Goal: Complete application form

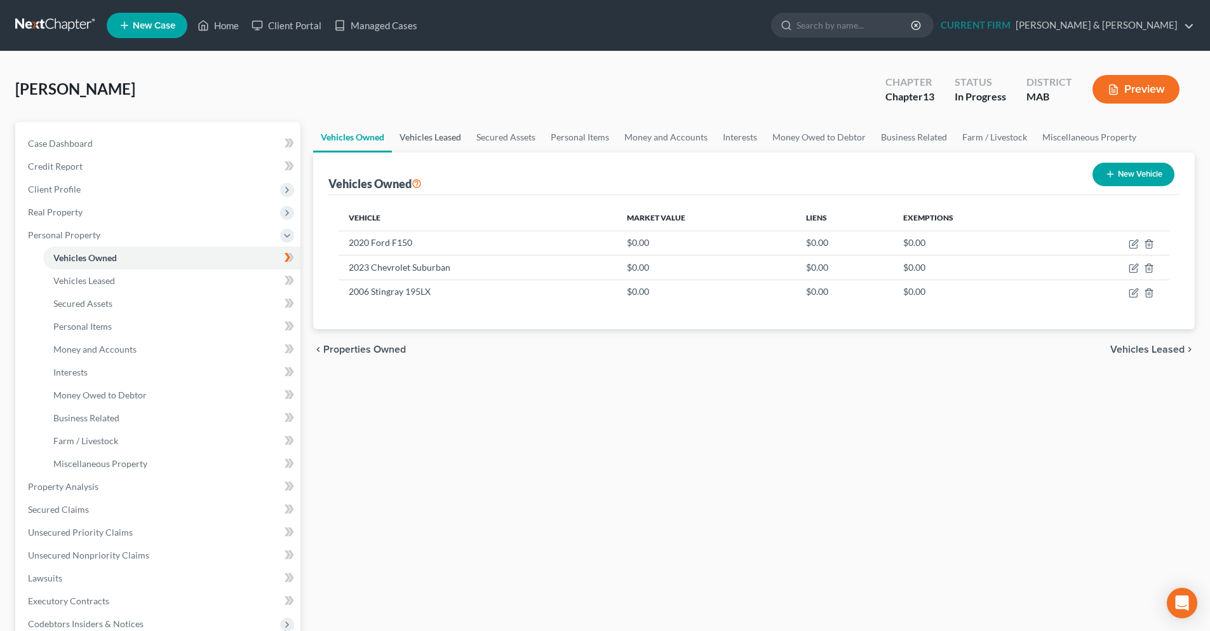
click at [443, 142] on link "Vehicles Leased" at bounding box center [430, 137] width 77 height 30
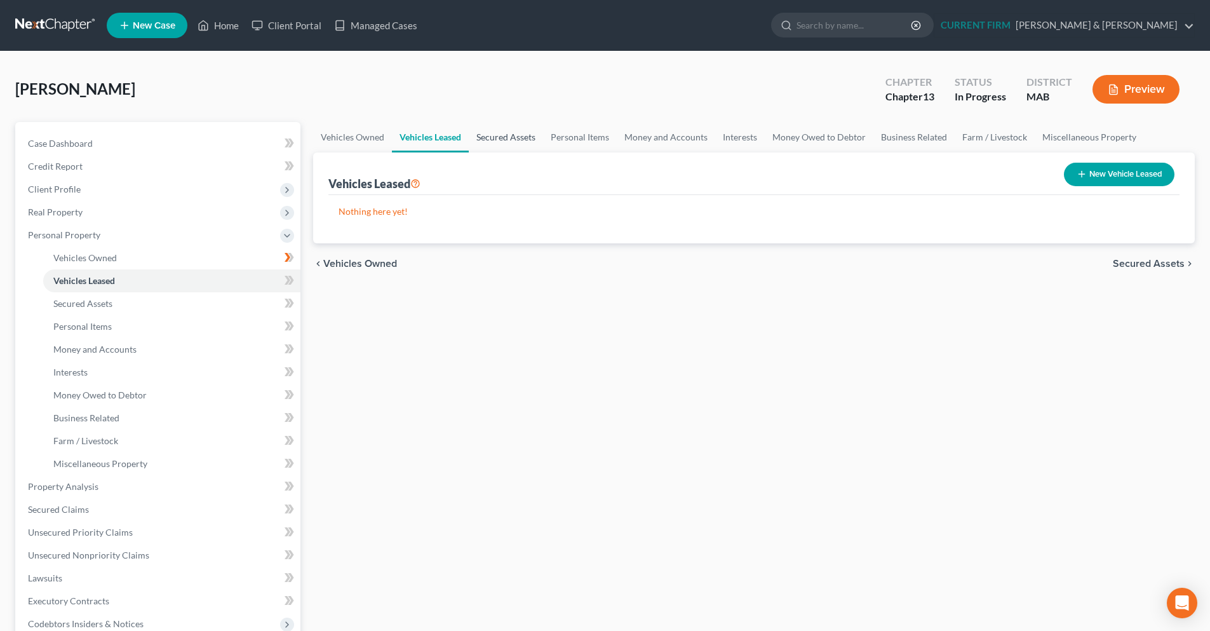
click at [494, 138] on link "Secured Assets" at bounding box center [506, 137] width 74 height 30
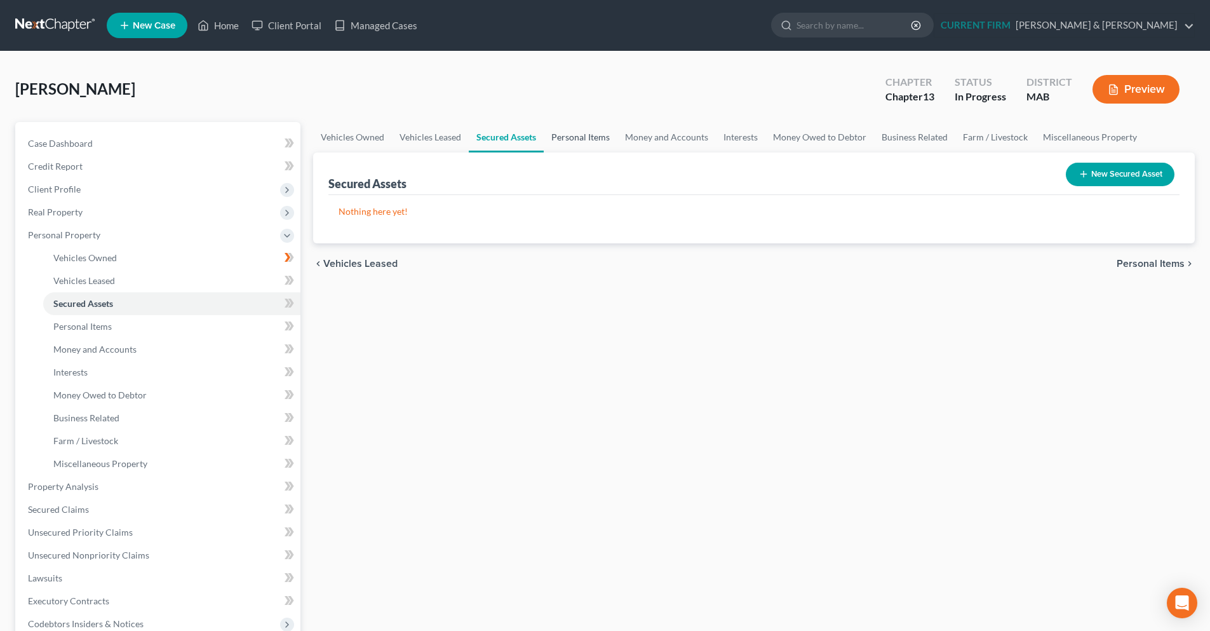
click at [579, 140] on link "Personal Items" at bounding box center [581, 137] width 74 height 30
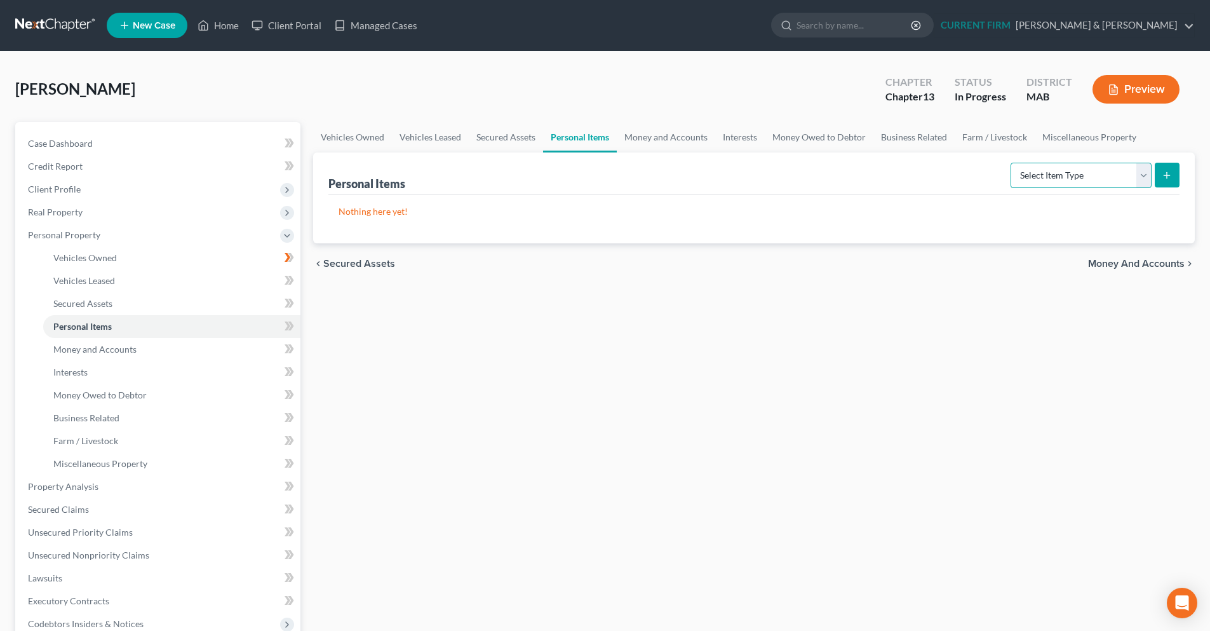
click at [1144, 184] on select "Select Item Type Clothing Collectibles Of Value Electronics Firearms Household …" at bounding box center [1081, 175] width 141 height 25
select select "electronics"
click at [1012, 163] on select "Select Item Type Clothing Collectibles Of Value Electronics Firearms Household …" at bounding box center [1081, 175] width 141 height 25
click at [1164, 180] on icon "submit" at bounding box center [1167, 175] width 10 height 10
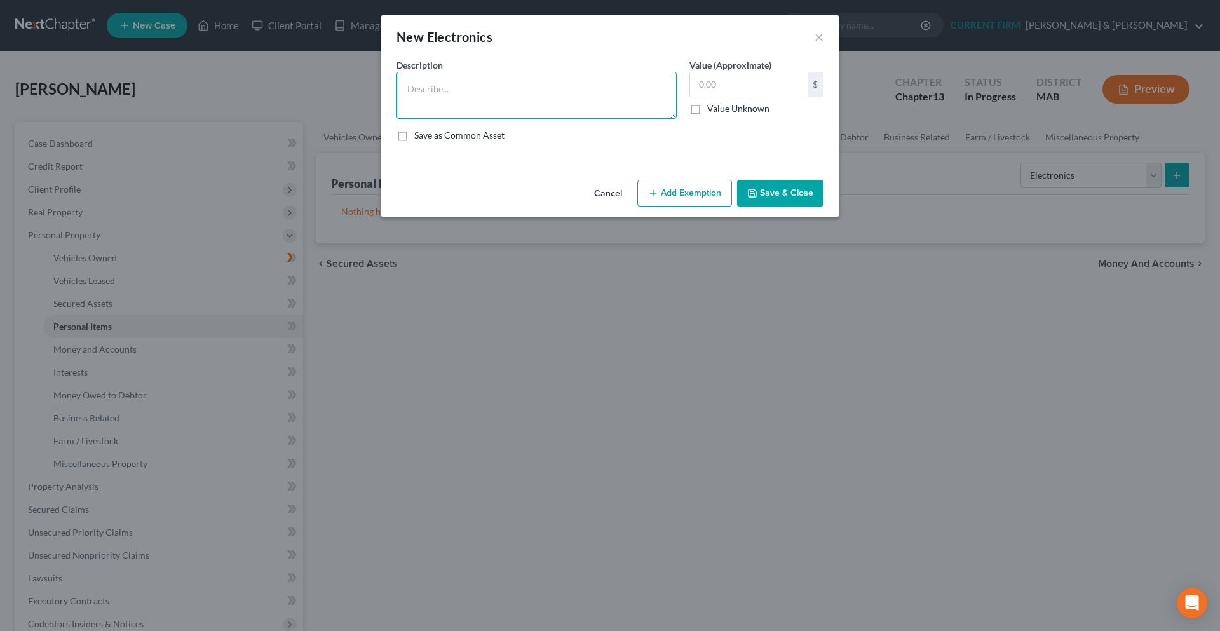
click at [552, 95] on textarea at bounding box center [536, 95] width 280 height 47
paste textarea "Chrome Book Iphone Iphone Mac Book"
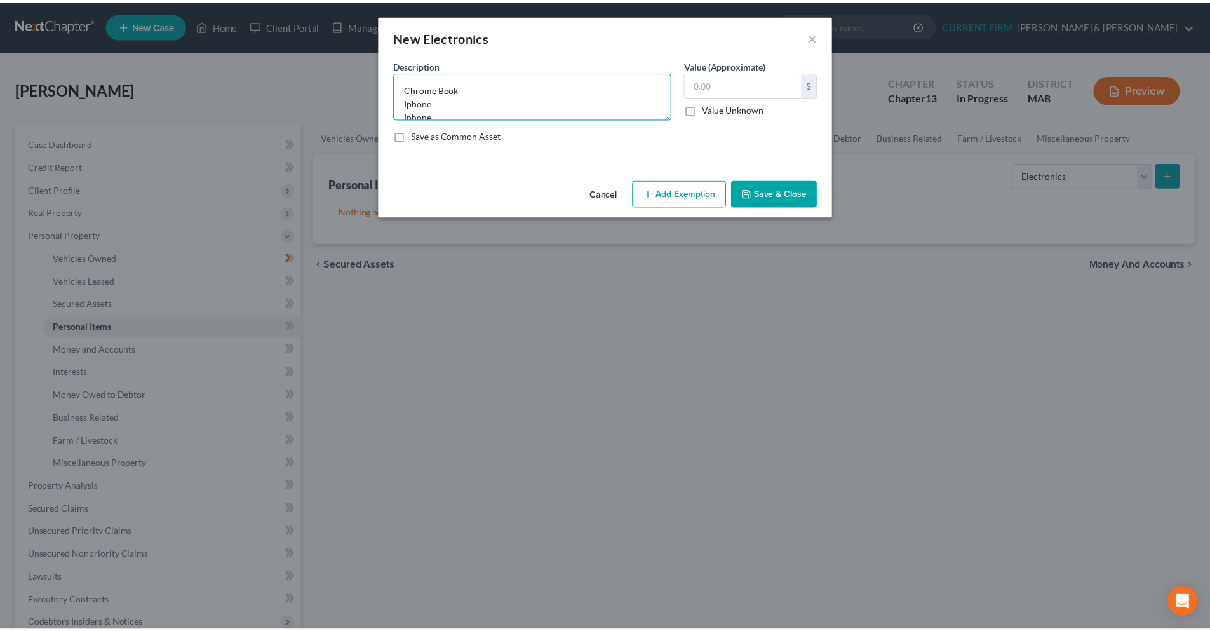
scroll to position [16, 0]
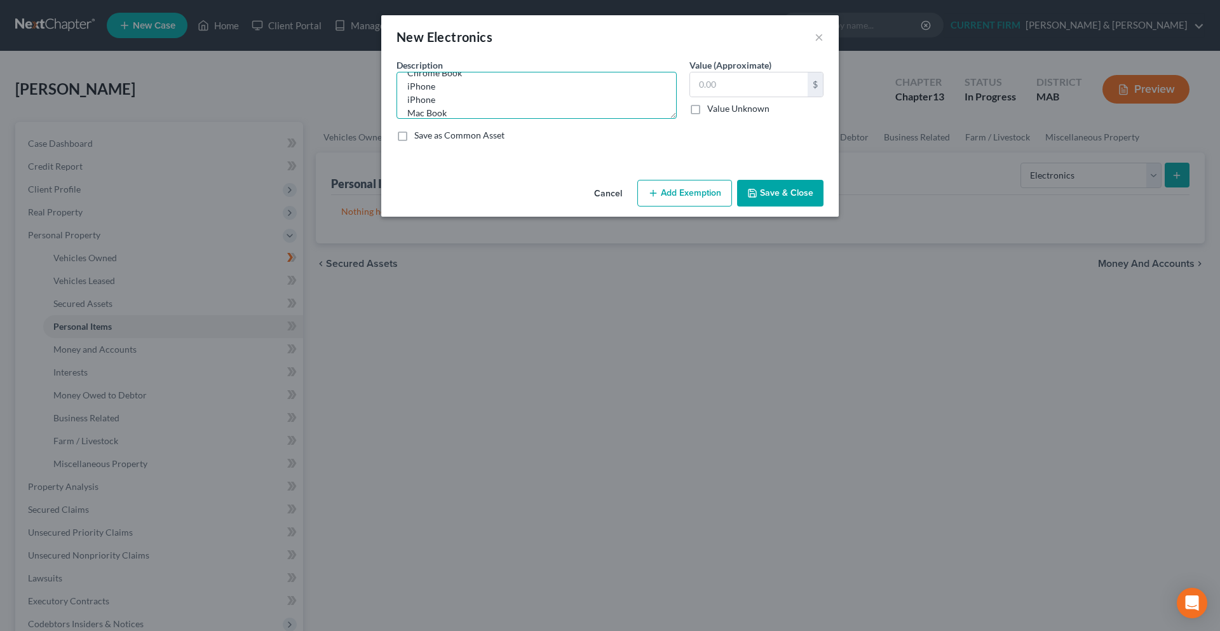
type textarea "Chrome Book iPhone iPhone Mac Book"
drag, startPoint x: 800, startPoint y: 191, endPoint x: 792, endPoint y: 192, distance: 8.5
click at [797, 192] on button "Save & Close" at bounding box center [780, 193] width 86 height 27
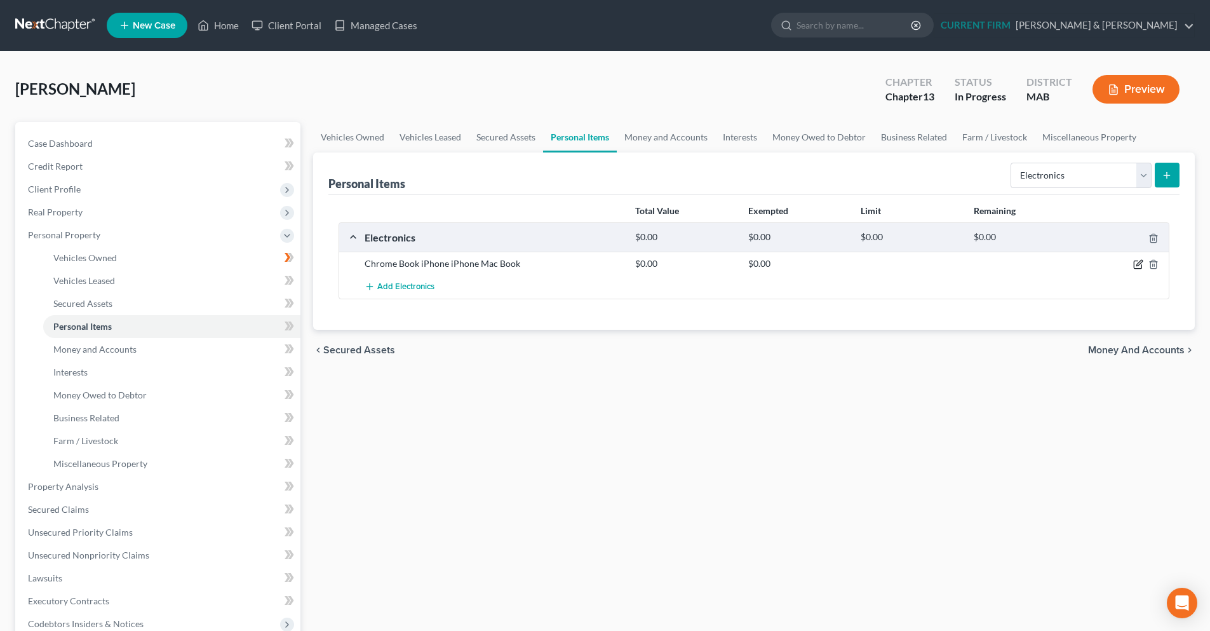
click at [1138, 267] on icon "button" at bounding box center [1138, 264] width 10 height 10
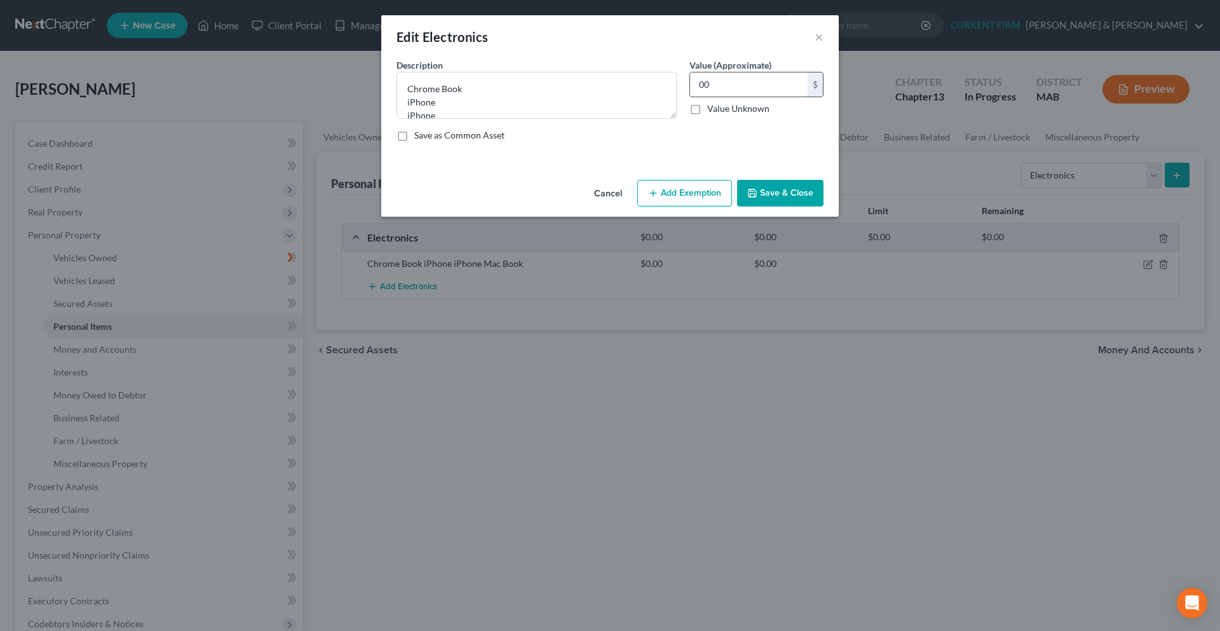
type input "0"
type input "3,500"
click at [803, 200] on button "Save & Close" at bounding box center [780, 193] width 86 height 27
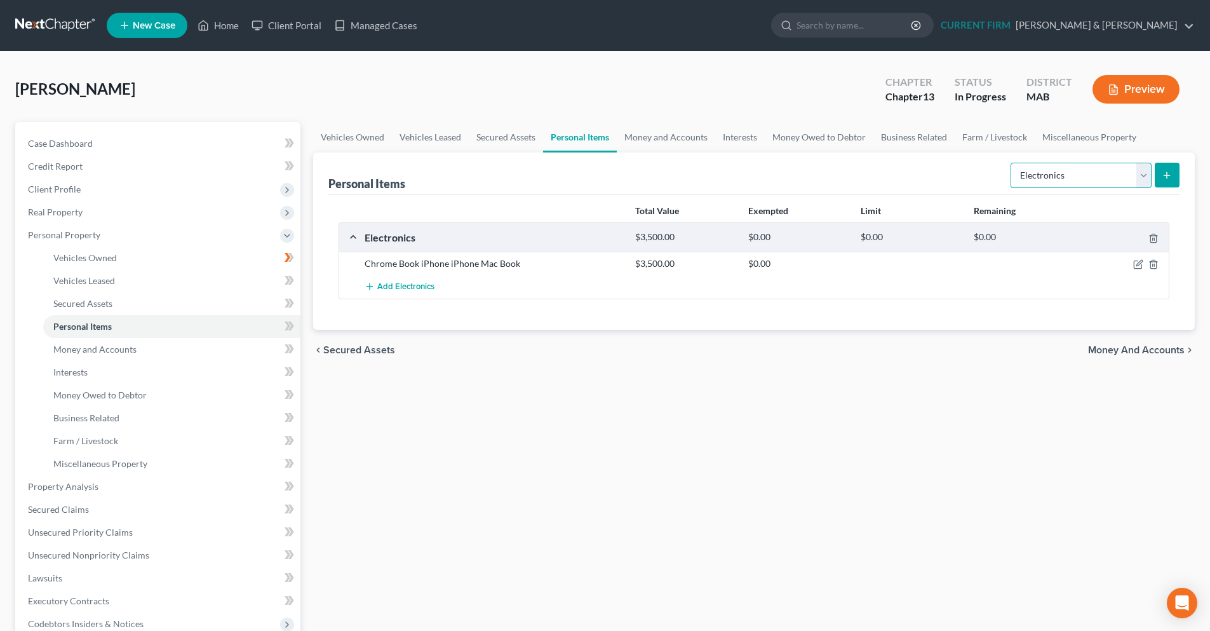
click at [1150, 176] on select "Select Item Type Clothing Collectibles Of Value Electronics Firearms Household …" at bounding box center [1081, 175] width 141 height 25
select select "sports_and_hobby_equipment"
click at [1012, 163] on select "Select Item Type Clothing Collectibles Of Value Electronics Firearms Household …" at bounding box center [1081, 175] width 141 height 25
click at [1164, 178] on icon "submit" at bounding box center [1167, 175] width 10 height 10
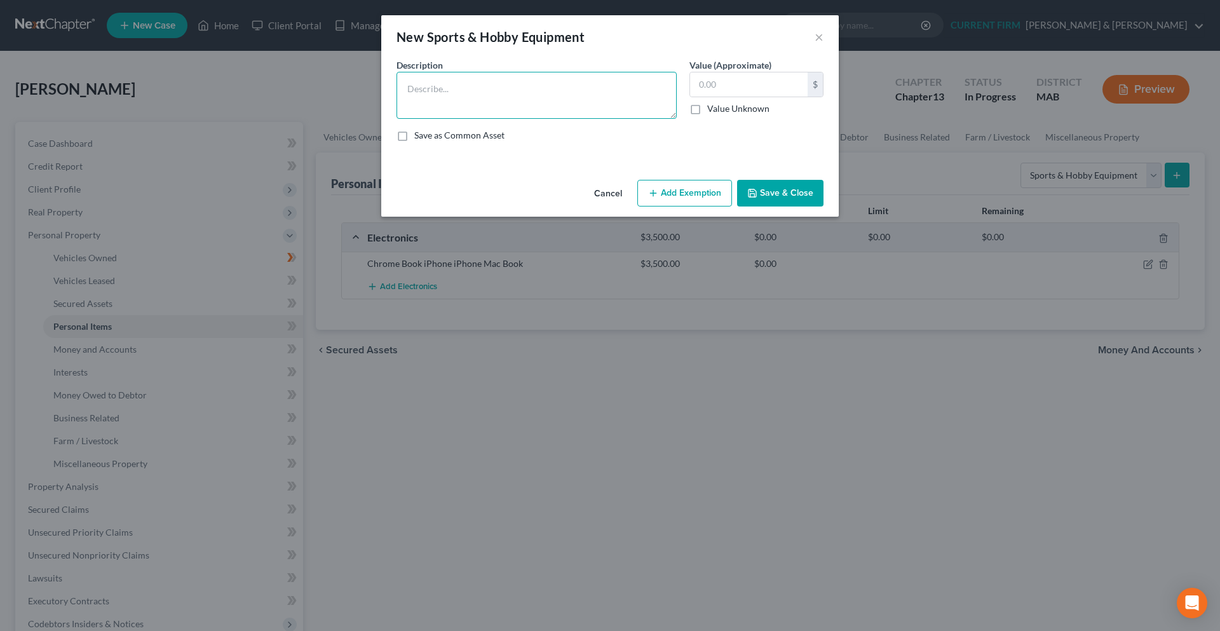
click at [436, 82] on textarea at bounding box center [536, 95] width 280 height 47
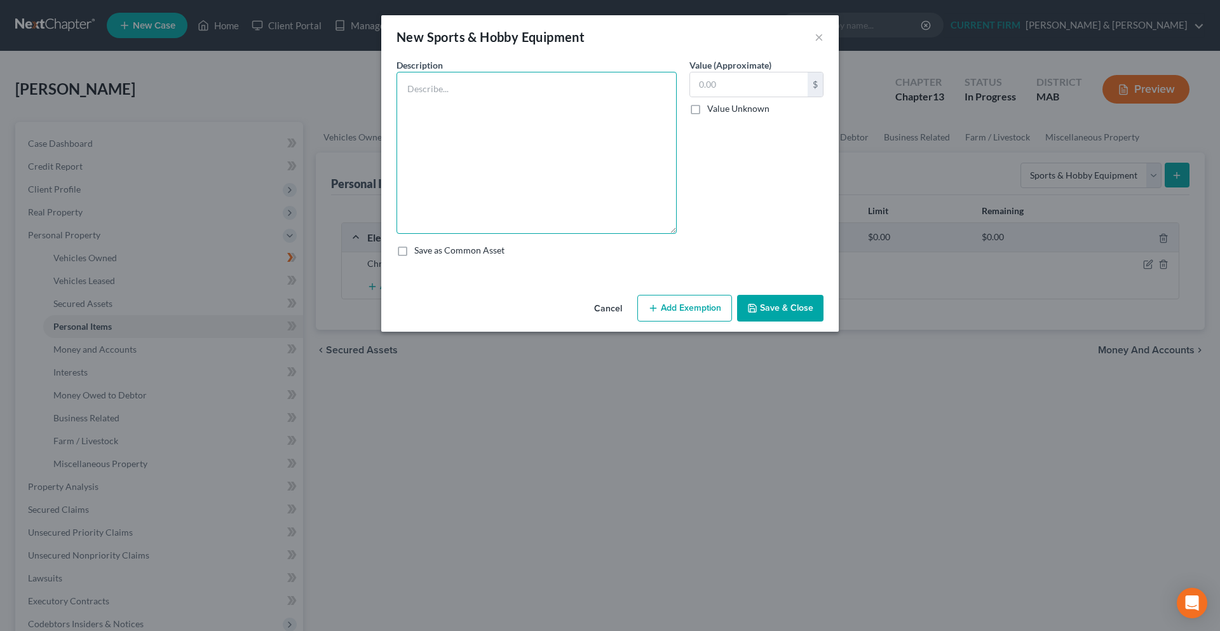
drag, startPoint x: 672, startPoint y: 115, endPoint x: 559, endPoint y: 158, distance: 120.8
click at [678, 230] on div "Description *" at bounding box center [536, 145] width 293 height 175
paste textarea "Specialized Bike $500 Childs Bike $250 Childs Bike $250 Skis/Boots $2500 Lacros…"
type textarea "Specialized Bike $500 Childs Bike $250 Childs Bike $250 Skis/Boots $2500 Lacros…"
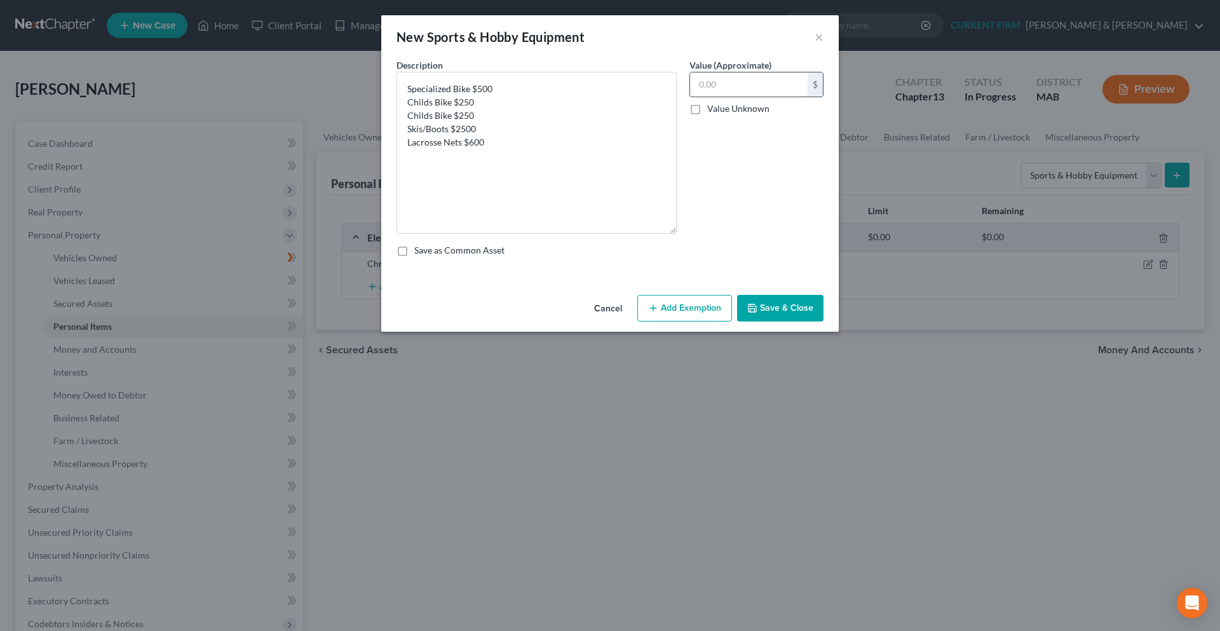
click at [781, 88] on input "text" at bounding box center [749, 84] width 118 height 24
type input "4,100"
drag, startPoint x: 493, startPoint y: 88, endPoint x: 471, endPoint y: 87, distance: 21.6
click at [471, 87] on textarea "Specialized Bike $500 Childs Bike $250 Childs Bike $250 Skis/Boots $2500 Lacros…" at bounding box center [536, 153] width 280 height 162
drag, startPoint x: 471, startPoint y: 104, endPoint x: 451, endPoint y: 104, distance: 20.3
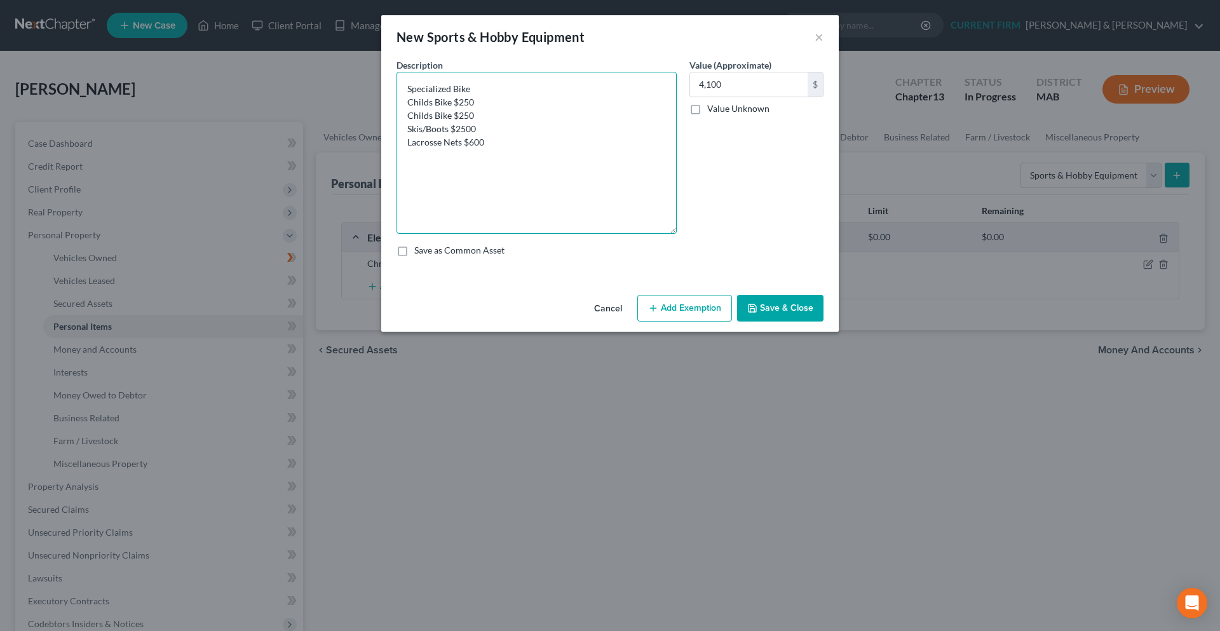
click at [451, 104] on textarea "Specialized Bike Childs Bike $250 Childs Bike $250 Skis/Boots $2500 Lacrosse Ne…" at bounding box center [536, 153] width 280 height 162
drag, startPoint x: 471, startPoint y: 112, endPoint x: 454, endPoint y: 114, distance: 17.9
click at [454, 114] on textarea "Specialized Bike Childs Bike Childs Bike $250 Skis/Boots $2500 Lacrosse Nets $6…" at bounding box center [536, 153] width 280 height 162
drag, startPoint x: 478, startPoint y: 129, endPoint x: 453, endPoint y: 130, distance: 24.8
click at [453, 130] on textarea "Specialized Bike Childs Bike Childs Bike Skis/Boots $2500 Lacrosse Nets $600" at bounding box center [536, 153] width 280 height 162
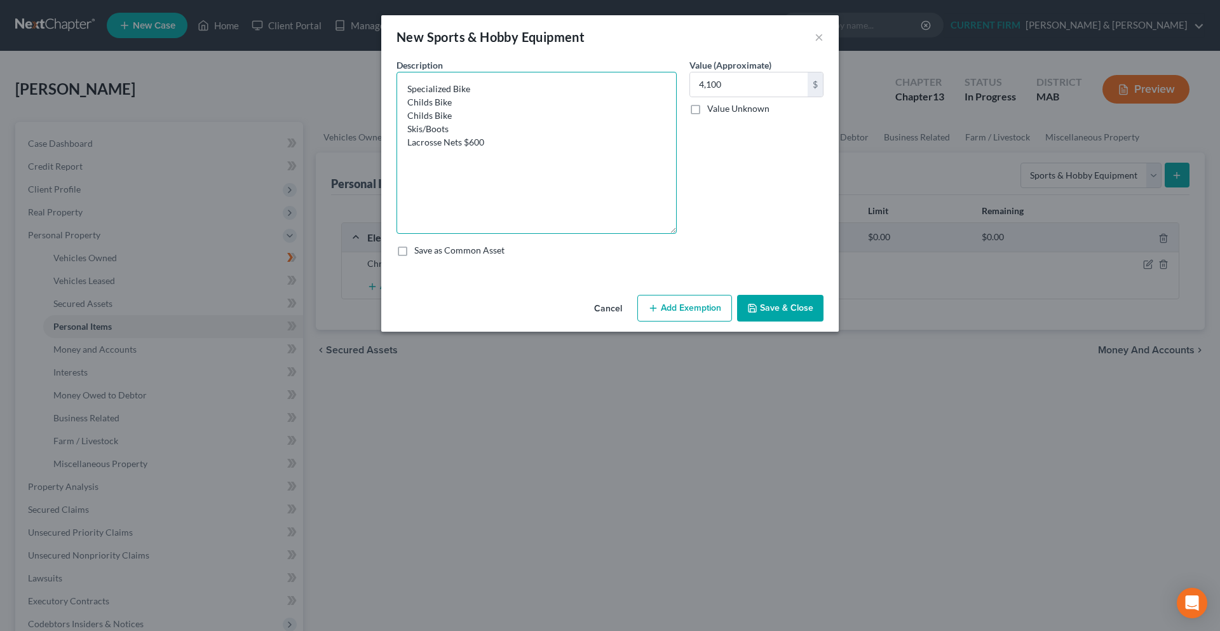
drag, startPoint x: 485, startPoint y: 144, endPoint x: 464, endPoint y: 144, distance: 20.3
click at [464, 144] on textarea "Specialized Bike Childs Bike Childs Bike Skis/Boots Lacrosse Nets $600" at bounding box center [536, 153] width 280 height 162
type textarea "Specialized Bike Childs Bike Childs Bike Skis/Boots Lacrosse Nets"
click at [782, 309] on button "Save & Close" at bounding box center [780, 308] width 86 height 27
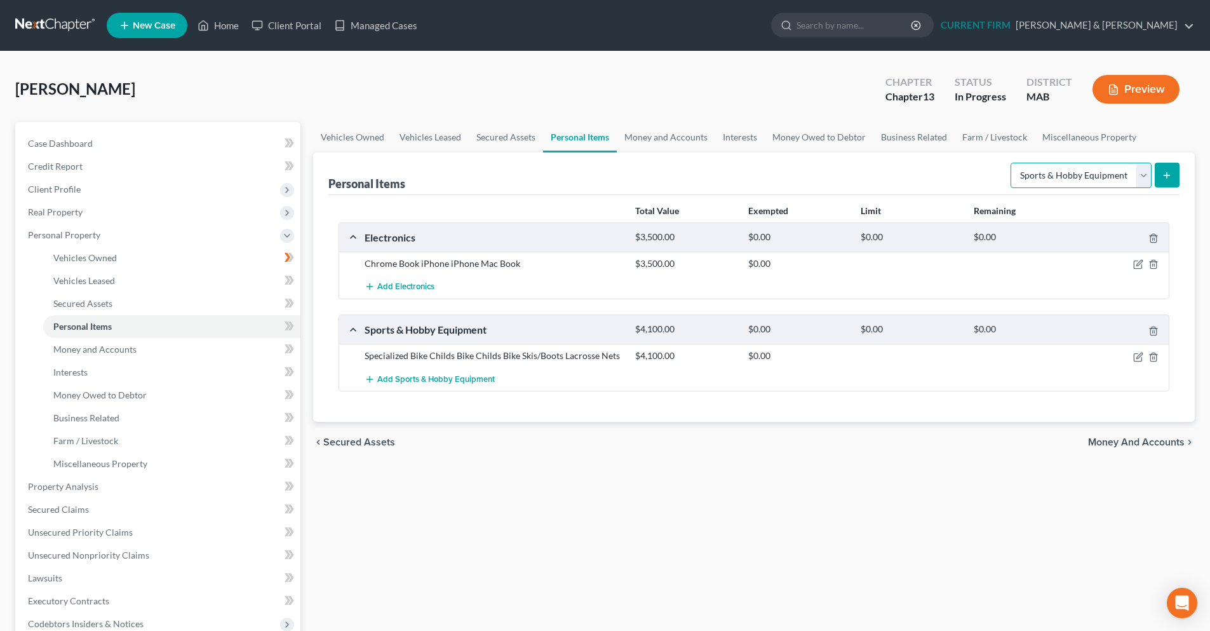
click at [1146, 182] on select "Select Item Type Clothing Collectibles Of Value Electronics Firearms Household …" at bounding box center [1081, 175] width 141 height 25
select select "clothing"
click at [1012, 163] on select "Select Item Type Clothing Collectibles Of Value Electronics Firearms Household …" at bounding box center [1081, 175] width 141 height 25
click at [1160, 176] on button "submit" at bounding box center [1167, 175] width 25 height 25
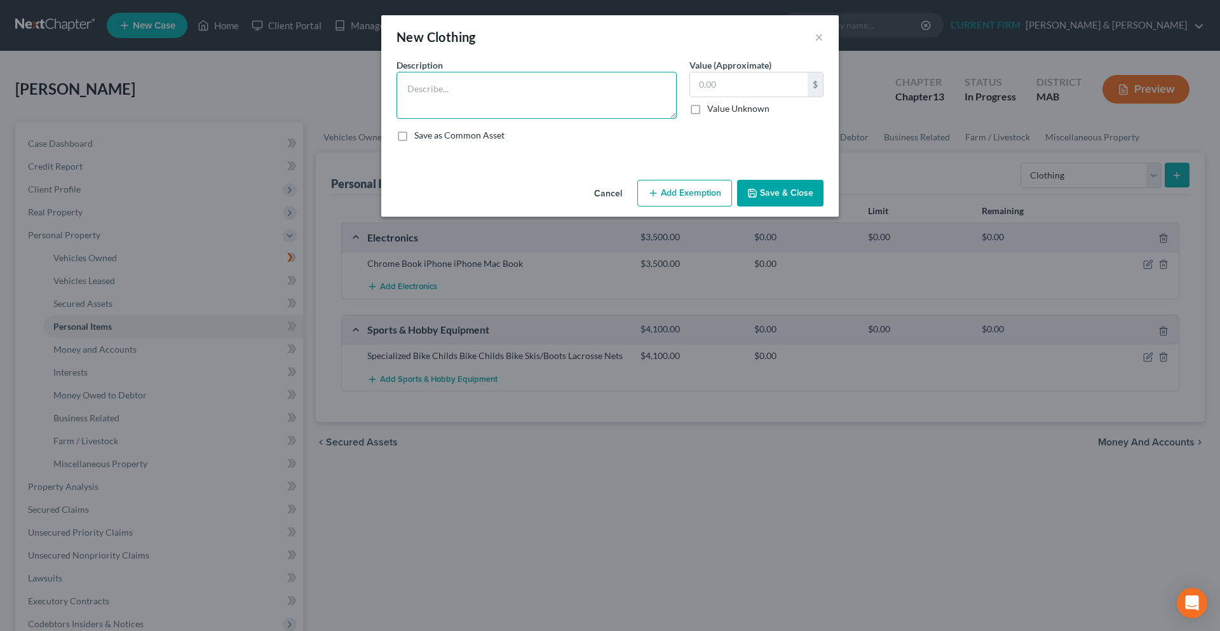
click at [511, 82] on textarea at bounding box center [536, 95] width 280 height 47
type textarea "Debtor and family personal clothing and shoes"
click at [758, 86] on input "text" at bounding box center [749, 84] width 118 height 24
type input "12,000"
click at [765, 187] on button "Save & Close" at bounding box center [780, 193] width 86 height 27
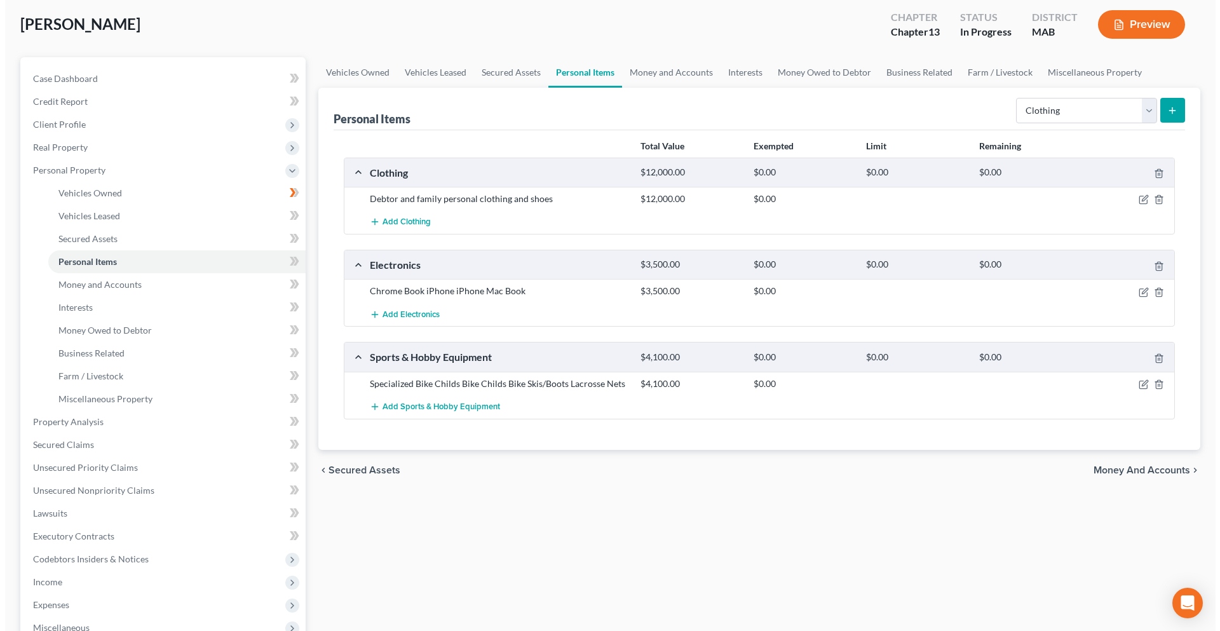
scroll to position [64, 0]
click at [1149, 112] on select "Select Item Type Clothing Collectibles Of Value Electronics Firearms Household …" at bounding box center [1081, 111] width 141 height 25
select select "jewelry"
click at [1012, 99] on select "Select Item Type Clothing Collectibles Of Value Electronics Firearms Household …" at bounding box center [1081, 111] width 141 height 25
click at [1167, 112] on icon "submit" at bounding box center [1167, 112] width 10 height 10
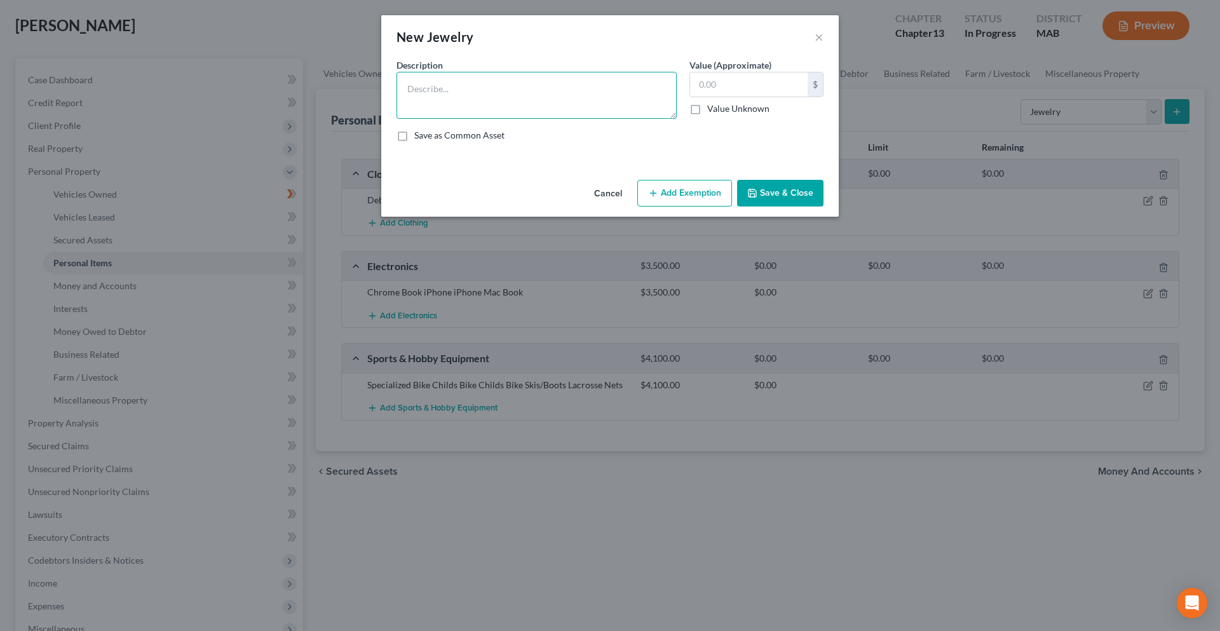
click at [506, 105] on textarea at bounding box center [536, 95] width 280 height 47
type textarea "S"
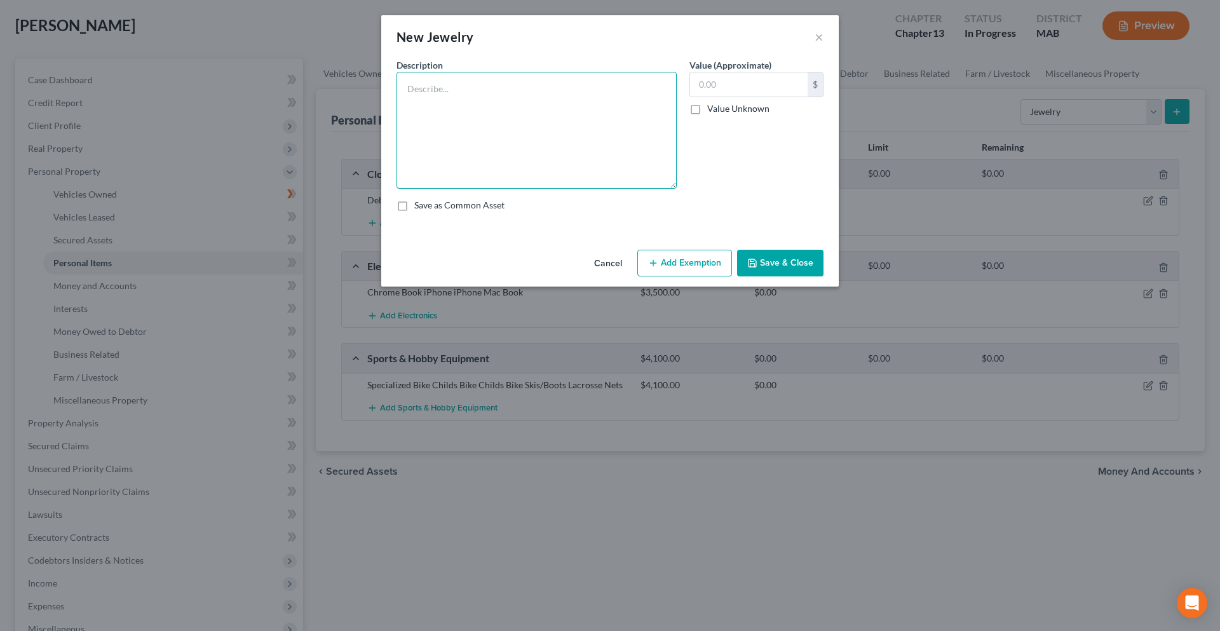
drag, startPoint x: 675, startPoint y: 116, endPoint x: 558, endPoint y: 123, distance: 116.4
click at [663, 185] on textarea at bounding box center [536, 130] width 280 height 117
click at [420, 93] on textarea at bounding box center [536, 130] width 280 height 117
paste textarea "Wedding Rings [PERSON_NAME]/[PERSON_NAME] $5000 Gold Chain [PERSON_NAME] $4000 …"
type textarea "Wedding Rings [PERSON_NAME]/[PERSON_NAME] $5000 Gold Chain [PERSON_NAME] $4000 …"
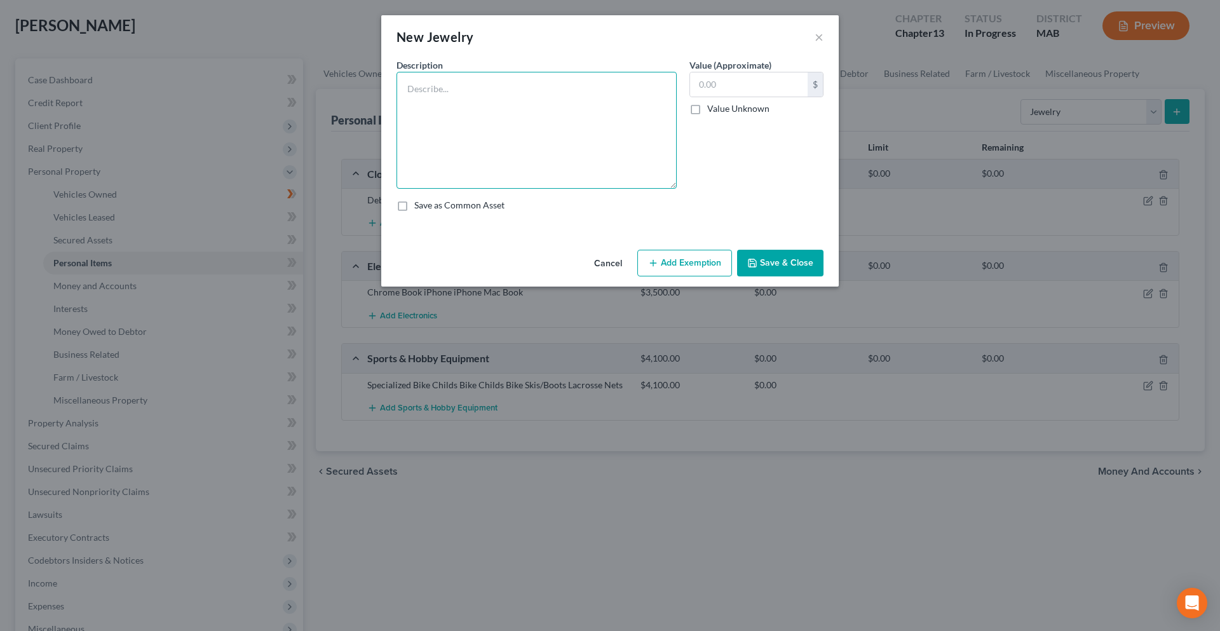
click at [420, 85] on textarea at bounding box center [536, 130] width 280 height 117
paste textarea "Wedding Rings [PERSON_NAME]/[PERSON_NAME] $5000 Gold Chain Matt $4000"
click at [511, 109] on textarea "Wedding Rings [PERSON_NAME]/[PERSON_NAME] $5000 Gold Chain Matt $4000" at bounding box center [536, 130] width 280 height 117
paste textarea "Diamond ear rings [PERSON_NAME] $1500 Diamond ear rings [PERSON_NAME] $1500"
type textarea "Wedding Rings [PERSON_NAME]/[PERSON_NAME] $5000 Gold Chain Matt $4000 Diamond e…"
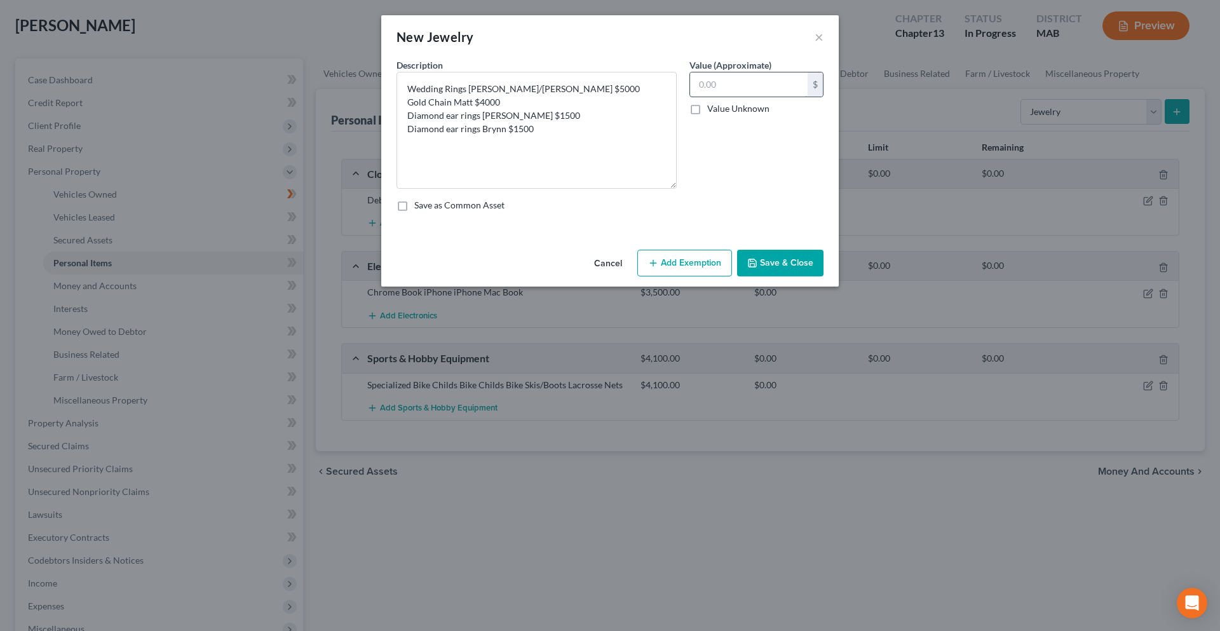
click at [707, 84] on input "text" at bounding box center [749, 84] width 118 height 24
type input "12,000"
drag, startPoint x: 557, startPoint y: 90, endPoint x: 533, endPoint y: 90, distance: 24.1
click at [533, 90] on textarea "Wedding Rings [PERSON_NAME]/[PERSON_NAME] $5000 Gold Chain Matt $4000 Diamond e…" at bounding box center [536, 130] width 280 height 117
drag, startPoint x: 501, startPoint y: 104, endPoint x: 474, endPoint y: 104, distance: 26.0
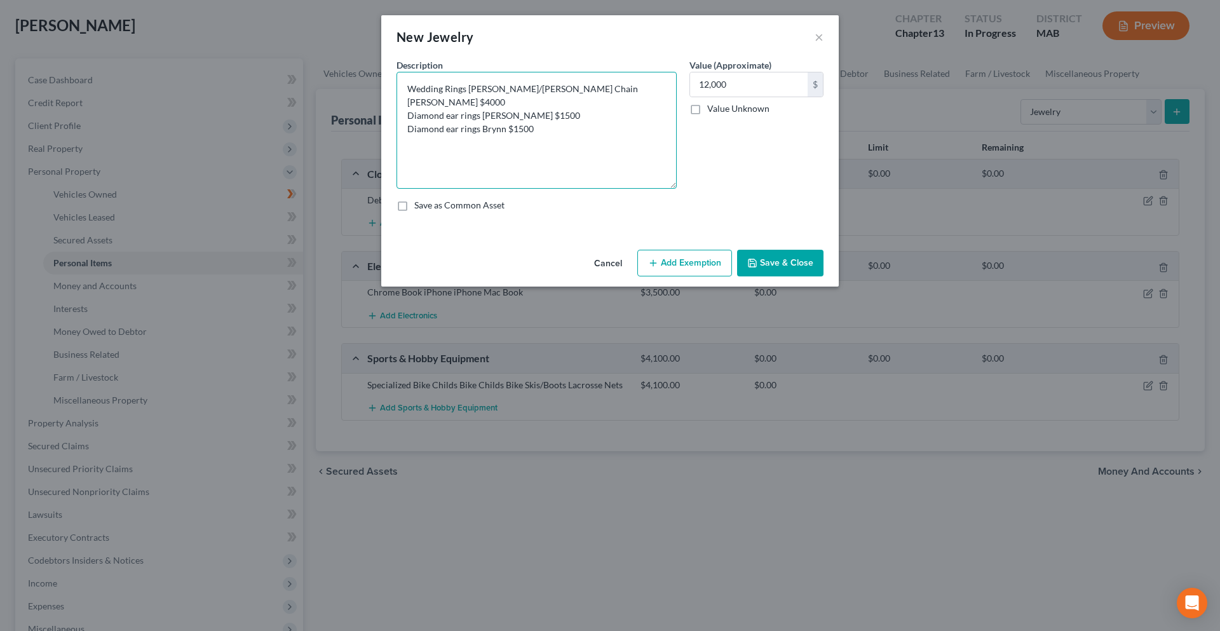
click at [474, 104] on textarea "Wedding Rings [PERSON_NAME]/[PERSON_NAME] Chain [PERSON_NAME] $4000 Diamond ear…" at bounding box center [536, 130] width 280 height 117
drag, startPoint x: 547, startPoint y: 113, endPoint x: 523, endPoint y: 115, distance: 24.2
click at [523, 115] on textarea "Wedding Rings [PERSON_NAME]/[PERSON_NAME] Chain [PERSON_NAME] ear rings [PERSON…" at bounding box center [536, 130] width 280 height 117
drag, startPoint x: 534, startPoint y: 126, endPoint x: 508, endPoint y: 127, distance: 26.7
click at [508, 127] on textarea "Wedding Rings [PERSON_NAME]/[PERSON_NAME] Chain [PERSON_NAME] ear rings [PERSON…" at bounding box center [536, 130] width 280 height 117
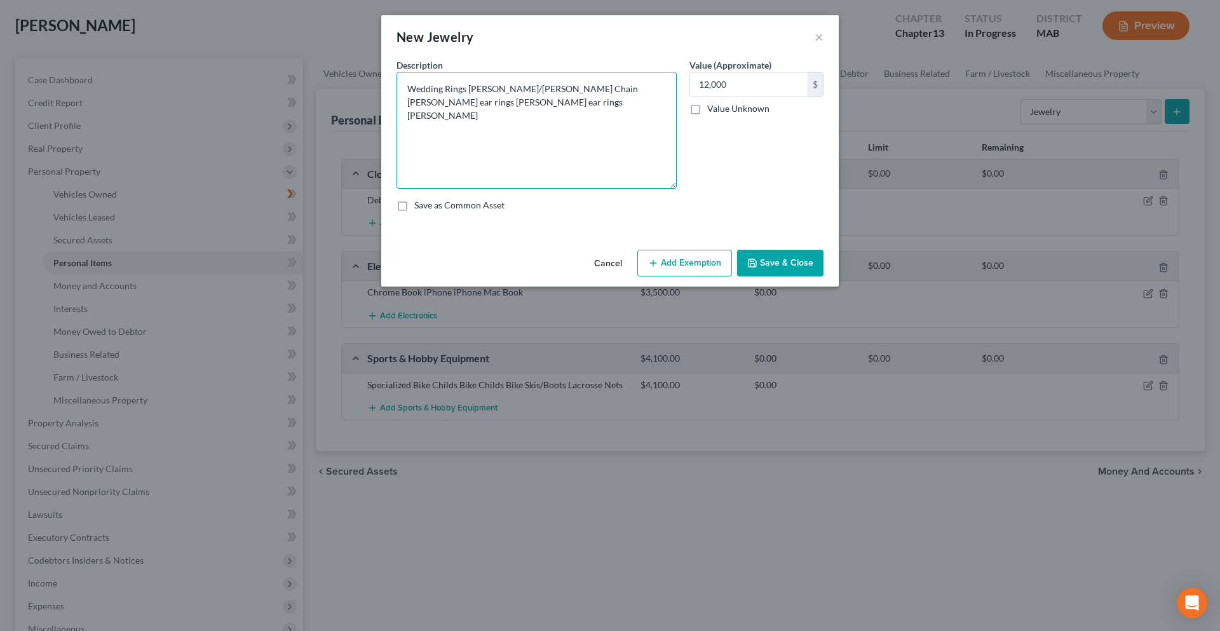
type textarea "Wedding Rings [PERSON_NAME]/[PERSON_NAME] Chain [PERSON_NAME] ear rings [PERSON…"
click at [756, 254] on button "Save & Close" at bounding box center [780, 263] width 86 height 27
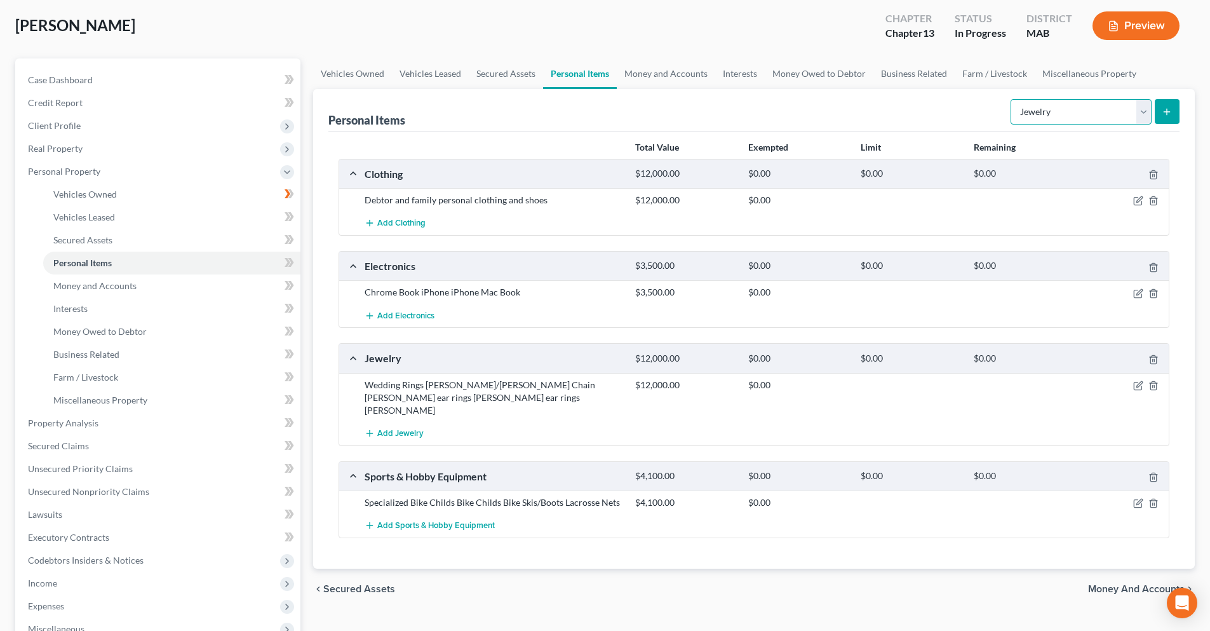
click at [1145, 114] on select "Select Item Type Clothing Collectibles Of Value Electronics Firearms Household …" at bounding box center [1081, 111] width 141 height 25
select select "pets"
click at [1012, 99] on select "Select Item Type Clothing Collectibles Of Value Electronics Firearms Household …" at bounding box center [1081, 111] width 141 height 25
click at [1180, 109] on div "Personal Items Select Item Type Clothing Collectibles Of Value Electronics Fire…" at bounding box center [754, 329] width 882 height 480
click at [1166, 113] on icon "submit" at bounding box center [1167, 112] width 10 height 10
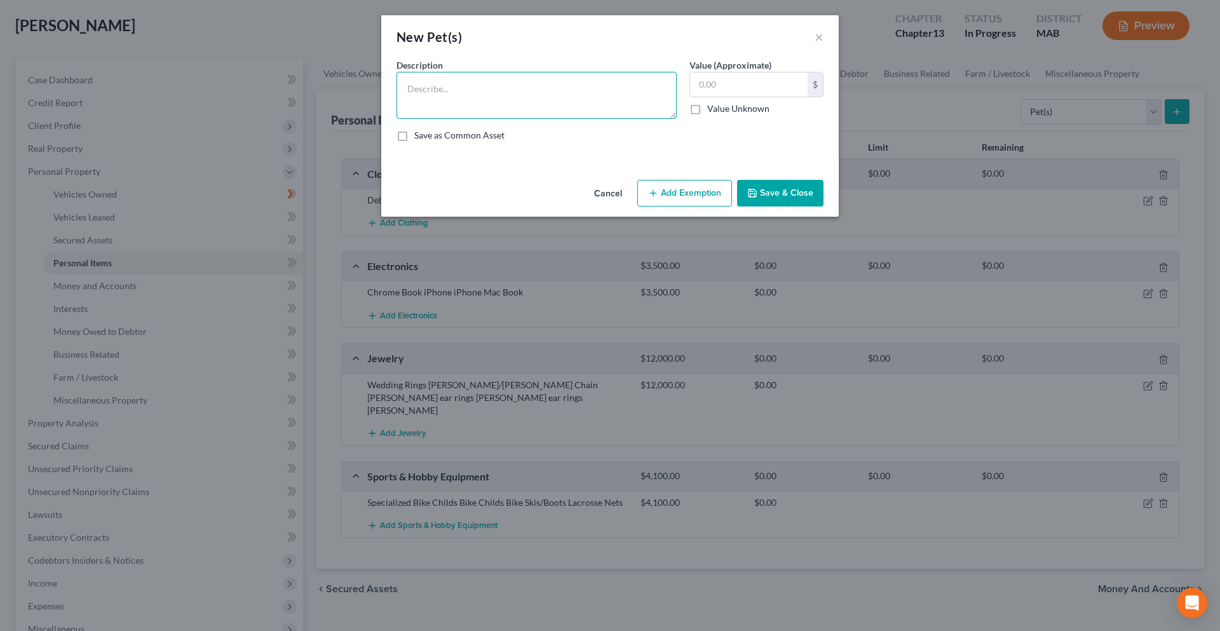
click at [597, 101] on textarea at bounding box center [536, 95] width 280 height 47
type textarea "2 dogs"
click at [771, 190] on button "Save & Close" at bounding box center [780, 193] width 86 height 27
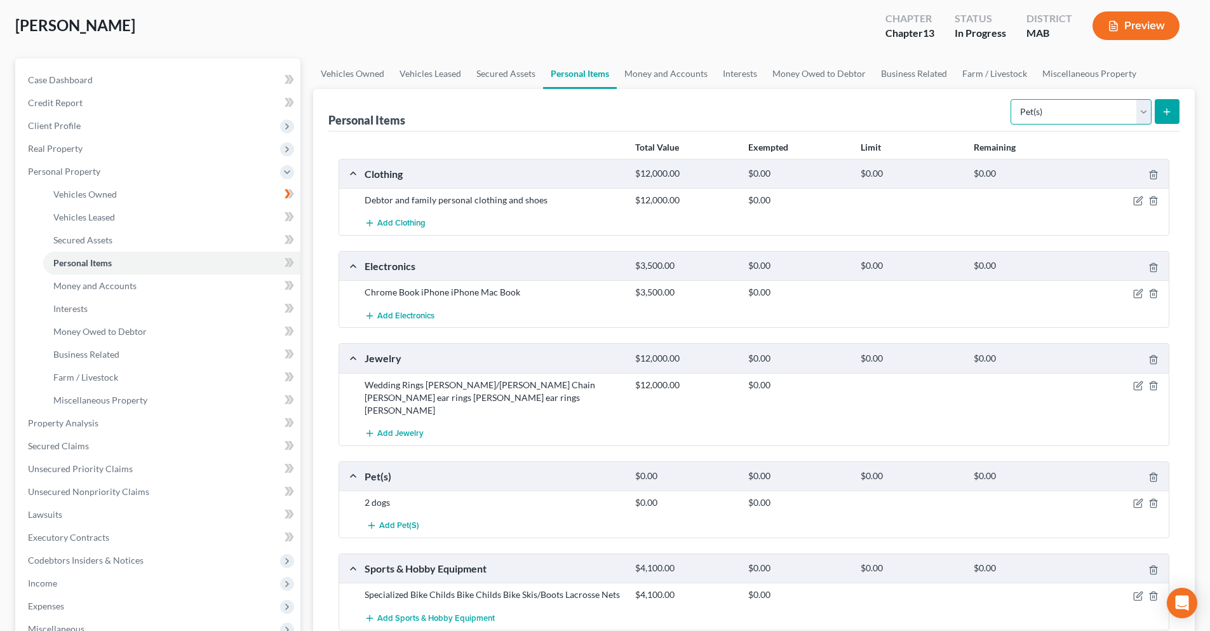
click at [1149, 114] on select "Select Item Type Clothing Collectibles Of Value Electronics Firearms Household …" at bounding box center [1081, 111] width 141 height 25
select select "other"
click at [1012, 99] on select "Select Item Type Clothing Collectibles Of Value Electronics Firearms Household …" at bounding box center [1081, 111] width 141 height 25
click at [1167, 115] on icon "submit" at bounding box center [1167, 112] width 10 height 10
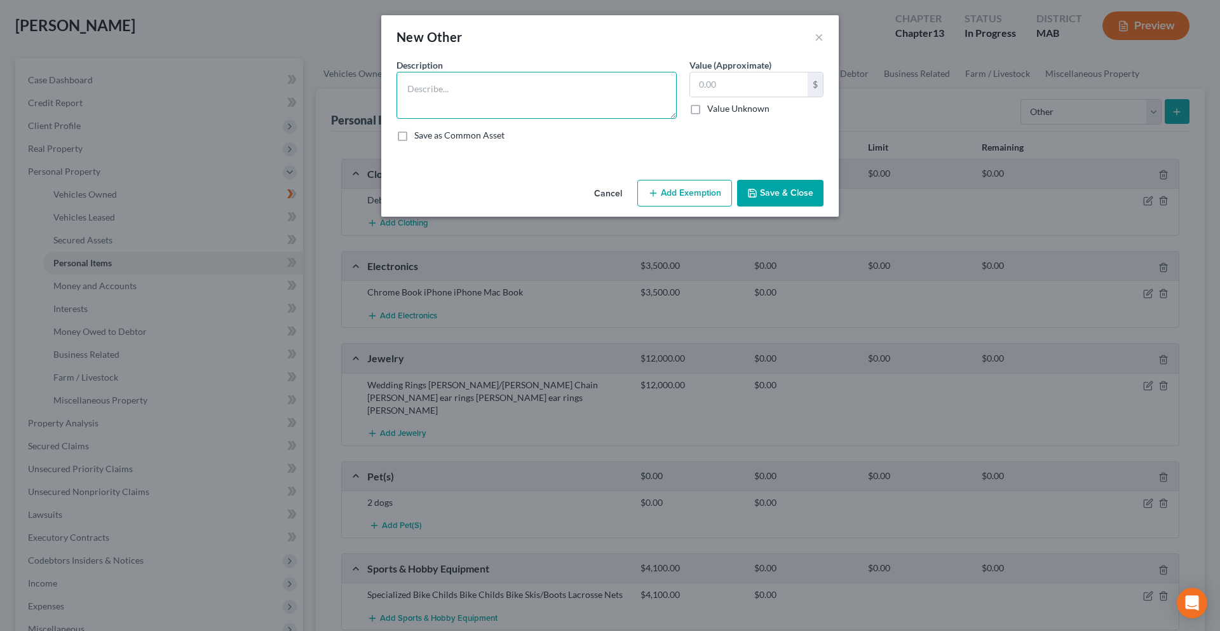
click at [492, 90] on textarea at bounding box center [536, 95] width 280 height 47
click at [443, 100] on textarea at bounding box center [536, 95] width 280 height 47
paste textarea "Lawnmower $750 Electric Snowblower $800 Weedwacker $500"
type textarea "Lawnmower $750 Electric Snowblower $800 Weedwacker $500"
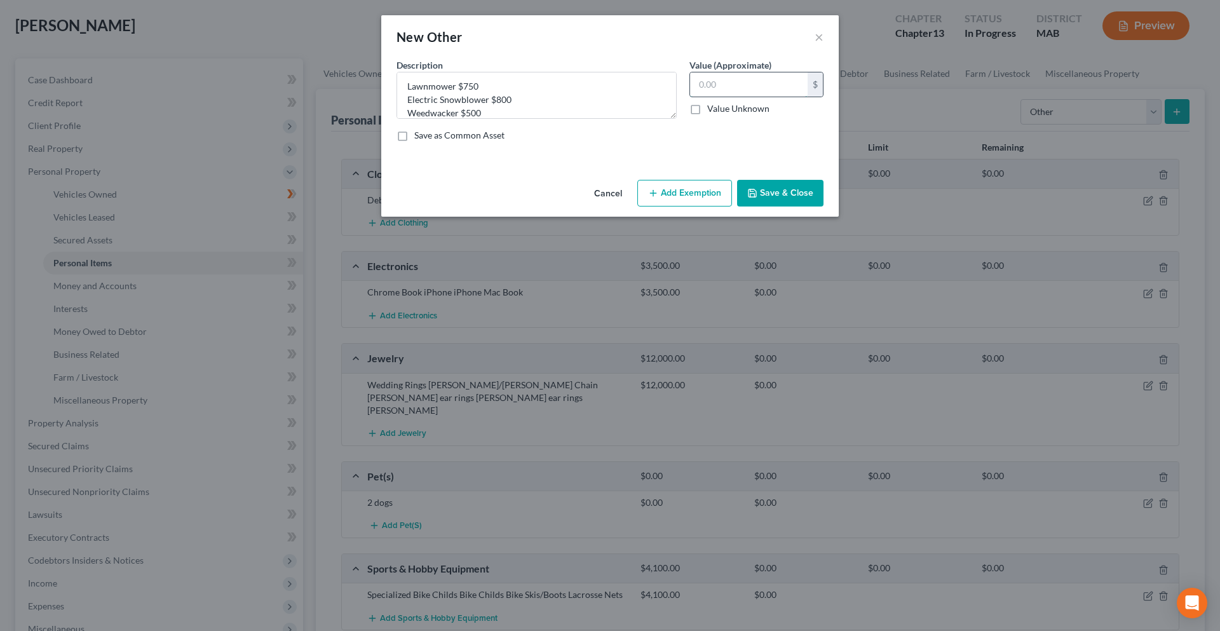
click at [743, 78] on input "text" at bounding box center [749, 84] width 118 height 24
type input "2,050"
drag, startPoint x: 478, startPoint y: 90, endPoint x: 458, endPoint y: 89, distance: 20.3
click at [458, 89] on textarea "Lawnmower $750 Electric Snowblower $800 Weedwacker $500" at bounding box center [536, 95] width 280 height 47
drag, startPoint x: 521, startPoint y: 101, endPoint x: 490, endPoint y: 101, distance: 31.8
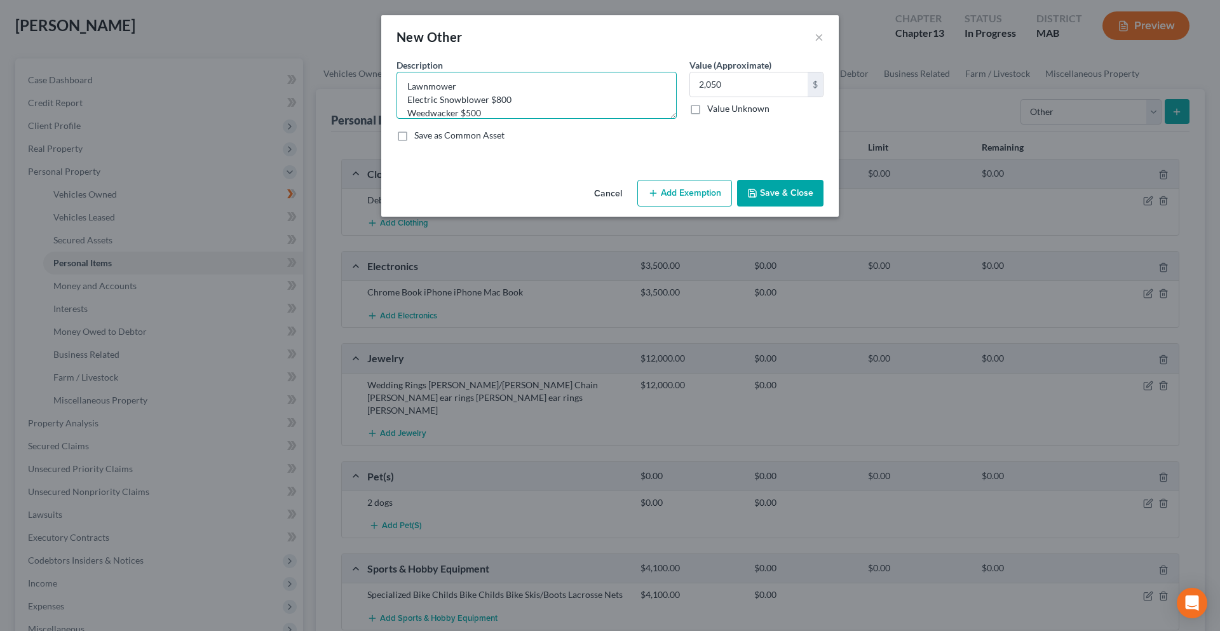
click at [490, 101] on textarea "Lawnmower Electric Snowblower $800 Weedwacker $500" at bounding box center [536, 95] width 280 height 47
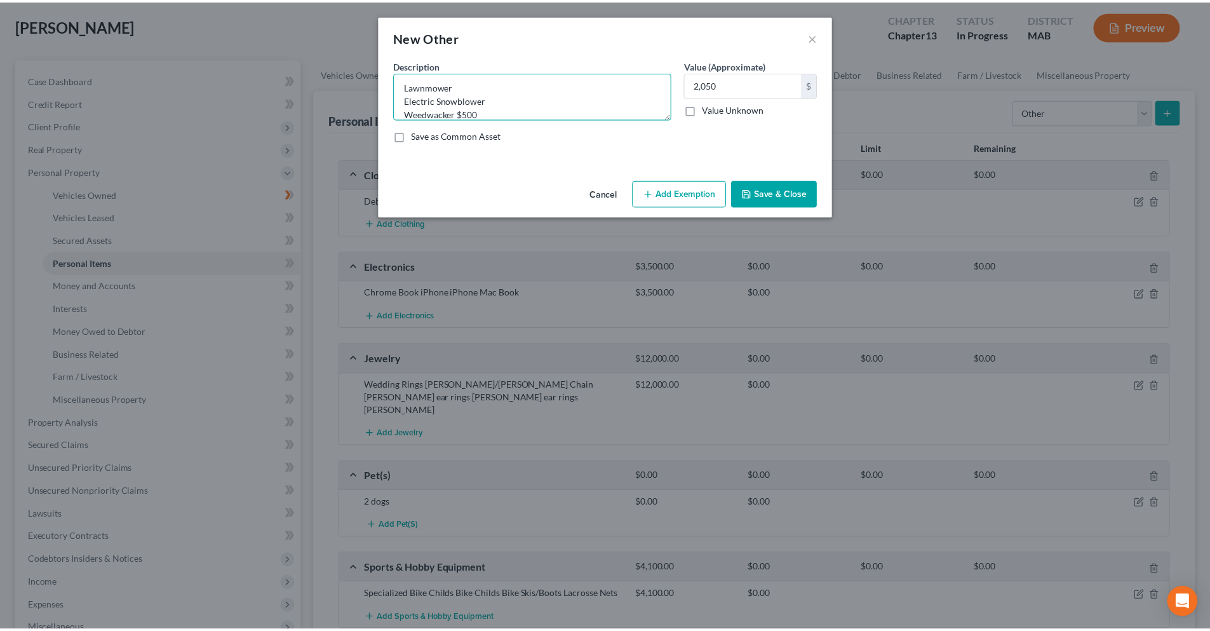
scroll to position [13, 0]
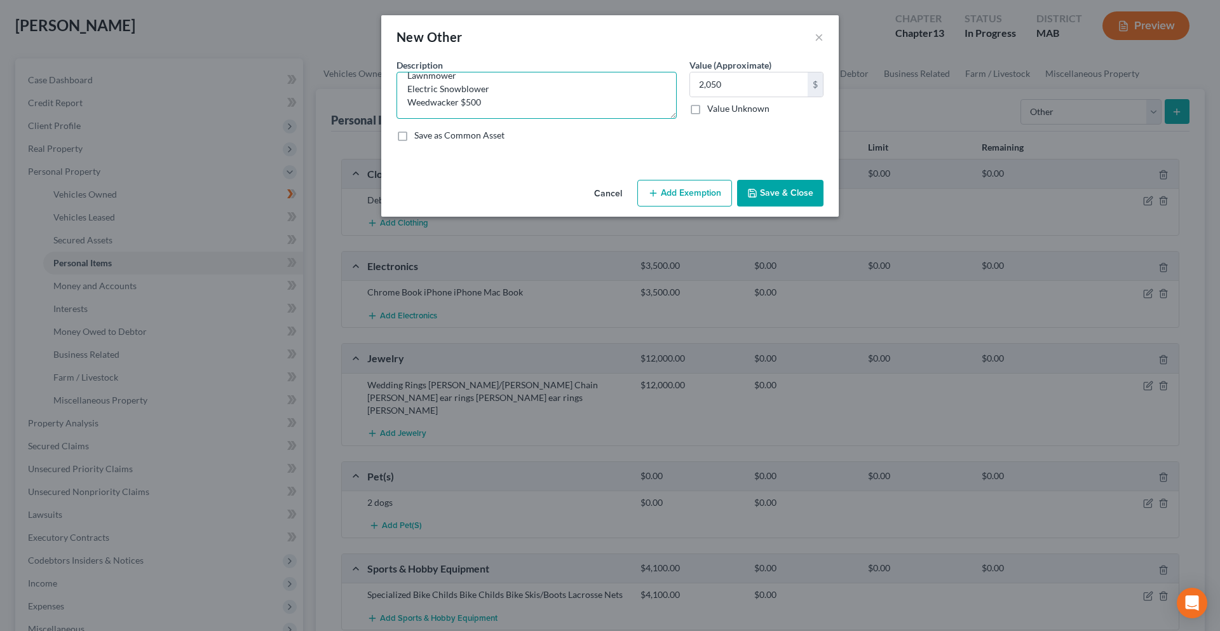
drag, startPoint x: 488, startPoint y: 111, endPoint x: 460, endPoint y: 111, distance: 28.6
click at [460, 111] on textarea "Lawnmower Electric Snowblower Weedwacker $500" at bounding box center [536, 95] width 280 height 47
type textarea "Lawnmower Electric Snowblower Weedwacker"
click at [778, 198] on button "Save & Close" at bounding box center [780, 193] width 86 height 27
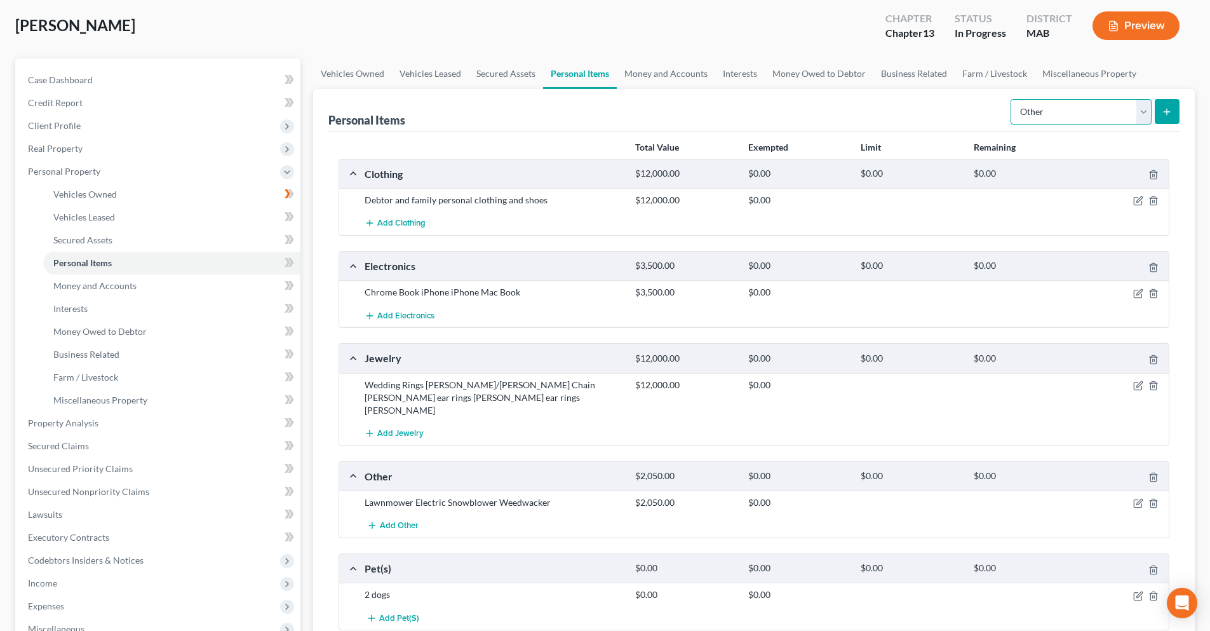
click at [1142, 119] on select "Select Item Type Clothing Collectibles Of Value Electronics Firearms Household …" at bounding box center [1081, 111] width 141 height 25
click at [1145, 114] on select "Select Item Type Clothing Collectibles Of Value Electronics Firearms Household …" at bounding box center [1081, 111] width 141 height 25
click at [660, 75] on link "Money and Accounts" at bounding box center [666, 73] width 98 height 30
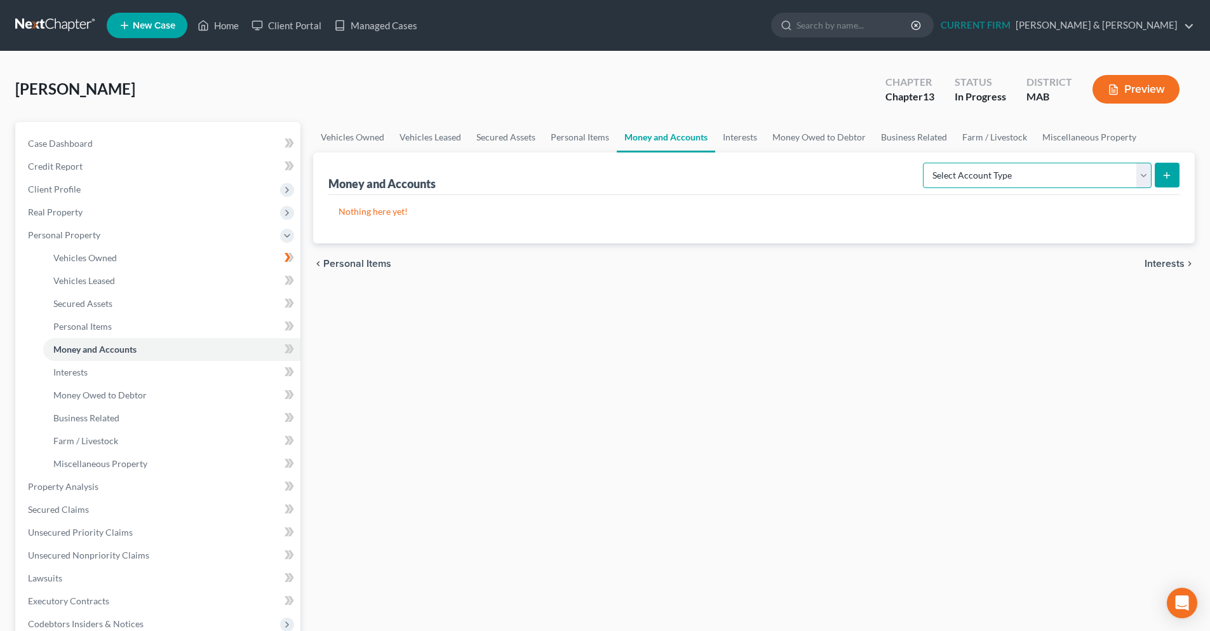
click at [1146, 178] on select "Select Account Type Brokerage Cash on Hand Certificates of Deposit Checking Acc…" at bounding box center [1037, 175] width 229 height 25
select select "checking"
click at [925, 163] on select "Select Account Type Brokerage Cash on Hand Certificates of Deposit Checking Acc…" at bounding box center [1037, 175] width 229 height 25
click at [1174, 179] on button "submit" at bounding box center [1167, 175] width 25 height 25
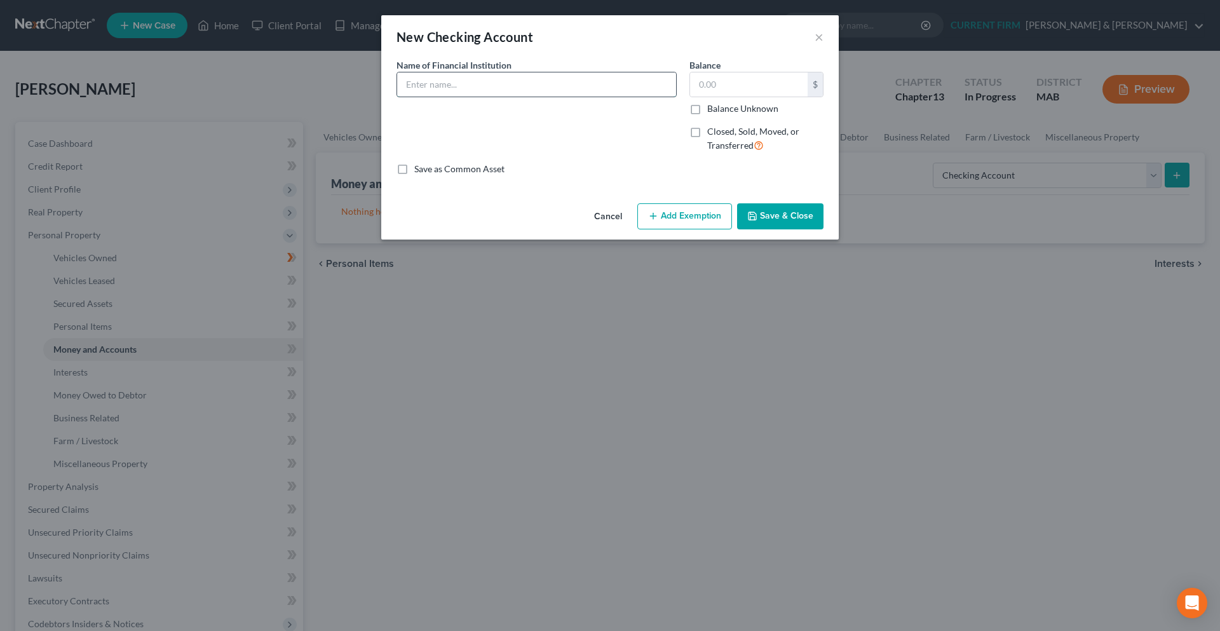
click at [578, 81] on input "text" at bounding box center [536, 84] width 279 height 24
paste input "North Shore Bank Checking"
type input "North Shore Bank Checking"
click at [767, 224] on button "Save & Close" at bounding box center [780, 216] width 86 height 27
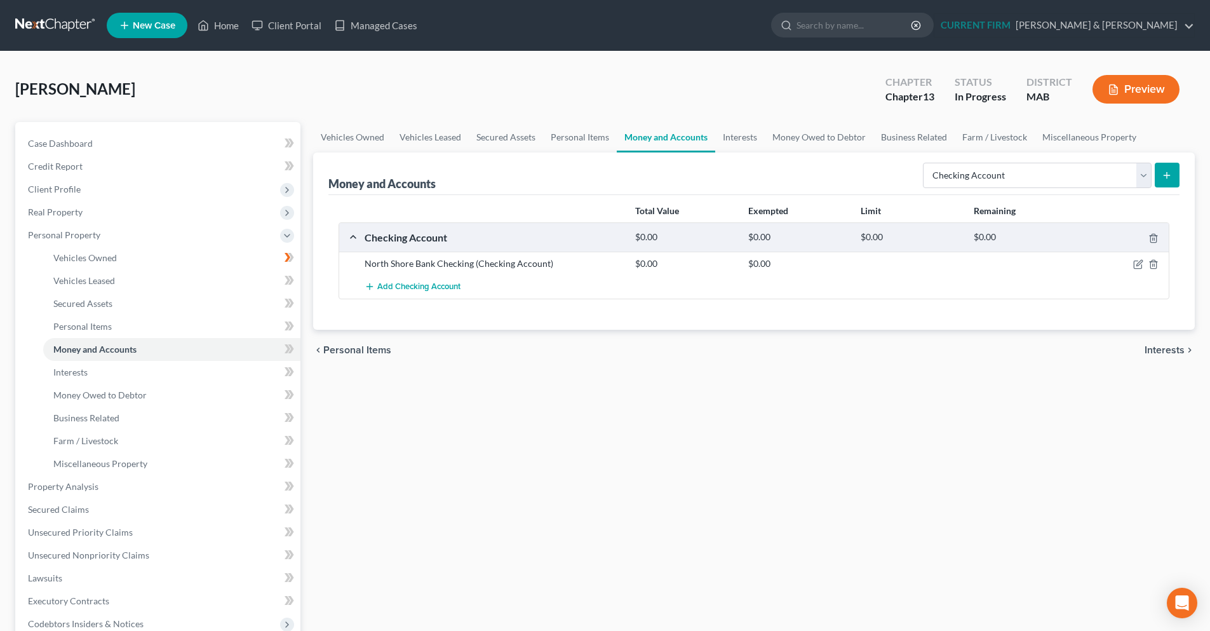
click at [1159, 173] on button "submit" at bounding box center [1167, 175] width 25 height 25
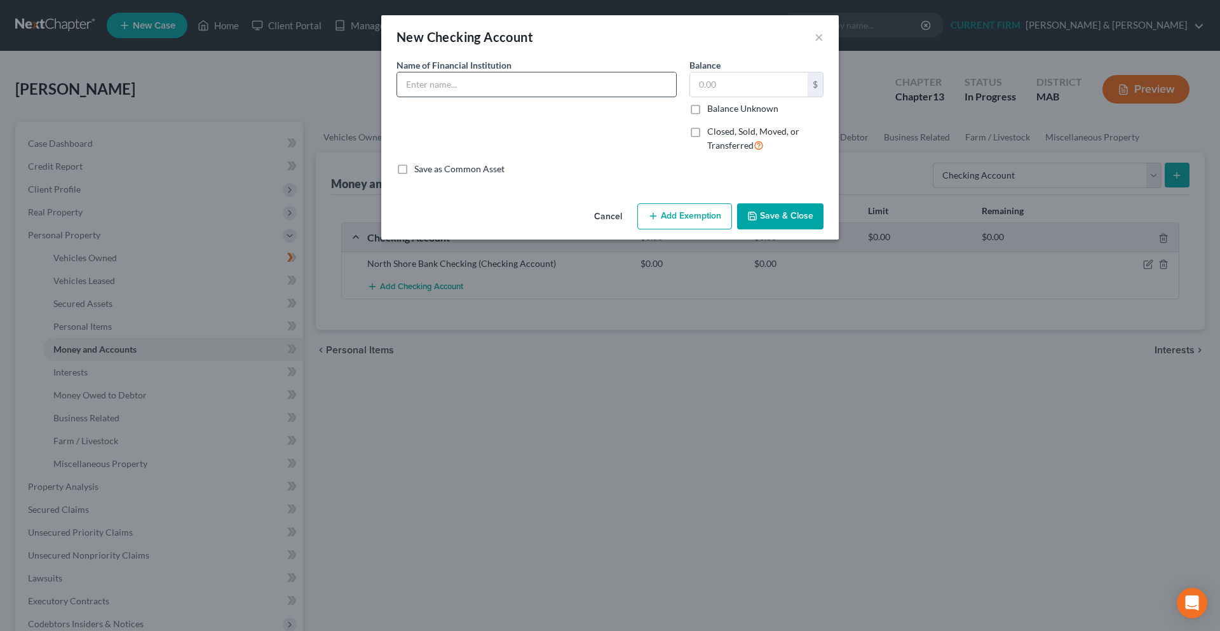
click at [653, 88] on input "text" at bounding box center [536, 84] width 279 height 24
paste input "North Shore Bank Checking"
type input "North Shore Bank Checking"
click at [756, 215] on icon "button" at bounding box center [752, 216] width 8 height 8
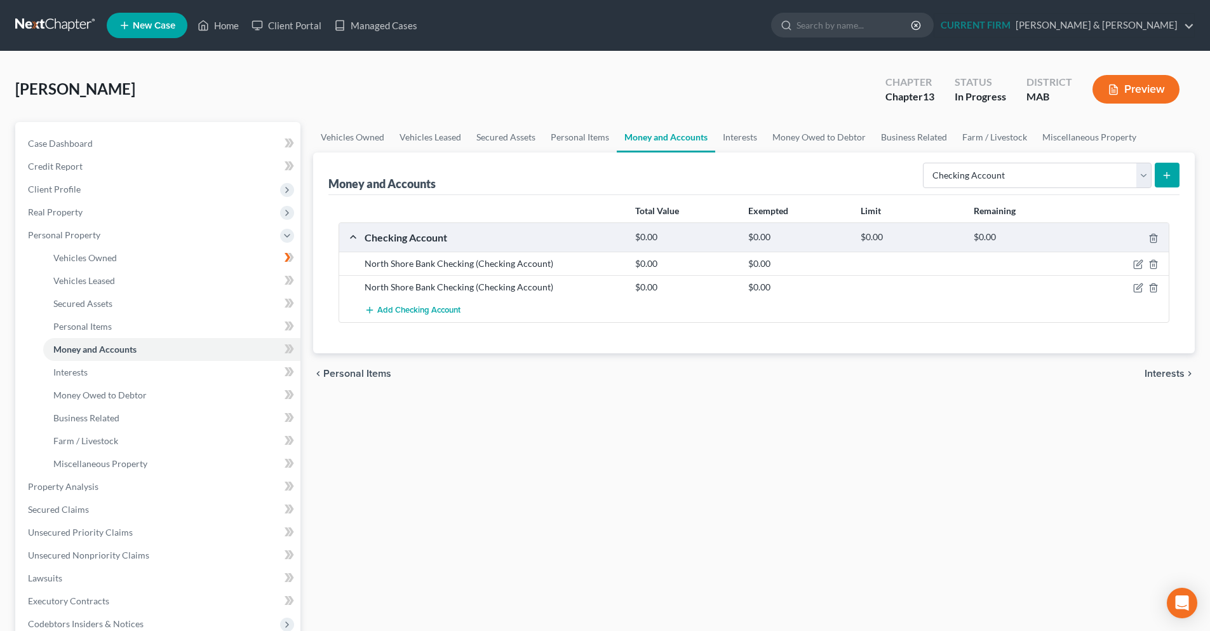
click at [1162, 176] on icon "submit" at bounding box center [1167, 175] width 10 height 10
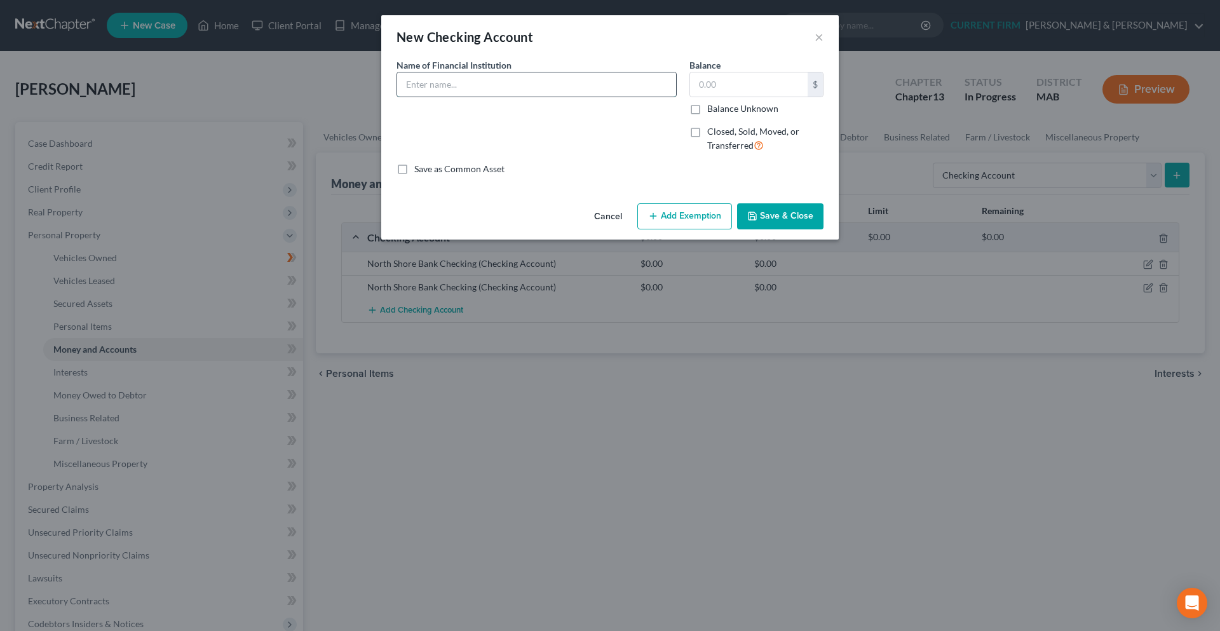
click at [654, 83] on input "text" at bounding box center [536, 84] width 279 height 24
paste input "North Shore Bank Checking"
type input "North Shore Bank Checking"
click at [767, 219] on button "Save & Close" at bounding box center [780, 216] width 86 height 27
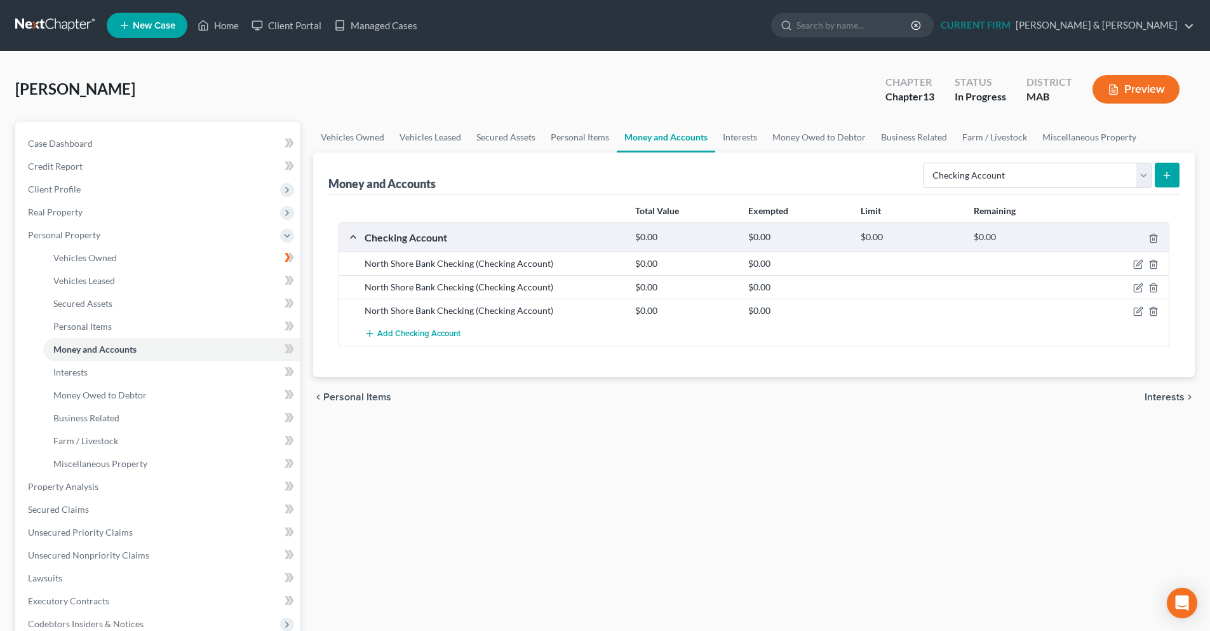
click at [1159, 179] on button "submit" at bounding box center [1167, 175] width 25 height 25
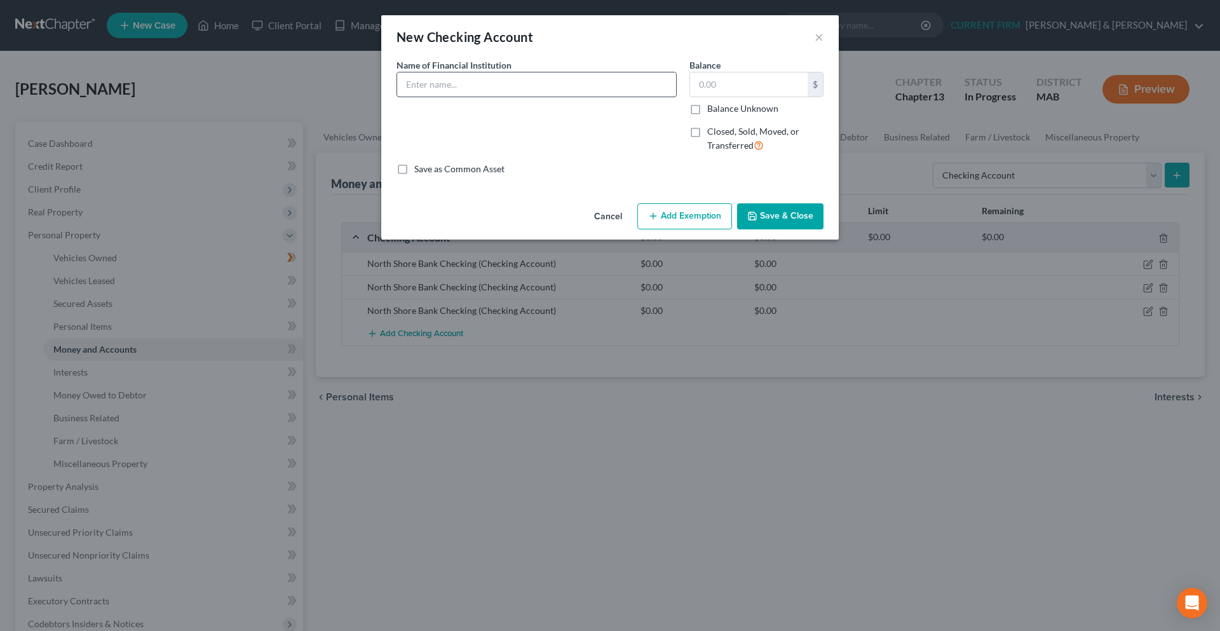
click at [599, 84] on input "text" at bounding box center [536, 84] width 279 height 24
paste input "Institution for savings Checking $800"
type input "Institution for savings Checking $800"
click at [786, 214] on button "Save & Close" at bounding box center [780, 216] width 86 height 27
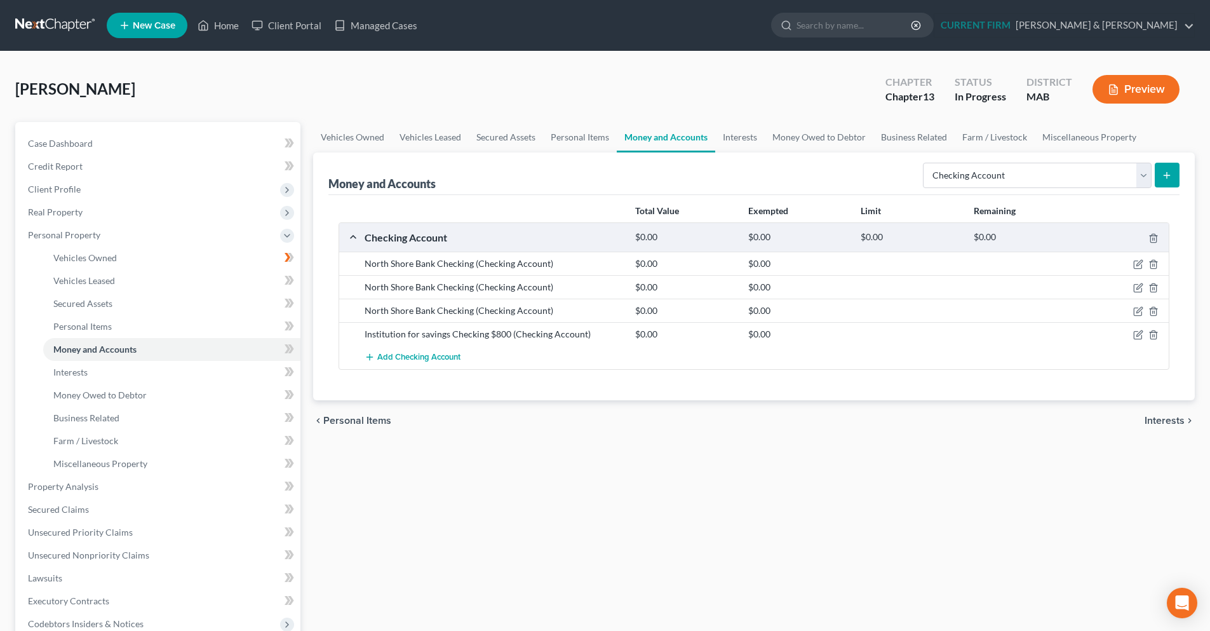
click at [1162, 177] on icon "submit" at bounding box center [1167, 175] width 10 height 10
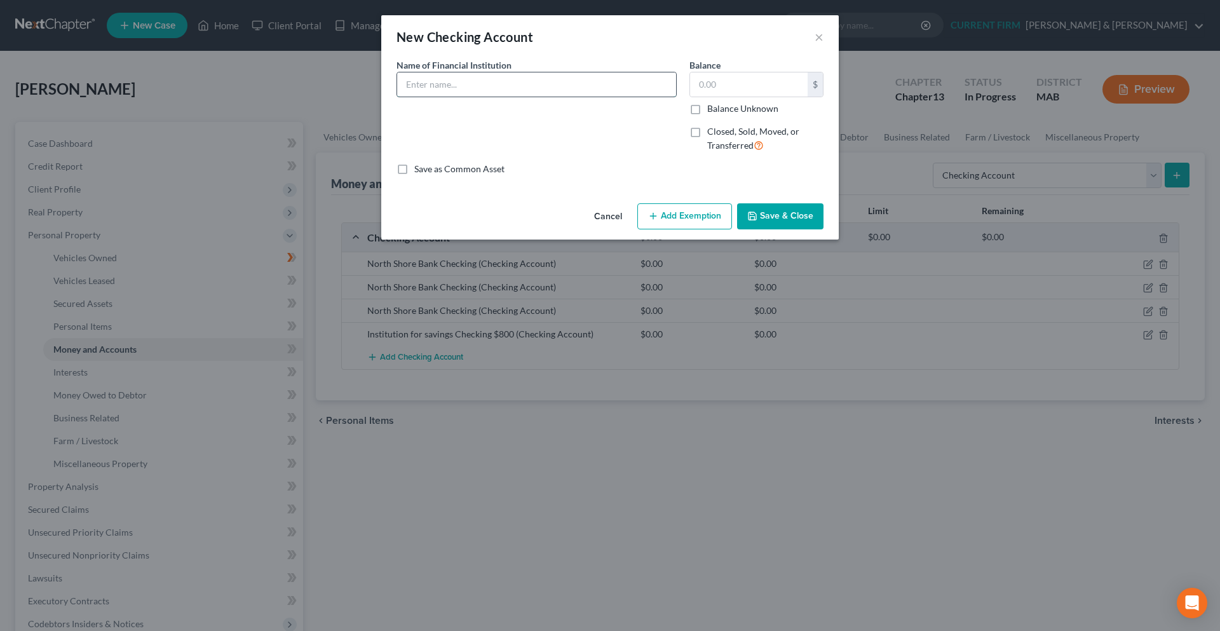
click at [590, 86] on input "text" at bounding box center [536, 84] width 279 height 24
paste input "Institution for savings Checking $800"
type input "Institution for savings Checking $800"
click at [791, 214] on button "Save & Close" at bounding box center [780, 216] width 86 height 27
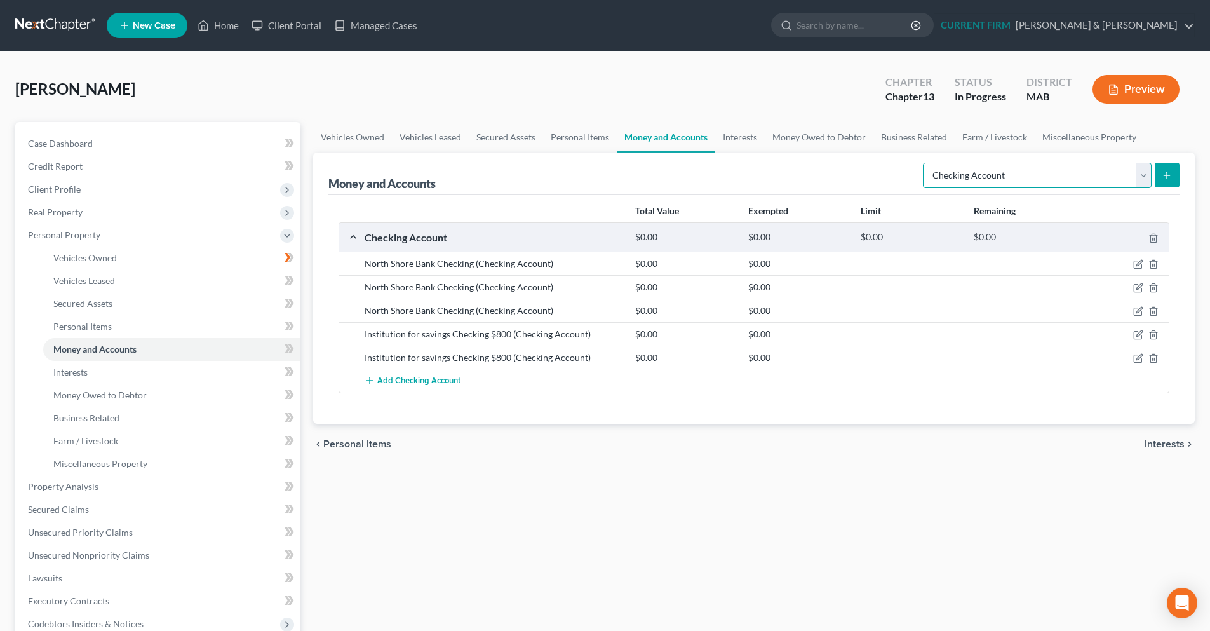
click at [1146, 177] on select "Select Account Type Brokerage Cash on Hand Certificates of Deposit Checking Acc…" at bounding box center [1037, 175] width 229 height 25
click at [872, 159] on div "Money and Accounts Select Account Type Brokerage Cash on Hand Certificates of D…" at bounding box center [753, 173] width 851 height 43
click at [564, 142] on link "Personal Items" at bounding box center [580, 137] width 74 height 30
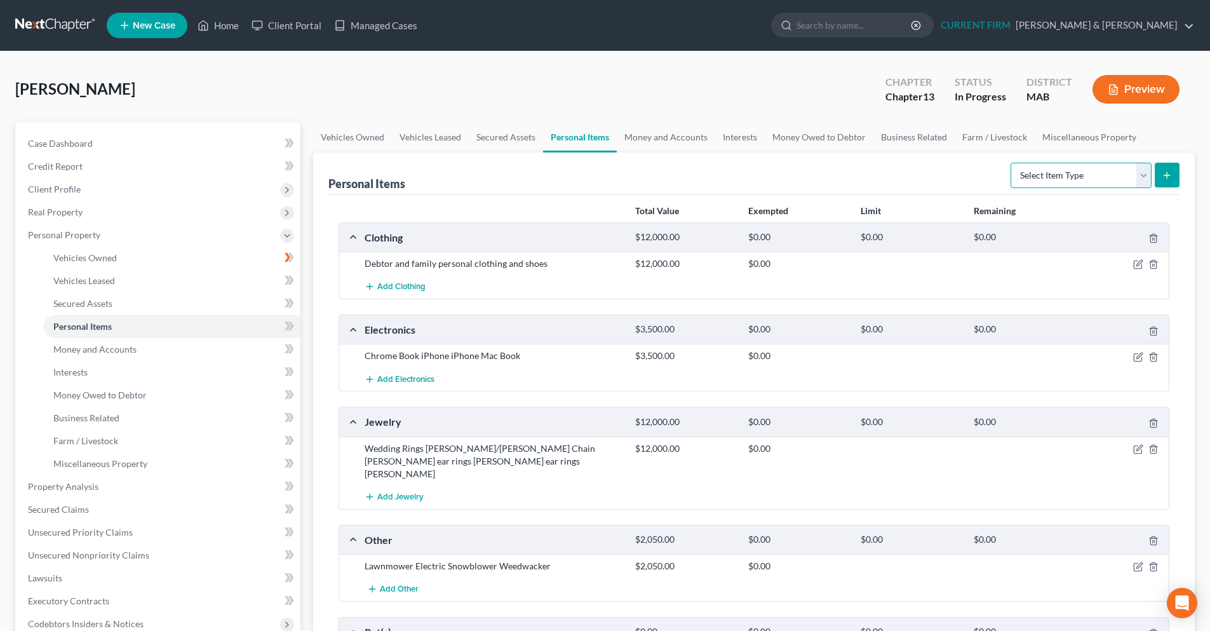
click at [1145, 184] on select "Select Item Type Clothing Collectibles Of Value Electronics Firearms Household …" at bounding box center [1081, 175] width 141 height 25
select select "household_goods"
click at [1012, 163] on select "Select Item Type Clothing Collectibles Of Value Electronics Firearms Household …" at bounding box center [1081, 175] width 141 height 25
click at [1168, 176] on icon "submit" at bounding box center [1167, 175] width 10 height 10
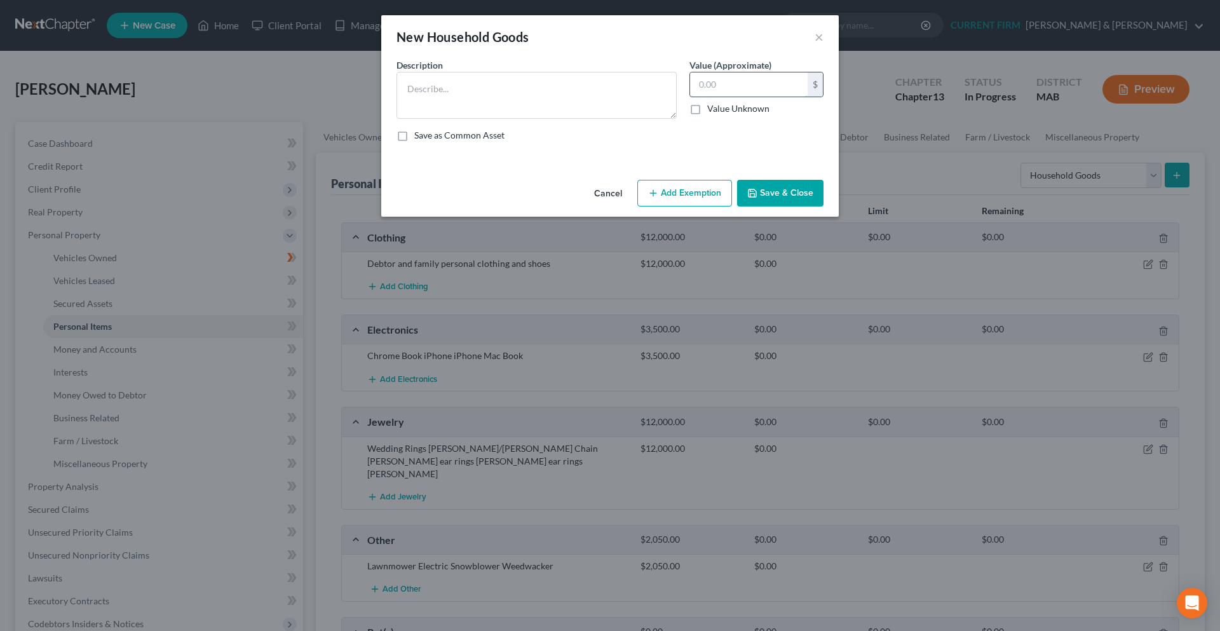
click at [708, 86] on input "text" at bounding box center [749, 84] width 118 height 24
type input "10,000"
click at [755, 186] on button "Save & Close" at bounding box center [780, 193] width 86 height 27
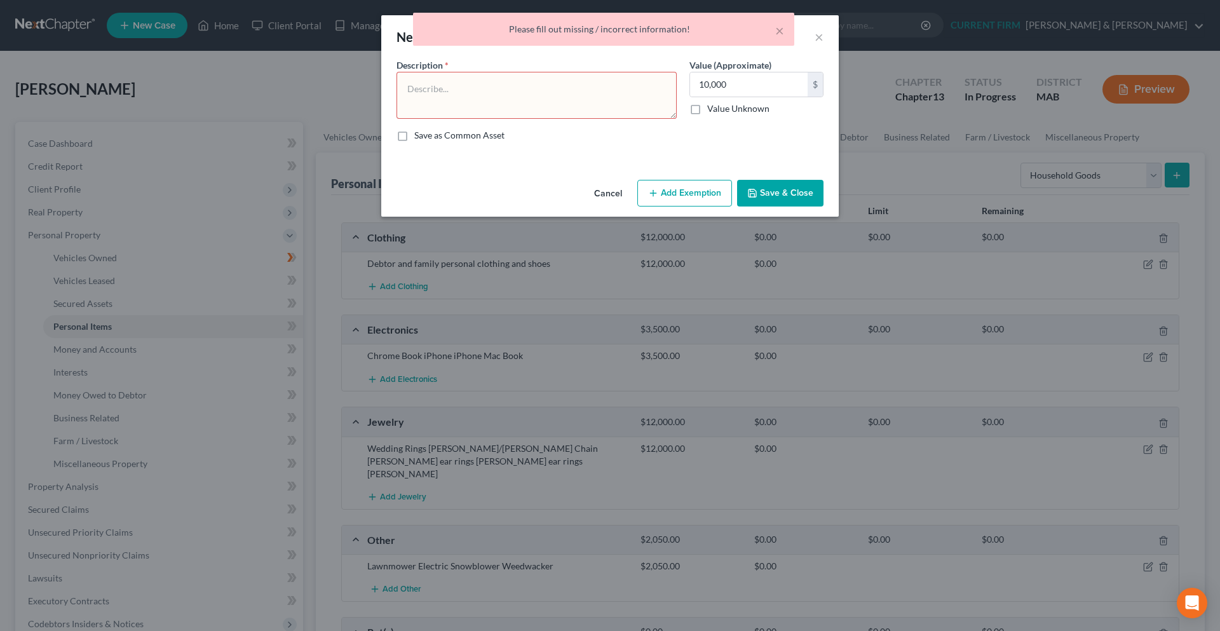
click at [610, 105] on textarea at bounding box center [536, 95] width 280 height 47
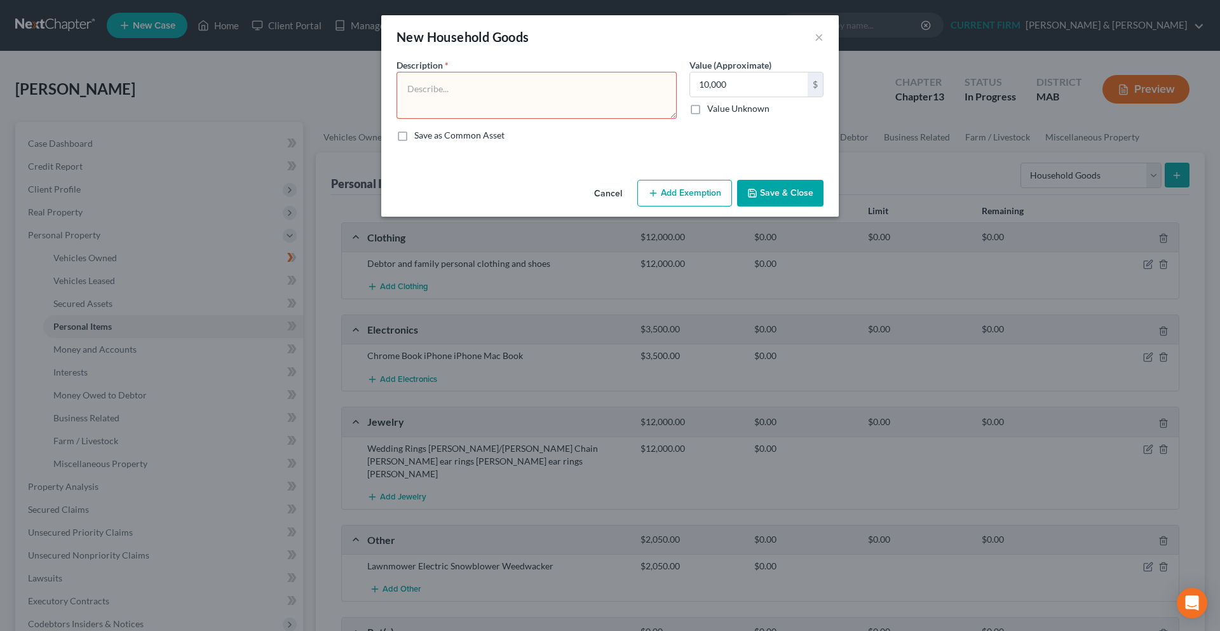
click at [464, 93] on textarea at bounding box center [536, 95] width 280 height 47
type textarea "household items"
click at [788, 198] on button "Save & Close" at bounding box center [780, 193] width 86 height 27
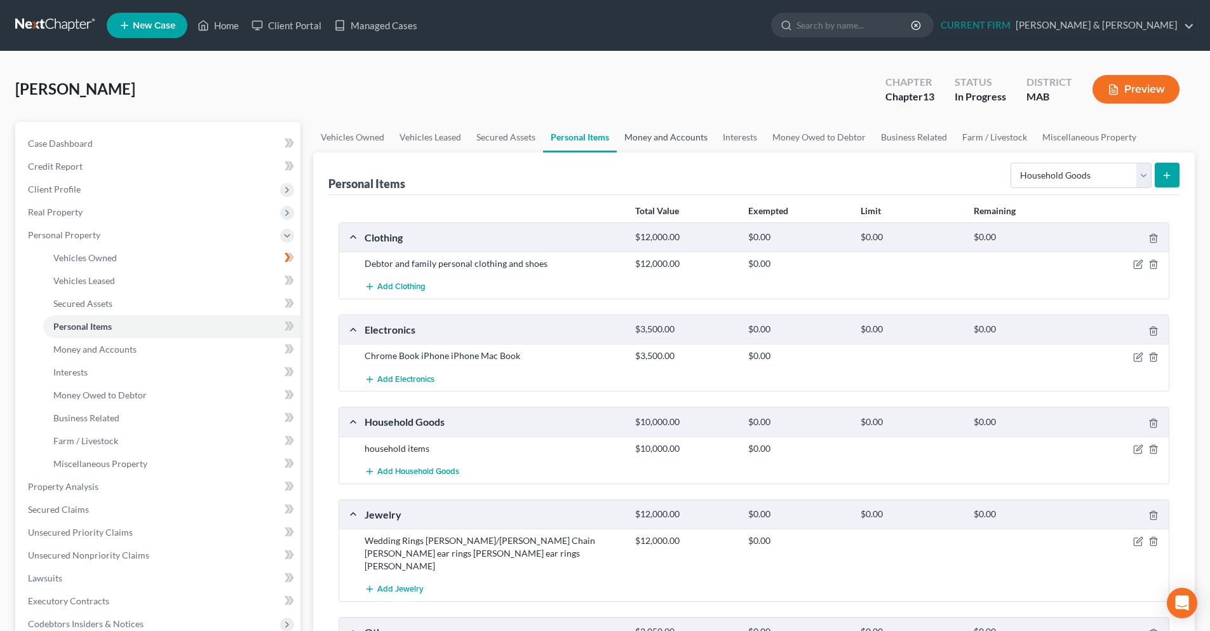
click at [686, 137] on link "Money and Accounts" at bounding box center [666, 137] width 98 height 30
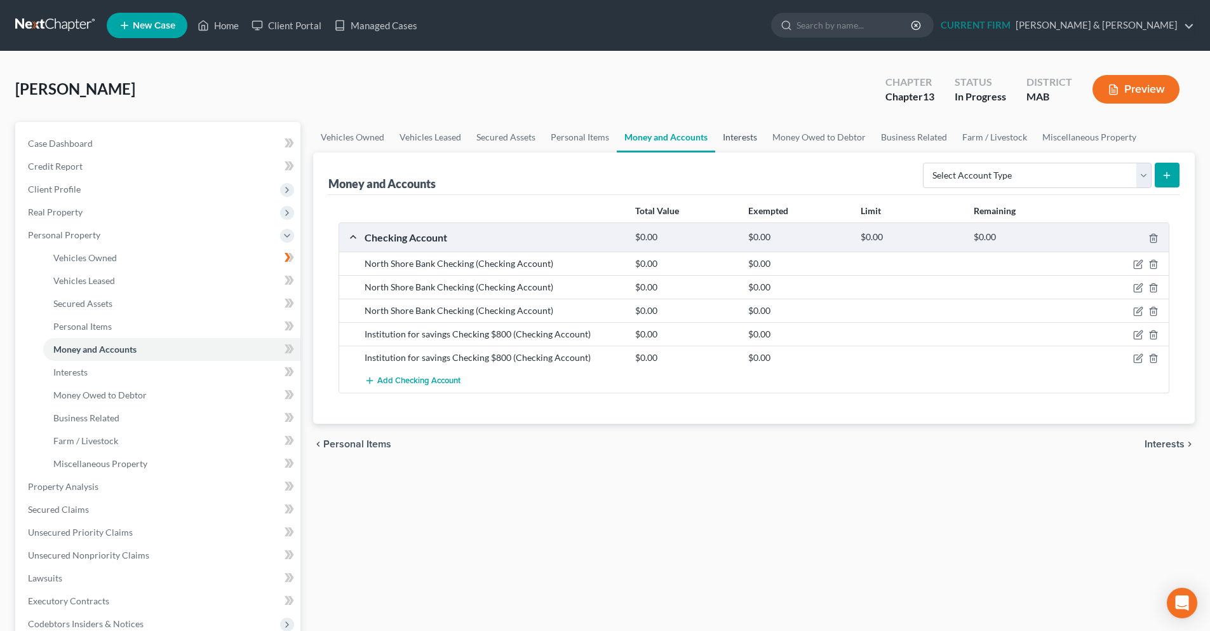
click at [752, 144] on link "Interests" at bounding box center [740, 137] width 50 height 30
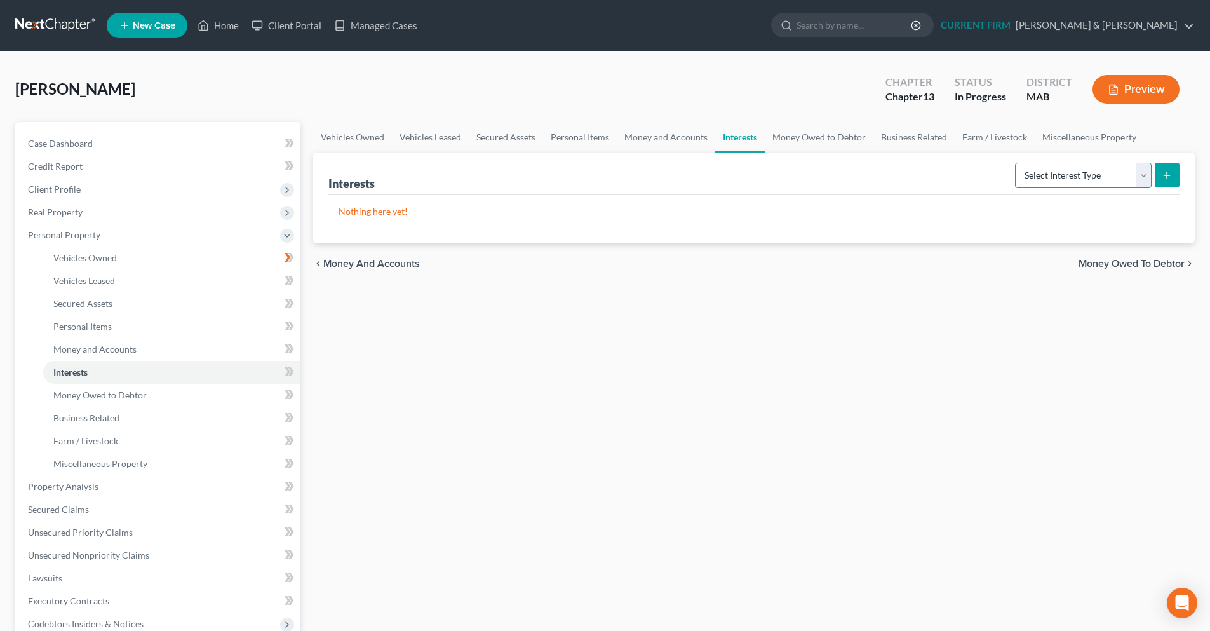
click at [1138, 171] on select "Select Interest Type 401K Annuity Bond Education IRA Government Bond Government…" at bounding box center [1083, 175] width 137 height 25
click at [1146, 179] on select "Select Interest Type 401K Annuity Bond Education IRA Government Bond Government…" at bounding box center [1083, 175] width 137 height 25
select select "401k"
click at [1016, 163] on select "Select Interest Type 401K Annuity Bond Education IRA Government Bond Government…" at bounding box center [1083, 175] width 137 height 25
click at [1160, 183] on button "submit" at bounding box center [1167, 175] width 25 height 25
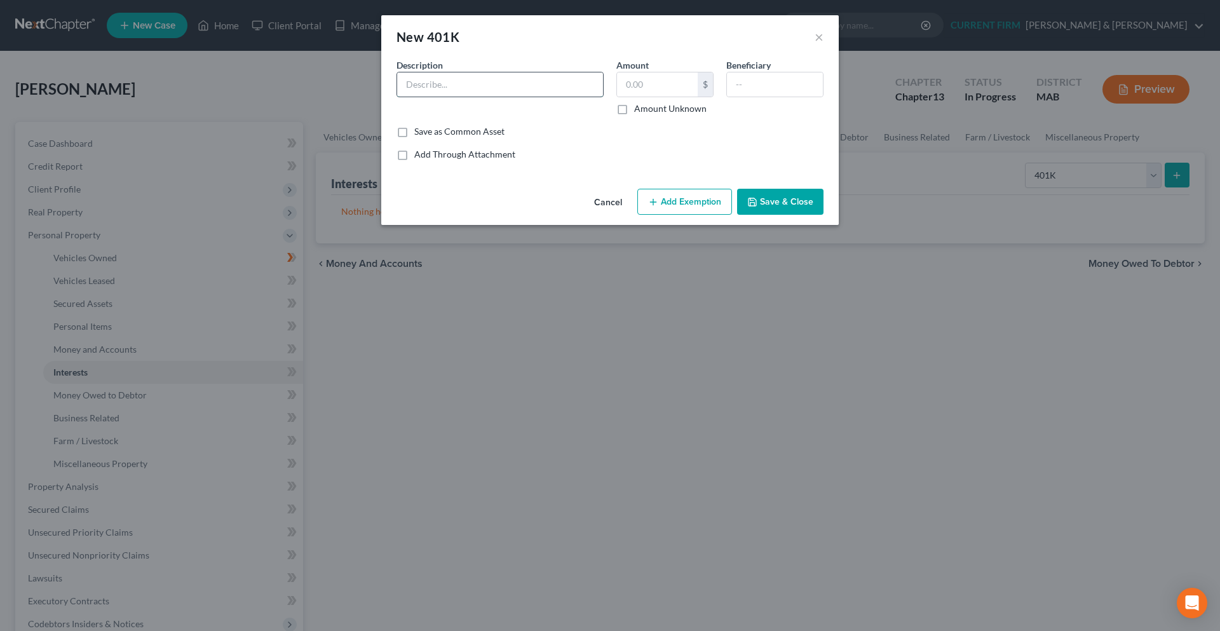
click at [517, 79] on input "text" at bounding box center [500, 84] width 206 height 24
click at [437, 81] on input "text" at bounding box center [500, 84] width 206 height 24
paste input "Fidelity"
type input "Fidelity"
click at [763, 212] on button "Save & Close" at bounding box center [780, 202] width 86 height 27
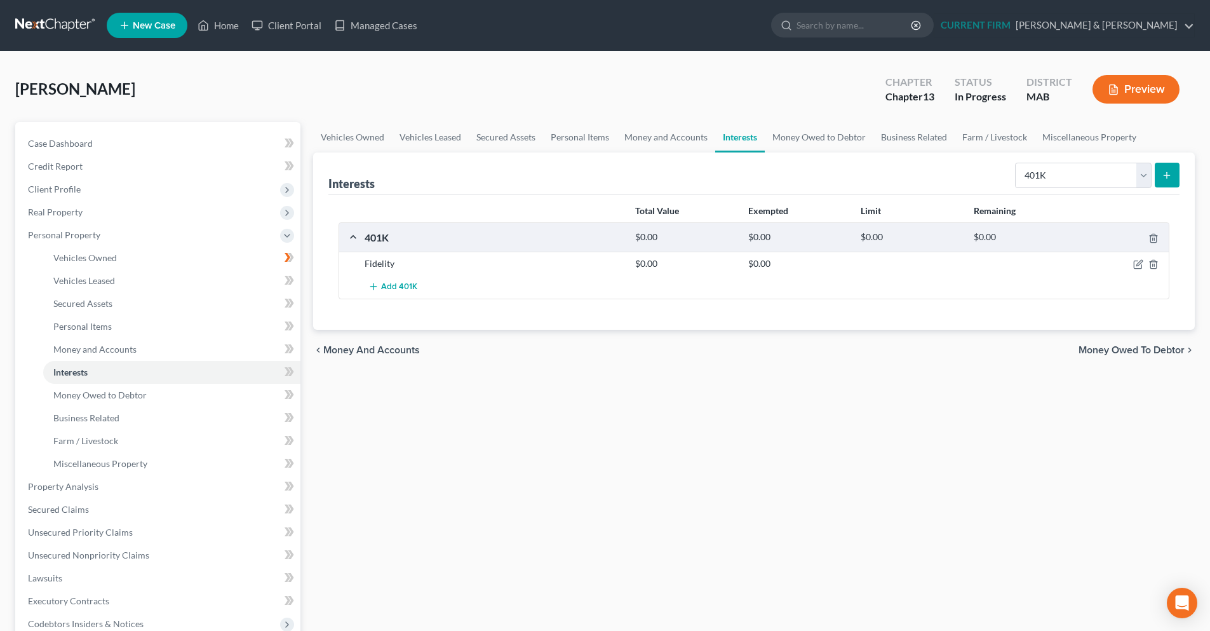
click at [1178, 177] on button "submit" at bounding box center [1167, 175] width 25 height 25
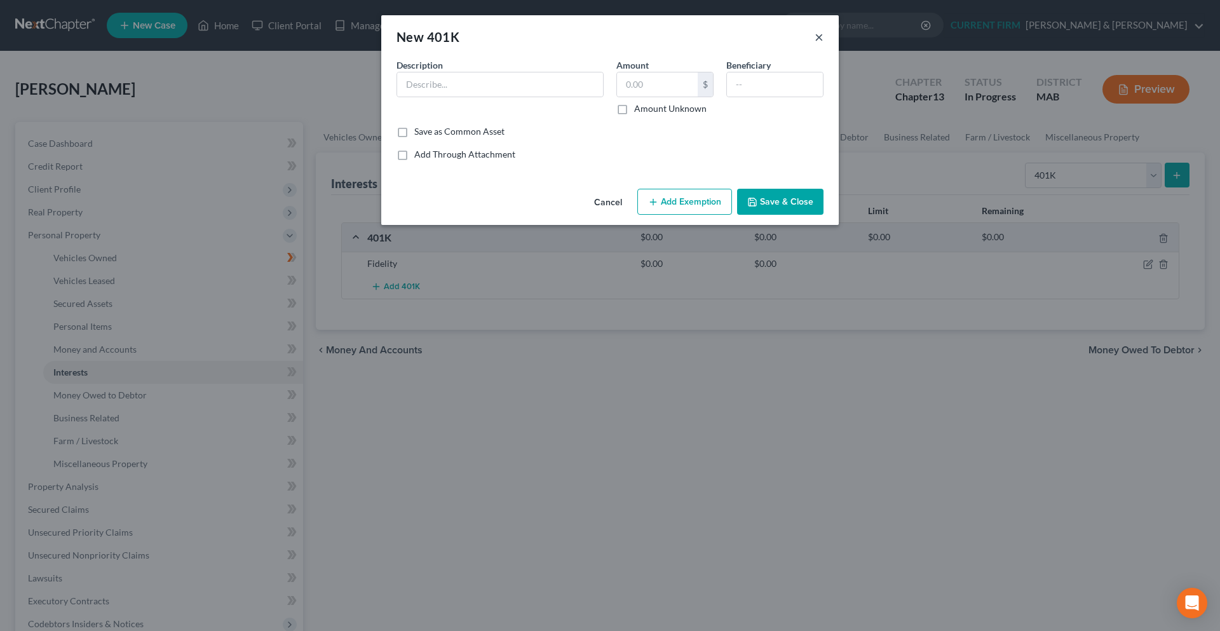
click at [823, 37] on button "×" at bounding box center [818, 36] width 9 height 15
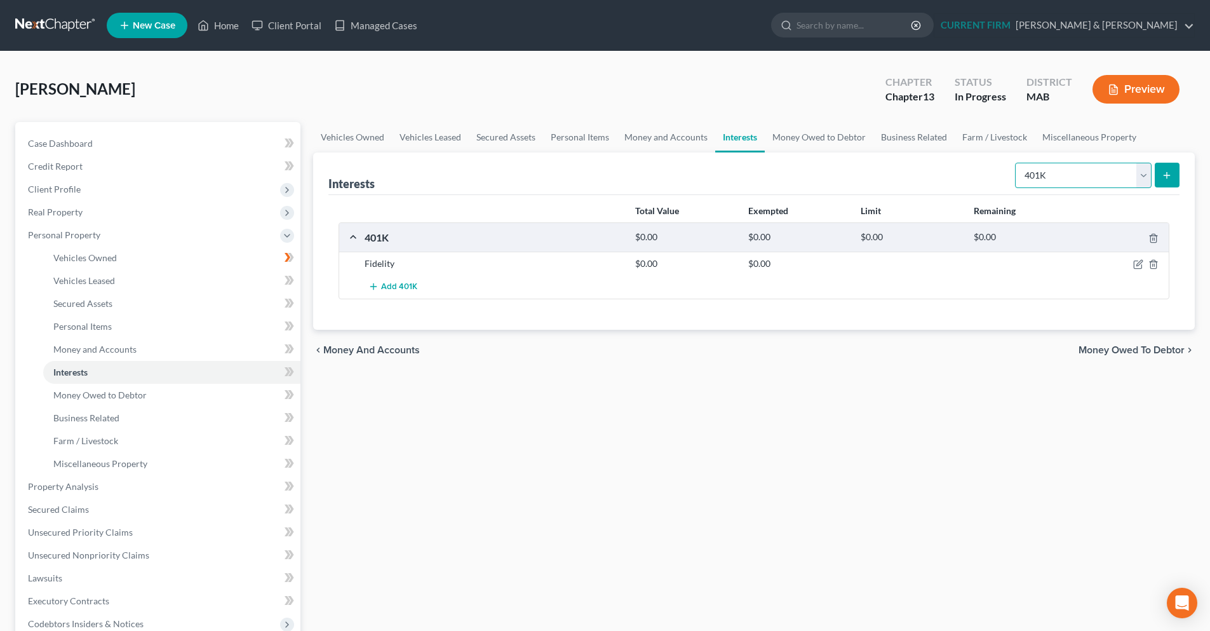
click at [1143, 170] on select "Select Interest Type 401K Annuity Bond Education IRA Government Bond Government…" at bounding box center [1083, 175] width 137 height 25
click at [1146, 173] on select "Select Interest Type 401K Annuity Bond Education IRA Government Bond Government…" at bounding box center [1083, 175] width 137 height 25
click at [687, 132] on link "Money and Accounts" at bounding box center [666, 137] width 98 height 30
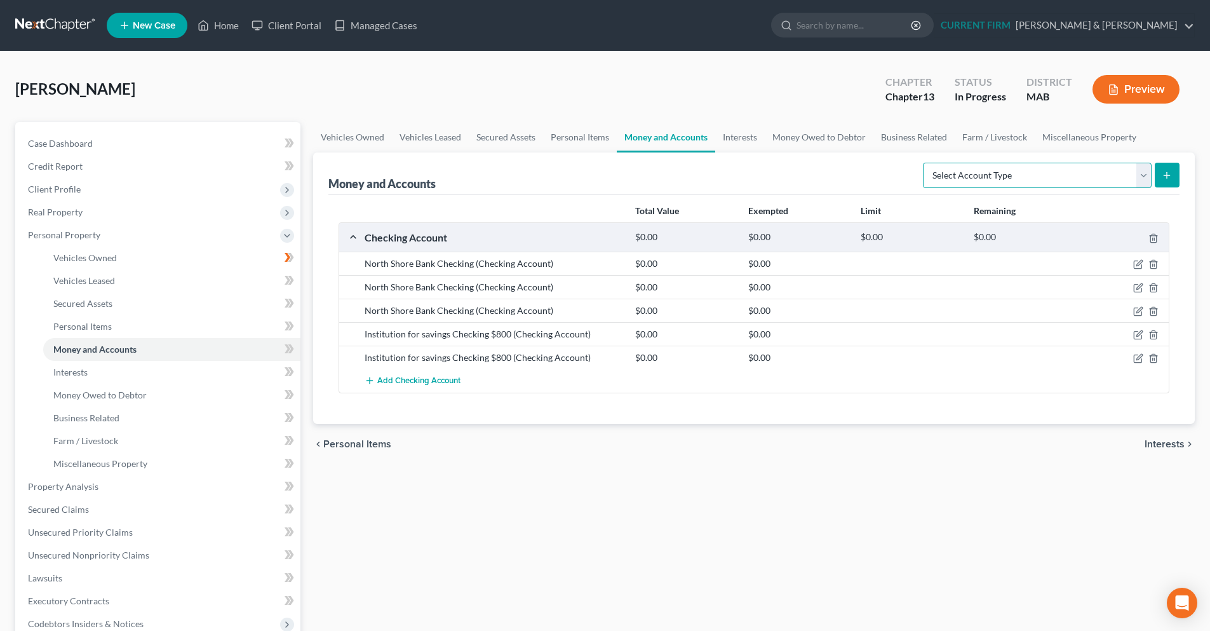
click at [1143, 179] on select "Select Account Type Brokerage Cash on Hand Certificates of Deposit Checking Acc…" at bounding box center [1037, 175] width 229 height 25
select select "other"
click at [925, 163] on select "Select Account Type Brokerage Cash on Hand Certificates of Deposit Checking Acc…" at bounding box center [1037, 175] width 229 height 25
click at [1167, 176] on icon "submit" at bounding box center [1167, 175] width 10 height 10
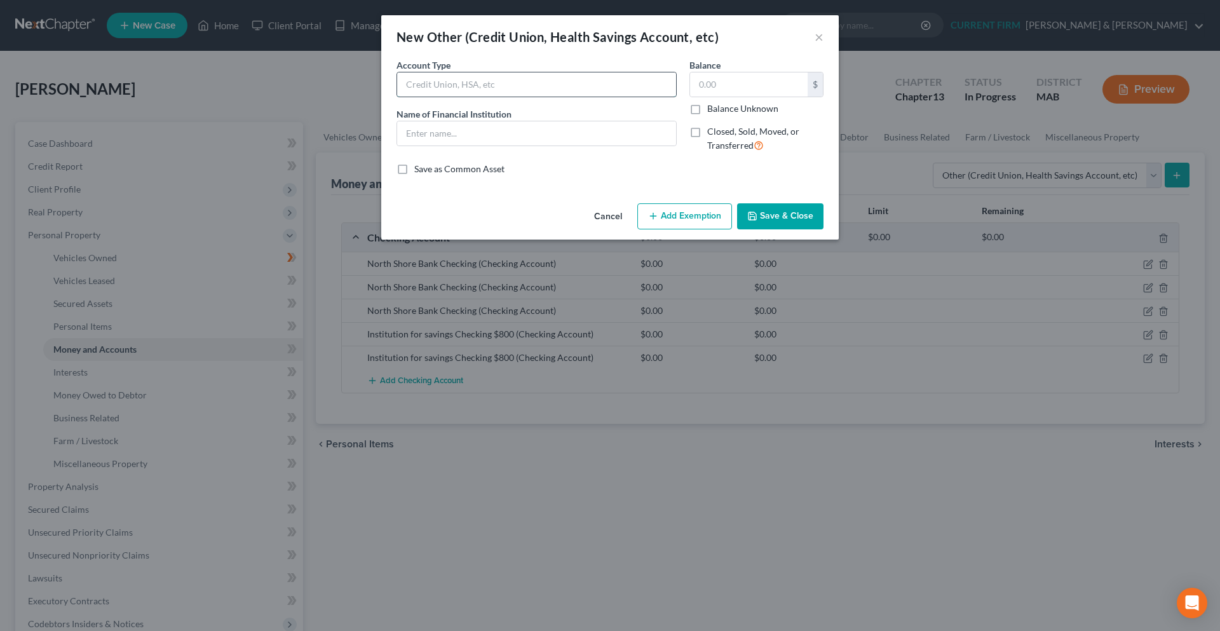
click at [586, 88] on input "text" at bounding box center [536, 84] width 279 height 24
click at [707, 87] on input "text" at bounding box center [749, 84] width 118 height 24
click at [588, 87] on input "529 Plan" at bounding box center [536, 84] width 279 height 24
type input "529 Plan- Brynn"
click at [765, 210] on button "Save & Close" at bounding box center [780, 216] width 86 height 27
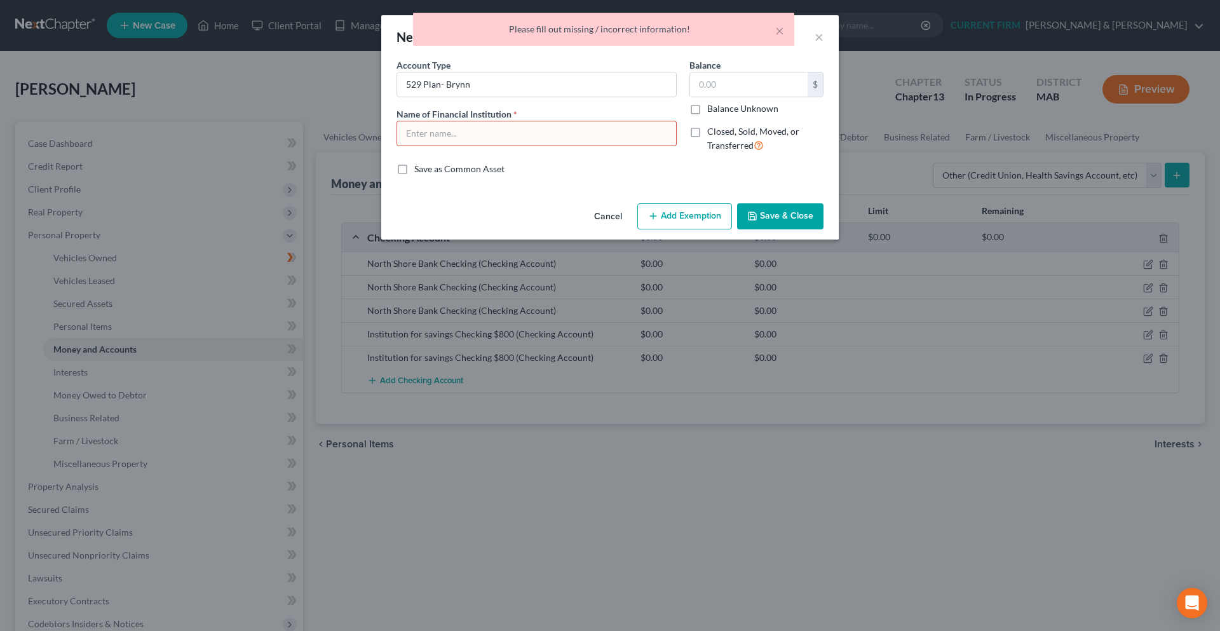
click at [545, 124] on input "text" at bounding box center [536, 133] width 279 height 24
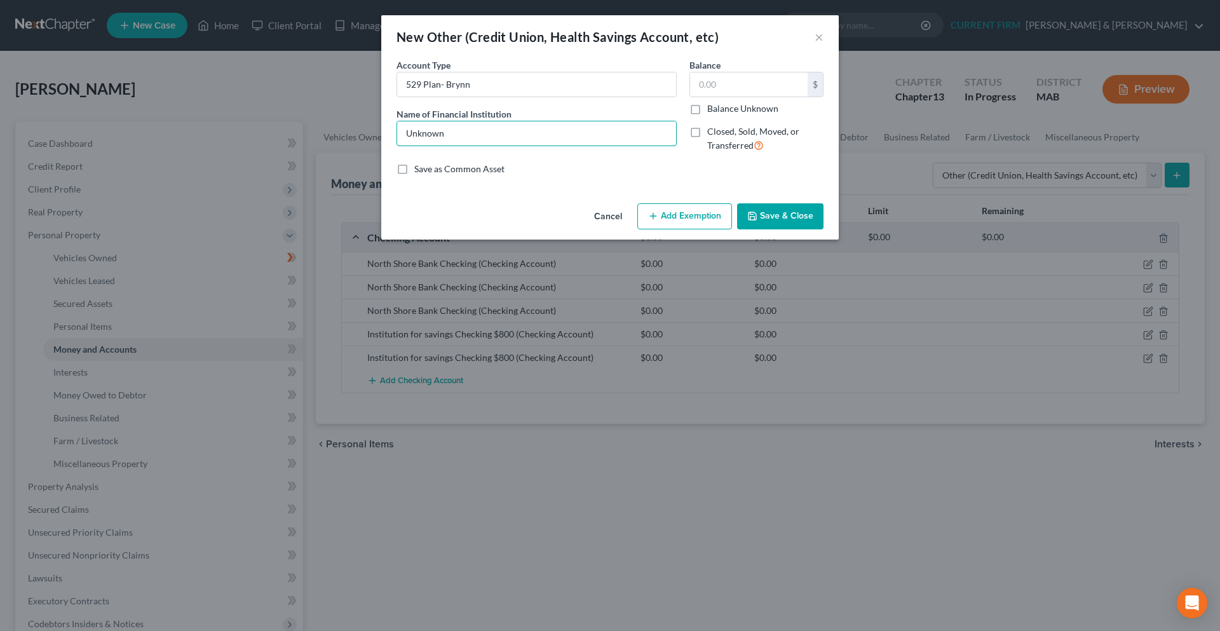
type input "Unknown"
click at [767, 225] on button "Save & Close" at bounding box center [780, 216] width 86 height 27
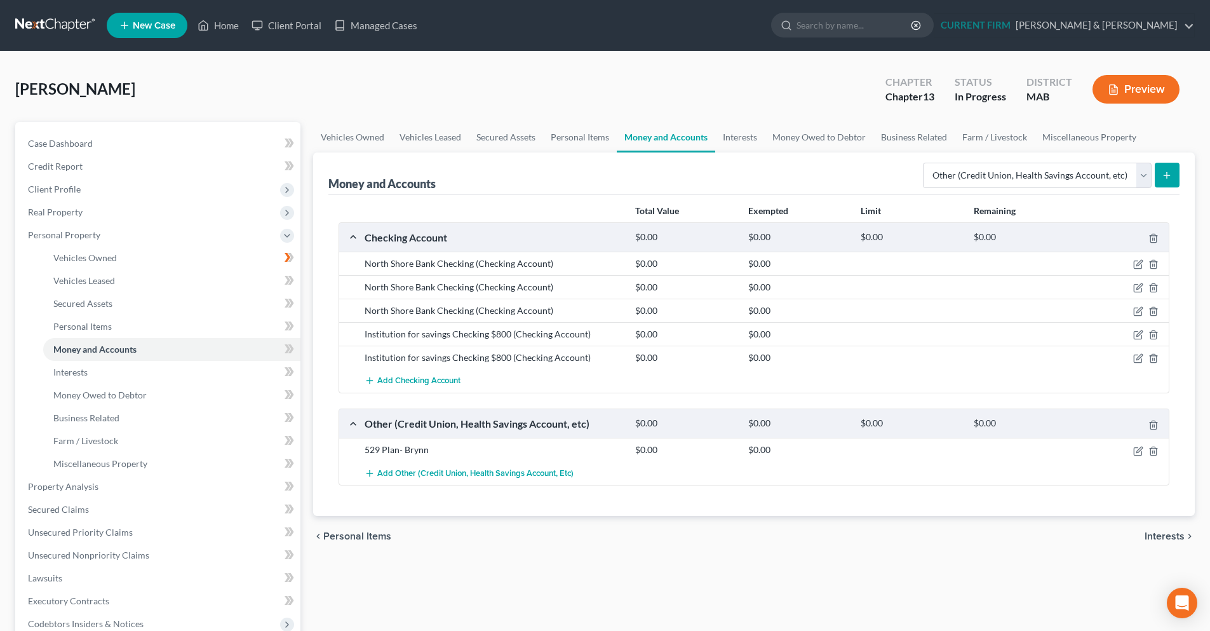
click at [1171, 181] on button "submit" at bounding box center [1167, 175] width 25 height 25
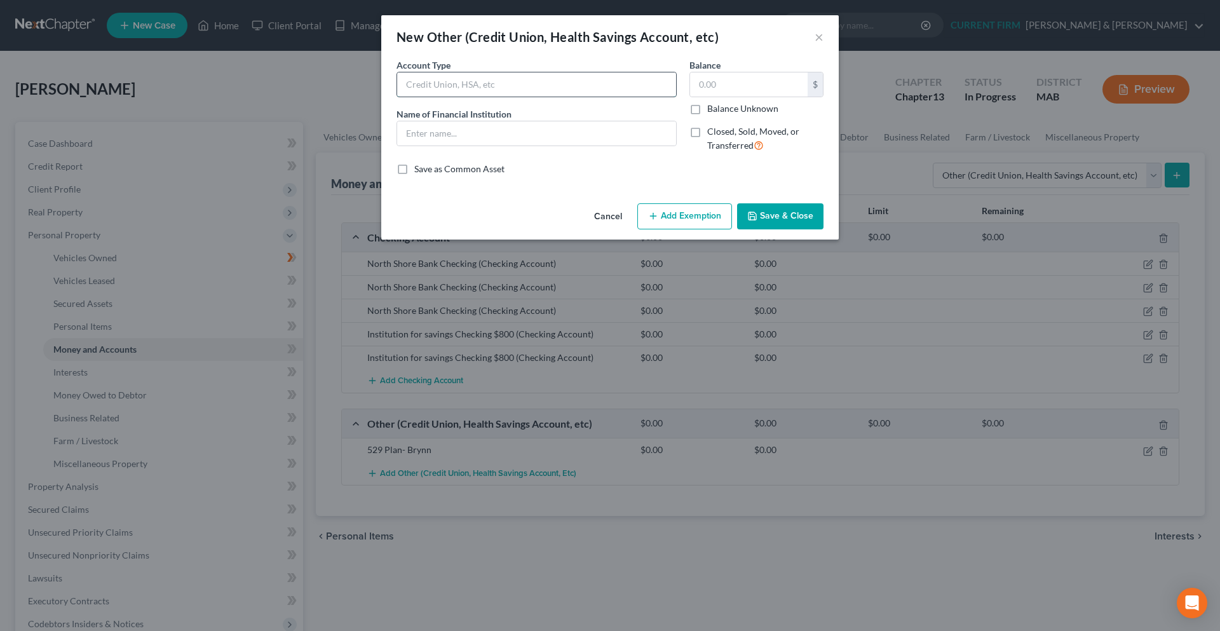
click at [466, 88] on input "text" at bounding box center [536, 84] width 279 height 24
type input "529 Ben"
click at [750, 70] on div "Balance $ Balance Unknown Balance Undetermined $ Balance Unknown" at bounding box center [756, 86] width 134 height 57
click at [561, 133] on input "text" at bounding box center [536, 133] width 279 height 24
type input "Unknown"
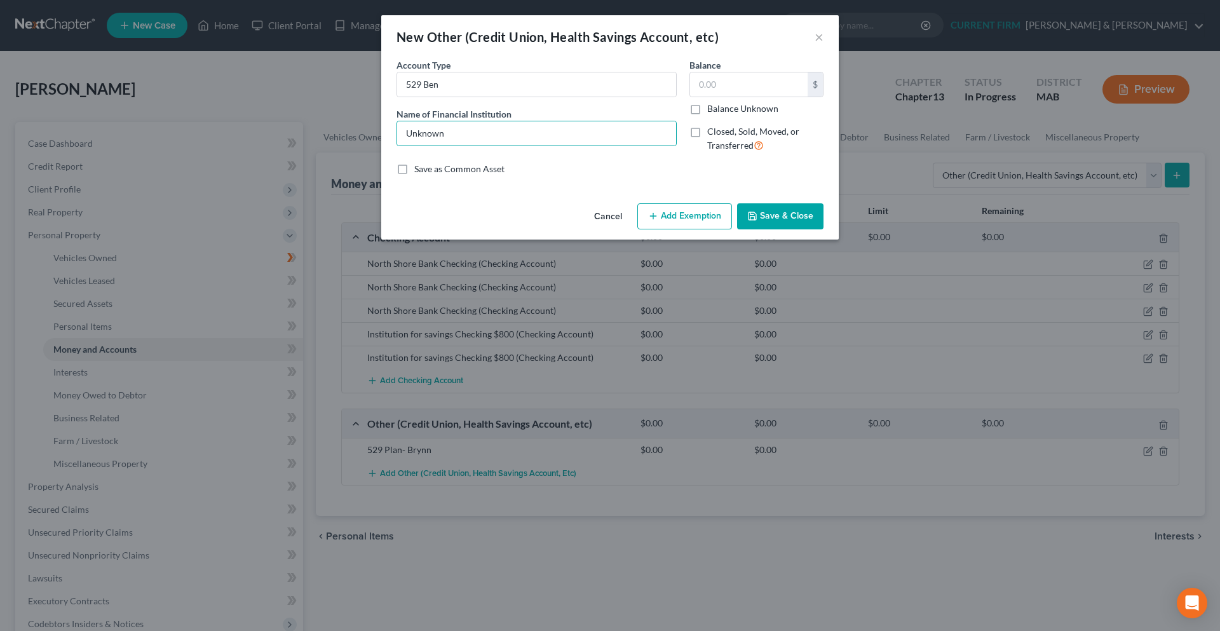
click at [771, 215] on button "Save & Close" at bounding box center [780, 216] width 86 height 27
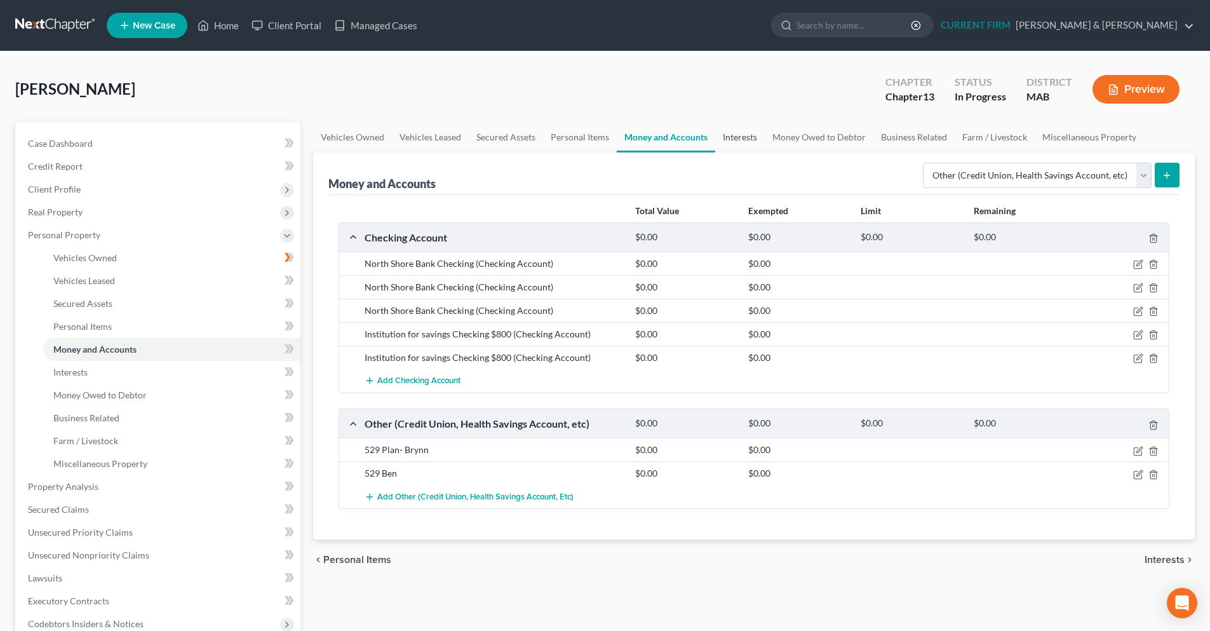
click at [750, 141] on link "Interests" at bounding box center [740, 137] width 50 height 30
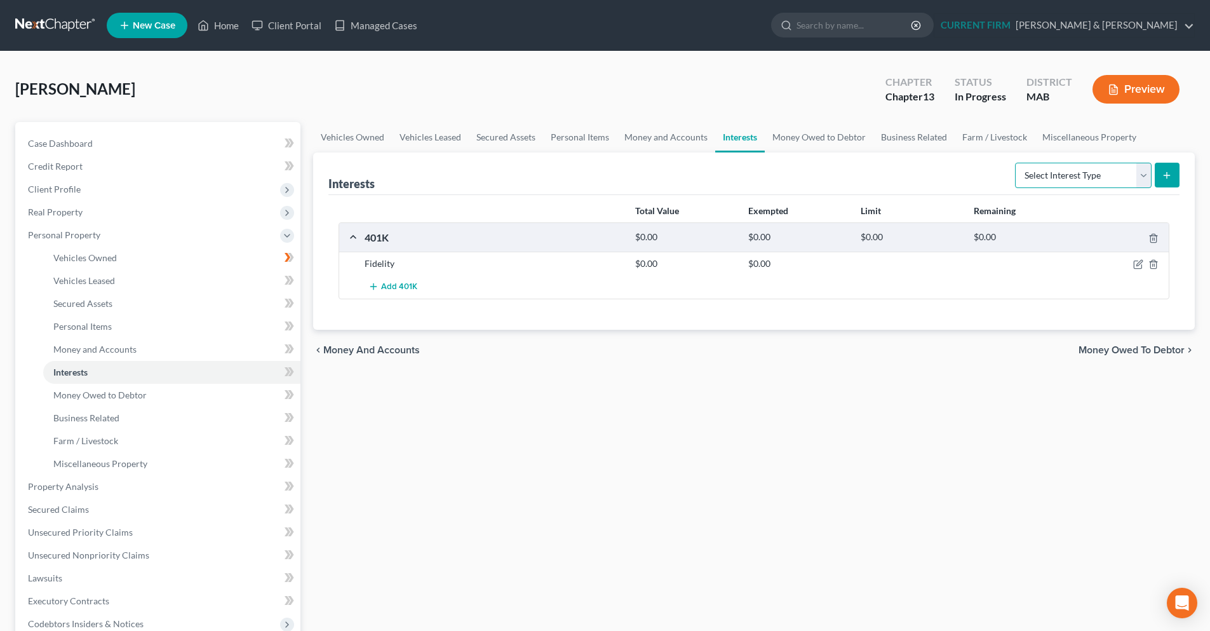
click at [1146, 182] on select "Select Interest Type 401K Annuity Bond Education IRA Government Bond Government…" at bounding box center [1083, 175] width 137 height 25
click at [975, 290] on div "Add 401K" at bounding box center [764, 287] width 812 height 24
click at [1092, 137] on link "Miscellaneous Property" at bounding box center [1089, 137] width 109 height 30
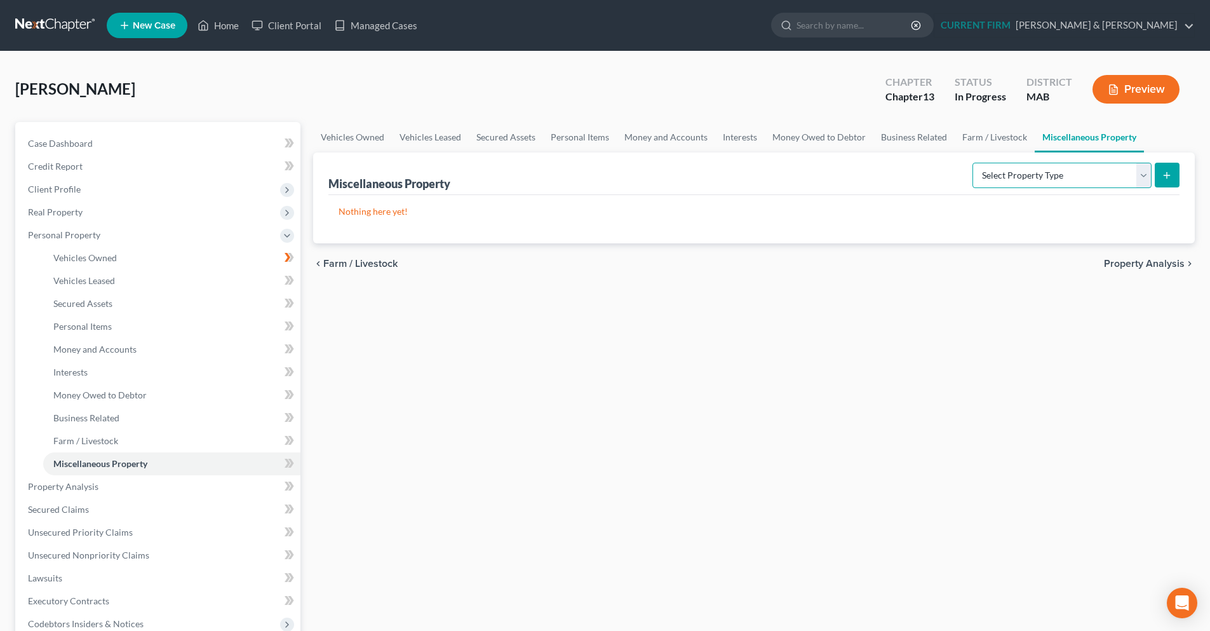
click at [1145, 177] on select "Select Property Type Assigned for Creditor Benefit [DATE] Holding for Another N…" at bounding box center [1061, 175] width 179 height 25
click at [997, 141] on link "Farm / Livestock" at bounding box center [995, 137] width 80 height 30
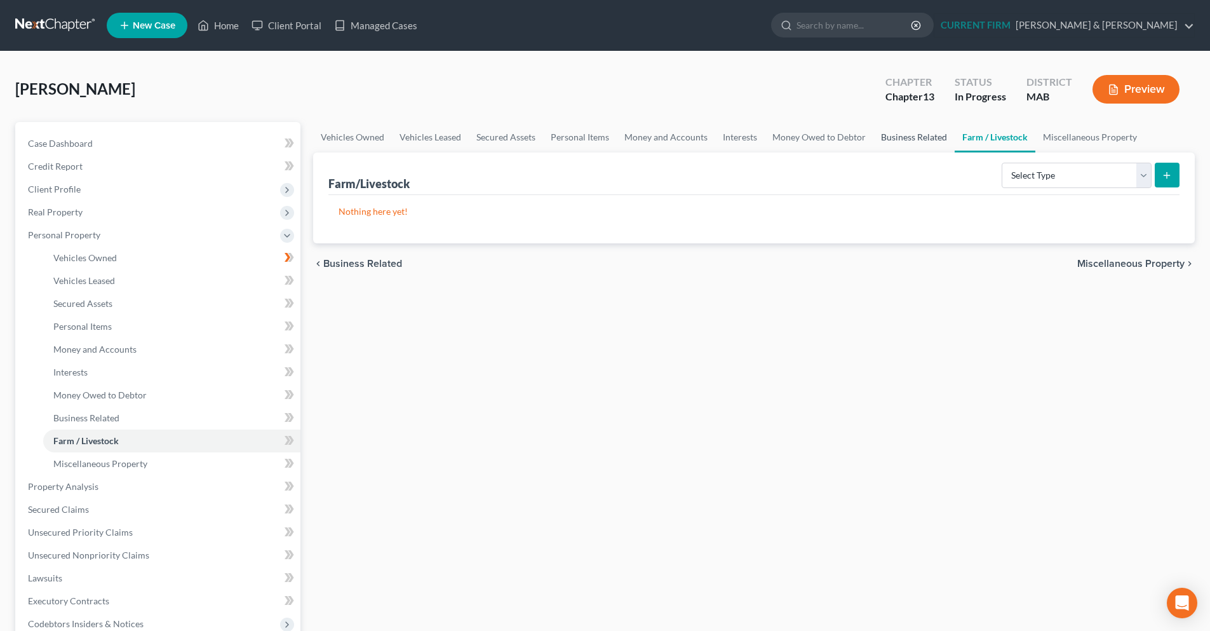
click at [928, 141] on link "Business Related" at bounding box center [913, 137] width 81 height 30
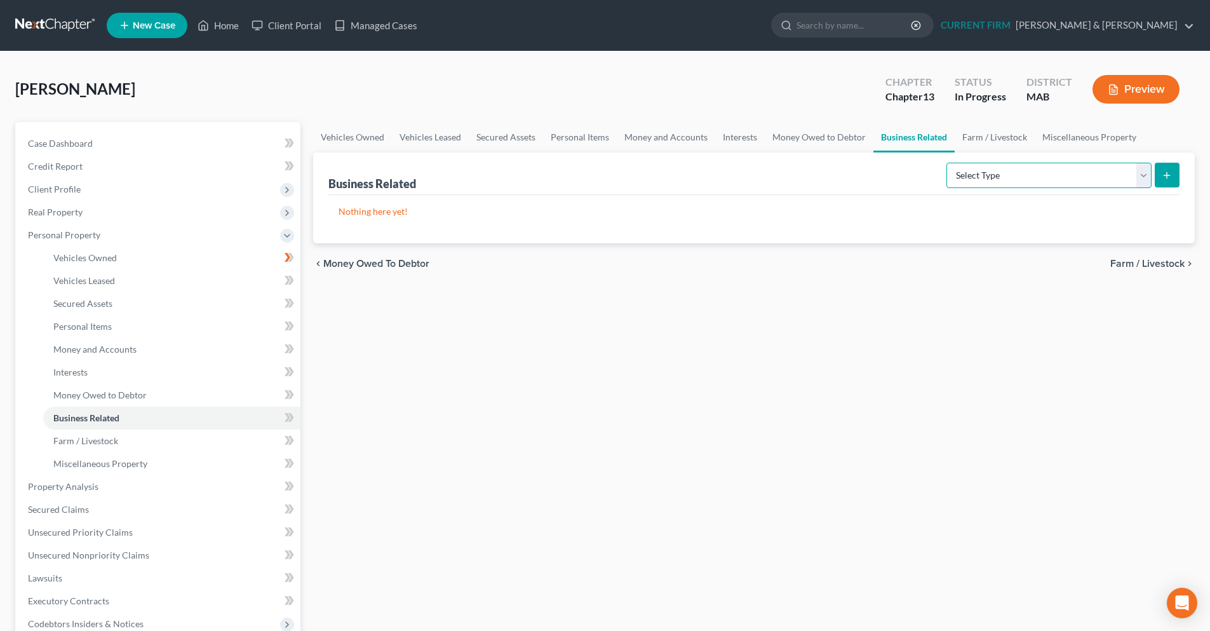
click at [1141, 180] on select "Select Type Customer Lists Franchises Inventory Licenses Machinery Office Equip…" at bounding box center [1048, 175] width 205 height 25
select select "office_equipment"
click at [947, 163] on select "Select Type Customer Lists Franchises Inventory Licenses Machinery Office Equip…" at bounding box center [1048, 175] width 205 height 25
click at [1159, 179] on button "submit" at bounding box center [1167, 175] width 25 height 25
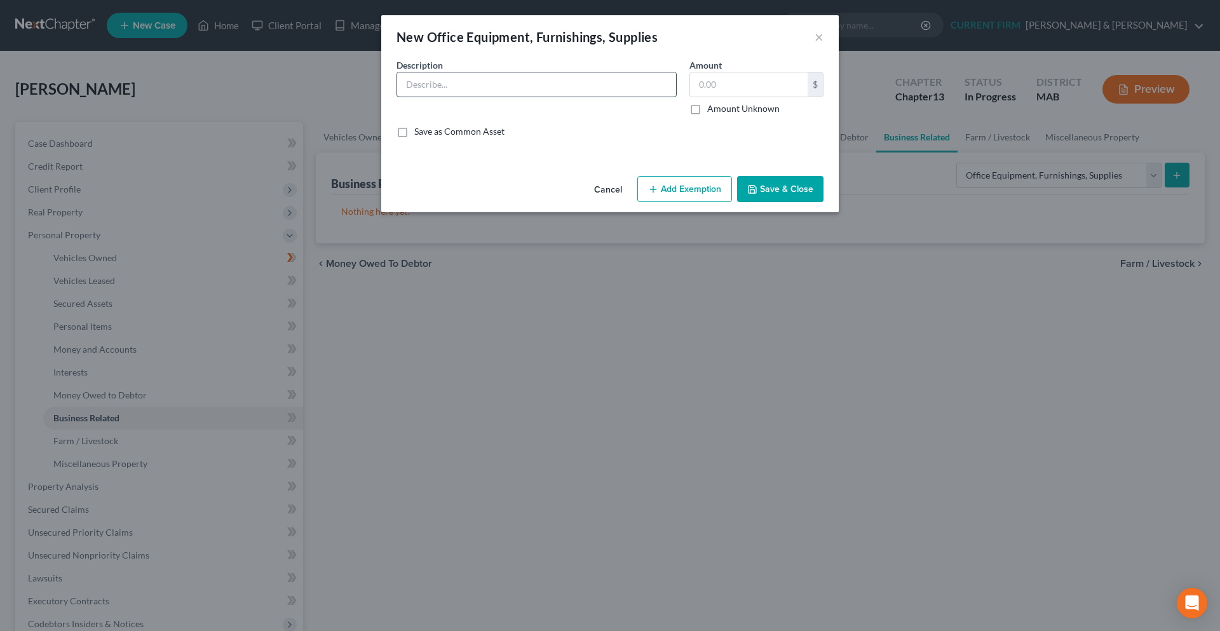
click at [508, 86] on input "text" at bounding box center [536, 84] width 279 height 24
paste input "Computer Printer $300 Desk $500"
type input "Computer Printer $300 Desk $500"
click at [758, 84] on input "text" at bounding box center [749, 84] width 118 height 24
type input "800"
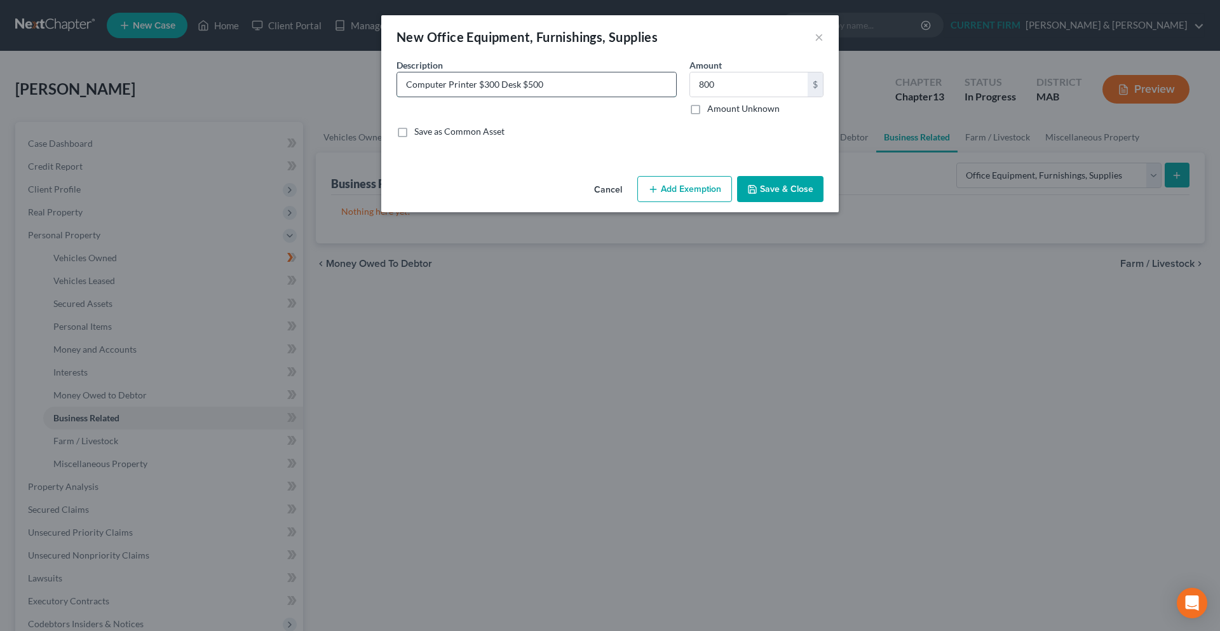
drag, startPoint x: 549, startPoint y: 85, endPoint x: 521, endPoint y: 87, distance: 28.6
click at [521, 87] on input "Computer Printer $300 Desk $500" at bounding box center [536, 84] width 279 height 24
drag, startPoint x: 495, startPoint y: 84, endPoint x: 478, endPoint y: 88, distance: 17.6
click at [478, 88] on input "Computer Printer $300 Desk" at bounding box center [536, 84] width 279 height 24
type input "Computer Printer Desk"
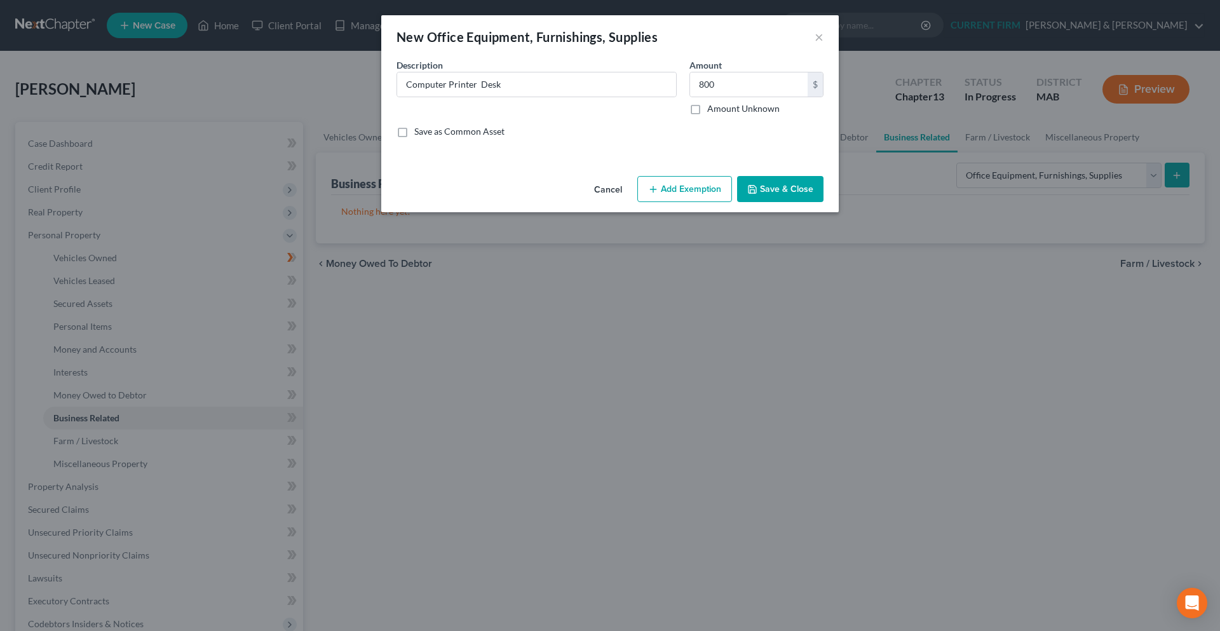
drag, startPoint x: 788, startPoint y: 191, endPoint x: 604, endPoint y: 203, distance: 184.0
click at [787, 190] on button "Save & Close" at bounding box center [780, 189] width 86 height 27
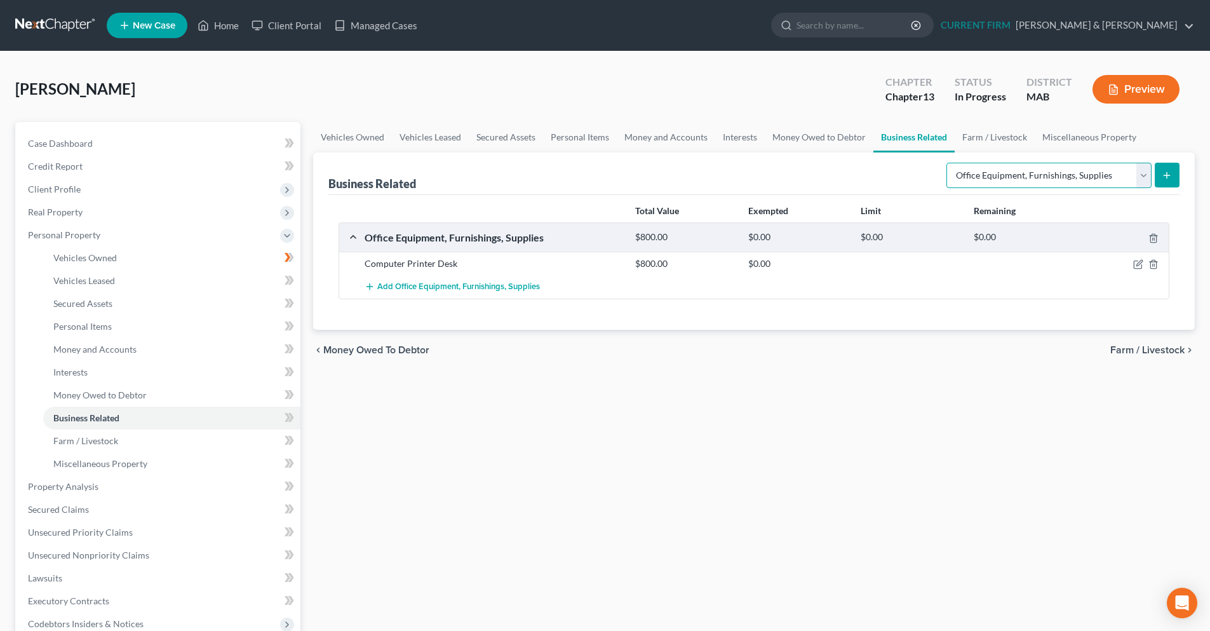
click at [1147, 177] on select "Select Type Customer Lists Franchises Inventory Licenses Machinery Office Equip…" at bounding box center [1048, 175] width 205 height 25
click at [947, 163] on select "Select Type Customer Lists Franchises Inventory Licenses Machinery Office Equip…" at bounding box center [1048, 175] width 205 height 25
click at [1169, 171] on button "submit" at bounding box center [1167, 175] width 25 height 25
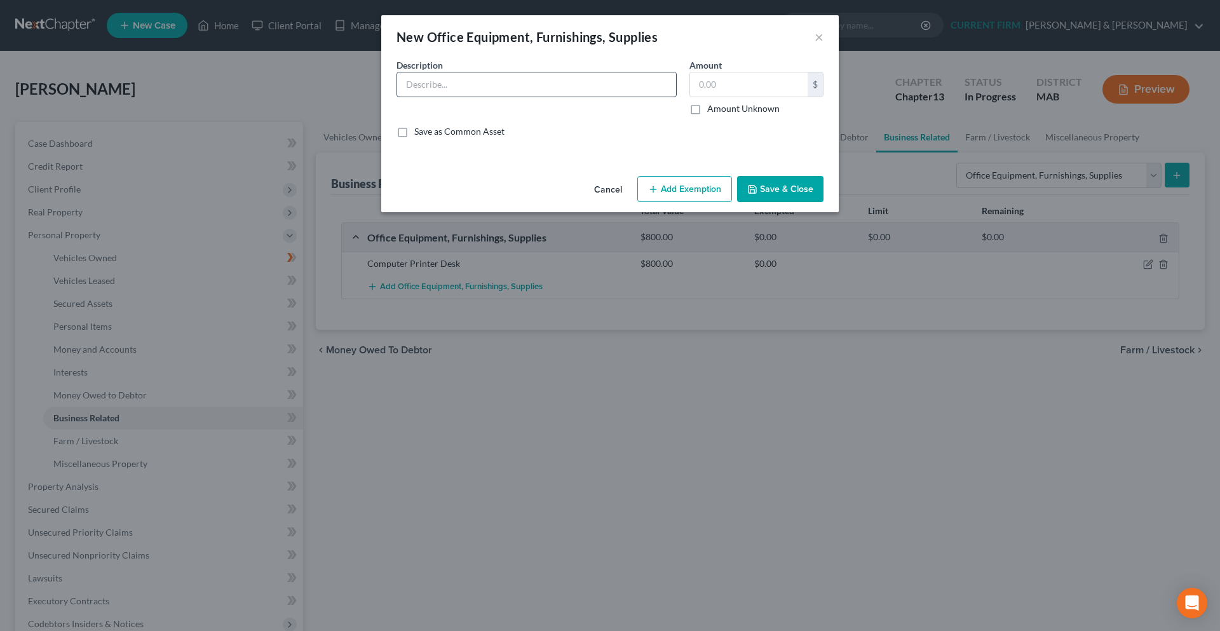
click at [534, 84] on input "text" at bounding box center [536, 84] width 279 height 24
paste input "Tool box $500 detalining supplies $1500 Squeegees, knives, tape,"
drag, startPoint x: 461, startPoint y: 85, endPoint x: 440, endPoint y: 86, distance: 20.3
click at [440, 86] on input "Tool box $500 detalining supplies $1500 Squeegees, knives, tape," at bounding box center [536, 84] width 279 height 24
drag, startPoint x: 542, startPoint y: 83, endPoint x: 518, endPoint y: 85, distance: 24.3
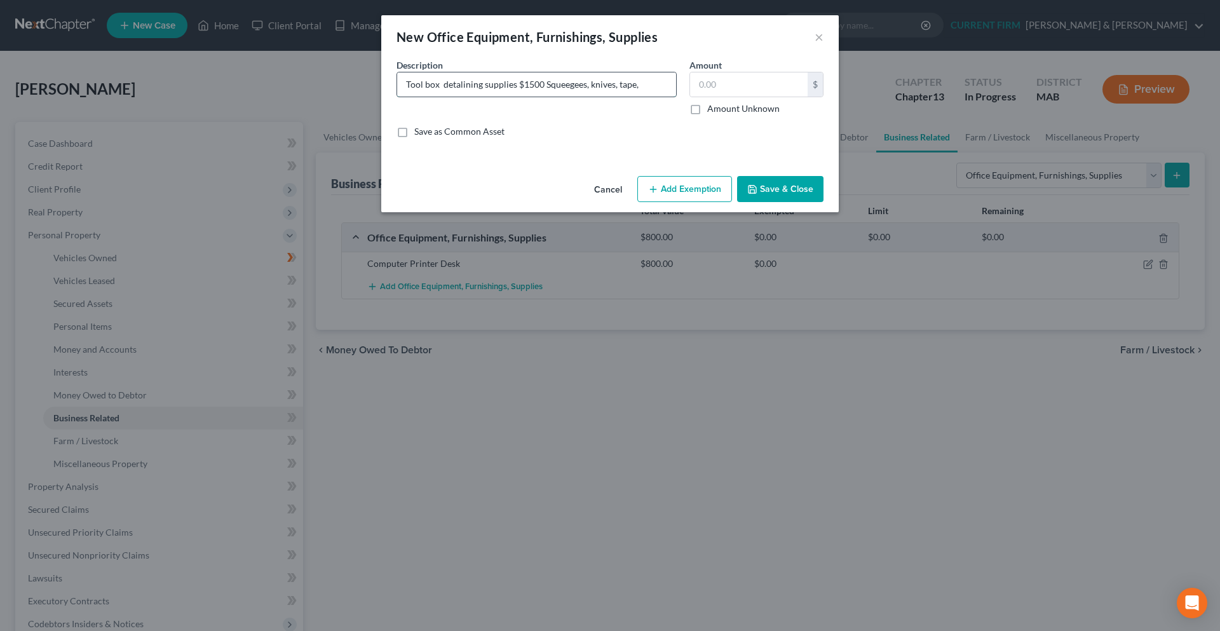
click at [518, 85] on input "Tool box detalining supplies $1500 Squeegees, knives, tape," at bounding box center [536, 84] width 279 height 24
type input "Tool box detalining supplies Squeegees, knives, tape,"
click at [724, 86] on input "text" at bounding box center [749, 84] width 118 height 24
type input "2,000."
click at [772, 194] on button "Save & Close" at bounding box center [780, 189] width 86 height 27
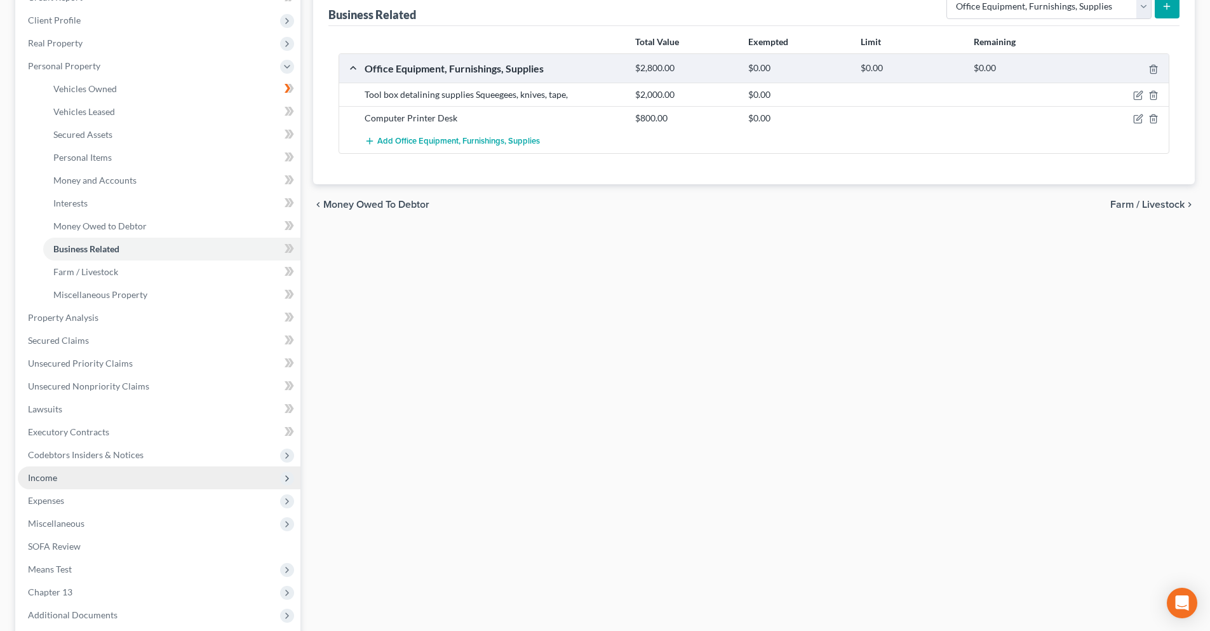
scroll to position [191, 0]
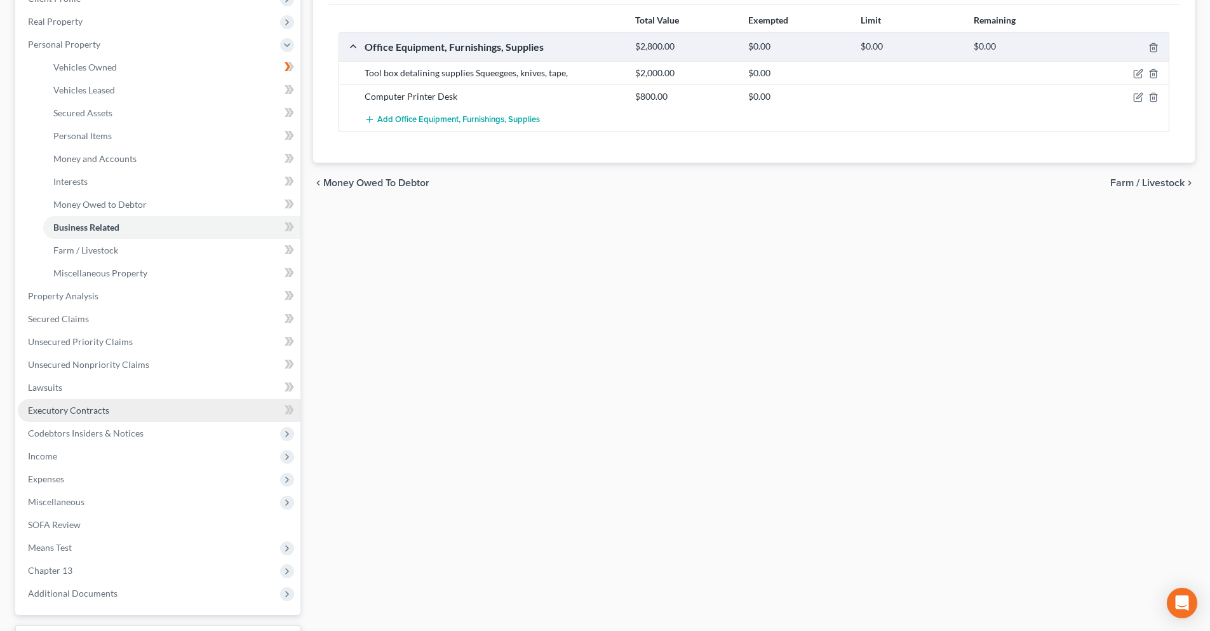
click at [62, 409] on span "Executory Contracts" at bounding box center [68, 410] width 81 height 11
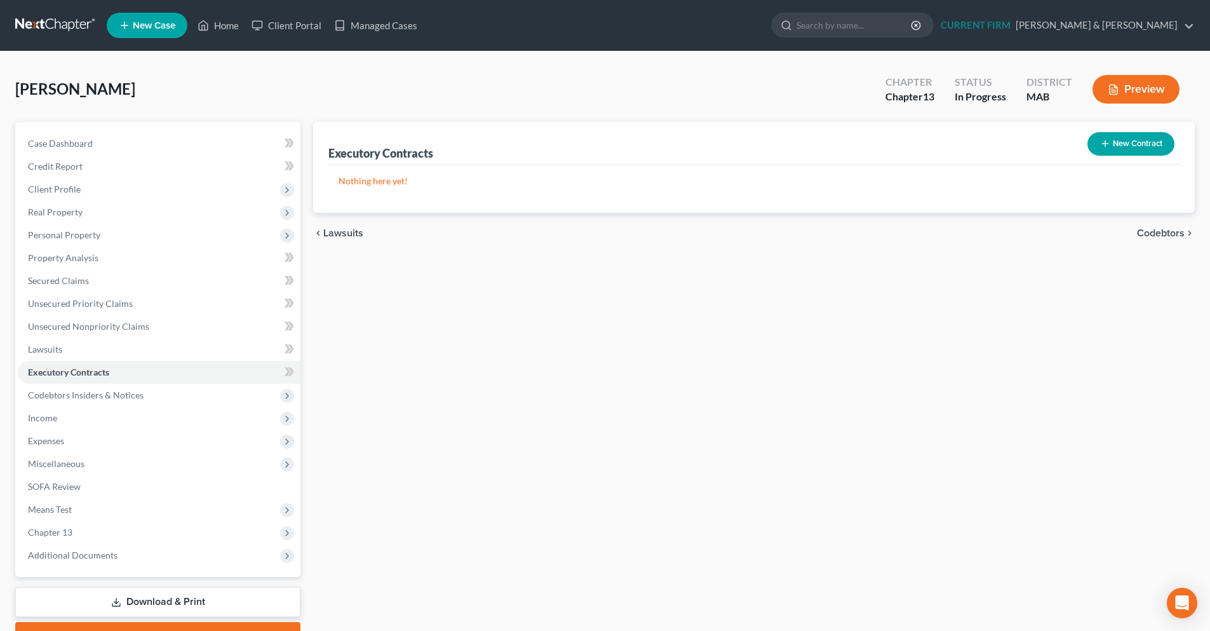
click at [1155, 142] on button "New Contract" at bounding box center [1130, 144] width 87 height 24
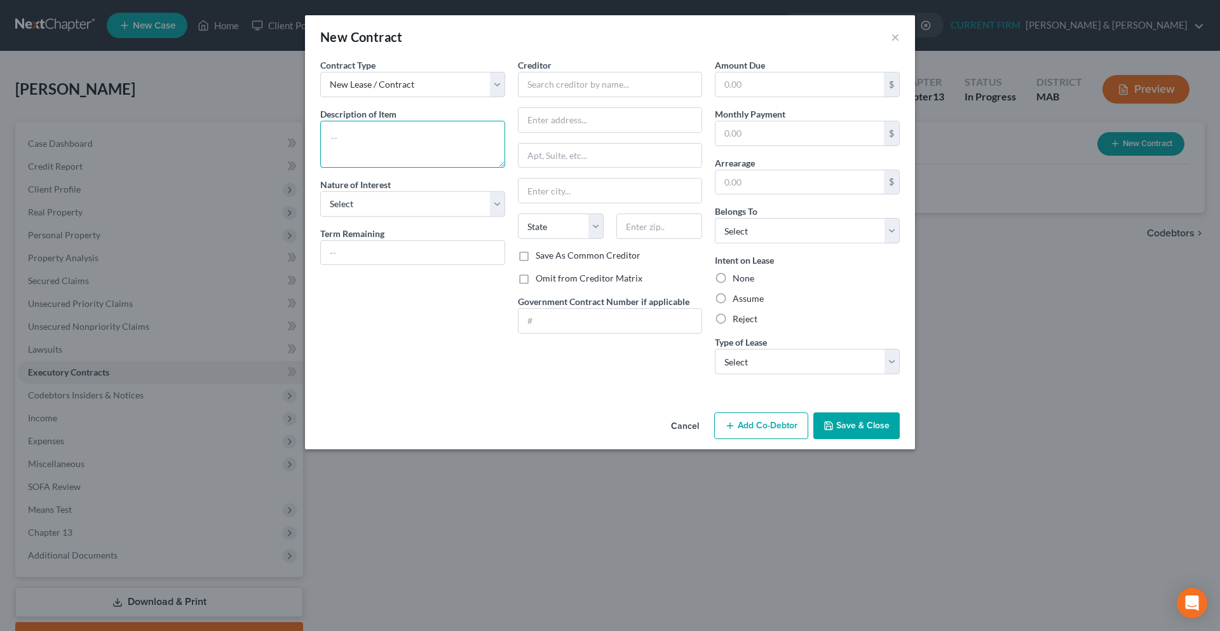
click at [342, 138] on textarea at bounding box center [412, 144] width 185 height 47
type textarea "B"
click at [353, 129] on textarea at bounding box center [412, 144] width 185 height 47
paste textarea "[STREET_ADDRESS]"
type textarea "[STREET_ADDRESS]"
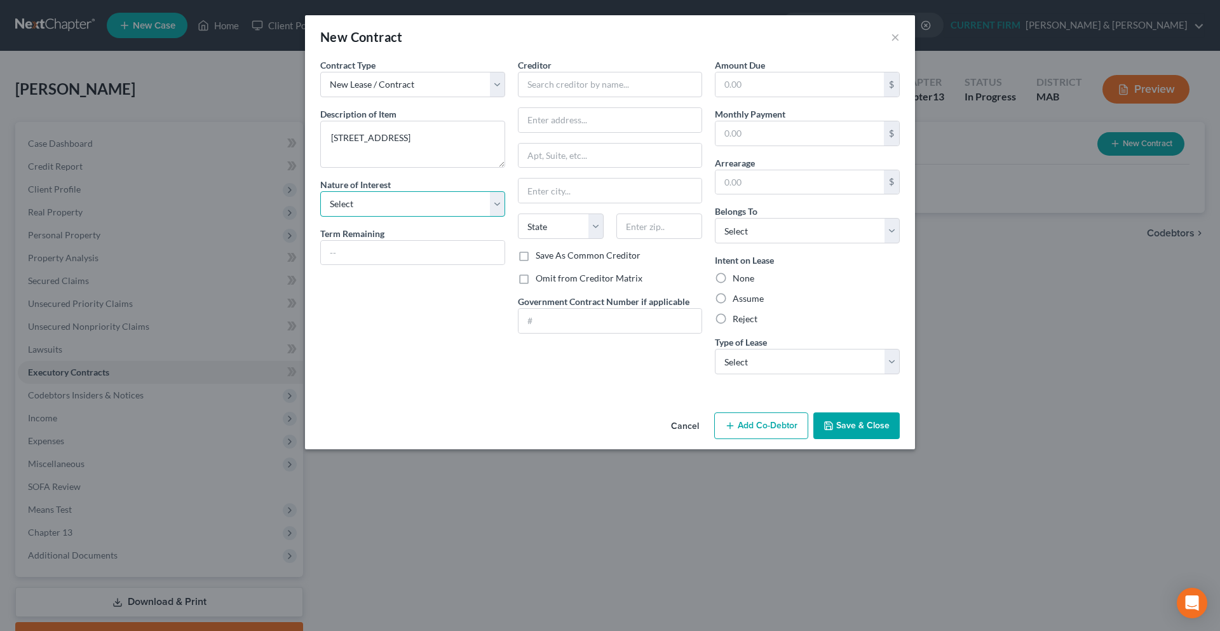
click at [495, 203] on select "Select Purchaser Agent Lessor Lessee" at bounding box center [412, 203] width 185 height 25
select select "2"
click at [320, 191] on select "Select Purchaser Agent Lessor Lessee" at bounding box center [412, 203] width 185 height 25
click at [764, 126] on input "text" at bounding box center [799, 133] width 168 height 24
type input "2,000."
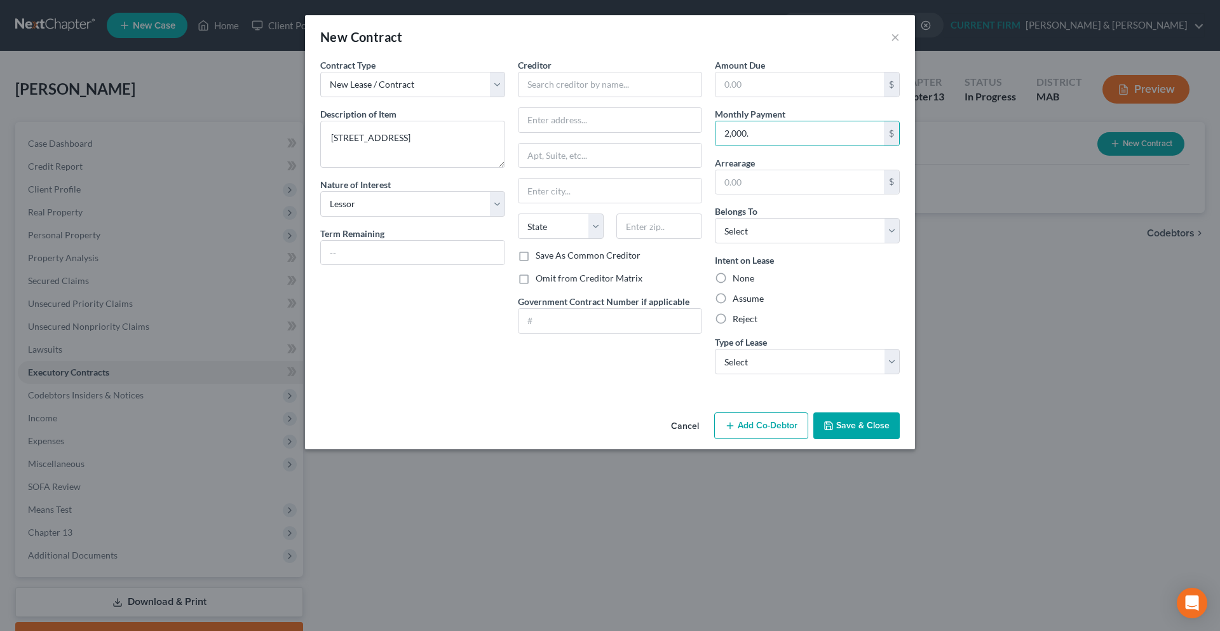
click at [756, 300] on label "Assume" at bounding box center [747, 298] width 31 height 13
click at [746, 300] on input "Assume" at bounding box center [741, 296] width 8 height 8
radio input "true"
click at [890, 363] on select "Select Real Estate Car Other" at bounding box center [807, 361] width 185 height 25
select select "2"
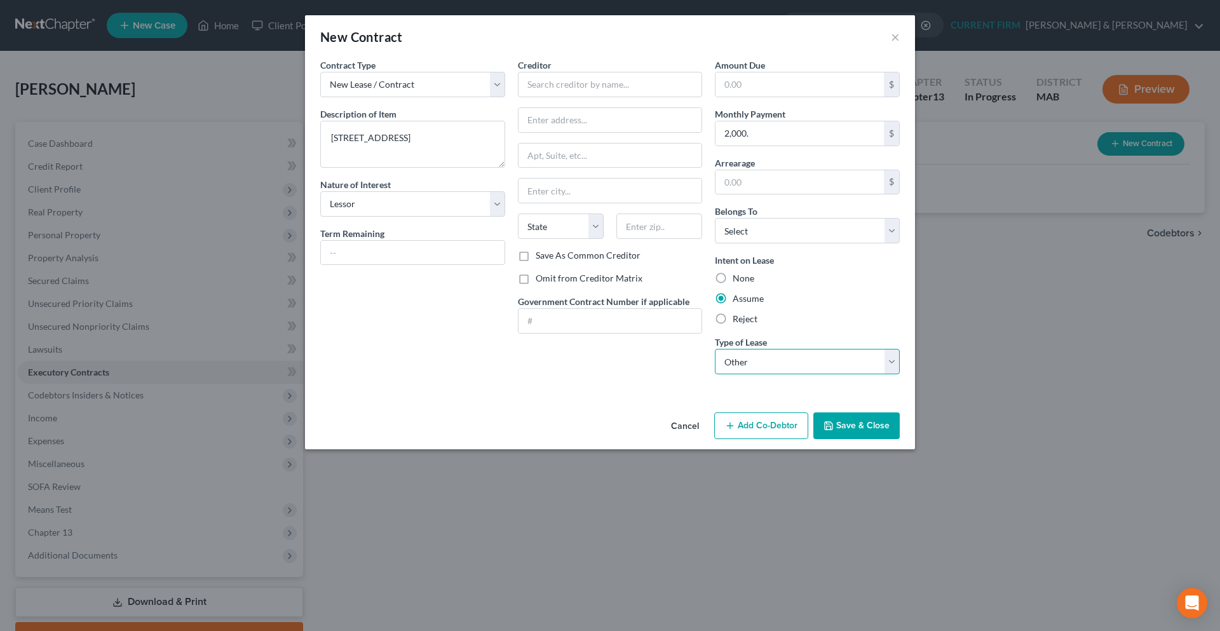
click at [715, 349] on select "Select Real Estate Car Other" at bounding box center [807, 361] width 185 height 25
drag, startPoint x: 843, startPoint y: 422, endPoint x: 817, endPoint y: 416, distance: 26.8
click at [842, 422] on button "Save & Close" at bounding box center [856, 425] width 86 height 27
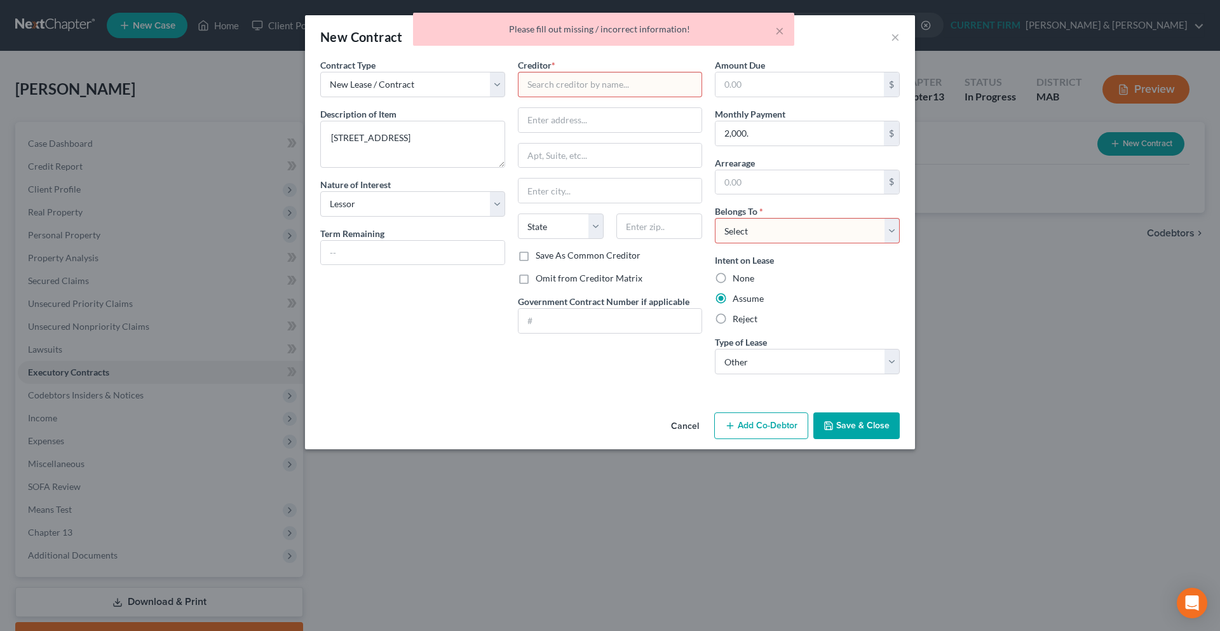
click at [769, 239] on select "Select Debtor 1 Only Debtor 2 Only Debtor 1 And Debtor 2 Only At Least One Of T…" at bounding box center [807, 230] width 185 height 25
select select "3"
click at [715, 218] on select "Select Debtor 1 Only Debtor 2 Only Debtor 1 And Debtor 2 Only At Least One Of T…" at bounding box center [807, 230] width 185 height 25
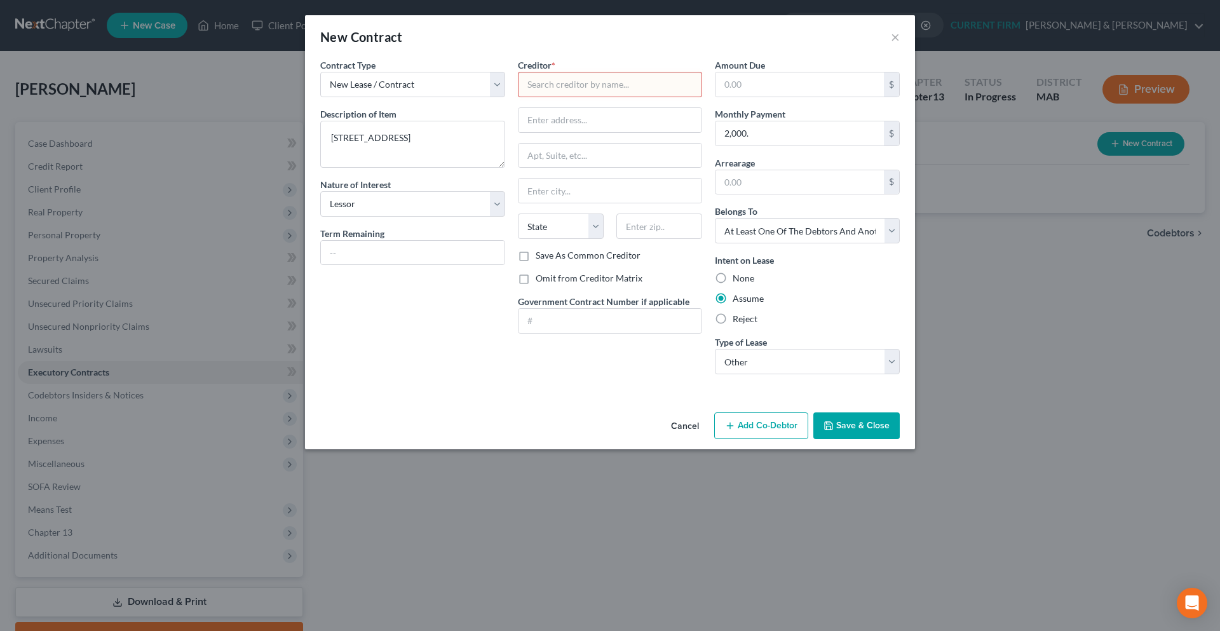
drag, startPoint x: 869, startPoint y: 424, endPoint x: 859, endPoint y: 419, distance: 11.1
click at [868, 423] on button "Save & Close" at bounding box center [856, 425] width 86 height 27
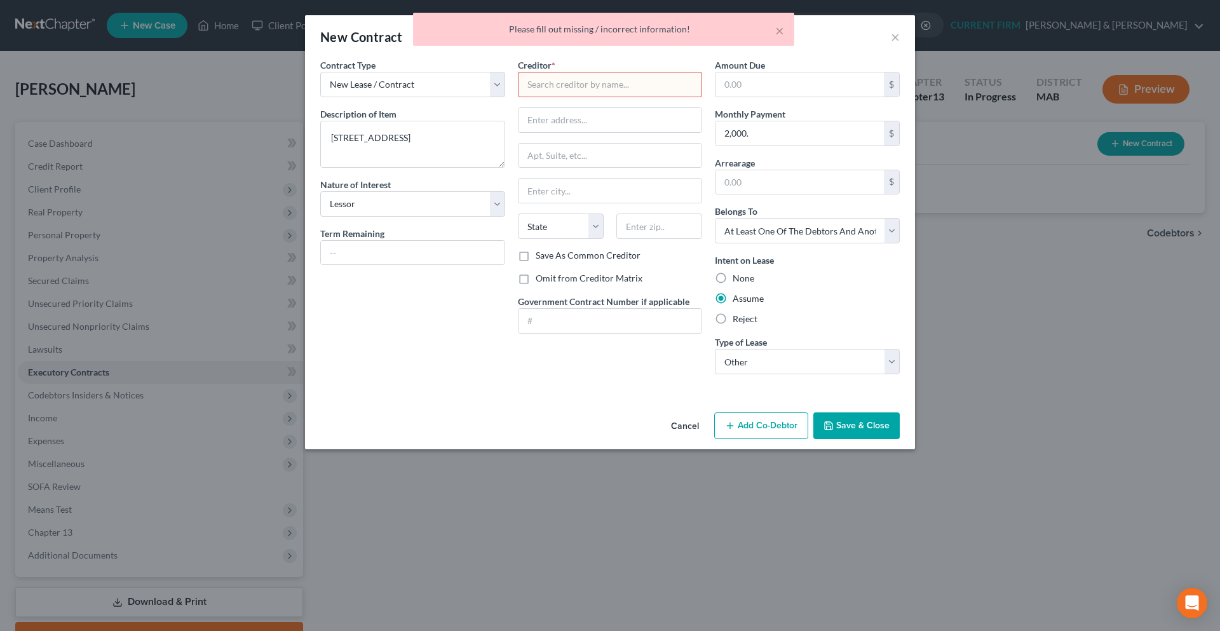
click at [546, 90] on input "text" at bounding box center [610, 84] width 185 height 25
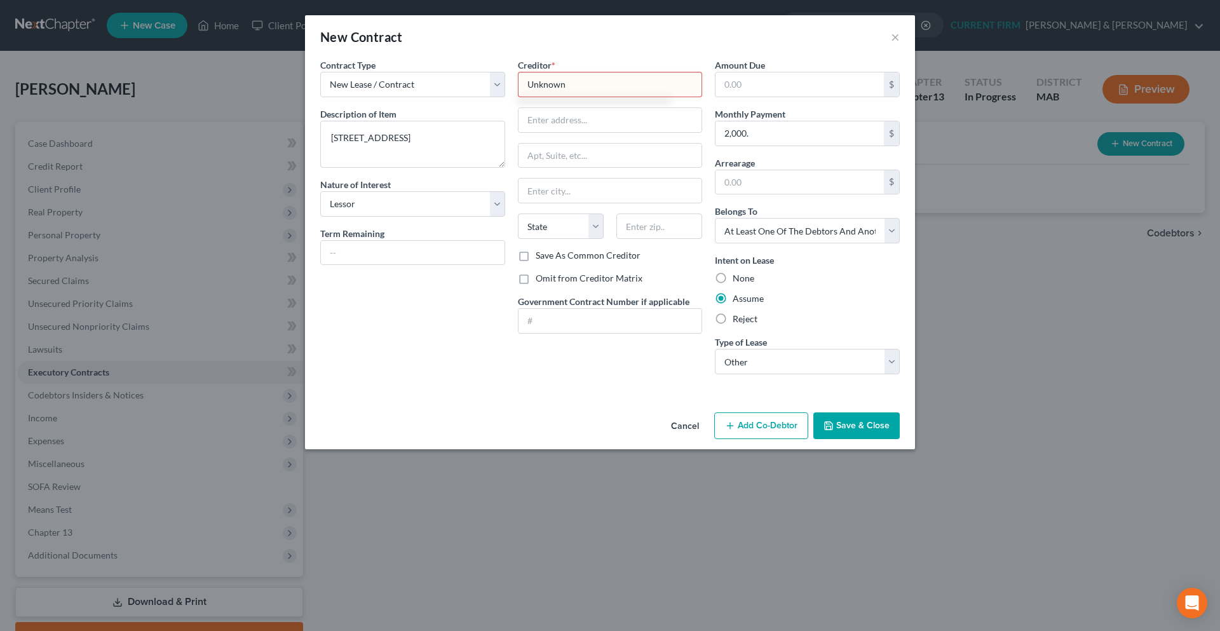
type input "Unknown"
click at [835, 422] on button "Save & Close" at bounding box center [856, 425] width 86 height 27
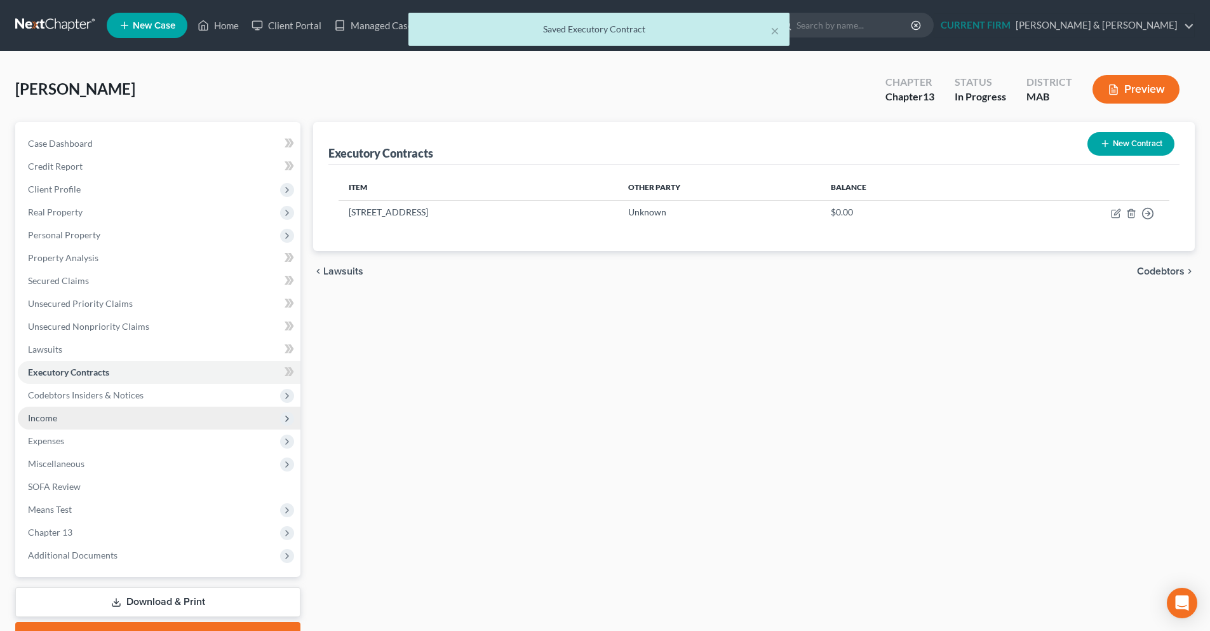
click at [138, 415] on span "Income" at bounding box center [159, 418] width 283 height 23
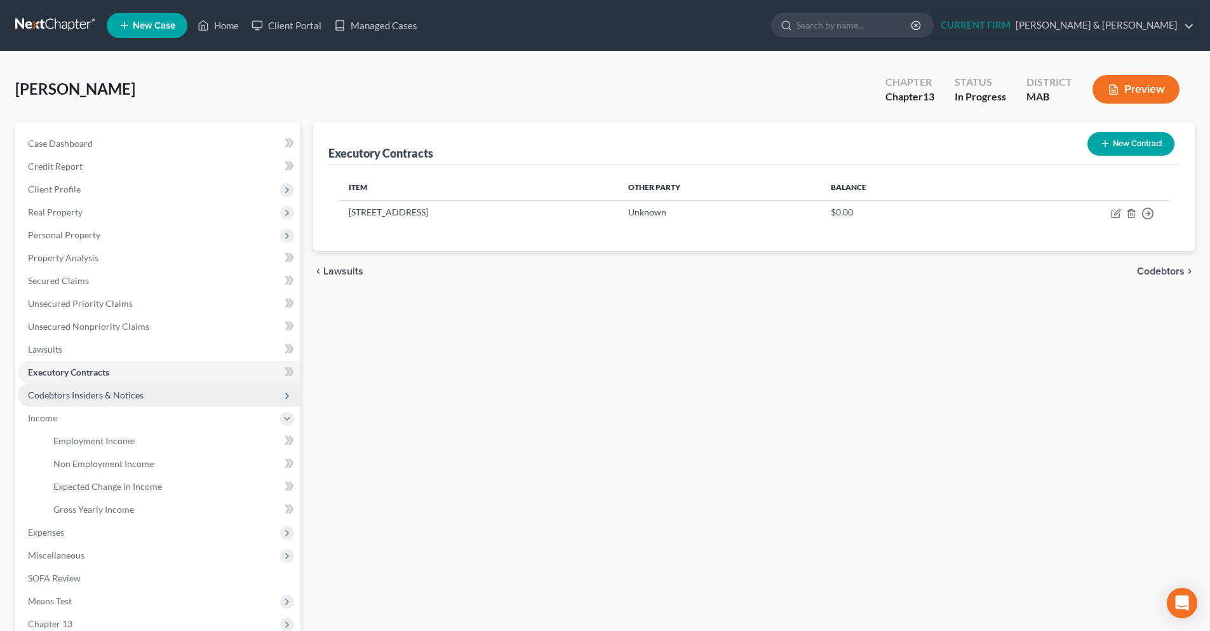
click at [173, 398] on span "Codebtors Insiders & Notices" at bounding box center [159, 395] width 283 height 23
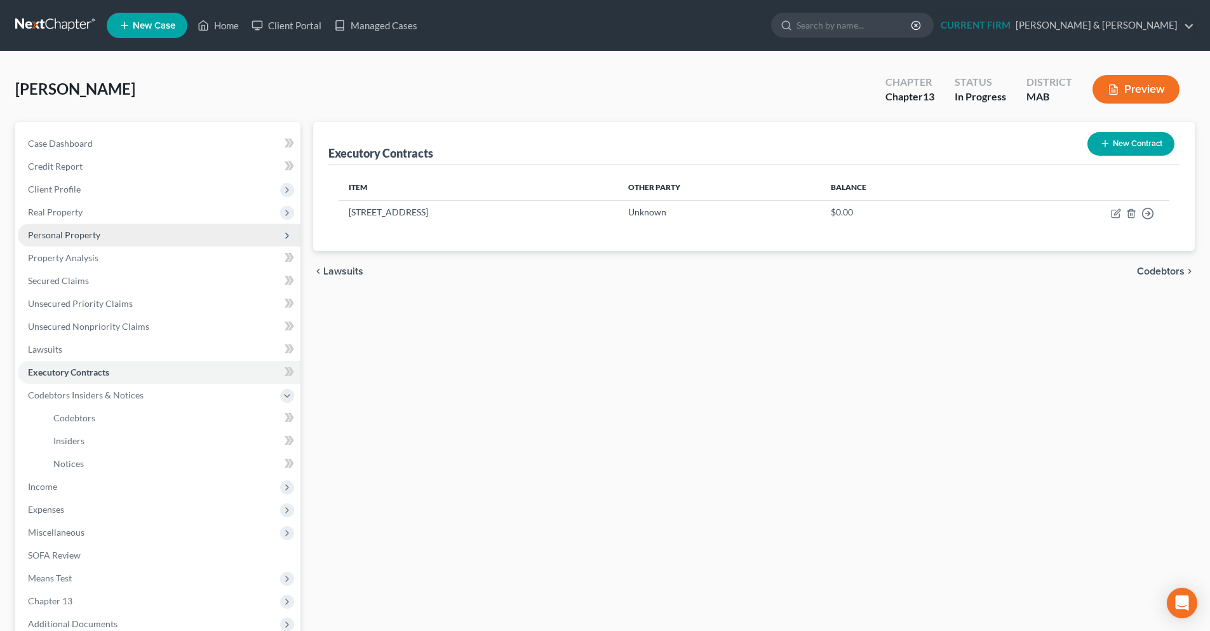
click at [103, 240] on span "Personal Property" at bounding box center [159, 235] width 283 height 23
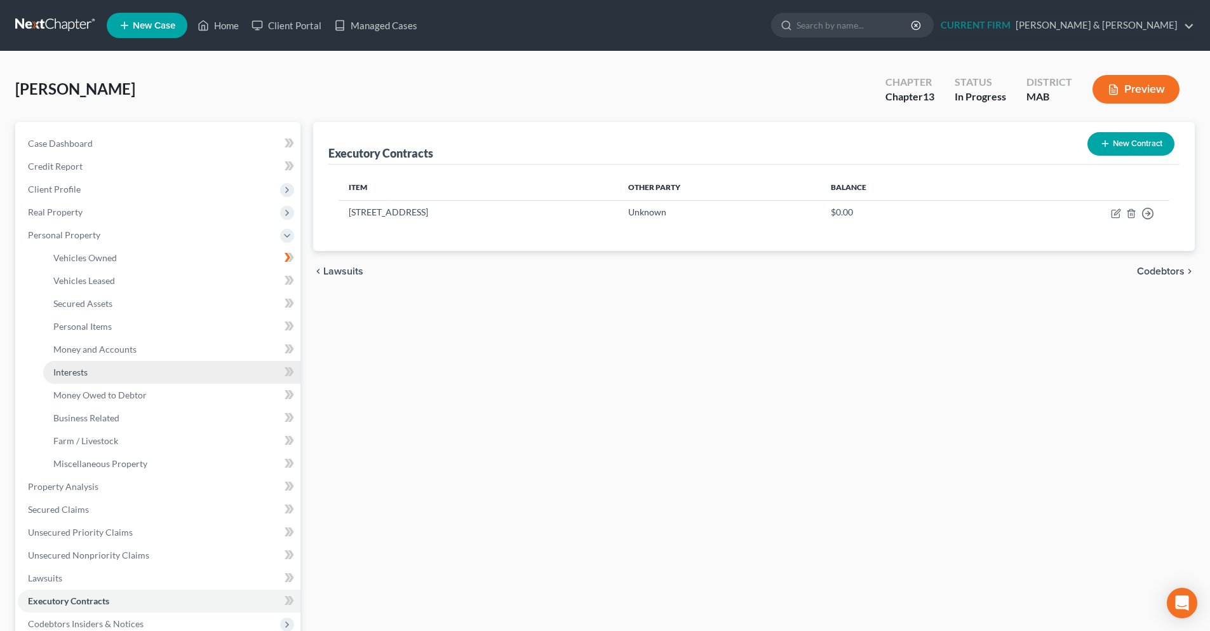
click at [86, 377] on span "Interests" at bounding box center [70, 371] width 34 height 11
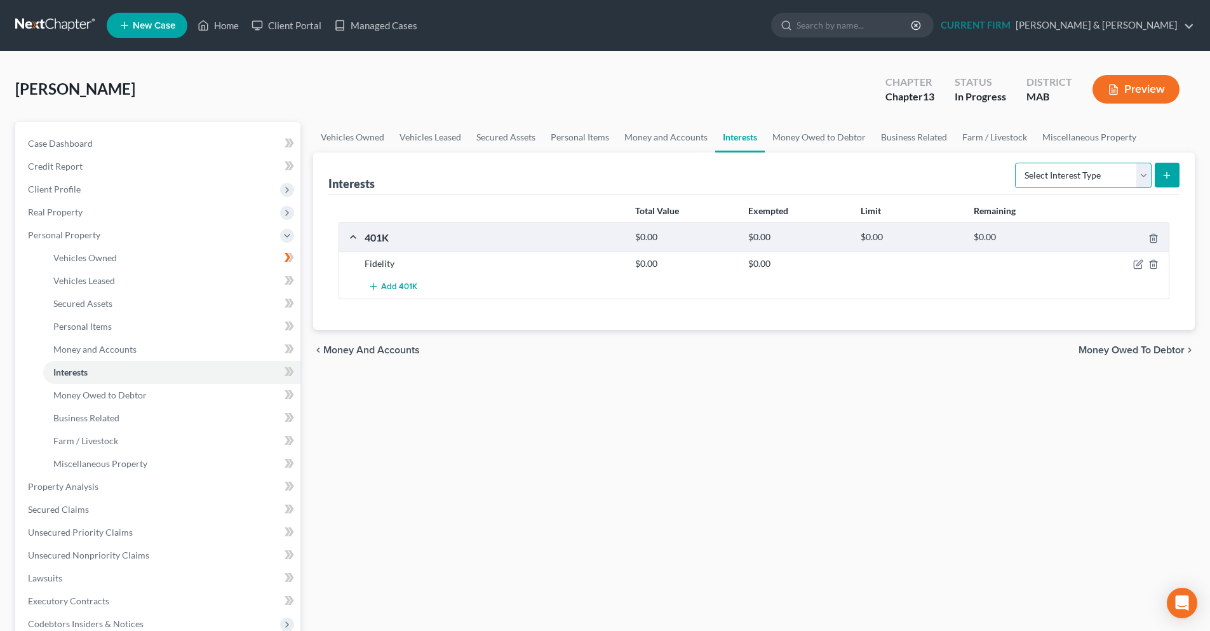
click at [1144, 181] on select "Select Interest Type 401K Annuity Bond Education IRA Government Bond Government…" at bounding box center [1083, 175] width 137 height 25
click at [83, 398] on span "Money Owed to Debtor" at bounding box center [99, 394] width 93 height 11
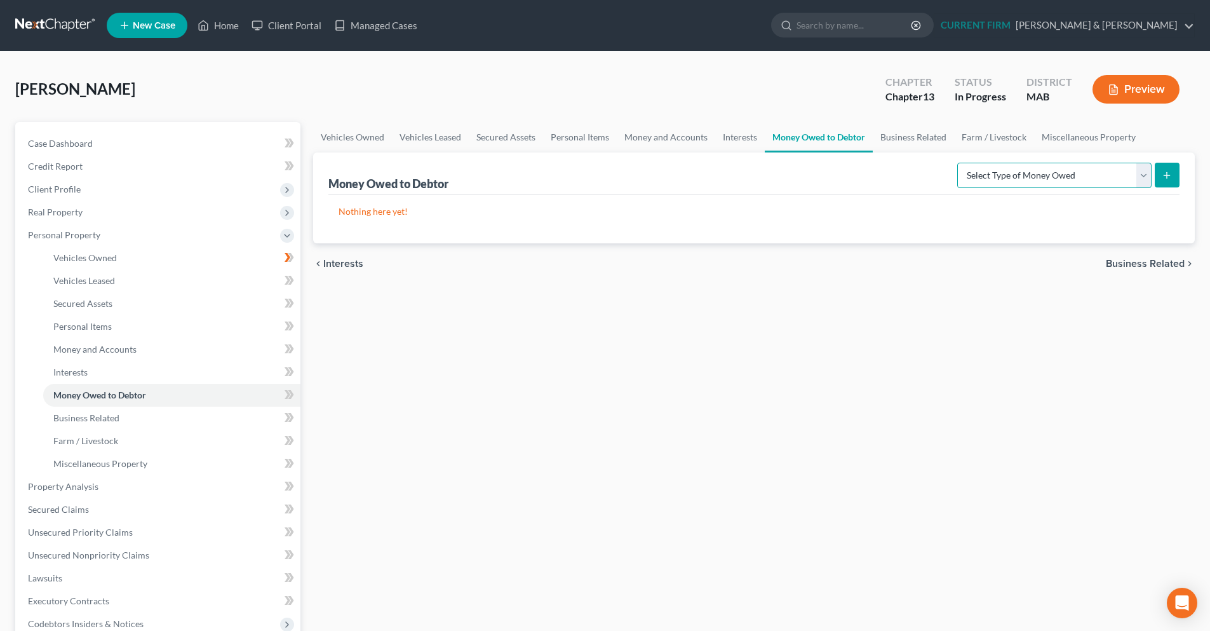
click at [1140, 181] on select "Select Type of Money Owed Accounts Receivable Alimony Child Support Claims Agai…" at bounding box center [1054, 175] width 194 height 25
click at [110, 419] on span "Business Related" at bounding box center [86, 417] width 66 height 11
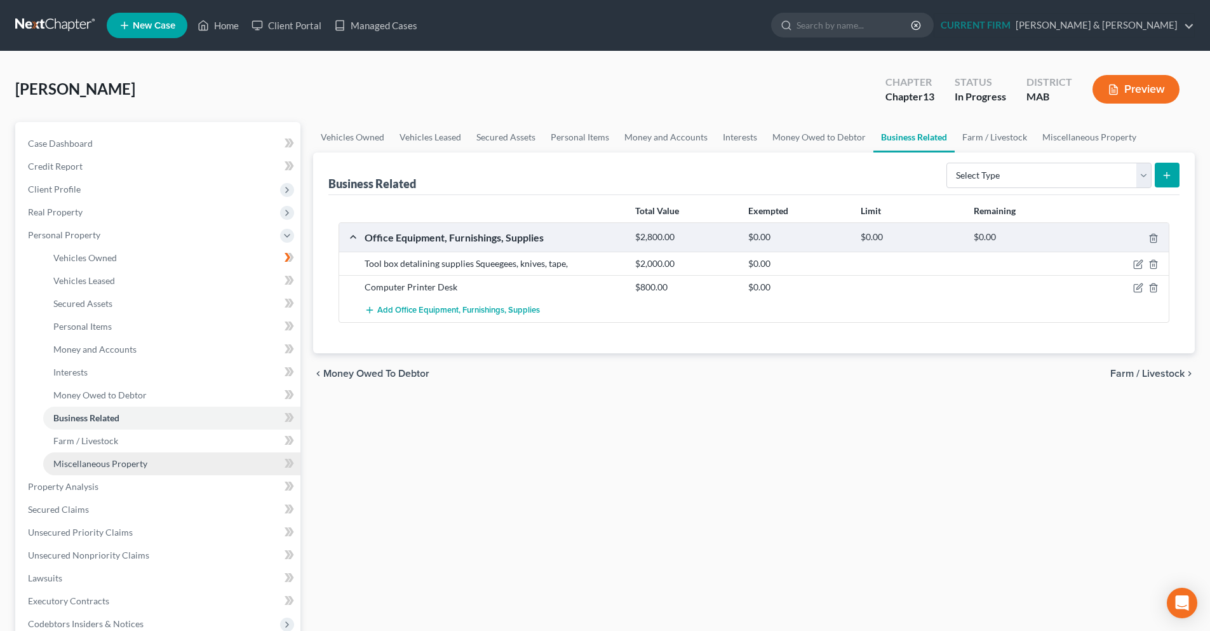
click at [104, 460] on span "Miscellaneous Property" at bounding box center [100, 463] width 94 height 11
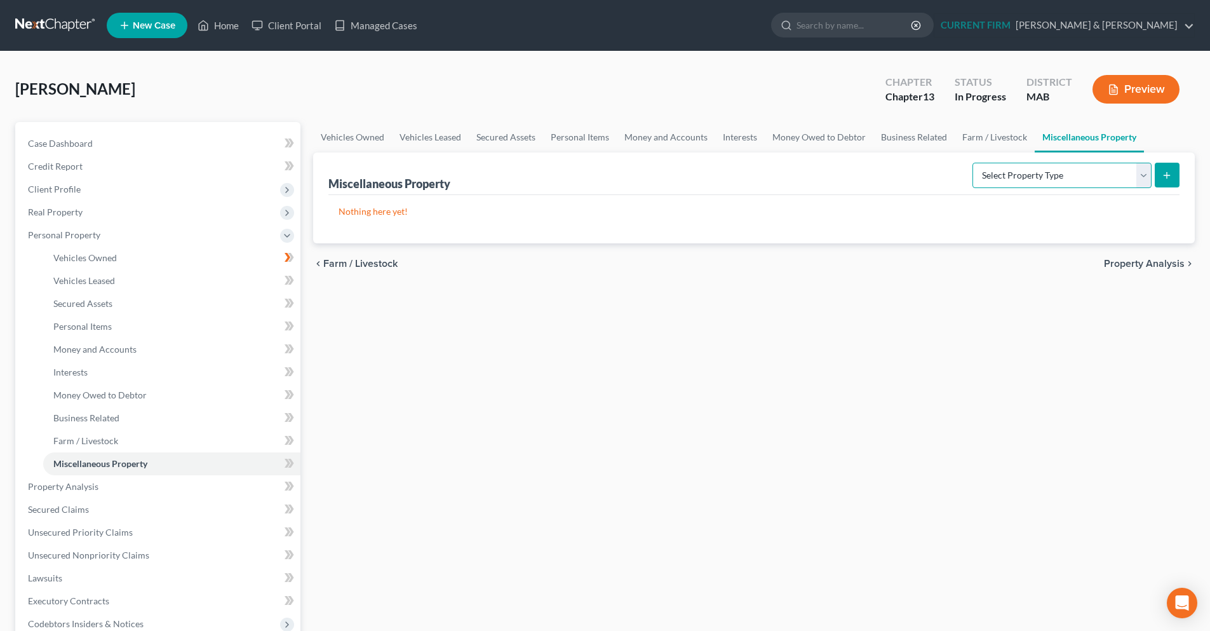
click at [1145, 177] on select "Select Property Type Assigned for Creditor Benefit [DATE] Holding for Another N…" at bounding box center [1061, 175] width 179 height 25
click at [505, 439] on div "Vehicles Owned Vehicles Leased Secured Assets Personal Items Money and Accounts…" at bounding box center [754, 500] width 894 height 756
click at [99, 492] on link "Property Analysis" at bounding box center [159, 486] width 283 height 23
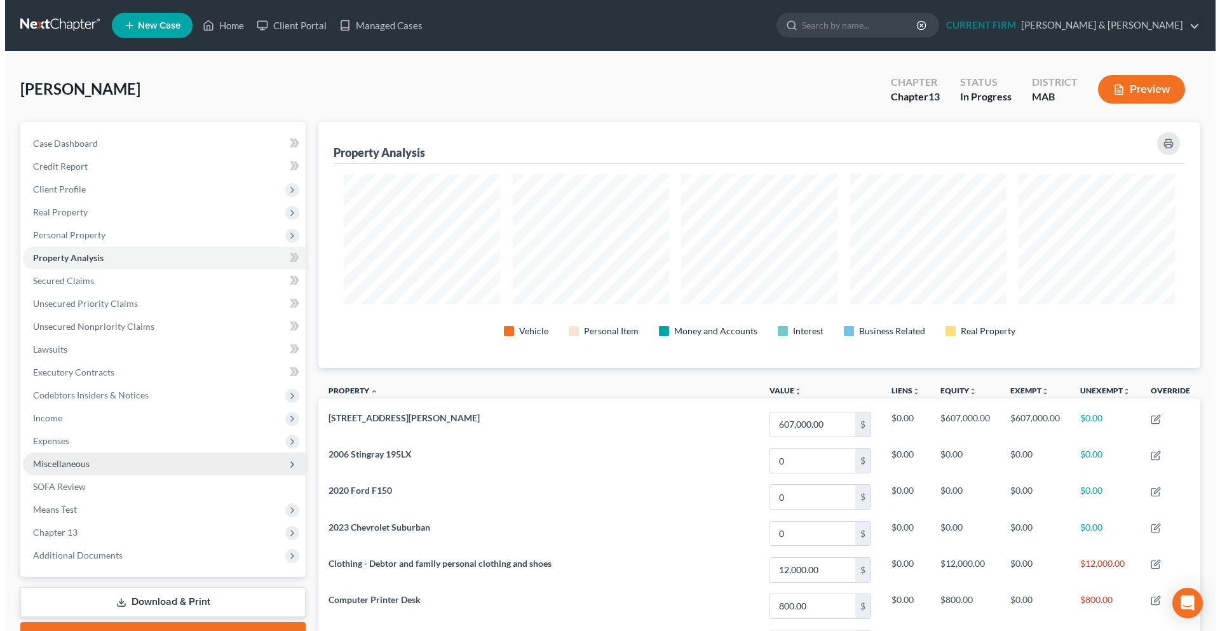
scroll to position [246, 882]
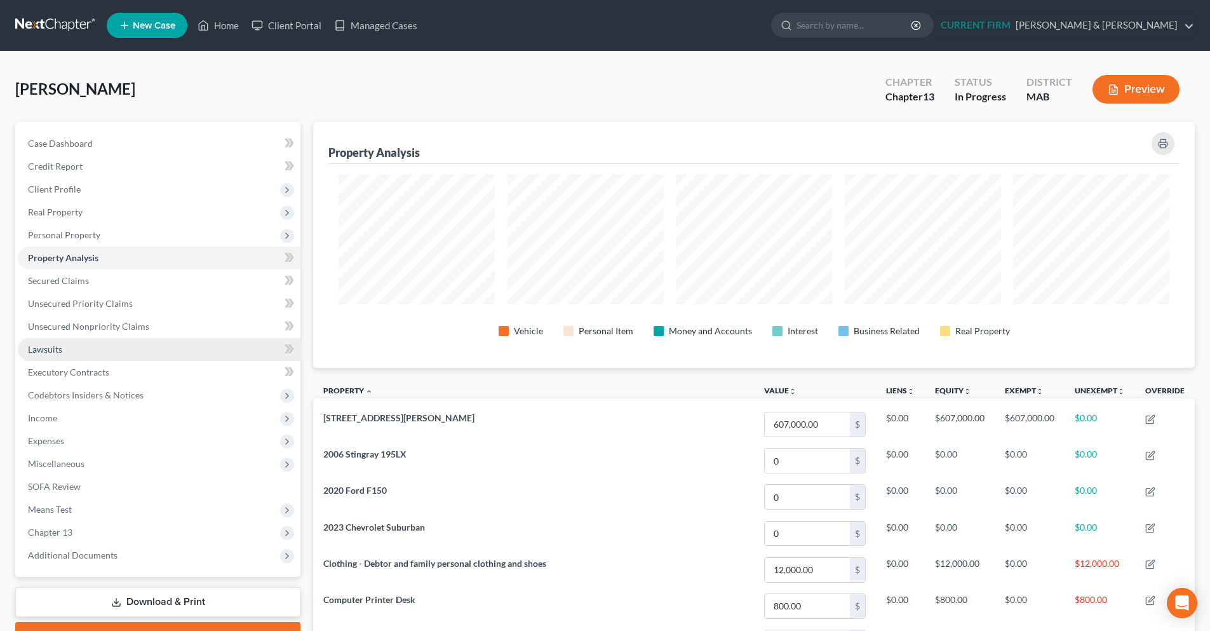
click at [93, 354] on link "Lawsuits" at bounding box center [159, 349] width 283 height 23
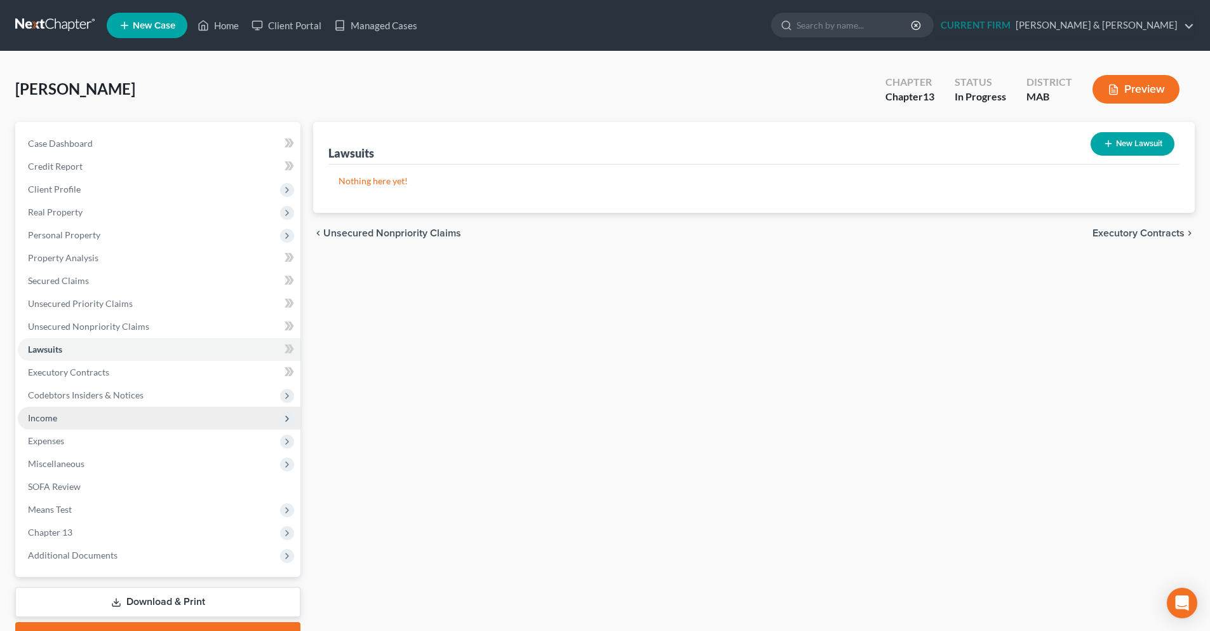
click at [128, 419] on span "Income" at bounding box center [159, 418] width 283 height 23
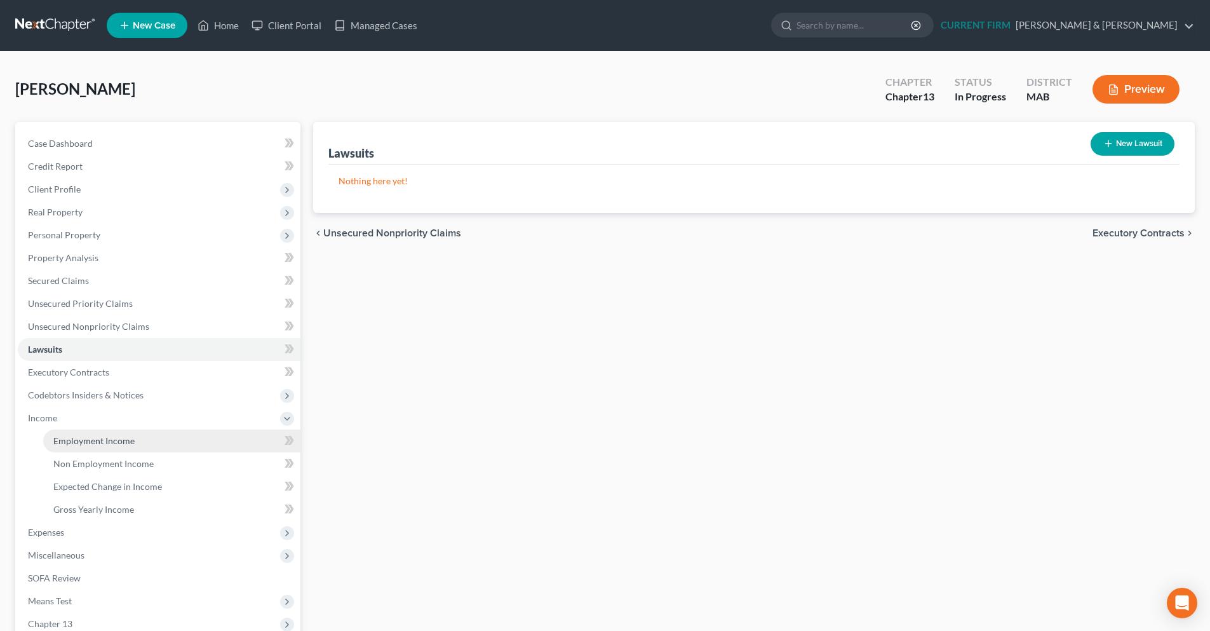
click at [60, 442] on span "Employment Income" at bounding box center [93, 440] width 81 height 11
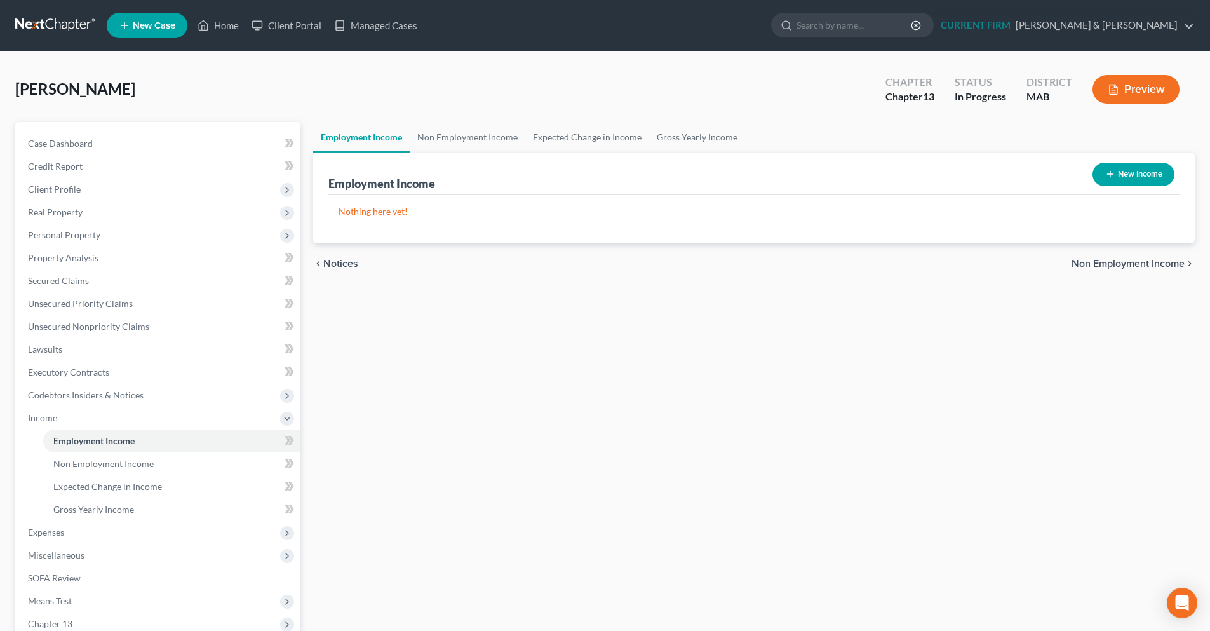
click at [1121, 170] on button "New Income" at bounding box center [1134, 175] width 82 height 24
select select "0"
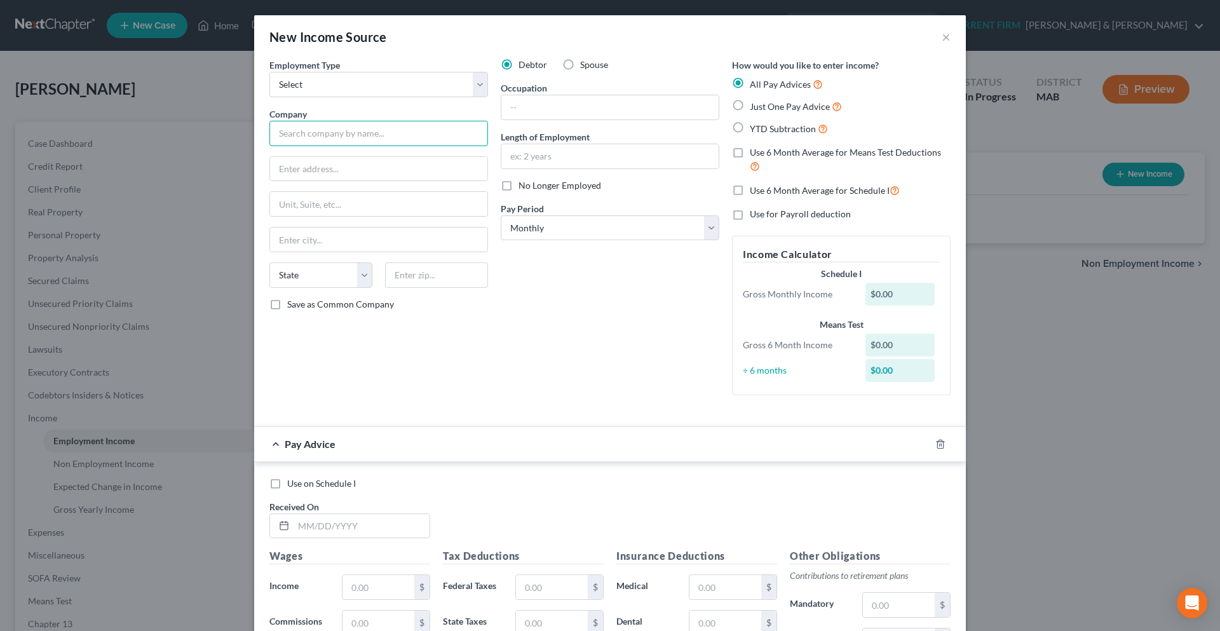
click at [414, 137] on input "text" at bounding box center [378, 133] width 219 height 25
paste input "[PERSON_NAME] Sporting Goods"
type input "[PERSON_NAME] Sporting Goods"
click at [472, 80] on select "Select Full or [DEMOGRAPHIC_DATA] Employment Self Employment" at bounding box center [378, 84] width 219 height 25
select select "0"
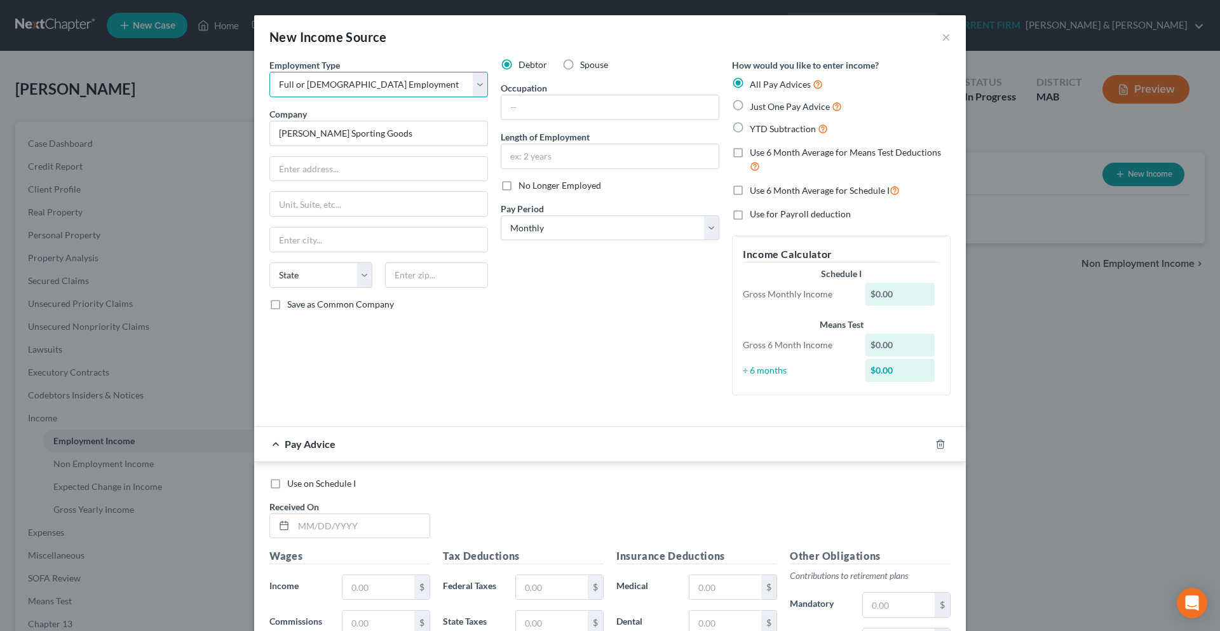
click at [269, 72] on select "Select Full or [DEMOGRAPHIC_DATA] Employment Self Employment" at bounding box center [378, 84] width 219 height 25
click at [323, 171] on input "text" at bounding box center [378, 169] width 217 height 24
paste input "[STREET_ADDRESS]"
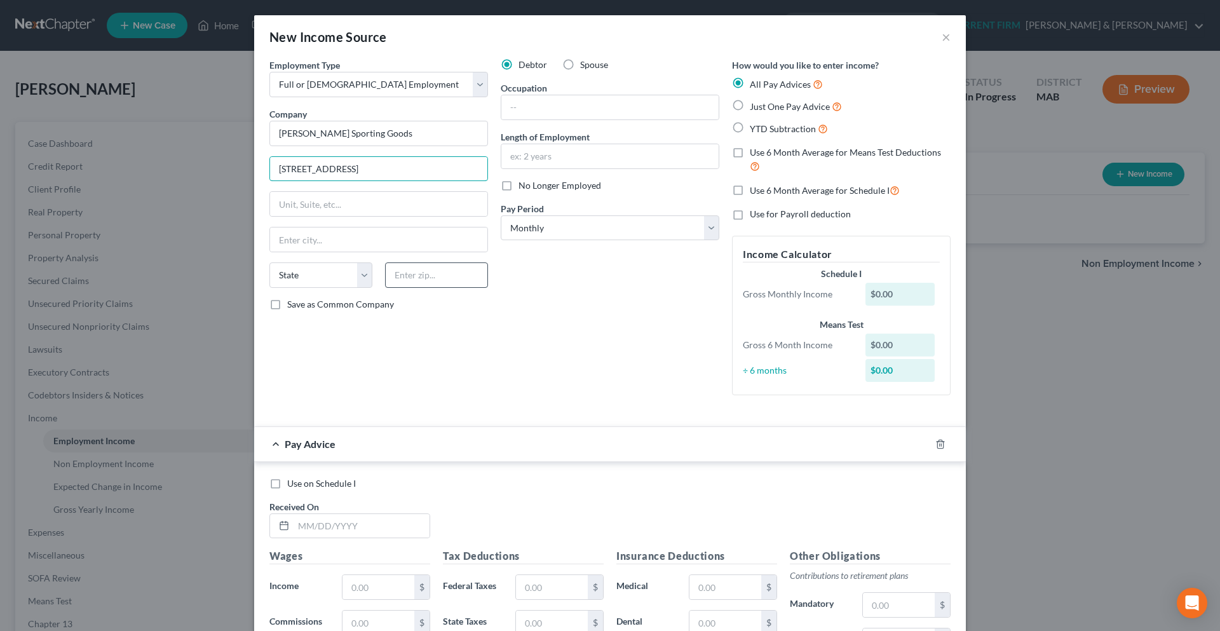
type input "[STREET_ADDRESS]"
click at [396, 275] on input "text" at bounding box center [436, 274] width 103 height 25
type input "01915"
click at [509, 162] on input "text" at bounding box center [609, 156] width 217 height 24
type input "[PERSON_NAME]"
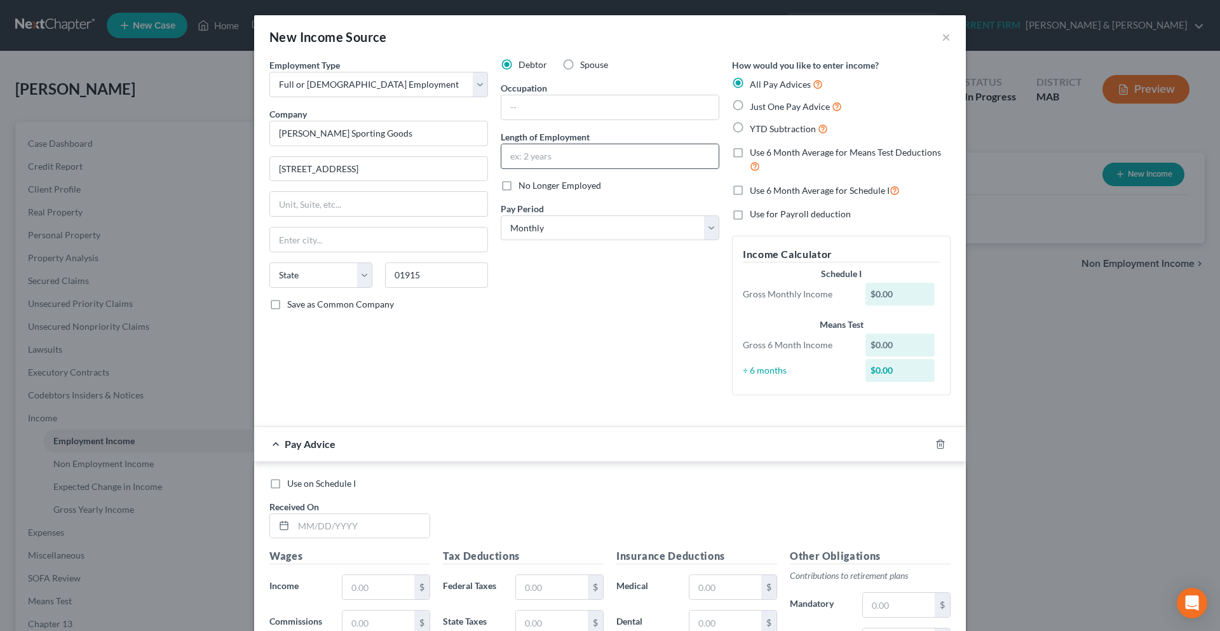
select select "22"
type input "21 years"
click at [709, 231] on select "Select Monthly Twice Monthly Every Other Week Weekly" at bounding box center [610, 227] width 219 height 25
select select "3"
click at [501, 215] on select "Select Monthly Twice Monthly Every Other Week Weekly" at bounding box center [610, 227] width 219 height 25
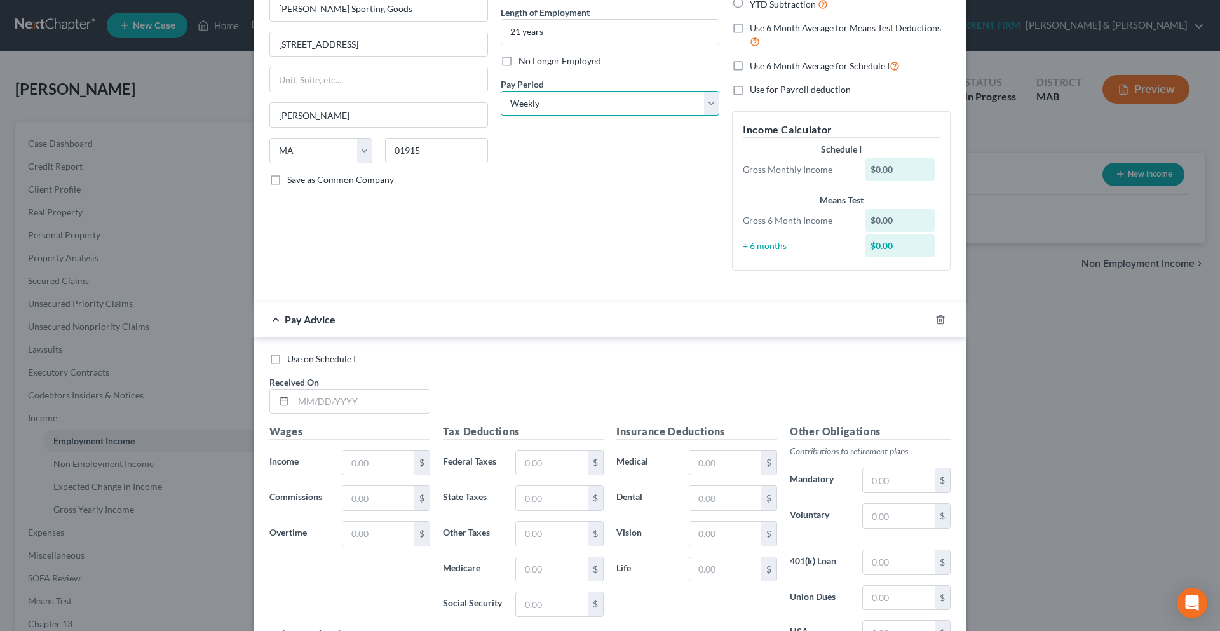
scroll to position [127, 0]
click at [936, 319] on icon "button" at bounding box center [940, 317] width 10 height 10
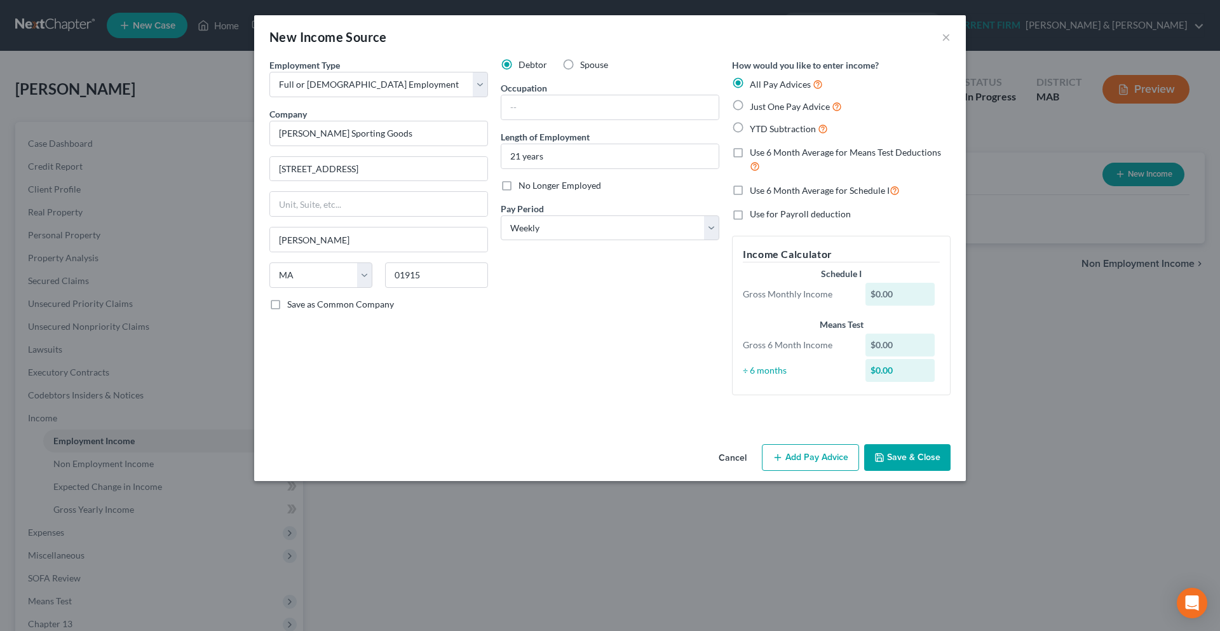
scroll to position [0, 0]
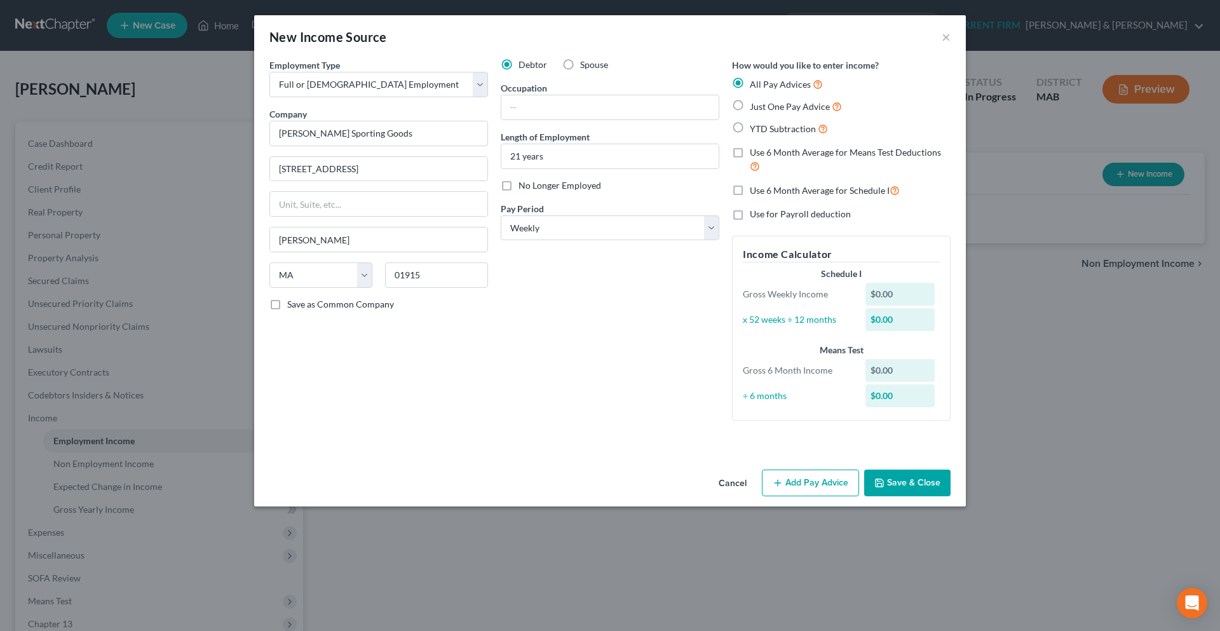
click at [916, 484] on button "Save & Close" at bounding box center [907, 482] width 86 height 27
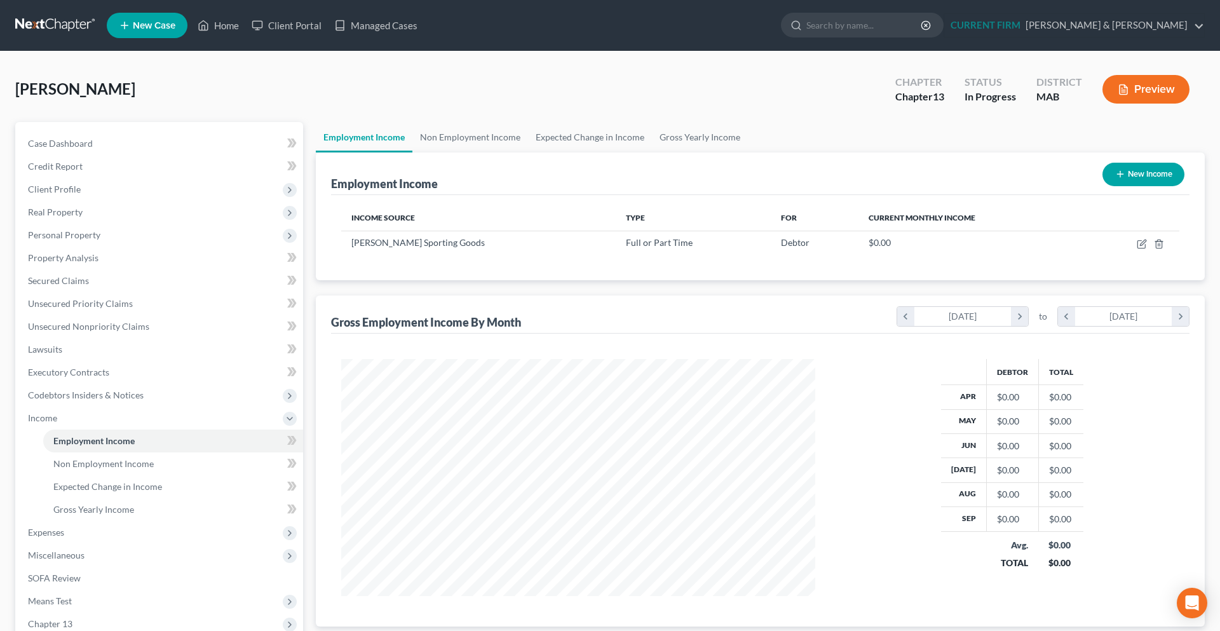
scroll to position [634939, 634677]
click at [1157, 171] on button "New Income" at bounding box center [1134, 175] width 82 height 24
select select "0"
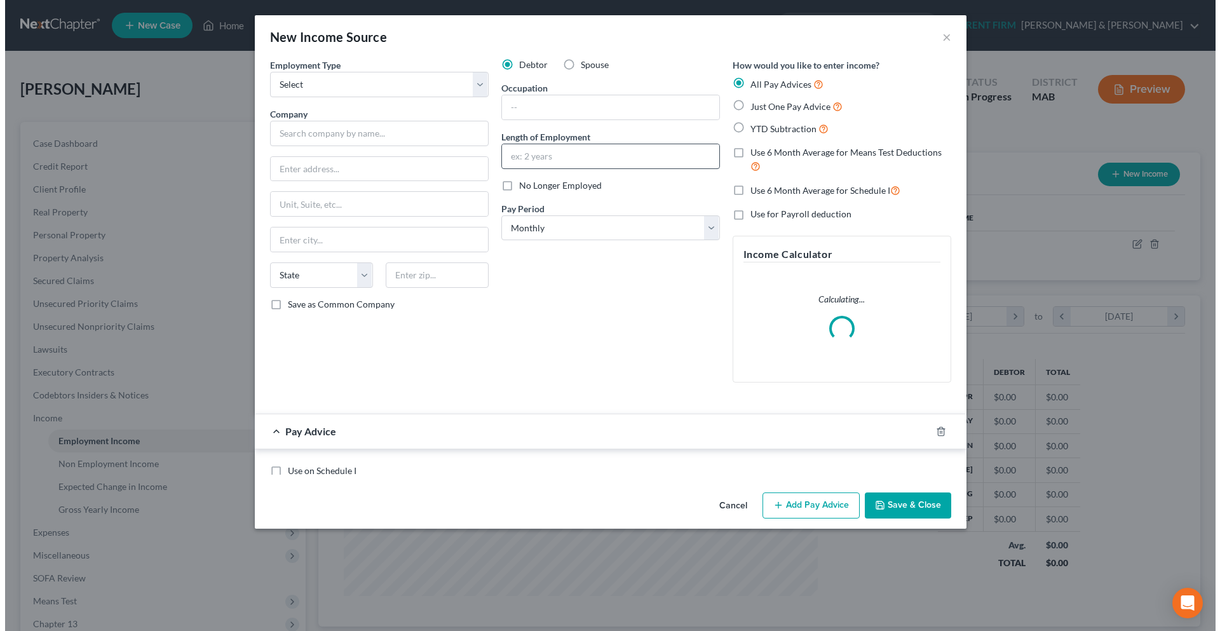
scroll to position [239, 504]
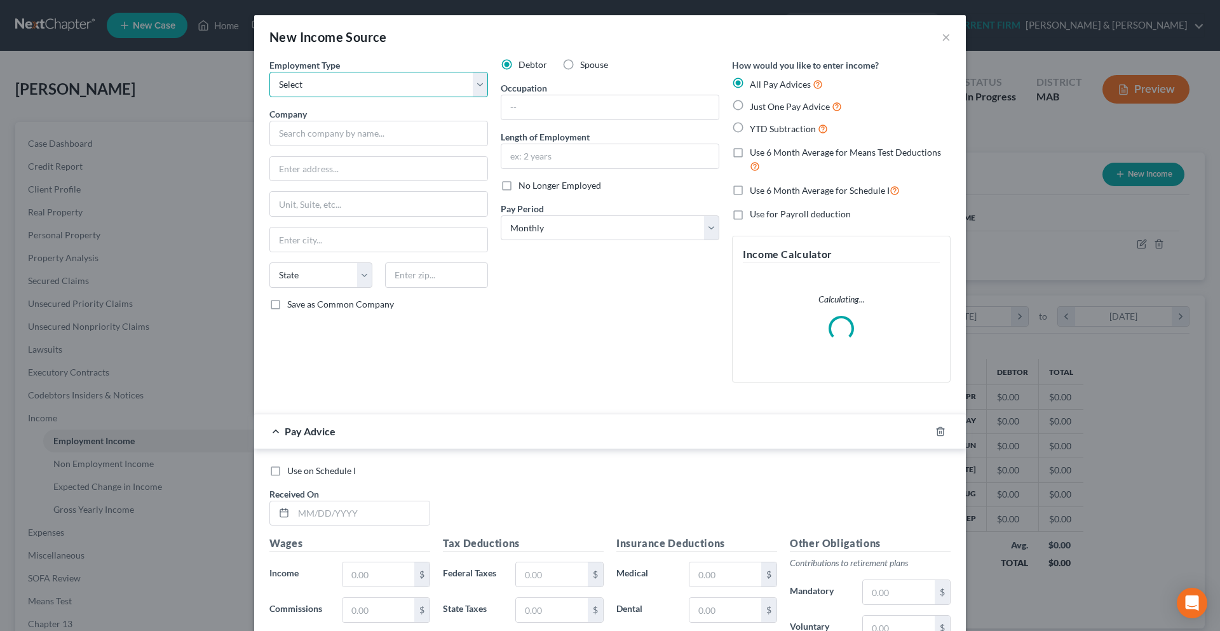
click at [481, 90] on select "Select Full or [DEMOGRAPHIC_DATA] Employment Self Employment" at bounding box center [378, 84] width 219 height 25
select select "0"
click at [269, 72] on select "Select Full or [DEMOGRAPHIC_DATA] Employment Self Employment" at bounding box center [378, 84] width 219 height 25
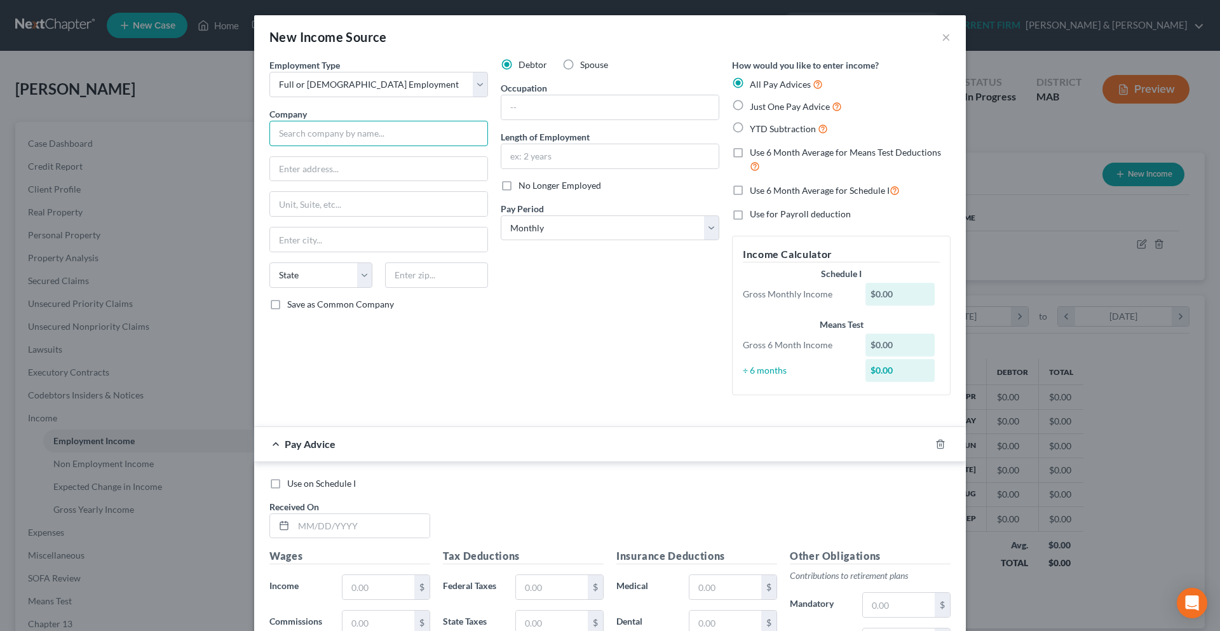
click at [432, 131] on input "text" at bounding box center [378, 133] width 219 height 25
paste input "[PERSON_NAME] Dental"
type input "[PERSON_NAME] Dental"
click at [580, 64] on label "Spouse" at bounding box center [594, 64] width 28 height 13
click at [585, 64] on input "Spouse" at bounding box center [589, 62] width 8 height 8
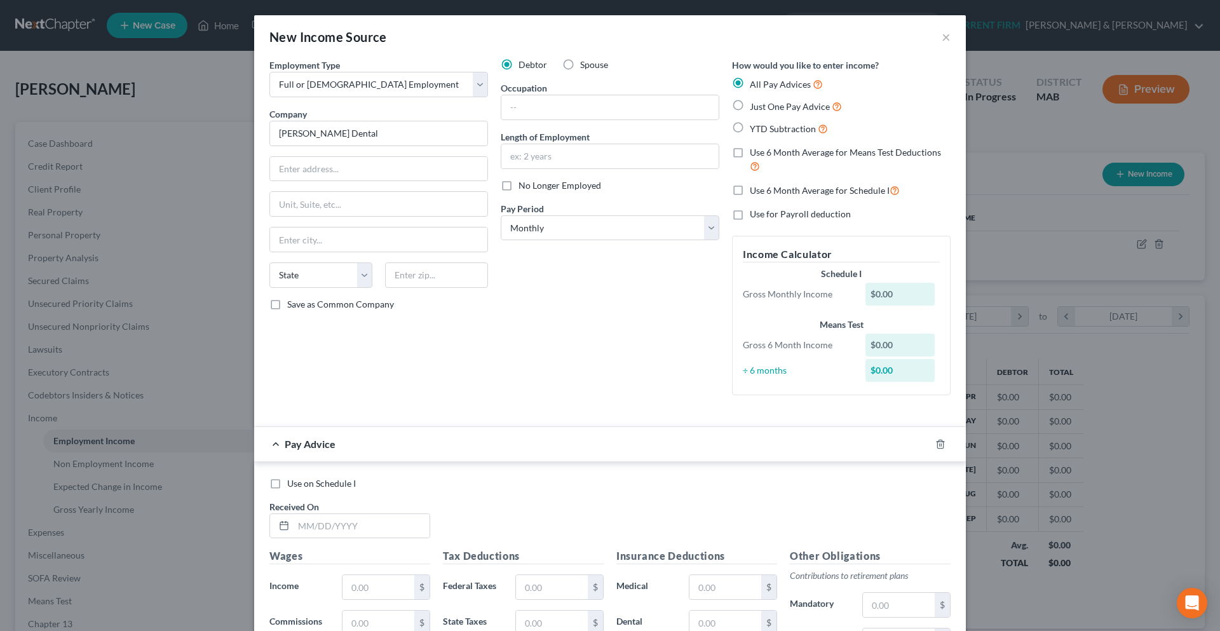
radio input "true"
click at [341, 173] on input "text" at bounding box center [378, 169] width 217 height 24
paste input "[STREET_ADDRESS]"
type input "[STREET_ADDRESS]"
click at [424, 269] on input "text" at bounding box center [436, 274] width 103 height 25
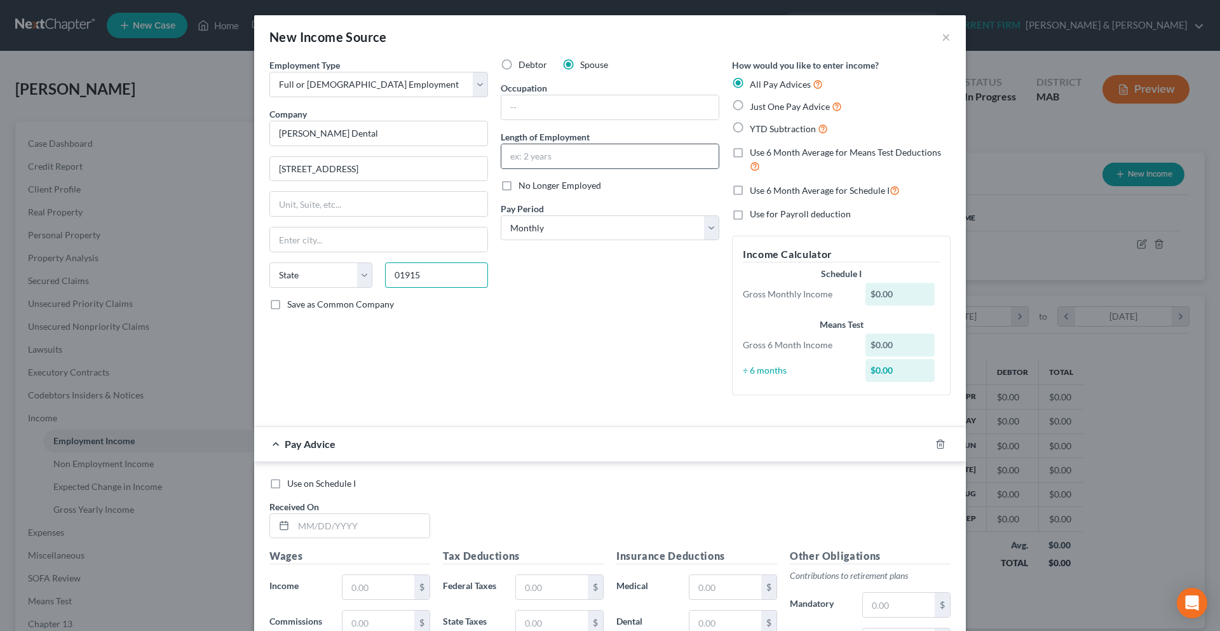
type input "01915"
click at [540, 144] on div at bounding box center [610, 156] width 219 height 25
type input "[PERSON_NAME]"
select select "22"
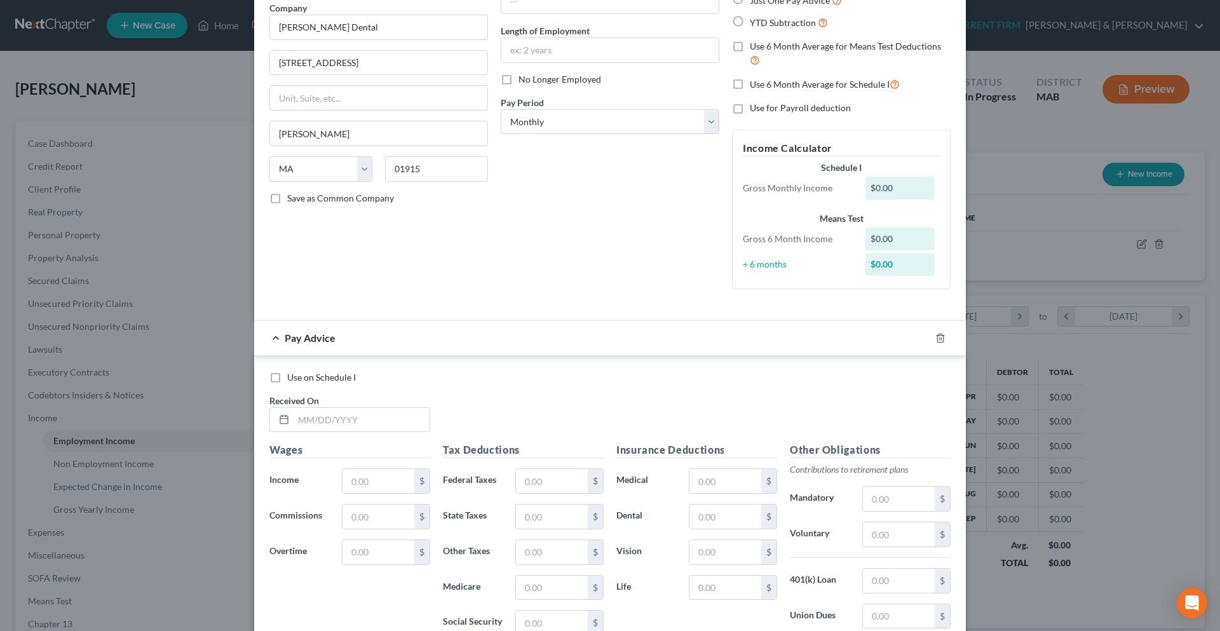
scroll to position [0, 0]
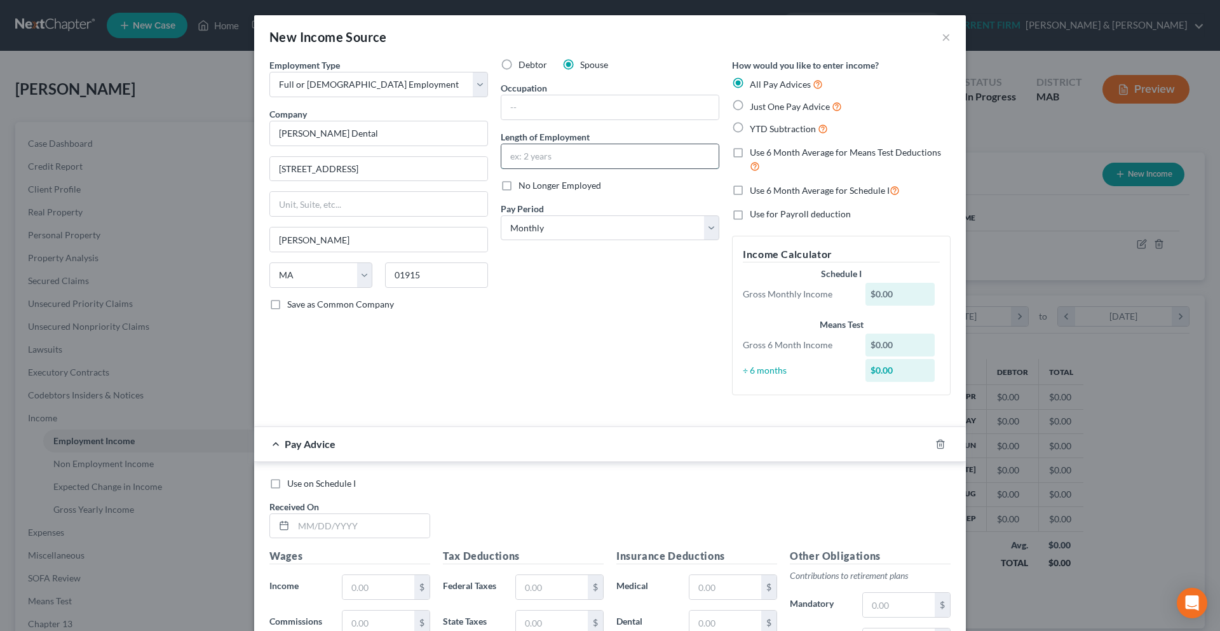
click at [548, 149] on input "text" at bounding box center [609, 156] width 217 height 24
type input "15 years"
click at [700, 233] on select "Select Monthly Twice Monthly Every Other Week Weekly" at bounding box center [610, 227] width 219 height 25
select select "2"
click at [501, 215] on select "Select Monthly Twice Monthly Every Other Week Weekly" at bounding box center [610, 227] width 219 height 25
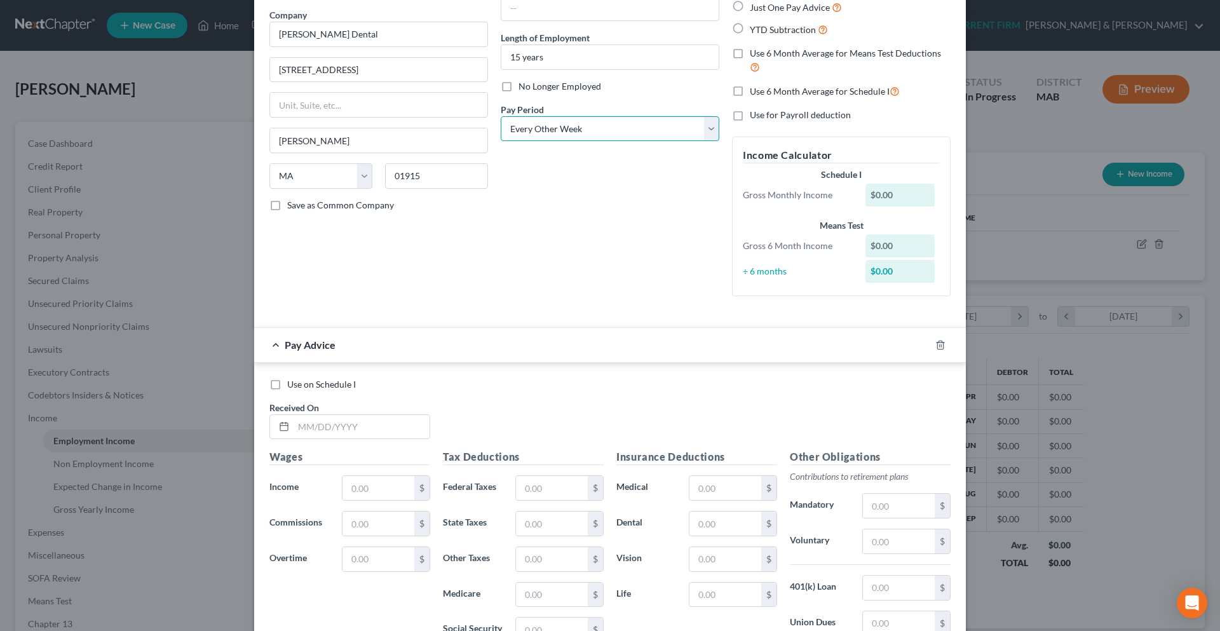
scroll to position [127, 0]
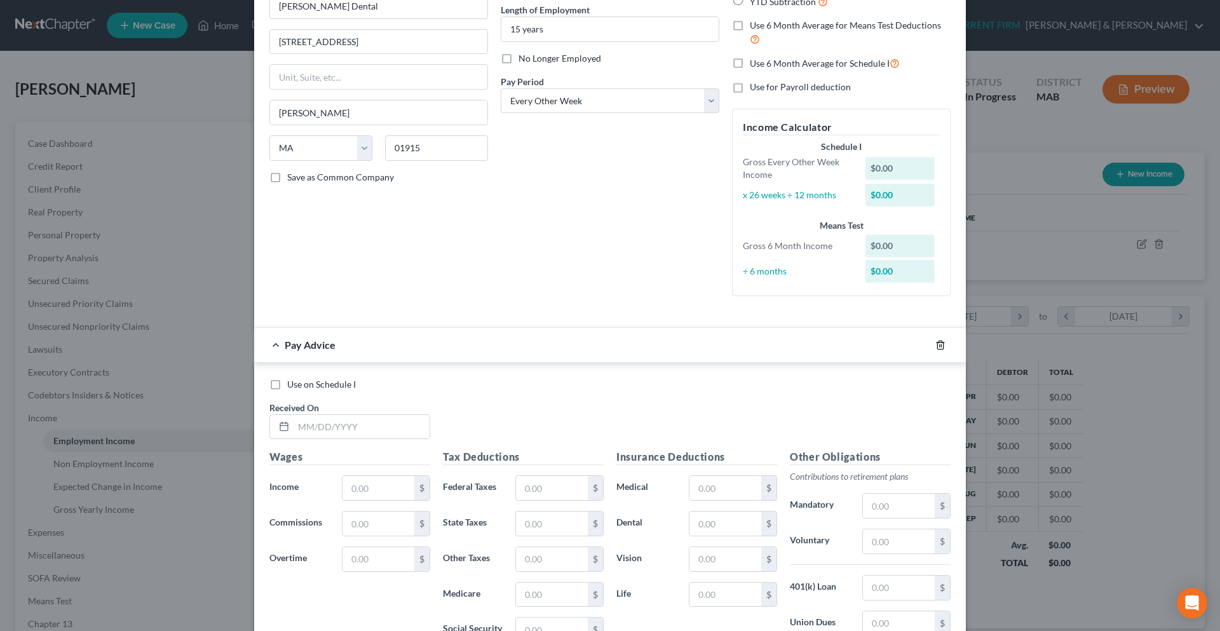
click at [935, 345] on icon "button" at bounding box center [940, 345] width 10 height 10
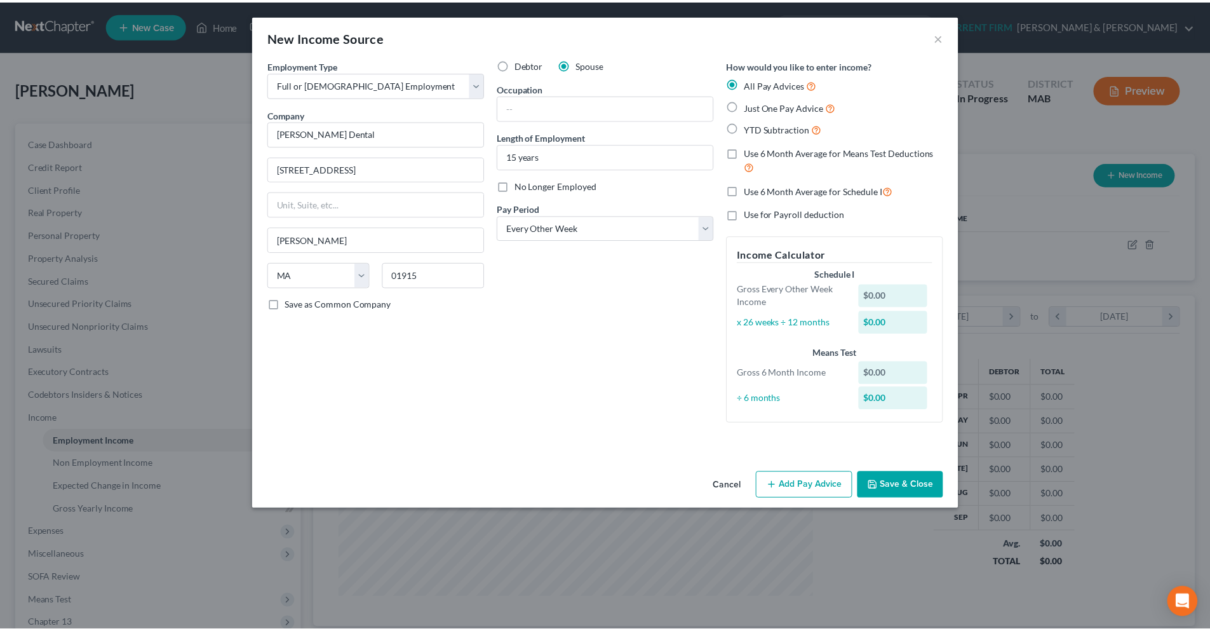
scroll to position [0, 0]
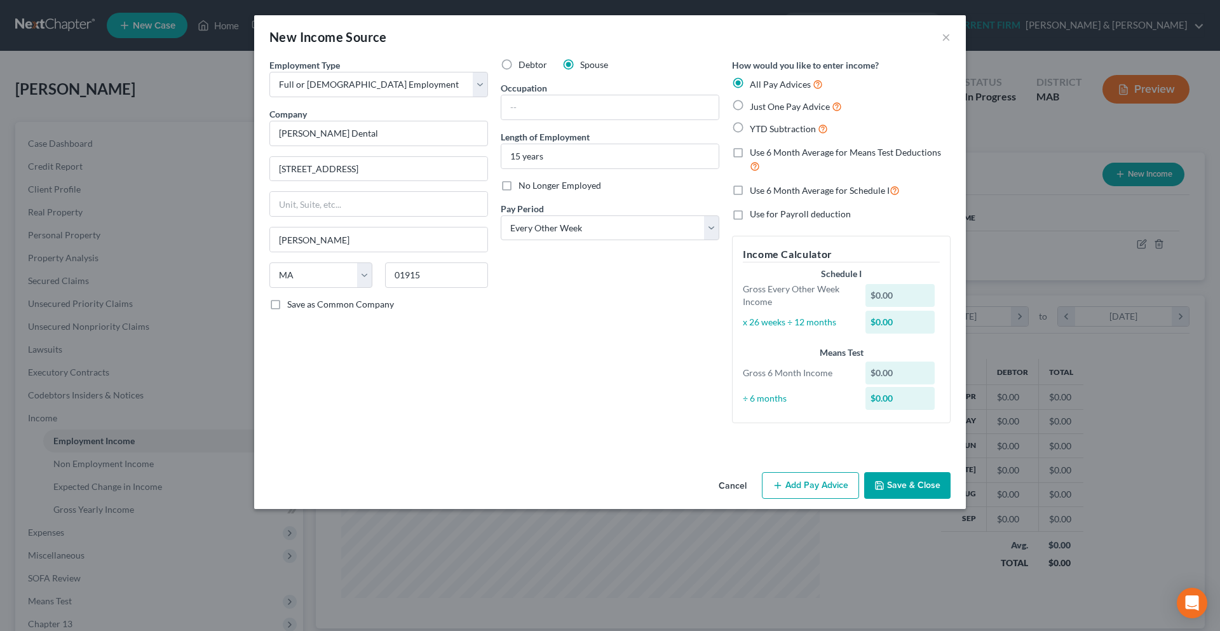
click at [903, 492] on button "Save & Close" at bounding box center [907, 485] width 86 height 27
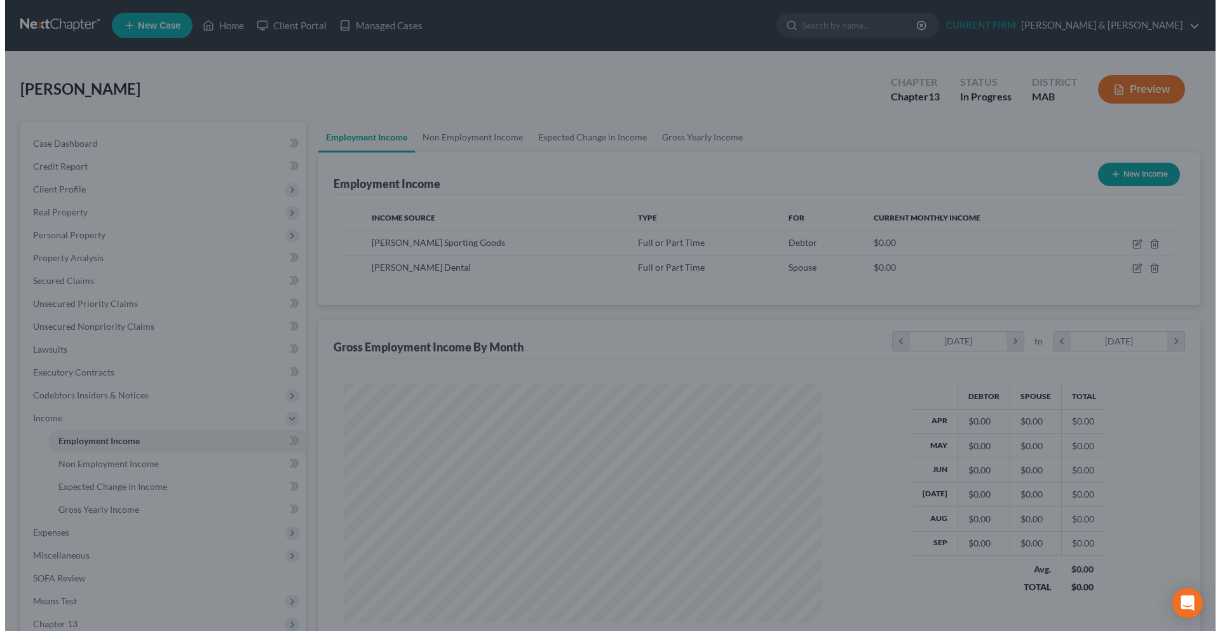
scroll to position [634939, 634677]
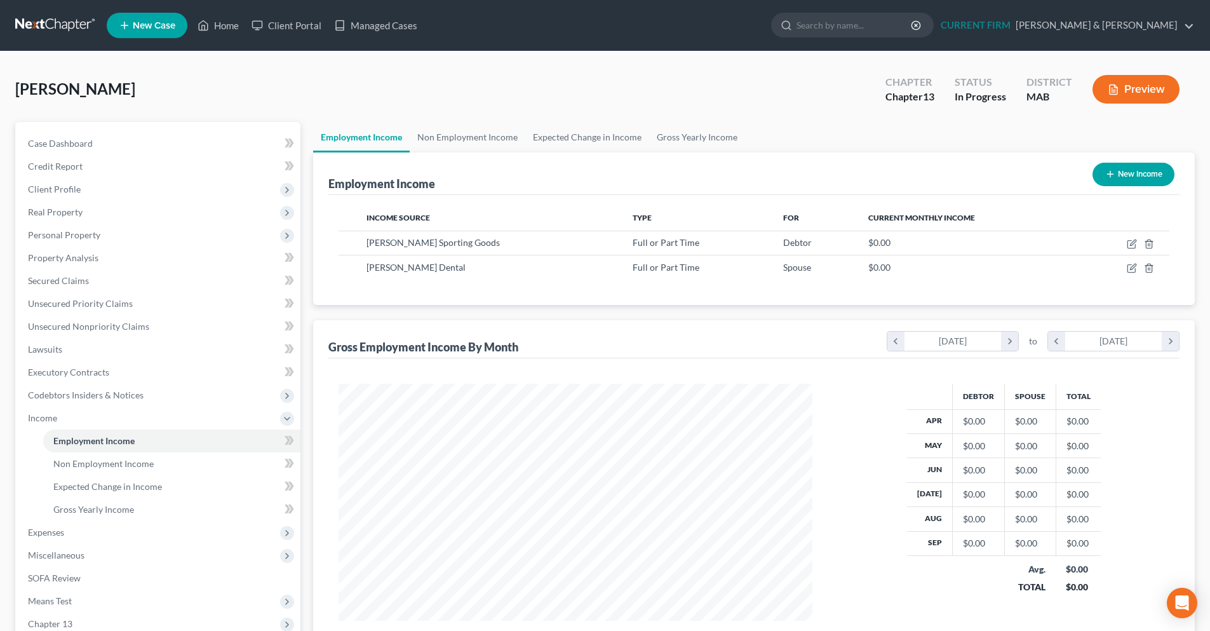
click at [1124, 180] on button "New Income" at bounding box center [1134, 175] width 82 height 24
select select "0"
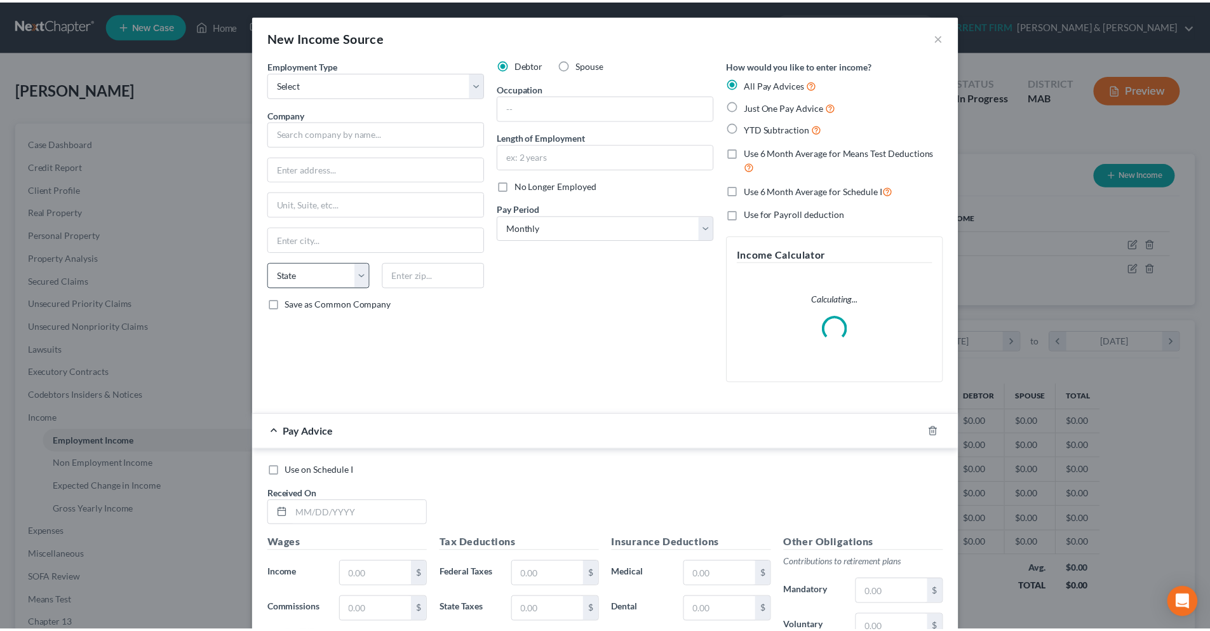
scroll to position [239, 504]
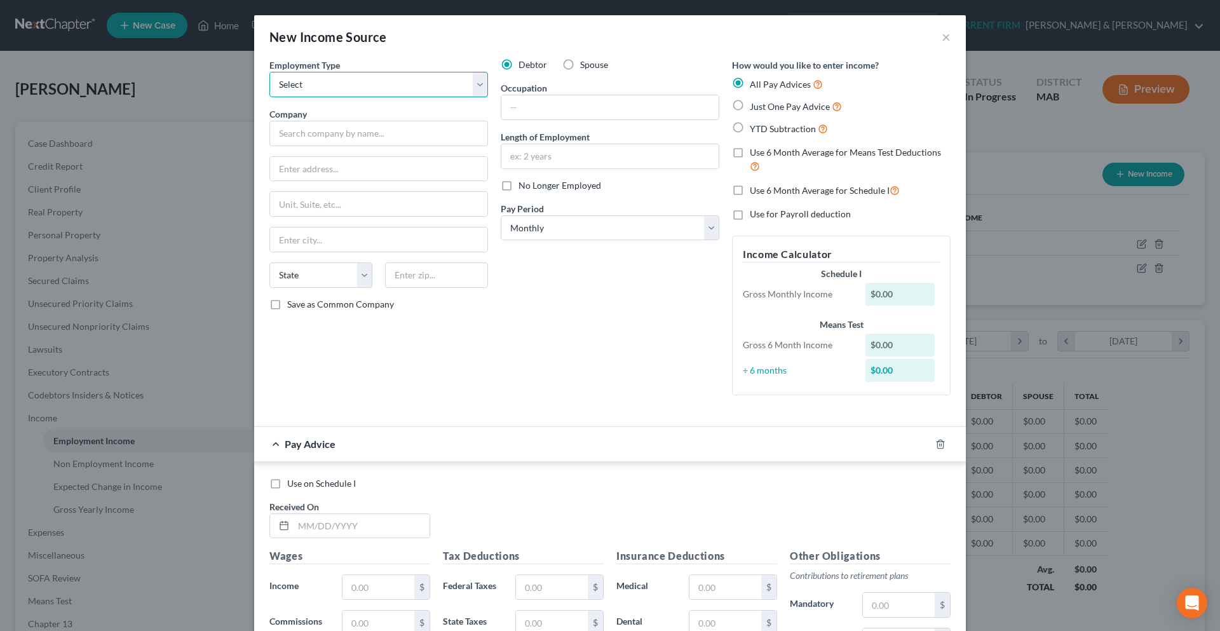
click at [474, 90] on select "Select Full or [DEMOGRAPHIC_DATA] Employment Self Employment" at bounding box center [378, 84] width 219 height 25
select select "1"
click at [269, 72] on select "Select Full or [DEMOGRAPHIC_DATA] Employment Self Employment" at bounding box center [378, 84] width 219 height 25
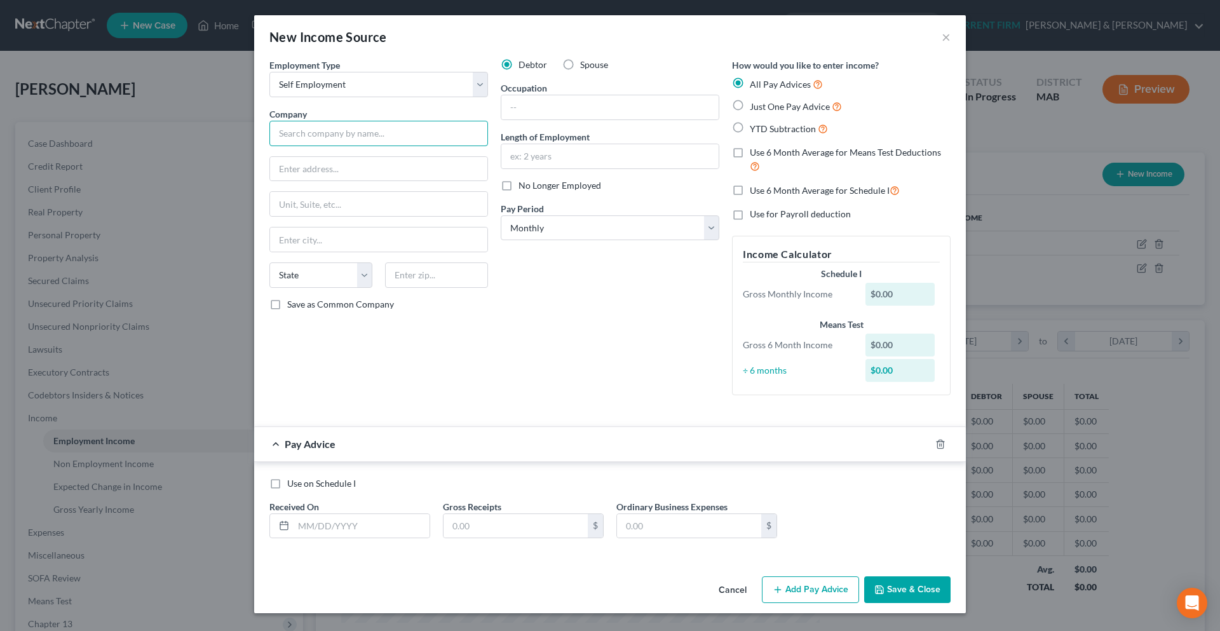
click at [378, 127] on input "text" at bounding box center [378, 133] width 219 height 25
type input "We Wrap"
click at [904, 584] on button "Save & Close" at bounding box center [907, 589] width 86 height 27
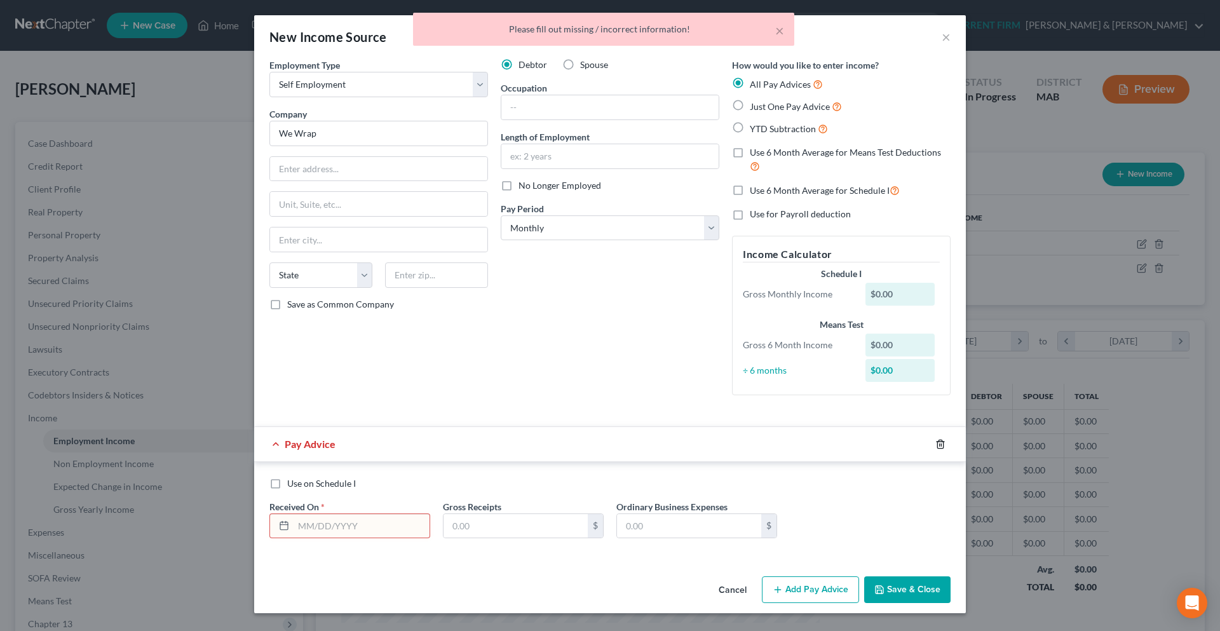
click at [939, 448] on icon "button" at bounding box center [940, 444] width 6 height 8
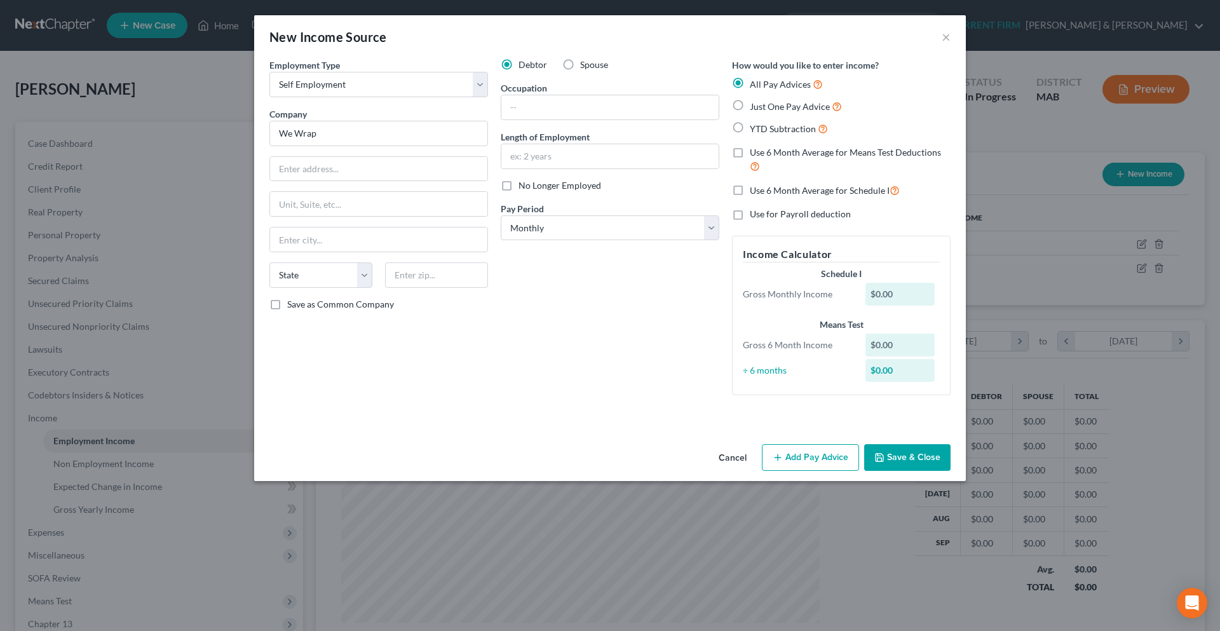
click at [907, 461] on button "Save & Close" at bounding box center [907, 457] width 86 height 27
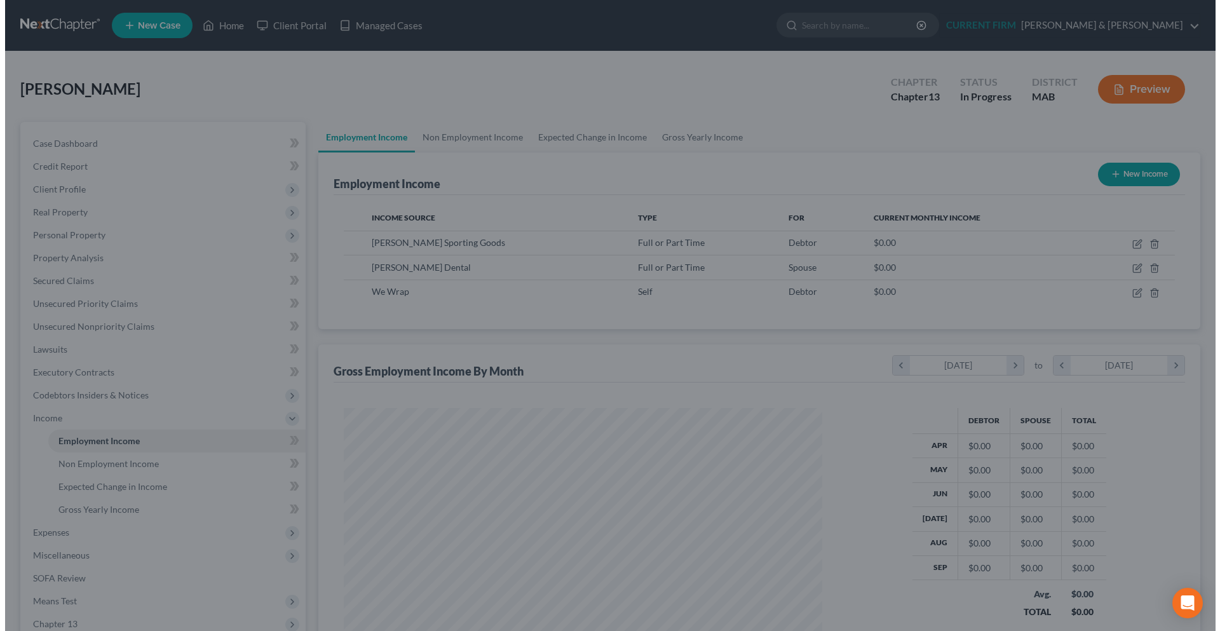
scroll to position [634939, 634677]
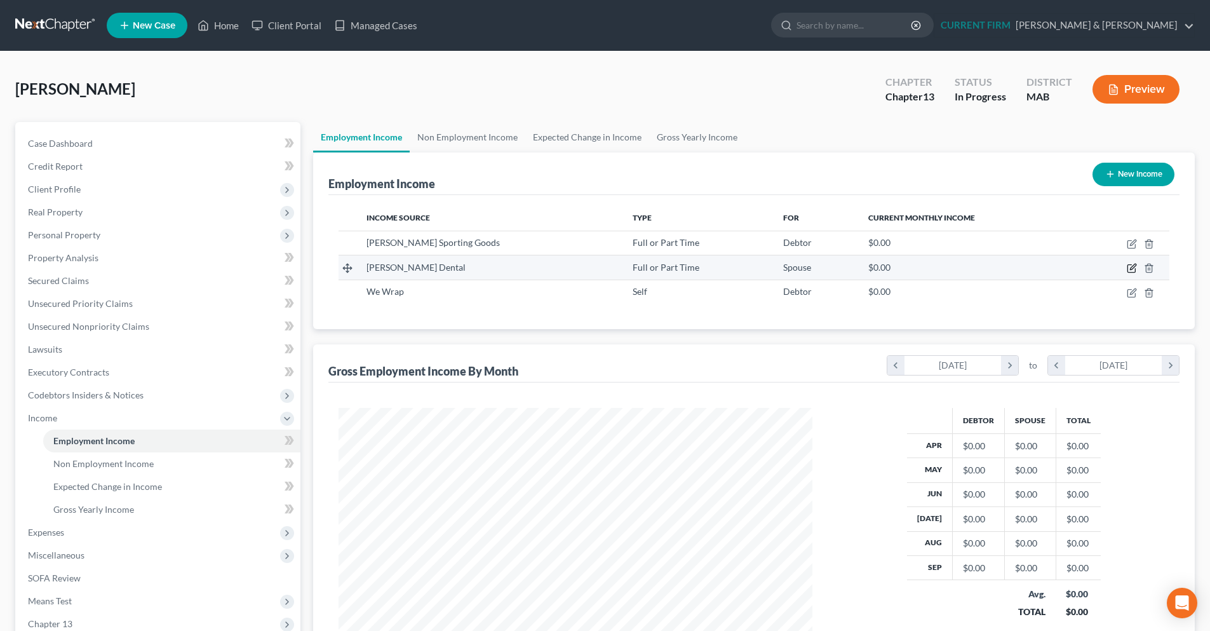
click at [1134, 268] on icon "button" at bounding box center [1133, 267] width 6 height 6
select select "0"
select select "22"
select select "2"
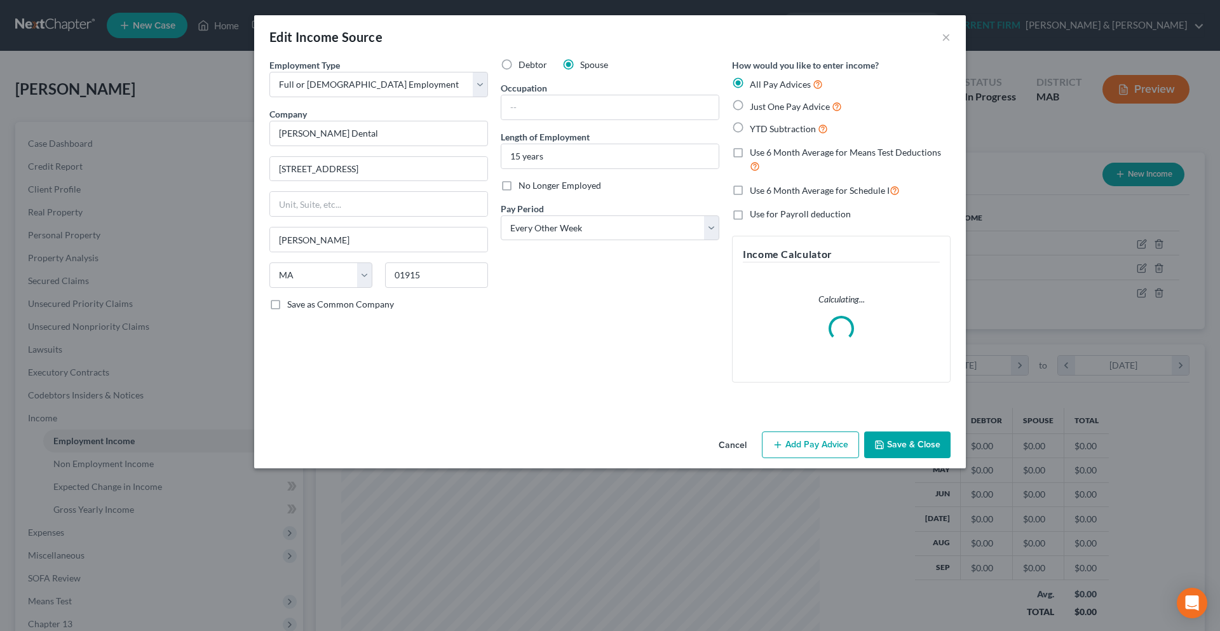
scroll to position [239, 504]
click at [822, 443] on button "Add Pay Advice" at bounding box center [810, 444] width 97 height 27
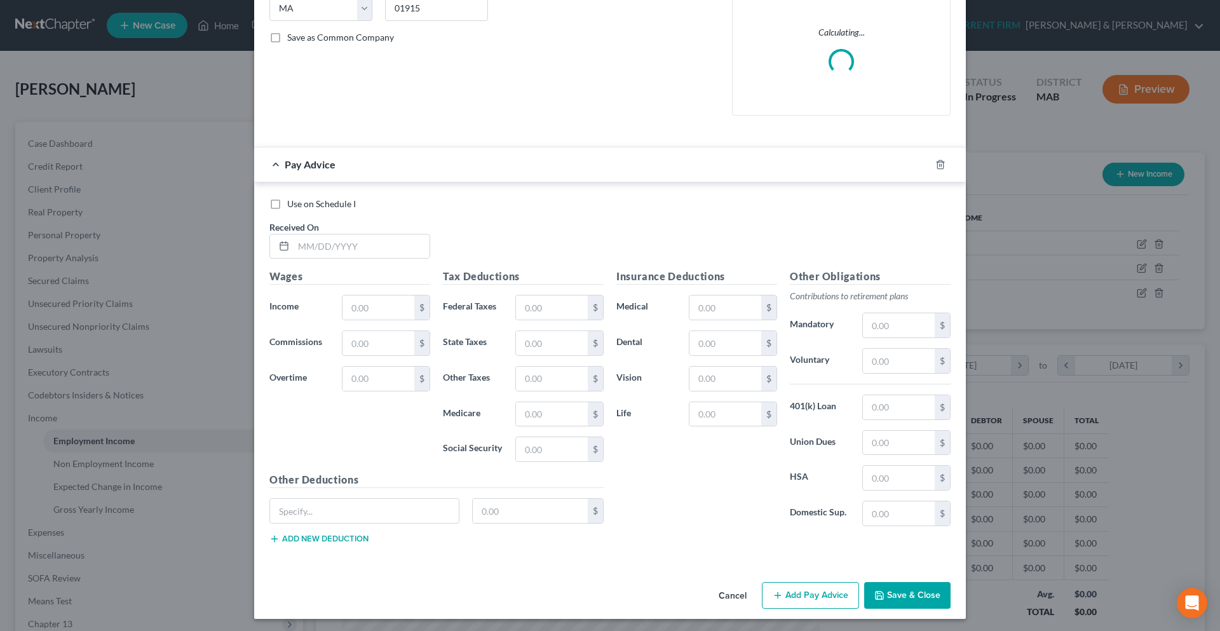
scroll to position [270, 0]
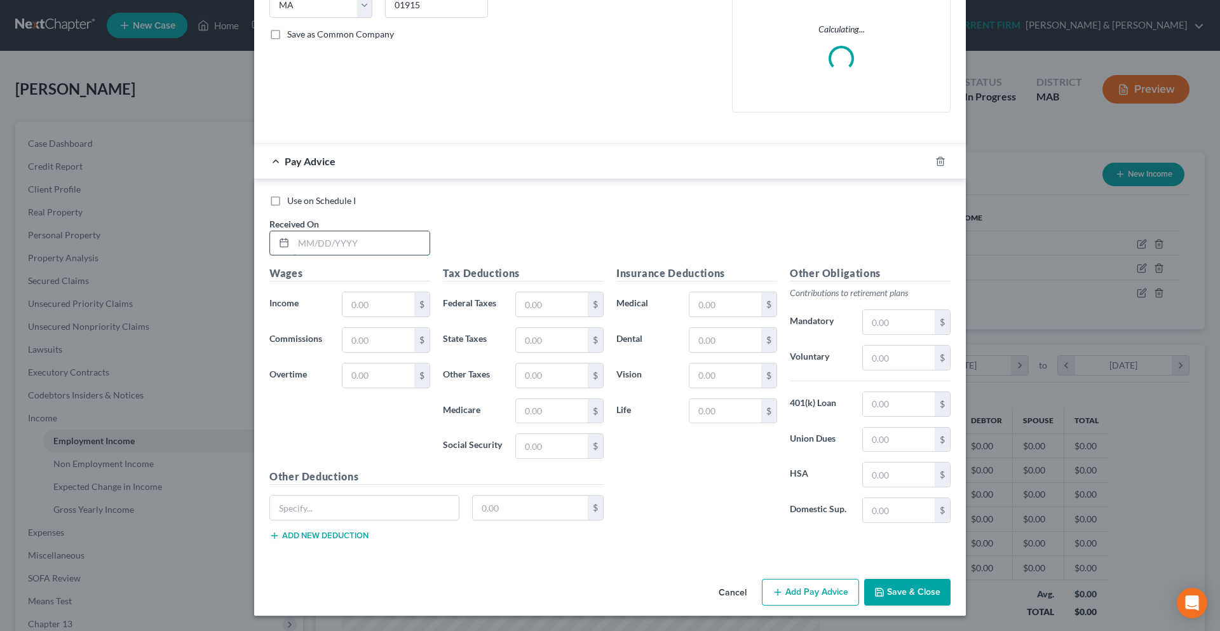
click at [387, 252] on input "text" at bounding box center [361, 243] width 136 height 24
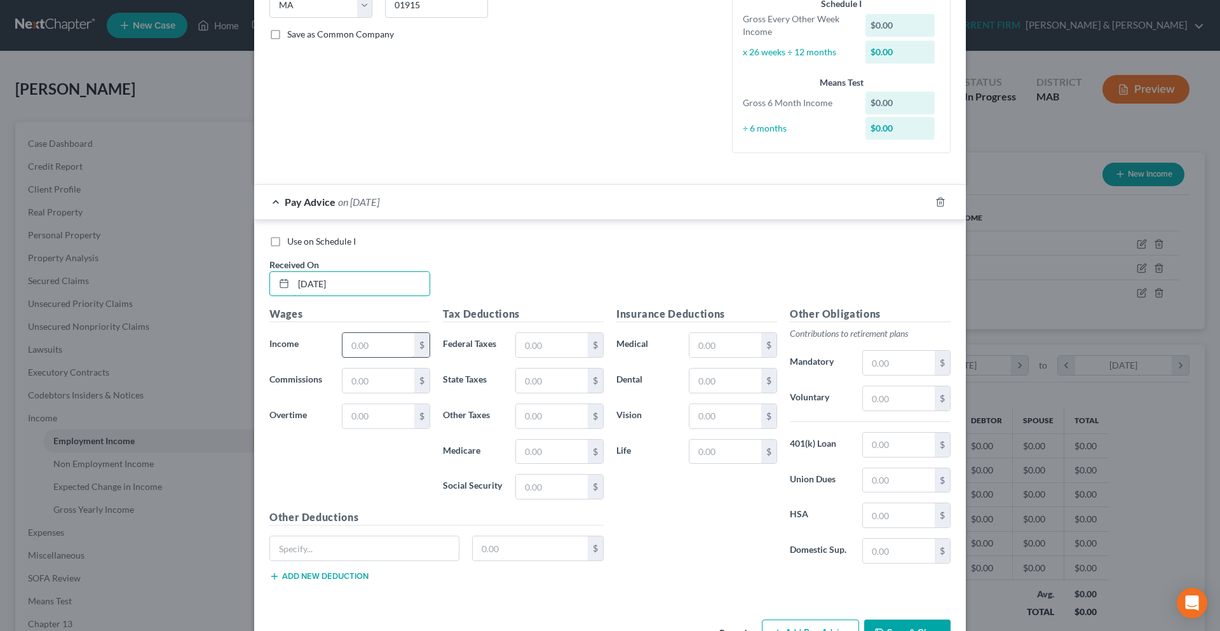
type input "[DATE]"
click at [364, 349] on input "text" at bounding box center [378, 345] width 72 height 24
type input "1,534.33"
click at [535, 351] on input "text" at bounding box center [552, 345] width 72 height 24
click at [870, 376] on div "Other Obligations Contributions to retirement plans Mandatory $ Voluntary $ 401…" at bounding box center [869, 439] width 173 height 267
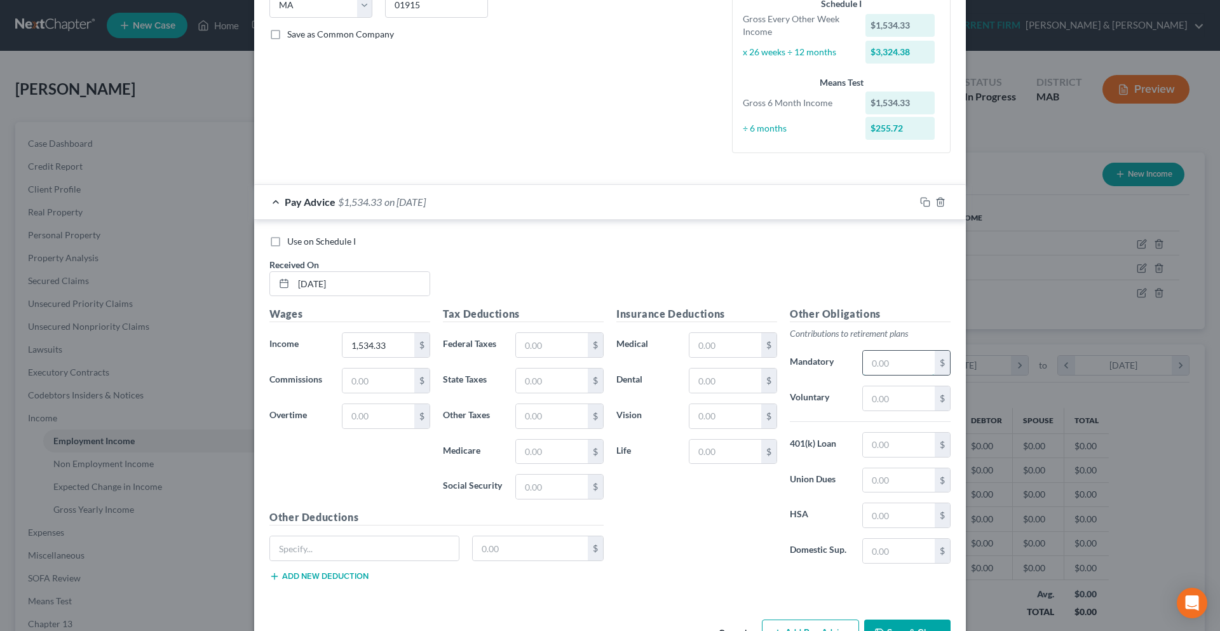
click at [874, 366] on input "text" at bounding box center [899, 363] width 72 height 24
type input "530.38"
type input "2,651.88"
click at [518, 353] on input "text" at bounding box center [552, 345] width 72 height 24
type input "176.18"
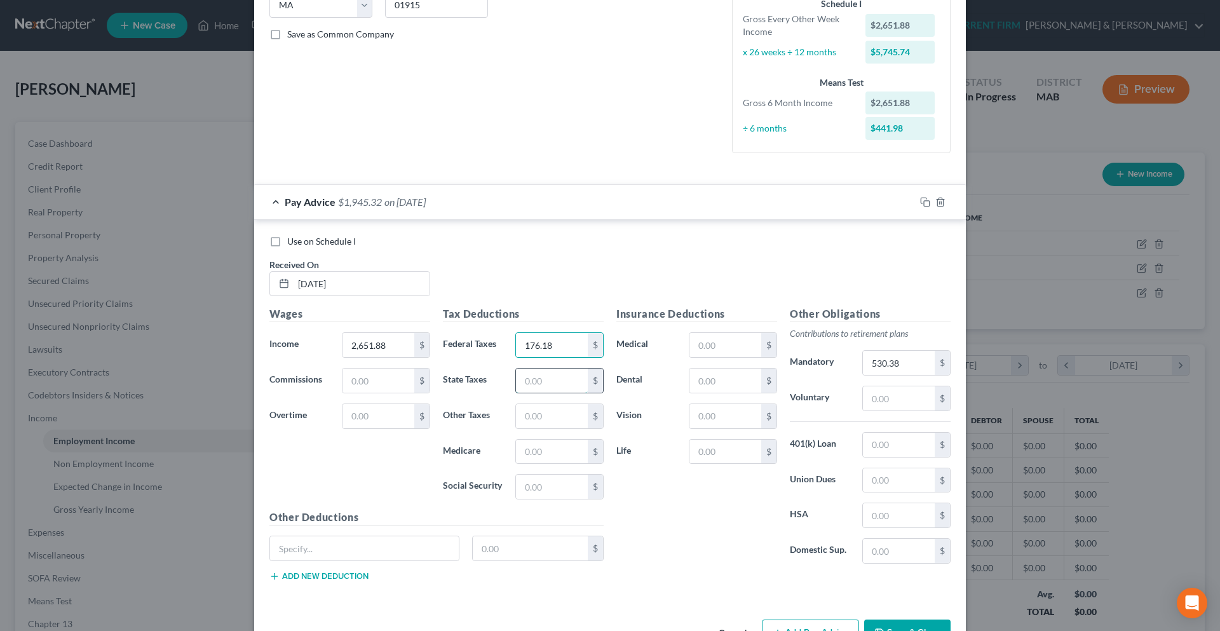
click at [543, 375] on input "text" at bounding box center [552, 380] width 72 height 24
type input "95.93"
click at [553, 481] on input "text" at bounding box center [552, 486] width 72 height 24
type input "164.42"
click at [558, 454] on input "text" at bounding box center [552, 452] width 72 height 24
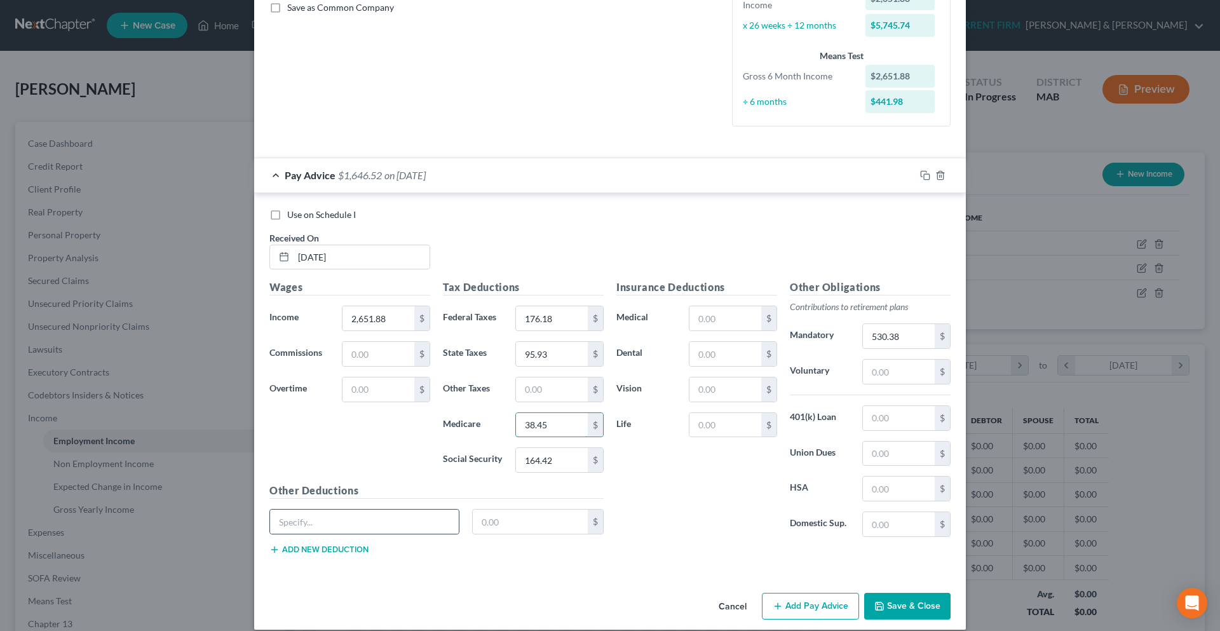
scroll to position [311, 0]
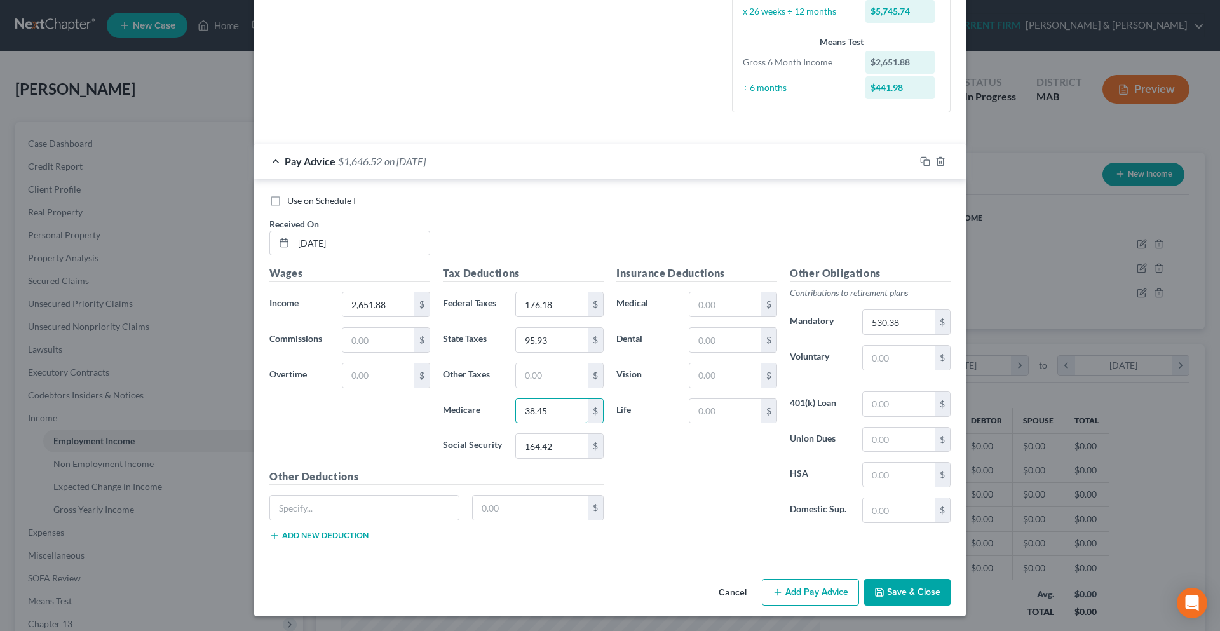
type input "38.45"
click at [307, 508] on input "text" at bounding box center [364, 507] width 189 height 24
paste input "MA PML"
type input "MA PML"
click at [292, 533] on button "Add new deduction" at bounding box center [318, 535] width 99 height 10
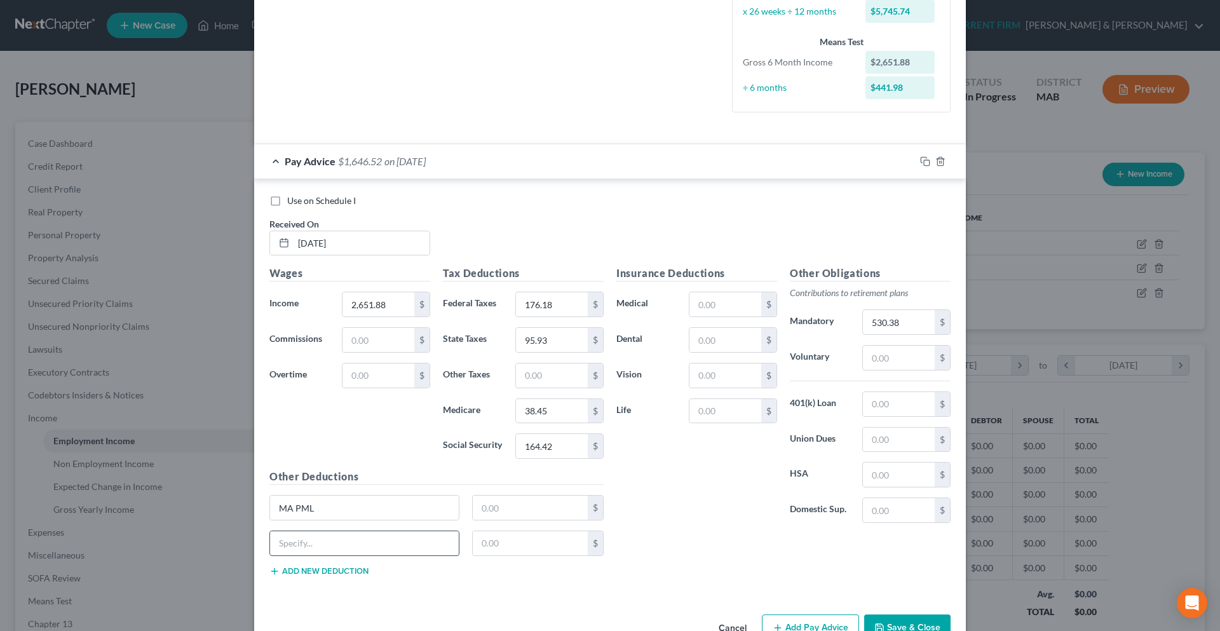
click at [368, 551] on input "text" at bounding box center [364, 543] width 189 height 24
paste input "MA PFL"
type input "MA PFL"
click at [567, 502] on input "text" at bounding box center [531, 507] width 116 height 24
type input "7.42"
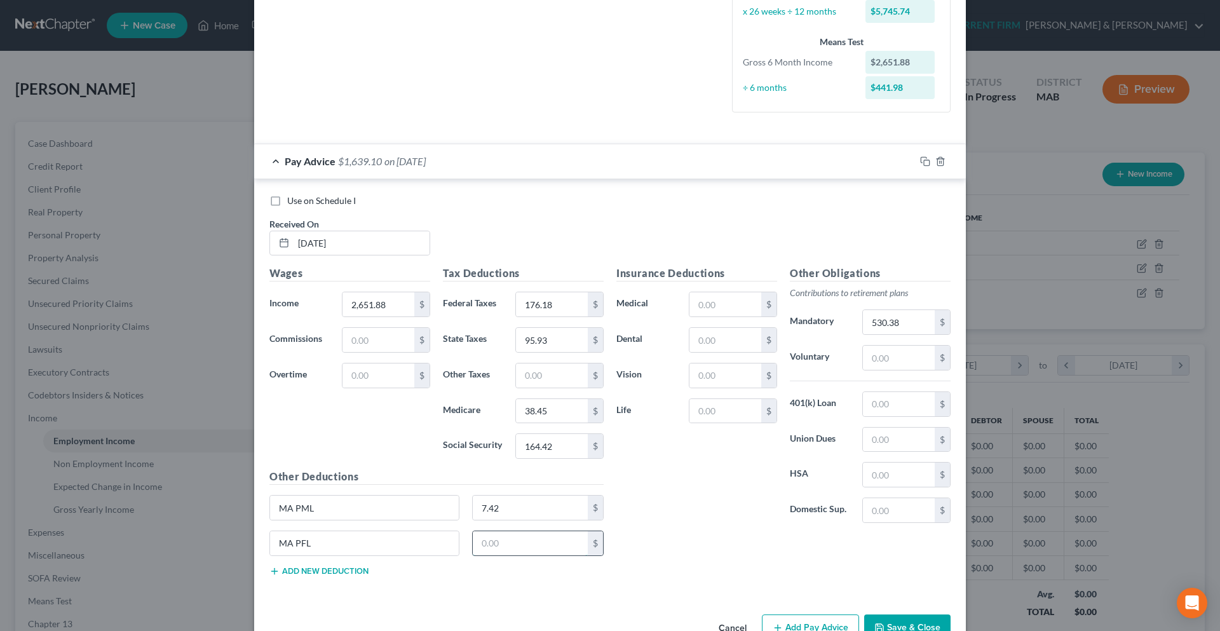
click at [485, 544] on input "text" at bounding box center [531, 543] width 116 height 24
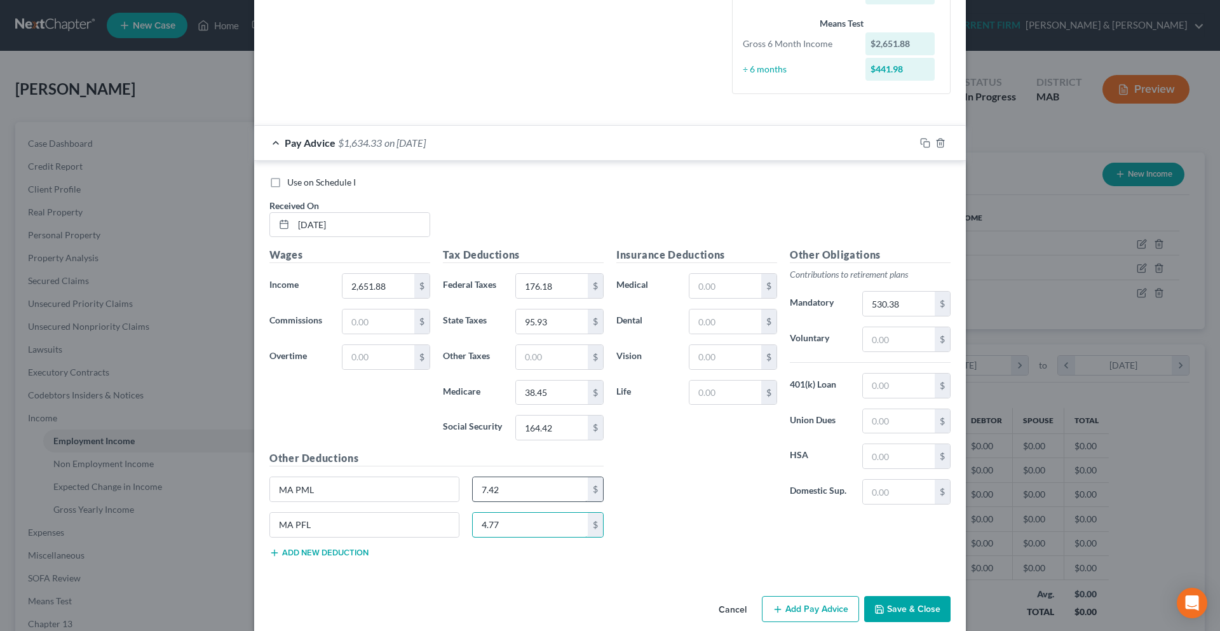
scroll to position [346, 0]
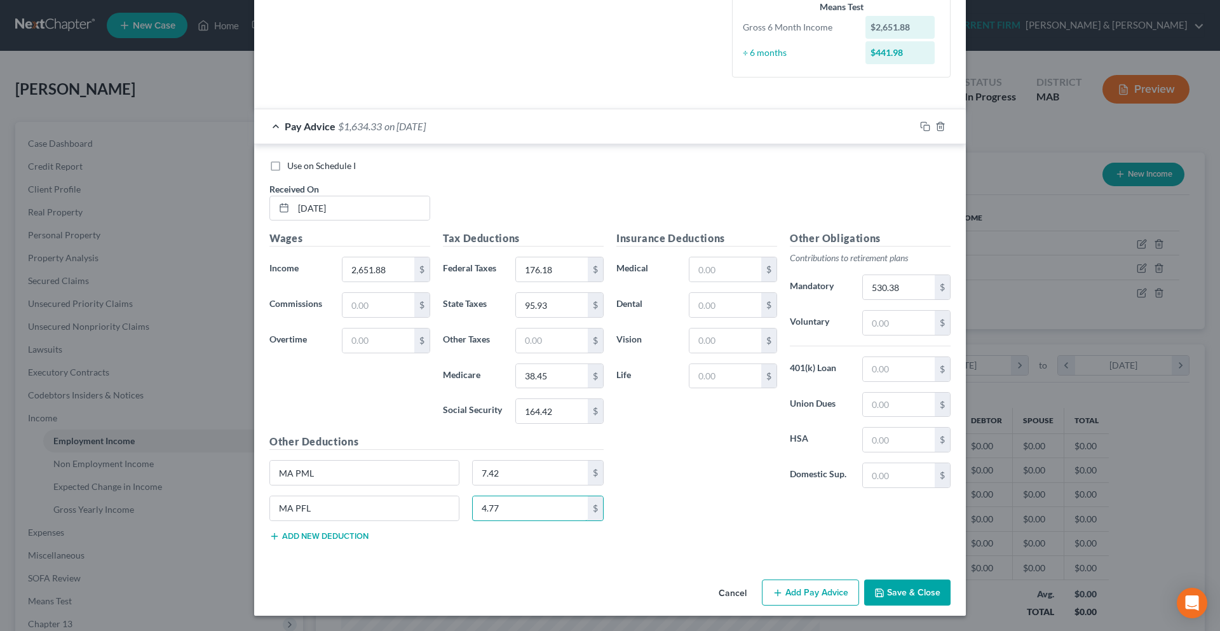
type input "4.77"
click at [794, 594] on button "Add Pay Advice" at bounding box center [810, 592] width 97 height 27
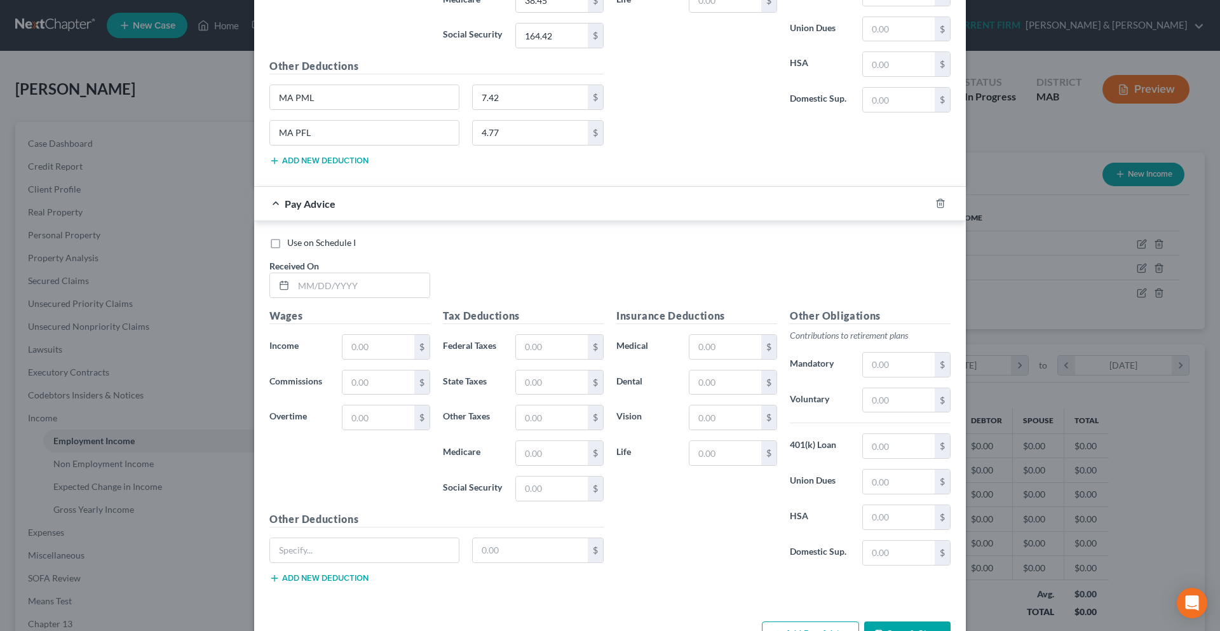
scroll to position [727, 0]
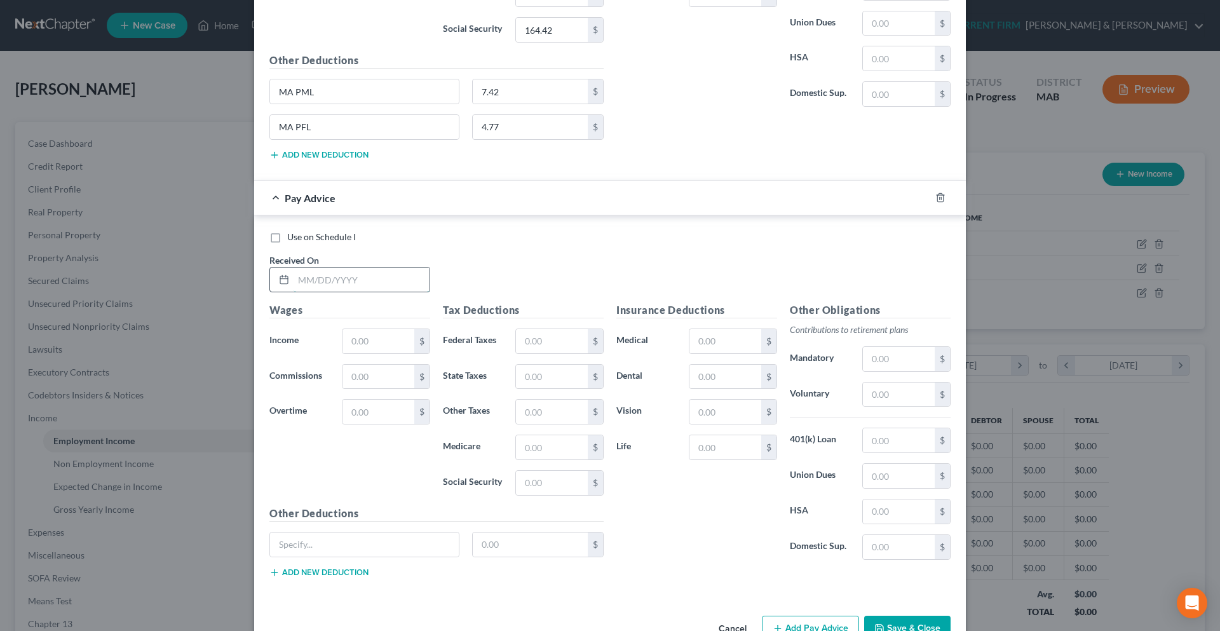
click at [297, 284] on input "text" at bounding box center [361, 279] width 136 height 24
type input "[DATE]"
click at [346, 352] on input "text" at bounding box center [378, 341] width 72 height 24
type input "1,858.53"
click at [557, 346] on input "text" at bounding box center [552, 341] width 72 height 24
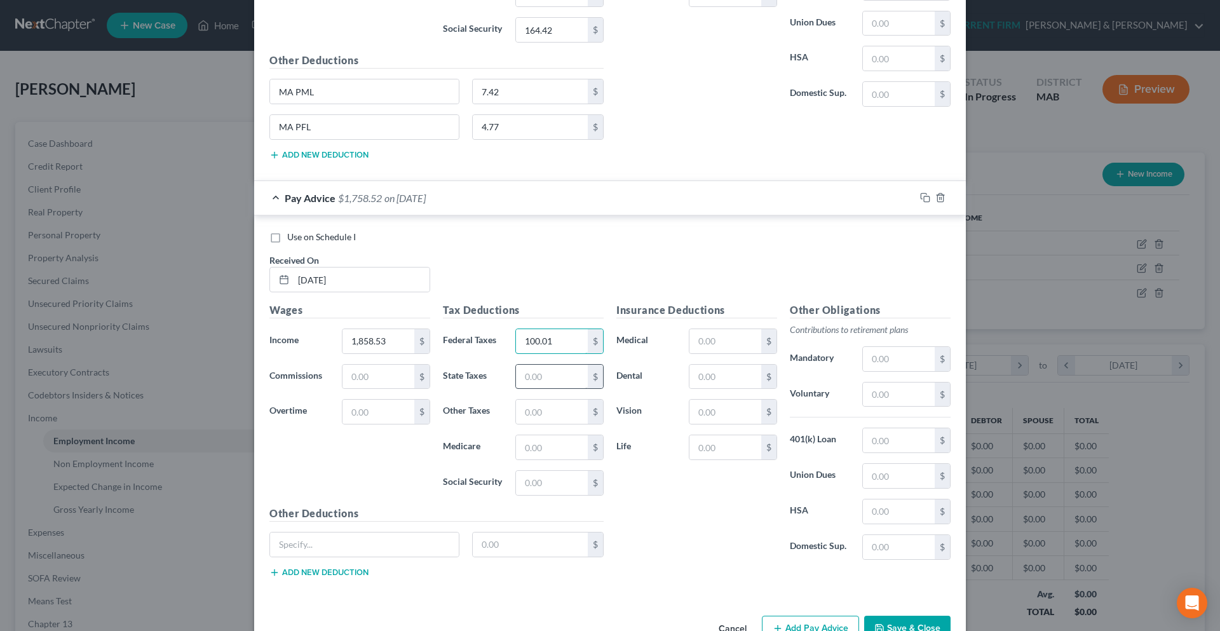
type input "100.01"
click at [548, 384] on input "text" at bounding box center [552, 377] width 72 height 24
type input "67.23"
click at [544, 448] on input "text" at bounding box center [552, 447] width 72 height 24
type input "26.95"
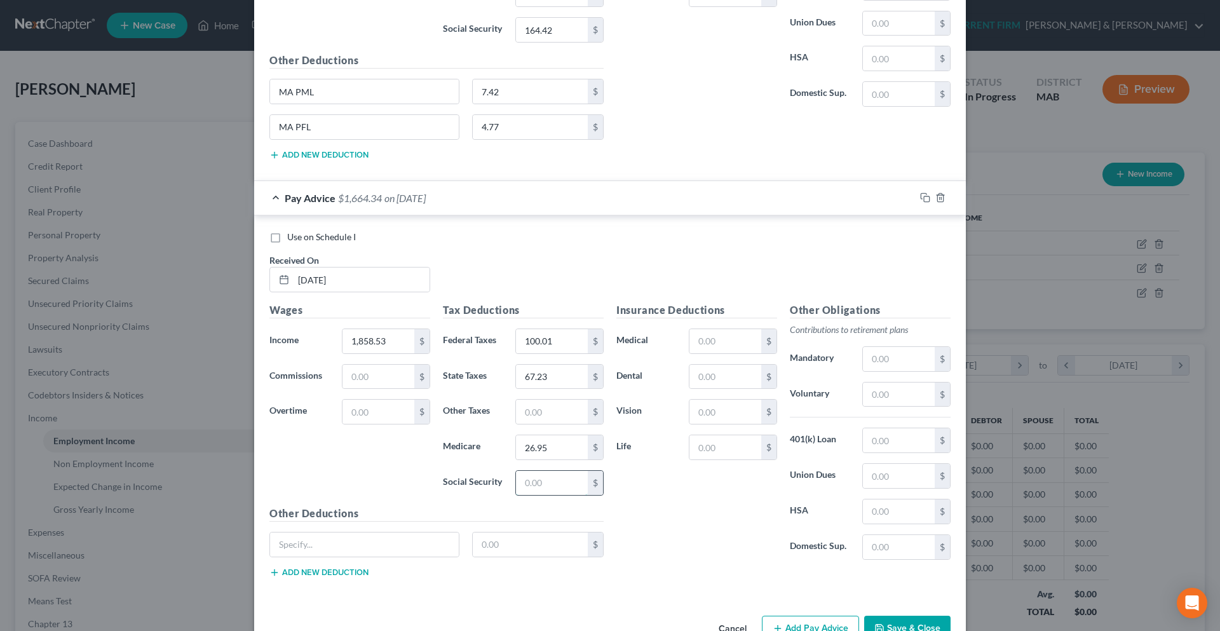
click at [545, 479] on input "text" at bounding box center [552, 483] width 72 height 24
type input "115.23"
click at [317, 572] on button "Add new deduction" at bounding box center [318, 572] width 99 height 10
drag, startPoint x: 318, startPoint y: 97, endPoint x: 269, endPoint y: 97, distance: 48.9
click at [270, 97] on input "MA PML" at bounding box center [364, 91] width 189 height 24
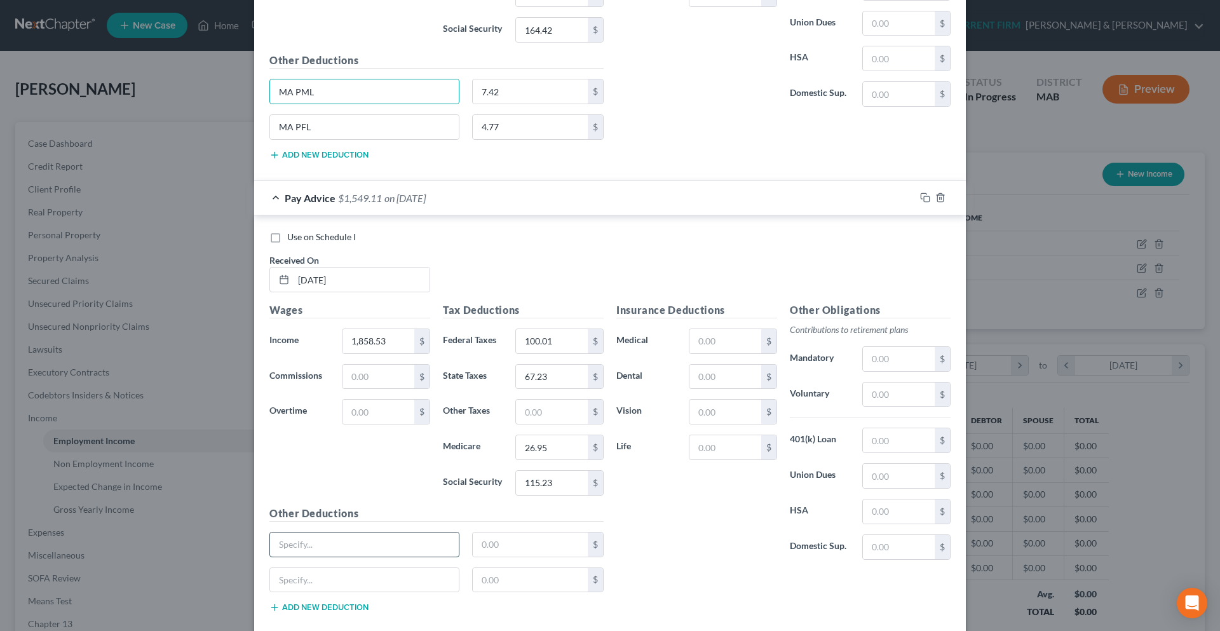
click at [288, 548] on input "text" at bounding box center [364, 544] width 189 height 24
paste input "MA PML"
type input "MA PML"
drag, startPoint x: 342, startPoint y: 126, endPoint x: 260, endPoint y: 133, distance: 82.9
click at [263, 133] on div "MA PFL" at bounding box center [364, 126] width 203 height 25
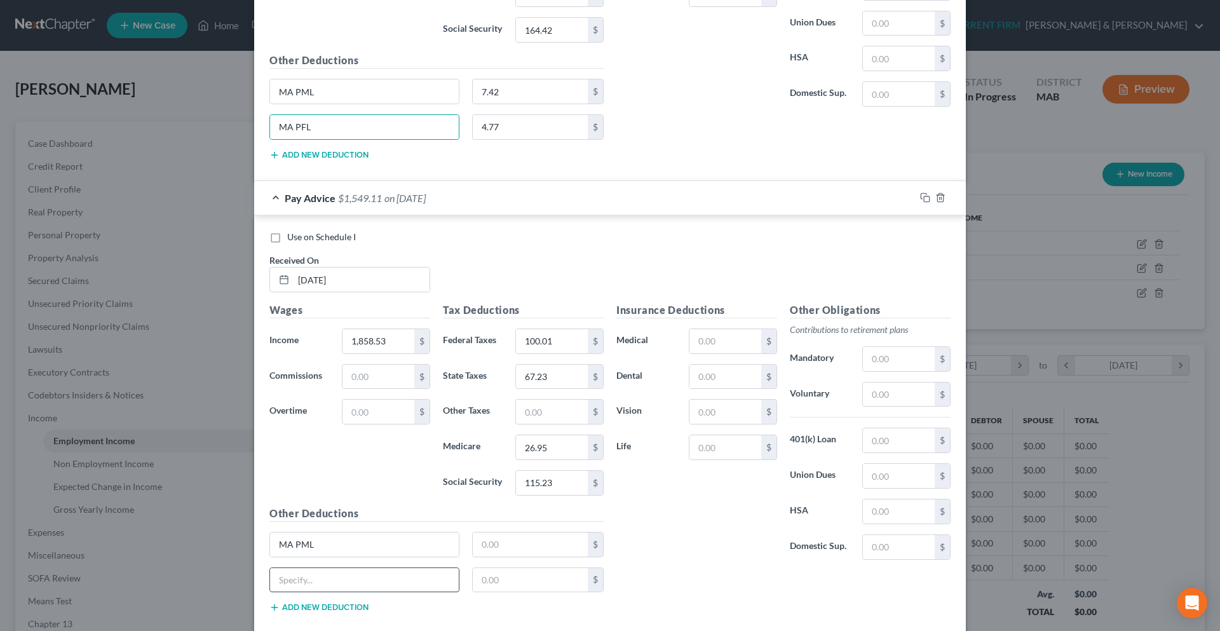
click at [382, 587] on input "text" at bounding box center [364, 580] width 189 height 24
paste input "MA PFL"
type input "MA PFL"
click at [511, 543] on input "text" at bounding box center [531, 544] width 116 height 24
type input "5.20"
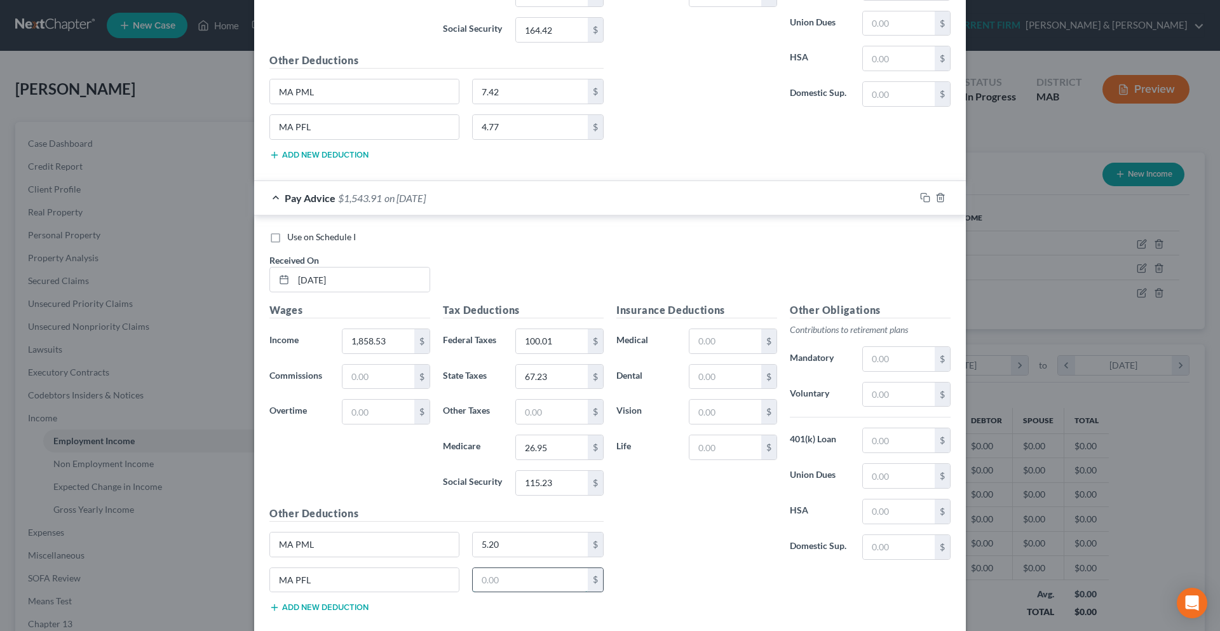
click at [509, 579] on input "text" at bounding box center [531, 580] width 116 height 24
type input "3.34"
drag, startPoint x: 644, startPoint y: 575, endPoint x: 658, endPoint y: 570, distance: 15.1
click at [645, 575] on div "Insurance Deductions Medical $ Dental $ Vision $ Life $ Other Obligations Contr…" at bounding box center [783, 462] width 347 height 320
click at [894, 360] on input "text" at bounding box center [899, 359] width 72 height 24
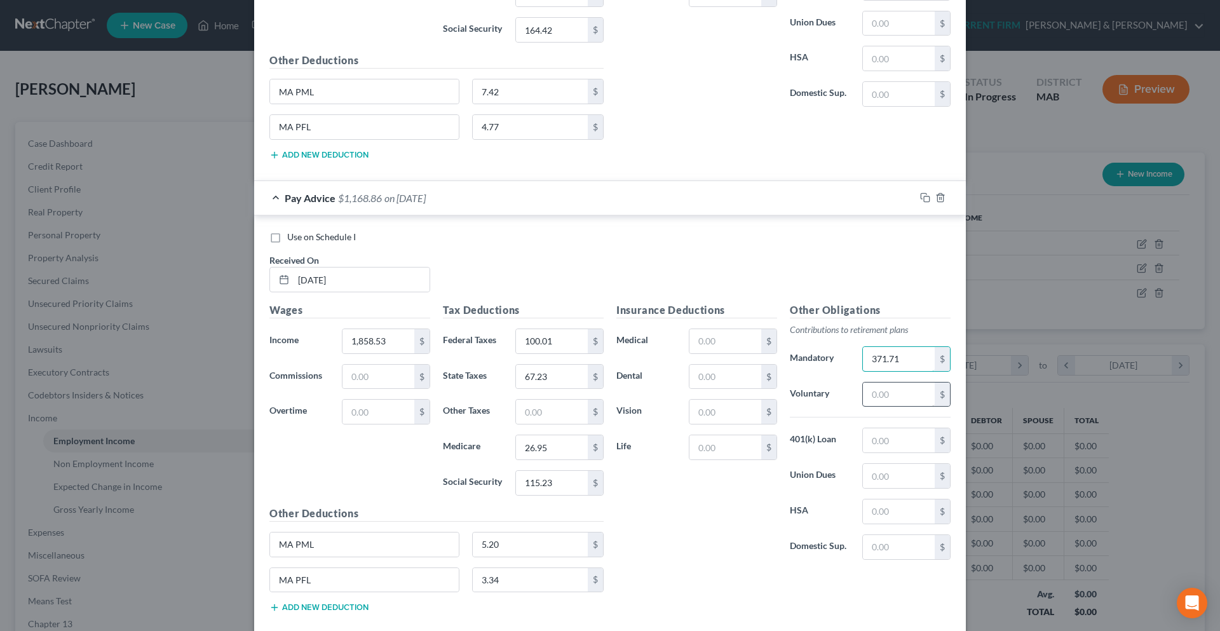
type input "371.71"
click at [898, 398] on input "text" at bounding box center [899, 394] width 72 height 24
click at [476, 265] on div "Use on Schedule I Received On * [DATE]" at bounding box center [610, 267] width 694 height 72
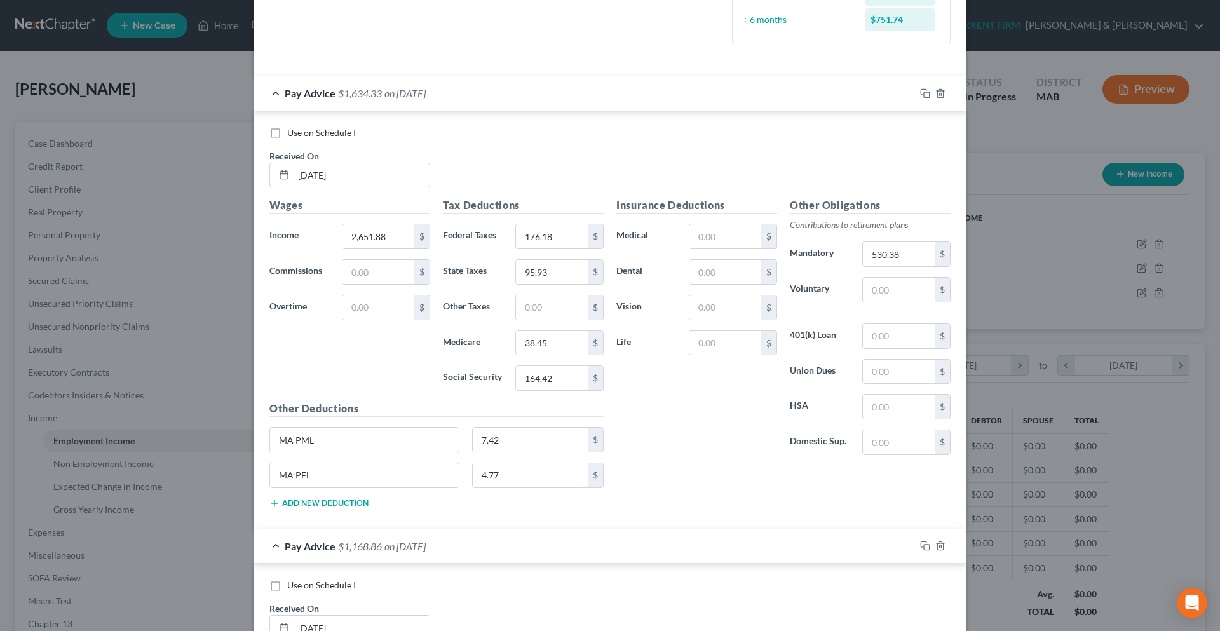
scroll to position [282, 0]
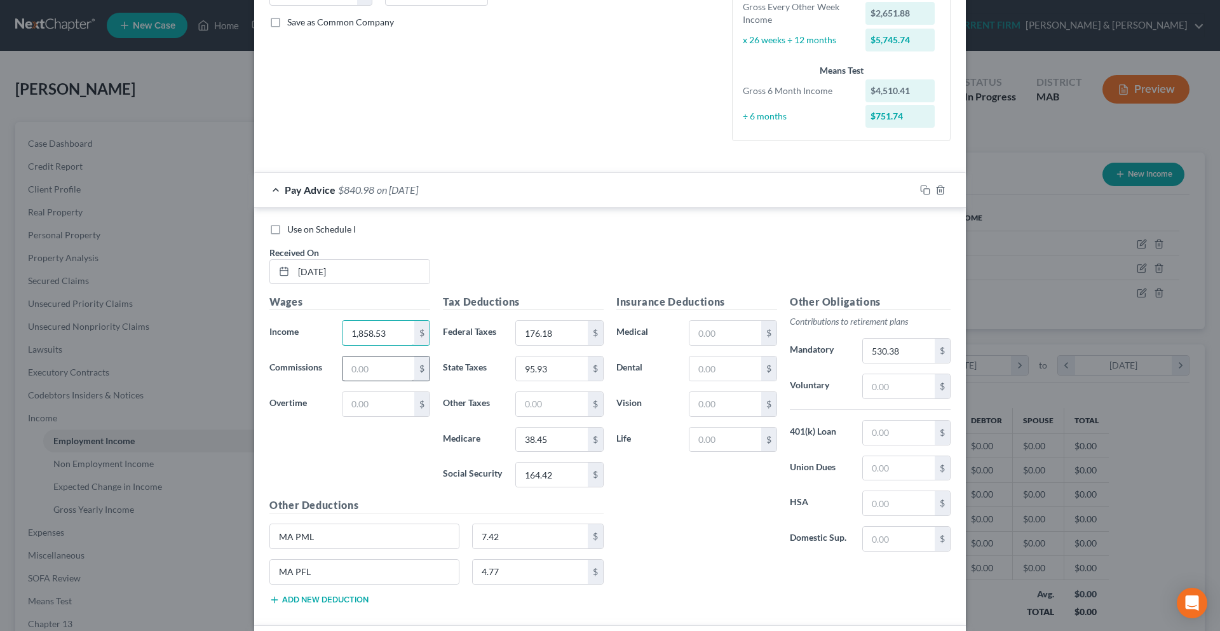
type input "1,858.53"
click at [392, 365] on input "text" at bounding box center [378, 368] width 72 height 24
click at [739, 370] on input "text" at bounding box center [725, 368] width 72 height 24
type input "530.38"
drag, startPoint x: 371, startPoint y: 334, endPoint x: 346, endPoint y: 336, distance: 25.5
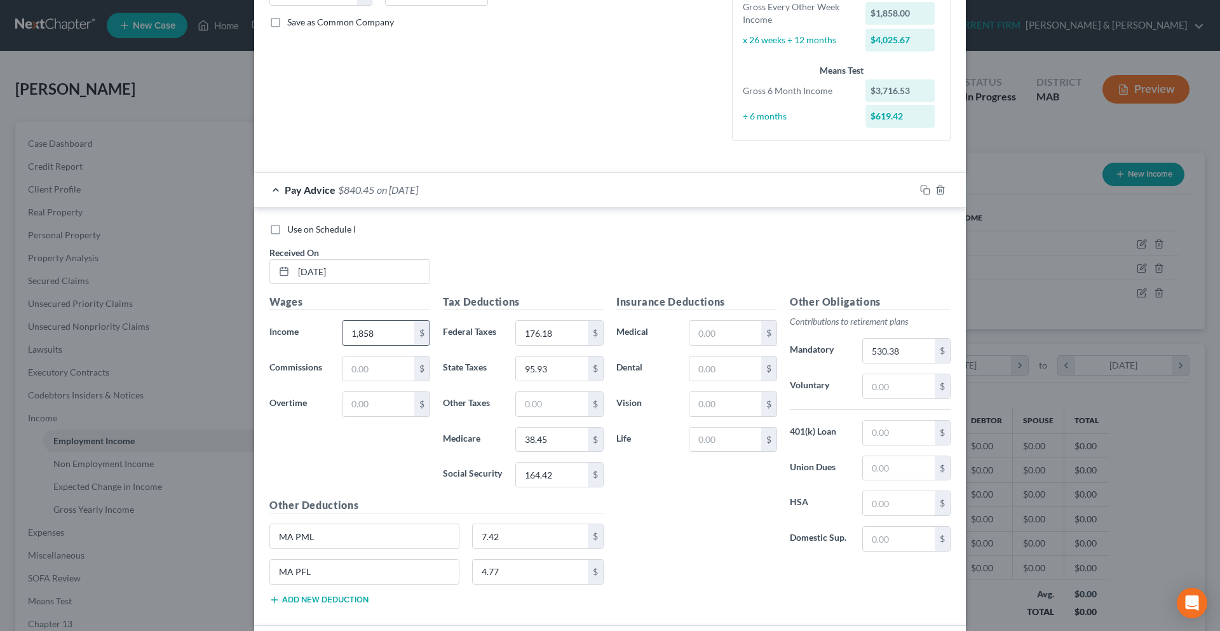
click at [346, 336] on input "1,858" at bounding box center [378, 333] width 72 height 24
type input "2,651.88"
type input "176.18"
click at [572, 365] on input "95.93" at bounding box center [552, 368] width 72 height 24
type input "95.93"
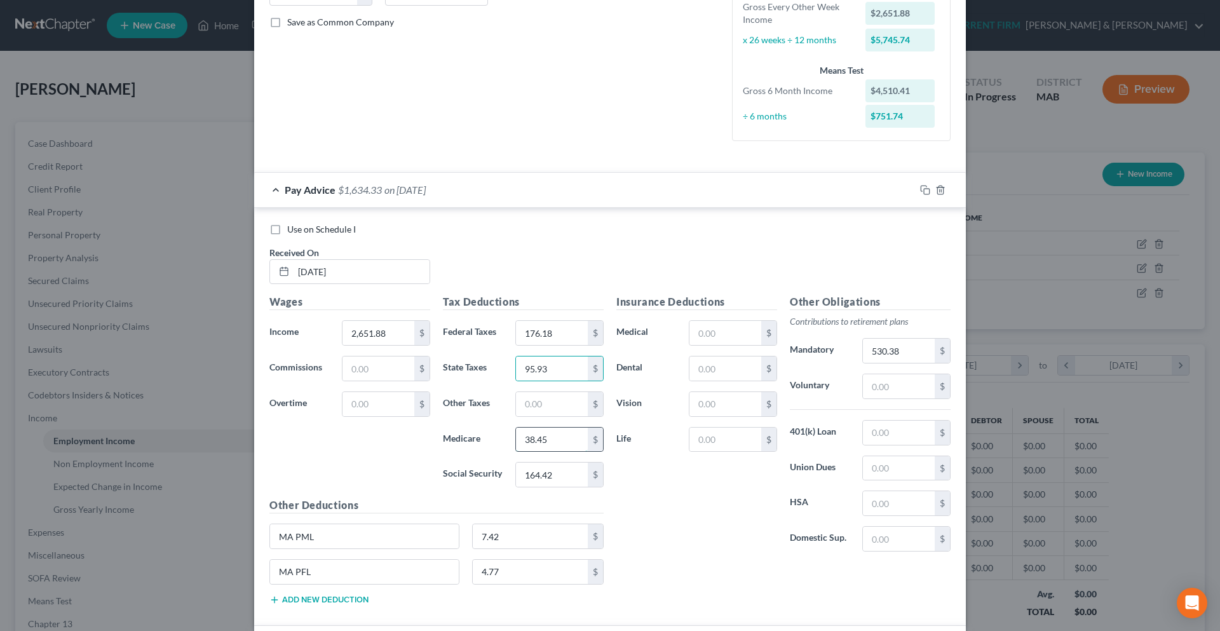
click at [551, 440] on input "38.45" at bounding box center [552, 439] width 72 height 24
type input "38.45"
click at [561, 481] on input "164.42" at bounding box center [552, 474] width 72 height 24
click at [908, 362] on input "530.38" at bounding box center [899, 351] width 72 height 24
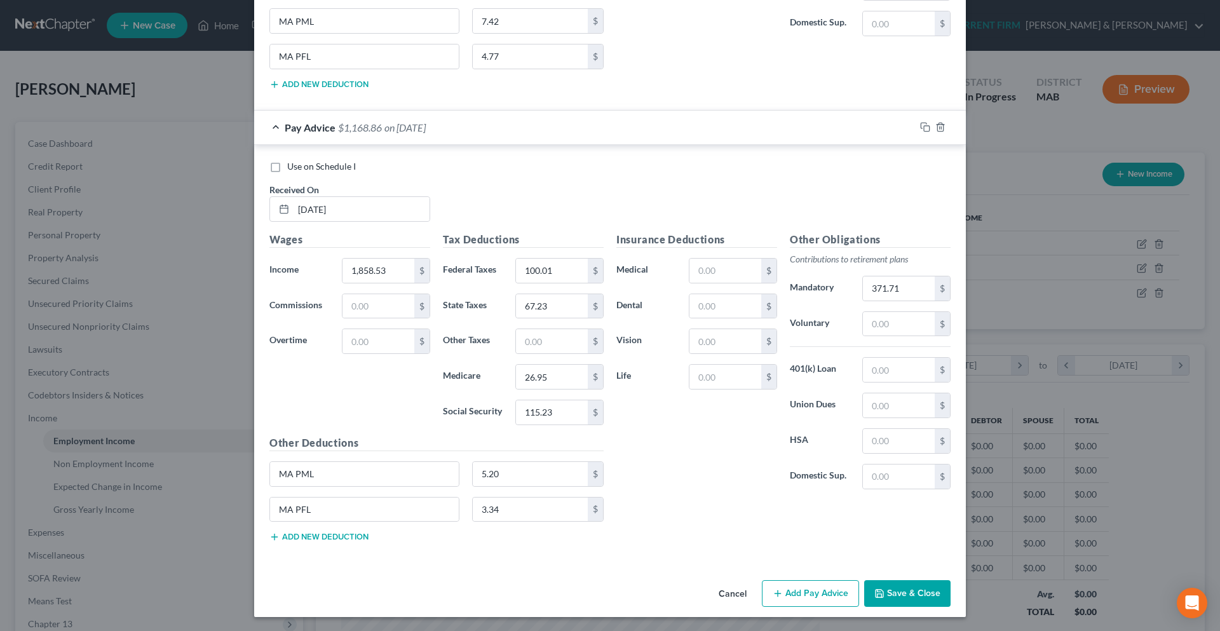
scroll to position [798, 0]
click at [782, 601] on button "Add Pay Advice" at bounding box center [810, 592] width 97 height 27
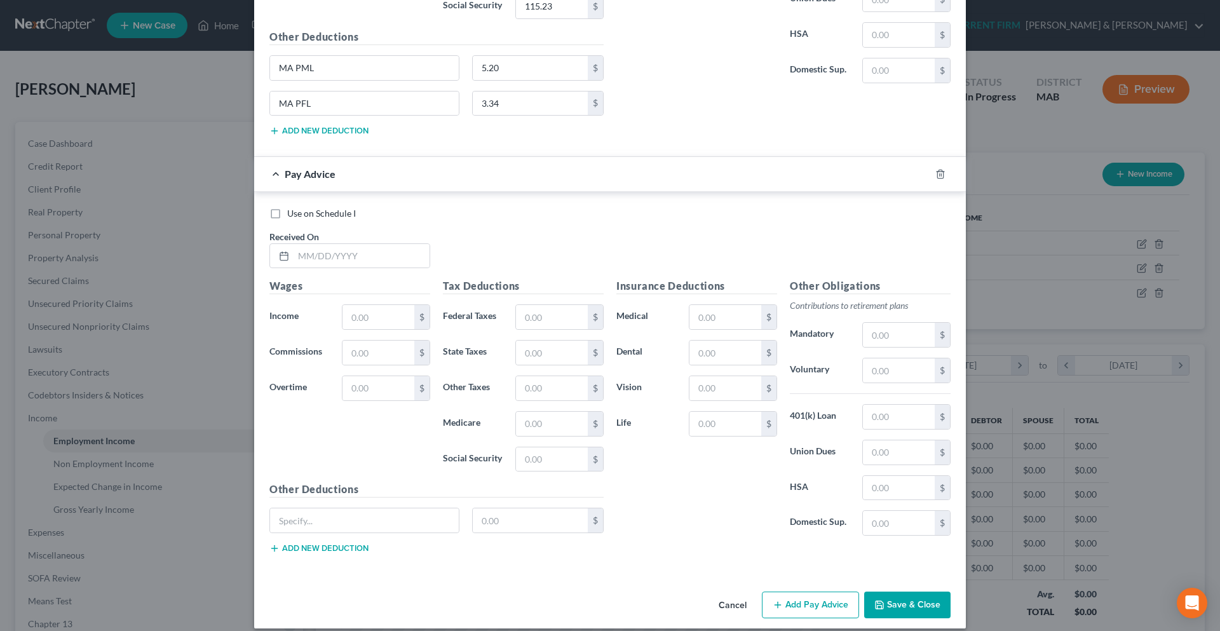
scroll to position [1216, 0]
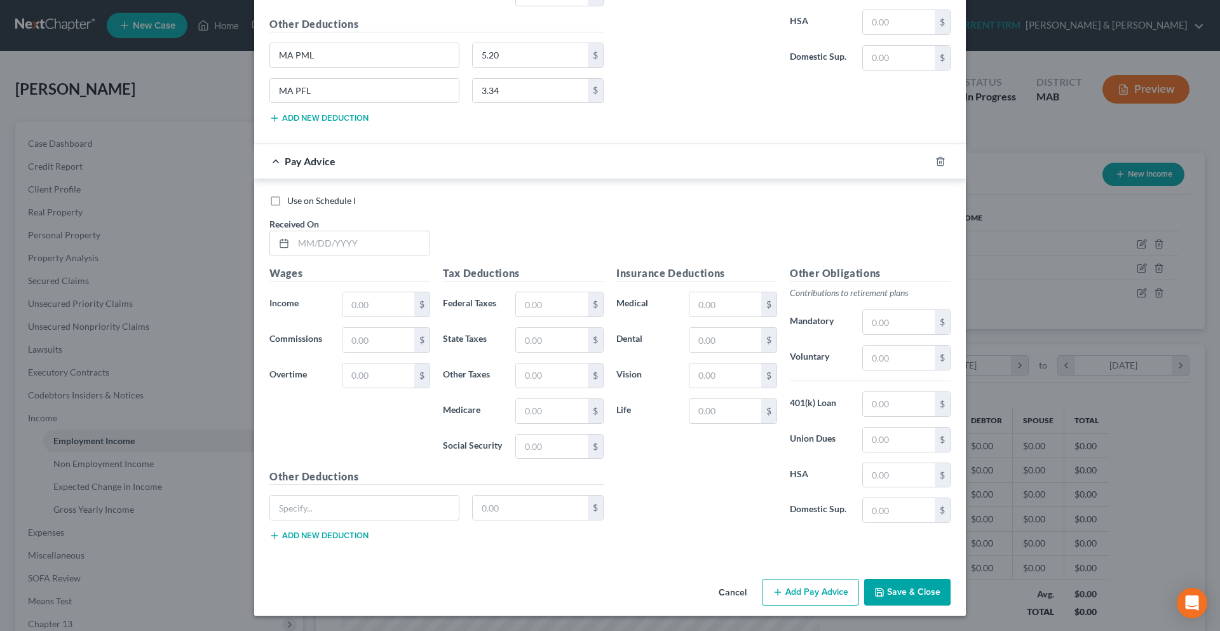
drag, startPoint x: 344, startPoint y: 532, endPoint x: 344, endPoint y: 521, distance: 10.8
click at [343, 532] on button "Add new deduction" at bounding box center [318, 535] width 99 height 10
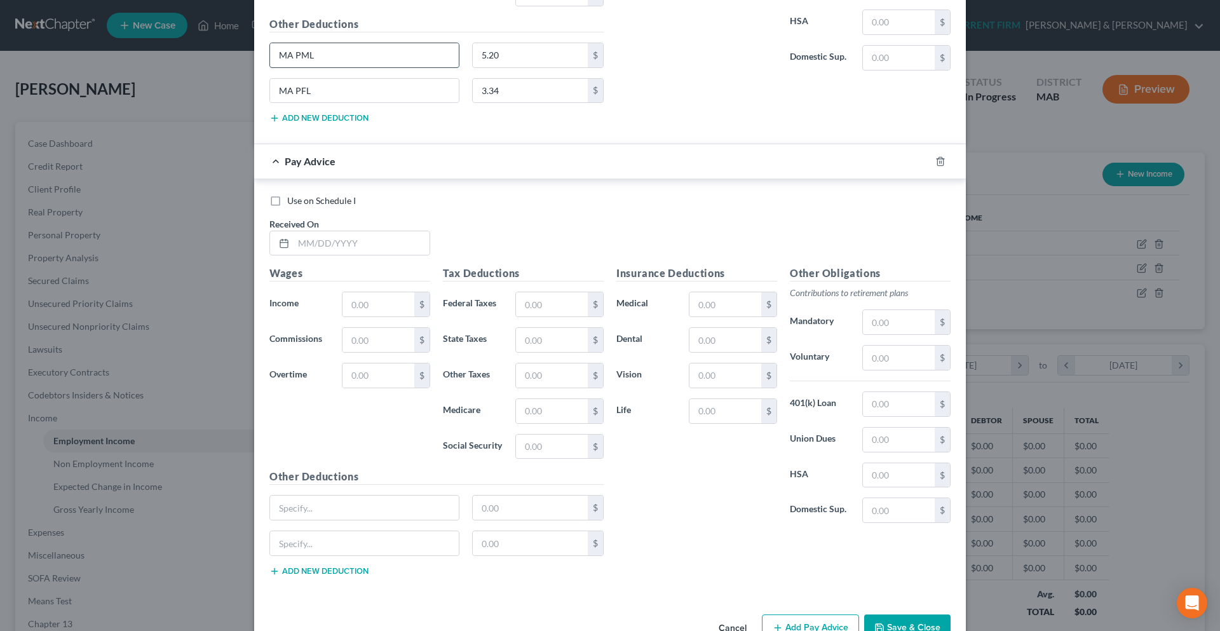
drag, startPoint x: 315, startPoint y: 50, endPoint x: 269, endPoint y: 55, distance: 46.6
click at [270, 55] on input "MA PML" at bounding box center [364, 55] width 189 height 24
click at [345, 506] on input "text" at bounding box center [364, 507] width 189 height 24
paste input "MA PML"
type input "MA PML"
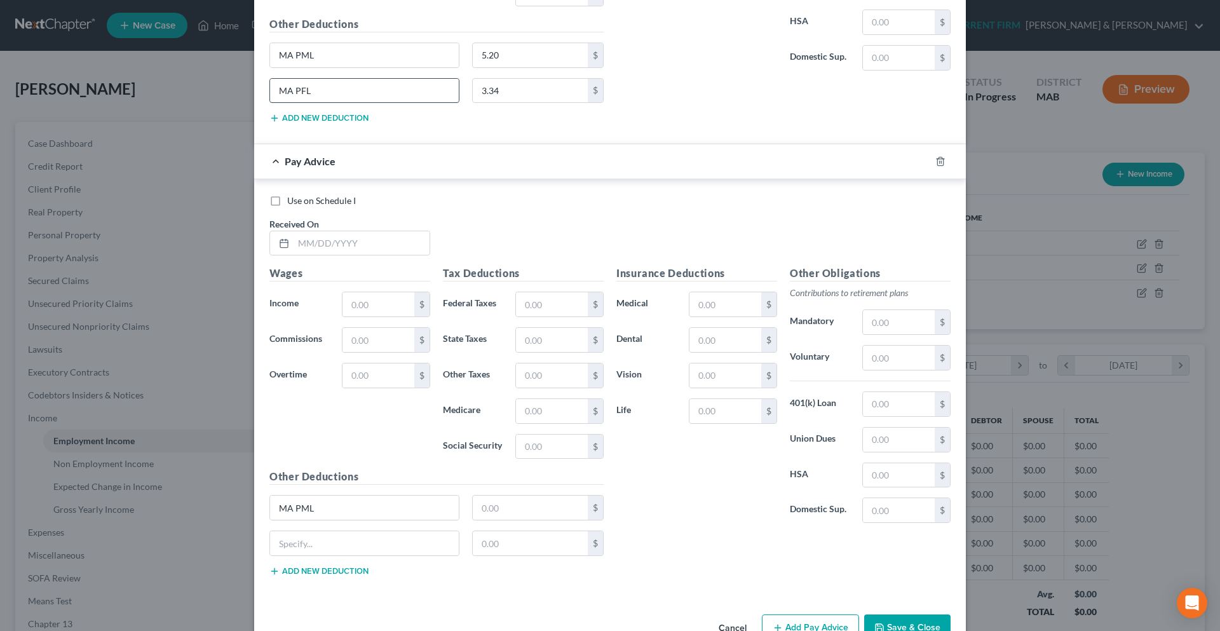
drag, startPoint x: 316, startPoint y: 95, endPoint x: 265, endPoint y: 98, distance: 51.6
click at [270, 98] on input "MA PFL" at bounding box center [364, 91] width 189 height 24
click at [316, 539] on input "text" at bounding box center [364, 543] width 189 height 24
paste input "MA PFL"
type input "MA PFL"
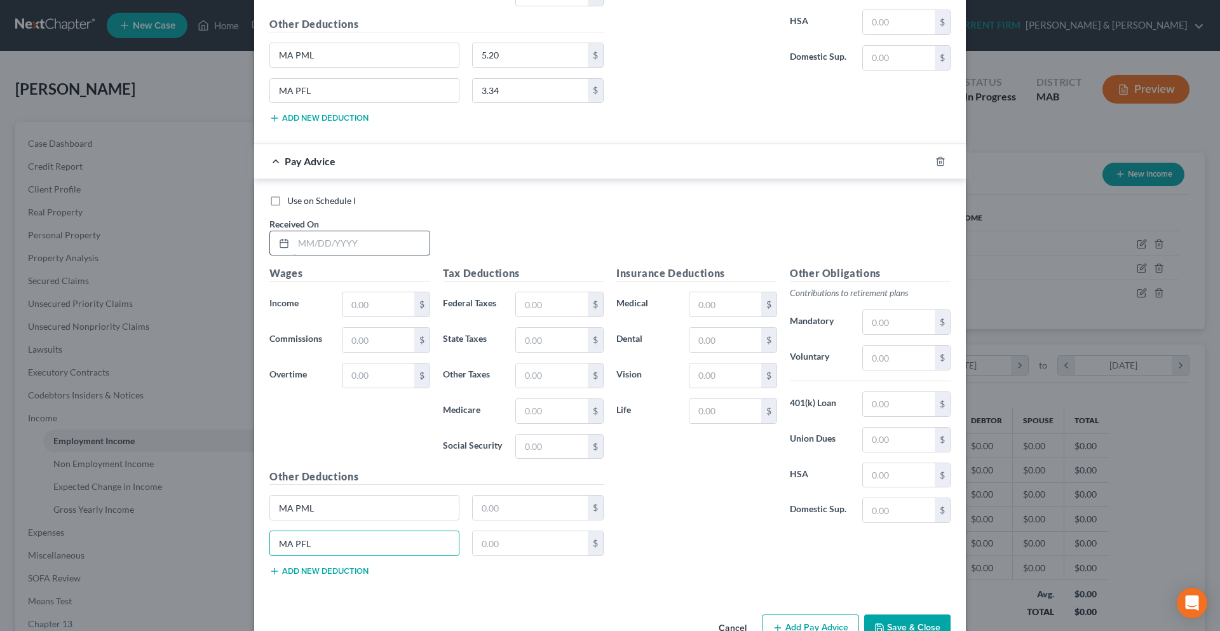
click at [302, 243] on input "text" at bounding box center [361, 243] width 136 height 24
type input "[DATE]"
click at [353, 307] on input "text" at bounding box center [378, 304] width 72 height 24
type input "1,893.38"
click at [523, 305] on input "text" at bounding box center [552, 304] width 72 height 24
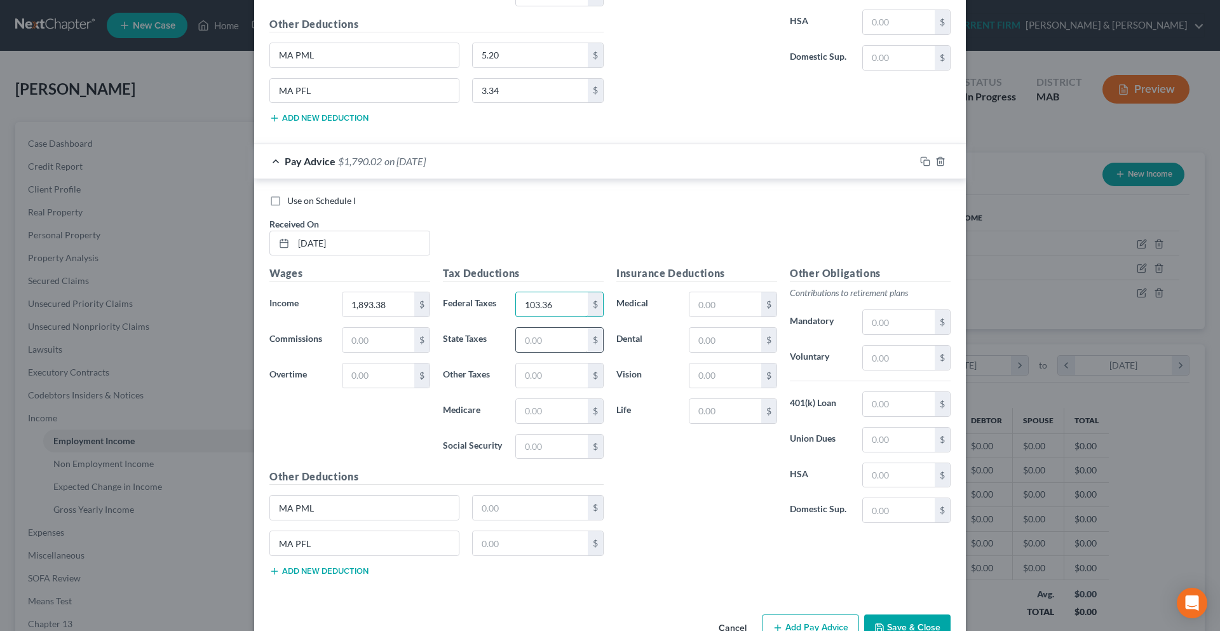
type input "103.36"
click at [524, 336] on input "text" at bounding box center [552, 340] width 72 height 24
type input "68.49"
click at [531, 416] on input "text" at bounding box center [552, 411] width 72 height 24
type input "27.45"
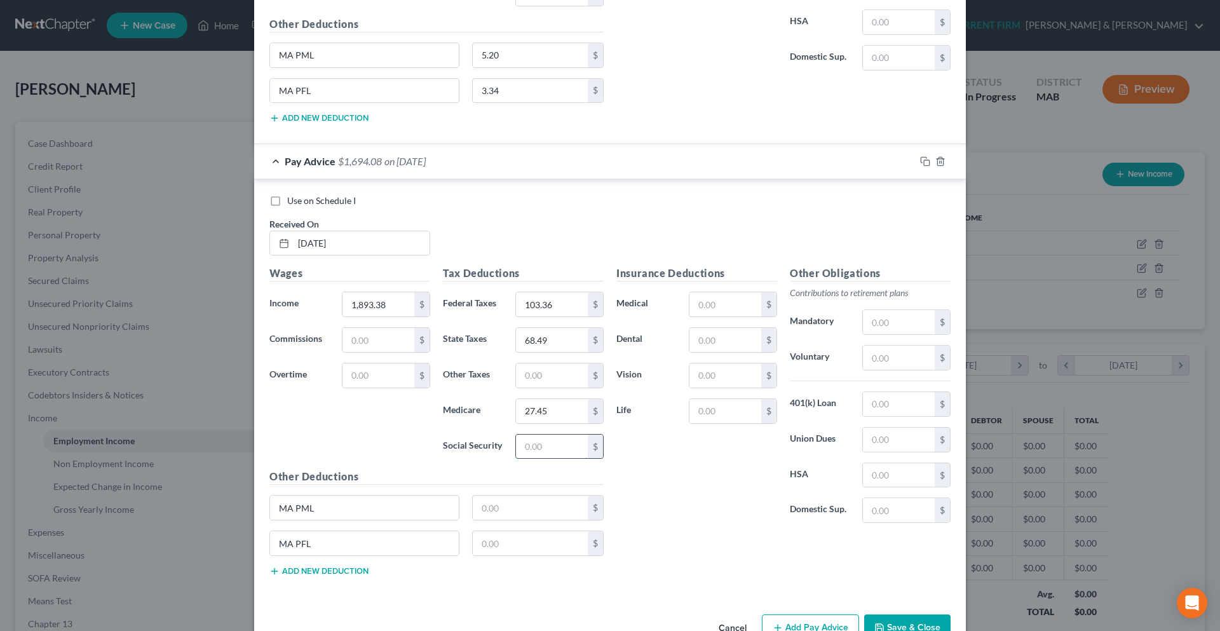
click at [528, 451] on input "text" at bounding box center [552, 446] width 72 height 24
type input "117.39"
click at [517, 517] on input "text" at bounding box center [531, 507] width 116 height 24
type input "5.30"
click at [501, 546] on input "text" at bounding box center [531, 543] width 116 height 24
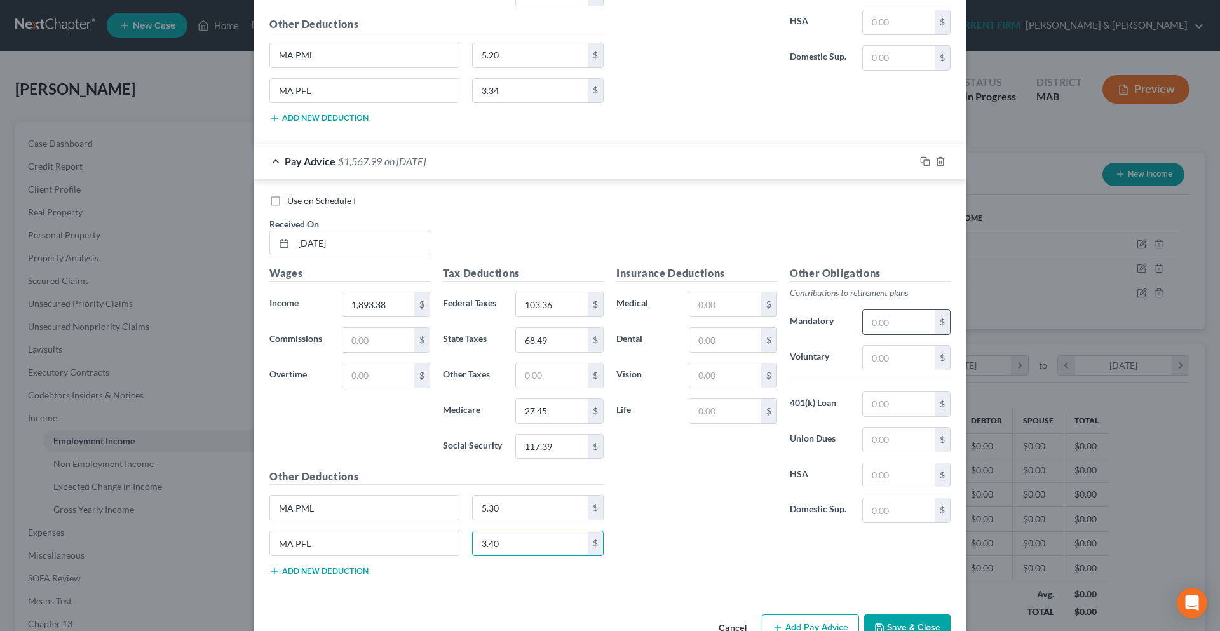
type input "3.40"
click at [870, 328] on input "text" at bounding box center [899, 322] width 72 height 24
click at [873, 352] on input "text" at bounding box center [899, 358] width 72 height 24
type input "378.68"
click at [886, 359] on input "text" at bounding box center [899, 358] width 72 height 24
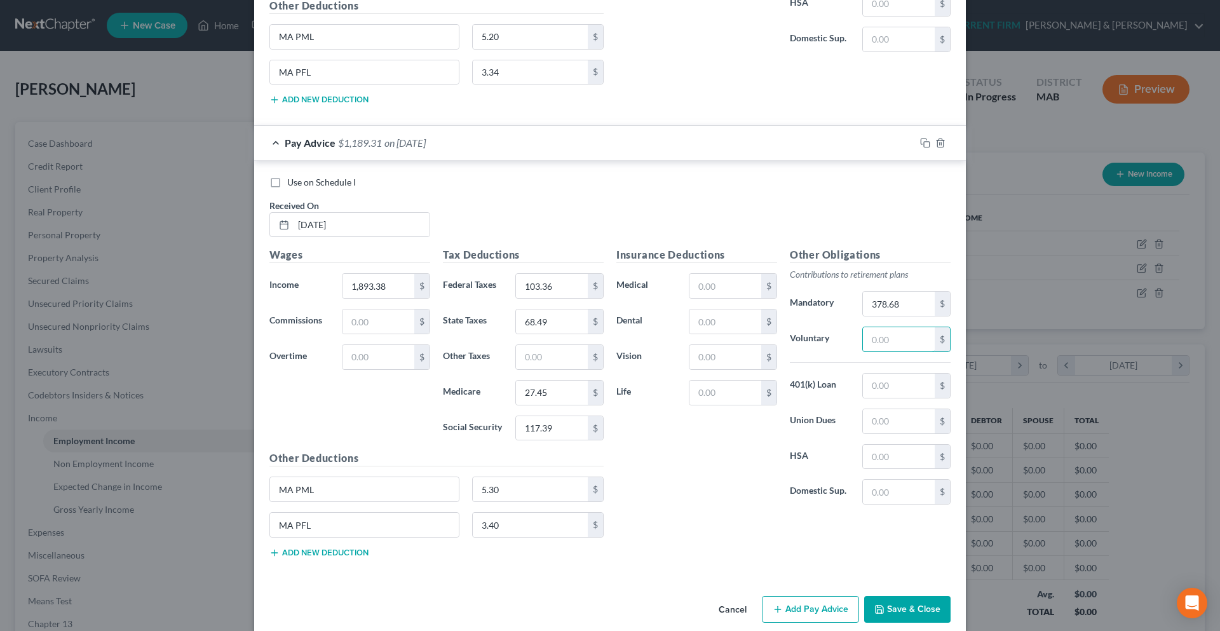
scroll to position [1251, 0]
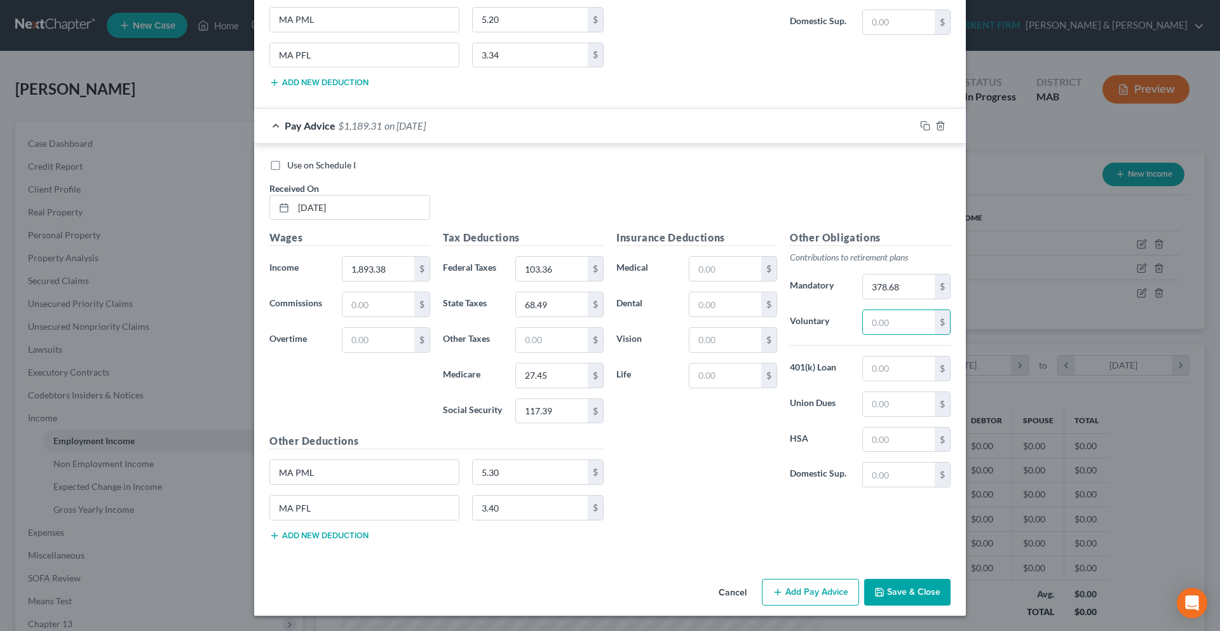
click at [798, 589] on button "Add Pay Advice" at bounding box center [810, 592] width 97 height 27
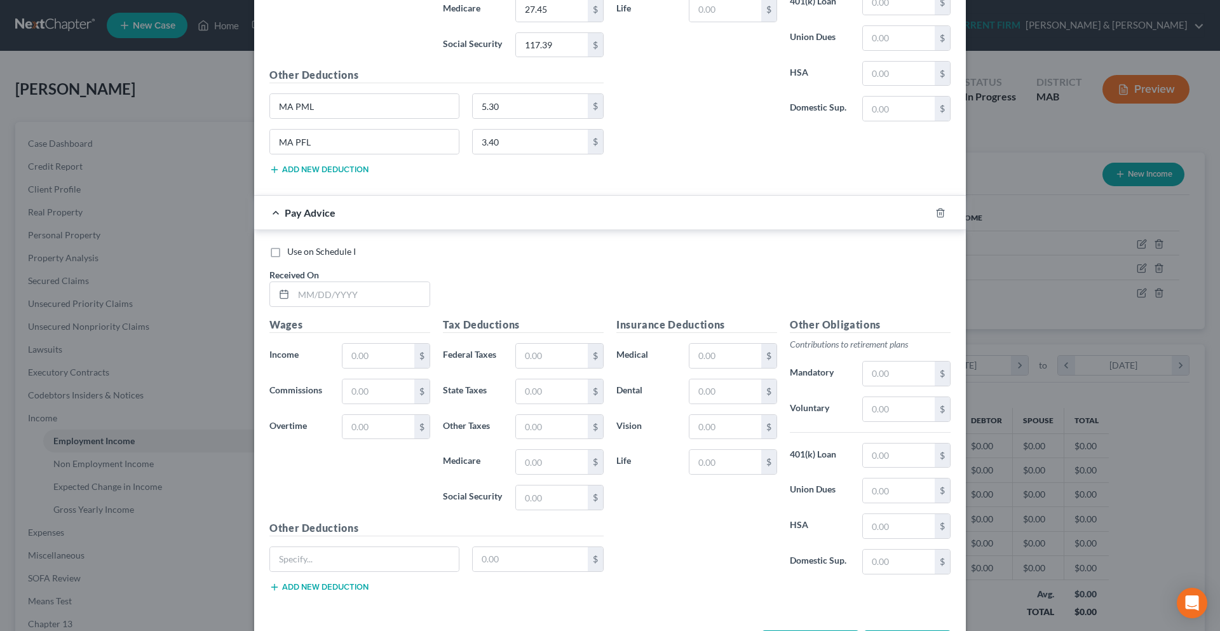
scroll to position [1668, 0]
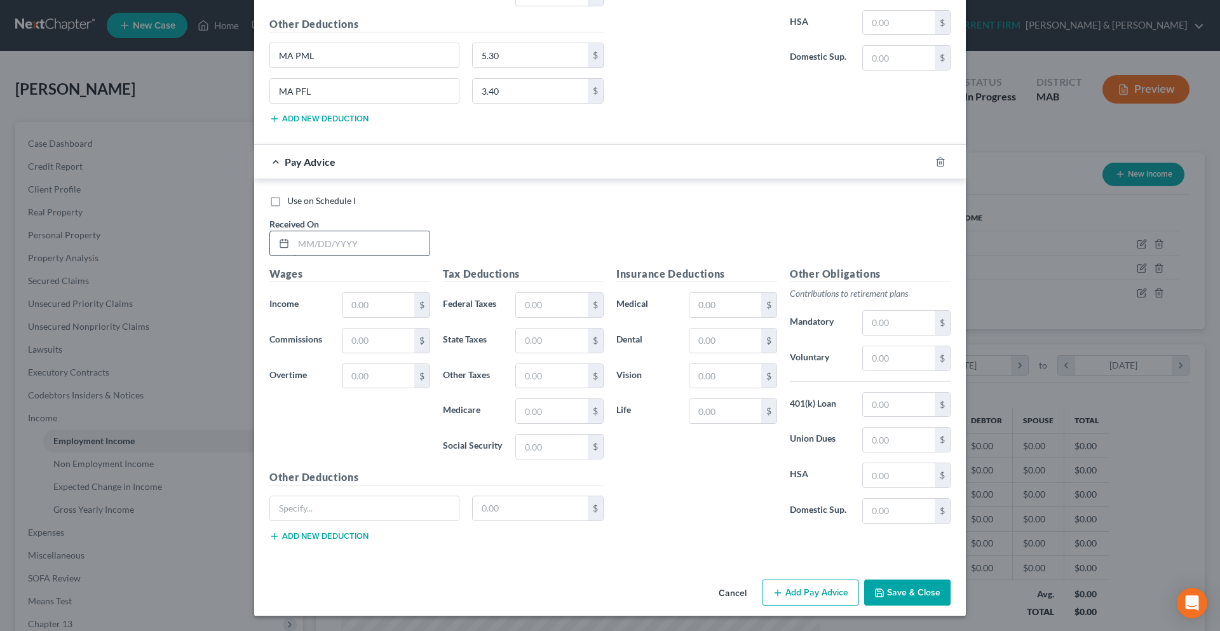
click at [295, 241] on input "text" at bounding box center [361, 243] width 136 height 24
type input "[DATE]"
click at [364, 305] on input "text" at bounding box center [378, 305] width 72 height 24
type input "2,400.55"
click at [539, 314] on input "text" at bounding box center [552, 305] width 72 height 24
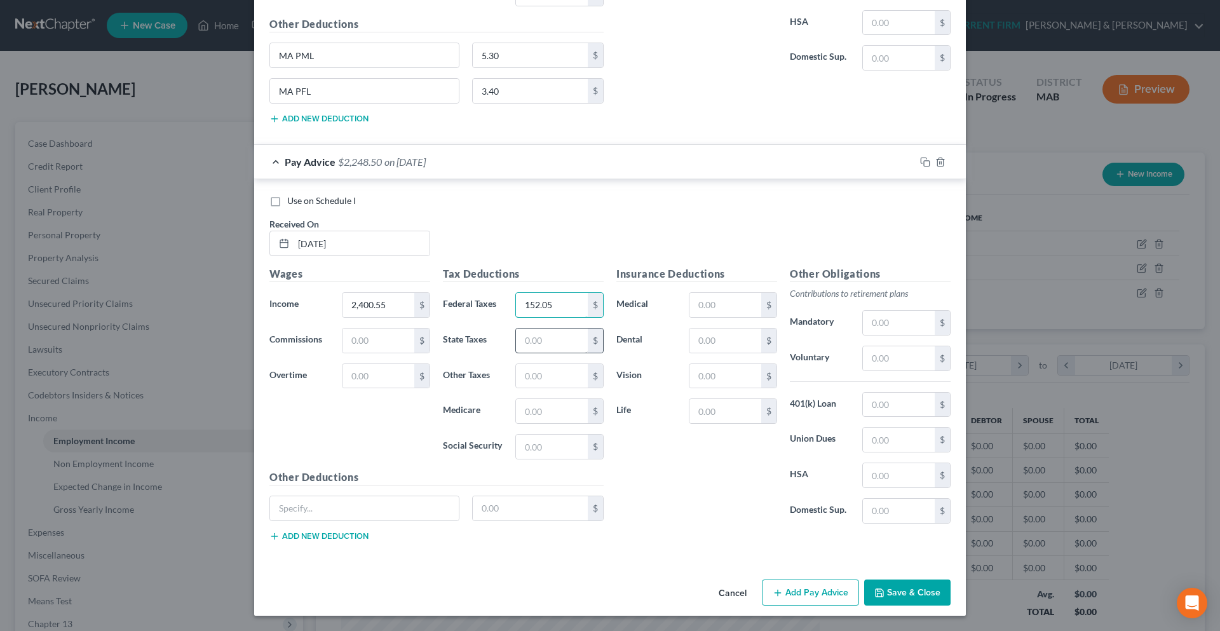
type input "152.05"
click at [546, 342] on input "text" at bounding box center [552, 340] width 72 height 24
type input "86.84"
click at [329, 535] on button "Add new deduction" at bounding box center [318, 536] width 99 height 10
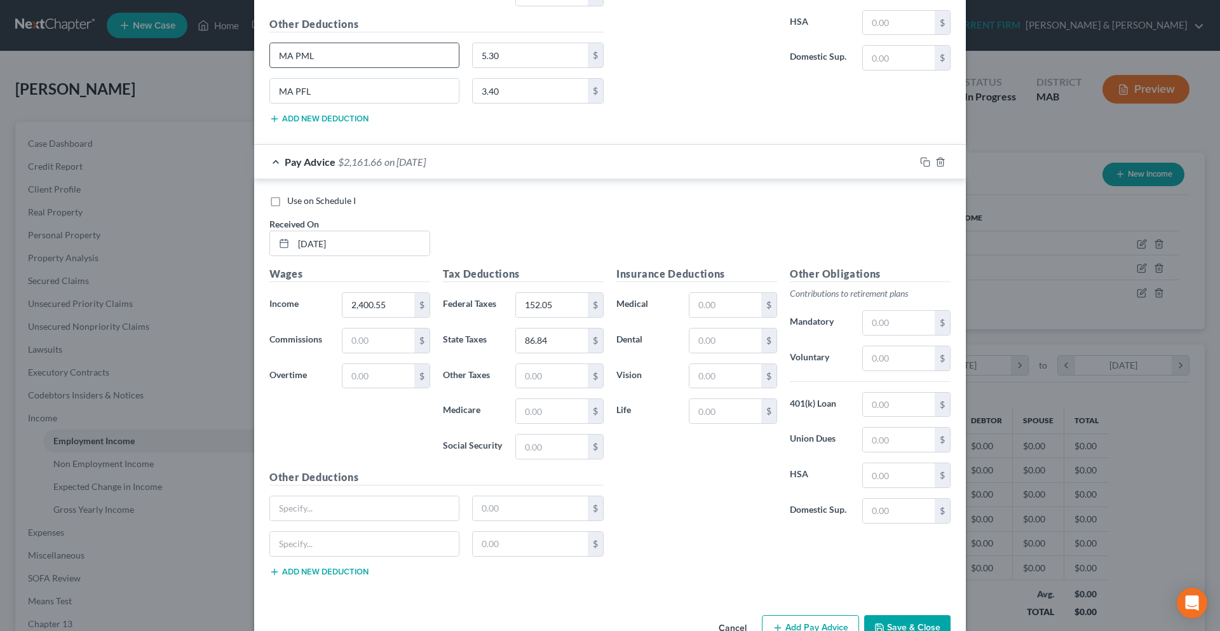
drag, startPoint x: 316, startPoint y: 61, endPoint x: 276, endPoint y: 58, distance: 40.7
click at [276, 58] on input "MA PML" at bounding box center [364, 55] width 189 height 24
click at [283, 514] on input "text" at bounding box center [364, 508] width 189 height 24
paste input "MA PML"
type input "MA PML"
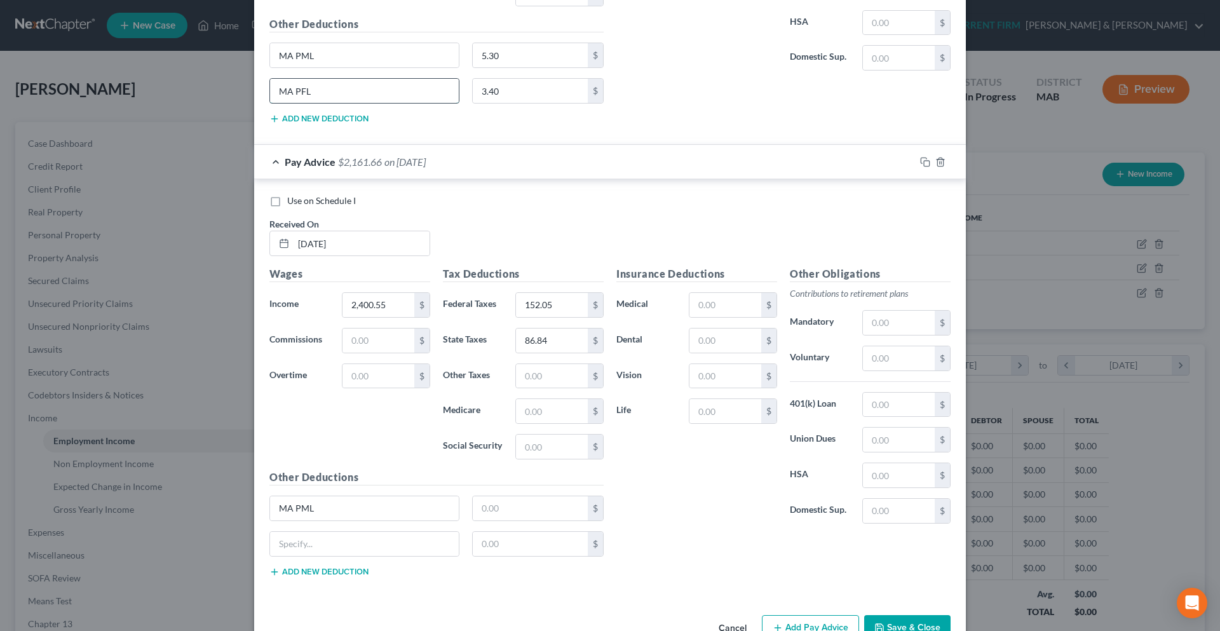
drag, startPoint x: 315, startPoint y: 91, endPoint x: 276, endPoint y: 93, distance: 38.8
click at [276, 93] on input "MA PFL" at bounding box center [364, 91] width 189 height 24
click at [319, 544] on input "text" at bounding box center [364, 544] width 189 height 24
paste input "MA PFL"
type input "MA PFL"
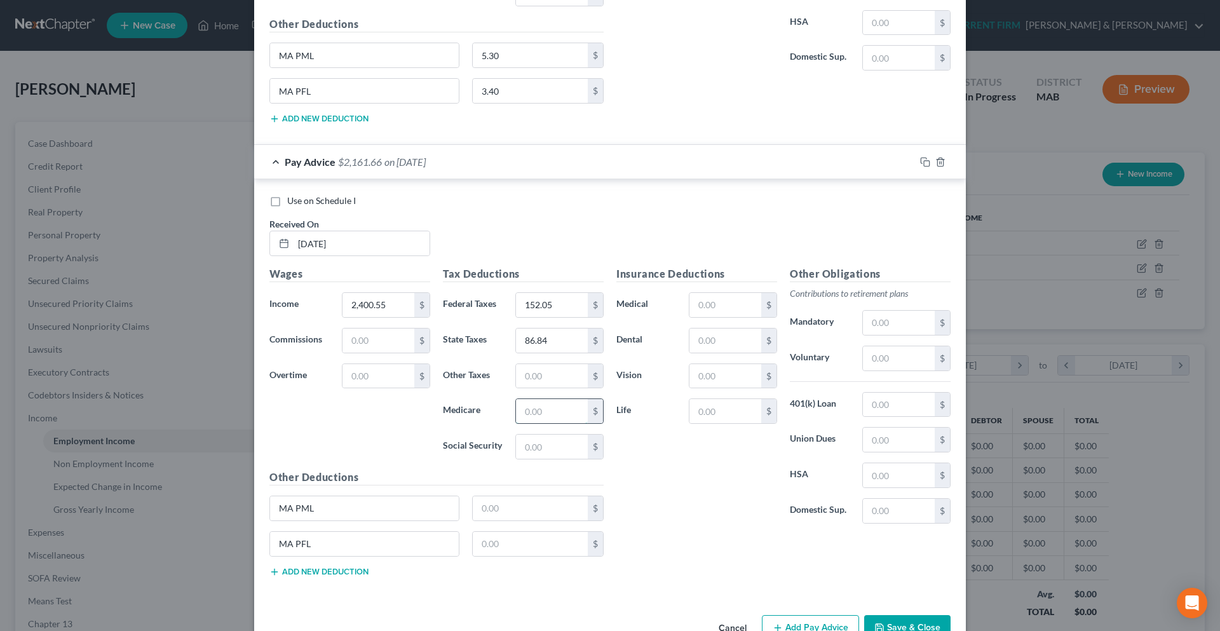
click at [529, 405] on input "text" at bounding box center [552, 411] width 72 height 24
type input "34.81"
click at [540, 448] on input "text" at bounding box center [552, 446] width 72 height 24
type input "148.83"
click at [536, 507] on input "text" at bounding box center [531, 508] width 116 height 24
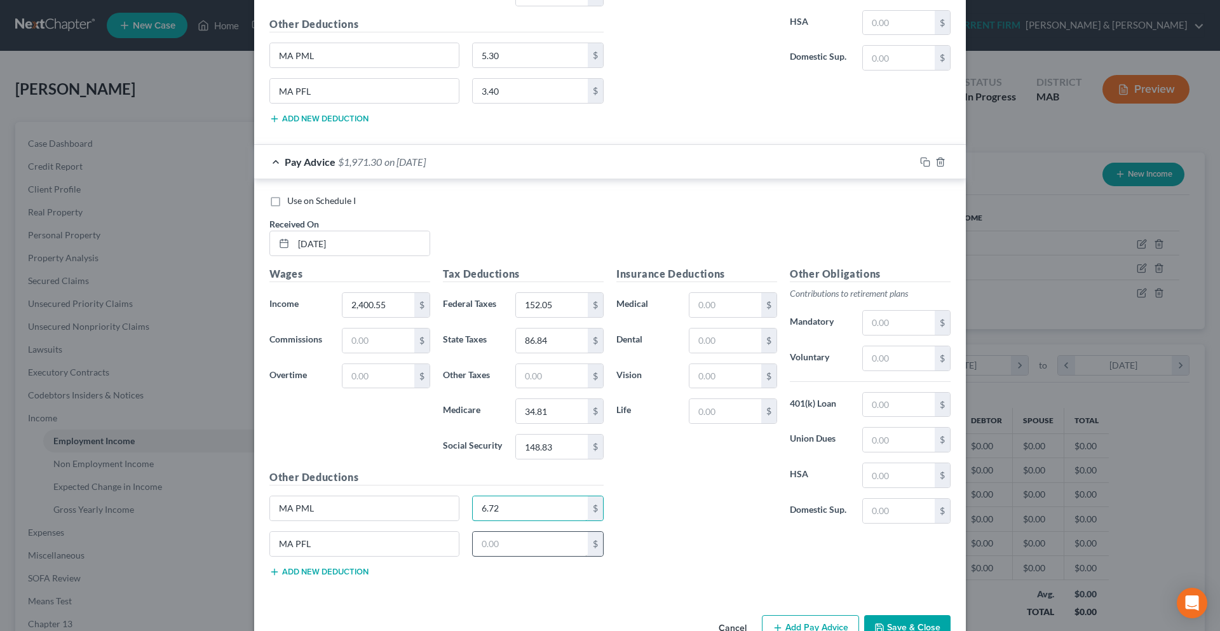
type input "6.72"
click at [536, 544] on input "text" at bounding box center [531, 544] width 116 height 24
type input "4.32"
click at [910, 323] on input "text" at bounding box center [899, 323] width 72 height 24
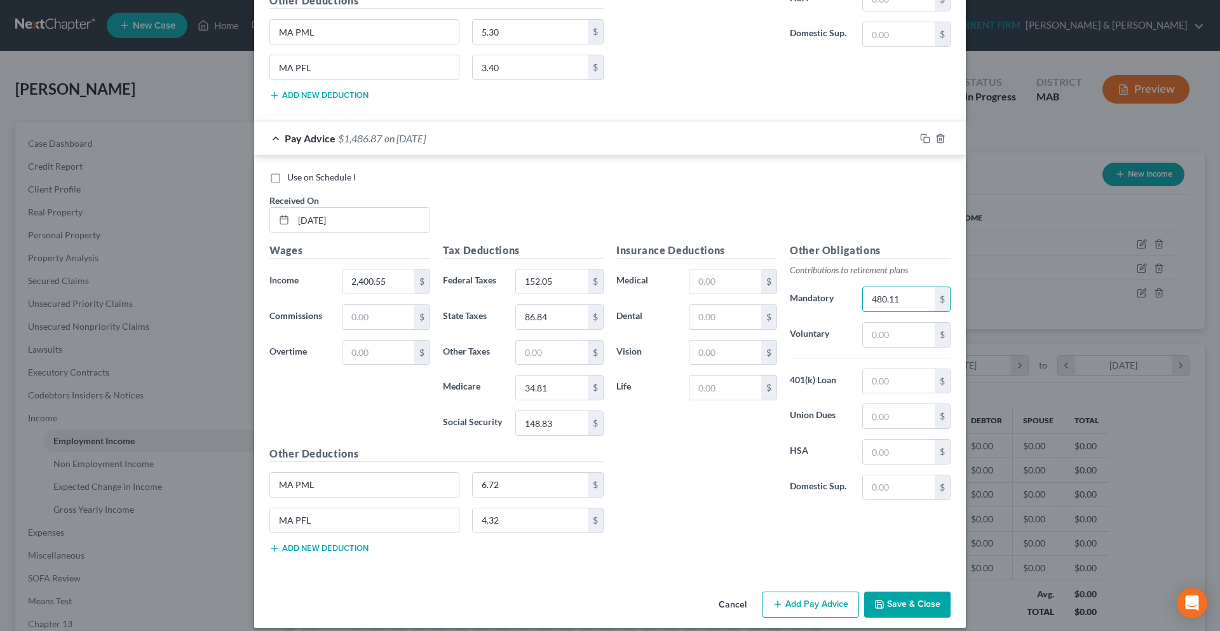
scroll to position [1704, 0]
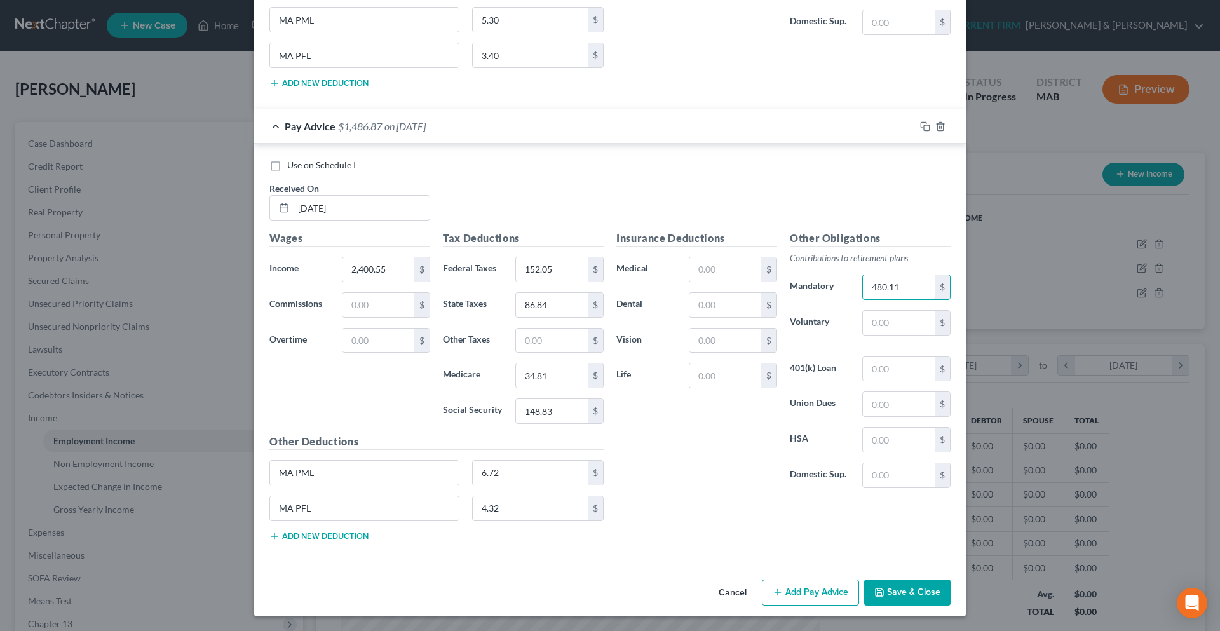
type input "480.11"
click at [814, 585] on button "Add Pay Advice" at bounding box center [810, 592] width 97 height 27
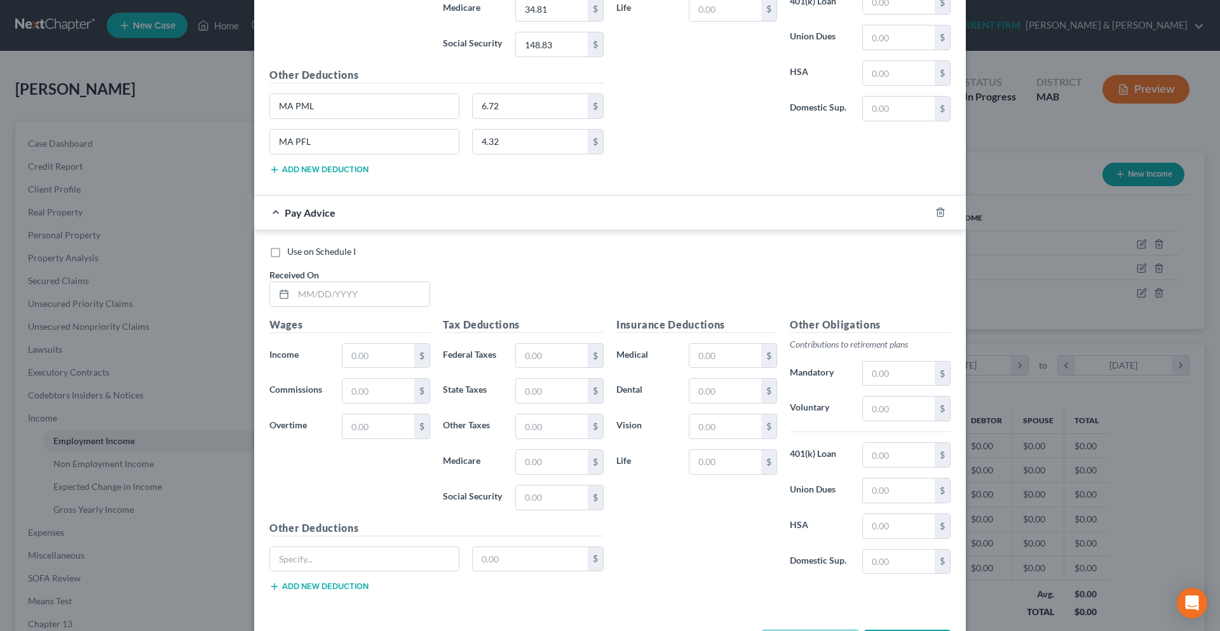
scroll to position [2121, 0]
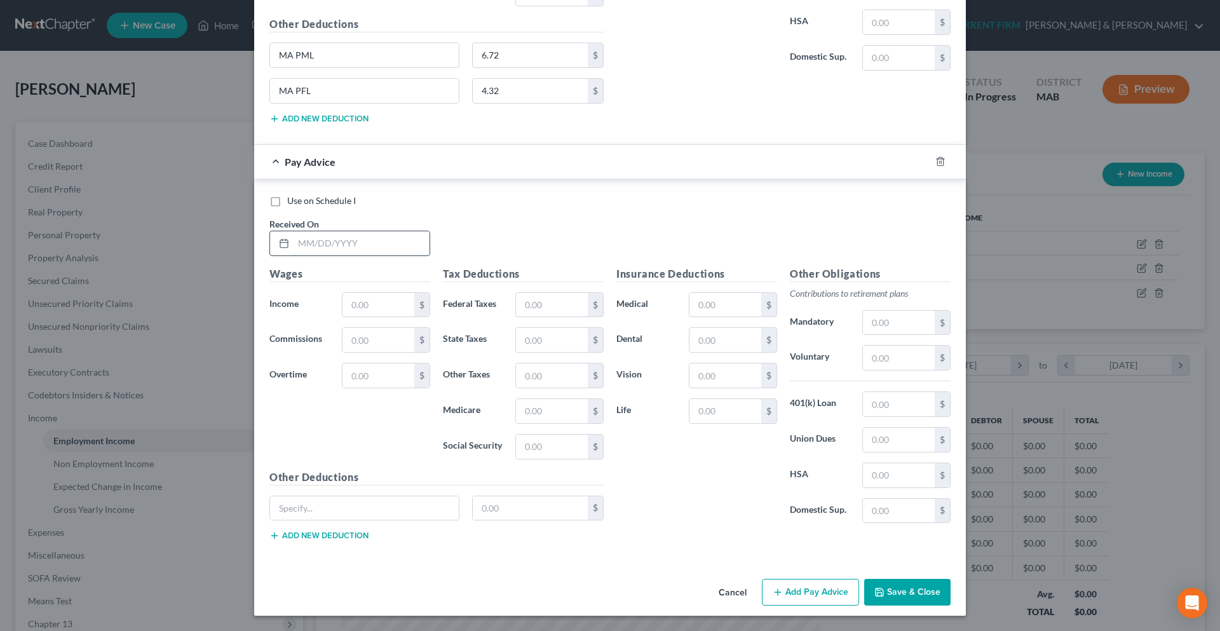
click at [306, 247] on input "text" at bounding box center [361, 243] width 136 height 24
type input "[DATE]"
click at [388, 301] on input "text" at bounding box center [378, 305] width 72 height 24
type input "1,382.52"
click at [332, 535] on button "Add new deduction" at bounding box center [318, 535] width 99 height 10
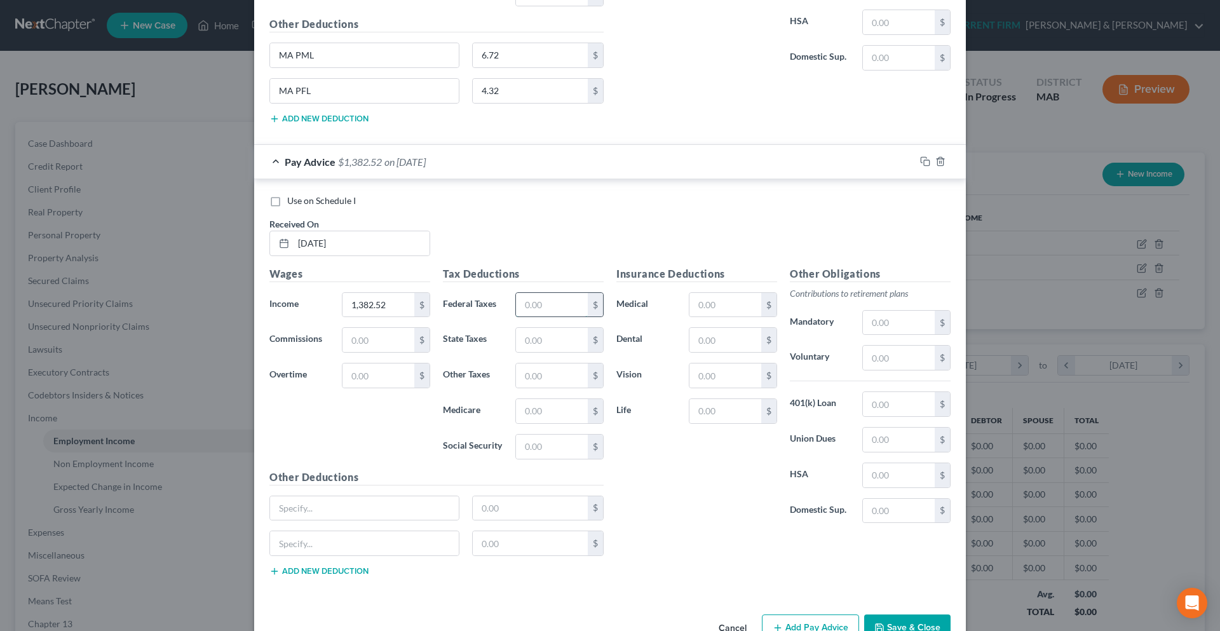
click at [527, 313] on input "text" at bounding box center [552, 305] width 72 height 24
type input "54.32"
click at [531, 344] on input "text" at bounding box center [552, 340] width 72 height 24
type input "50.01"
drag, startPoint x: 312, startPoint y: 62, endPoint x: 274, endPoint y: 61, distance: 38.1
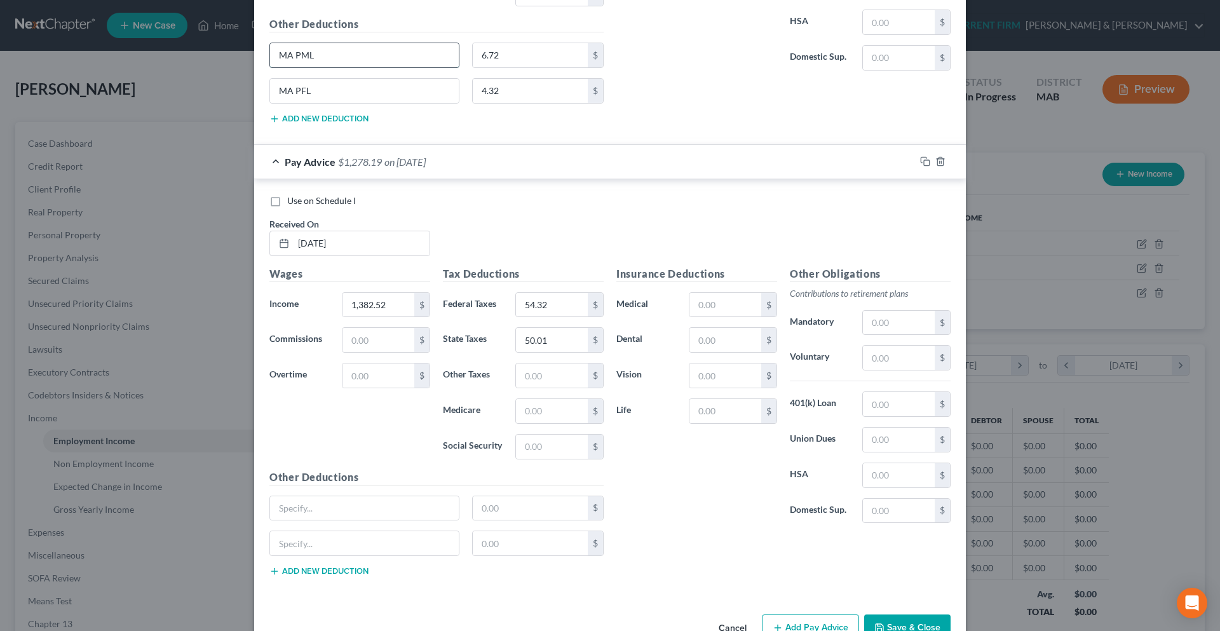
click at [271, 64] on input "MA PML" at bounding box center [364, 55] width 189 height 24
click at [283, 506] on input "text" at bounding box center [364, 508] width 189 height 24
paste input "MA PML"
type input "MA PML"
drag, startPoint x: 318, startPoint y: 94, endPoint x: 269, endPoint y: 95, distance: 48.9
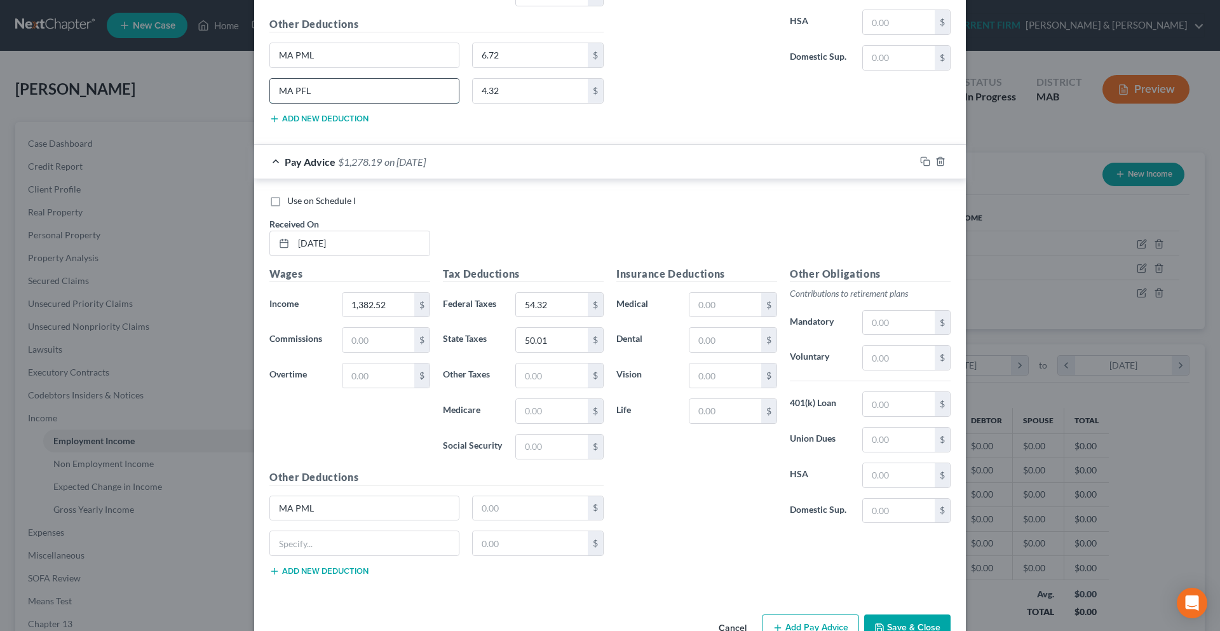
click at [270, 95] on input "MA PFL" at bounding box center [364, 91] width 189 height 24
click at [284, 551] on input "text" at bounding box center [364, 543] width 189 height 24
paste input "MA PFL"
type input "MA PFL"
click at [528, 410] on input "text" at bounding box center [552, 411] width 72 height 24
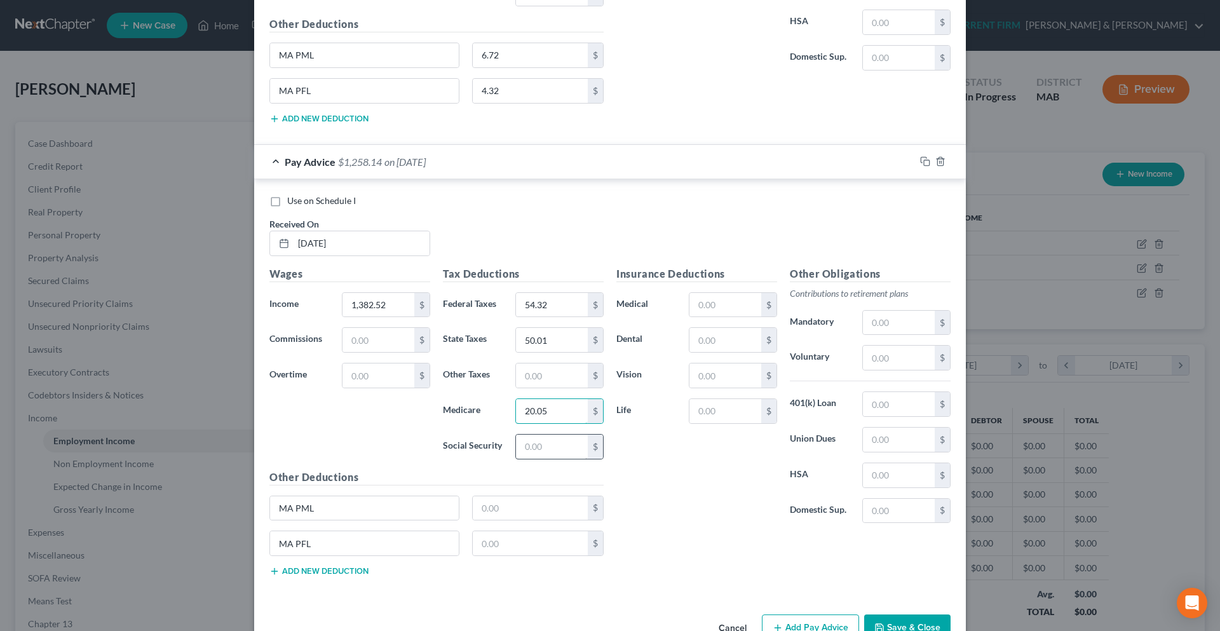
type input "20.05"
click at [535, 438] on input "text" at bounding box center [552, 446] width 72 height 24
type input "85.72"
click at [517, 512] on input "text" at bounding box center [531, 508] width 116 height 24
type input "3.87"
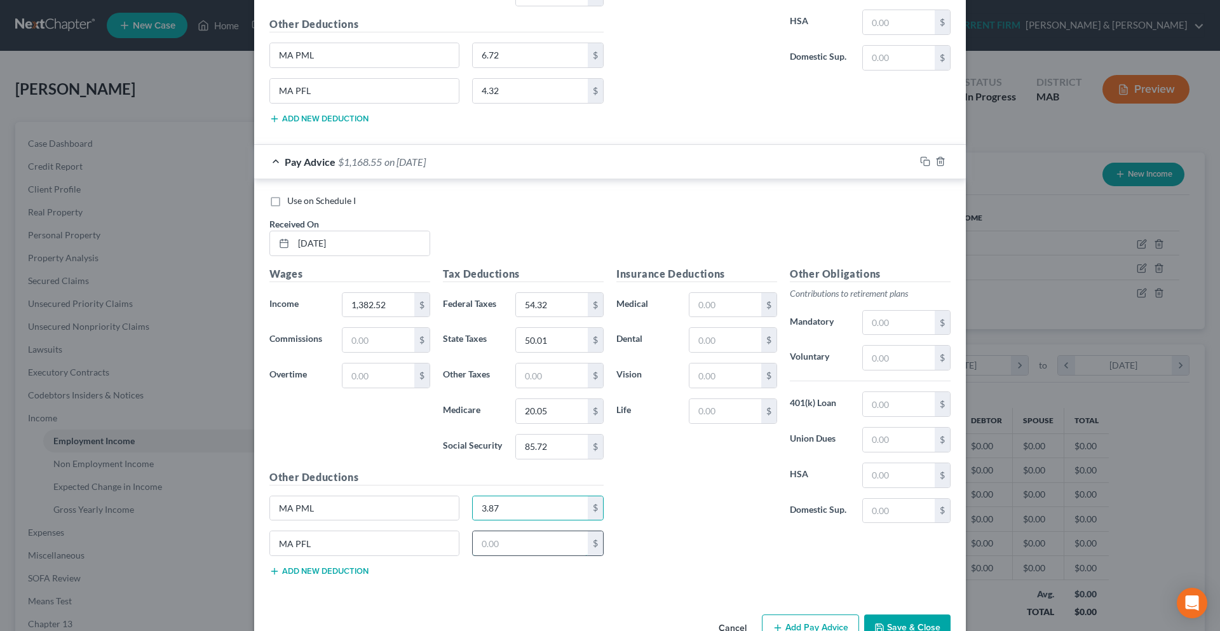
click at [518, 542] on input "text" at bounding box center [531, 543] width 116 height 24
type input "2.48"
click at [882, 326] on input "text" at bounding box center [899, 323] width 72 height 24
type input "276.50"
click at [720, 516] on div "Insurance Deductions Medical $ Dental $ Vision $ Life $" at bounding box center [696, 399] width 173 height 267
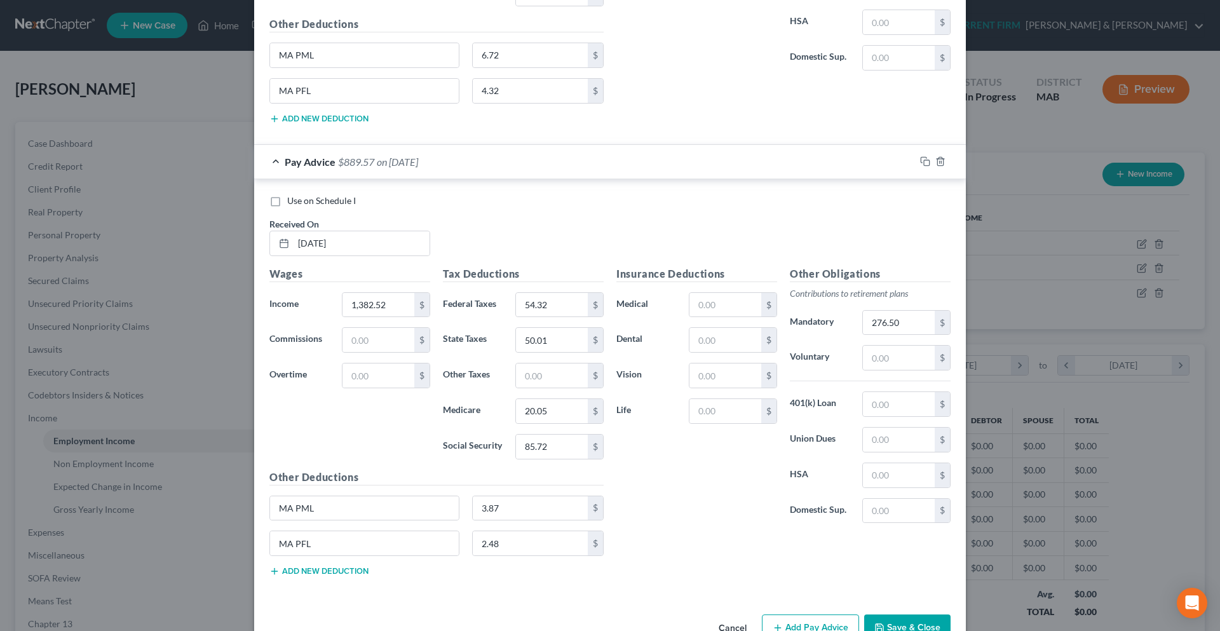
scroll to position [2156, 0]
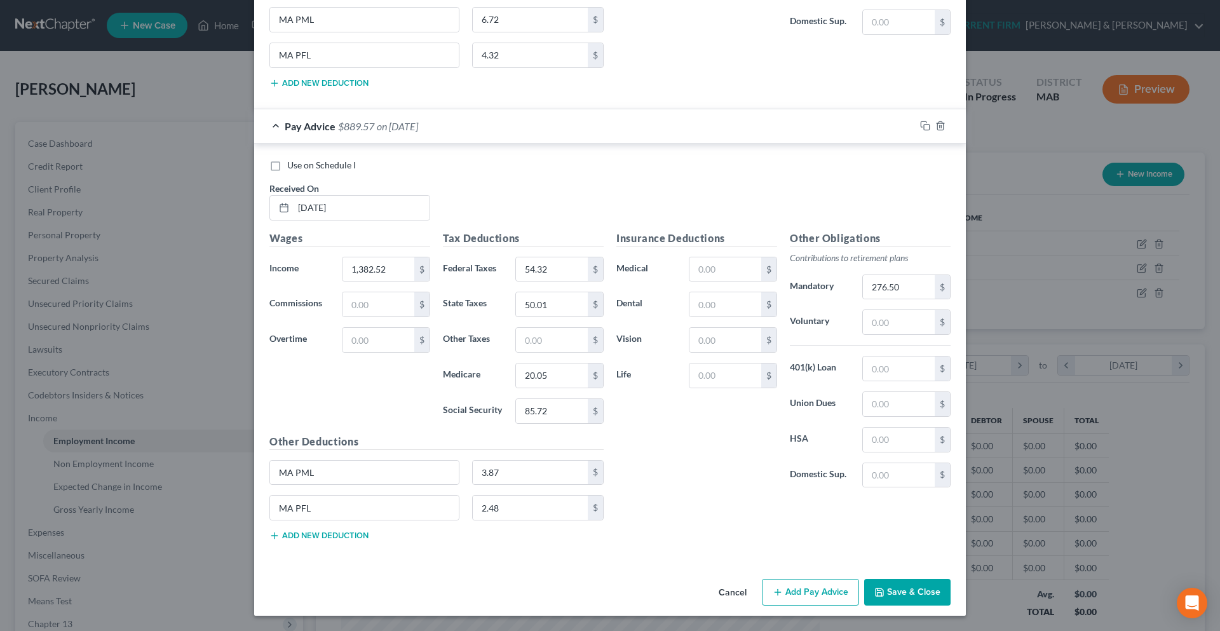
click at [798, 591] on button "Add Pay Advice" at bounding box center [810, 592] width 97 height 27
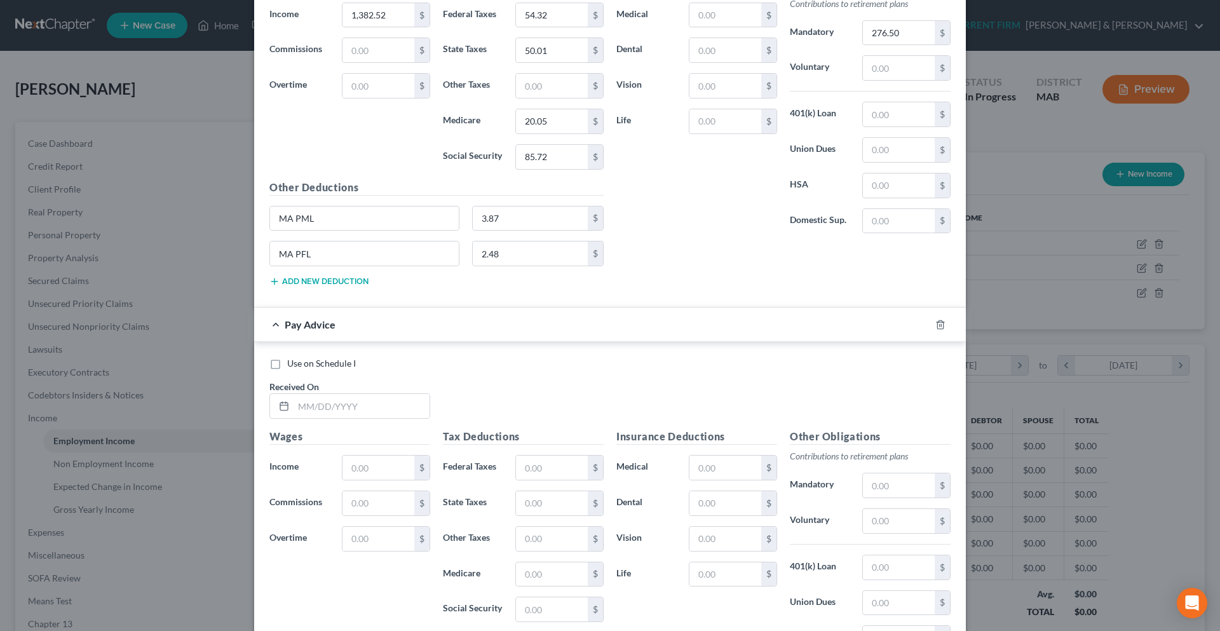
scroll to position [2574, 0]
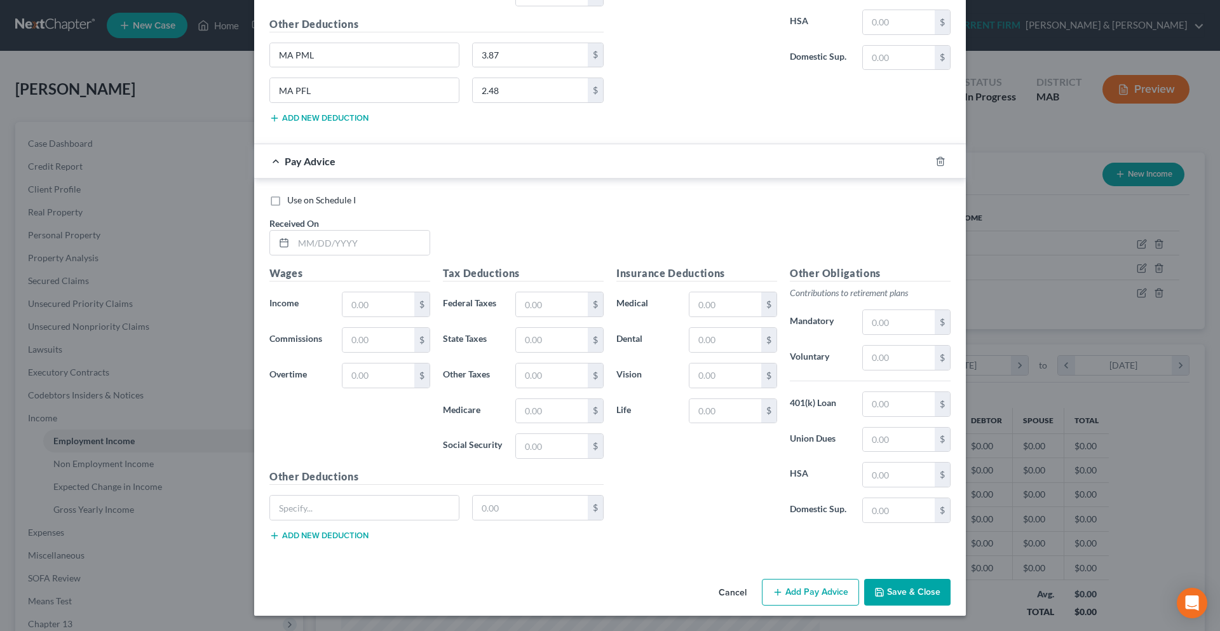
click at [349, 537] on button "Add new deduction" at bounding box center [318, 535] width 99 height 10
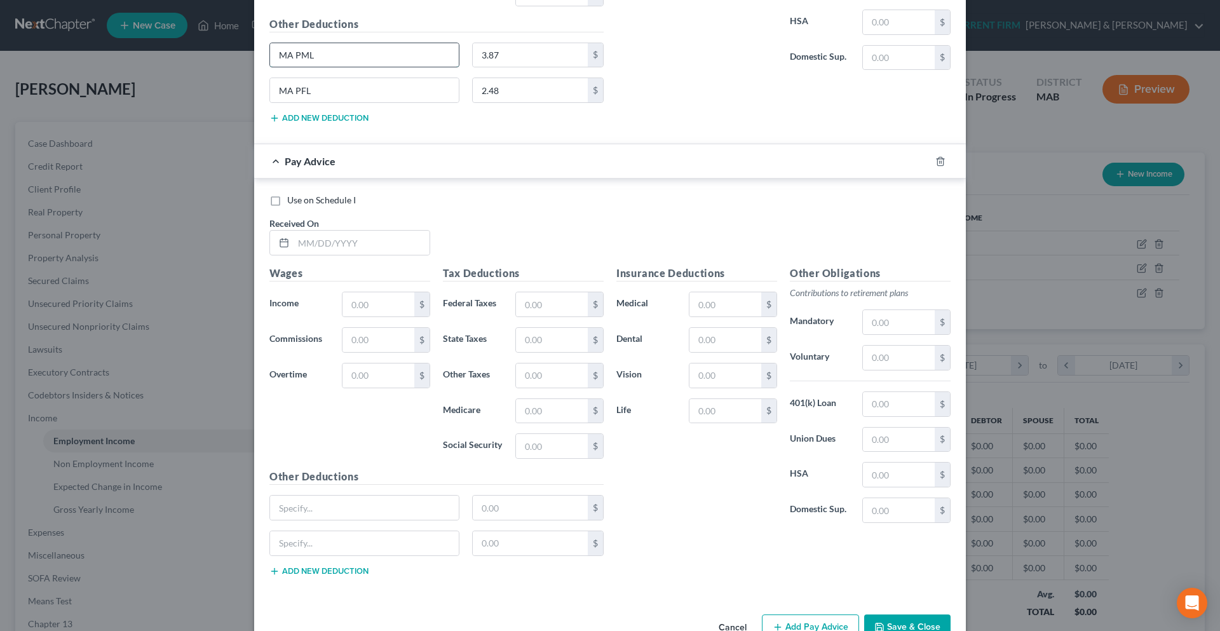
drag, startPoint x: 321, startPoint y: 50, endPoint x: 269, endPoint y: 57, distance: 53.2
click at [270, 57] on input "MA PML" at bounding box center [364, 55] width 189 height 24
click at [326, 513] on input "text" at bounding box center [364, 507] width 189 height 24
paste input "MA PML"
type input "MA PML"
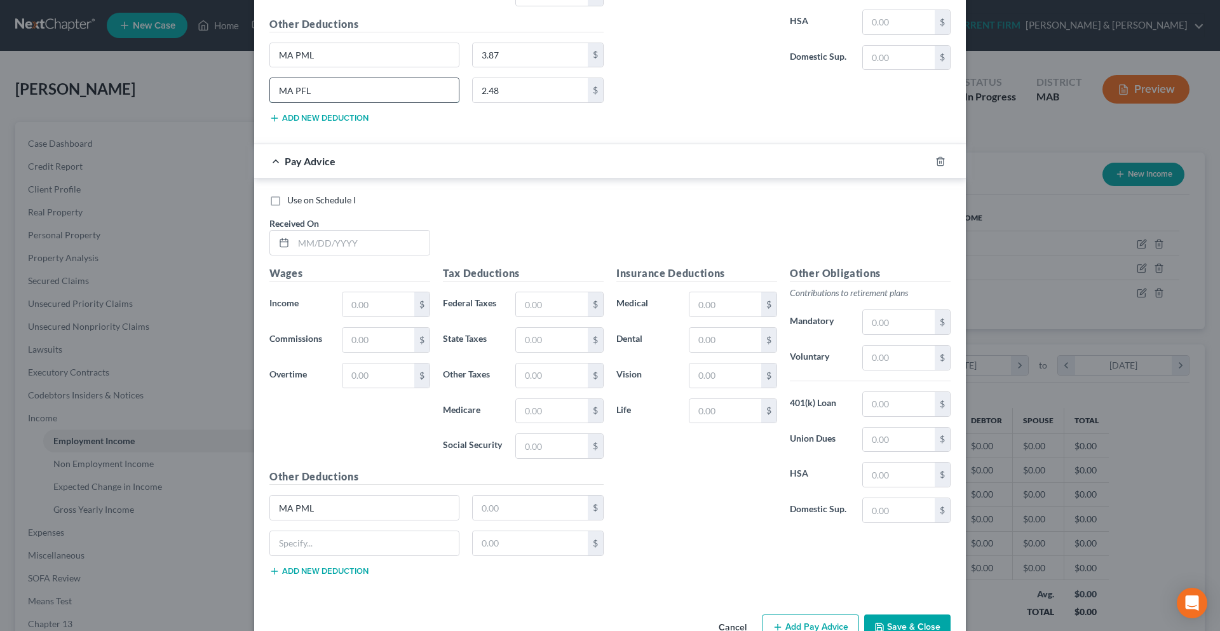
drag, startPoint x: 314, startPoint y: 89, endPoint x: 278, endPoint y: 93, distance: 36.5
click at [278, 93] on input "MA PFL" at bounding box center [364, 90] width 189 height 24
click at [293, 549] on input "text" at bounding box center [364, 543] width 189 height 24
paste input "MA PFL"
type input "MA PFL"
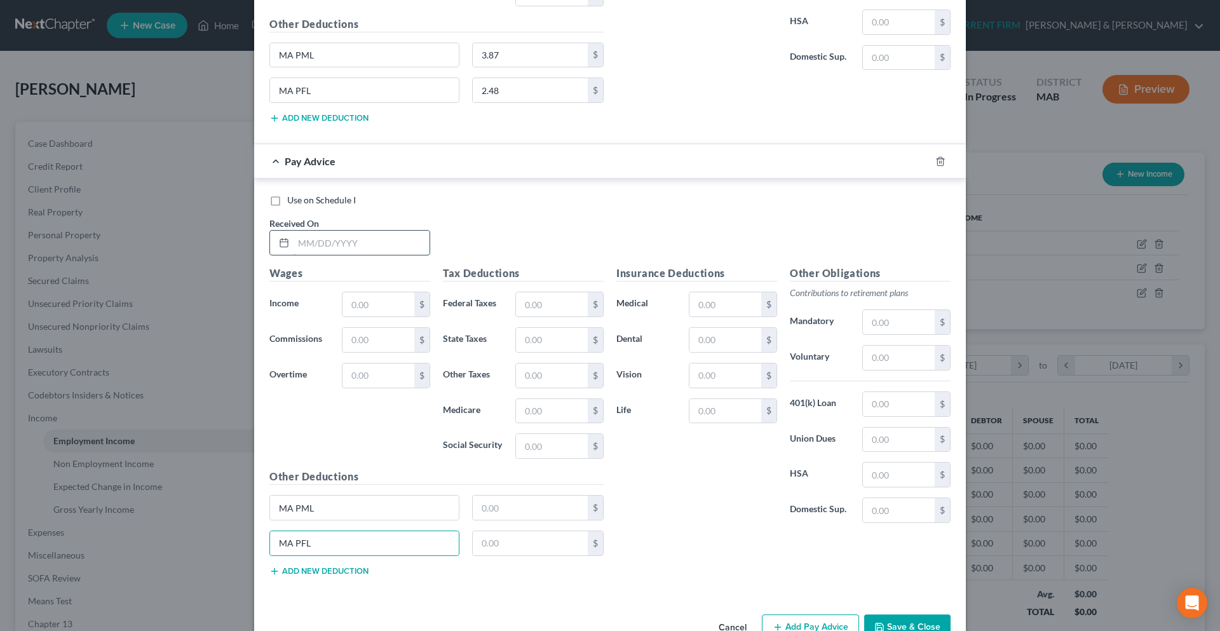
click at [321, 246] on input "text" at bounding box center [361, 243] width 136 height 24
type input "[DATE]"
click at [365, 307] on input "text" at bounding box center [378, 304] width 72 height 24
type input "2,138.97"
click at [539, 305] on input "text" at bounding box center [552, 304] width 72 height 24
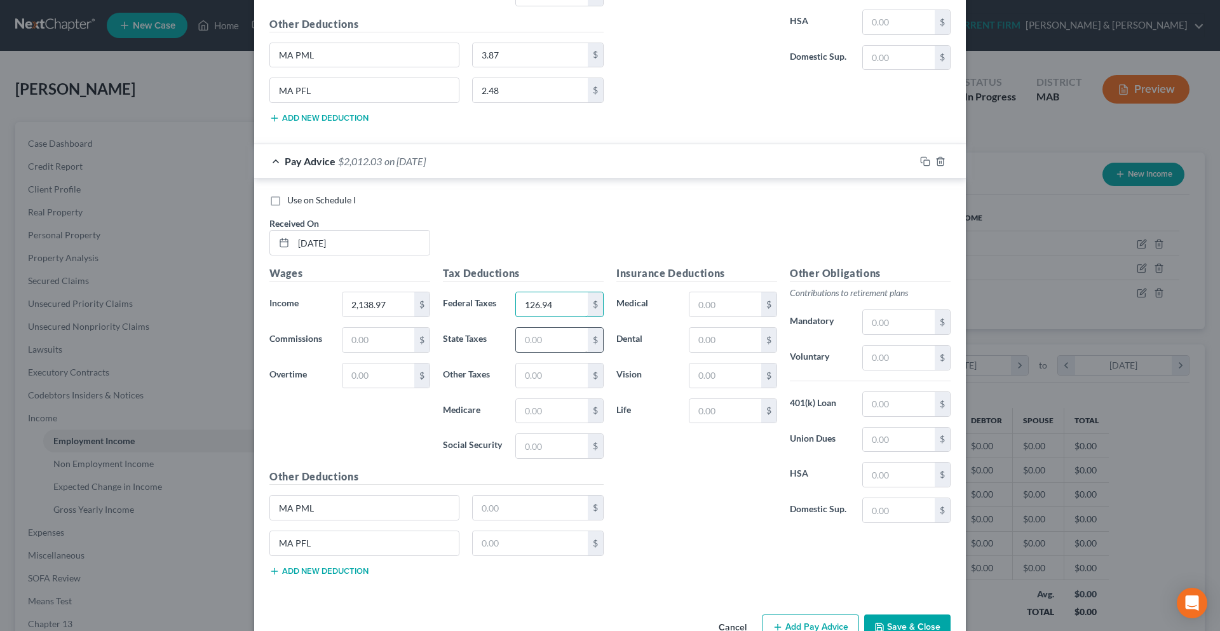
type input "126.94"
click at [539, 340] on input "text" at bounding box center [552, 340] width 72 height 24
type input "77.38"
click at [543, 410] on input "text" at bounding box center [552, 411] width 72 height 24
type input "31.01"
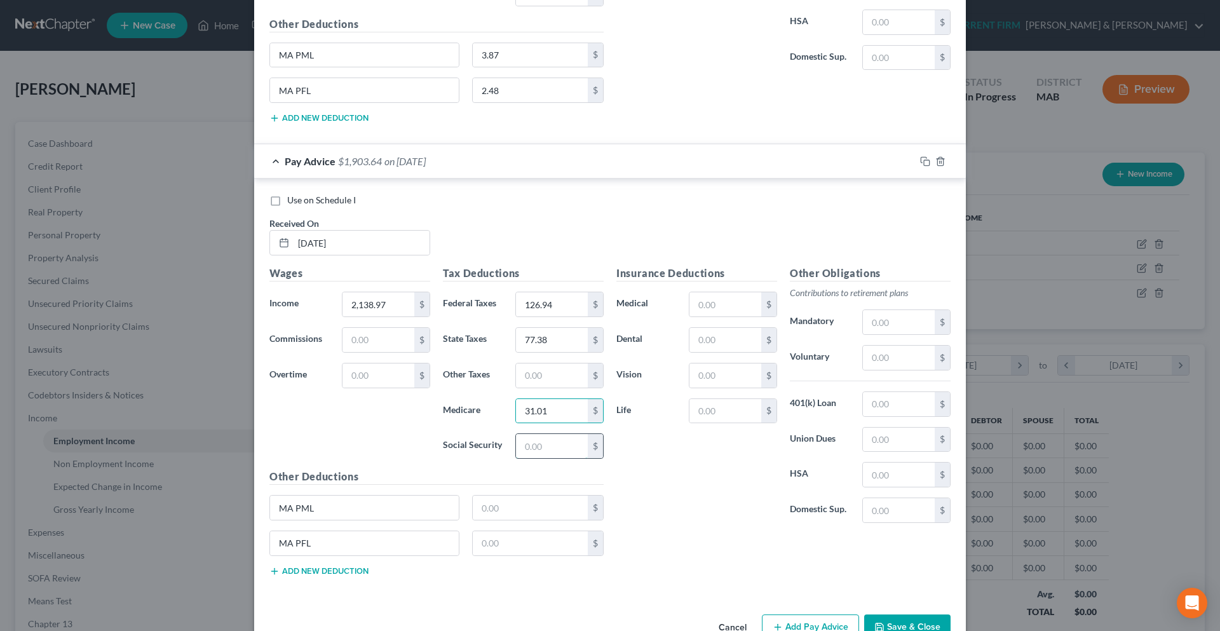
click at [546, 450] on input "text" at bounding box center [552, 446] width 72 height 24
type input "132.61"
click at [507, 513] on input "text" at bounding box center [531, 507] width 116 height 24
type input "5.98"
click at [508, 537] on input "text" at bounding box center [531, 543] width 116 height 24
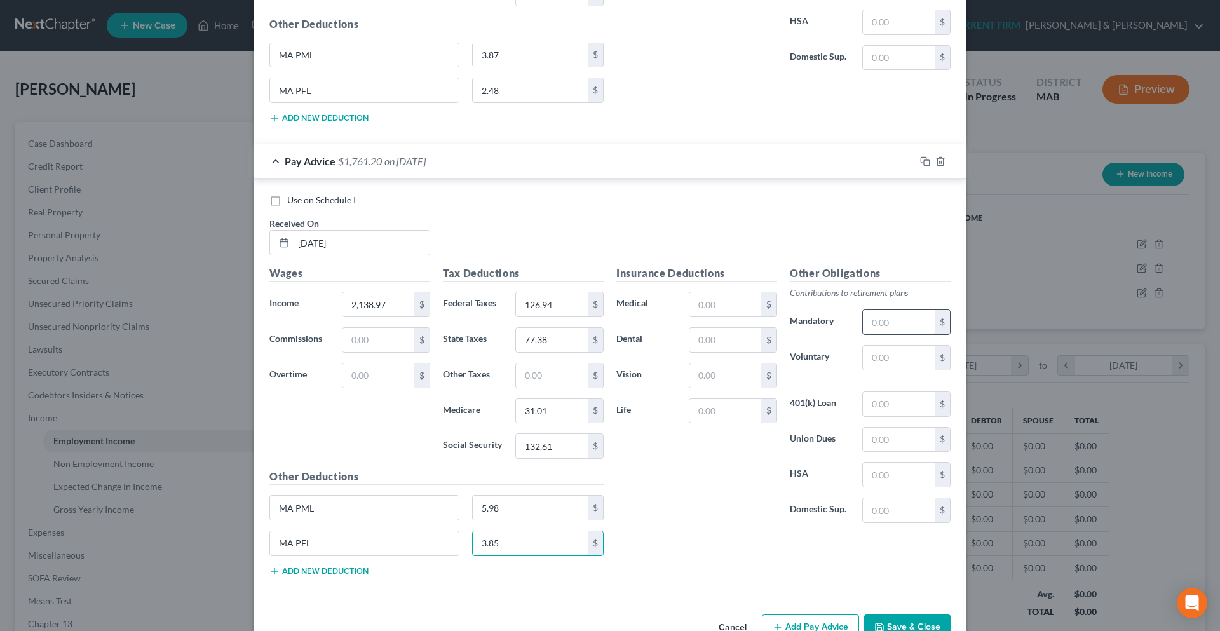
type input "3.85"
click at [875, 325] on input "text" at bounding box center [899, 322] width 72 height 24
type input "427.79"
click at [886, 396] on input "text" at bounding box center [899, 404] width 72 height 24
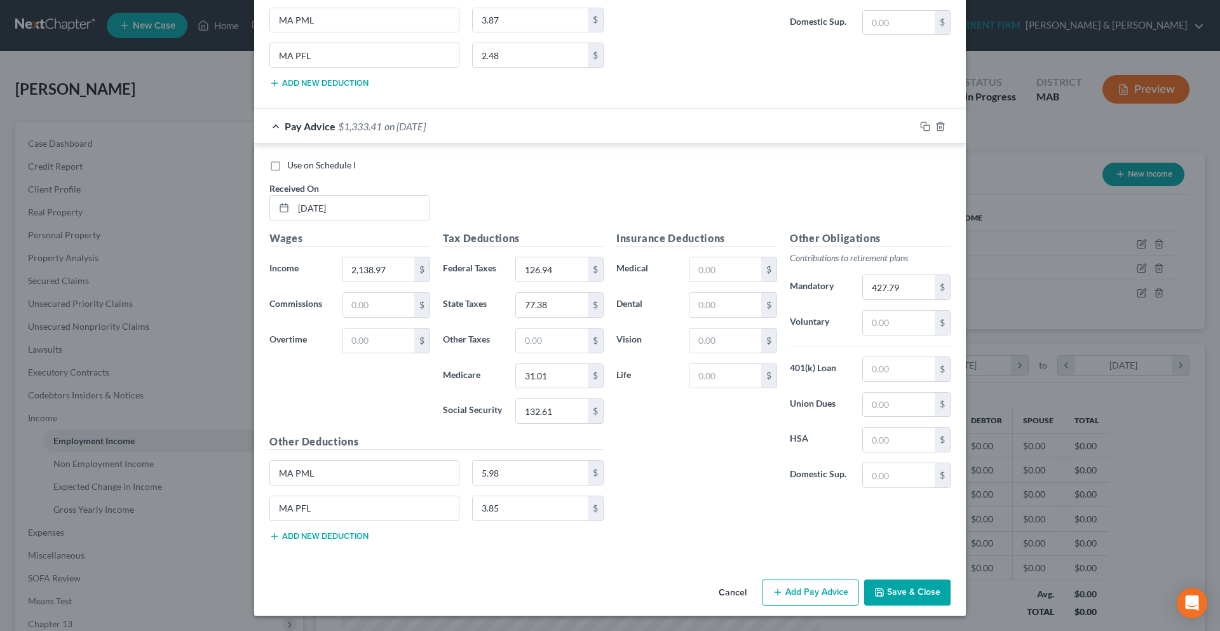
click at [794, 593] on button "Add Pay Advice" at bounding box center [810, 592] width 97 height 27
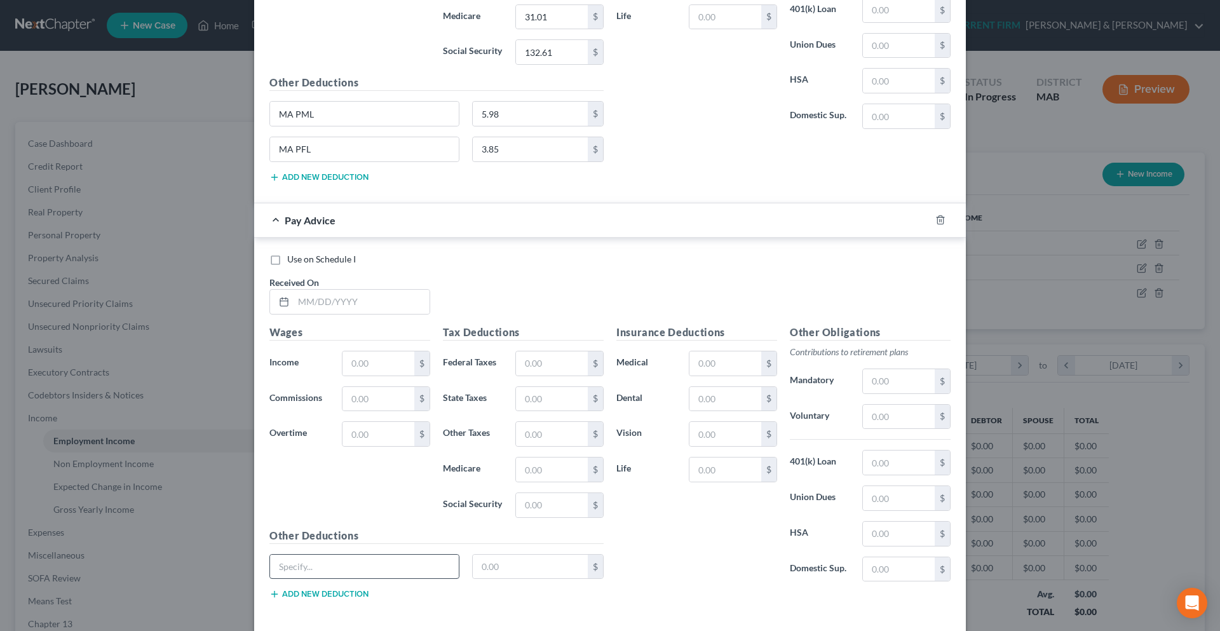
scroll to position [2990, 0]
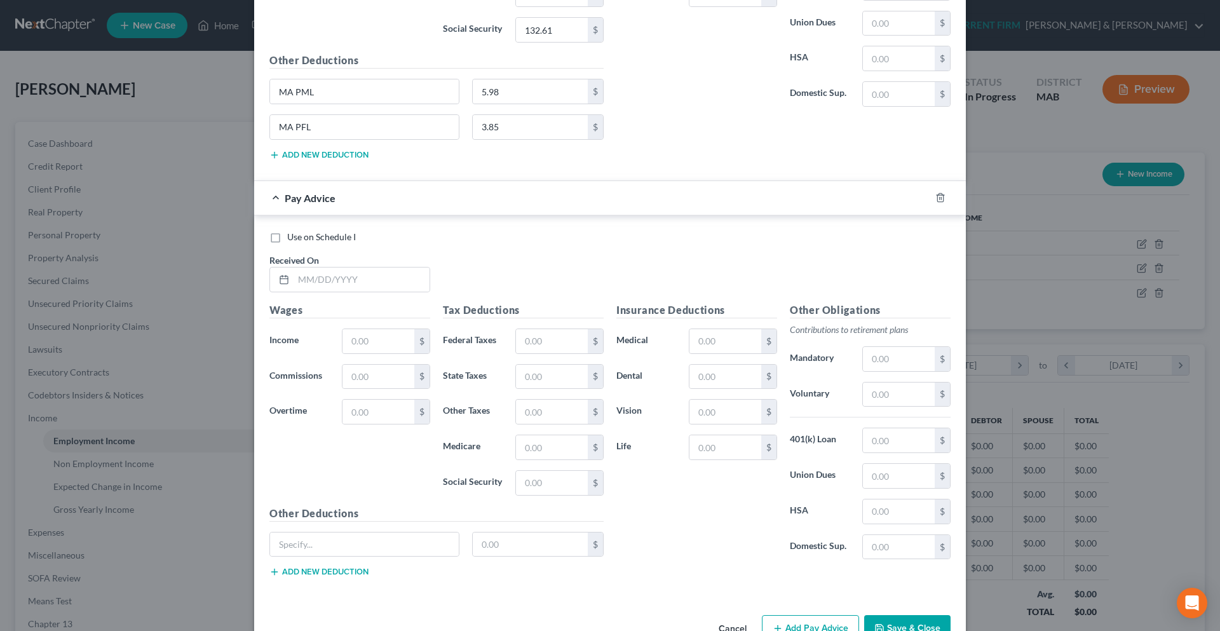
click at [337, 572] on button "Add new deduction" at bounding box center [318, 572] width 99 height 10
drag, startPoint x: 331, startPoint y: 91, endPoint x: 269, endPoint y: 91, distance: 61.6
click at [270, 91] on input "MA PML" at bounding box center [364, 91] width 189 height 24
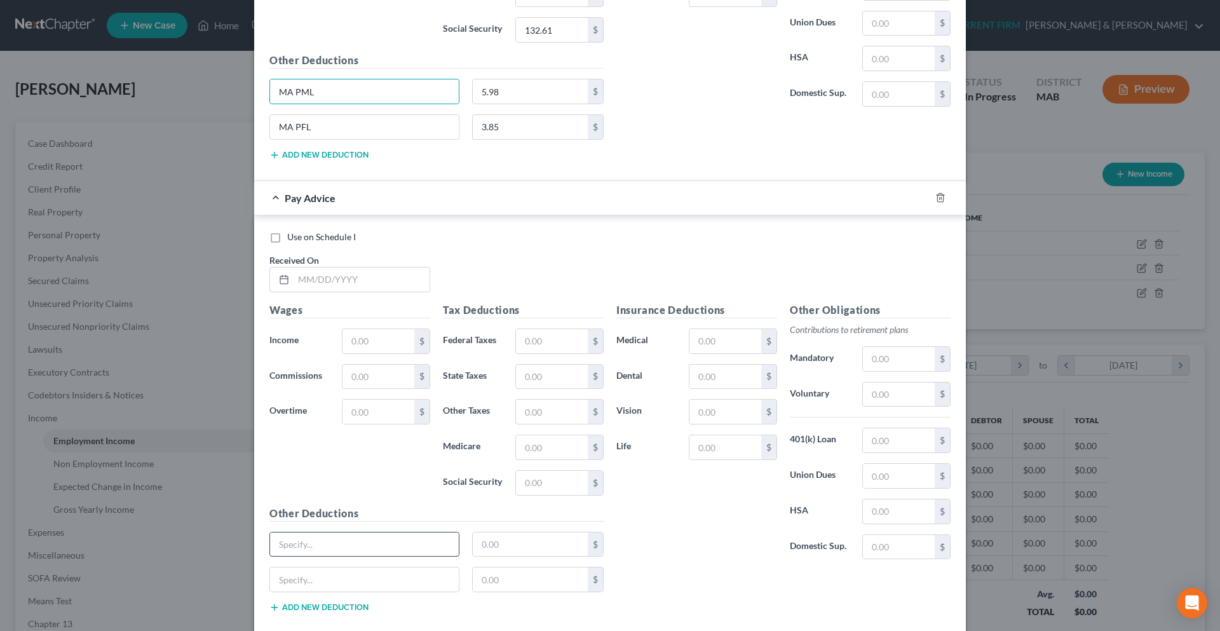
click at [314, 551] on input "text" at bounding box center [364, 544] width 189 height 24
paste input "MA PML"
type input "MA PML"
drag, startPoint x: 312, startPoint y: 124, endPoint x: 276, endPoint y: 126, distance: 36.3
click at [276, 126] on input "MA PFL" at bounding box center [364, 127] width 189 height 24
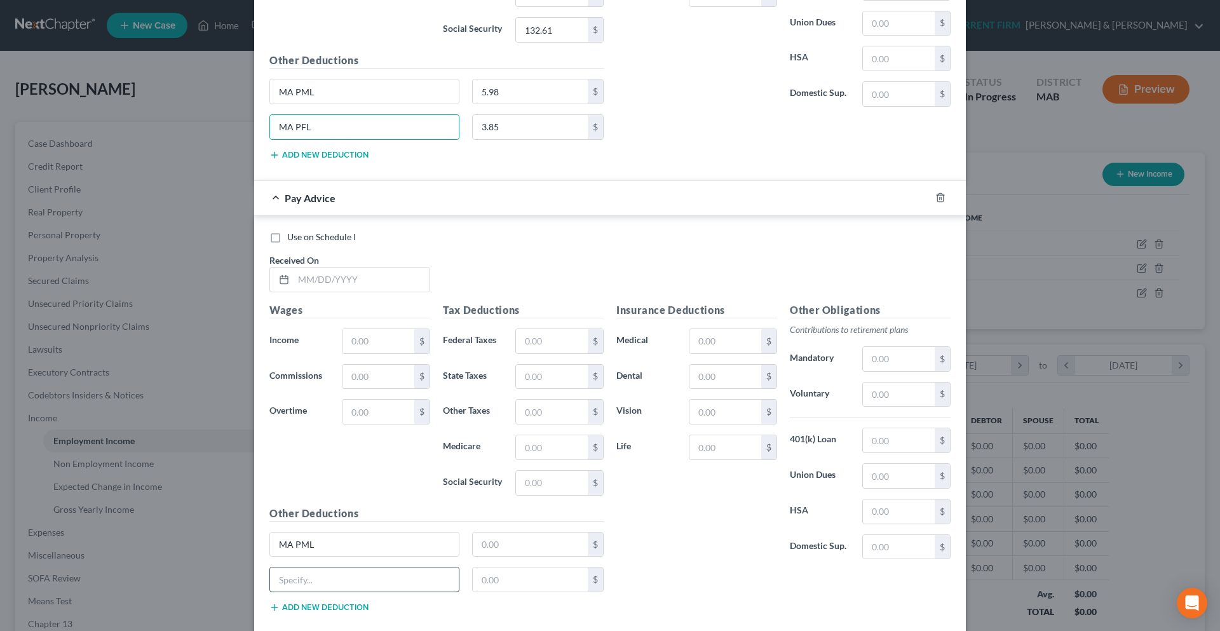
click at [330, 582] on input "text" at bounding box center [364, 579] width 189 height 24
paste input "MA PFL"
type input "MA PFL"
click at [341, 283] on input "text" at bounding box center [361, 279] width 136 height 24
type input "[DATE]"
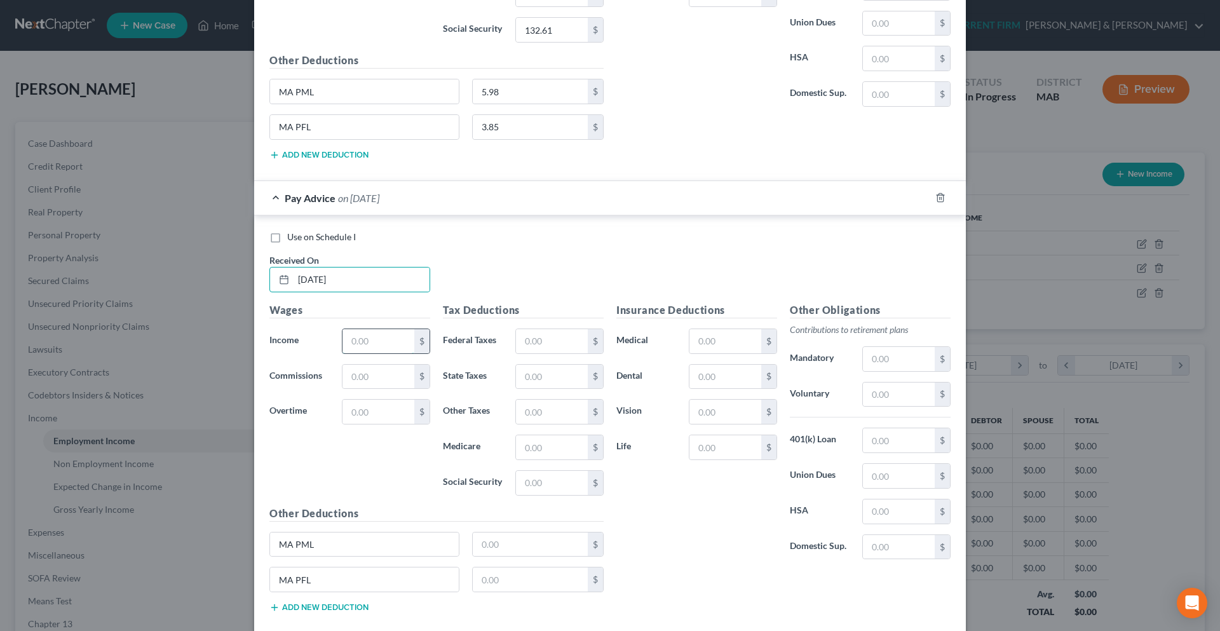
click at [356, 346] on input "text" at bounding box center [378, 341] width 72 height 24
type input "1,611.30"
click at [534, 340] on input "text" at bounding box center [552, 341] width 72 height 24
type input "76.28"
click at [536, 374] on input "text" at bounding box center [552, 377] width 72 height 24
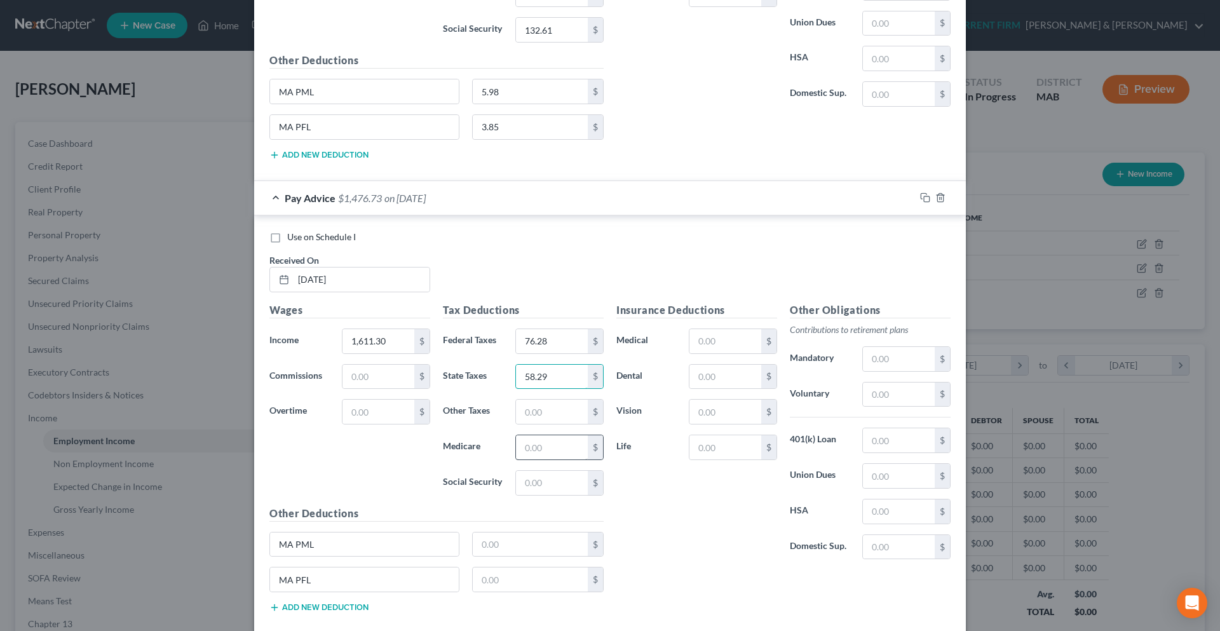
type input "58.29"
click at [527, 453] on input "text" at bounding box center [552, 447] width 72 height 24
type input "23.37"
click at [528, 481] on input "text" at bounding box center [552, 483] width 72 height 24
type input "99.90"
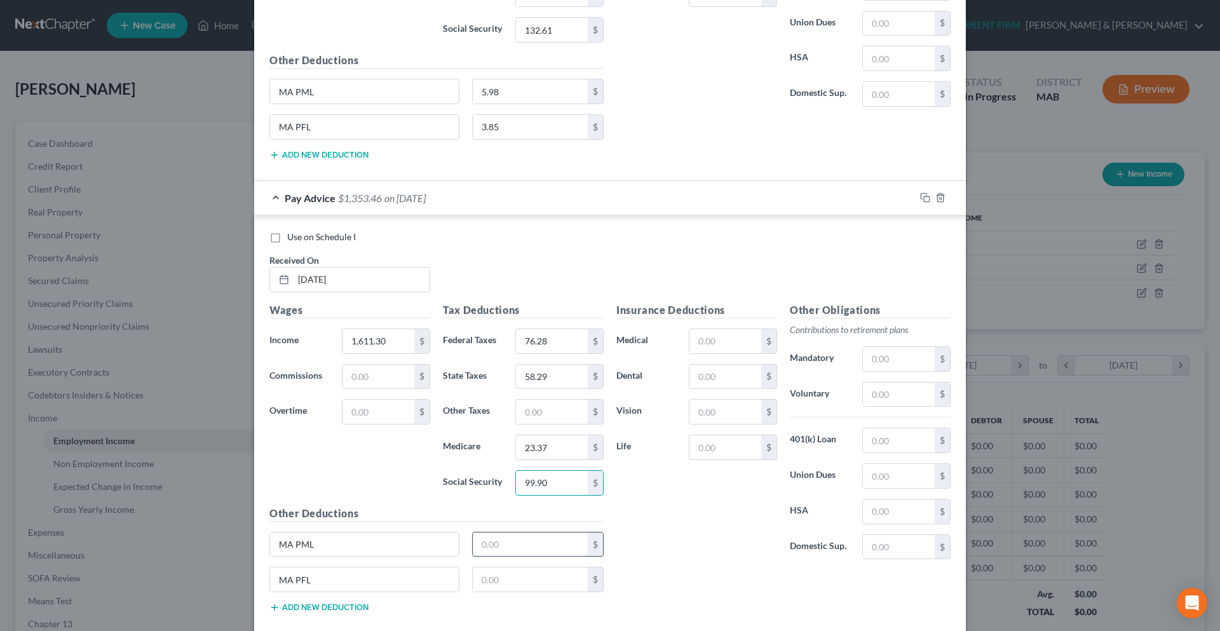
click at [490, 544] on input "text" at bounding box center [531, 544] width 116 height 24
type input "4.51"
click at [481, 575] on input "text" at bounding box center [531, 579] width 116 height 24
type input "2.90"
click at [882, 363] on input "text" at bounding box center [899, 359] width 72 height 24
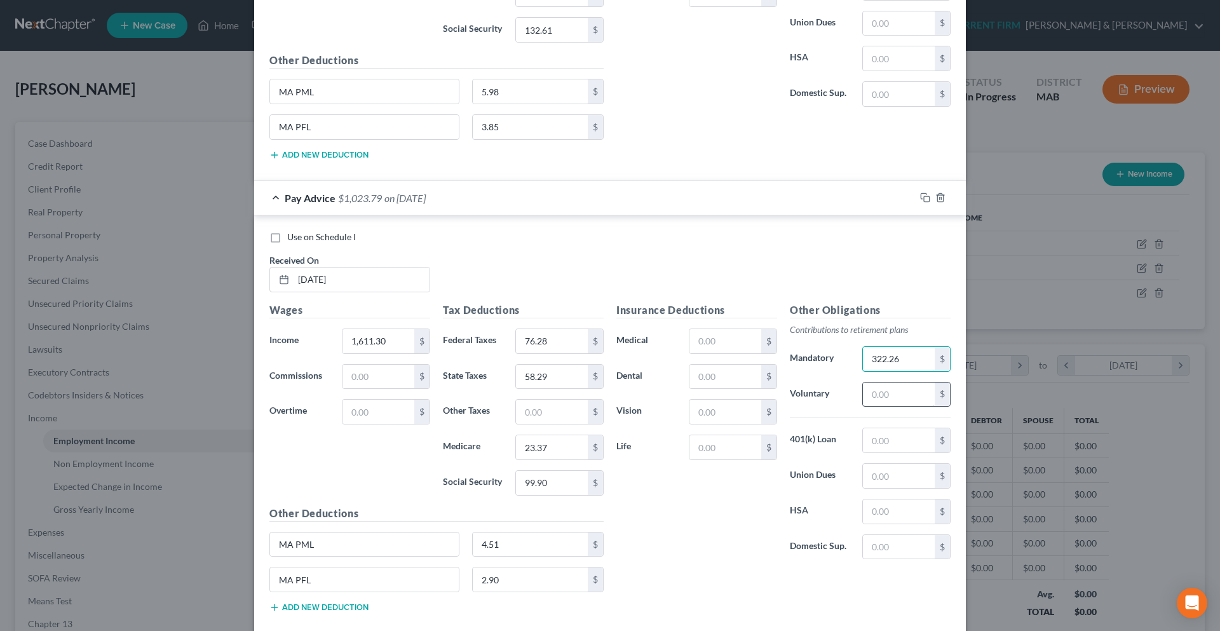
type input "322.26"
click at [882, 394] on input "text" at bounding box center [899, 394] width 72 height 24
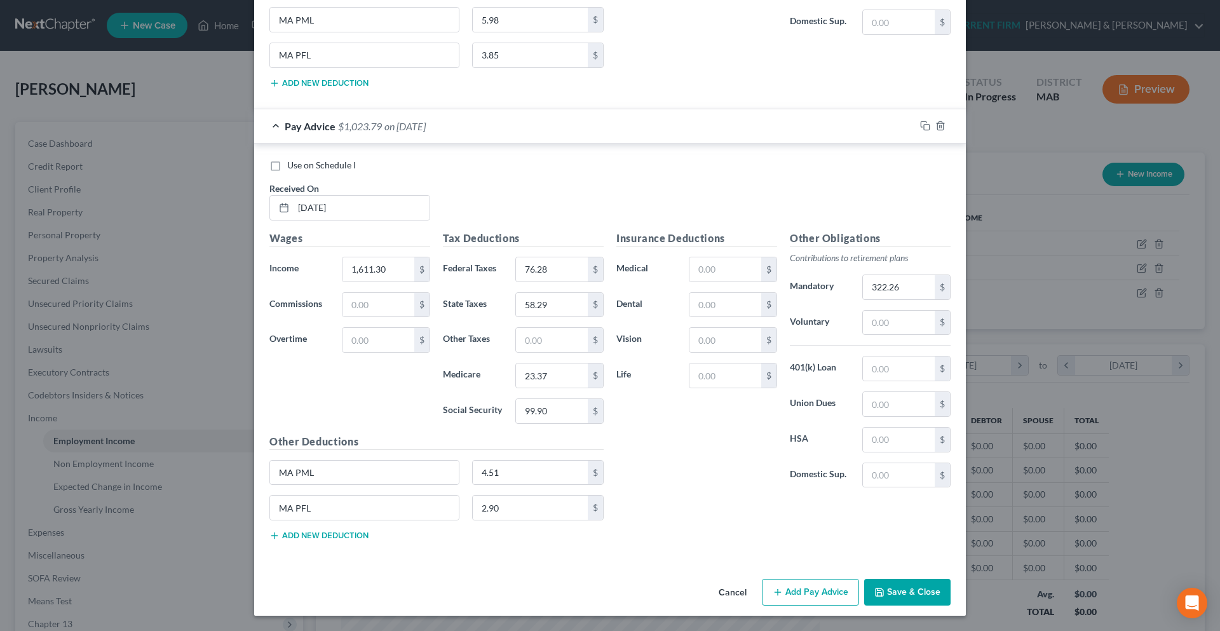
click at [790, 602] on button "Add Pay Advice" at bounding box center [810, 592] width 97 height 27
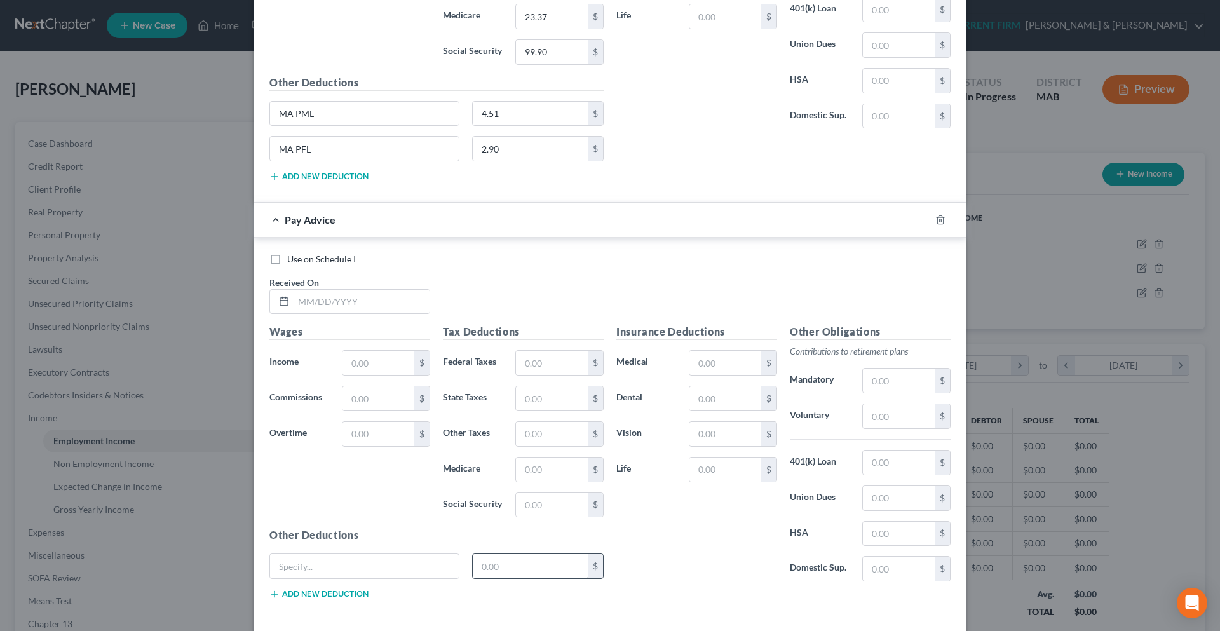
scroll to position [3443, 0]
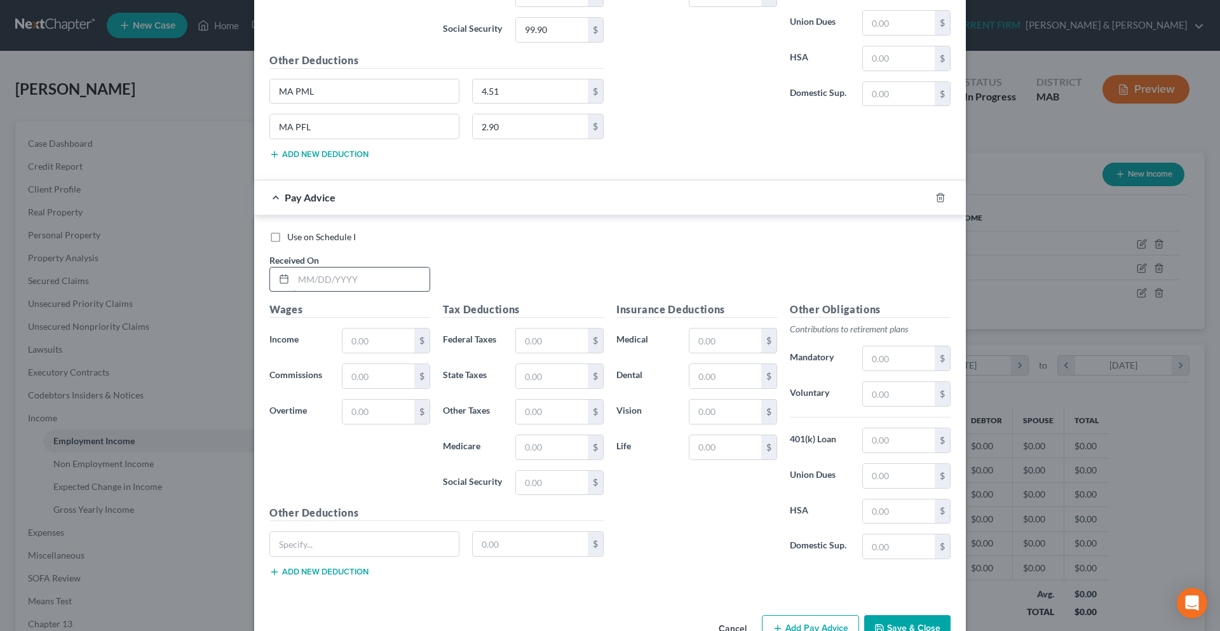
click at [315, 285] on input "text" at bounding box center [361, 279] width 136 height 24
type input "[DATE]"
click at [380, 342] on input "text" at bounding box center [378, 340] width 72 height 24
type input "2,327.98"
click at [336, 571] on button "Add new deduction" at bounding box center [318, 572] width 99 height 10
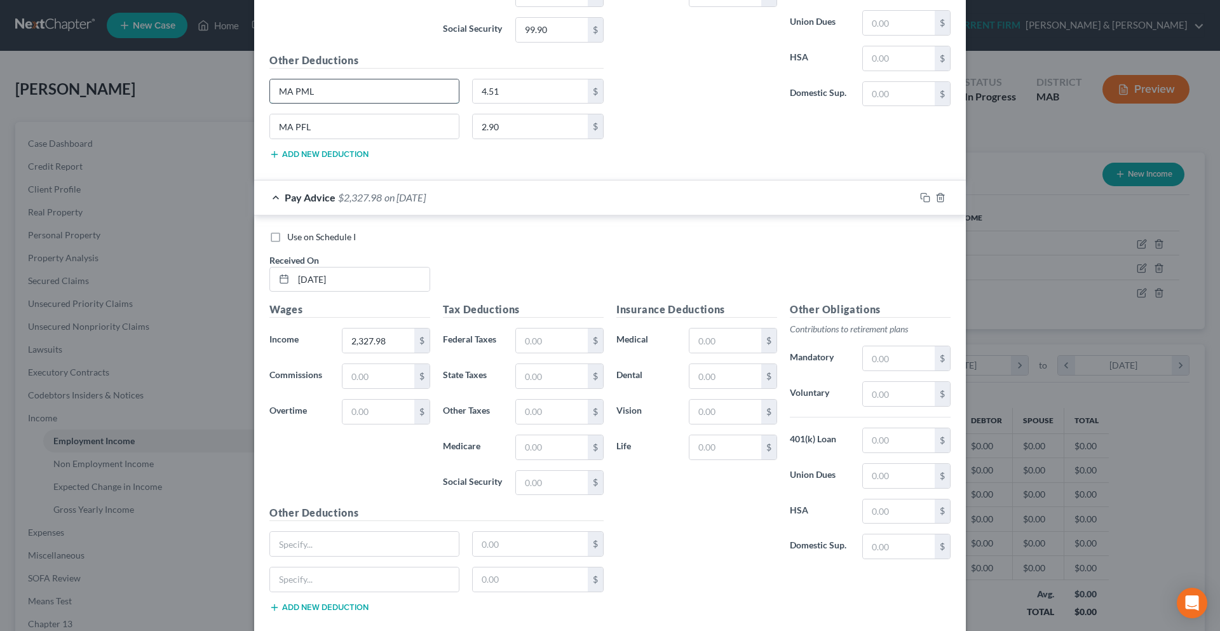
drag, startPoint x: 316, startPoint y: 90, endPoint x: 275, endPoint y: 93, distance: 40.8
click at [275, 93] on input "MA PML" at bounding box center [364, 91] width 189 height 24
click at [360, 549] on input "text" at bounding box center [364, 544] width 189 height 24
paste input "MA PML"
type input "MA PML"
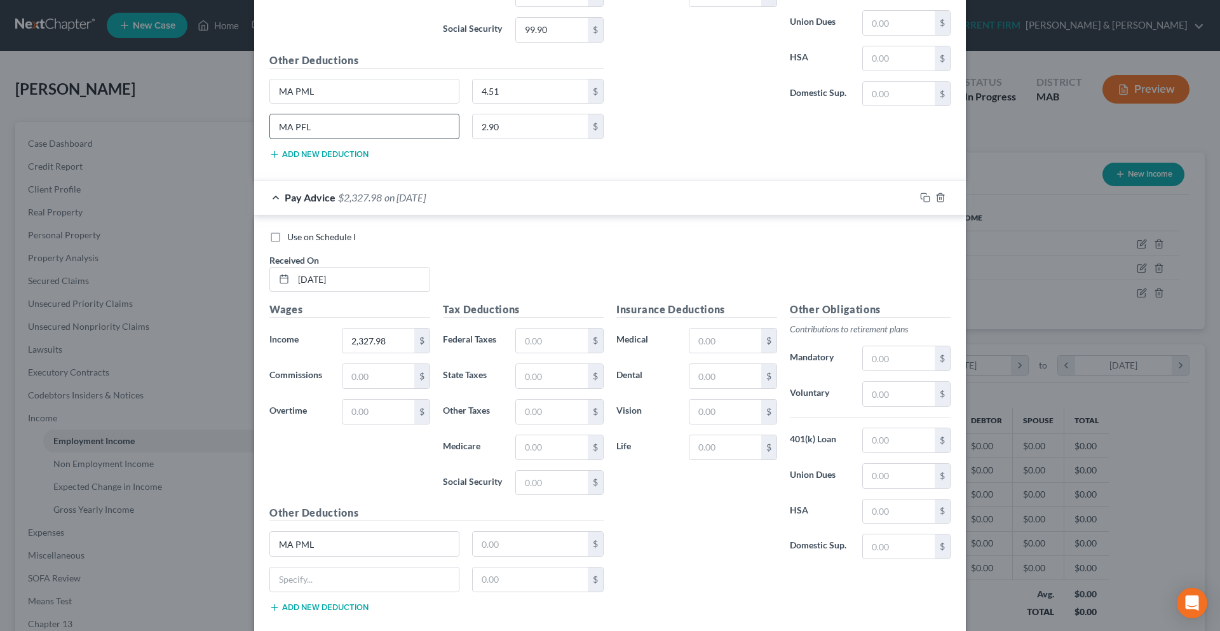
drag, startPoint x: 310, startPoint y: 125, endPoint x: 276, endPoint y: 128, distance: 34.4
click at [276, 128] on input "MA PFL" at bounding box center [364, 126] width 189 height 24
click at [349, 575] on input "text" at bounding box center [364, 579] width 189 height 24
paste input "MA PFL"
type input "MA PFL"
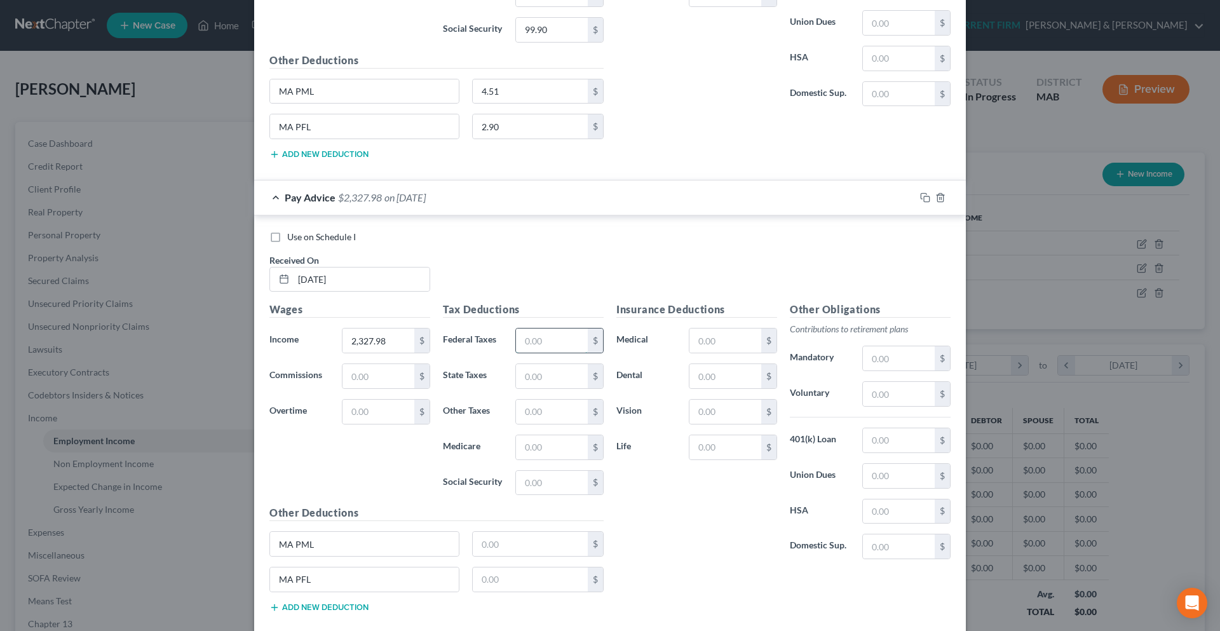
click at [552, 344] on input "text" at bounding box center [552, 340] width 72 height 24
type input "145.08"
click at [546, 373] on input "text" at bounding box center [552, 376] width 72 height 24
type input "84.21"
click at [544, 449] on input "text" at bounding box center [552, 447] width 72 height 24
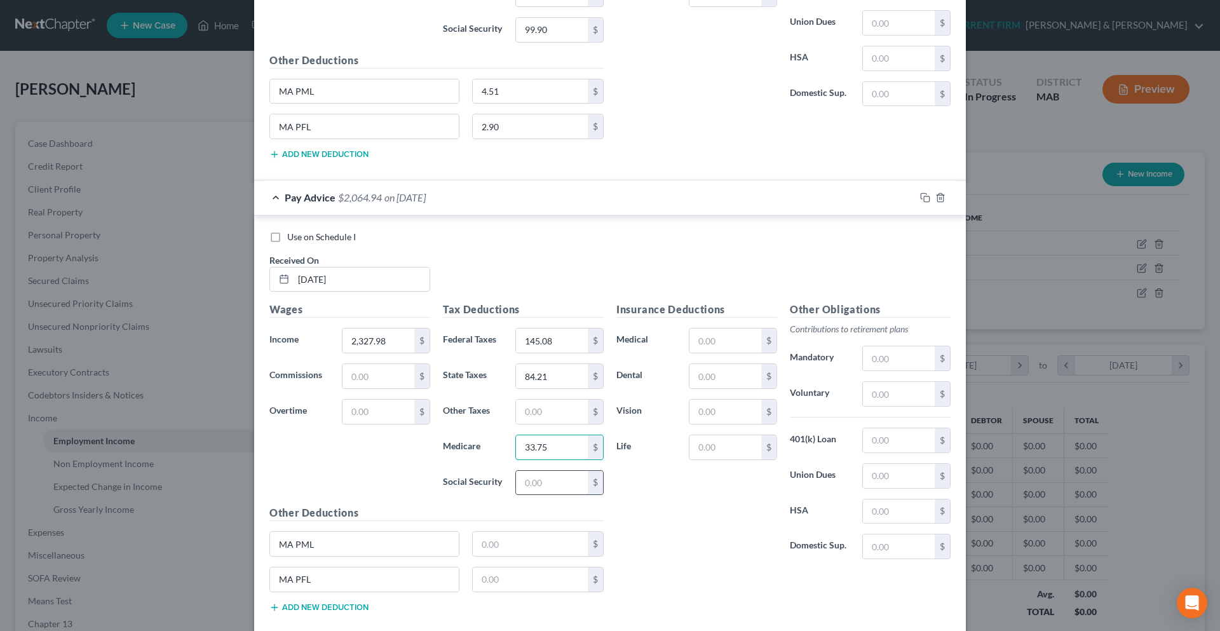
type input "33.75"
click at [541, 480] on input "text" at bounding box center [552, 483] width 72 height 24
type input "144.34"
click at [541, 537] on input "text" at bounding box center [531, 544] width 116 height 24
type input "6.51"
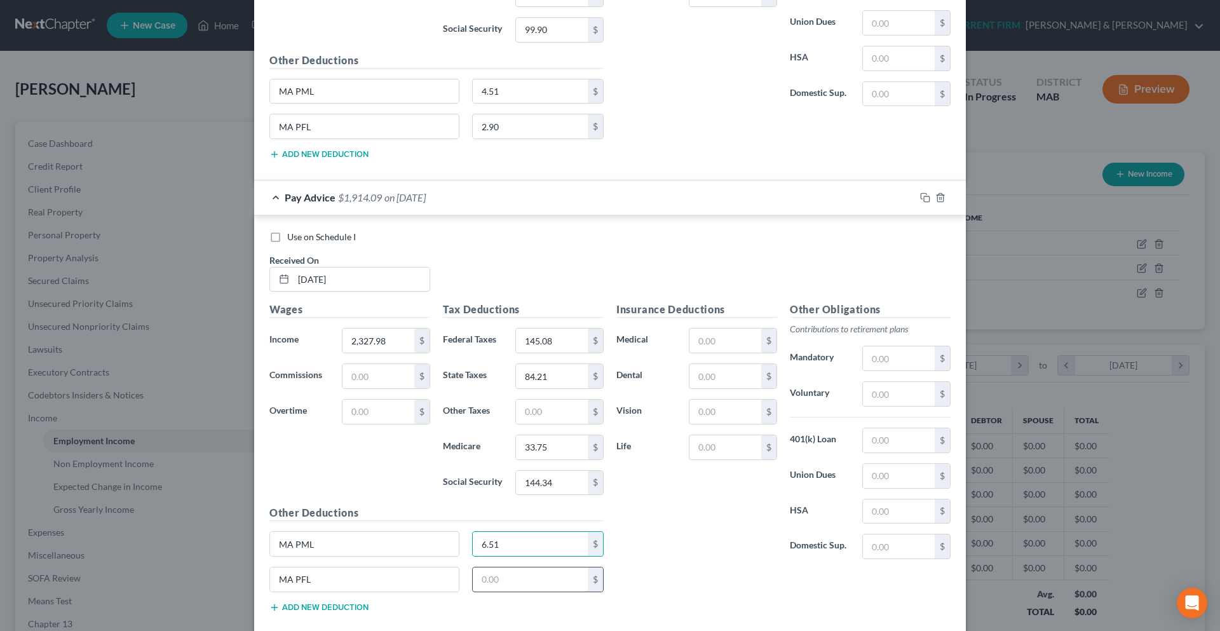
click at [534, 585] on input "text" at bounding box center [531, 579] width 116 height 24
type input "4.19"
click at [915, 356] on input "text" at bounding box center [899, 358] width 72 height 24
type input "465.60"
click at [735, 382] on input "text" at bounding box center [725, 376] width 72 height 24
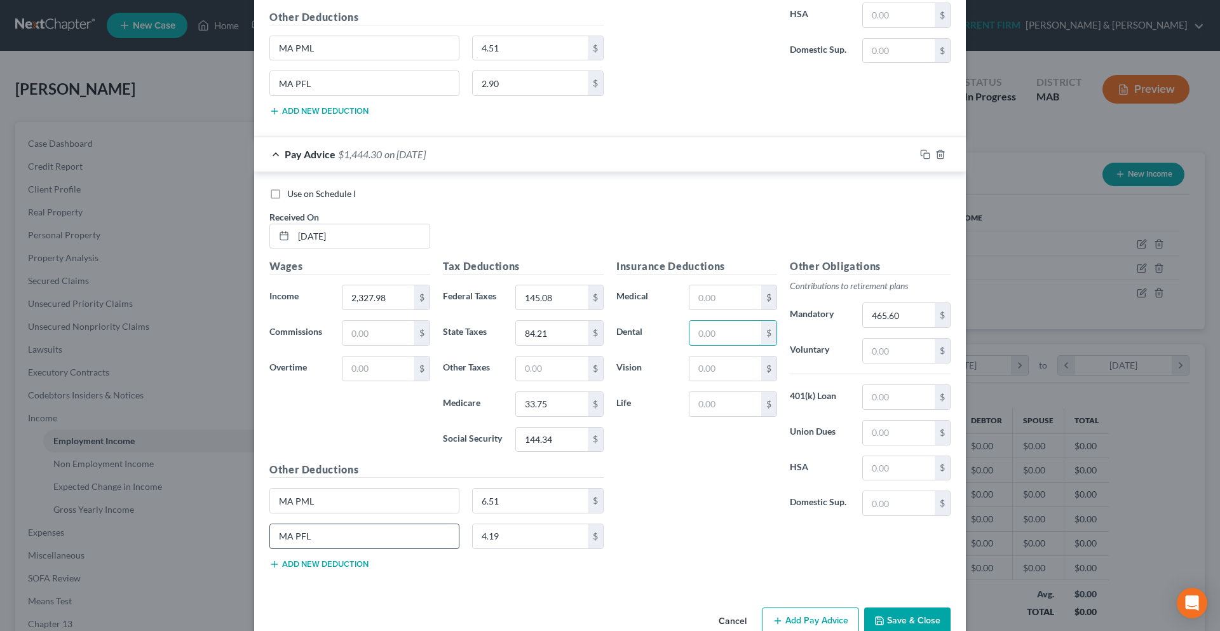
scroll to position [3514, 0]
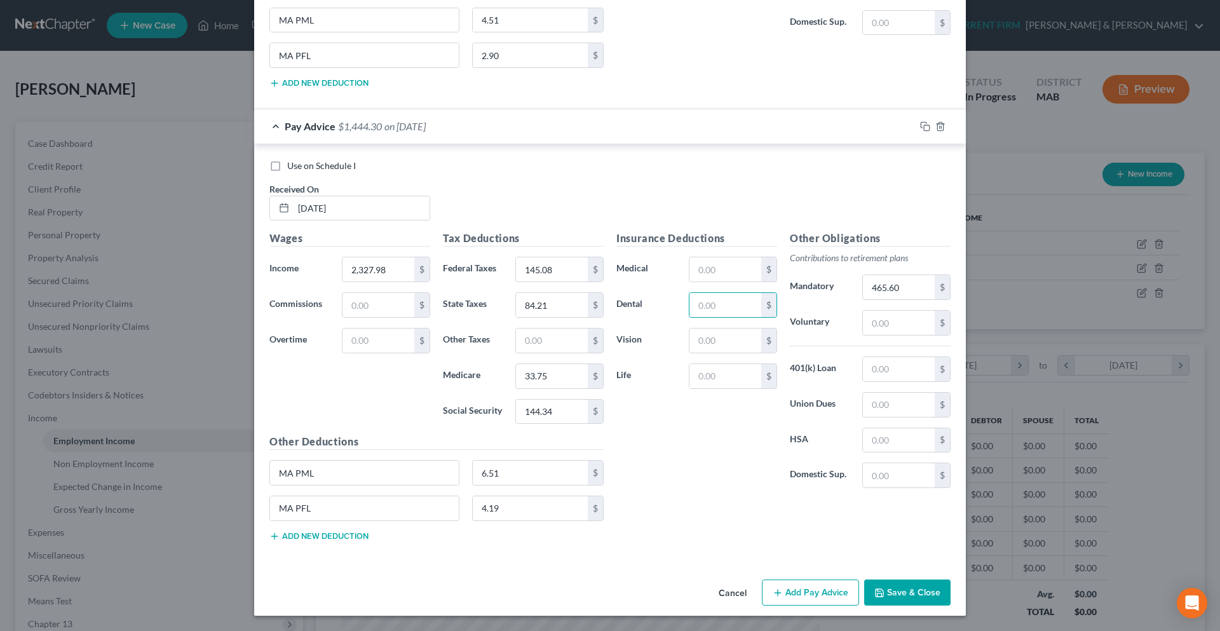
click at [790, 593] on button "Add Pay Advice" at bounding box center [810, 592] width 97 height 27
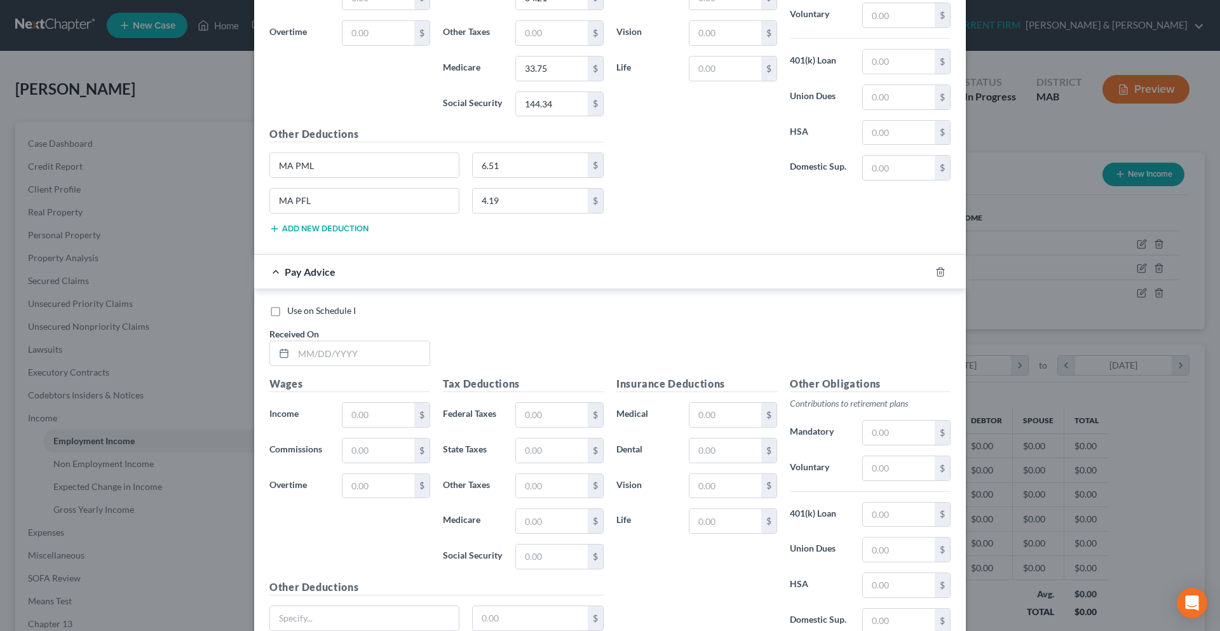
scroll to position [3895, 0]
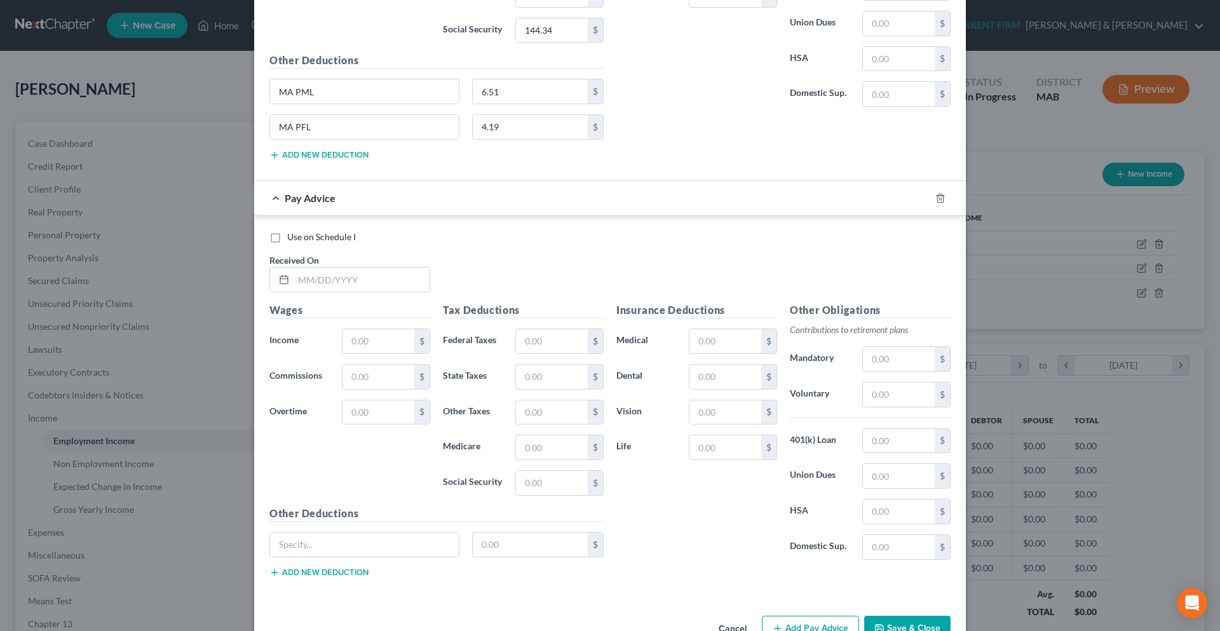
click at [318, 574] on button "Add new deduction" at bounding box center [318, 572] width 99 height 10
drag, startPoint x: 316, startPoint y: 91, endPoint x: 264, endPoint y: 91, distance: 51.4
click at [269, 91] on div "MA PML" at bounding box center [364, 91] width 190 height 25
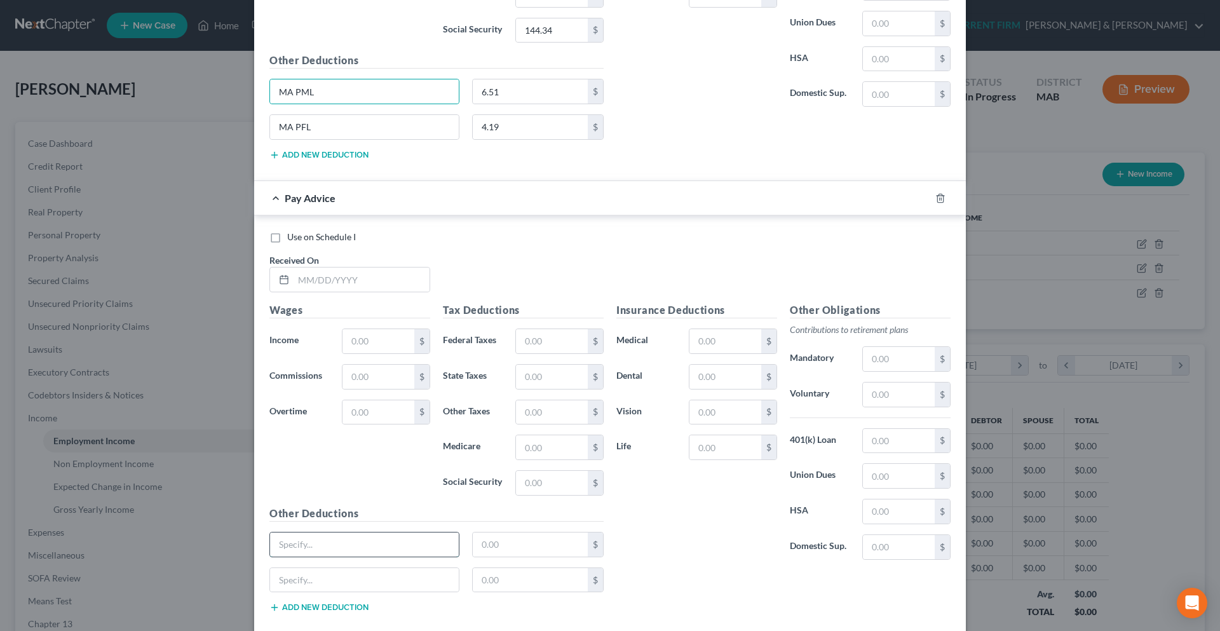
click at [348, 549] on input "text" at bounding box center [364, 544] width 189 height 24
paste input "MA PML"
type input "MA PML"
drag, startPoint x: 312, startPoint y: 130, endPoint x: 271, endPoint y: 128, distance: 41.3
click at [271, 128] on input "MA PFL" at bounding box center [364, 127] width 189 height 24
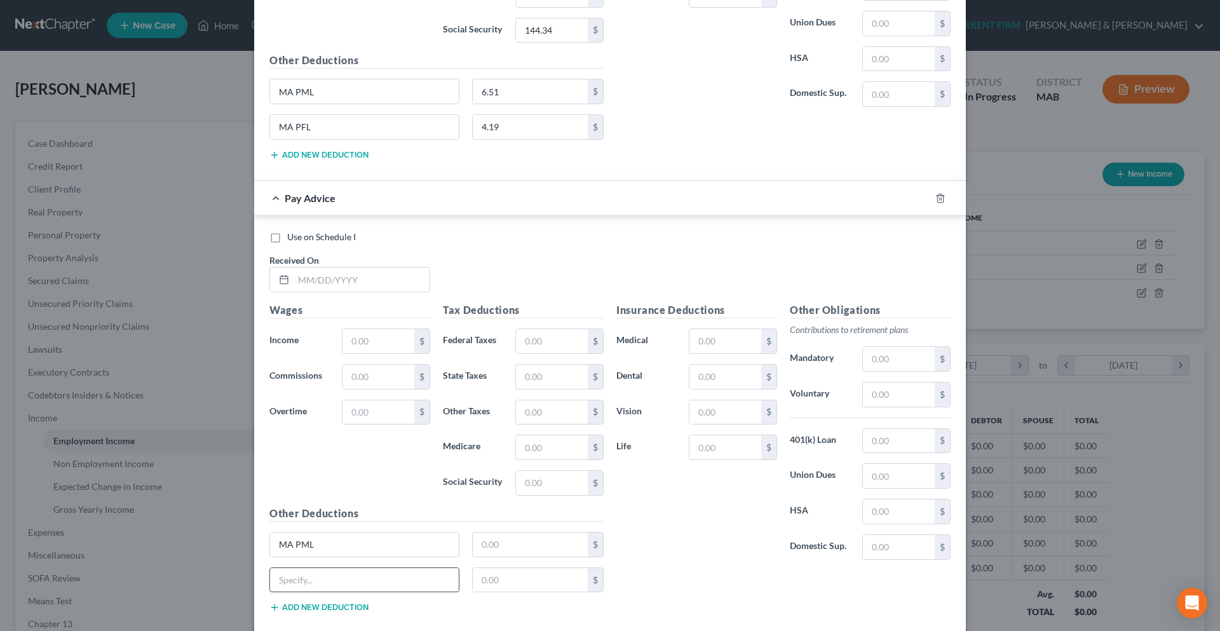
click at [293, 579] on input "text" at bounding box center [364, 580] width 189 height 24
paste input "MA PFL"
type input "MA PFL"
click at [340, 275] on input "text" at bounding box center [361, 279] width 136 height 24
type input "[DATE]"
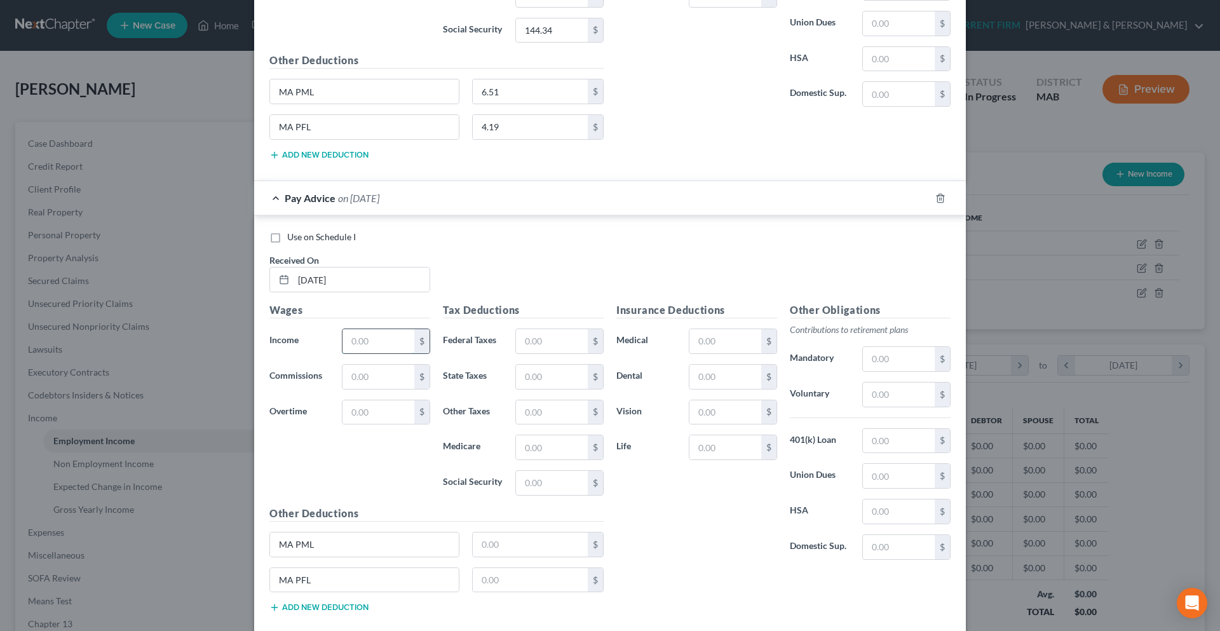
click at [356, 341] on input "text" at bounding box center [378, 341] width 72 height 24
type input "2,012.28"
click at [529, 335] on input "text" at bounding box center [552, 341] width 72 height 24
type input "114.77"
click at [528, 373] on input "text" at bounding box center [552, 377] width 72 height 24
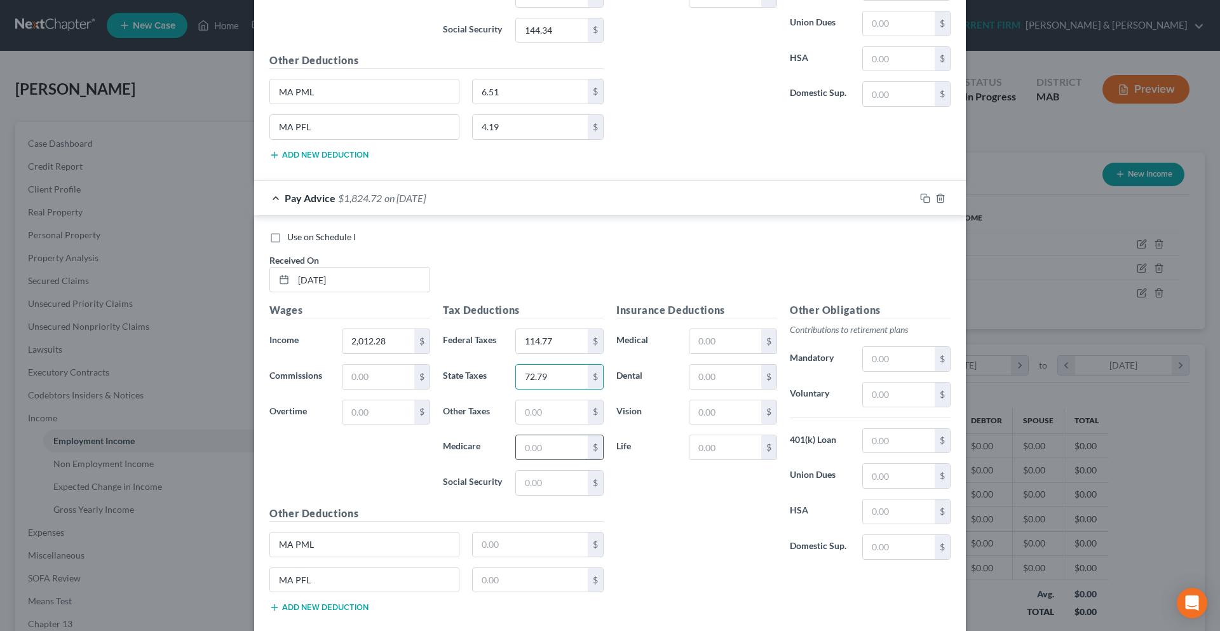
type input "72.79"
click at [531, 439] on input "text" at bounding box center [552, 447] width 72 height 24
type input "29.18"
click at [538, 476] on input "text" at bounding box center [552, 483] width 72 height 24
type input "124.76"
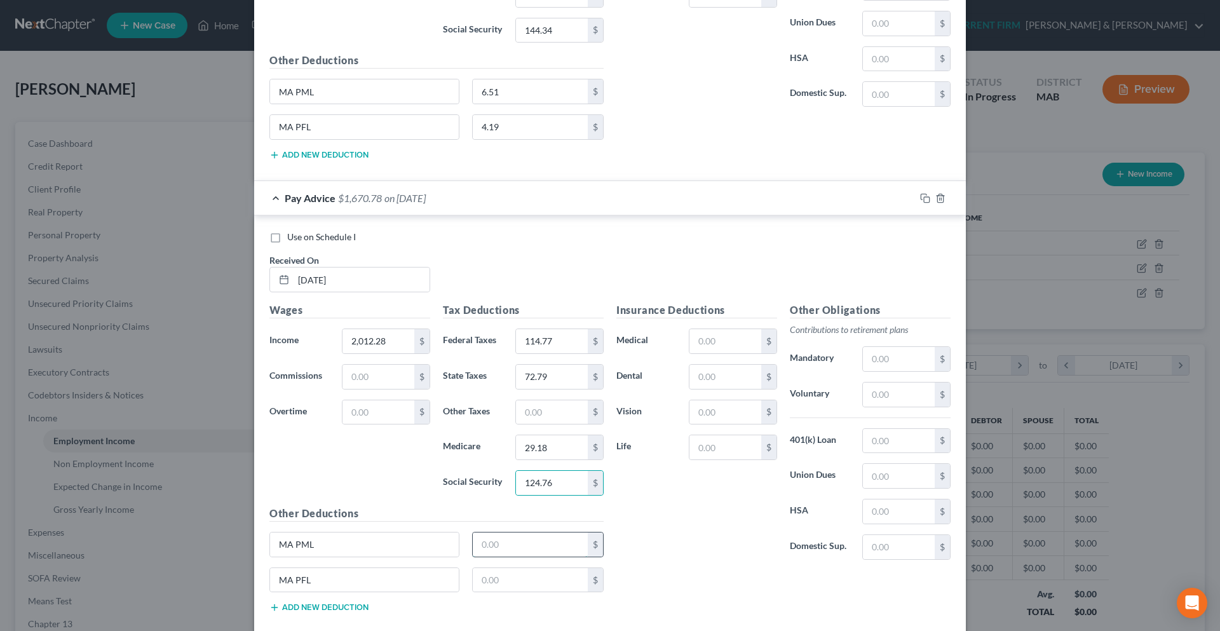
click at [524, 536] on input "text" at bounding box center [531, 544] width 116 height 24
type input "5.63"
click at [534, 577] on input "text" at bounding box center [531, 580] width 116 height 24
type input "3.62"
click at [903, 362] on input "text" at bounding box center [899, 359] width 72 height 24
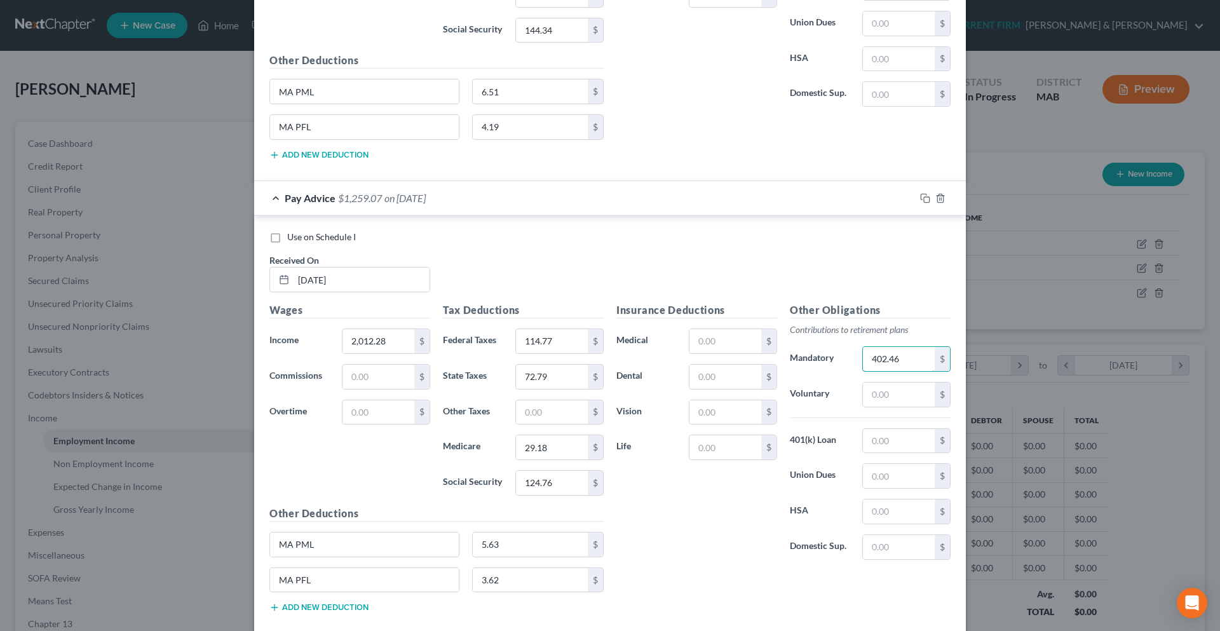
type input "402.46"
click at [736, 506] on div "Insurance Deductions Medical $ Dental $ Vision $ Life $" at bounding box center [696, 435] width 173 height 267
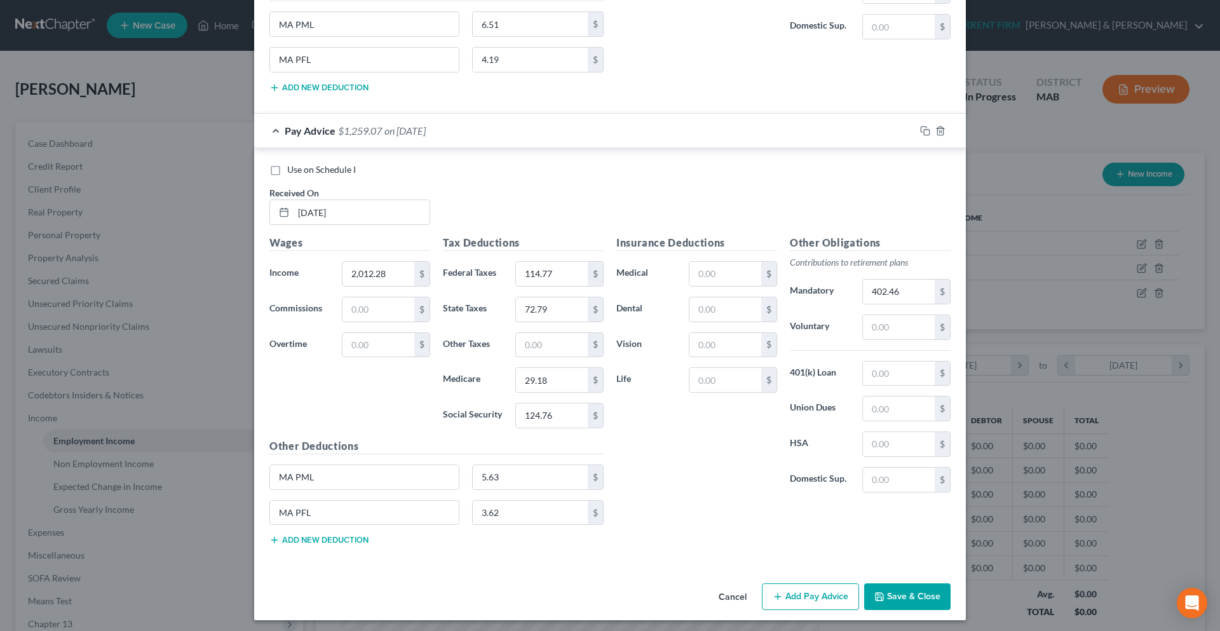
scroll to position [3967, 0]
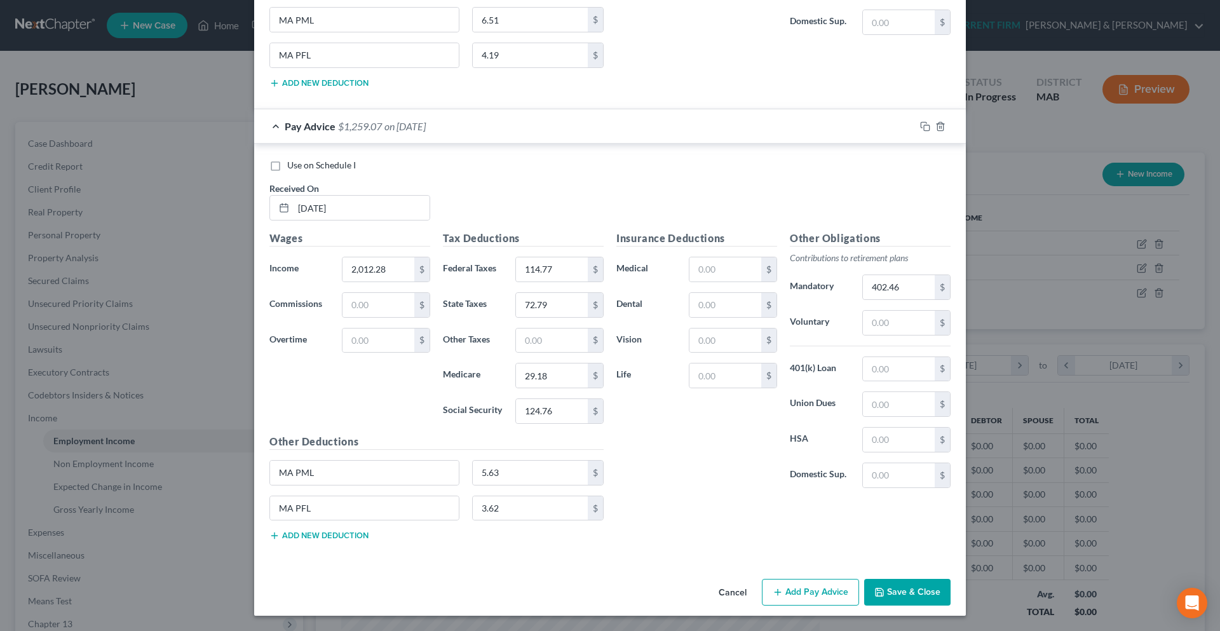
click at [757, 591] on div "Cancel Add Pay Advice Save & Close" at bounding box center [609, 595] width 711 height 42
click at [772, 589] on icon "button" at bounding box center [777, 592] width 10 height 10
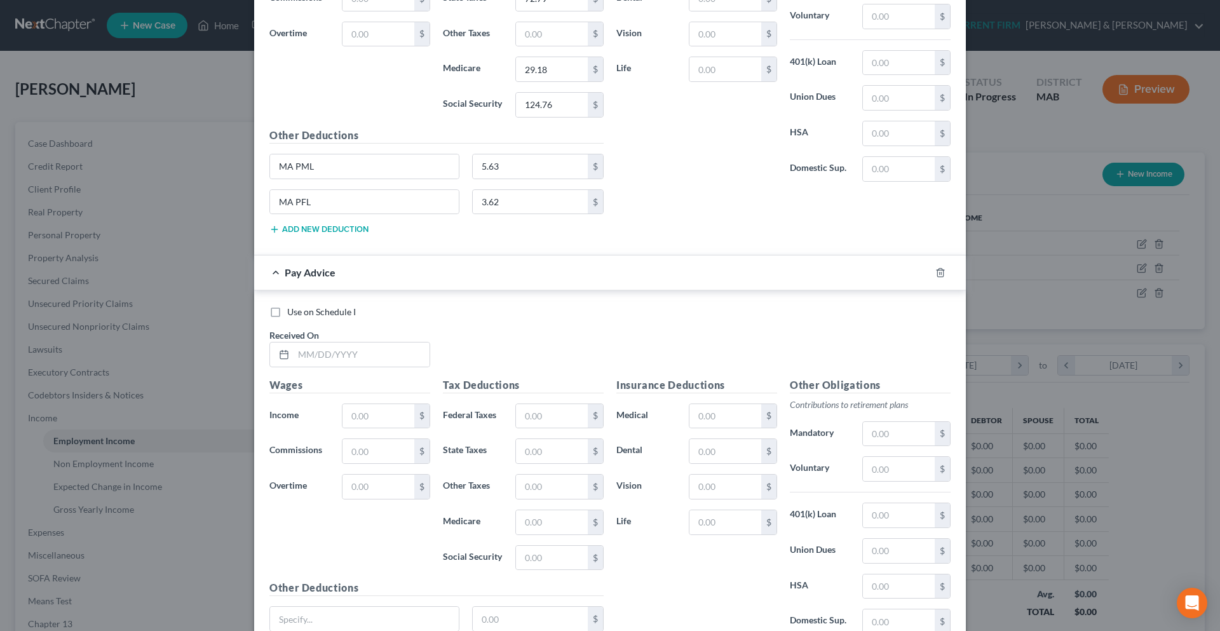
scroll to position [4384, 0]
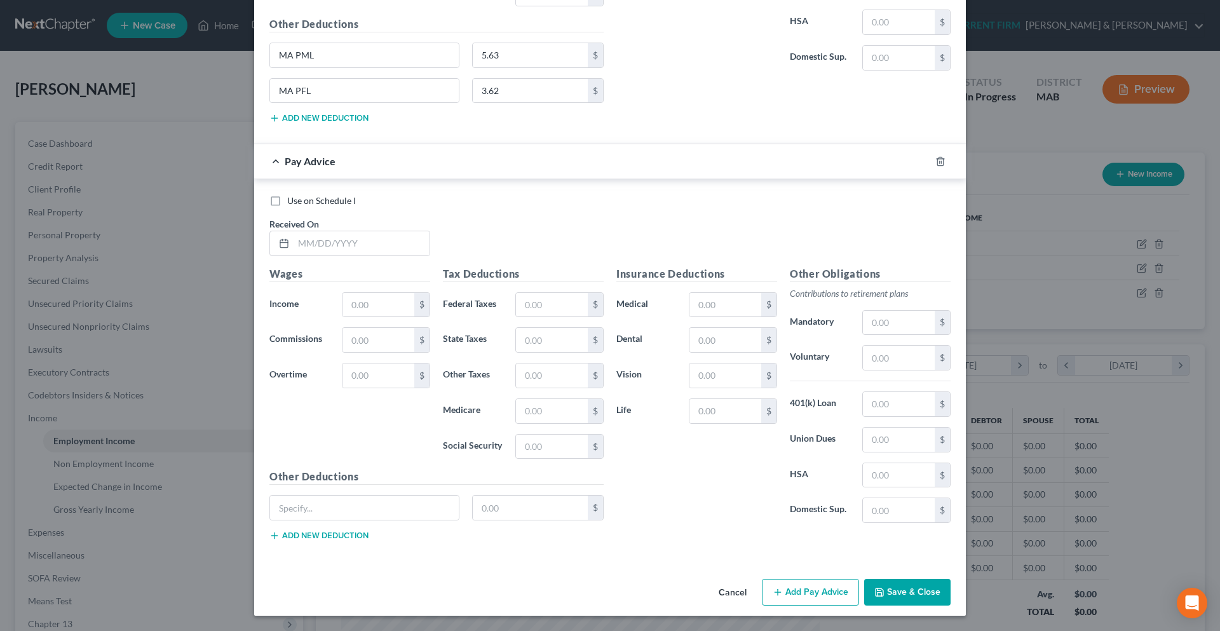
click at [328, 533] on button "Add new deduction" at bounding box center [318, 535] width 99 height 10
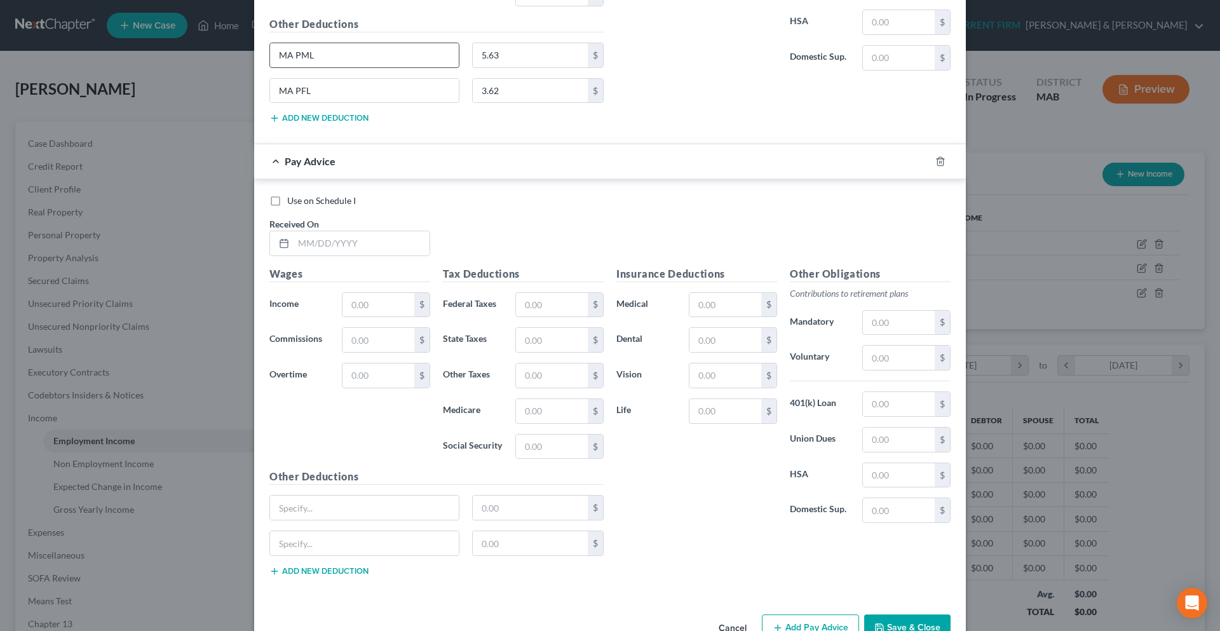
drag, startPoint x: 316, startPoint y: 58, endPoint x: 266, endPoint y: 58, distance: 50.2
click at [270, 58] on input "MA PML" at bounding box center [364, 55] width 189 height 24
click at [401, 506] on input "text" at bounding box center [364, 507] width 189 height 24
paste input "MA PML"
type input "MA PML"
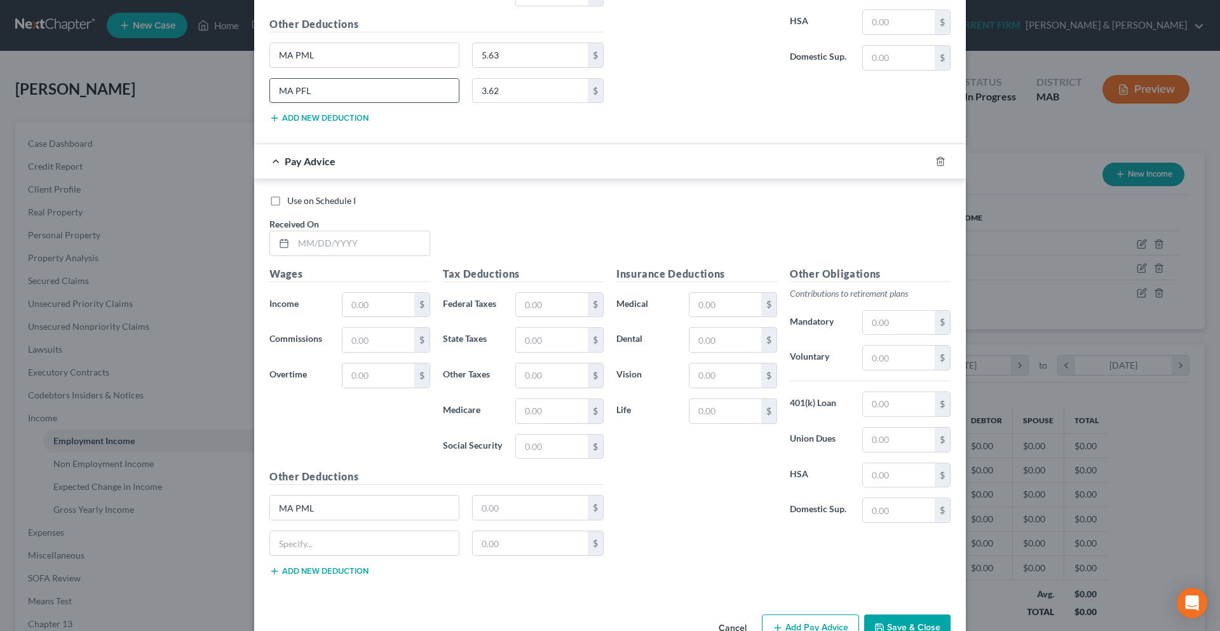
drag, startPoint x: 304, startPoint y: 96, endPoint x: 266, endPoint y: 96, distance: 38.1
click at [270, 96] on input "MA PFL" at bounding box center [364, 91] width 189 height 24
click at [419, 539] on input "text" at bounding box center [364, 543] width 189 height 24
paste input "MA PFL"
type input "MA PFL"
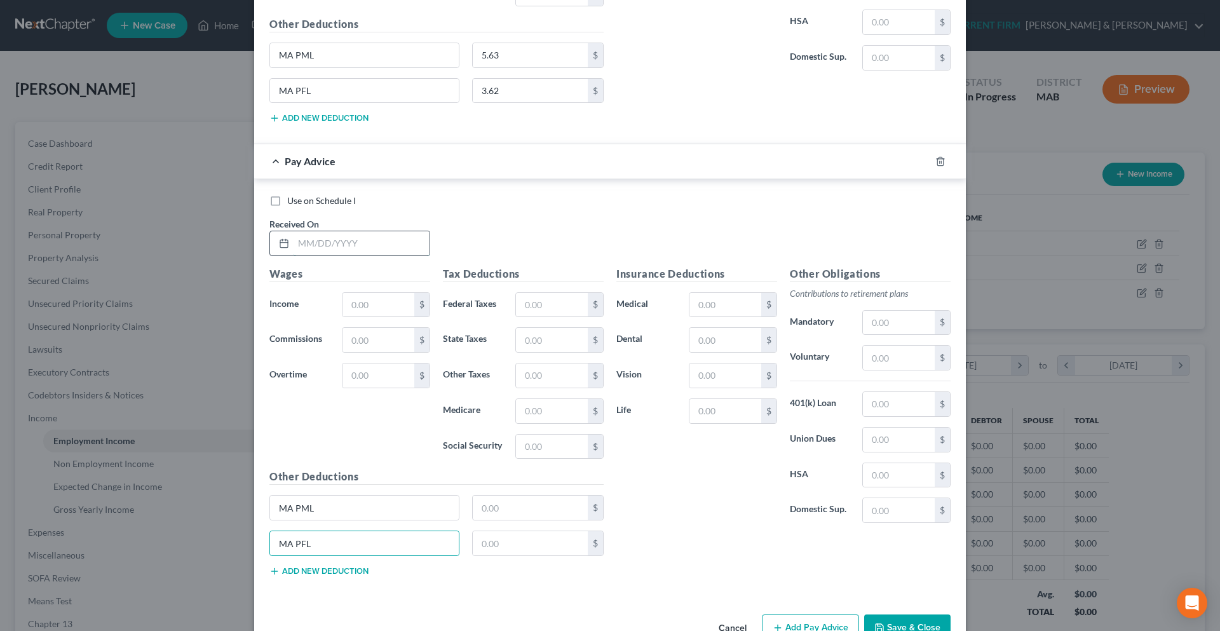
click at [345, 248] on input "text" at bounding box center [361, 243] width 136 height 24
type input "[DATE]"
click at [368, 300] on input "text" at bounding box center [378, 305] width 72 height 24
type input "1,968.00"
click at [567, 308] on input "text" at bounding box center [552, 305] width 72 height 24
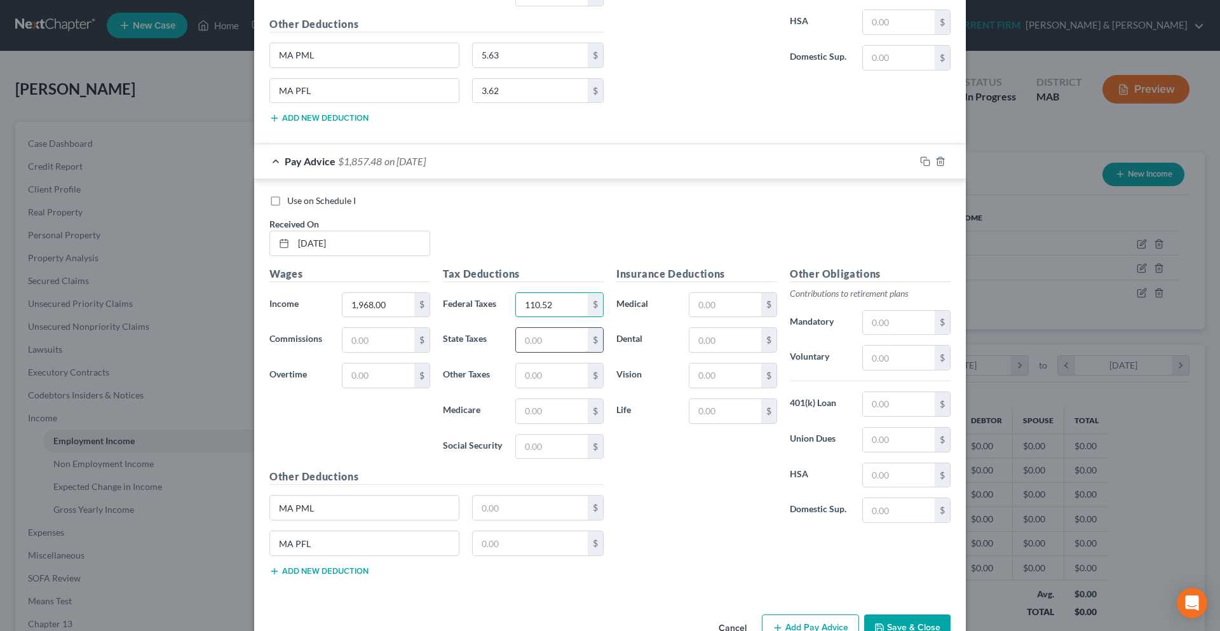
type input "110.52"
click at [565, 332] on input "text" at bounding box center [552, 340] width 72 height 24
type input "71.19"
click at [553, 415] on input "text" at bounding box center [552, 411] width 72 height 24
type input "28.54"
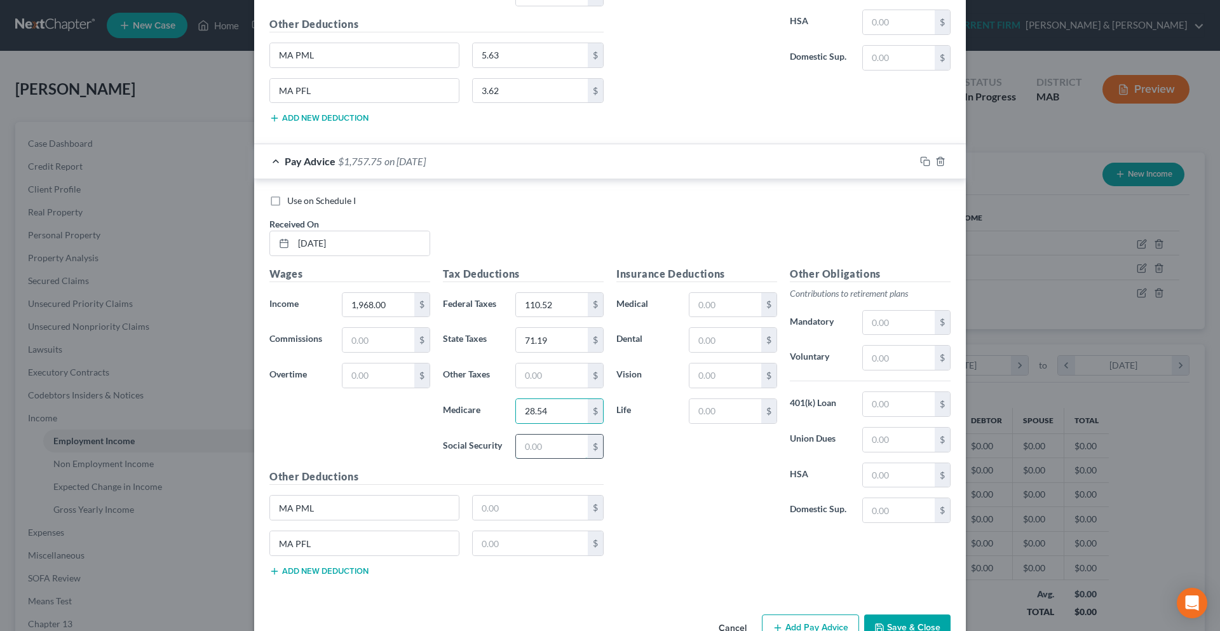
click at [560, 456] on input "text" at bounding box center [552, 446] width 72 height 24
type input "122.01"
click at [495, 515] on input "text" at bounding box center [531, 507] width 116 height 24
type input "5.51"
click at [540, 548] on input "text" at bounding box center [531, 543] width 116 height 24
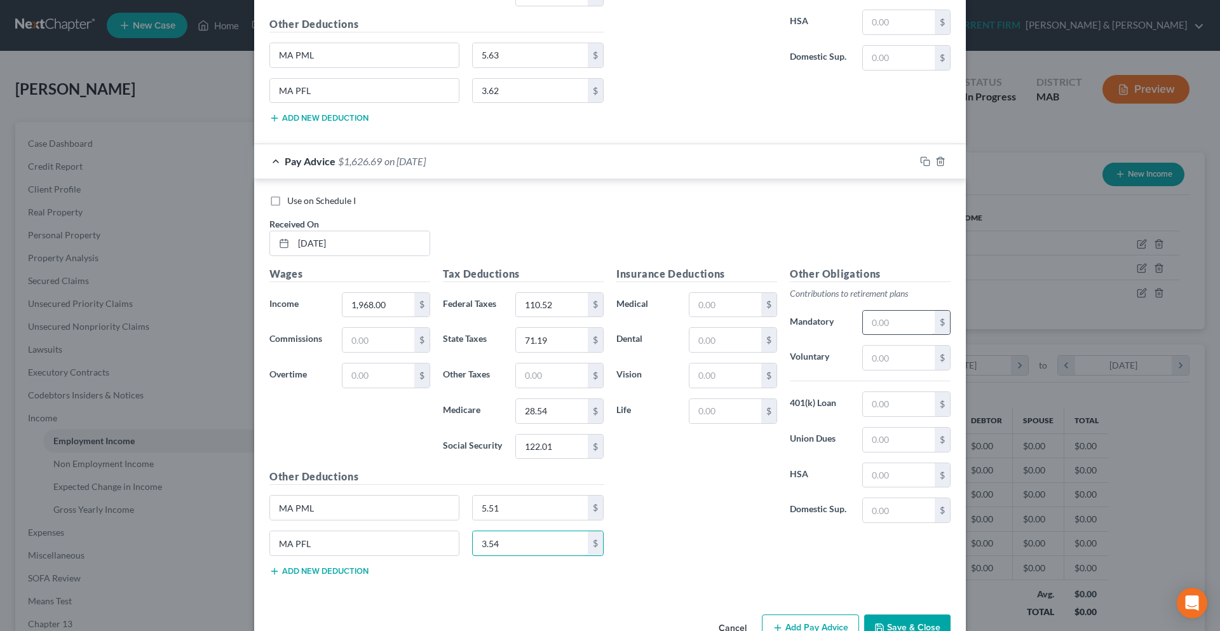
type input "3.54"
click at [872, 326] on input "text" at bounding box center [899, 323] width 72 height 24
type input "393.60"
click at [731, 512] on div "Insurance Deductions Medical $ Dental $ Vision $ Life $" at bounding box center [696, 399] width 173 height 267
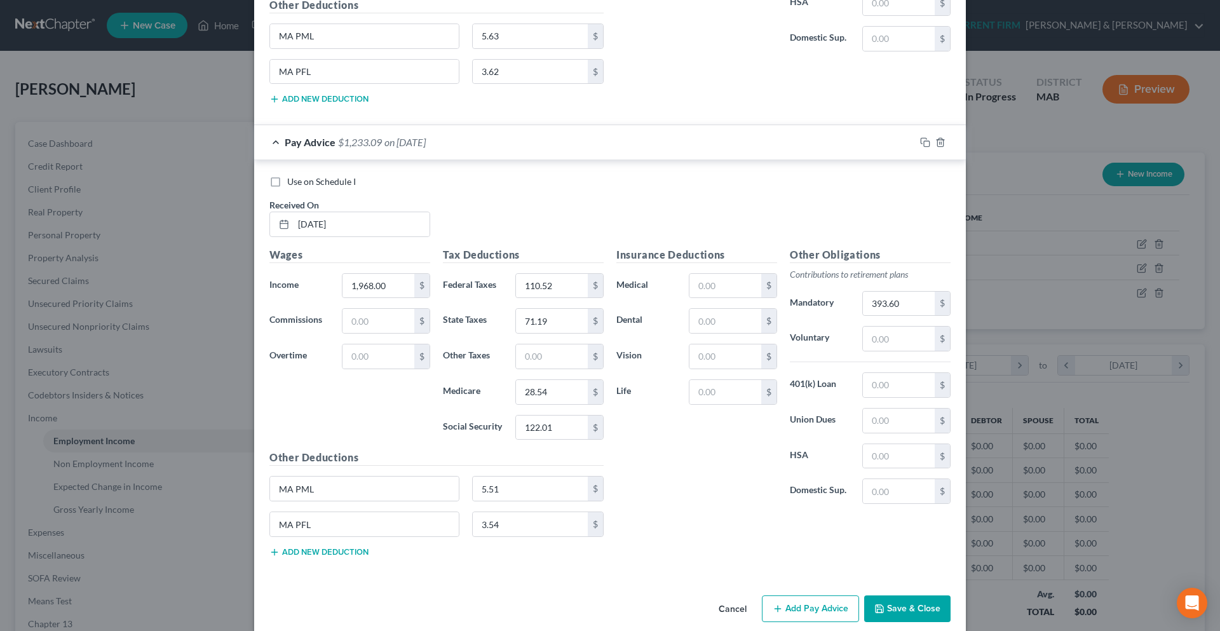
scroll to position [4420, 0]
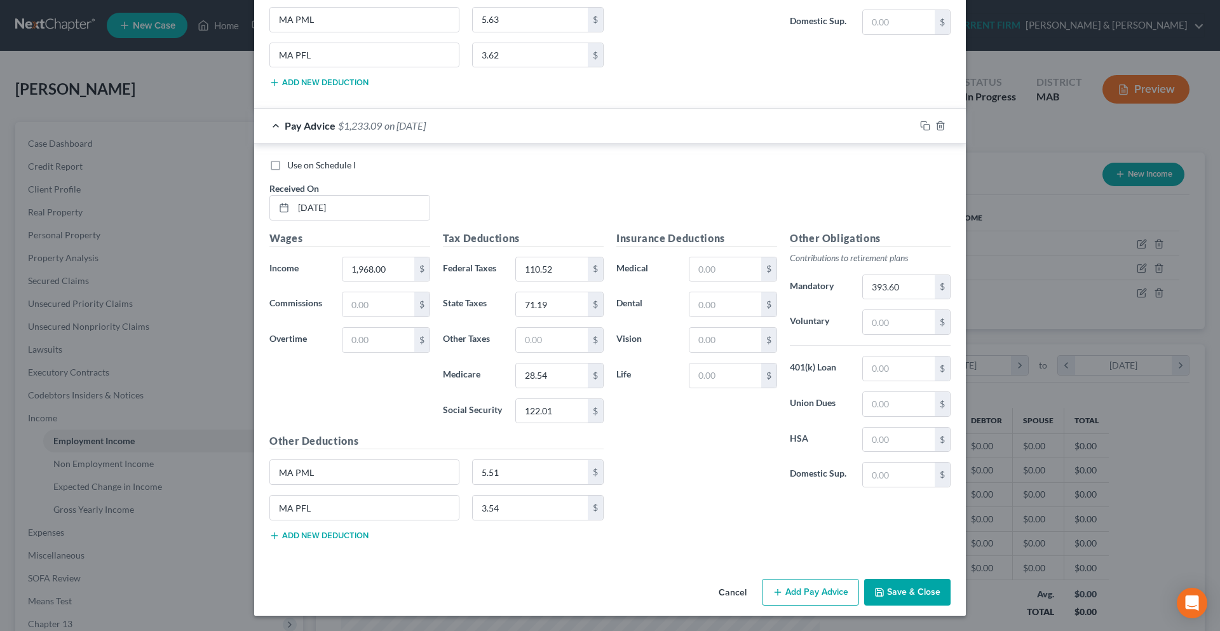
click at [795, 595] on button "Add Pay Advice" at bounding box center [810, 592] width 97 height 27
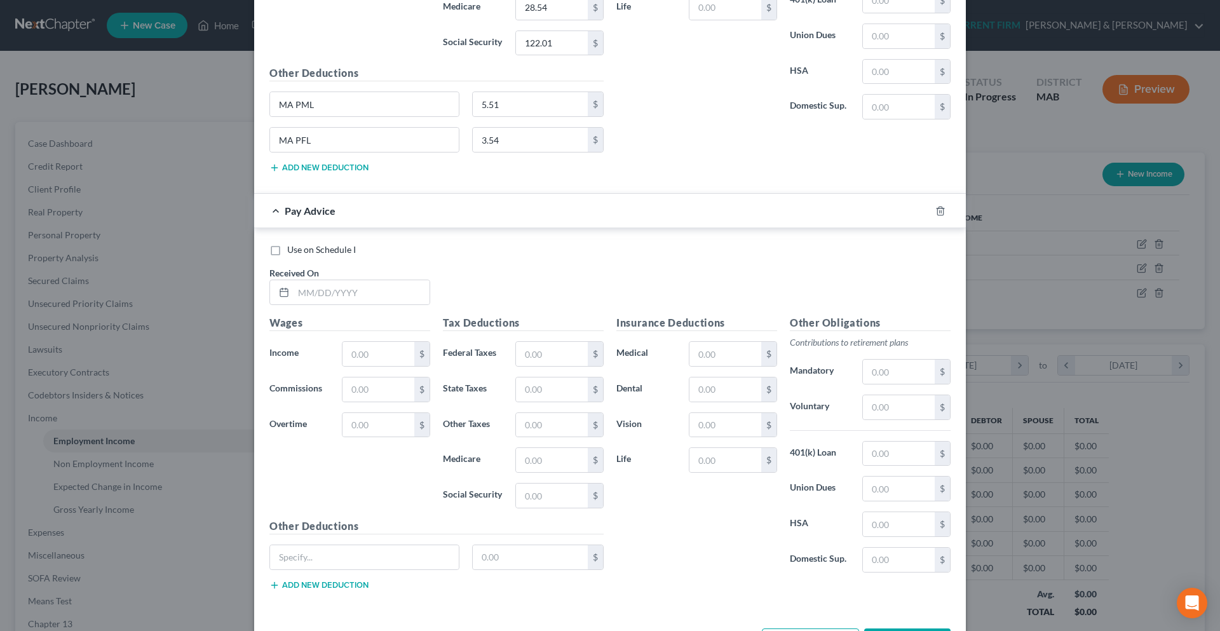
scroll to position [4801, 0]
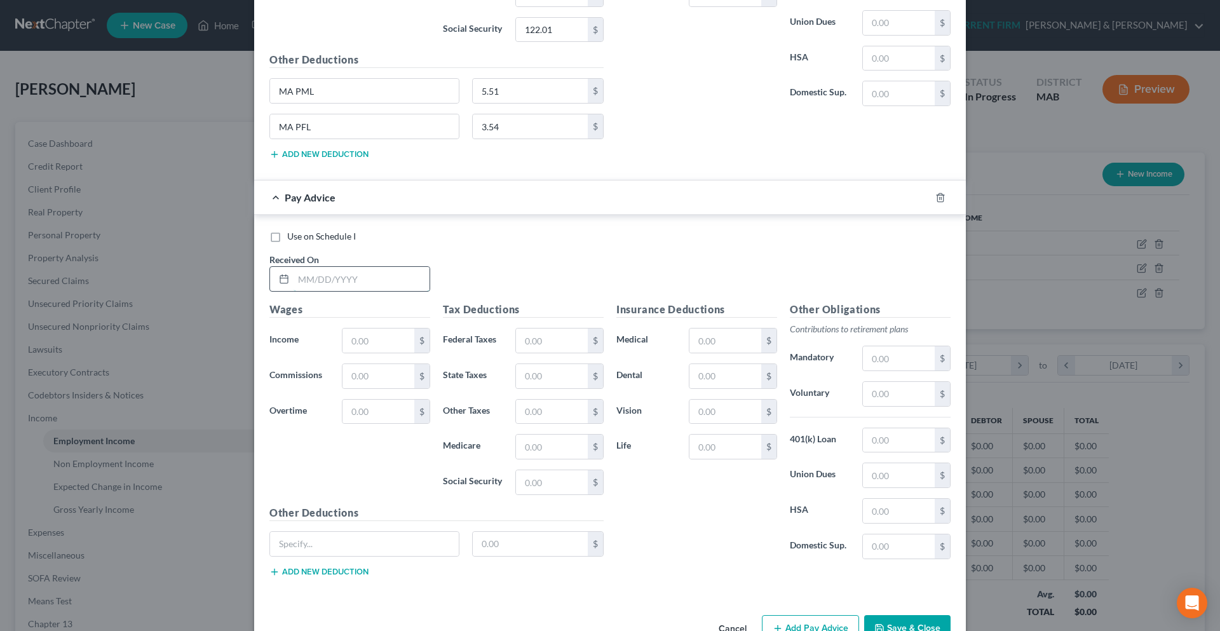
click at [345, 282] on input "text" at bounding box center [361, 279] width 136 height 24
type input "[DATE]"
drag, startPoint x: 282, startPoint y: 572, endPoint x: 294, endPoint y: 561, distance: 15.8
click at [283, 572] on button "Add new deduction" at bounding box center [318, 572] width 99 height 10
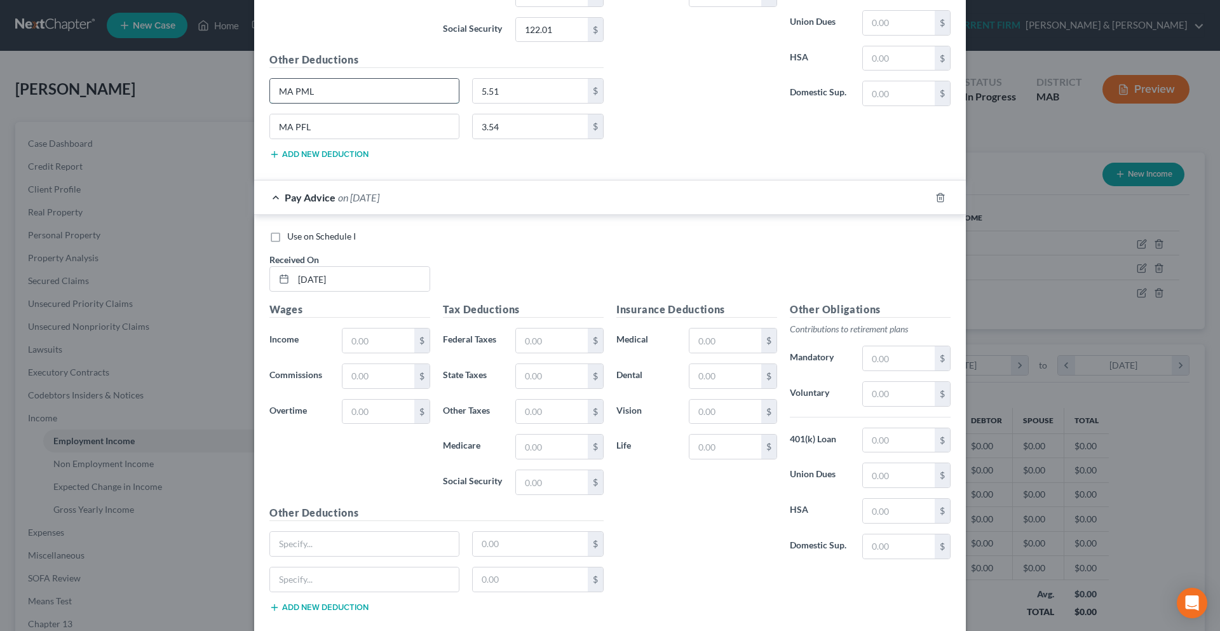
drag, startPoint x: 307, startPoint y: 89, endPoint x: 270, endPoint y: 91, distance: 37.5
click at [270, 91] on input "MA PML" at bounding box center [364, 91] width 189 height 24
click at [284, 548] on input "text" at bounding box center [364, 544] width 189 height 24
paste input "MA PML"
type input "MA PML"
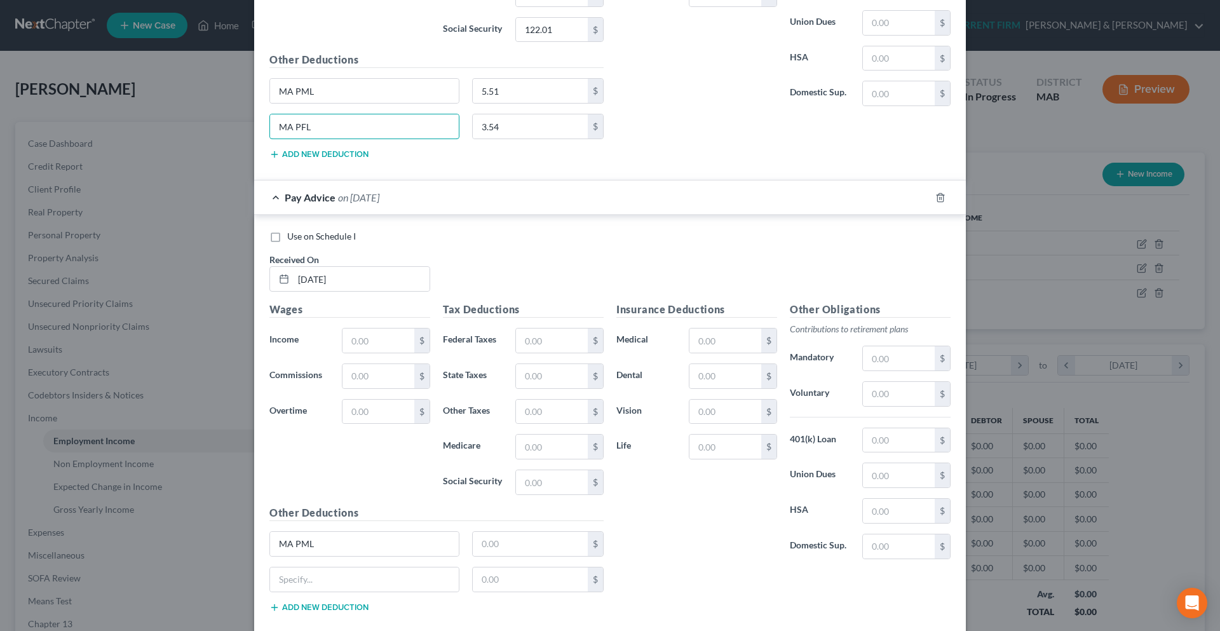
drag, startPoint x: 326, startPoint y: 129, endPoint x: 259, endPoint y: 135, distance: 66.9
click at [263, 135] on div "MA PFL" at bounding box center [364, 126] width 203 height 25
click at [321, 581] on input "text" at bounding box center [364, 579] width 189 height 24
paste input "MA PFL"
type input "MA PFL"
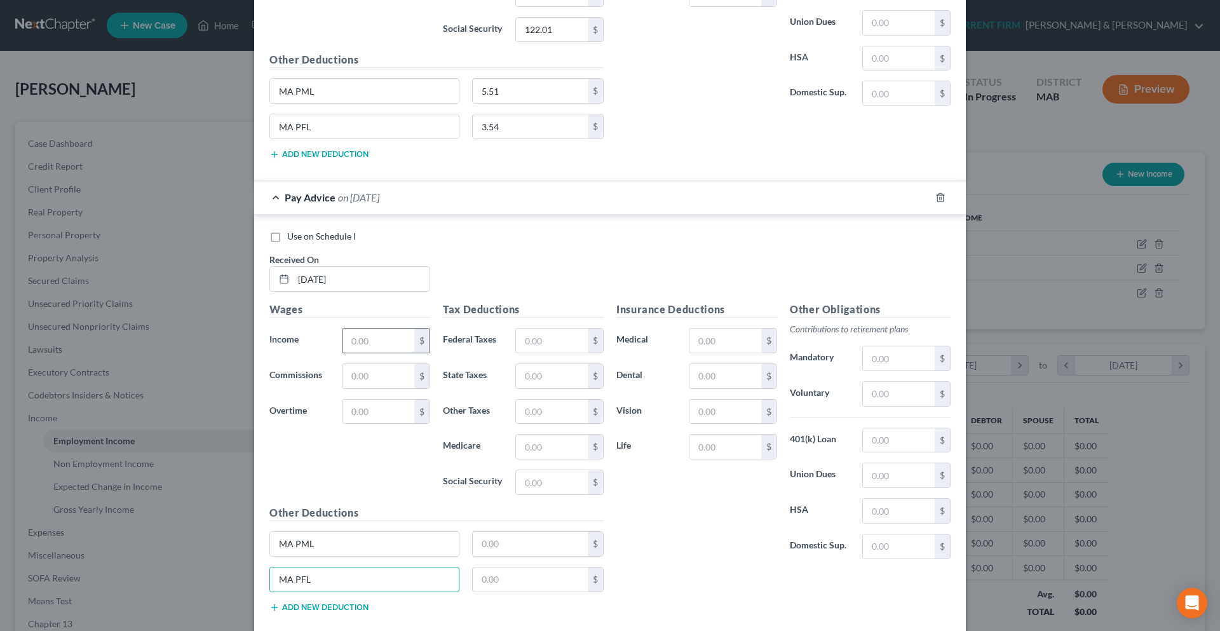
click at [369, 336] on input "text" at bounding box center [378, 340] width 72 height 24
type input "2,158.65"
click at [546, 340] on input "text" at bounding box center [552, 340] width 72 height 24
type input "128.83"
click at [546, 380] on input "text" at bounding box center [552, 376] width 72 height 24
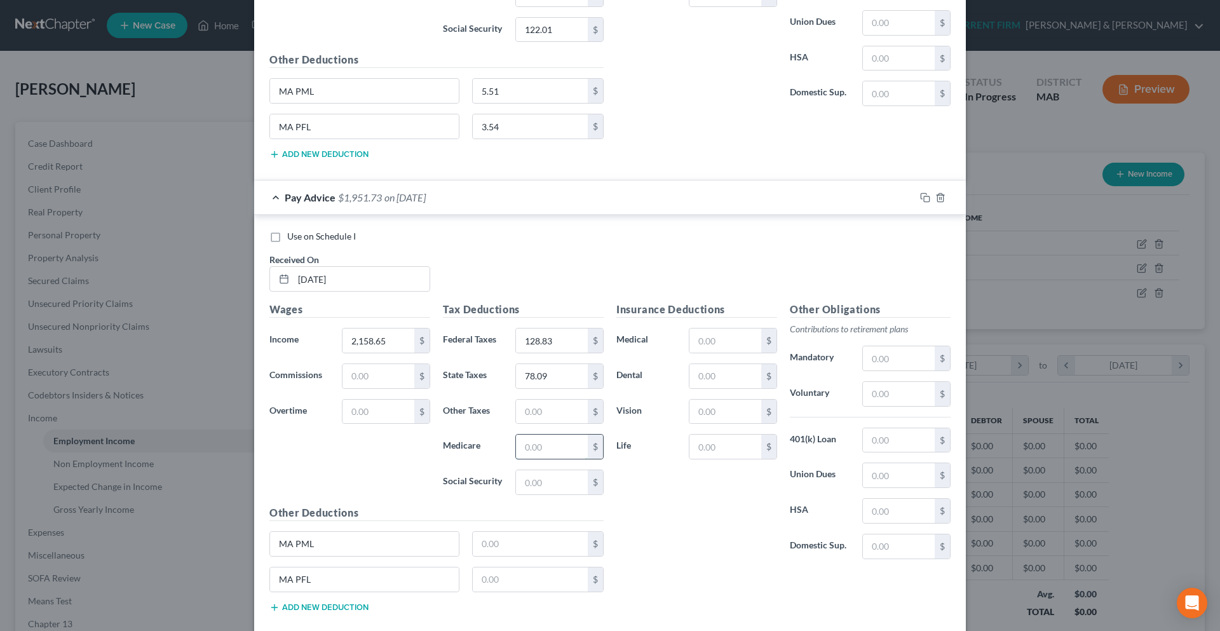
click at [542, 447] on input "text" at bounding box center [552, 446] width 72 height 24
click at [537, 488] on input "text" at bounding box center [552, 482] width 72 height 24
click at [521, 534] on input "text" at bounding box center [531, 544] width 116 height 24
click at [511, 572] on input "text" at bounding box center [531, 579] width 116 height 24
click at [873, 355] on input "text" at bounding box center [899, 358] width 72 height 24
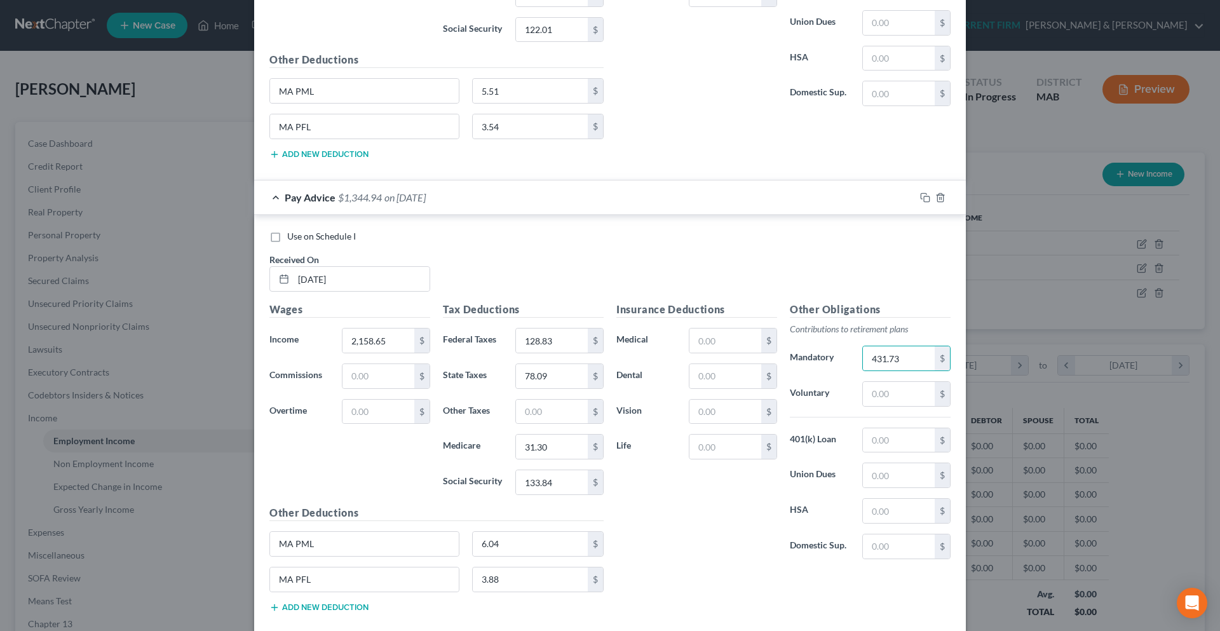
click at [749, 505] on div "Insurance Deductions Medical $ Dental $ Vision $ Life $" at bounding box center [696, 435] width 173 height 267
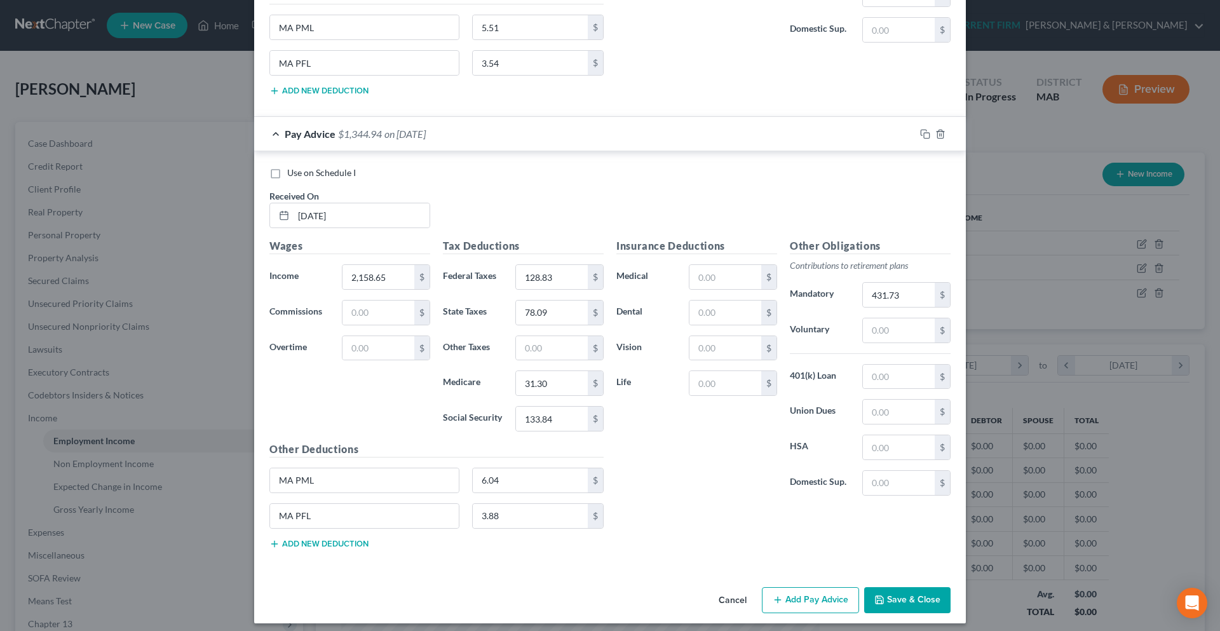
scroll to position [4872, 0]
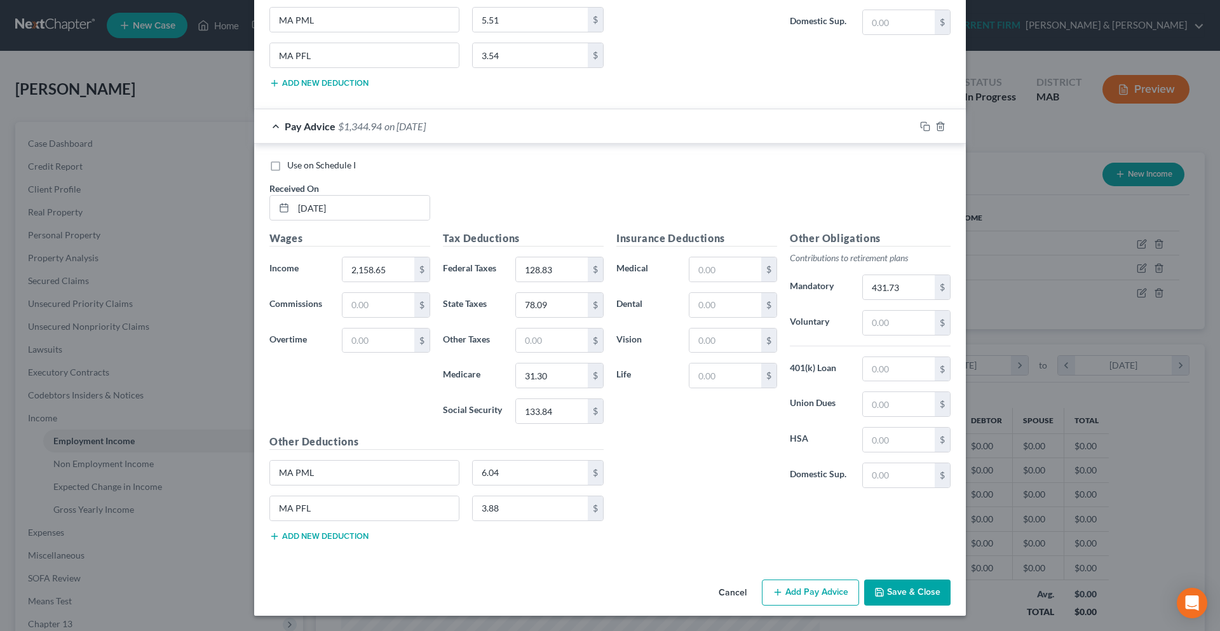
click at [782, 594] on button "Add Pay Advice" at bounding box center [810, 592] width 97 height 27
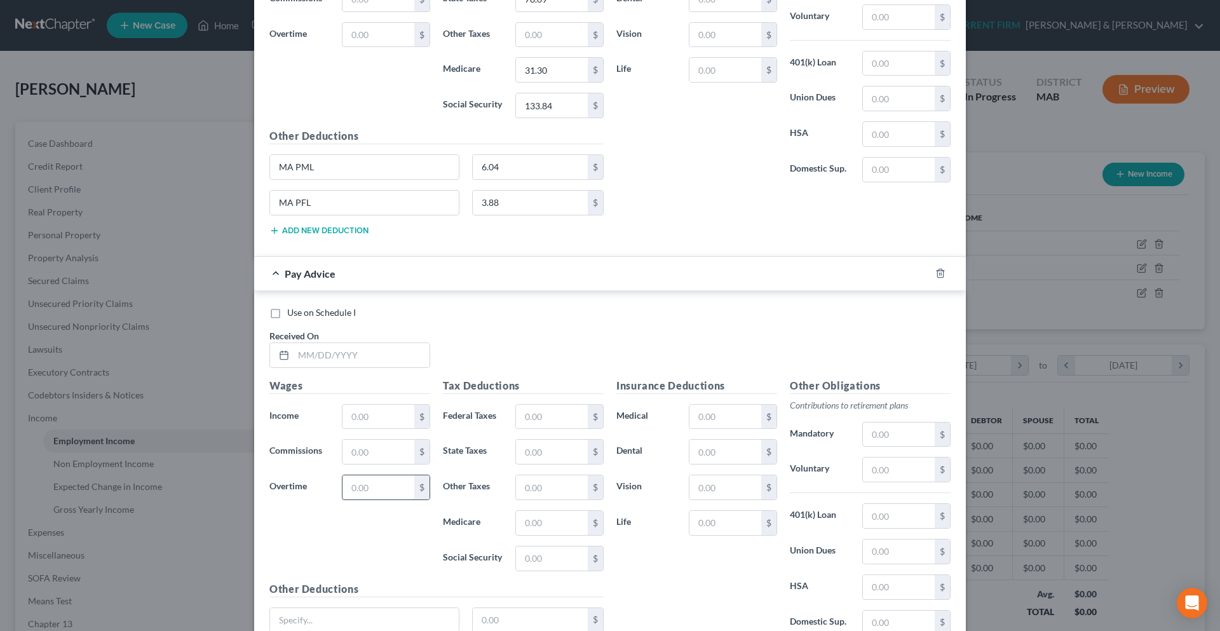
scroll to position [5253, 0]
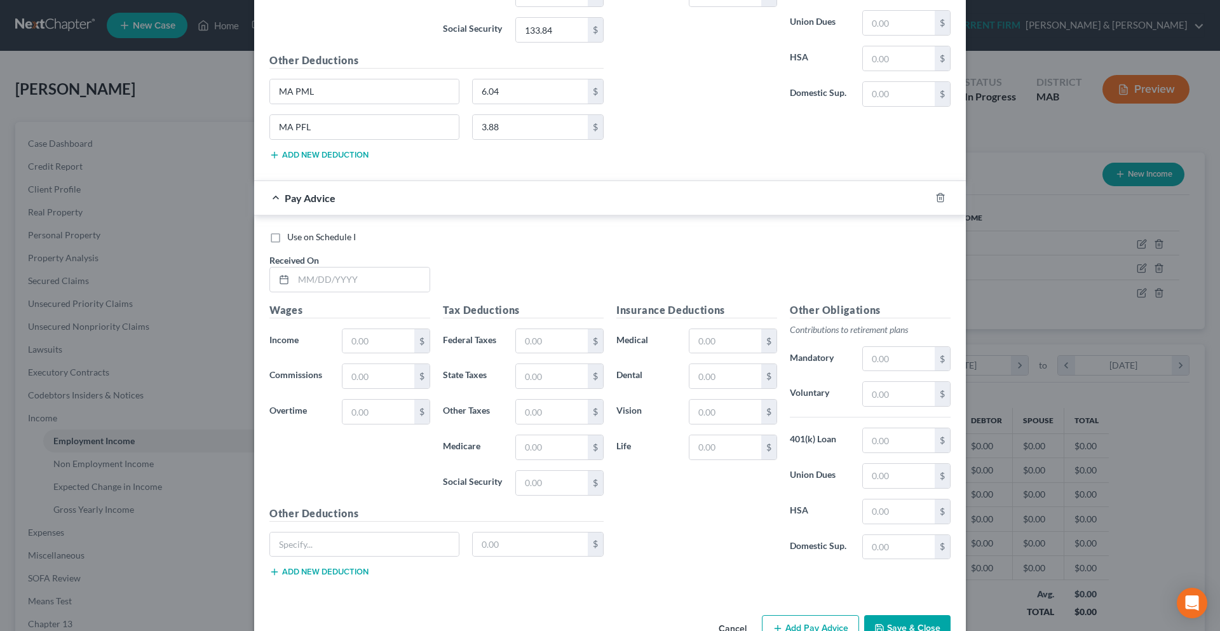
click at [287, 568] on button "Add new deduction" at bounding box center [318, 572] width 99 height 10
drag, startPoint x: 322, startPoint y: 90, endPoint x: 272, endPoint y: 90, distance: 50.2
click at [272, 90] on input "MA PML" at bounding box center [364, 91] width 189 height 24
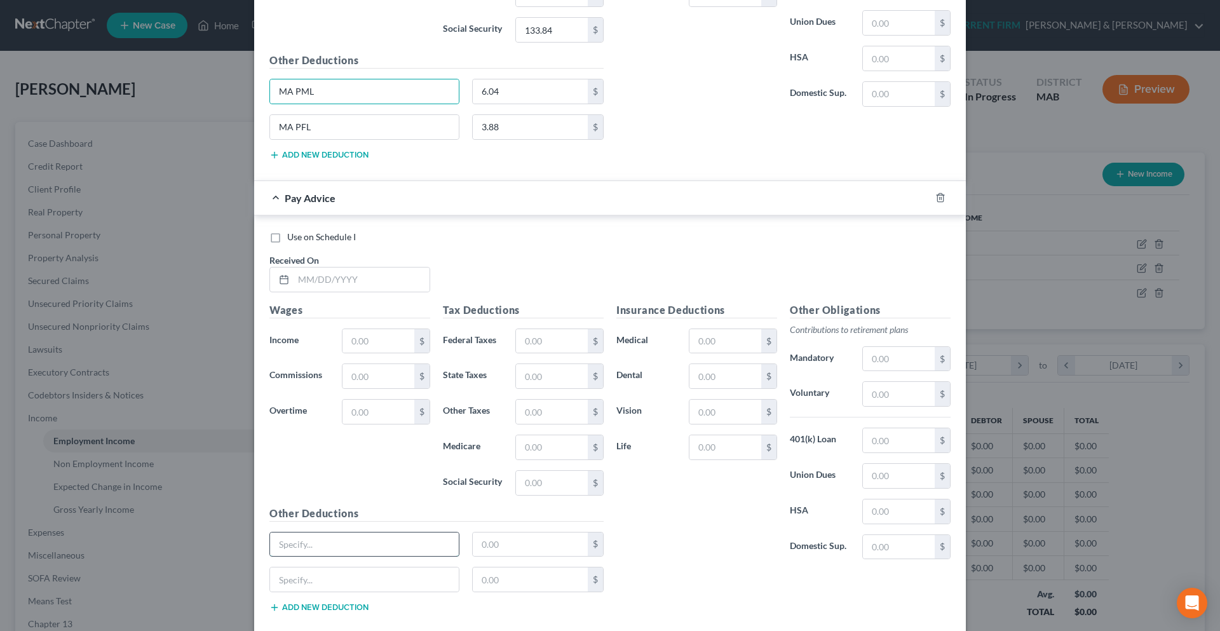
click at [297, 547] on input "text" at bounding box center [364, 544] width 189 height 24
paste input "MA PML"
drag, startPoint x: 313, startPoint y: 132, endPoint x: 271, endPoint y: 130, distance: 41.4
click at [271, 130] on input "MA PFL" at bounding box center [364, 127] width 189 height 24
click at [314, 577] on input "text" at bounding box center [364, 579] width 189 height 24
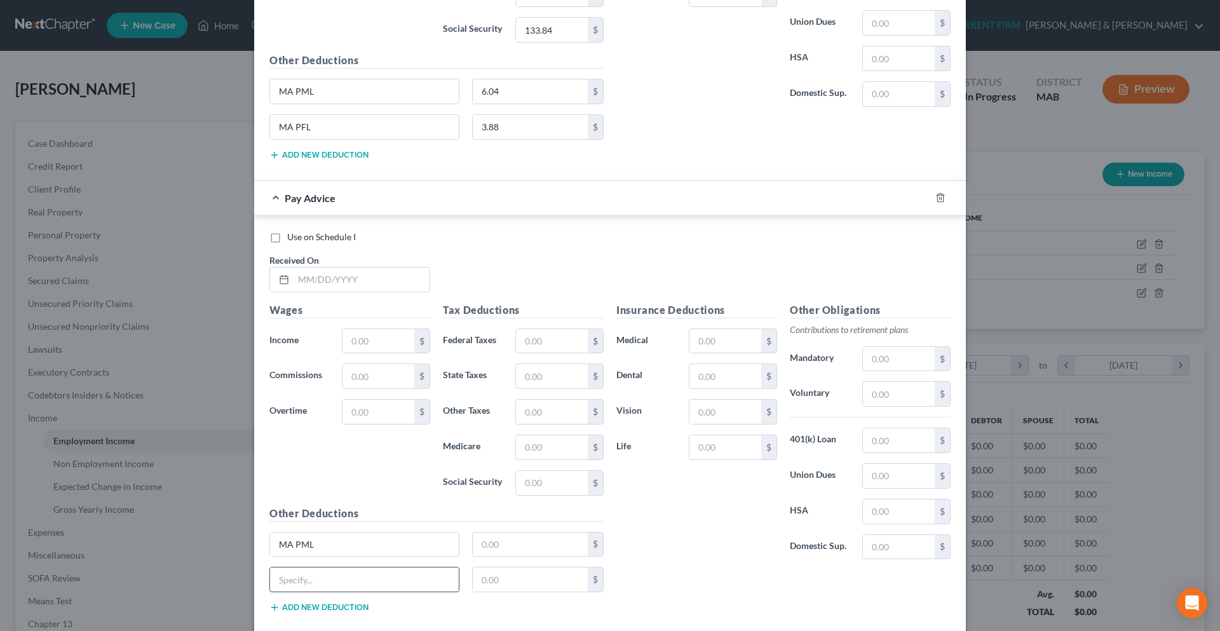
paste input "MA PFL"
click at [358, 283] on input "text" at bounding box center [361, 279] width 136 height 24
click at [359, 334] on input "text" at bounding box center [378, 341] width 72 height 24
click at [529, 346] on input "text" at bounding box center [552, 341] width 72 height 24
click at [534, 377] on input "text" at bounding box center [552, 376] width 72 height 24
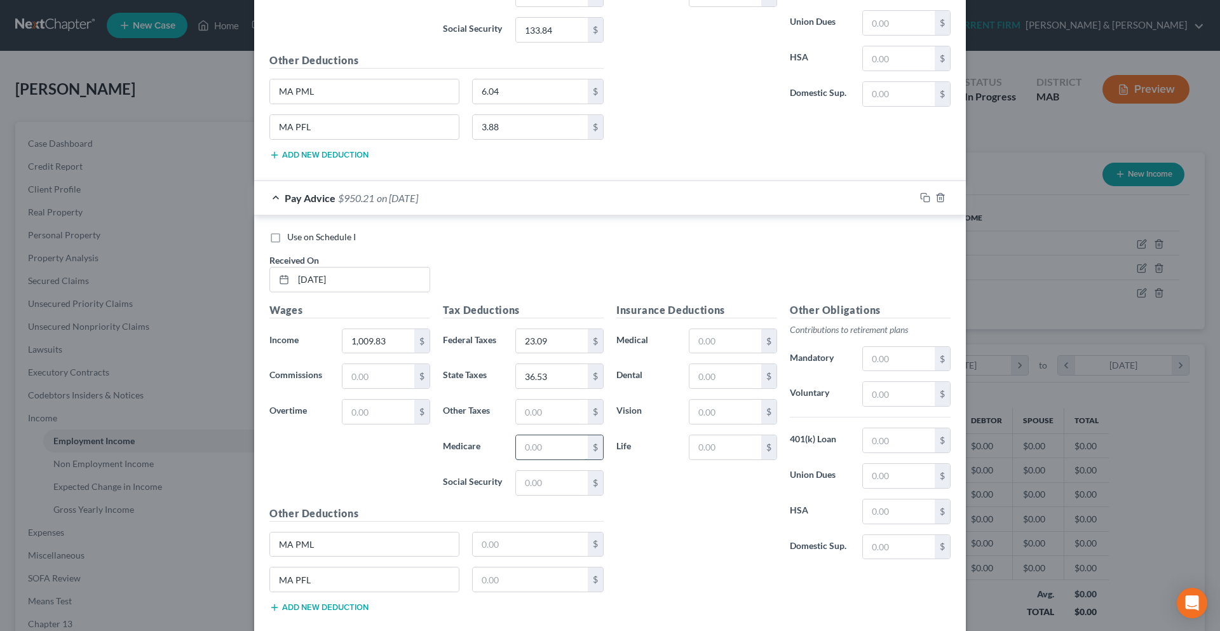
click at [539, 449] on input "text" at bounding box center [552, 447] width 72 height 24
click at [537, 476] on input "text" at bounding box center [552, 483] width 72 height 24
click at [521, 539] on input "text" at bounding box center [531, 544] width 116 height 24
click at [501, 568] on input "text" at bounding box center [531, 579] width 116 height 24
click at [878, 366] on input "text" at bounding box center [899, 359] width 72 height 24
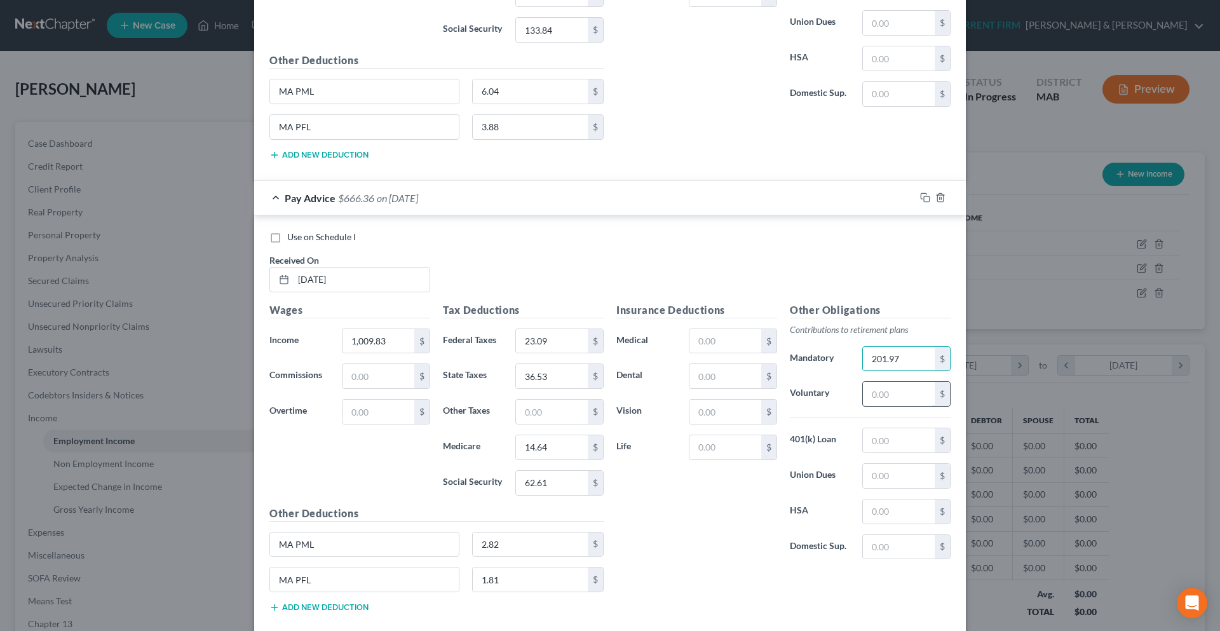
click at [877, 392] on input "text" at bounding box center [899, 394] width 72 height 24
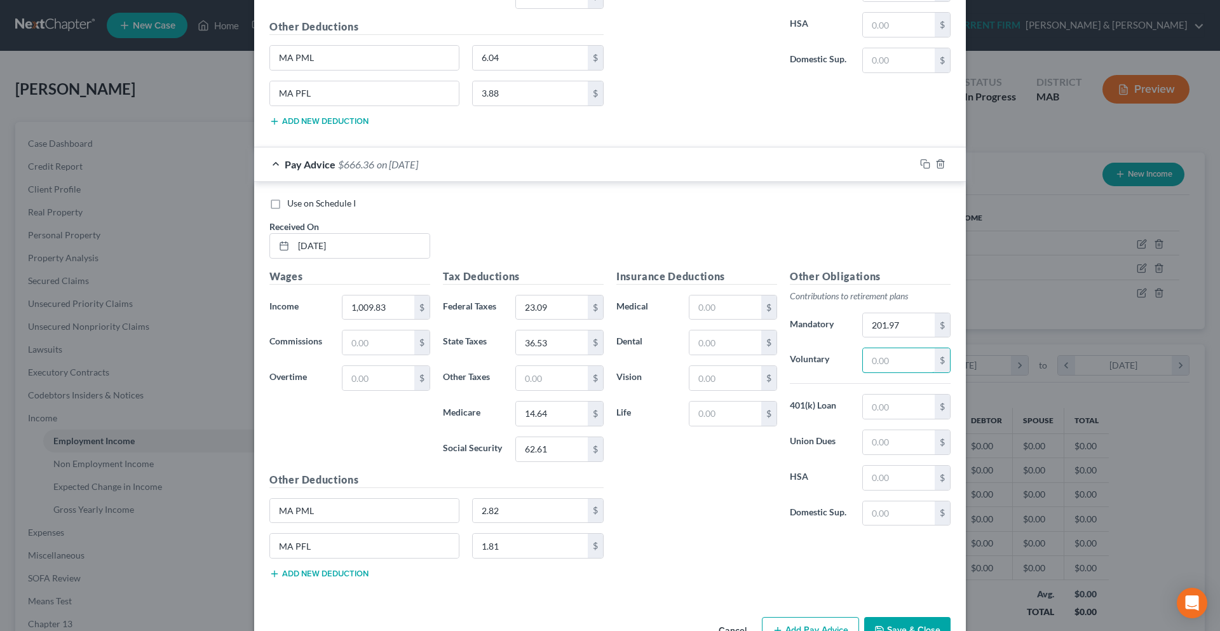
scroll to position [5325, 0]
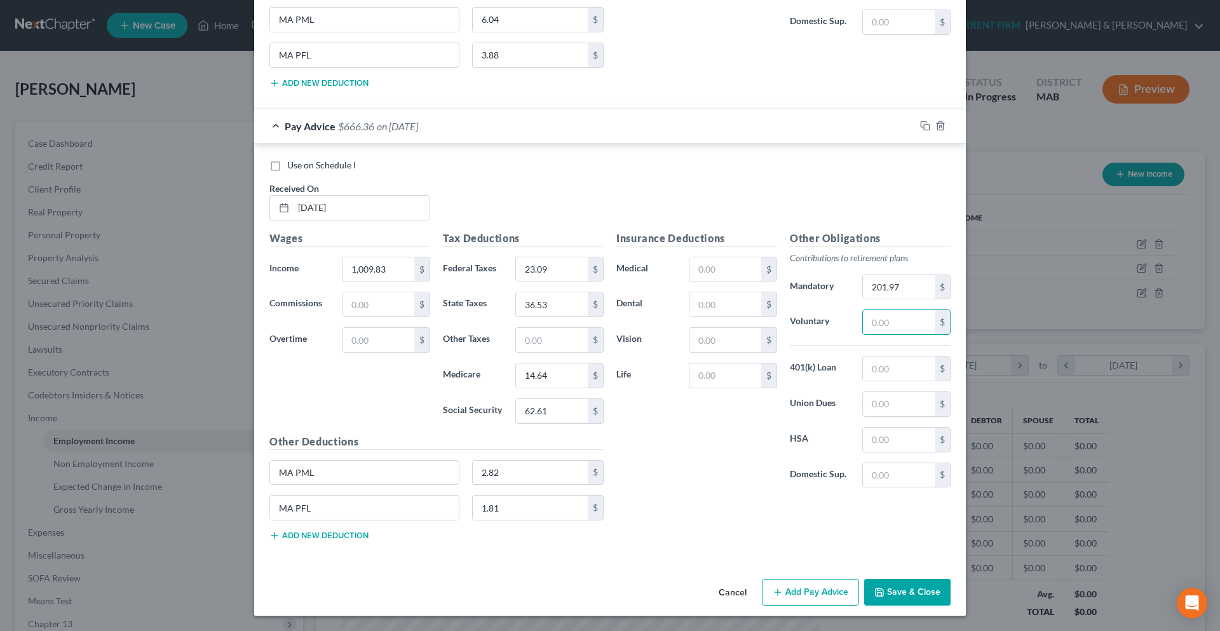
click at [795, 587] on button "Add Pay Advice" at bounding box center [810, 592] width 97 height 27
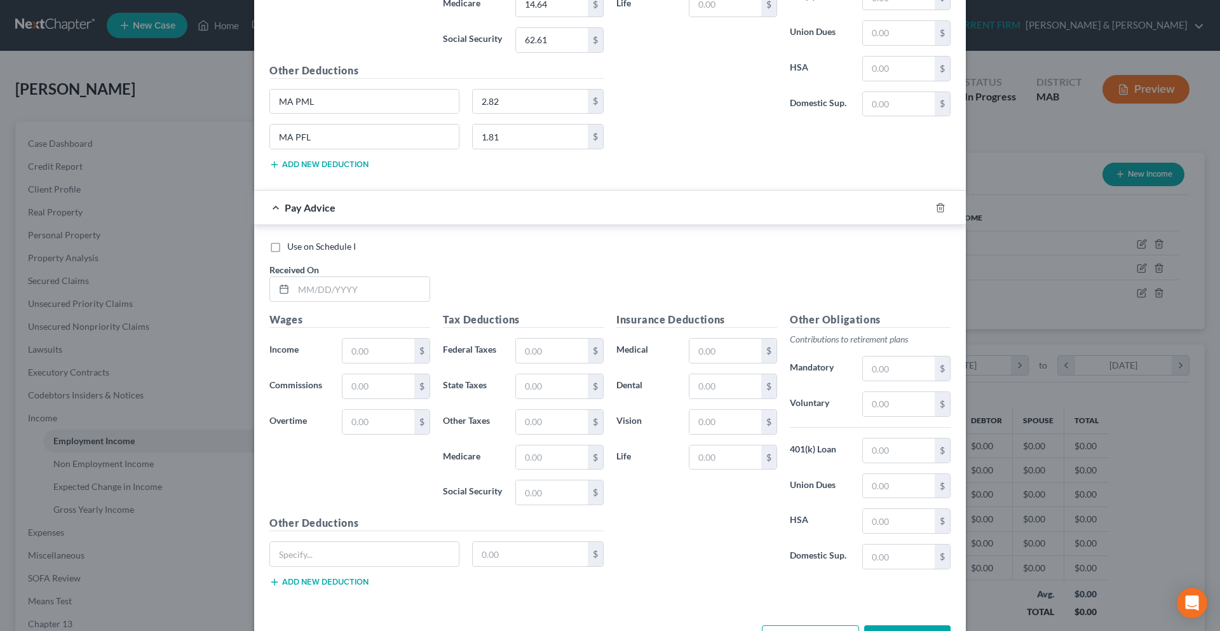
scroll to position [5742, 0]
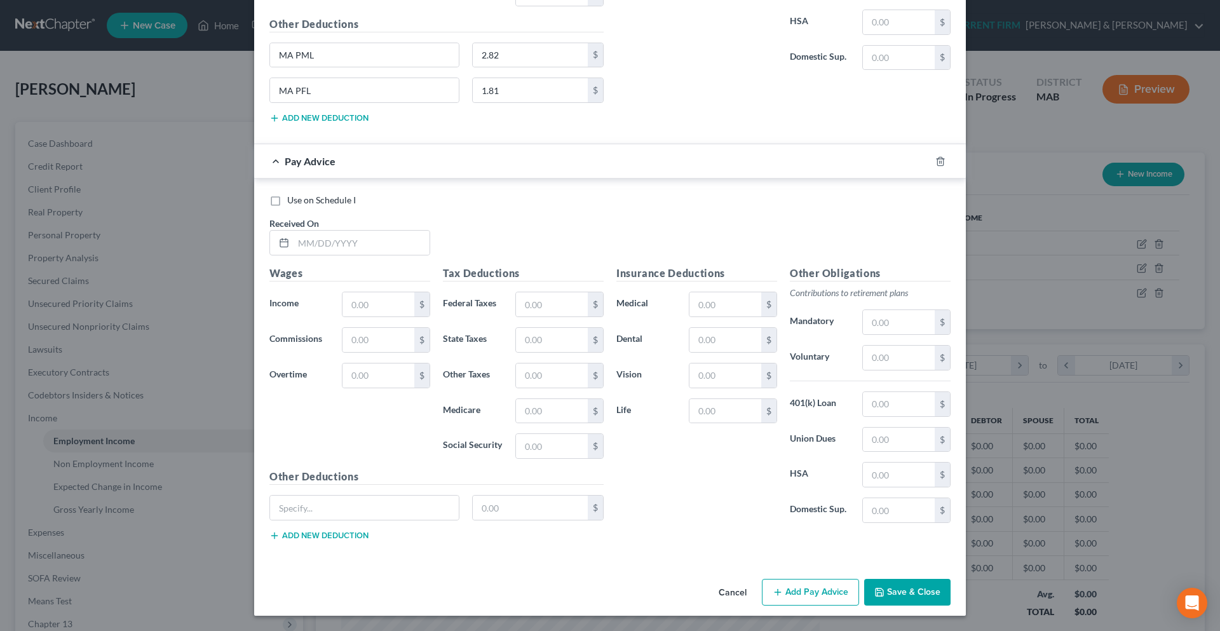
click at [360, 538] on button "Add new deduction" at bounding box center [318, 535] width 99 height 10
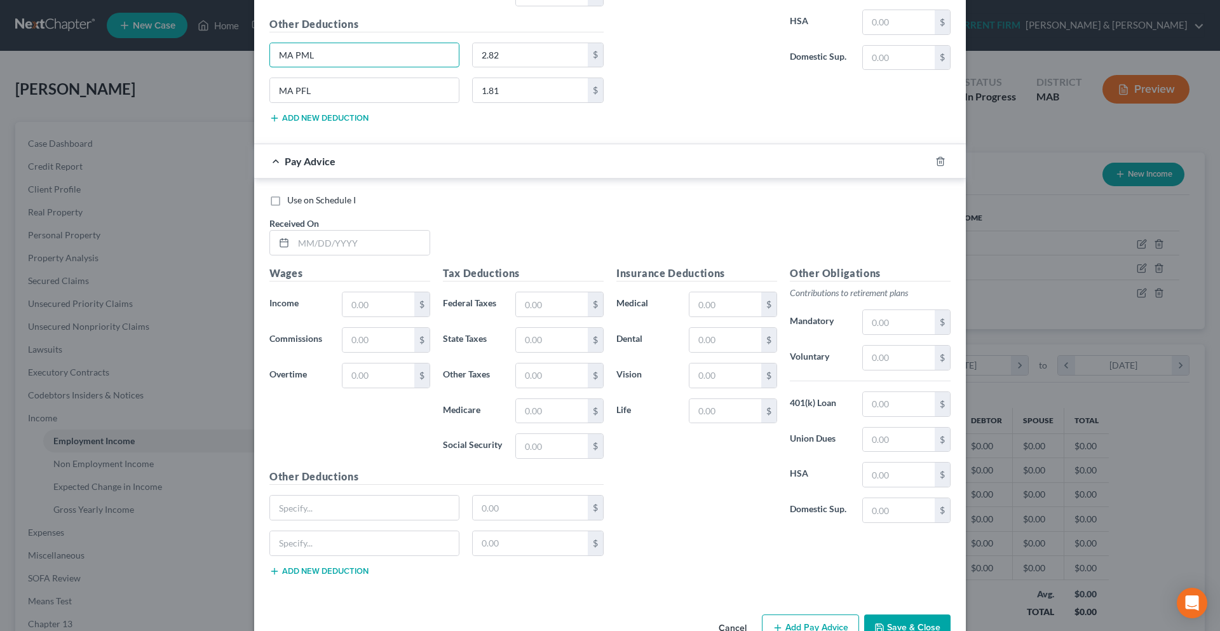
drag, startPoint x: 346, startPoint y: 53, endPoint x: 260, endPoint y: 57, distance: 85.8
click at [263, 57] on div "MA PML" at bounding box center [364, 55] width 203 height 25
click at [417, 514] on input "text" at bounding box center [364, 507] width 189 height 24
paste input "MA PML"
drag, startPoint x: 312, startPoint y: 92, endPoint x: 272, endPoint y: 92, distance: 39.4
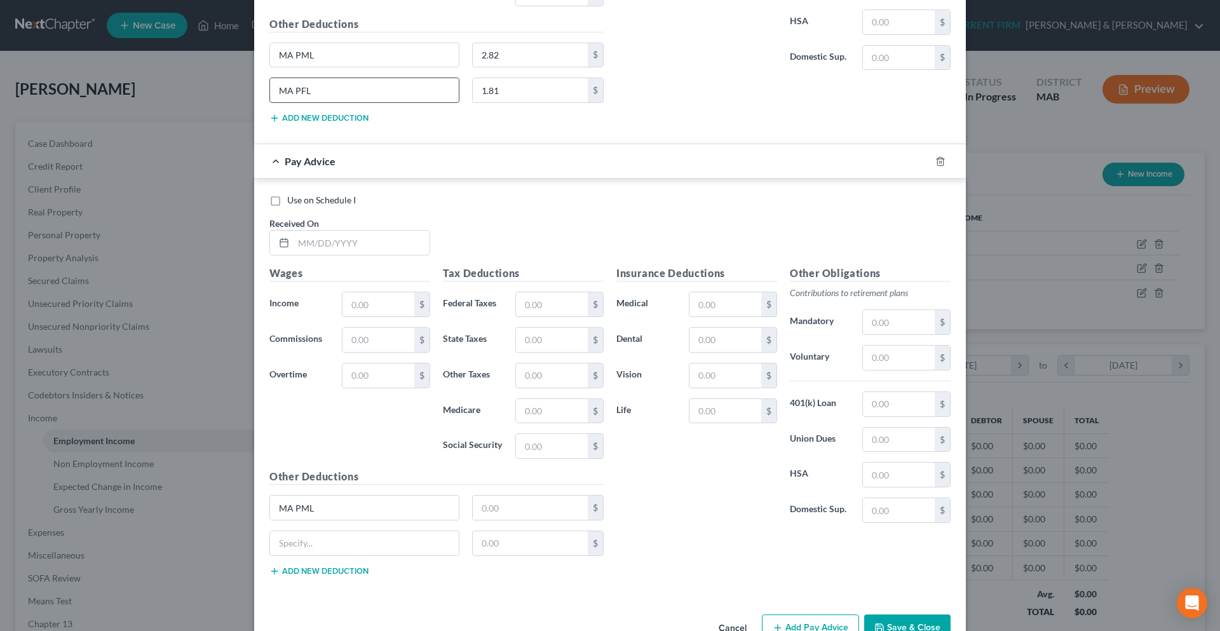
click at [272, 92] on input "MA PFL" at bounding box center [364, 90] width 189 height 24
click at [391, 549] on input "text" at bounding box center [364, 543] width 189 height 24
paste input "MA PFL"
click at [361, 304] on input "text" at bounding box center [378, 304] width 72 height 24
click at [300, 243] on input "text" at bounding box center [361, 243] width 136 height 24
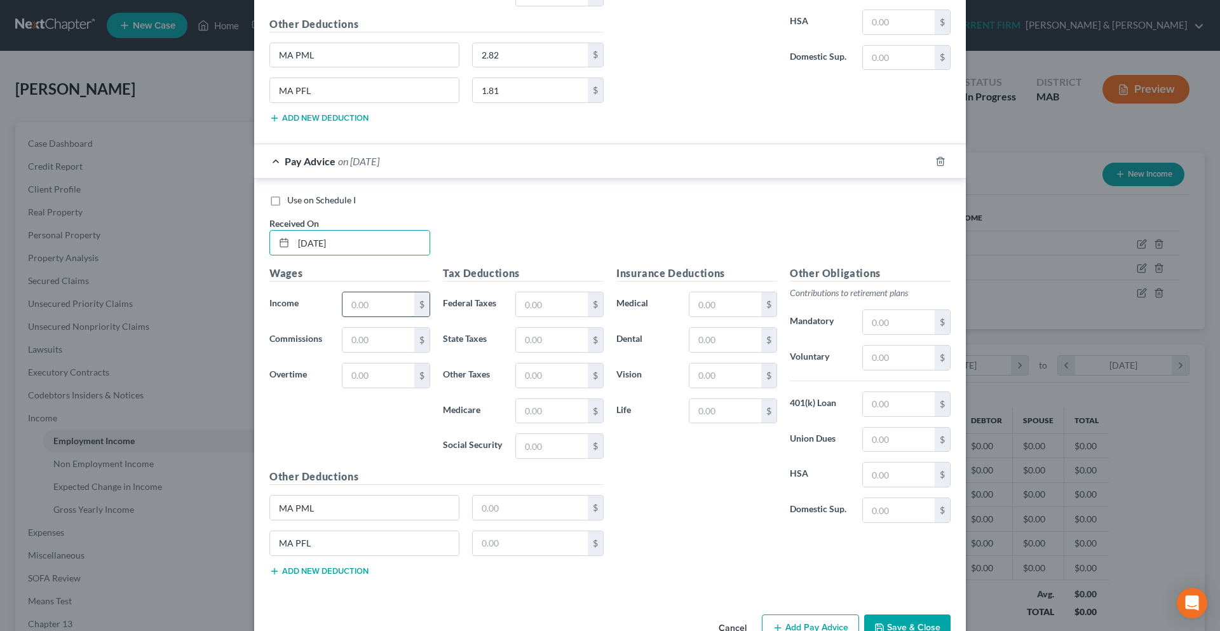
click at [354, 297] on input "text" at bounding box center [378, 304] width 72 height 24
drag, startPoint x: 356, startPoint y: 245, endPoint x: 267, endPoint y: 243, distance: 88.3
click at [269, 243] on div "[DATE]" at bounding box center [349, 242] width 161 height 25
drag, startPoint x: 316, startPoint y: 53, endPoint x: 248, endPoint y: 52, distance: 68.0
click at [248, 52] on div "Edit Income Source × Employment Type * Select Full or [DEMOGRAPHIC_DATA] Employ…" at bounding box center [610, 315] width 1220 height 631
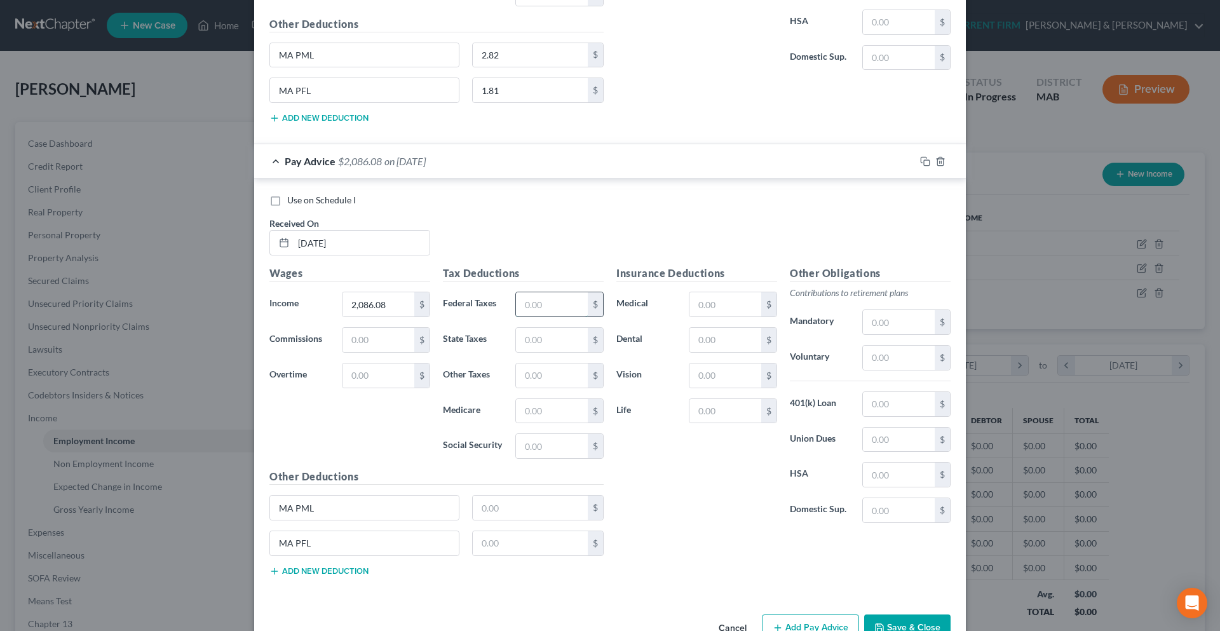
click at [524, 302] on input "text" at bounding box center [552, 304] width 72 height 24
click at [524, 335] on input "text" at bounding box center [552, 340] width 72 height 24
click at [529, 410] on input "text" at bounding box center [552, 411] width 72 height 24
click at [532, 440] on input "text" at bounding box center [552, 446] width 72 height 24
click at [513, 492] on div "Other Deductions MA PML $ MA PFL $ Add new deduction" at bounding box center [436, 528] width 347 height 118
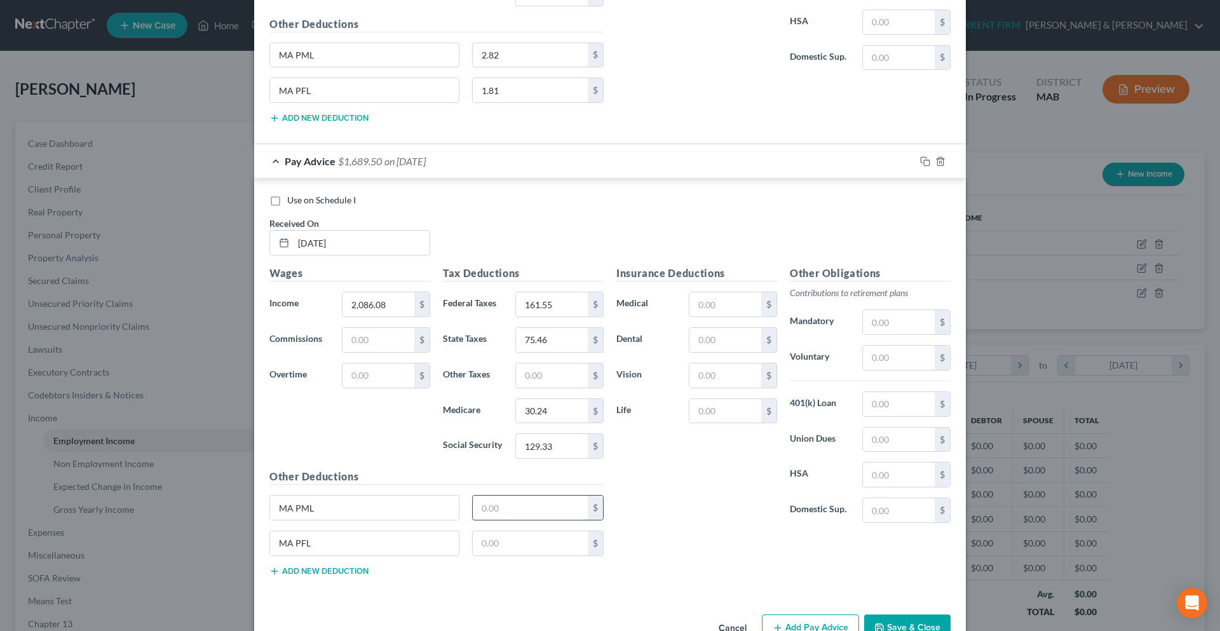
click at [511, 501] on input "text" at bounding box center [531, 507] width 116 height 24
click at [506, 535] on input "text" at bounding box center [531, 543] width 116 height 24
click at [889, 336] on div "Other Obligations Contributions to retirement plans Mandatory $ Voluntary $ 401…" at bounding box center [869, 399] width 173 height 267
click at [886, 323] on input "text" at bounding box center [899, 322] width 72 height 24
click at [894, 398] on input "text" at bounding box center [899, 404] width 72 height 24
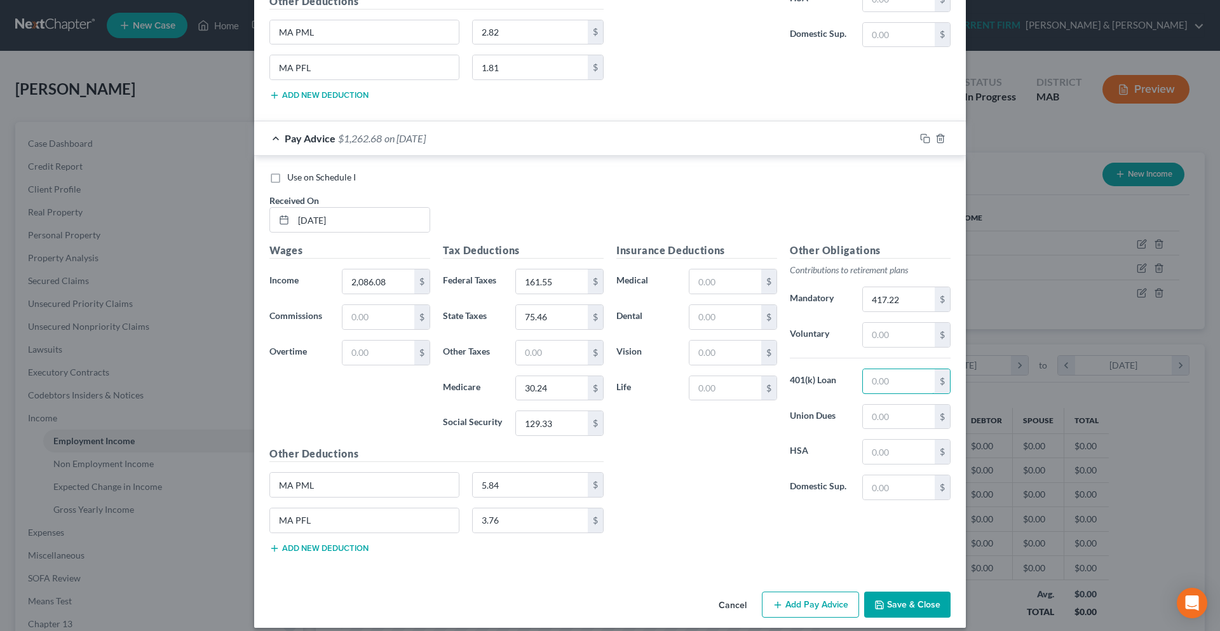
scroll to position [5777, 0]
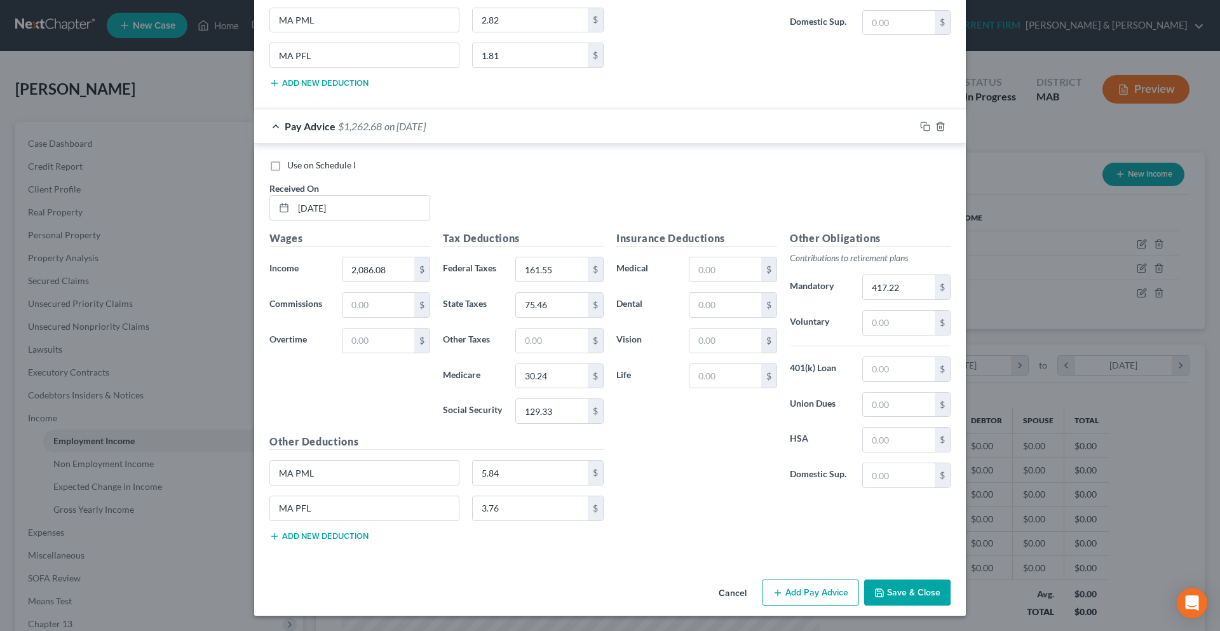
click at [801, 593] on button "Add Pay Advice" at bounding box center [810, 592] width 97 height 27
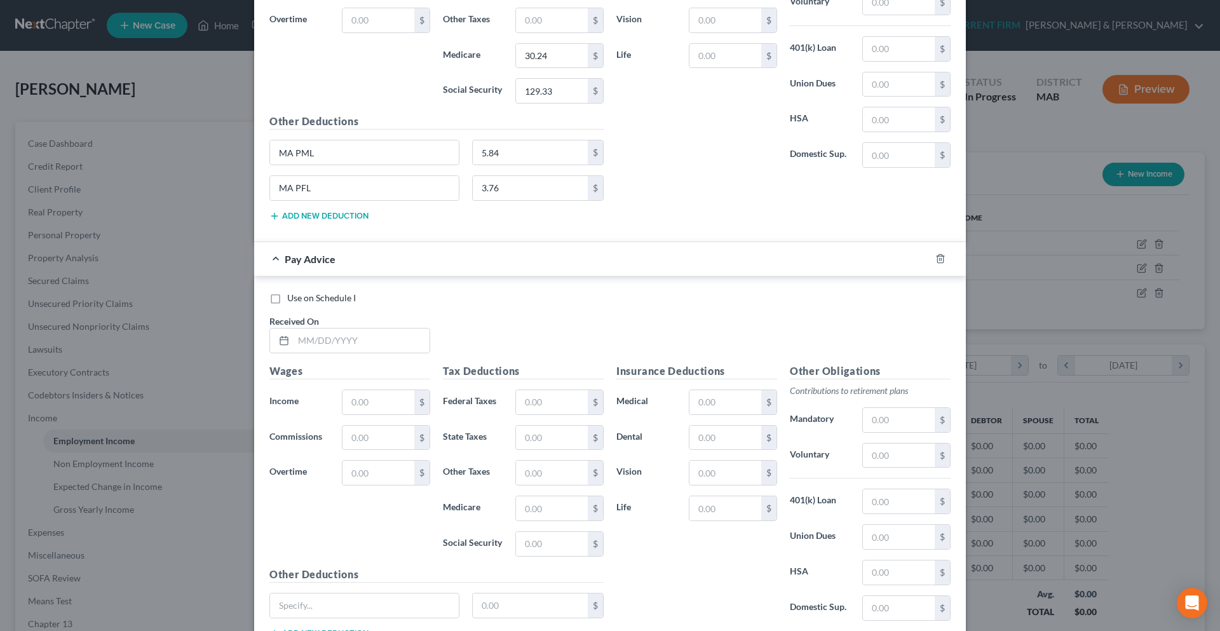
scroll to position [6194, 0]
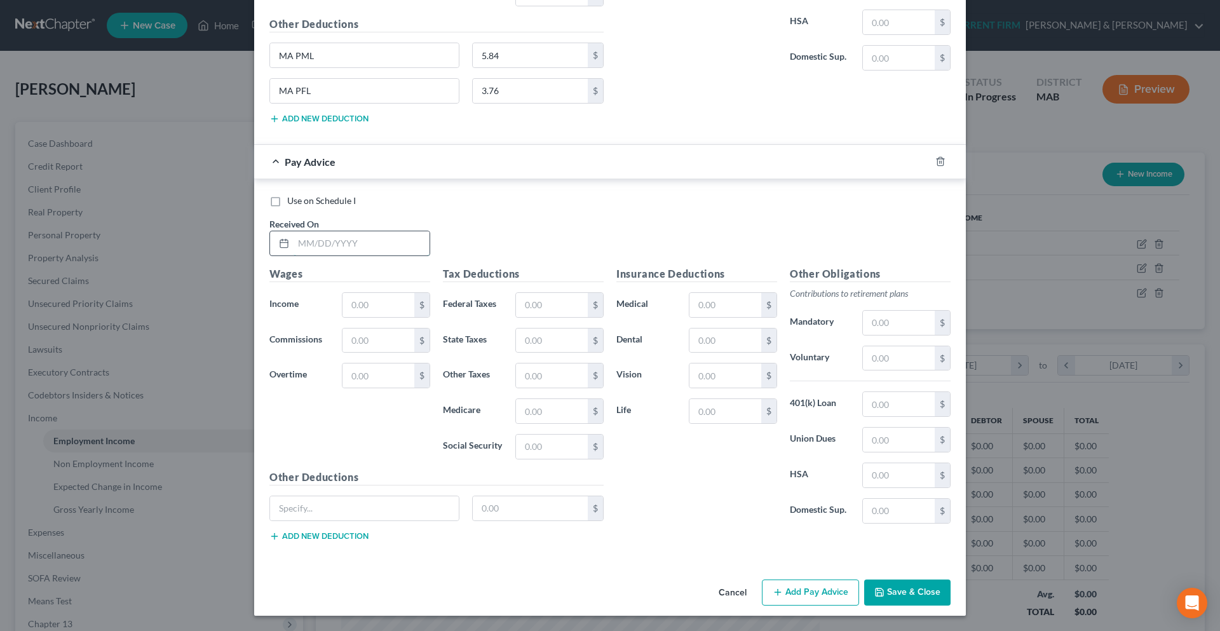
click at [308, 246] on input "text" at bounding box center [361, 243] width 136 height 24
click at [352, 535] on button "Add new deduction" at bounding box center [318, 536] width 99 height 10
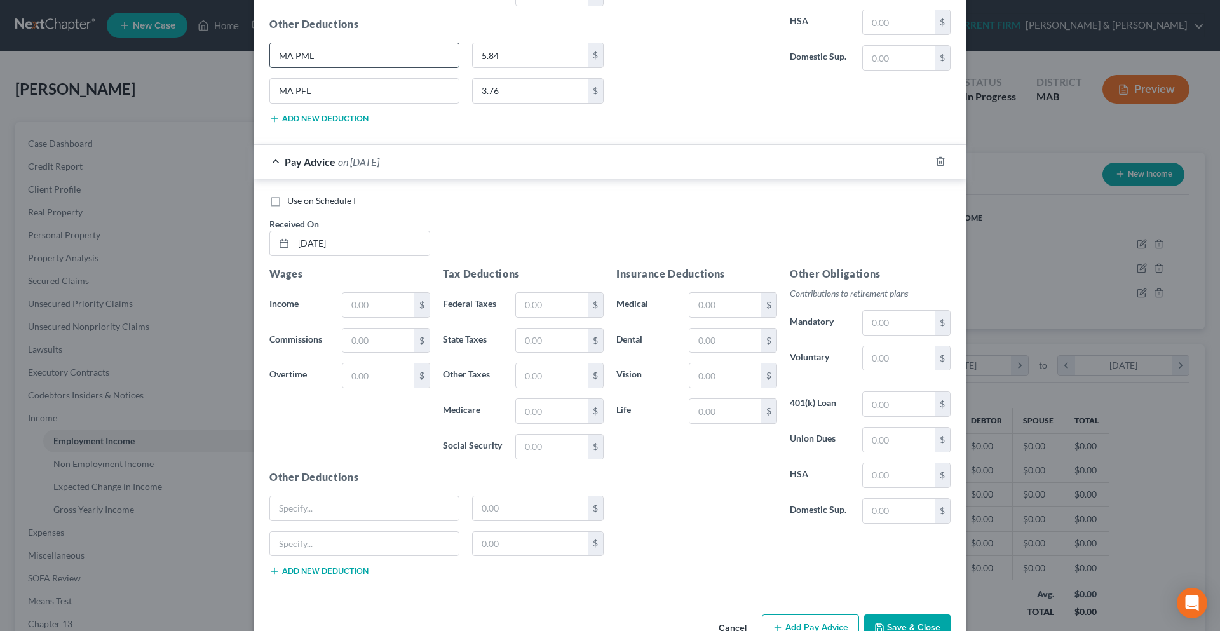
drag, startPoint x: 311, startPoint y: 57, endPoint x: 267, endPoint y: 57, distance: 43.2
click at [270, 57] on input "MA PML" at bounding box center [364, 55] width 189 height 24
click at [290, 516] on input "text" at bounding box center [364, 508] width 189 height 24
paste input "MA PML"
drag, startPoint x: 311, startPoint y: 93, endPoint x: 271, endPoint y: 93, distance: 40.7
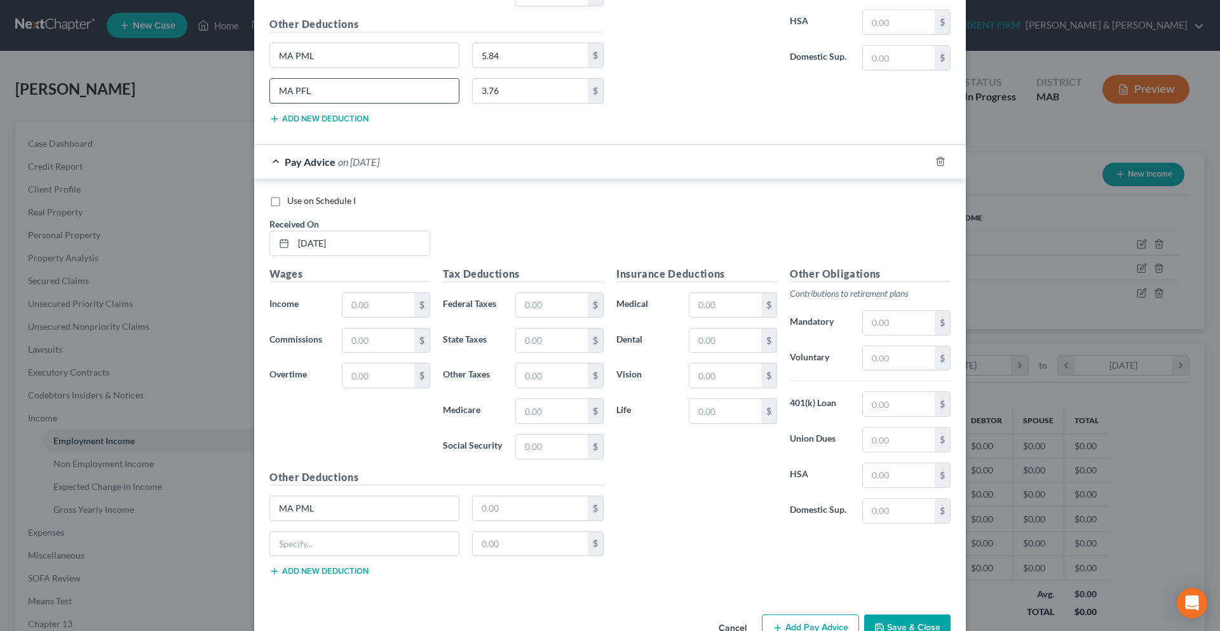
click at [271, 93] on input "MA PFL" at bounding box center [364, 91] width 189 height 24
click at [281, 548] on input "text" at bounding box center [364, 544] width 189 height 24
paste input "MA PFL"
click at [349, 304] on input "text" at bounding box center [378, 305] width 72 height 24
click at [518, 310] on input "text" at bounding box center [552, 305] width 72 height 24
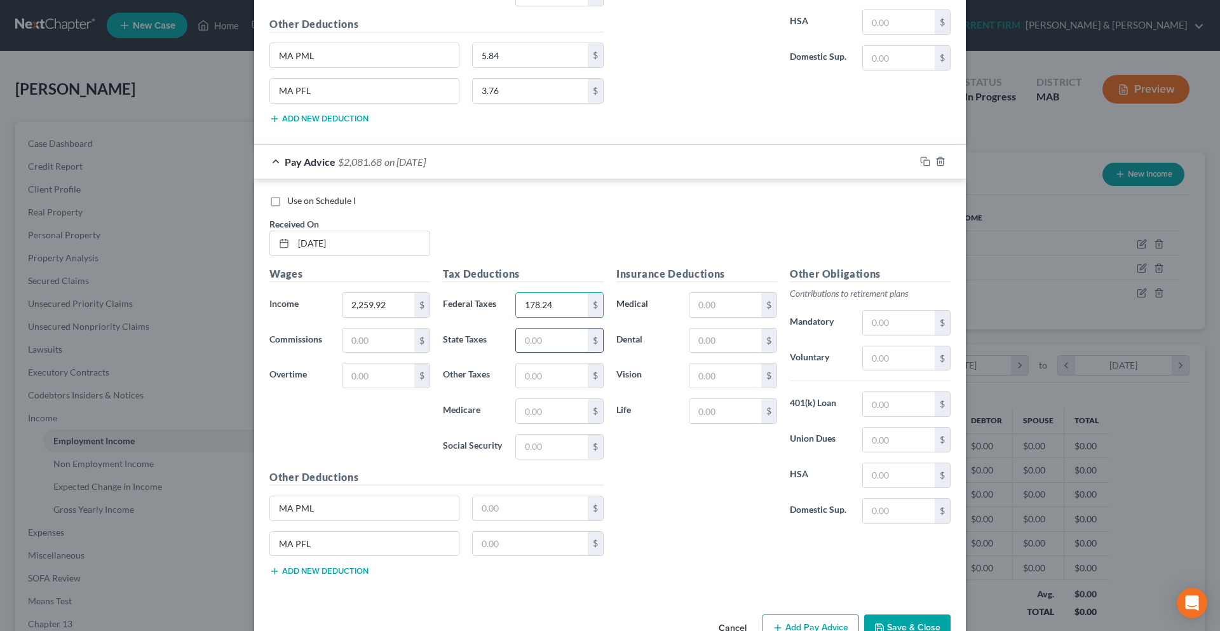
click at [535, 349] on input "text" at bounding box center [552, 340] width 72 height 24
click at [535, 409] on input "text" at bounding box center [552, 411] width 72 height 24
click at [525, 452] on input "text" at bounding box center [552, 446] width 72 height 24
click at [511, 505] on input "text" at bounding box center [531, 508] width 116 height 24
click at [505, 549] on input "text" at bounding box center [531, 544] width 116 height 24
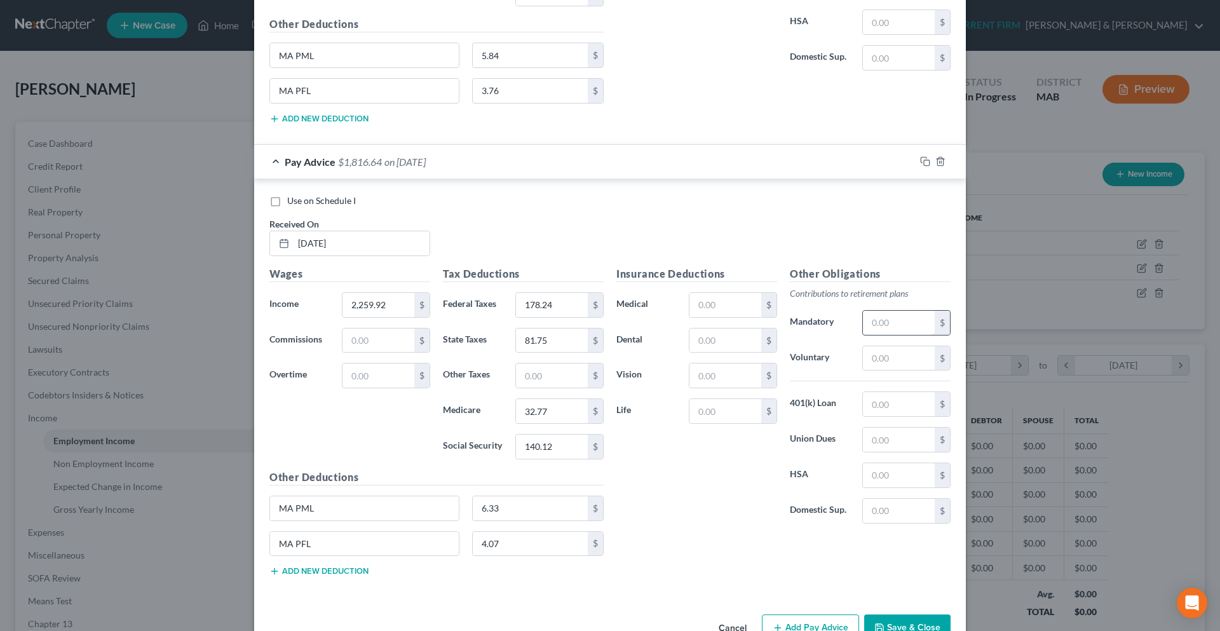
click at [878, 323] on input "text" at bounding box center [899, 323] width 72 height 24
click at [882, 354] on input "text" at bounding box center [899, 358] width 72 height 24
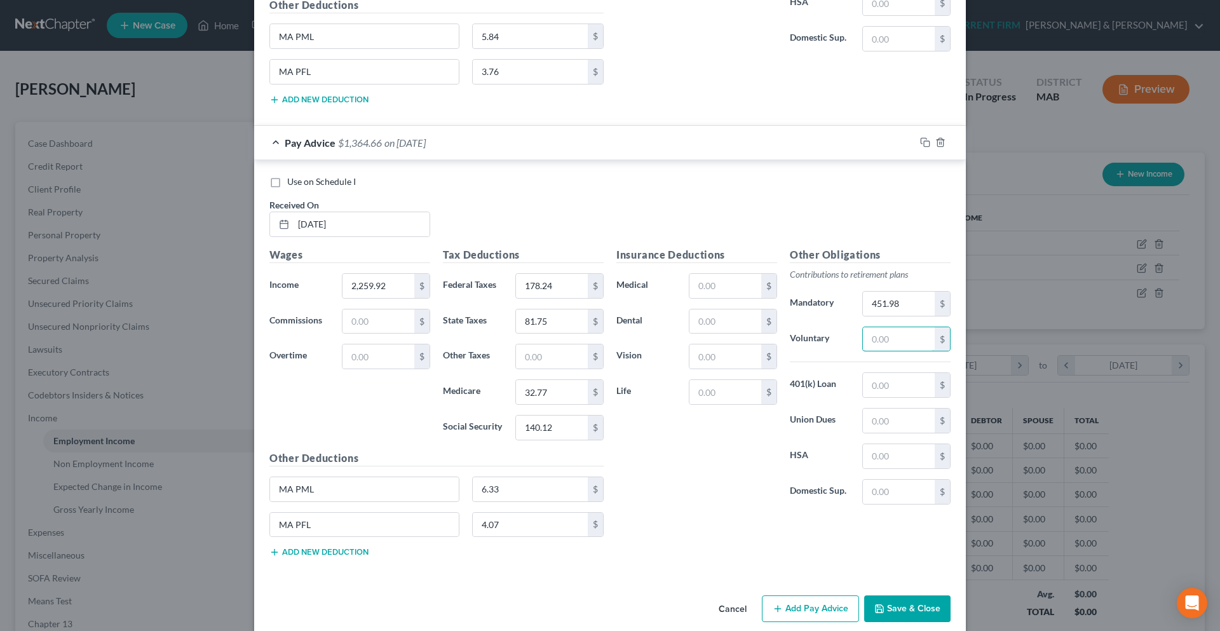
scroll to position [6230, 0]
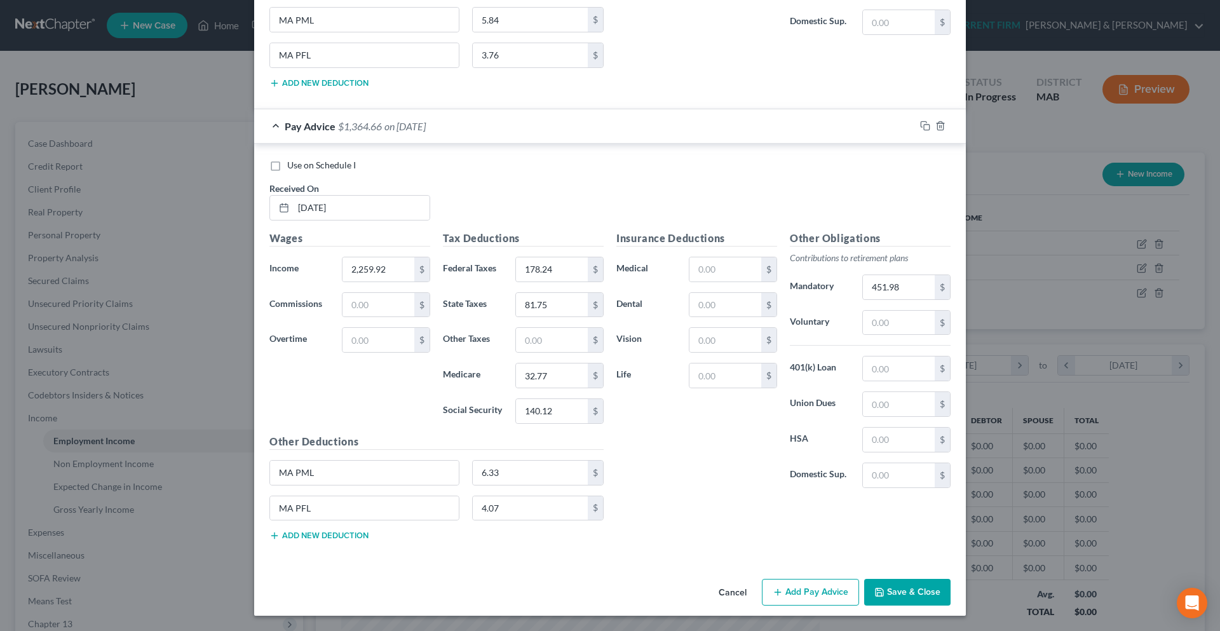
click at [832, 593] on button "Add Pay Advice" at bounding box center [810, 592] width 97 height 27
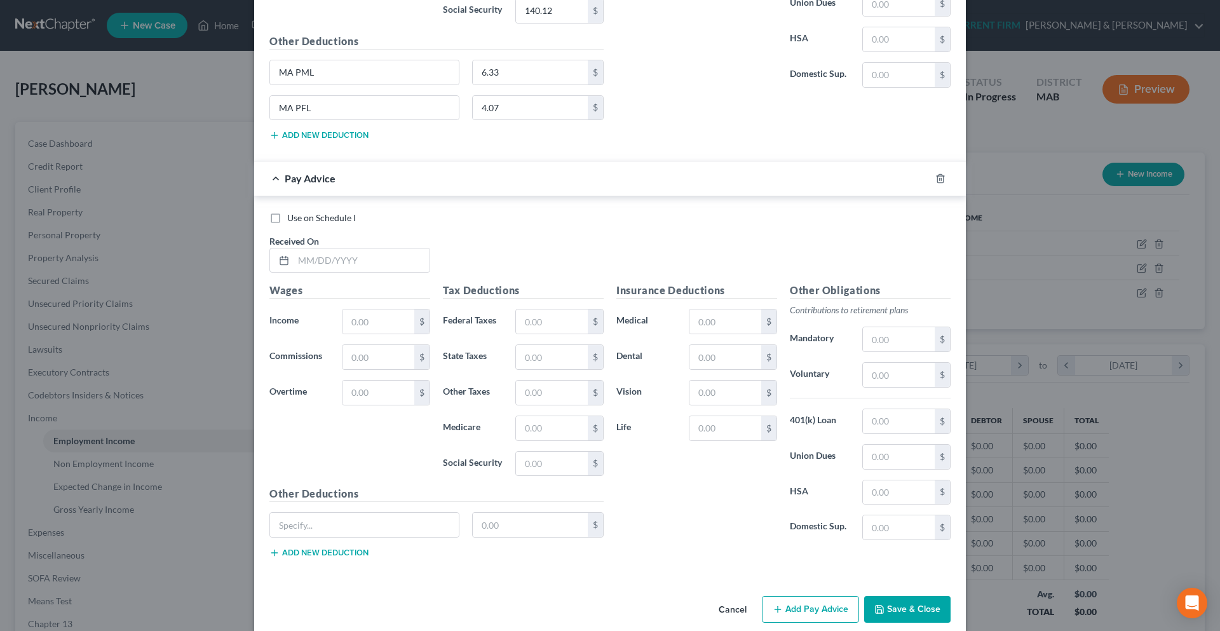
scroll to position [6647, 0]
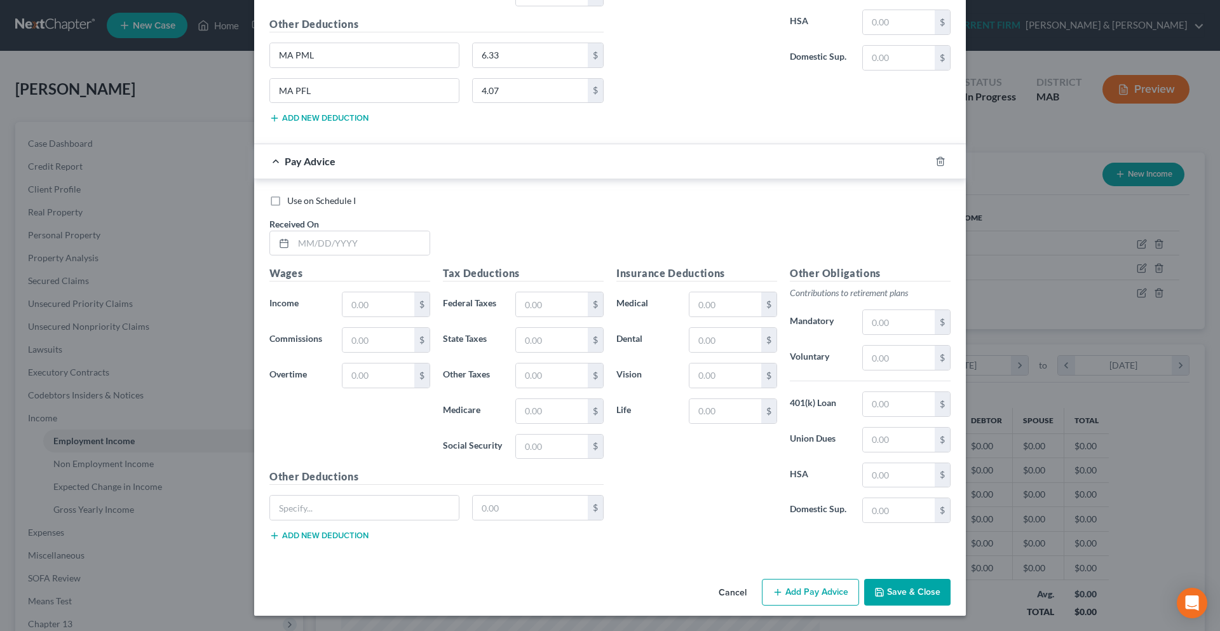
click at [323, 536] on button "Add new deduction" at bounding box center [318, 535] width 99 height 10
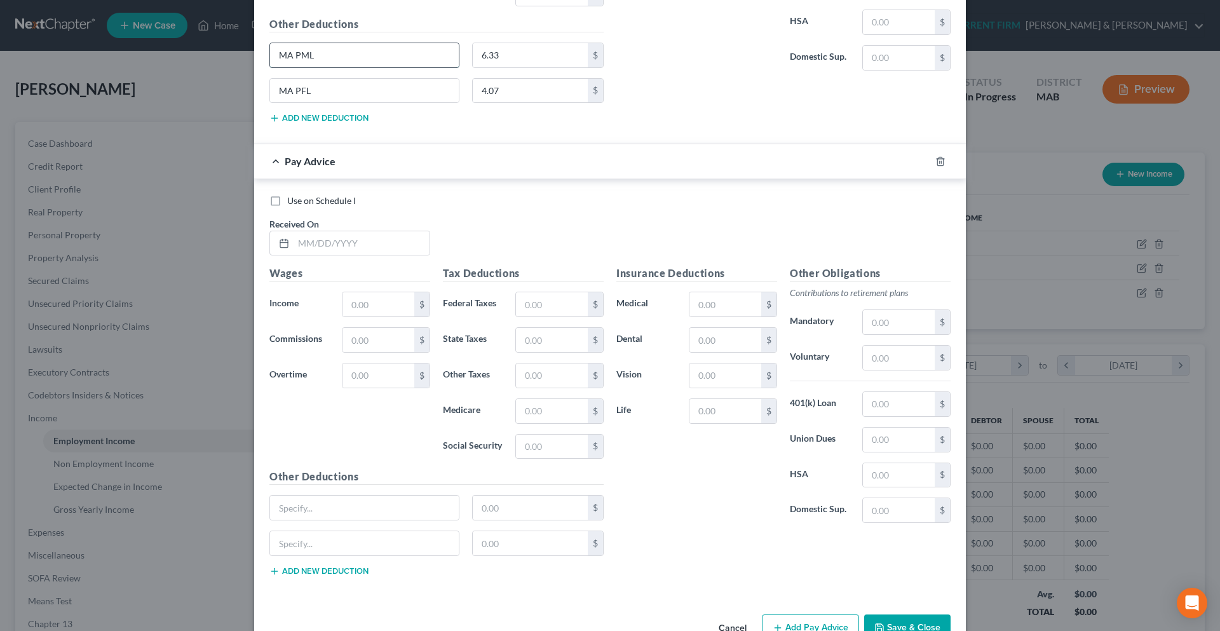
drag, startPoint x: 316, startPoint y: 53, endPoint x: 273, endPoint y: 58, distance: 43.5
click at [273, 58] on input "MA PML" at bounding box center [364, 55] width 189 height 24
click at [360, 511] on input "text" at bounding box center [364, 507] width 189 height 24
paste input "MA PML"
drag, startPoint x: 312, startPoint y: 91, endPoint x: 267, endPoint y: 91, distance: 45.1
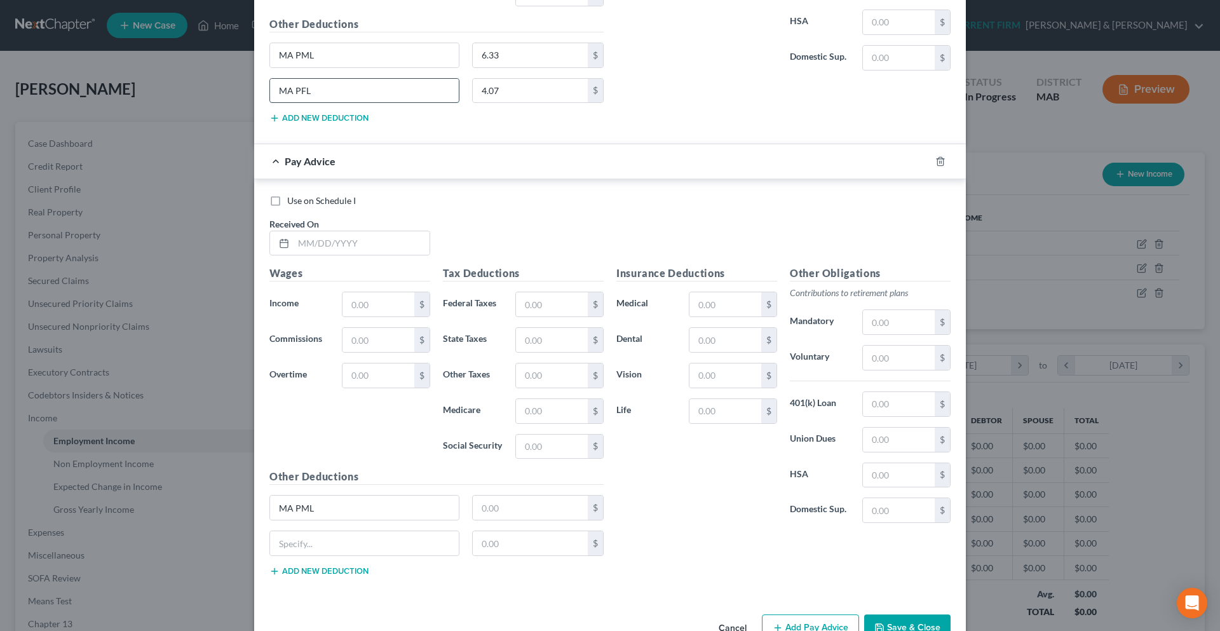
click at [270, 91] on input "MA PFL" at bounding box center [364, 91] width 189 height 24
click at [361, 547] on input "text" at bounding box center [364, 543] width 189 height 24
paste input "MA PFL"
click at [353, 246] on input "text" at bounding box center [361, 243] width 136 height 24
click at [374, 313] on input "text" at bounding box center [378, 304] width 72 height 24
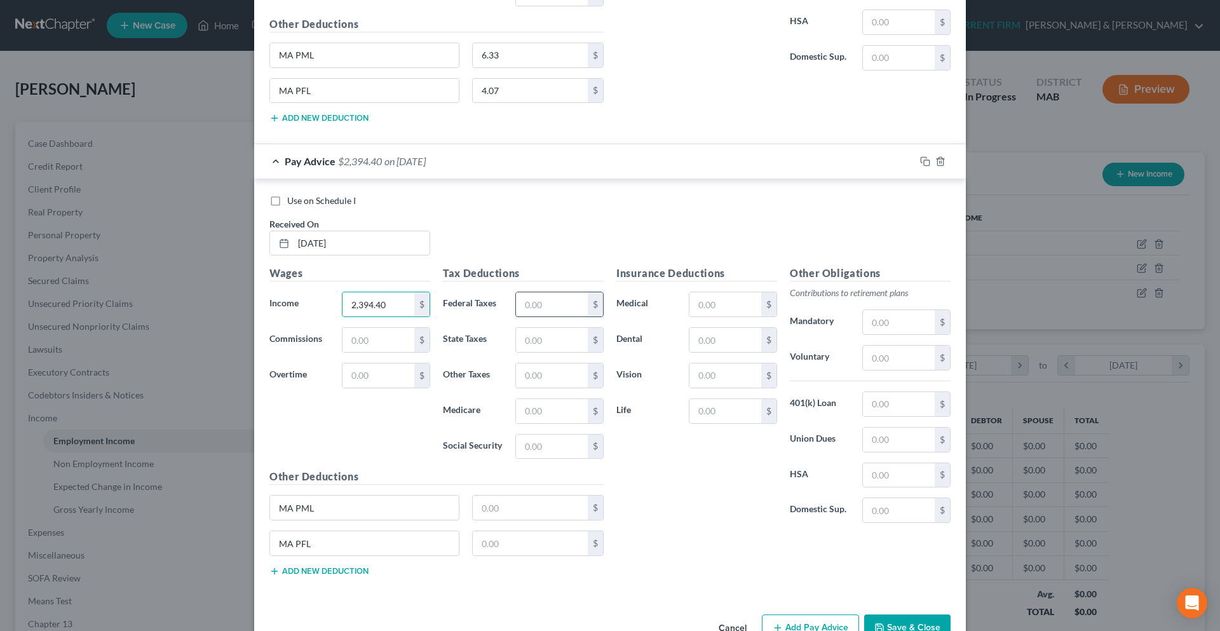
click at [528, 309] on input "text" at bounding box center [552, 304] width 72 height 24
click at [529, 334] on input "text" at bounding box center [552, 340] width 72 height 24
click at [539, 410] on input "text" at bounding box center [552, 411] width 72 height 24
click at [546, 451] on input "text" at bounding box center [552, 446] width 72 height 24
click at [541, 497] on input "text" at bounding box center [531, 507] width 116 height 24
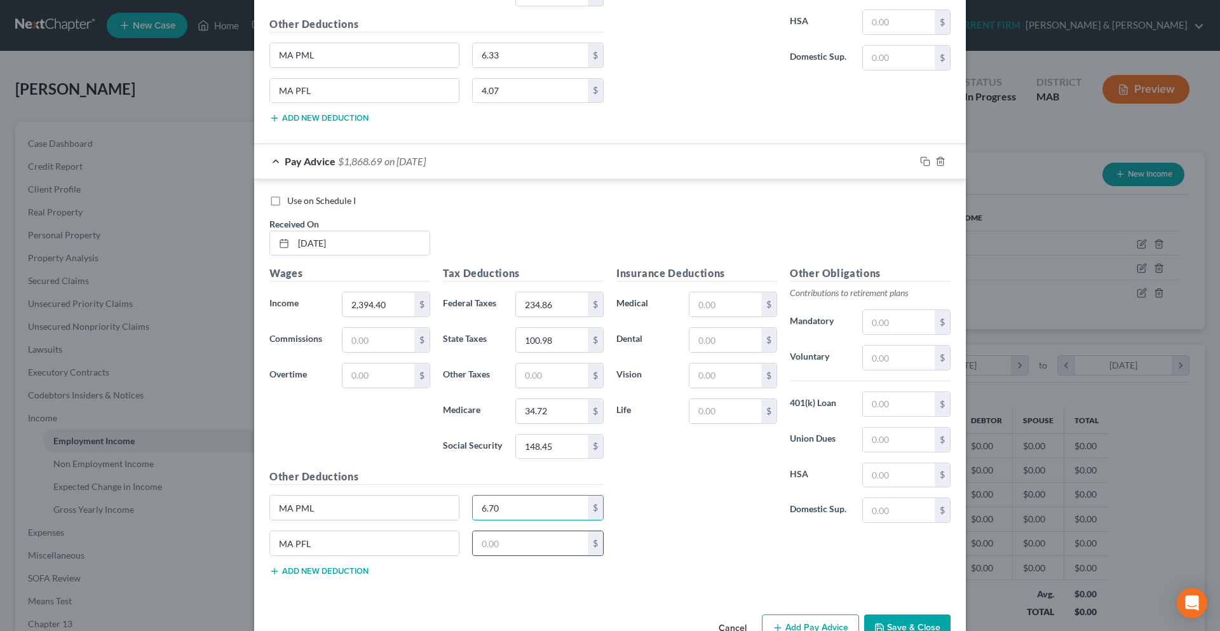
click at [527, 549] on input "text" at bounding box center [531, 543] width 116 height 24
click at [884, 322] on input "text" at bounding box center [899, 322] width 72 height 24
drag, startPoint x: 765, startPoint y: 410, endPoint x: 762, endPoint y: 420, distance: 10.0
click at [763, 413] on div "$" at bounding box center [768, 411] width 15 height 24
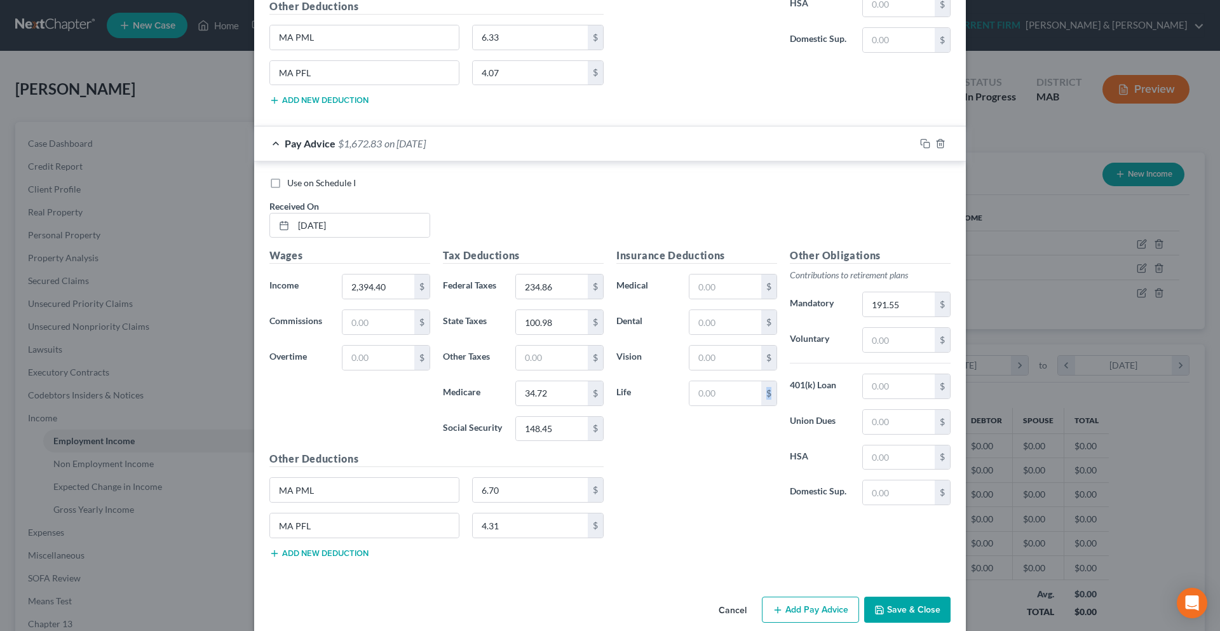
scroll to position [6682, 0]
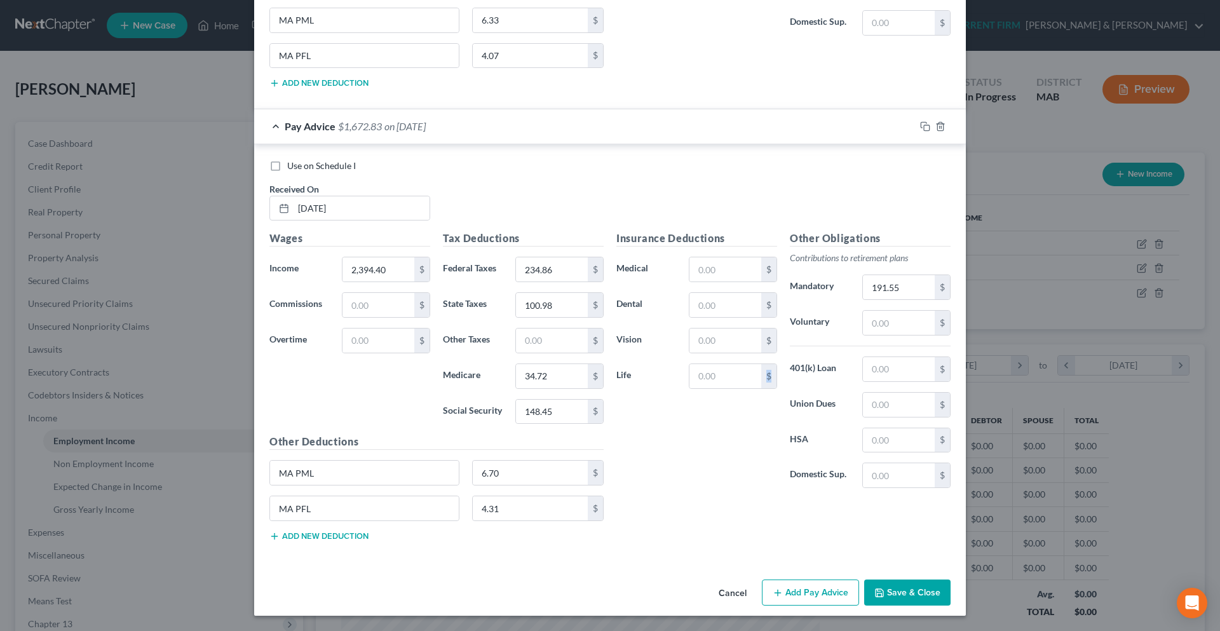
click at [791, 589] on button "Add Pay Advice" at bounding box center [810, 592] width 97 height 27
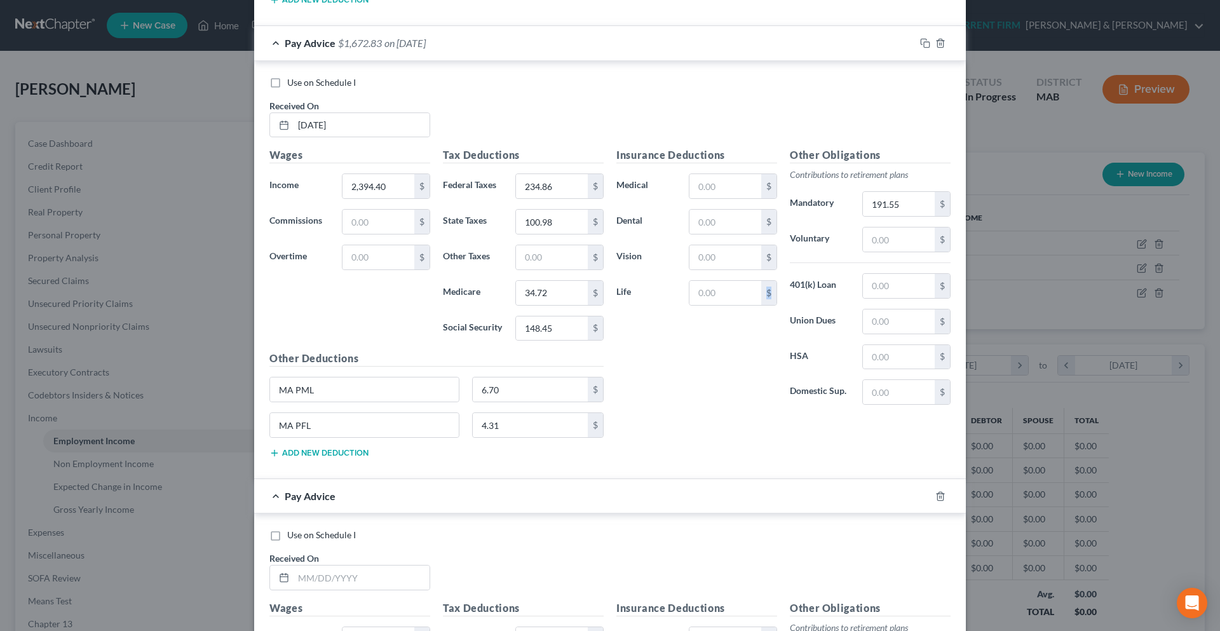
scroll to position [7000, 0]
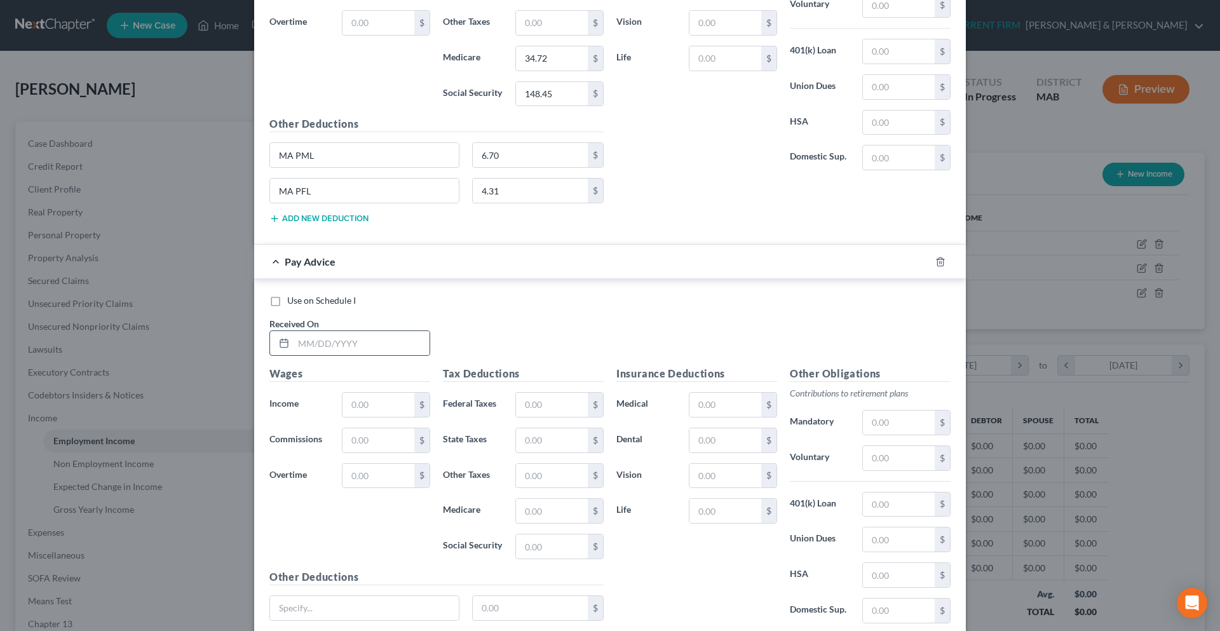
click at [378, 355] on div "Use on Schedule I Received On *" at bounding box center [610, 330] width 694 height 72
click at [374, 344] on input "text" at bounding box center [361, 343] width 136 height 24
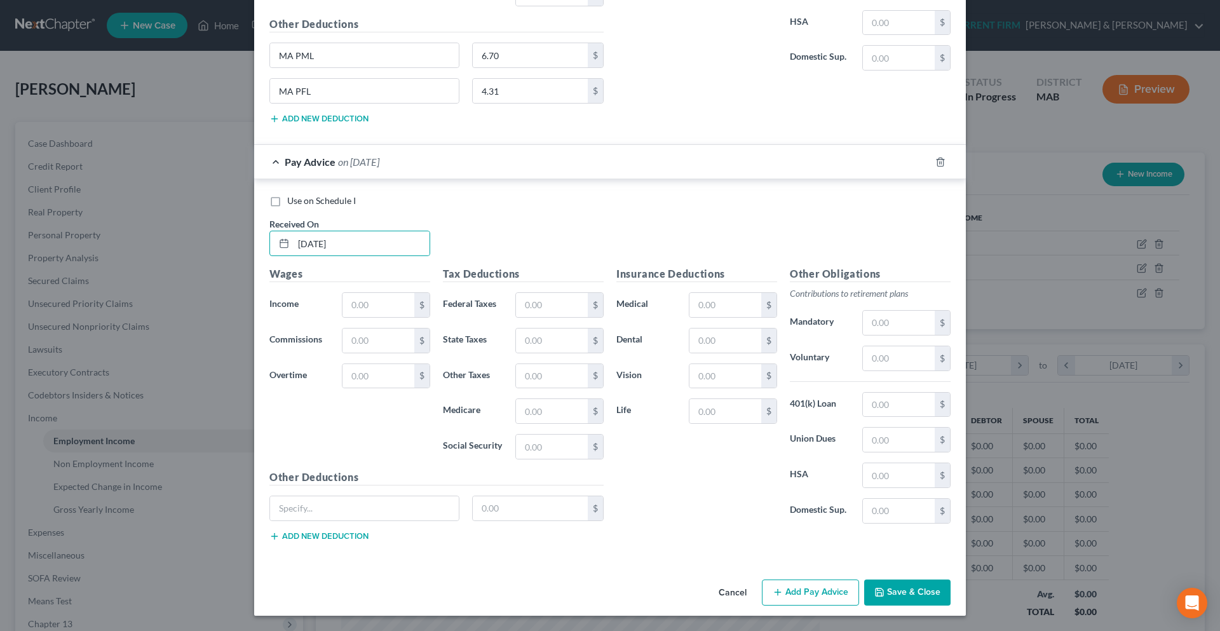
click at [360, 540] on button "Add new deduction" at bounding box center [318, 536] width 99 height 10
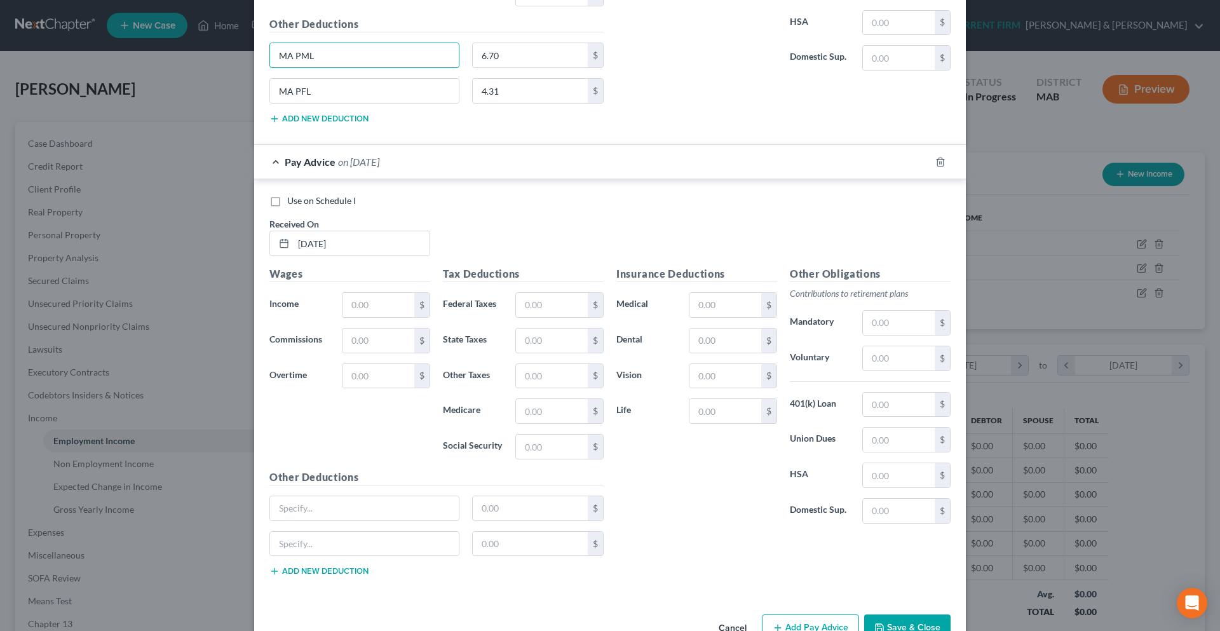
drag, startPoint x: 311, startPoint y: 62, endPoint x: 259, endPoint y: 62, distance: 52.7
click at [263, 62] on div "MA PML" at bounding box center [364, 55] width 203 height 25
click at [414, 506] on input "text" at bounding box center [364, 508] width 189 height 24
paste input "MA PML"
drag, startPoint x: 302, startPoint y: 92, endPoint x: 245, endPoint y: 93, distance: 57.8
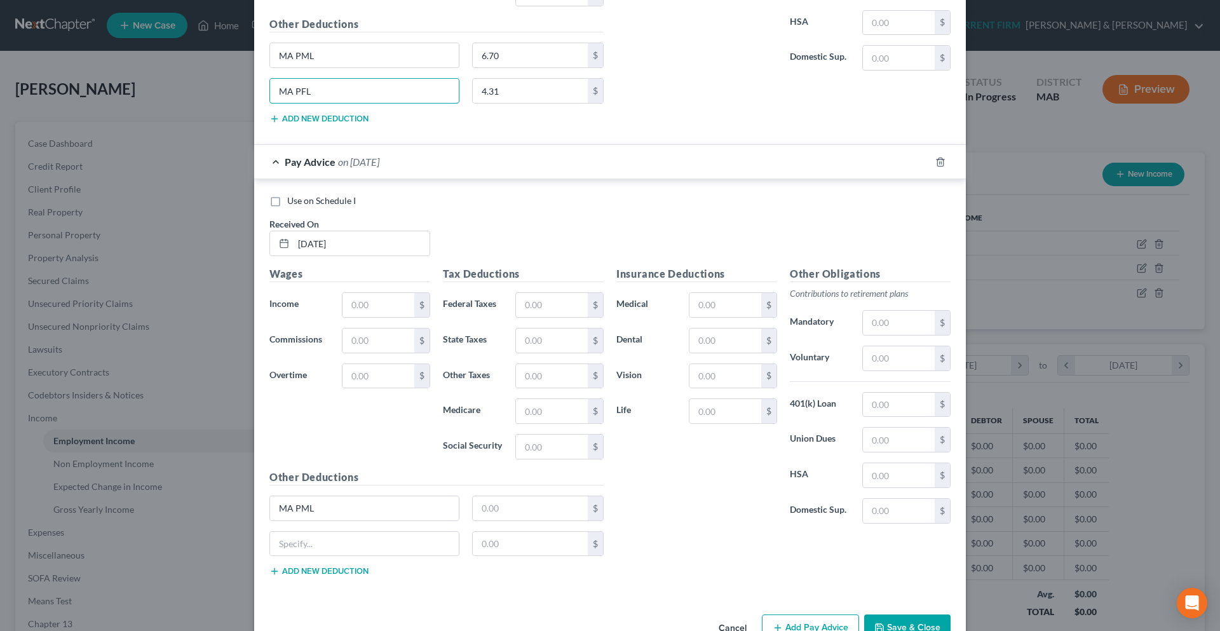
click at [245, 93] on div "Edit Income Source × Employment Type * Select Full or [DEMOGRAPHIC_DATA] Employ…" at bounding box center [610, 315] width 1220 height 631
click at [347, 549] on input "text" at bounding box center [364, 544] width 189 height 24
paste input "MA PFL"
click at [516, 509] on input "text" at bounding box center [531, 508] width 116 height 24
click at [386, 311] on input "text" at bounding box center [378, 305] width 72 height 24
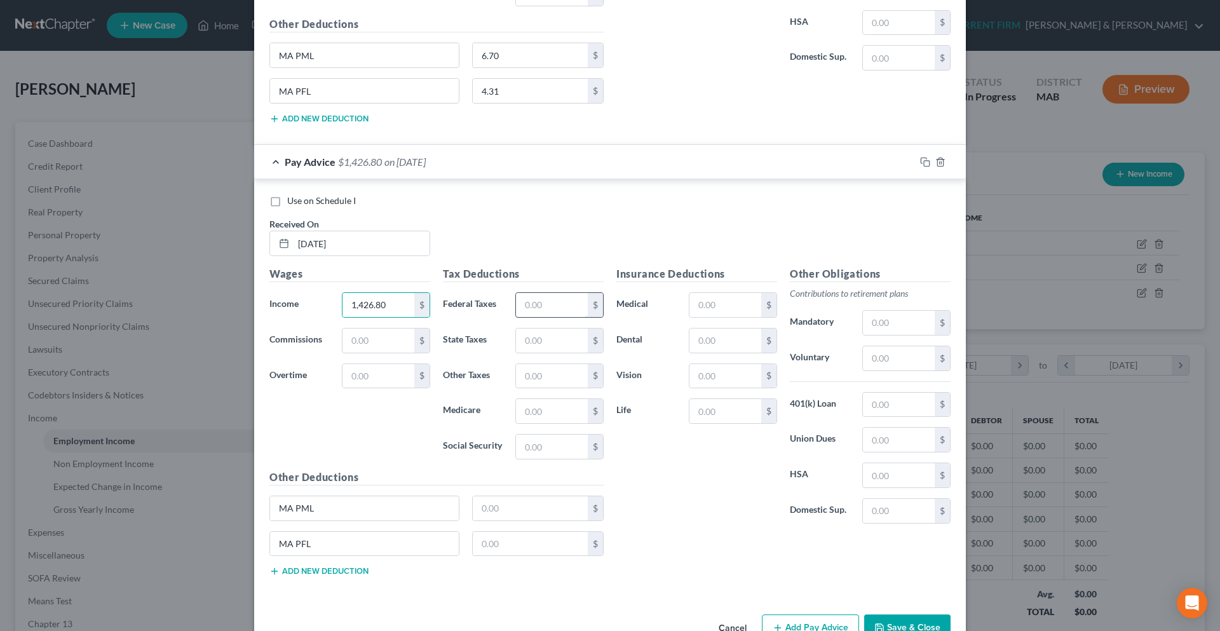
click at [530, 305] on input "text" at bounding box center [552, 305] width 72 height 24
click at [537, 337] on input "text" at bounding box center [552, 340] width 72 height 24
click at [529, 405] on input "text" at bounding box center [552, 411] width 72 height 24
click at [532, 440] on input "text" at bounding box center [552, 446] width 72 height 24
click at [525, 501] on input "text" at bounding box center [531, 508] width 116 height 24
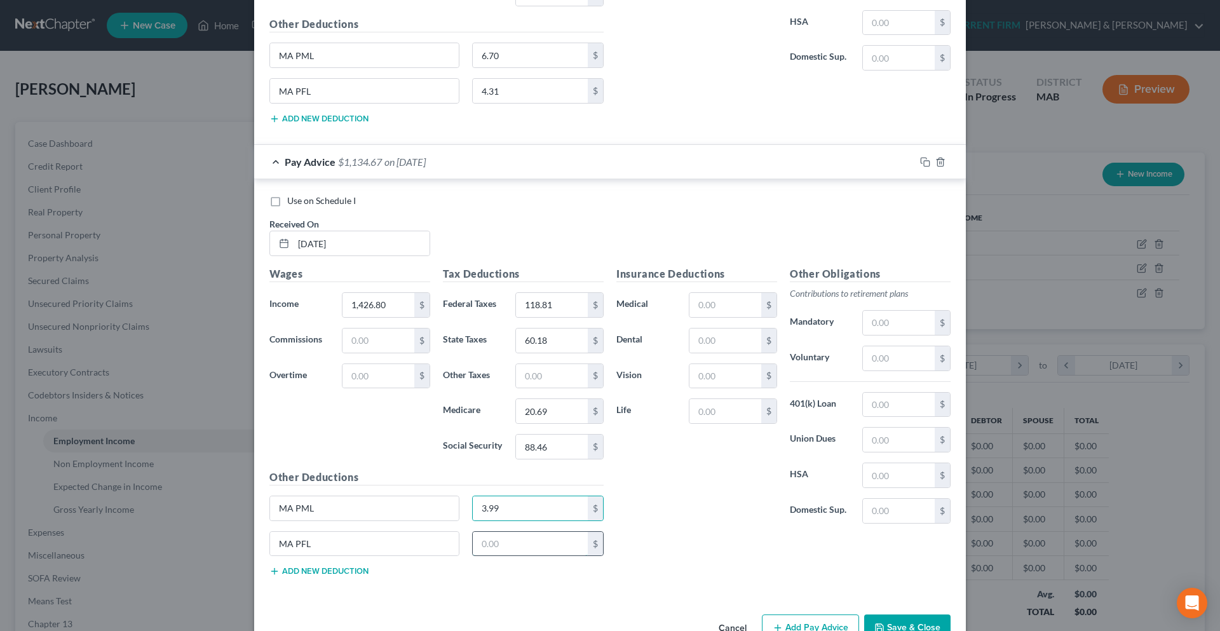
click at [524, 537] on input "text" at bounding box center [531, 544] width 116 height 24
click at [906, 314] on input "text" at bounding box center [899, 323] width 72 height 24
click at [892, 353] on input "text" at bounding box center [899, 358] width 72 height 24
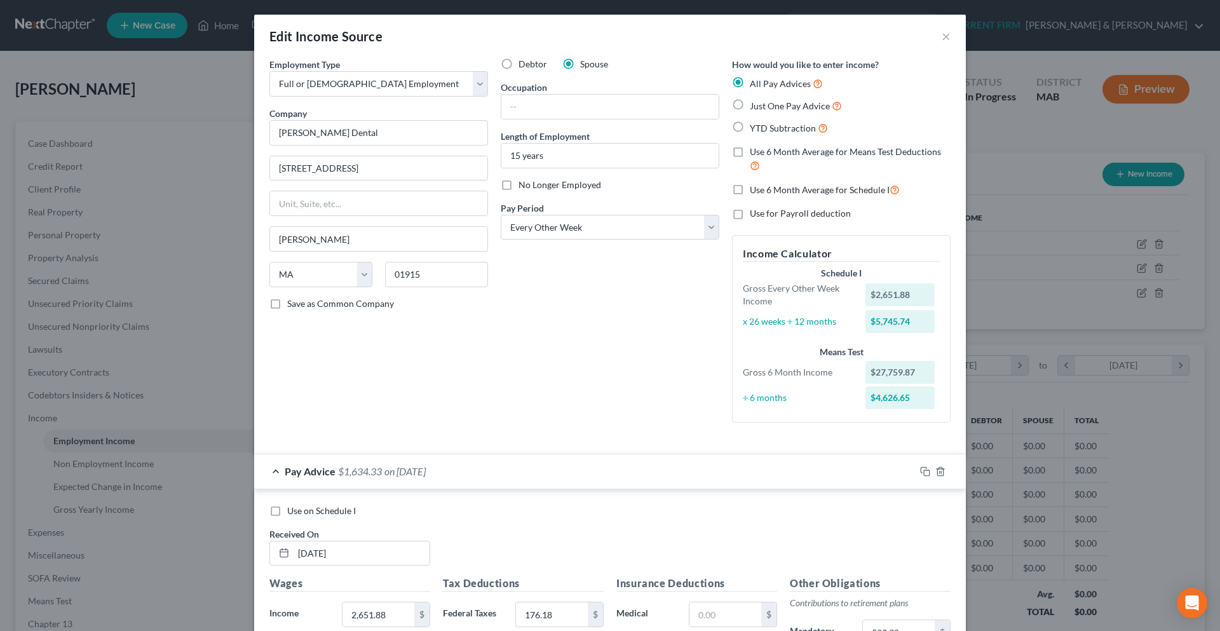
scroll to position [0, 0]
click at [709, 226] on select "Select Monthly Twice Monthly Every Other Week Weekly" at bounding box center [610, 227] width 219 height 25
click at [501, 215] on select "Select Monthly Twice Monthly Every Other Week Weekly" at bounding box center [610, 227] width 219 height 25
click at [641, 292] on div "Debtor Spouse Occupation Length of Employment 15 years No Longer Employed Pay P…" at bounding box center [609, 245] width 231 height 375
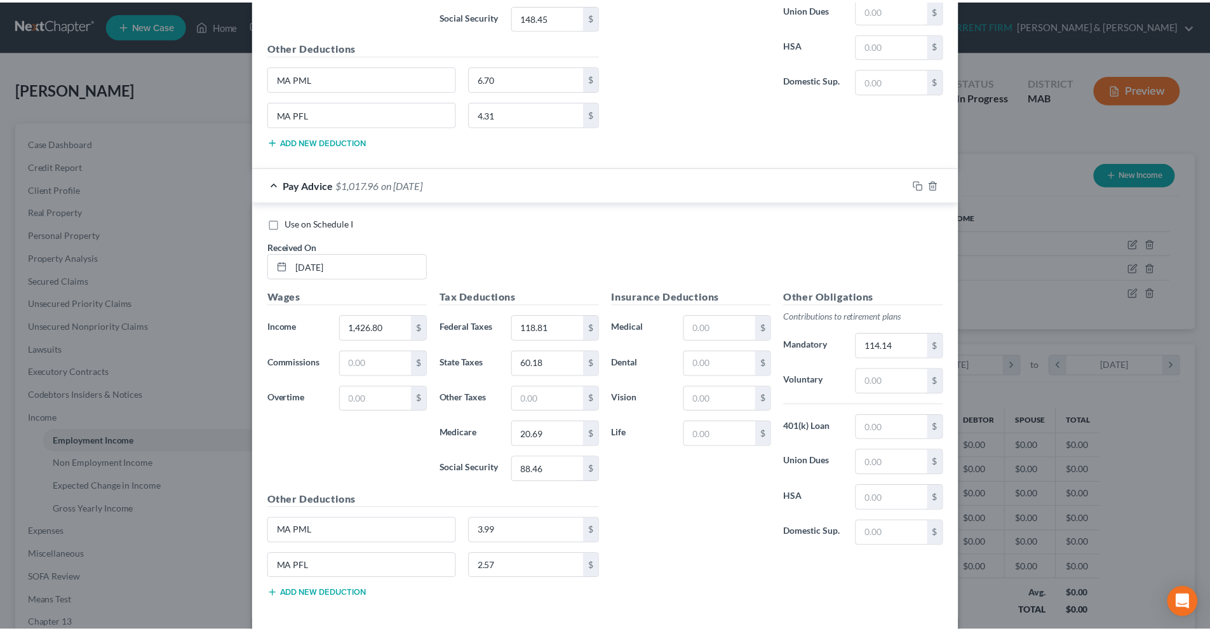
scroll to position [7132, 0]
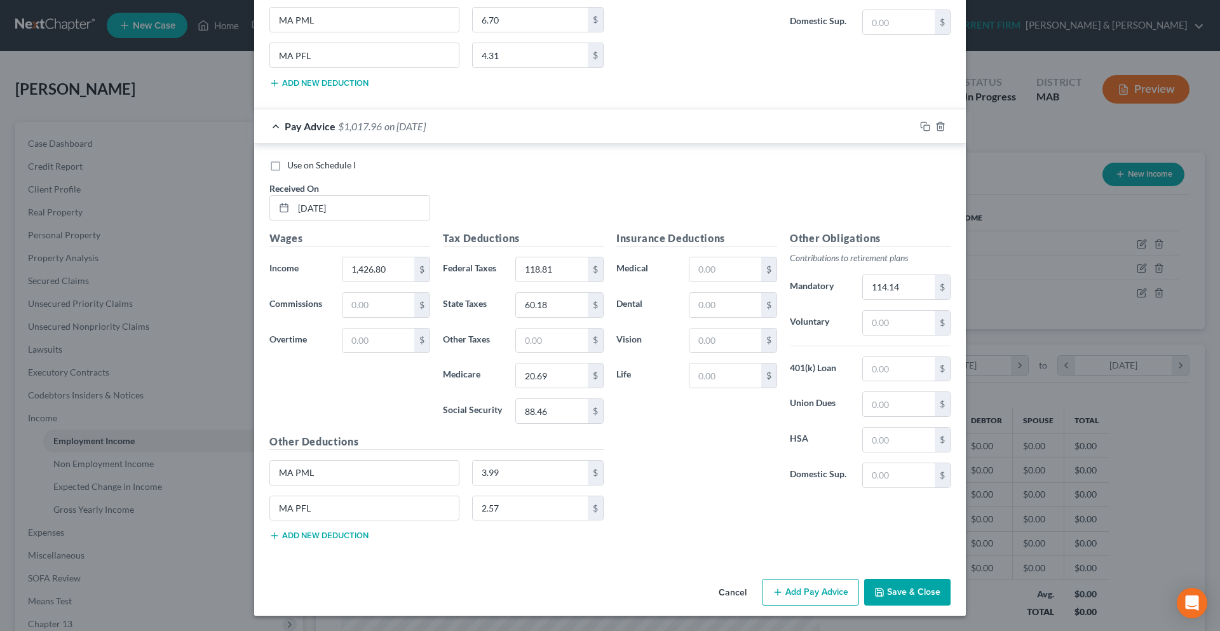
click at [884, 590] on button "Save & Close" at bounding box center [907, 592] width 86 height 27
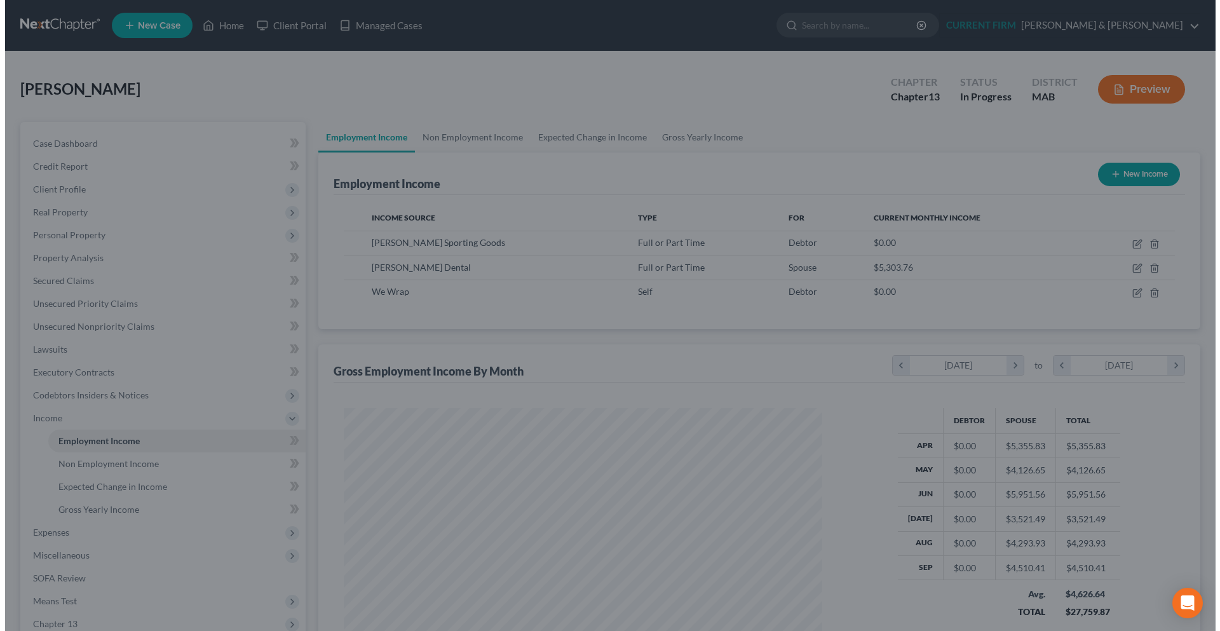
scroll to position [634939, 634677]
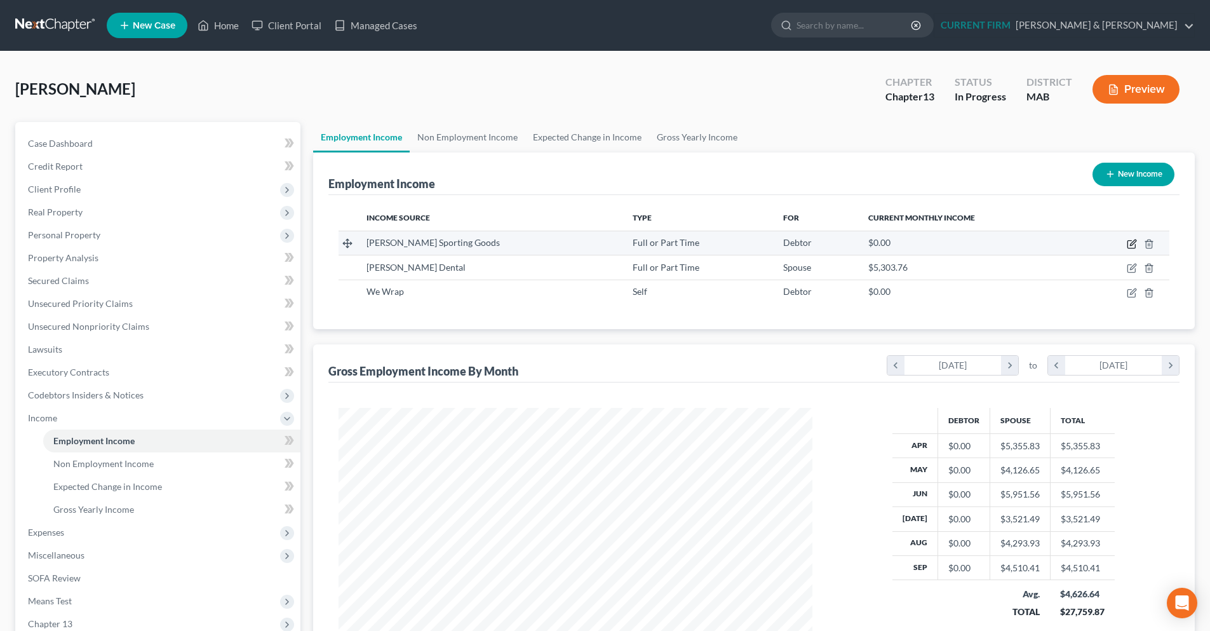
click at [1131, 241] on icon "button" at bounding box center [1131, 245] width 8 height 8
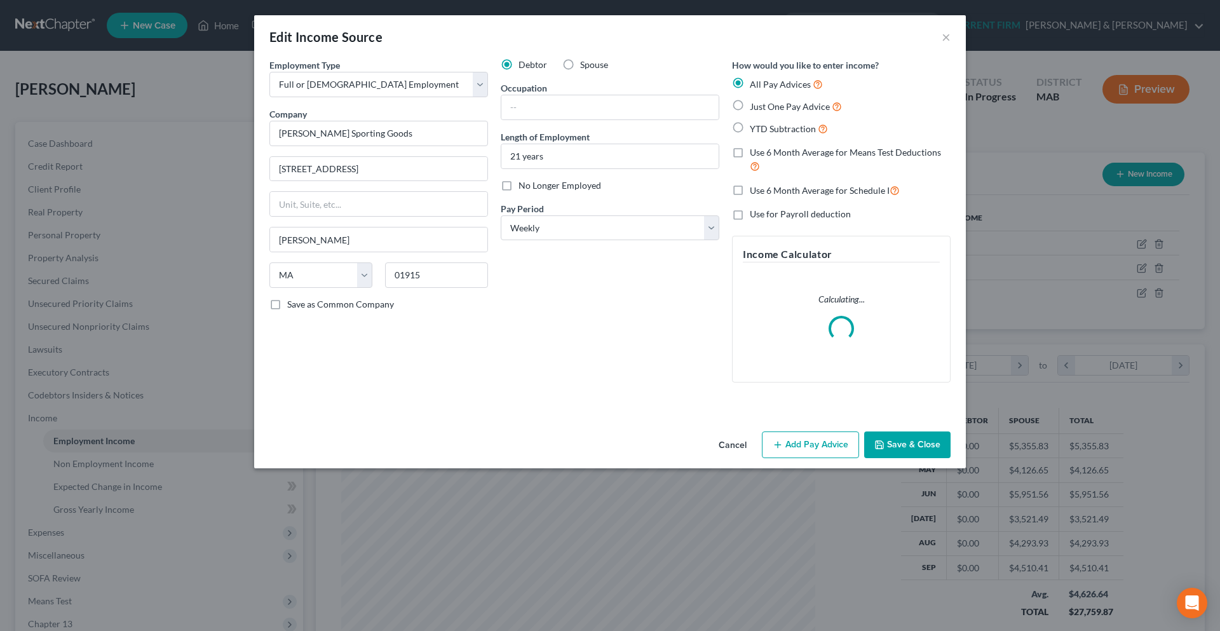
scroll to position [239, 504]
click at [830, 442] on button "Add Pay Advice" at bounding box center [810, 444] width 97 height 27
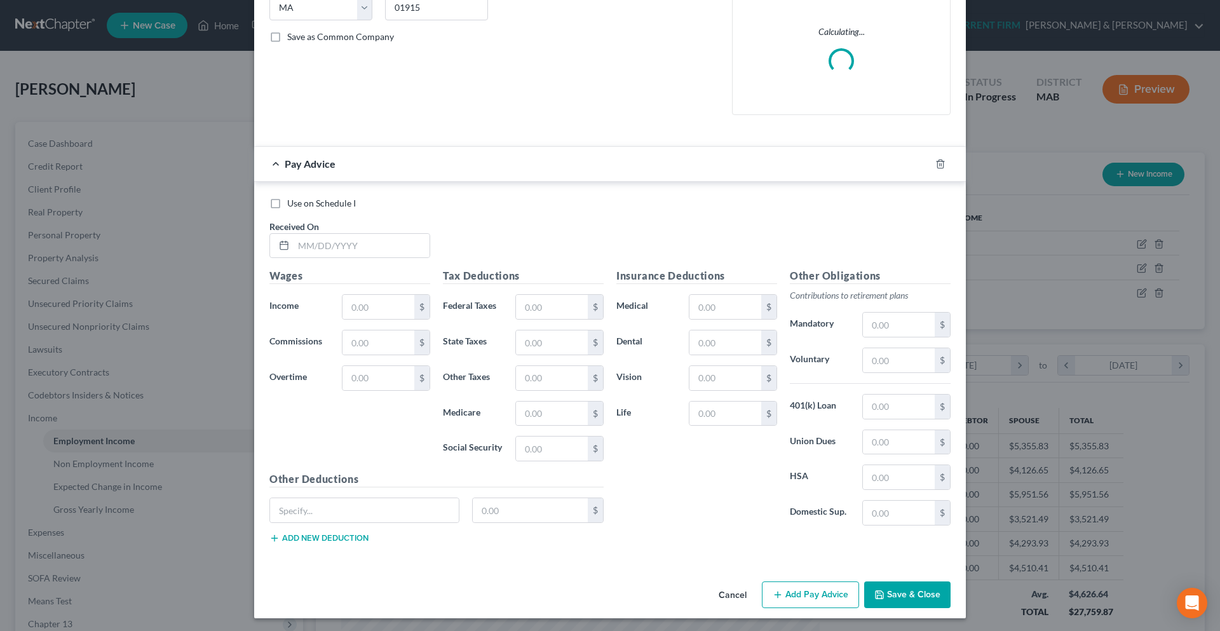
scroll to position [270, 0]
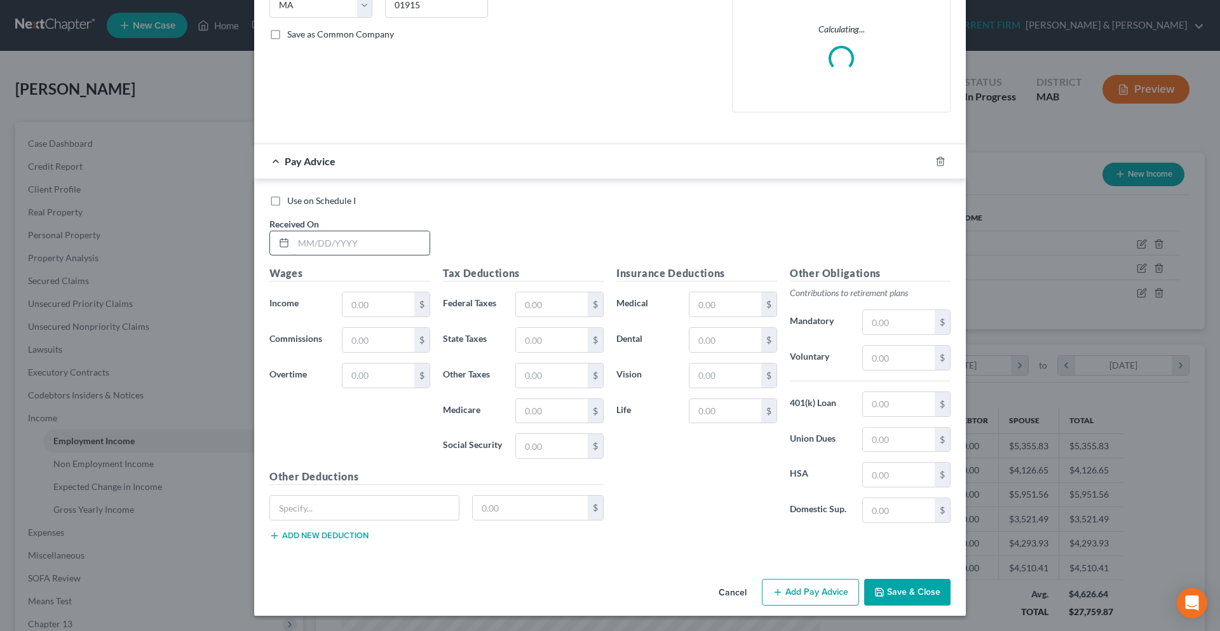
click at [295, 242] on input "text" at bounding box center [361, 243] width 136 height 24
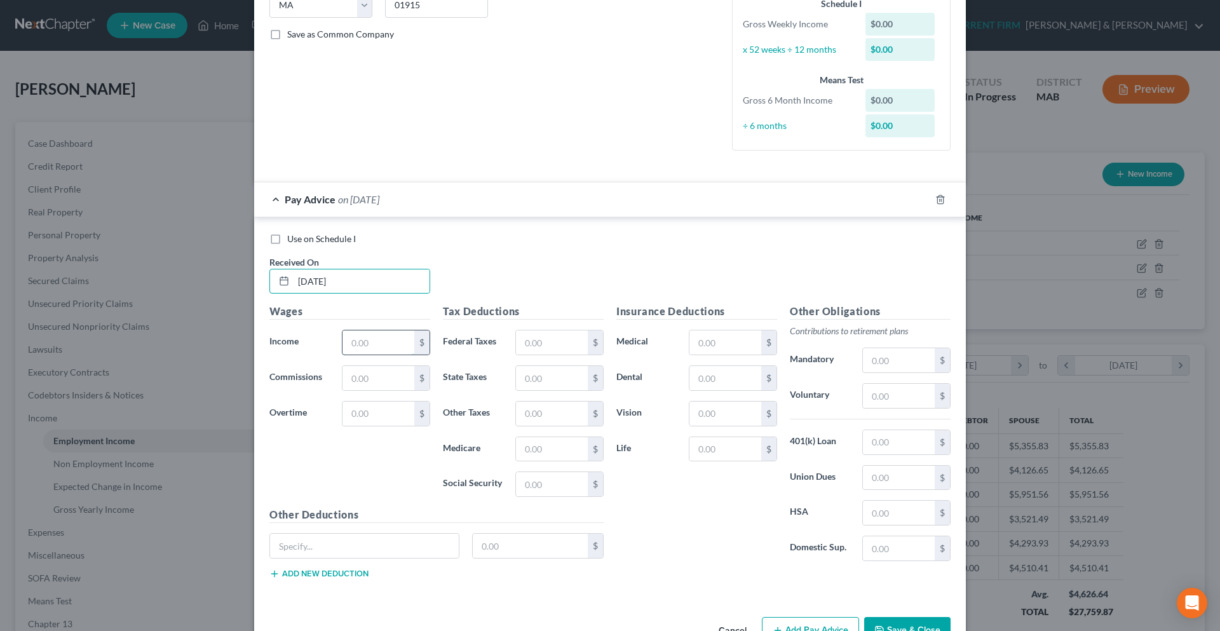
click at [353, 337] on input "text" at bounding box center [378, 342] width 72 height 24
click at [537, 348] on input "text" at bounding box center [552, 342] width 72 height 24
click at [534, 373] on input "text" at bounding box center [552, 378] width 72 height 24
click at [535, 445] on input "text" at bounding box center [552, 449] width 72 height 24
click at [535, 479] on input "text" at bounding box center [552, 484] width 72 height 24
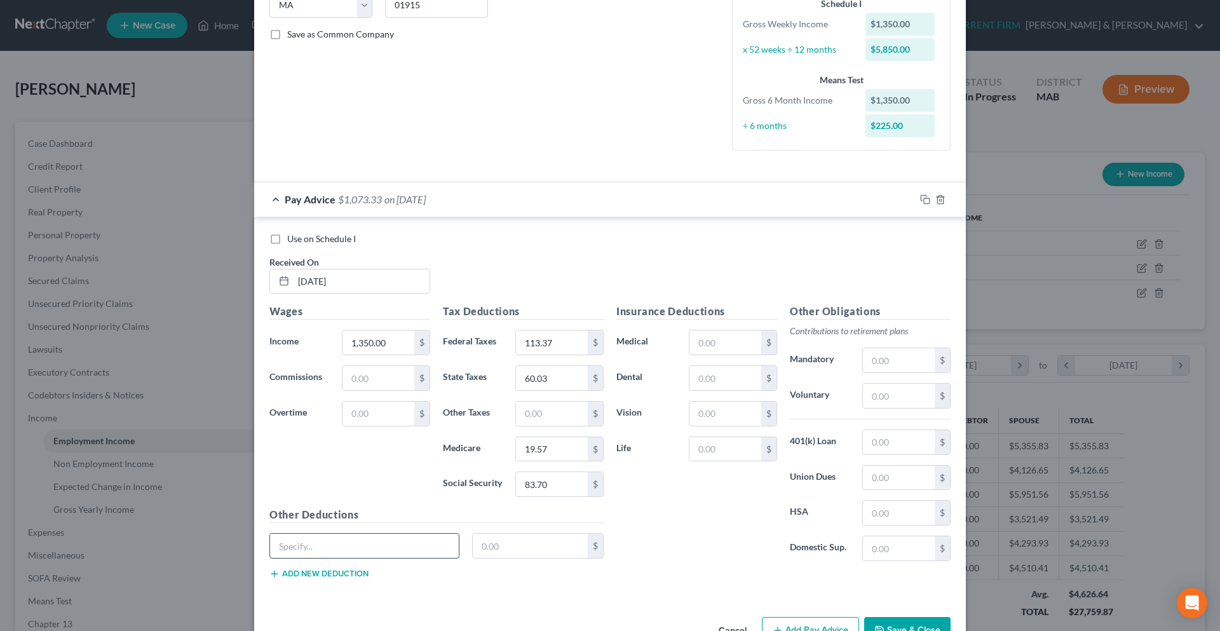
click at [330, 549] on input "text" at bounding box center [364, 546] width 189 height 24
click at [324, 569] on button "Add new deduction" at bounding box center [318, 573] width 99 height 10
click at [323, 576] on input "text" at bounding box center [364, 581] width 189 height 24
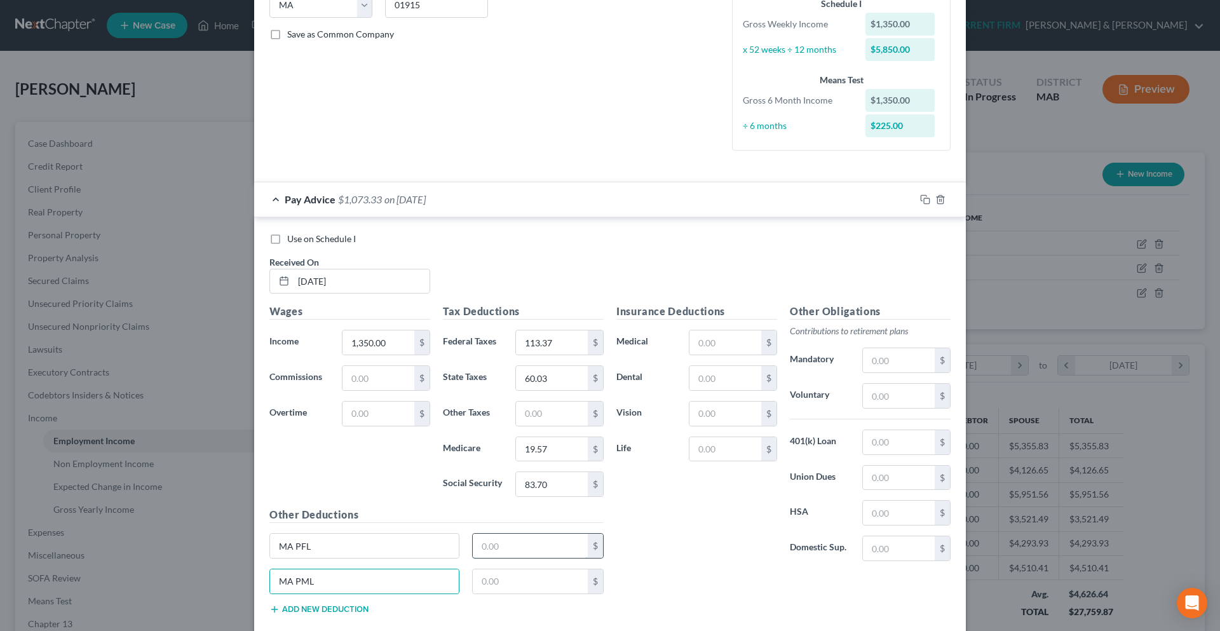
click at [494, 553] on input "text" at bounding box center [531, 546] width 116 height 24
click at [493, 573] on input "text" at bounding box center [531, 581] width 116 height 24
click at [694, 494] on div "Insurance Deductions Medical $ Dental $ Vision $ Life $" at bounding box center [696, 437] width 173 height 267
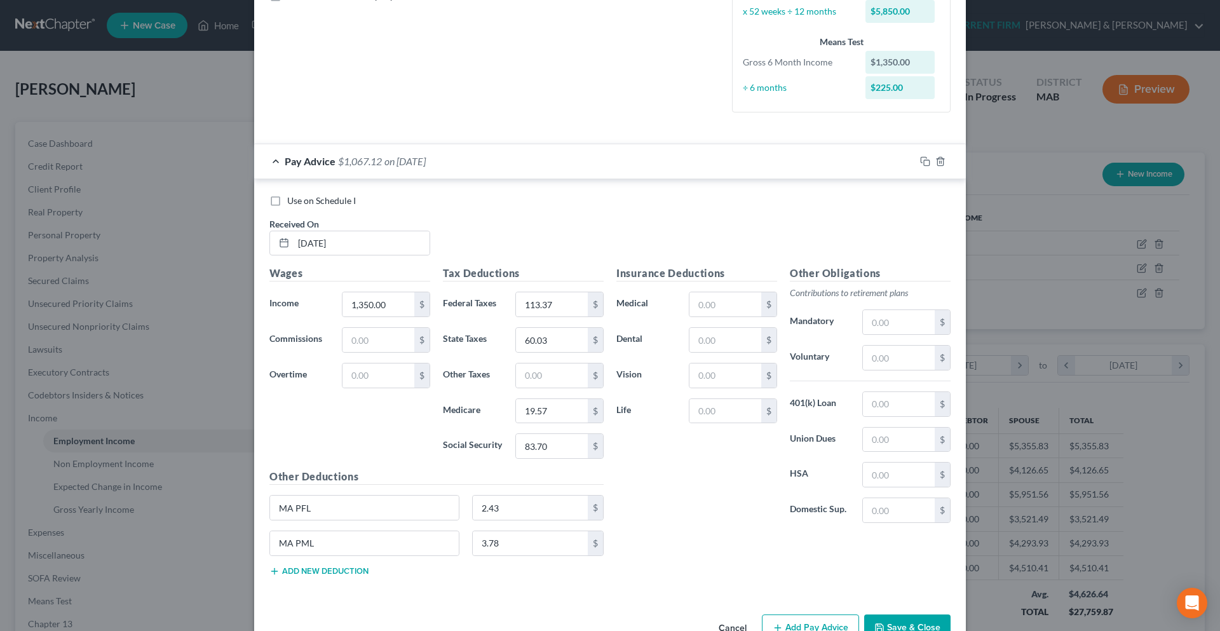
scroll to position [343, 0]
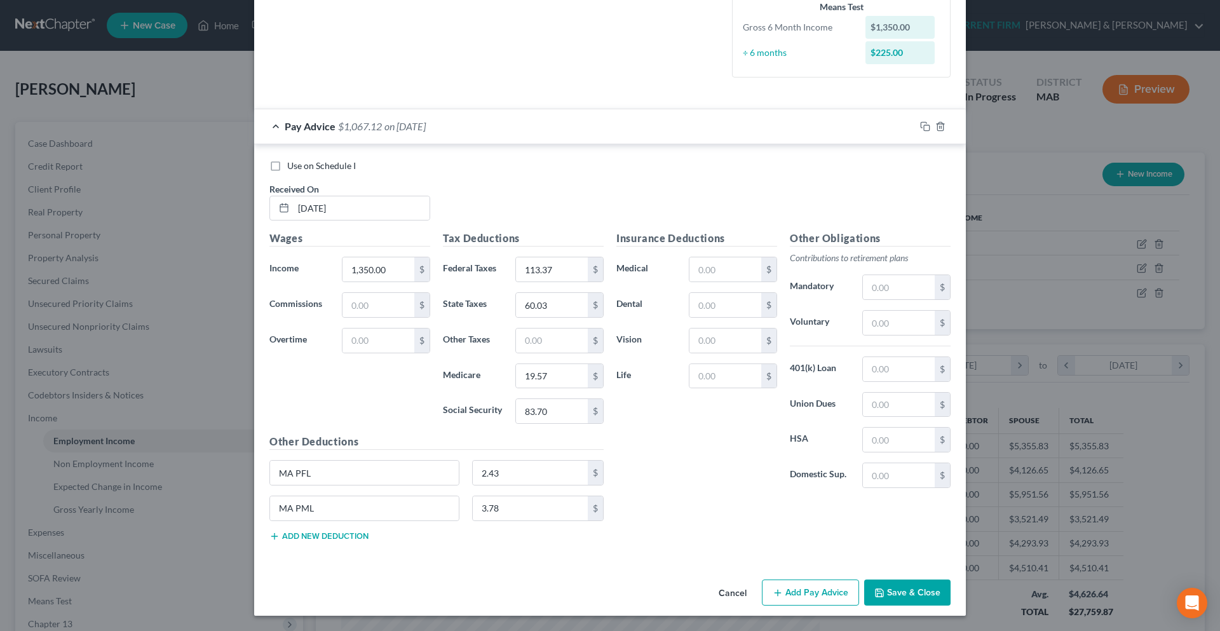
click at [789, 589] on button "Add Pay Advice" at bounding box center [810, 592] width 97 height 27
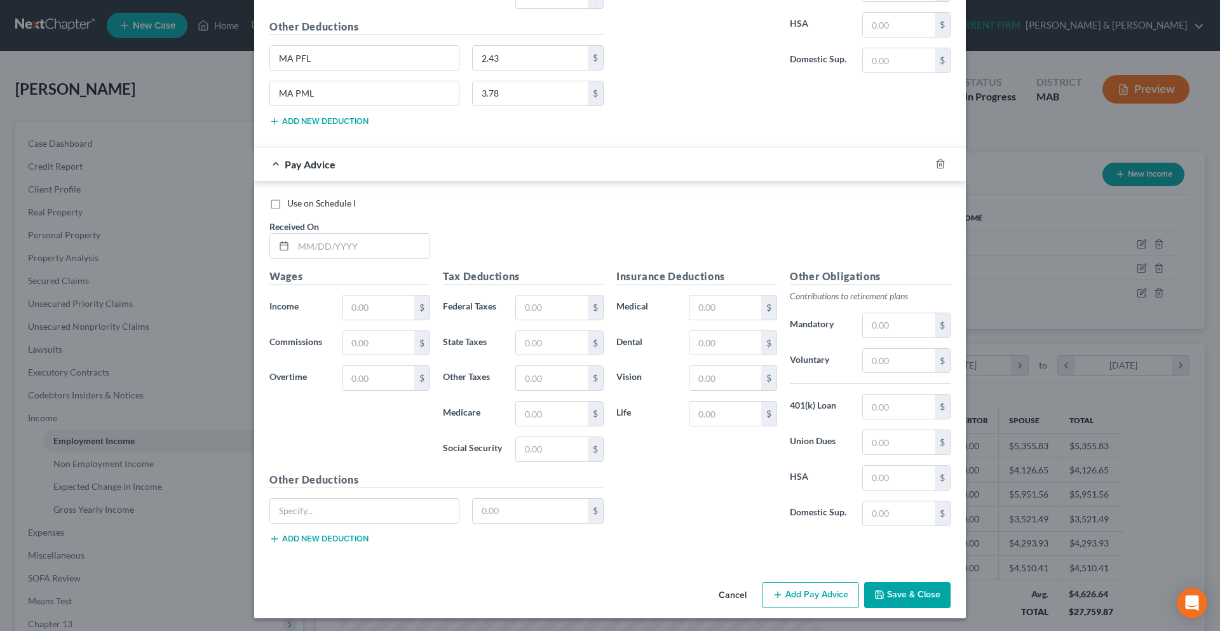
scroll to position [760, 0]
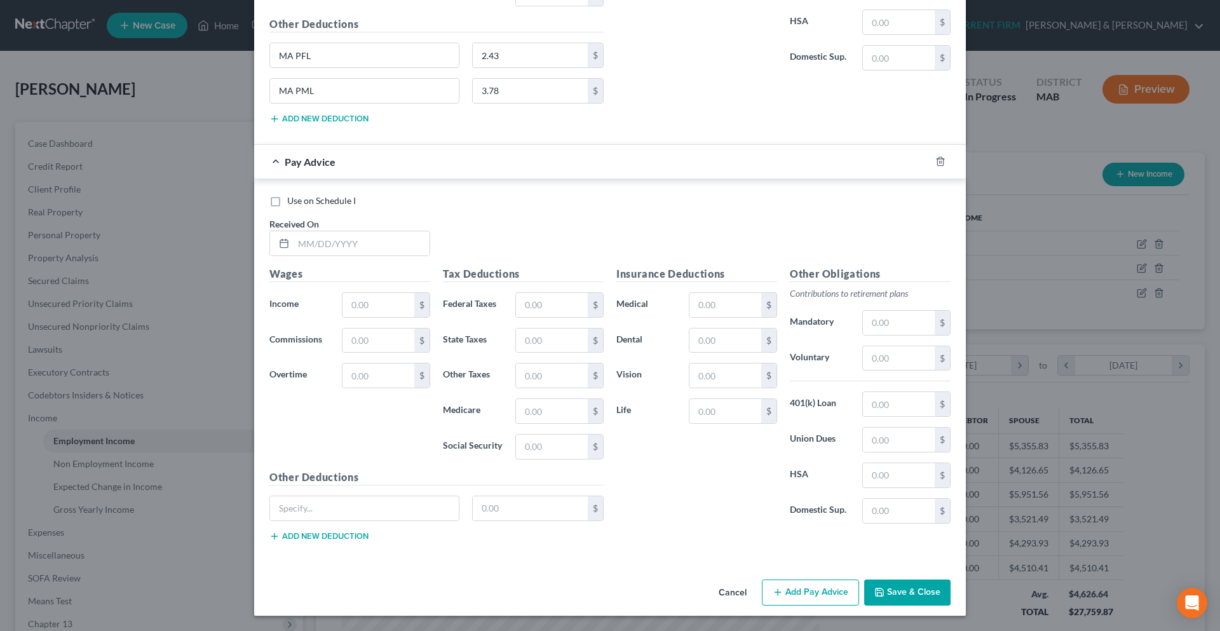
click at [363, 535] on button "Add new deduction" at bounding box center [318, 536] width 99 height 10
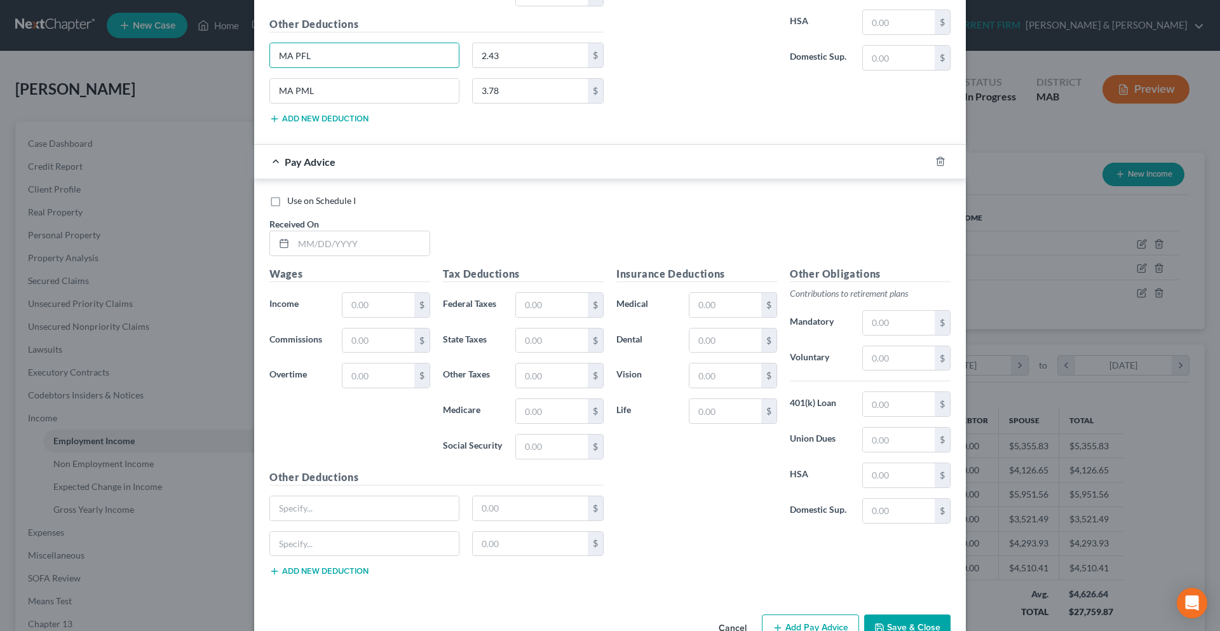
drag, startPoint x: 309, startPoint y: 59, endPoint x: 253, endPoint y: 59, distance: 55.3
click at [339, 514] on input "text" at bounding box center [364, 508] width 189 height 24
paste input "MA PFL"
drag, startPoint x: 316, startPoint y: 91, endPoint x: 259, endPoint y: 95, distance: 57.3
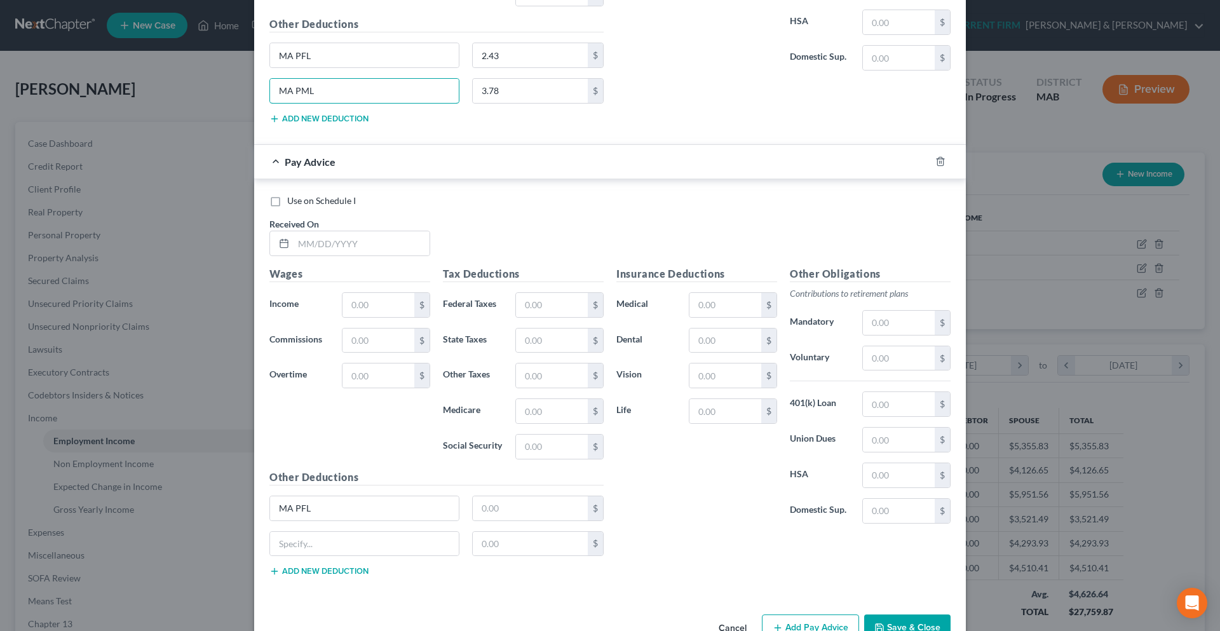
click at [263, 95] on div "MA PML" at bounding box center [364, 90] width 203 height 25
click at [340, 545] on input "text" at bounding box center [364, 544] width 189 height 24
paste input "MA PML"
click at [298, 240] on input "text" at bounding box center [361, 243] width 136 height 24
click at [348, 301] on input "text" at bounding box center [378, 305] width 72 height 24
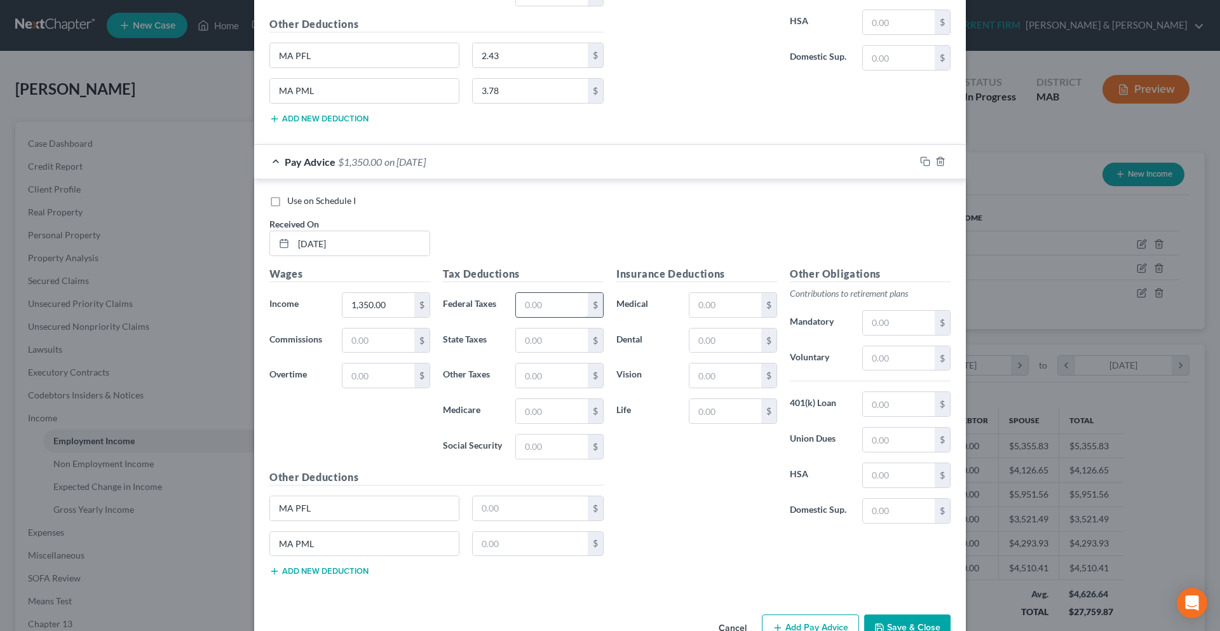
click at [548, 308] on input "text" at bounding box center [552, 305] width 72 height 24
click at [546, 347] on input "text" at bounding box center [552, 340] width 72 height 24
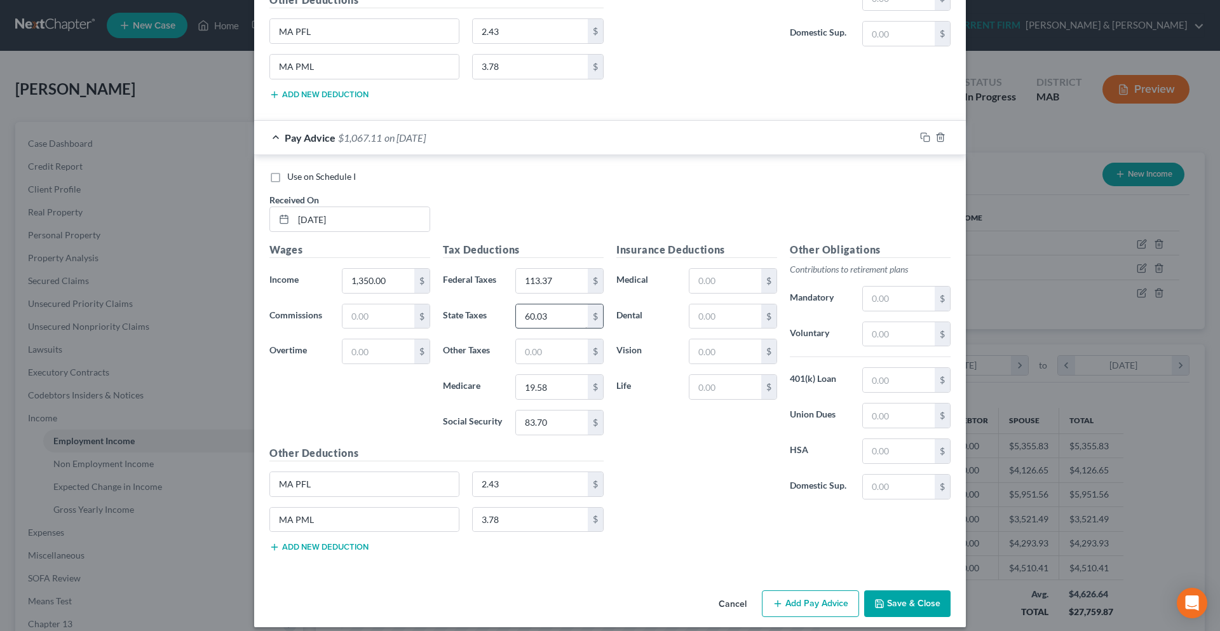
scroll to position [796, 0]
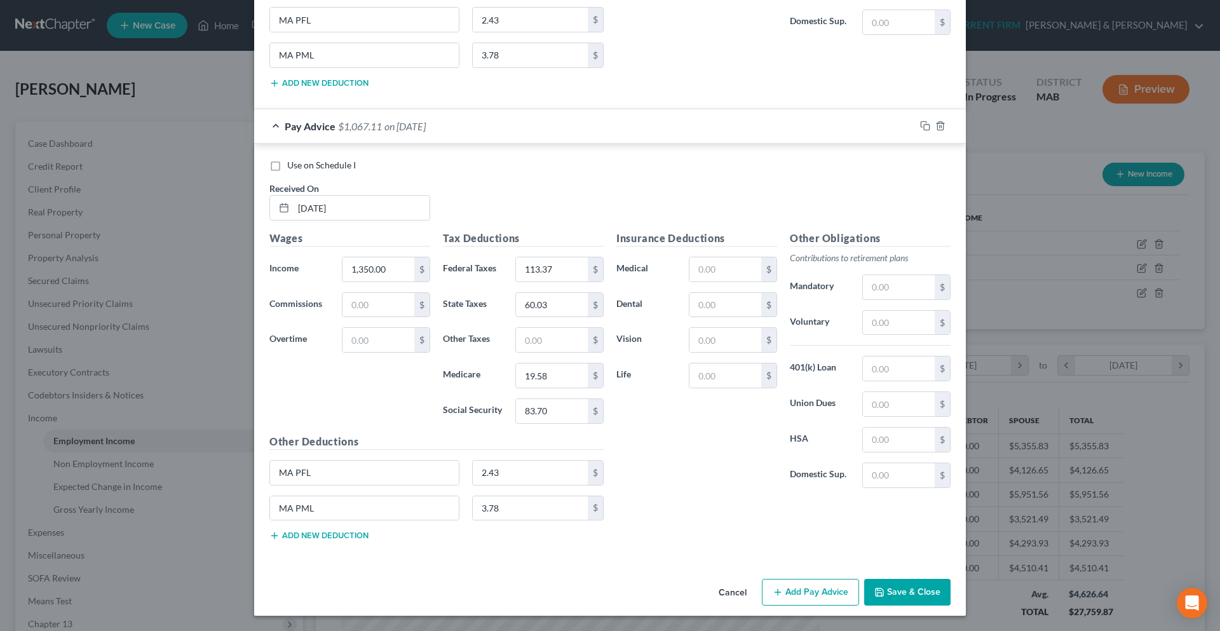
click at [819, 592] on button "Add Pay Advice" at bounding box center [810, 592] width 97 height 27
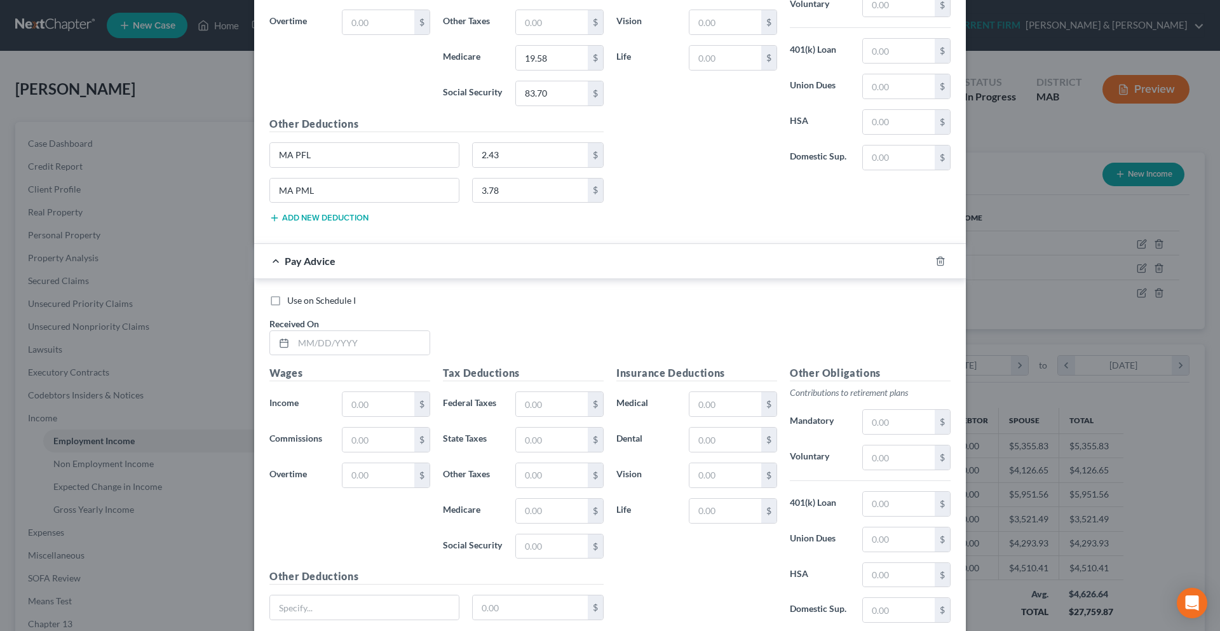
scroll to position [1213, 0]
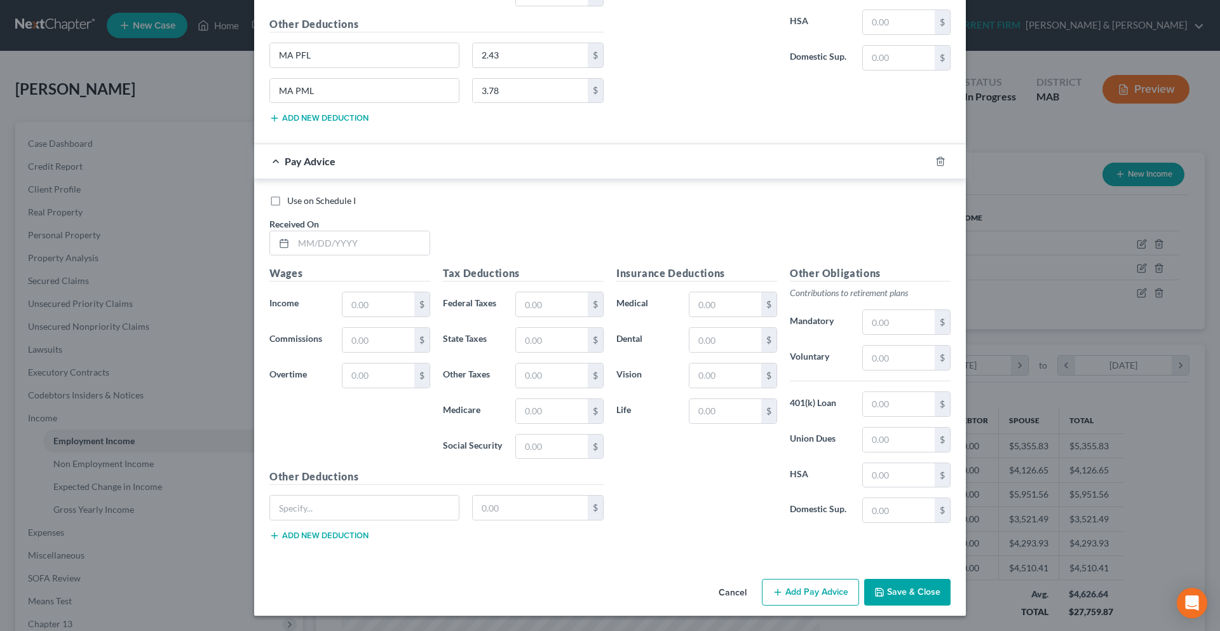
click at [335, 535] on button "Add new deduction" at bounding box center [318, 535] width 99 height 10
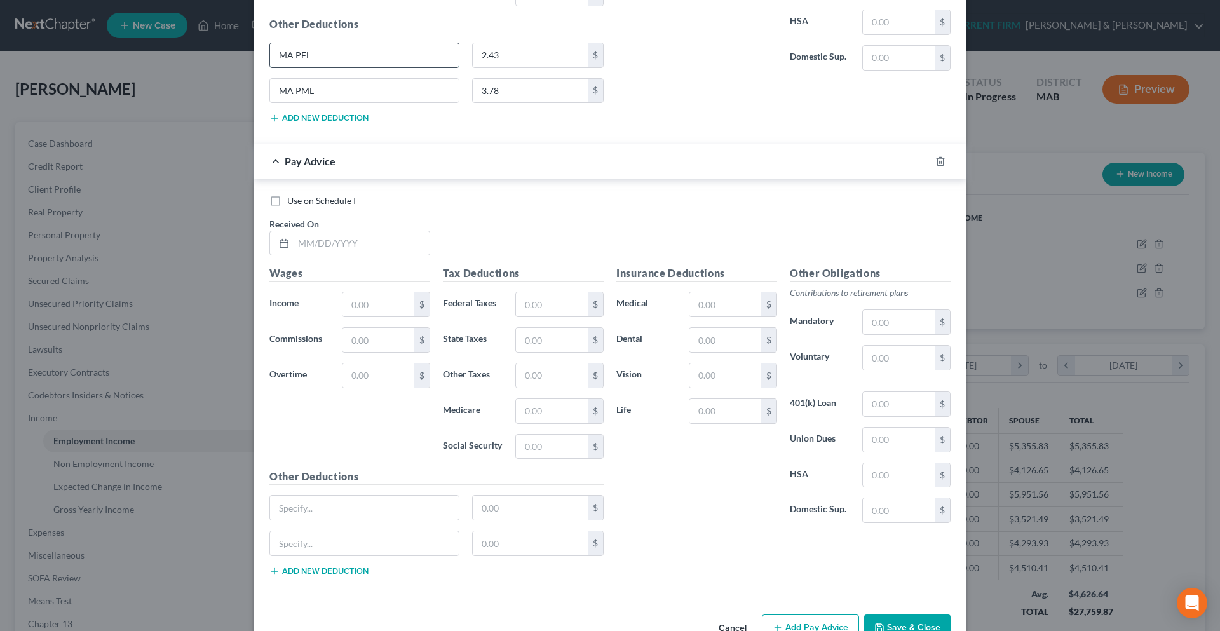
drag, startPoint x: 309, startPoint y: 57, endPoint x: 271, endPoint y: 58, distance: 38.1
click at [271, 58] on input "MA PFL" at bounding box center [364, 55] width 189 height 24
click at [298, 503] on input "text" at bounding box center [364, 507] width 189 height 24
paste input "MA PFL"
drag, startPoint x: 309, startPoint y: 94, endPoint x: 268, endPoint y: 95, distance: 41.3
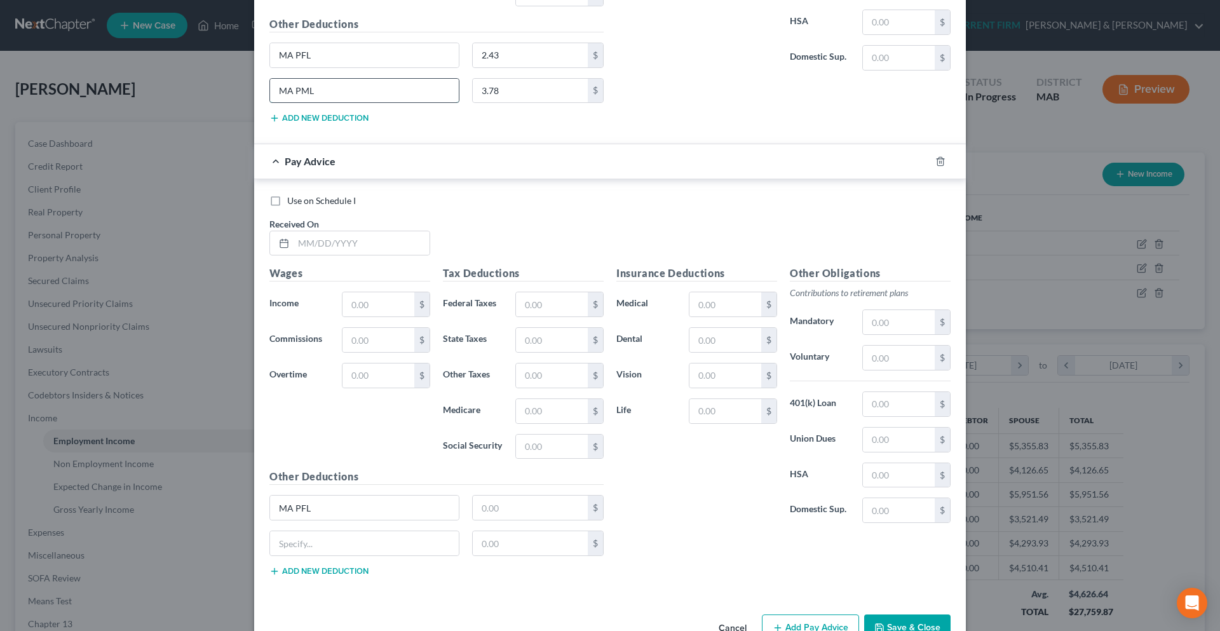
click at [270, 95] on input "MA PML" at bounding box center [364, 91] width 189 height 24
click at [345, 539] on input "text" at bounding box center [364, 543] width 189 height 24
paste input "MA PML"
click at [358, 245] on input "text" at bounding box center [361, 243] width 136 height 24
click at [359, 301] on input "text" at bounding box center [378, 304] width 72 height 24
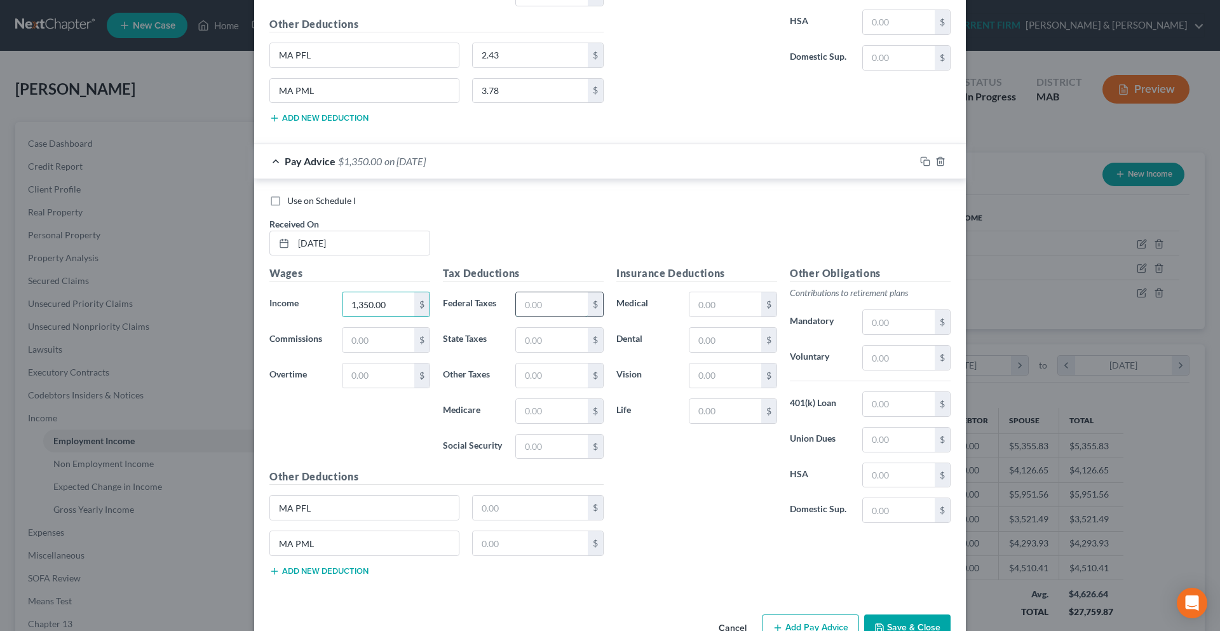
click at [545, 306] on input "text" at bounding box center [552, 304] width 72 height 24
click at [703, 346] on input "text" at bounding box center [725, 340] width 72 height 24
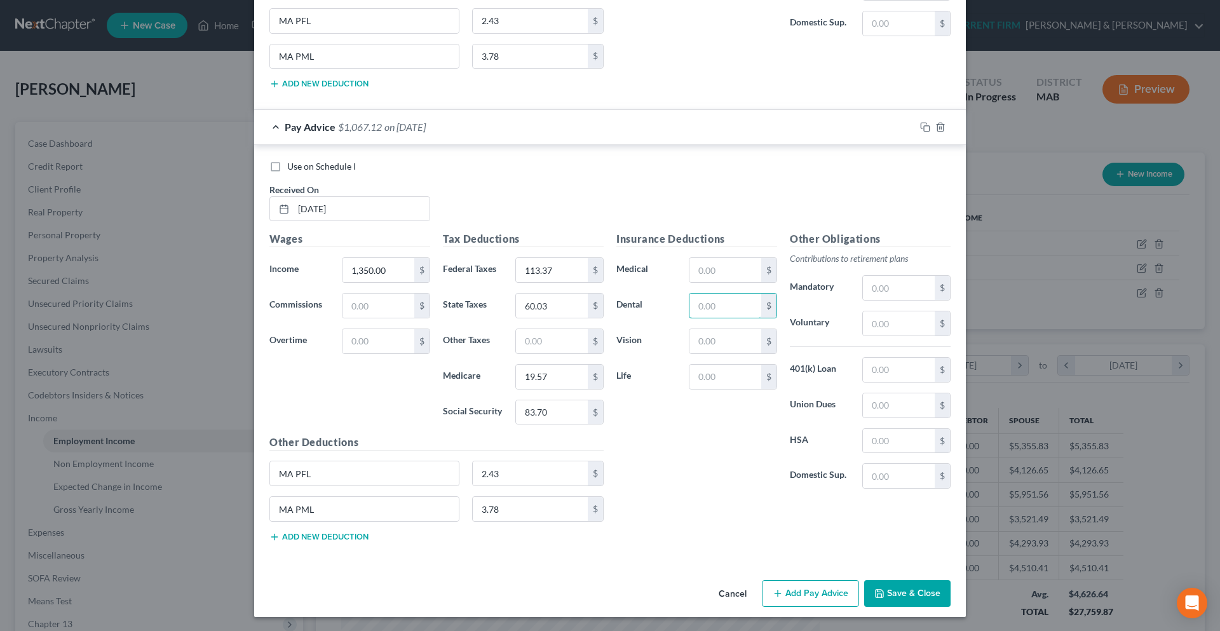
scroll to position [1249, 0]
drag, startPoint x: 781, startPoint y: 592, endPoint x: 505, endPoint y: 518, distance: 285.3
click at [781, 592] on button "Add Pay Advice" at bounding box center [810, 592] width 97 height 27
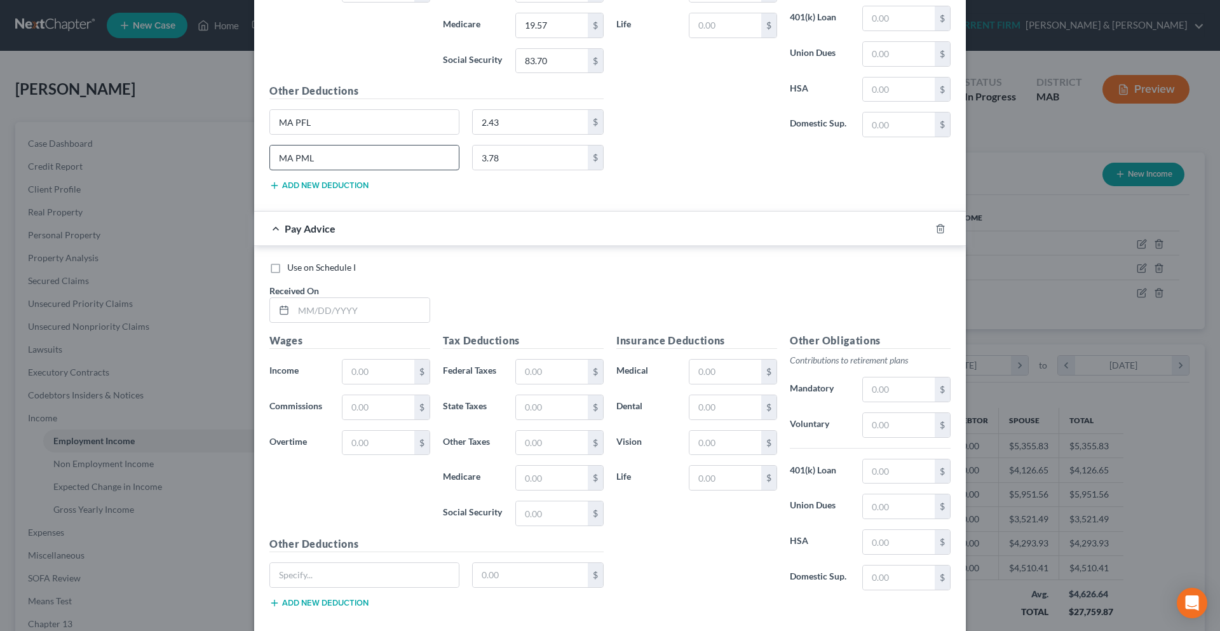
scroll to position [1630, 0]
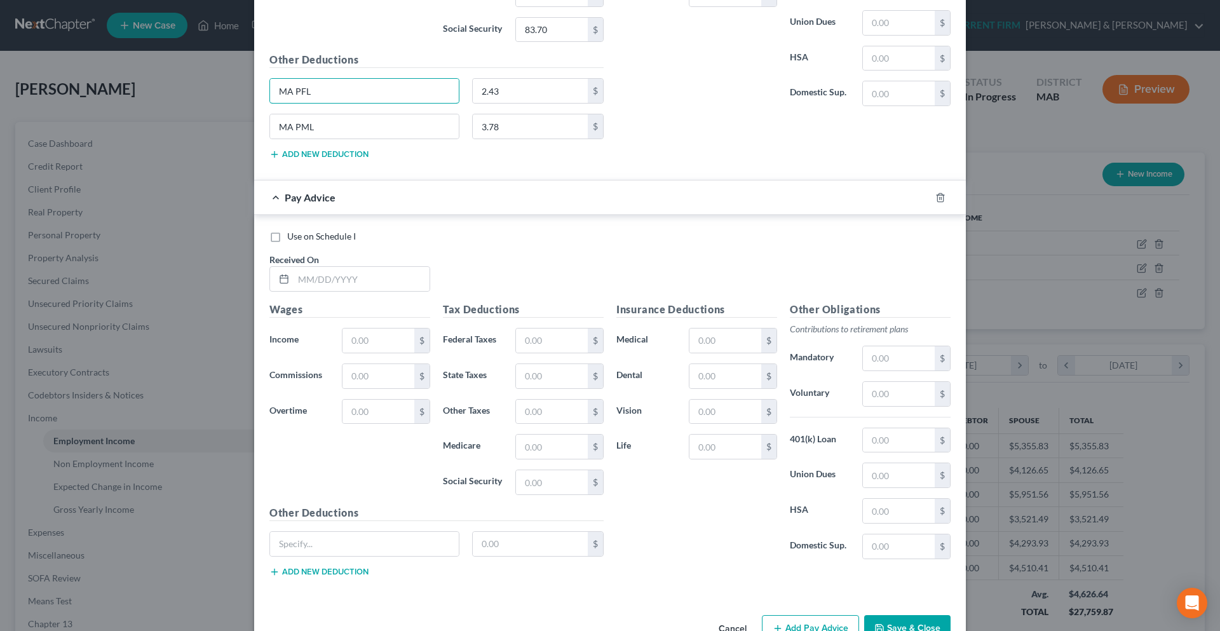
drag, startPoint x: 304, startPoint y: 91, endPoint x: 245, endPoint y: 91, distance: 58.4
click at [245, 91] on div "Edit Income Source × Employment Type * Select Full or [DEMOGRAPHIC_DATA] Employ…" at bounding box center [610, 315] width 1220 height 631
click at [324, 542] on input "text" at bounding box center [364, 544] width 189 height 24
paste input "MA PFL"
click at [326, 570] on button "Add new deduction" at bounding box center [318, 572] width 99 height 10
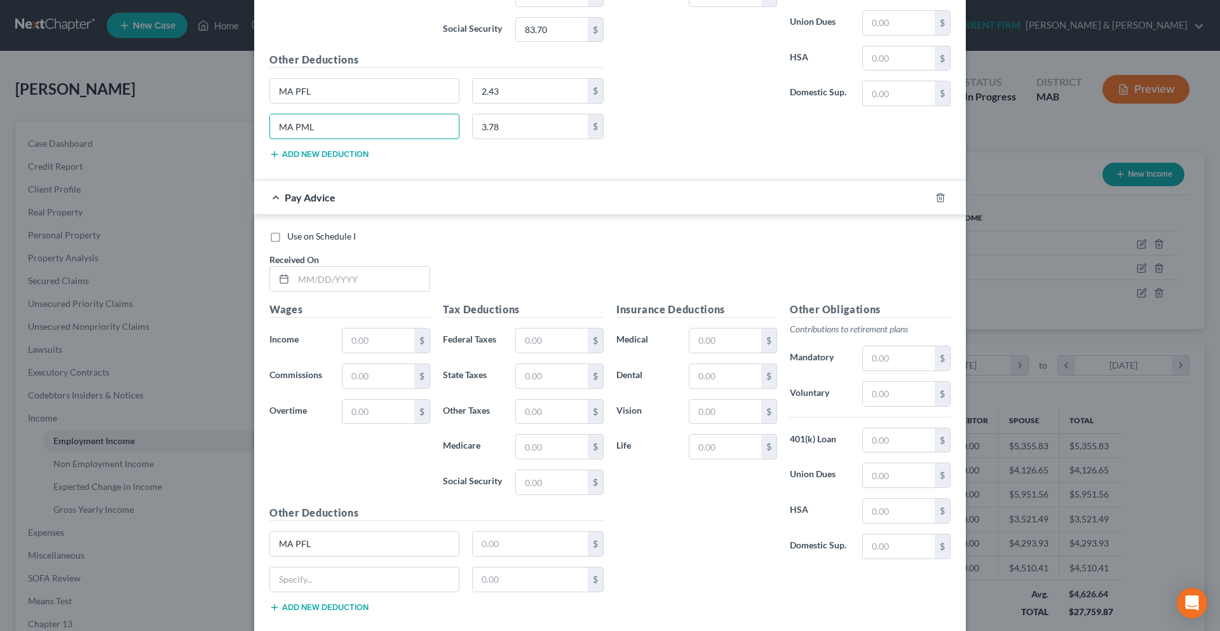
drag, startPoint x: 328, startPoint y: 133, endPoint x: 241, endPoint y: 139, distance: 87.9
click at [241, 139] on div "Edit Income Source × Employment Type * Select Full or [DEMOGRAPHIC_DATA] Employ…" at bounding box center [610, 315] width 1220 height 631
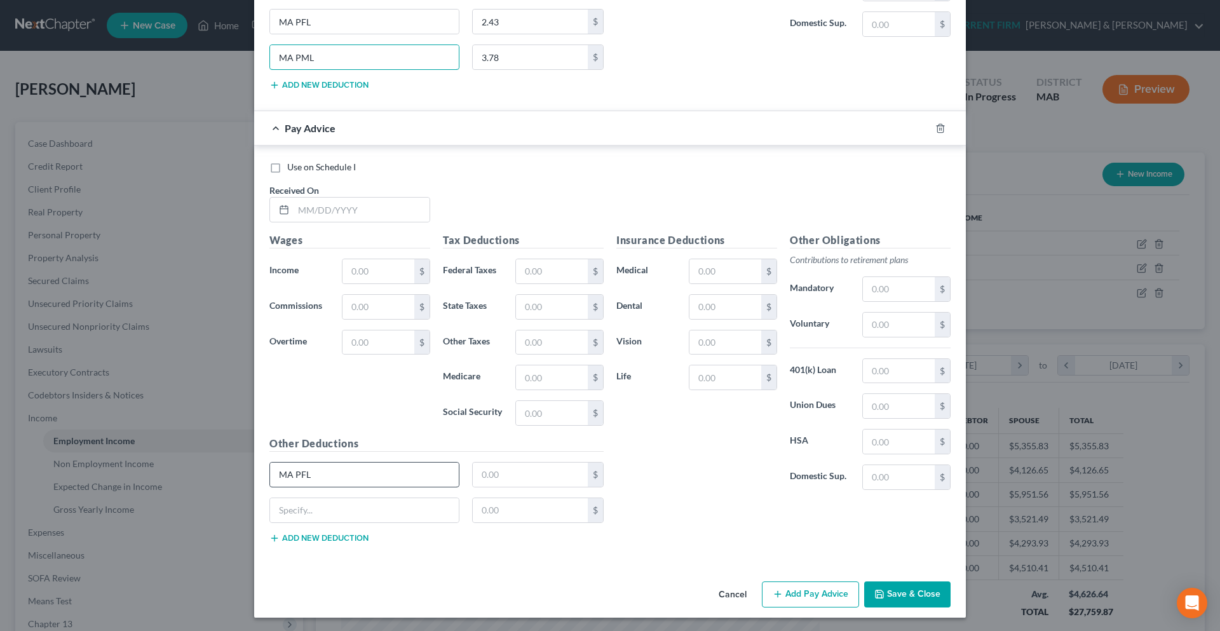
scroll to position [1701, 0]
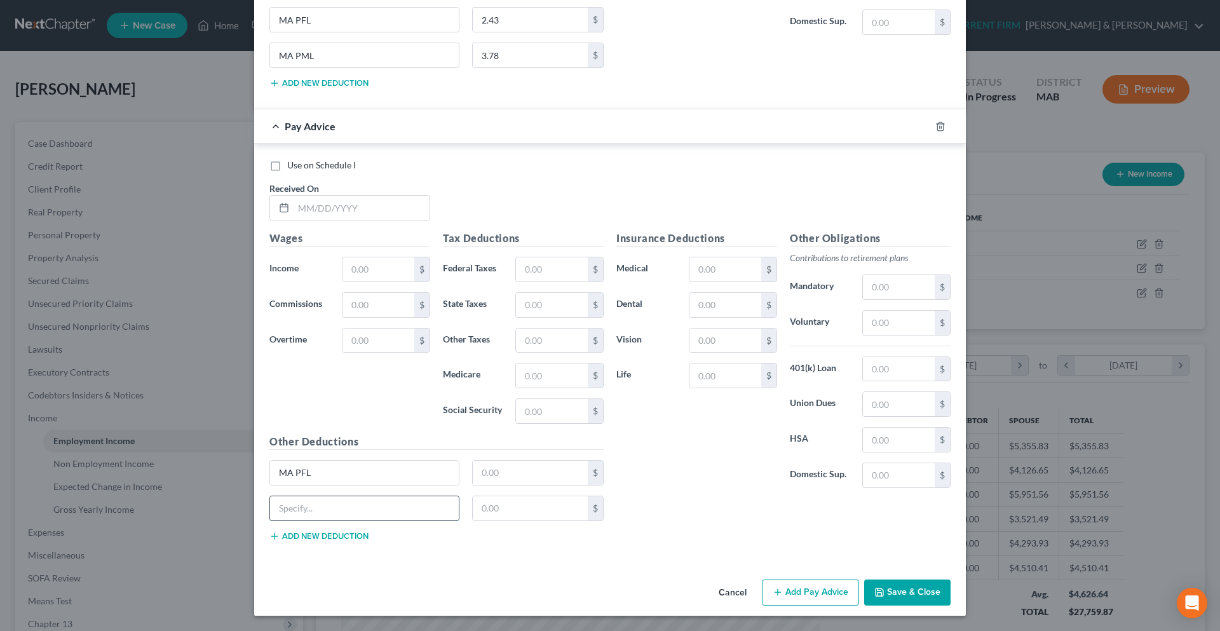
click at [293, 511] on input "text" at bounding box center [364, 508] width 189 height 24
paste input "MA PML"
click at [498, 470] on input "text" at bounding box center [531, 473] width 116 height 24
click at [324, 219] on input "text" at bounding box center [361, 208] width 136 height 24
click at [356, 266] on input "text" at bounding box center [378, 269] width 72 height 24
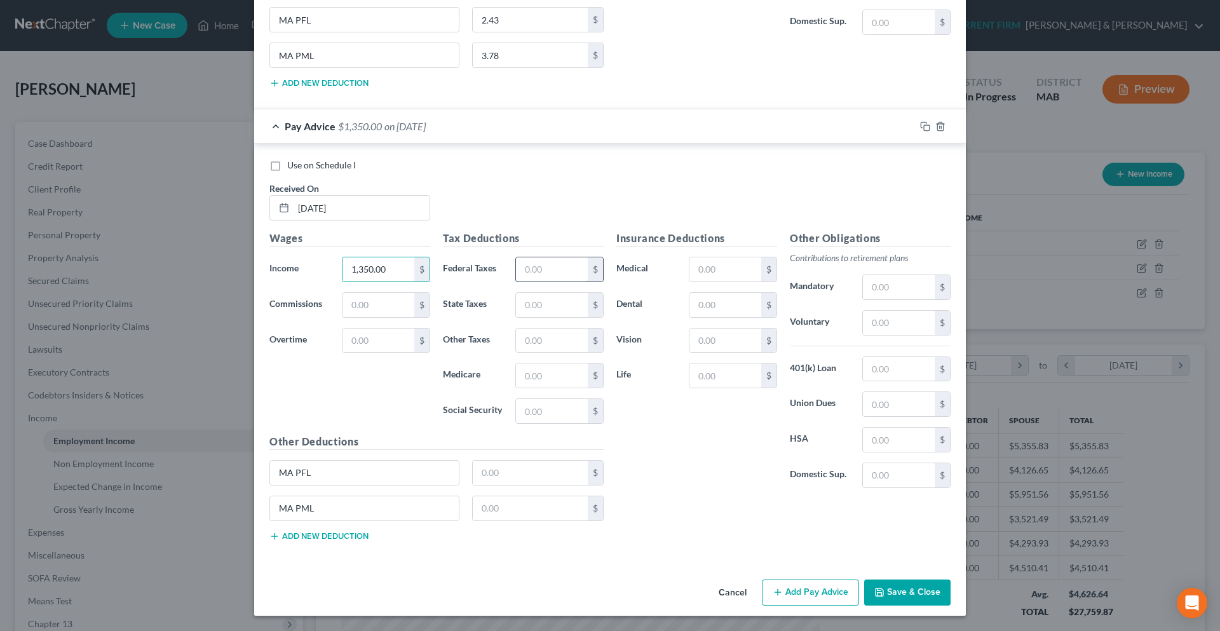
click at [538, 273] on input "text" at bounding box center [552, 269] width 72 height 24
click at [544, 304] on input "text" at bounding box center [552, 305] width 72 height 24
click at [542, 382] on input "text" at bounding box center [552, 375] width 72 height 24
click at [536, 405] on input "text" at bounding box center [552, 411] width 72 height 24
click at [521, 471] on input "text" at bounding box center [531, 473] width 116 height 24
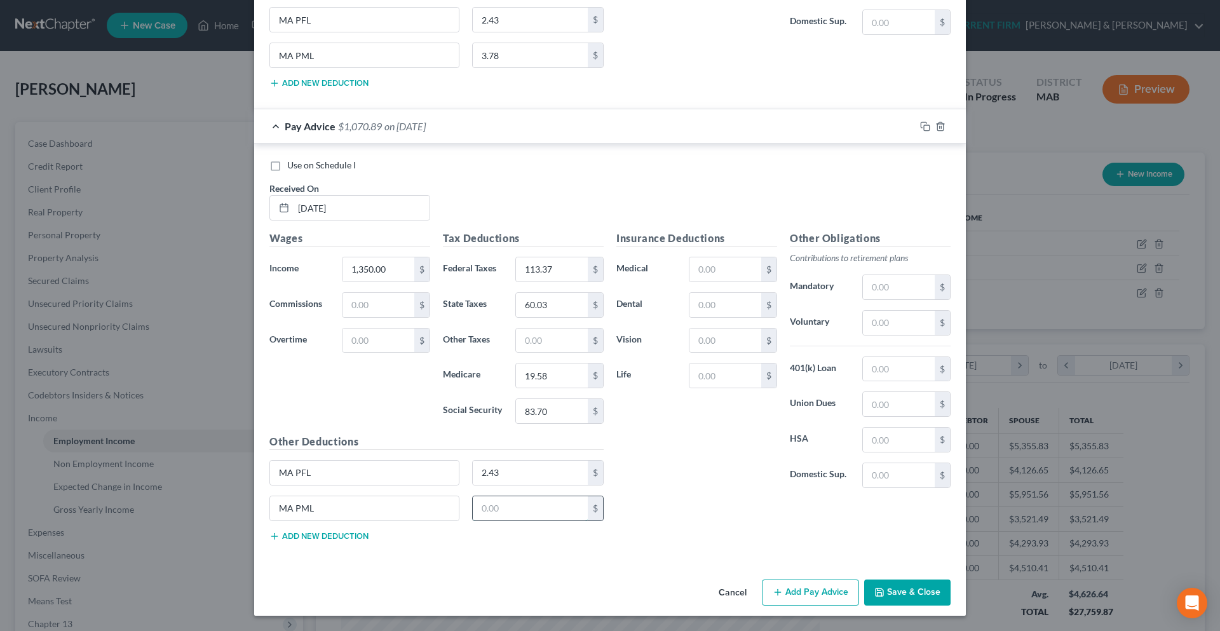
click at [525, 502] on input "text" at bounding box center [531, 508] width 116 height 24
click at [691, 309] on input "text" at bounding box center [725, 305] width 72 height 24
click at [796, 588] on button "Add Pay Advice" at bounding box center [810, 592] width 97 height 27
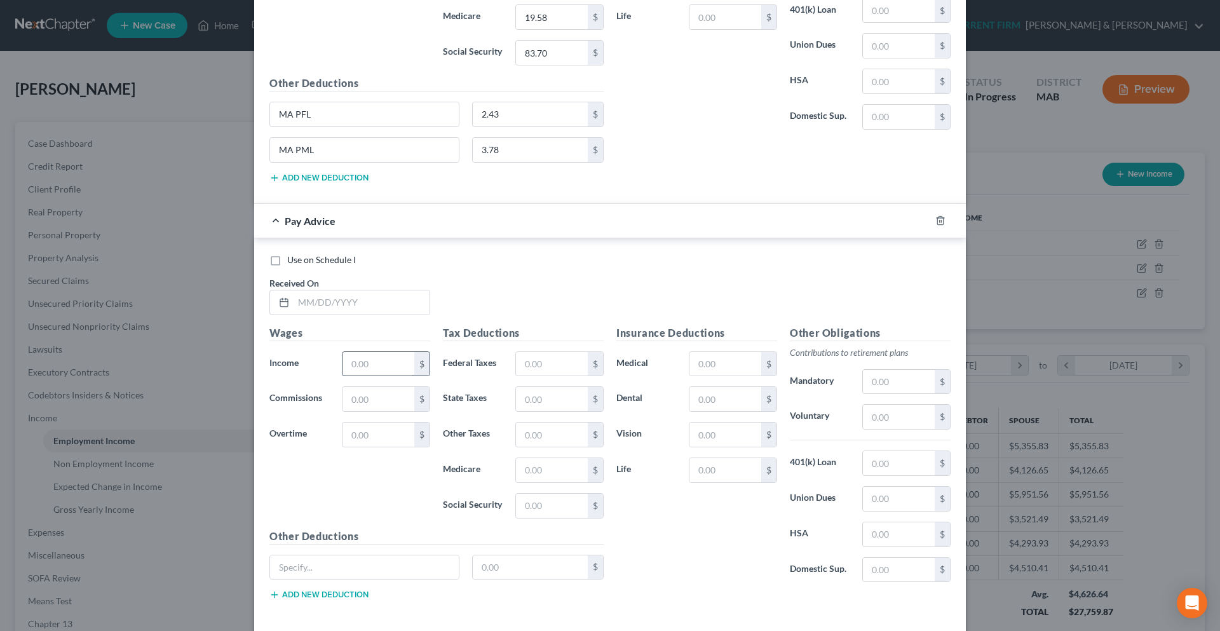
scroll to position [2082, 0]
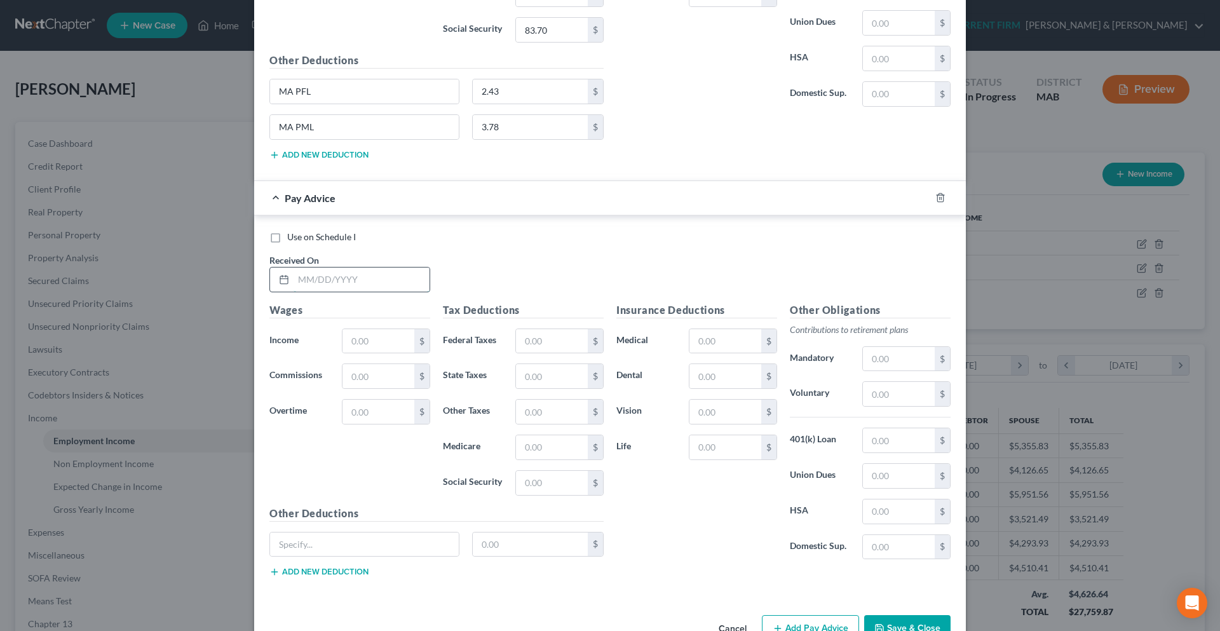
click at [307, 286] on input "text" at bounding box center [361, 279] width 136 height 24
click at [349, 569] on button "Add new deduction" at bounding box center [318, 572] width 99 height 10
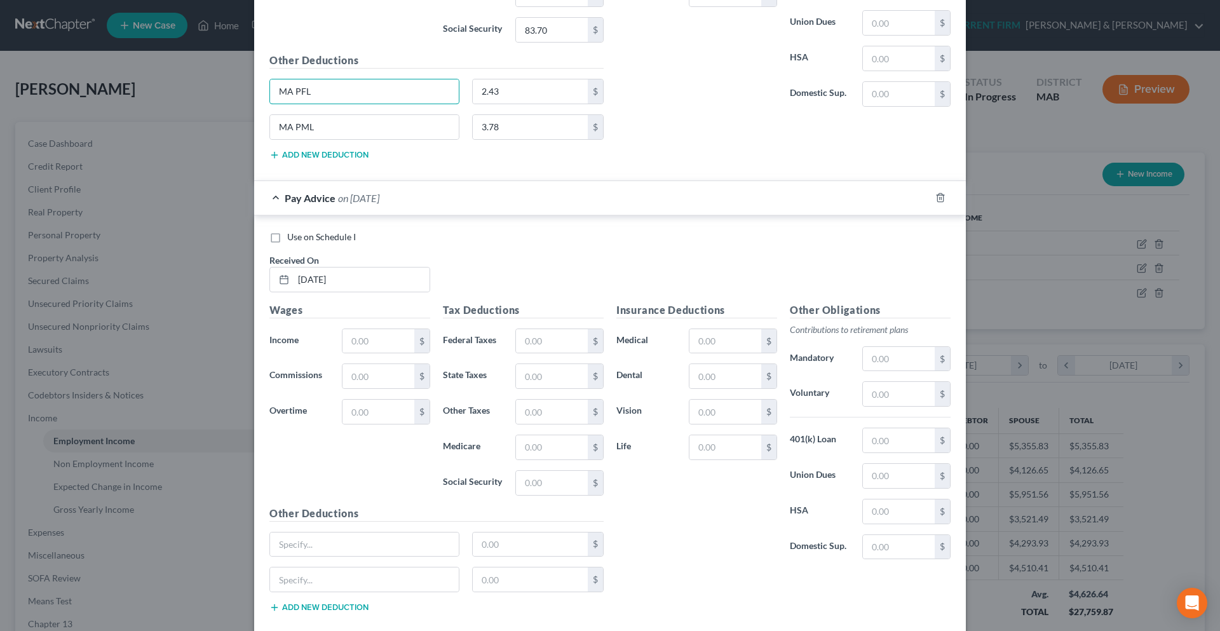
drag, startPoint x: 318, startPoint y: 97, endPoint x: 250, endPoint y: 97, distance: 68.0
click at [321, 544] on input "text" at bounding box center [364, 544] width 189 height 24
paste input "MA PFL"
drag, startPoint x: 314, startPoint y: 130, endPoint x: 252, endPoint y: 130, distance: 61.6
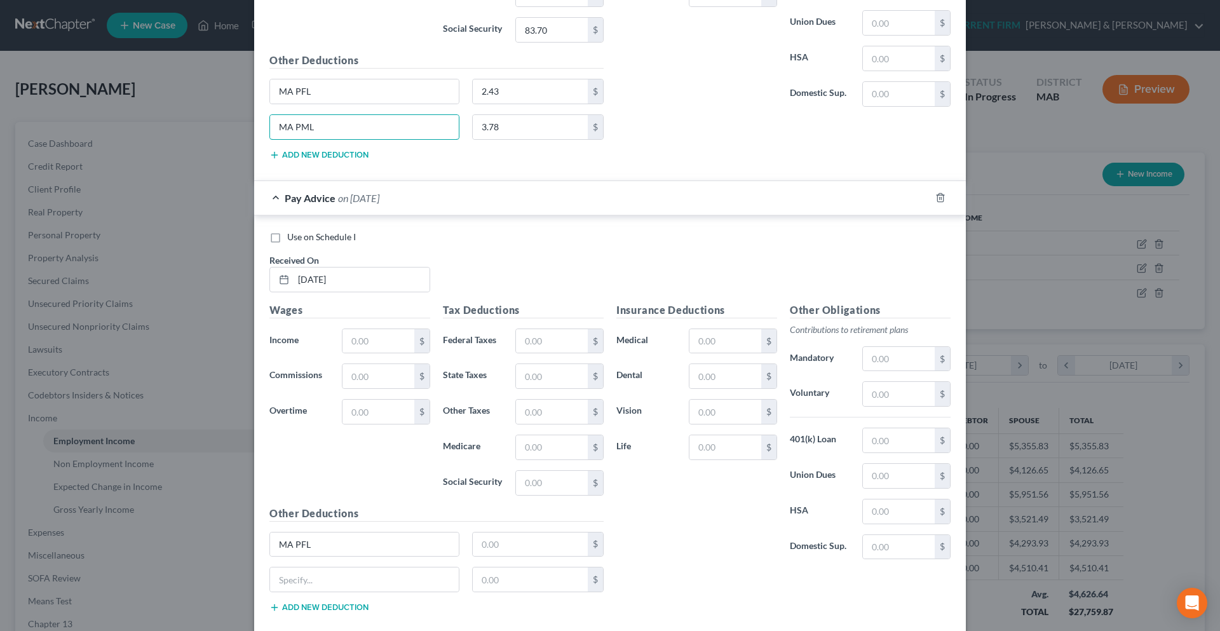
click at [320, 579] on input "text" at bounding box center [364, 579] width 189 height 24
paste input "MA PML"
click at [359, 349] on input "text" at bounding box center [378, 341] width 72 height 24
click at [528, 336] on input "text" at bounding box center [552, 341] width 72 height 24
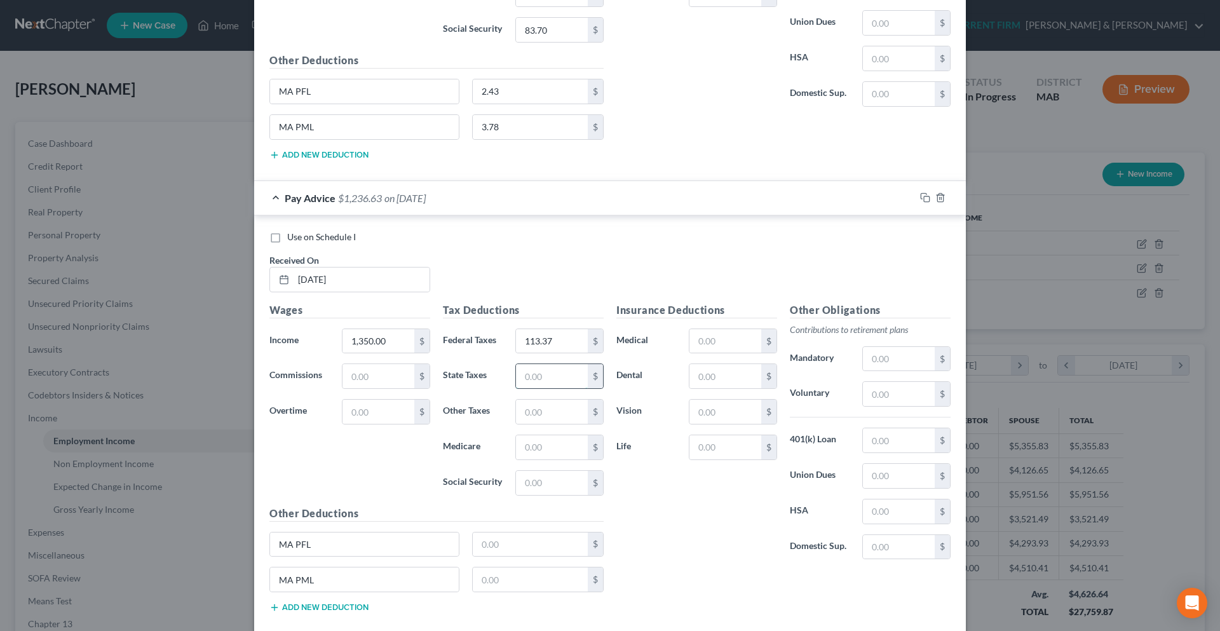
click at [520, 377] on input "text" at bounding box center [552, 376] width 72 height 24
click at [518, 450] on input "text" at bounding box center [552, 447] width 72 height 24
click at [520, 476] on input "text" at bounding box center [552, 483] width 72 height 24
click at [530, 538] on input "text" at bounding box center [531, 544] width 116 height 24
click at [548, 582] on input "text" at bounding box center [531, 579] width 116 height 24
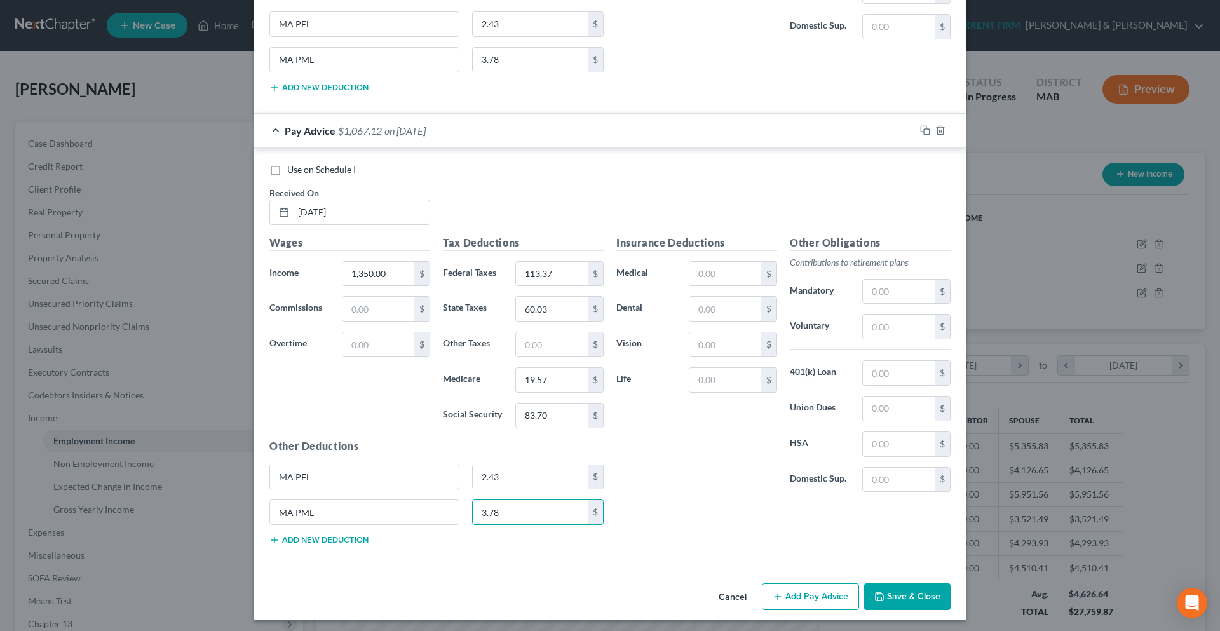
scroll to position [2154, 0]
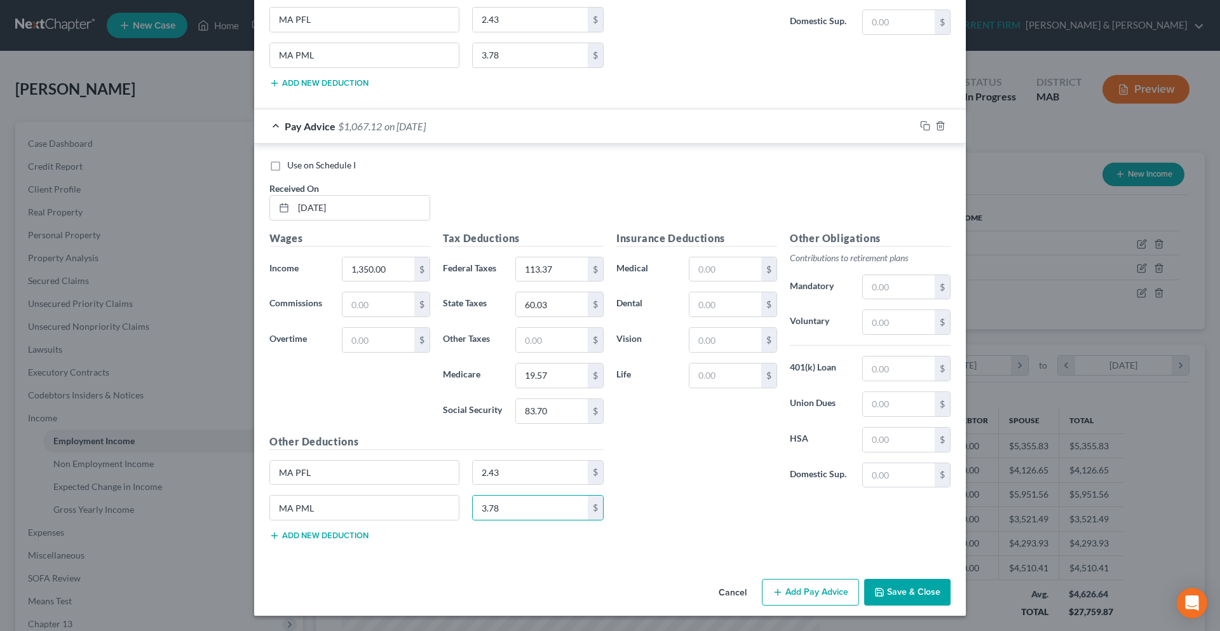
click at [794, 590] on button "Add Pay Advice" at bounding box center [810, 592] width 97 height 27
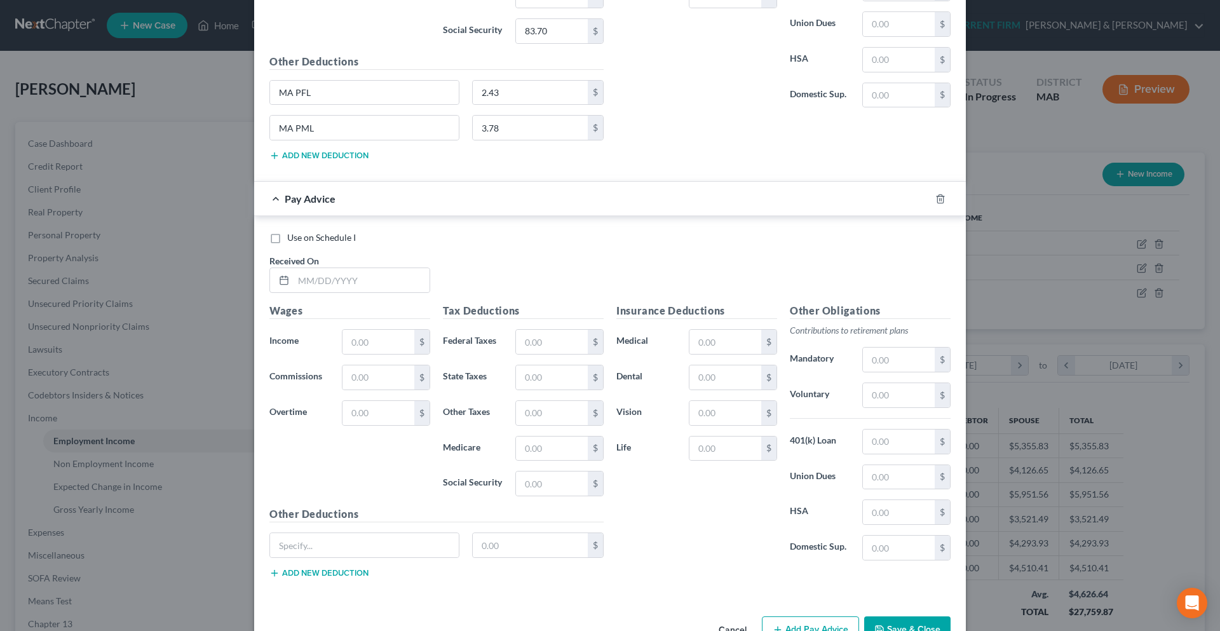
scroll to position [2535, 0]
click at [345, 572] on button "Add new deduction" at bounding box center [318, 572] width 99 height 10
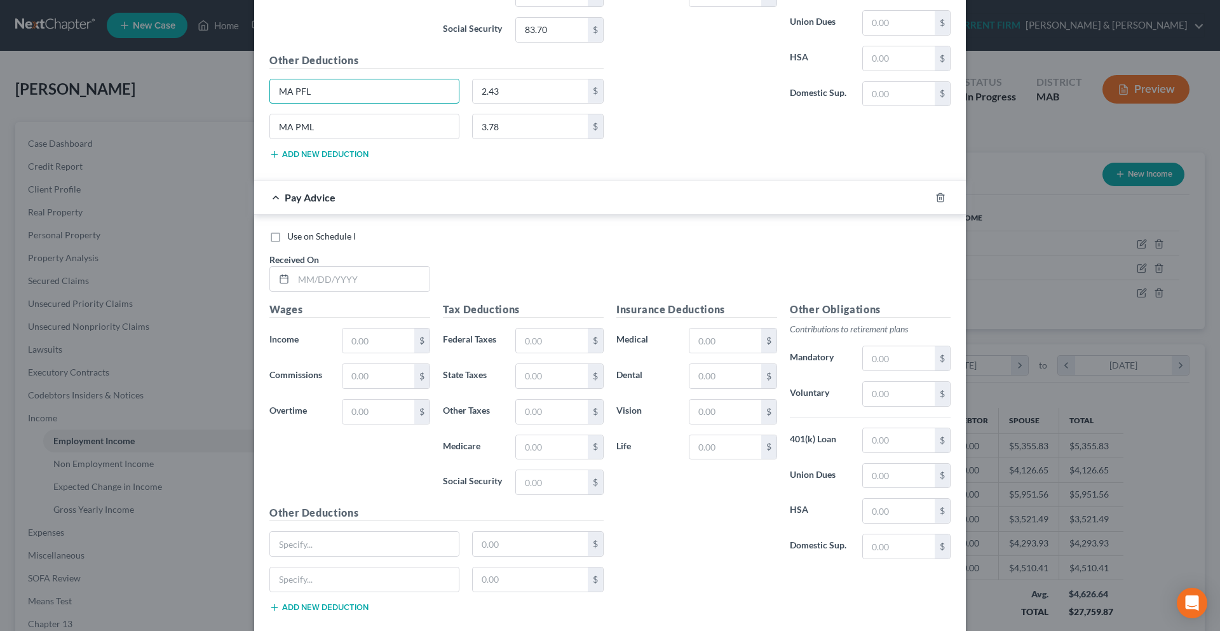
drag, startPoint x: 311, startPoint y: 93, endPoint x: 262, endPoint y: 95, distance: 49.6
click at [263, 95] on div "MA PFL" at bounding box center [364, 91] width 203 height 25
click at [330, 544] on input "text" at bounding box center [364, 544] width 189 height 24
paste input "MA PFL"
drag, startPoint x: 325, startPoint y: 123, endPoint x: 267, endPoint y: 126, distance: 57.9
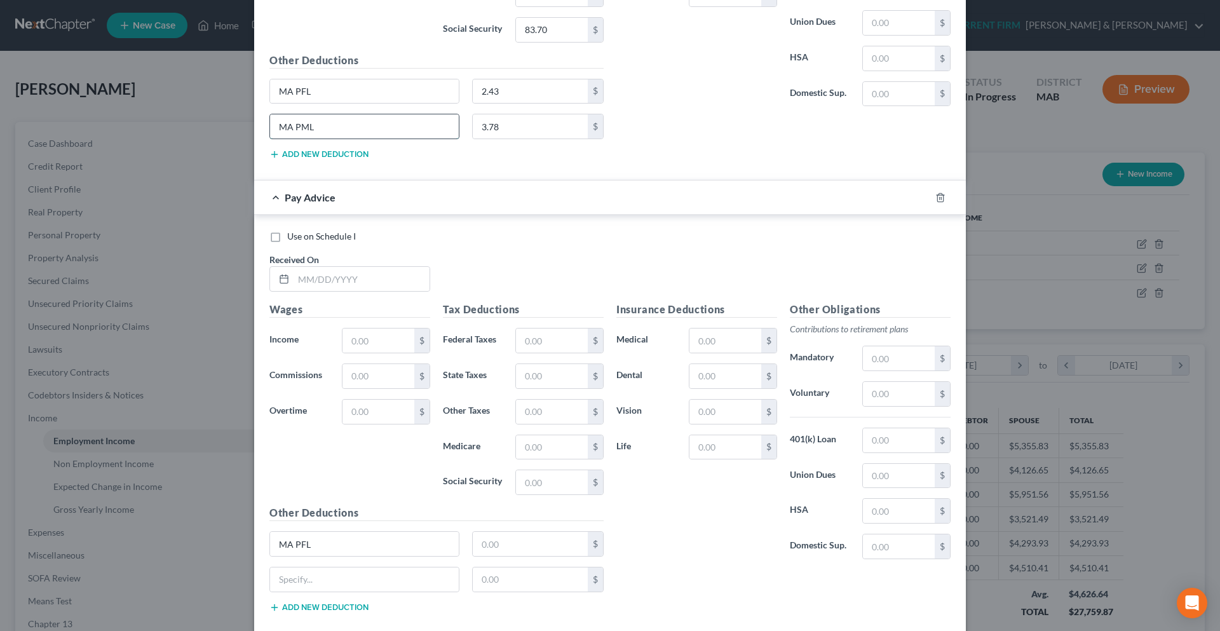
click at [270, 126] on input "MA PML" at bounding box center [364, 126] width 189 height 24
click at [330, 577] on input "text" at bounding box center [364, 579] width 189 height 24
paste input "MA PML"
click at [309, 282] on input "text" at bounding box center [361, 279] width 136 height 24
click at [359, 342] on input "text" at bounding box center [378, 340] width 72 height 24
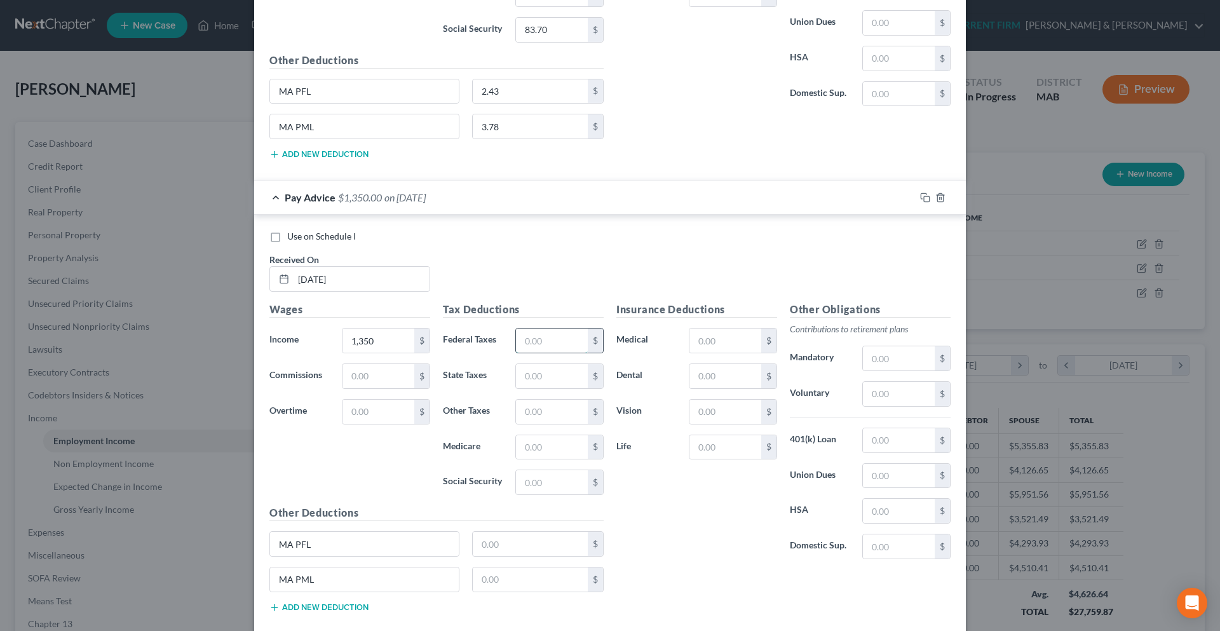
click at [520, 342] on input "text" at bounding box center [552, 340] width 72 height 24
click at [522, 375] on input "text" at bounding box center [552, 376] width 72 height 24
click at [530, 440] on input "text" at bounding box center [552, 447] width 72 height 24
click at [530, 480] on input "text" at bounding box center [552, 482] width 72 height 24
click at [508, 537] on input "text" at bounding box center [531, 544] width 116 height 24
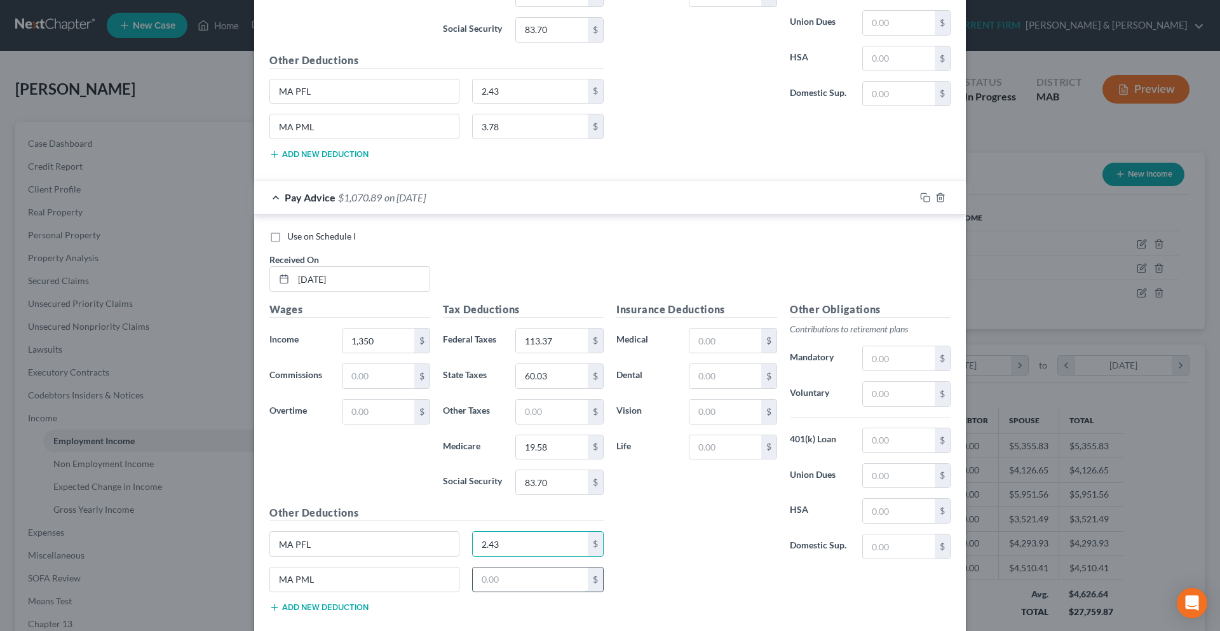
click at [497, 579] on input "text" at bounding box center [531, 579] width 116 height 24
click at [729, 465] on div "Insurance Deductions Medical $ Dental $ Vision $ Life $" at bounding box center [696, 435] width 173 height 267
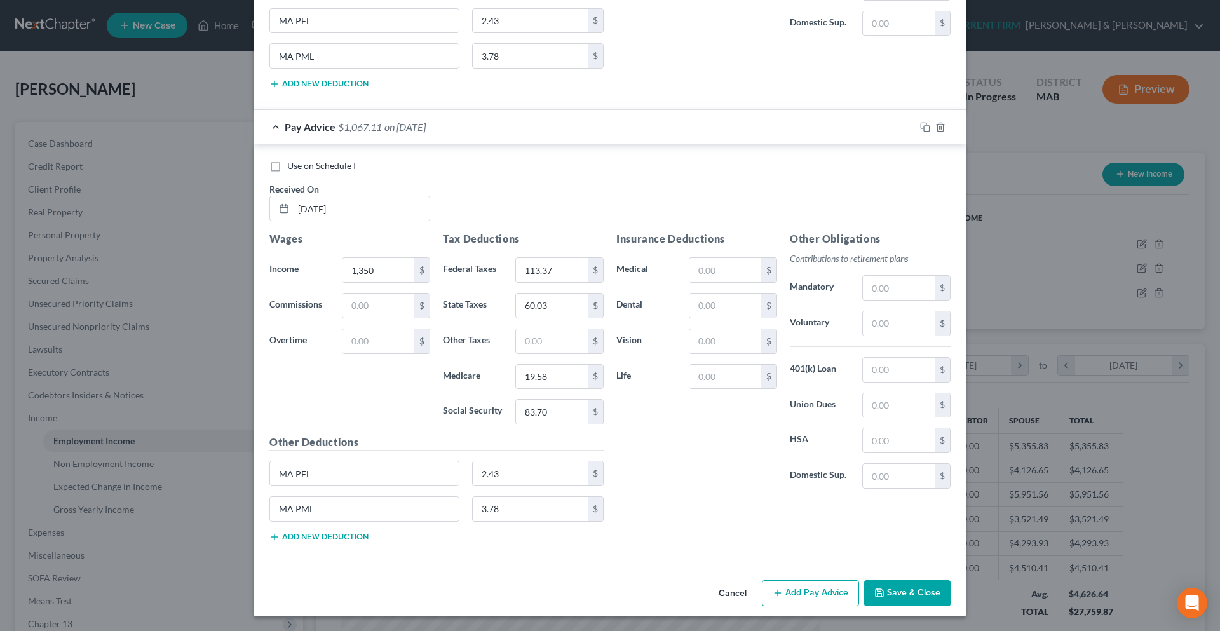
scroll to position [2606, 0]
click at [807, 595] on button "Add Pay Advice" at bounding box center [810, 592] width 97 height 27
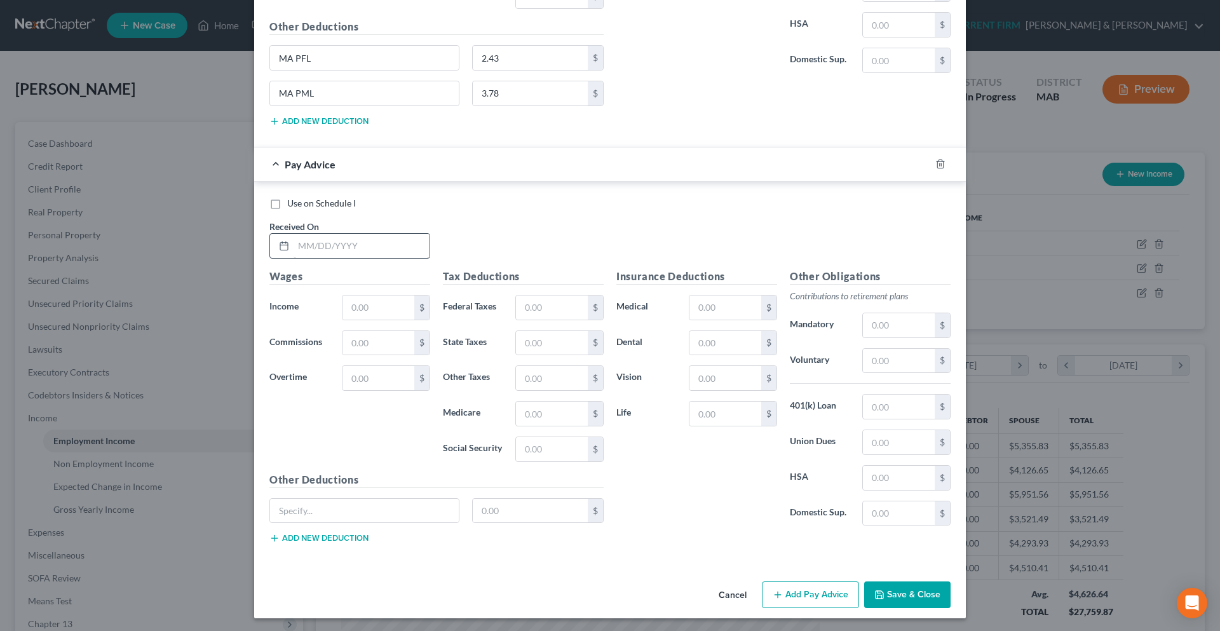
scroll to position [3023, 0]
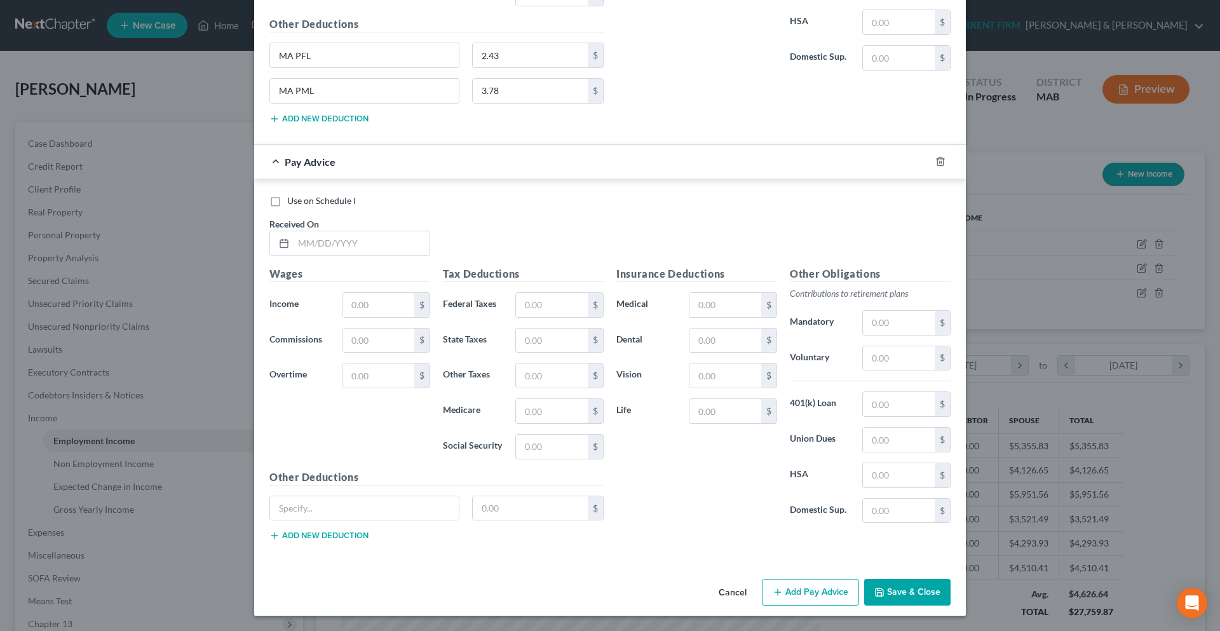
click at [328, 539] on button "Add new deduction" at bounding box center [318, 535] width 99 height 10
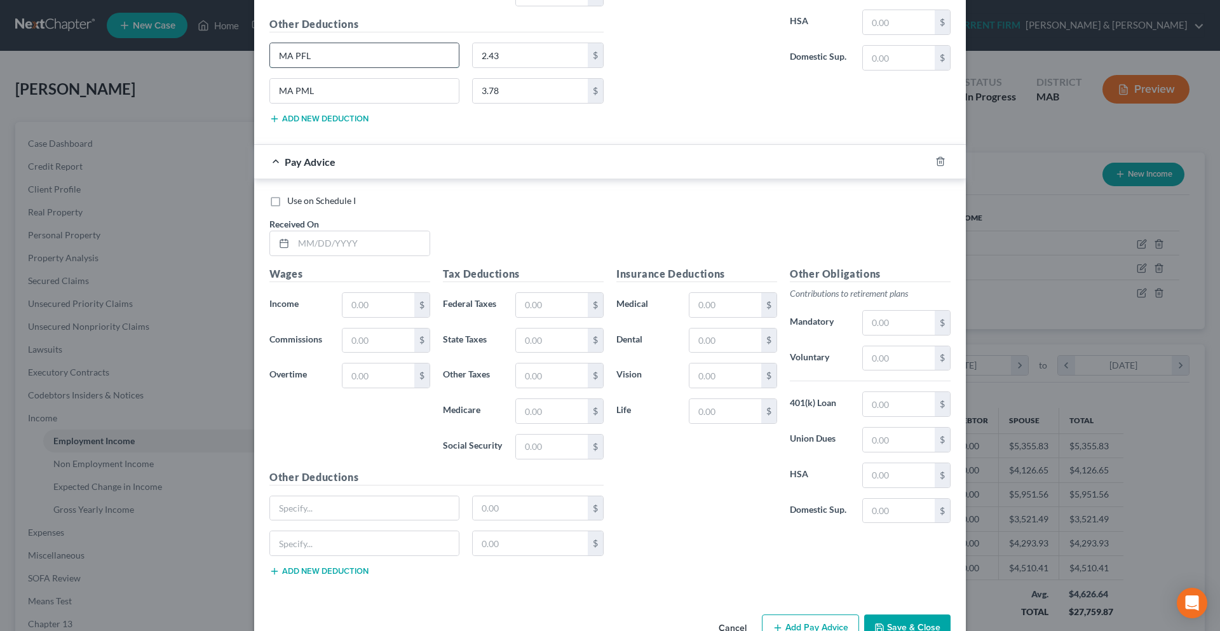
drag, startPoint x: 307, startPoint y: 58, endPoint x: 275, endPoint y: 58, distance: 31.8
click at [275, 58] on input "MA PFL" at bounding box center [364, 55] width 189 height 24
click at [332, 506] on input "text" at bounding box center [364, 508] width 189 height 24
paste input "MA PFL"
drag, startPoint x: 297, startPoint y: 93, endPoint x: 275, endPoint y: 93, distance: 21.6
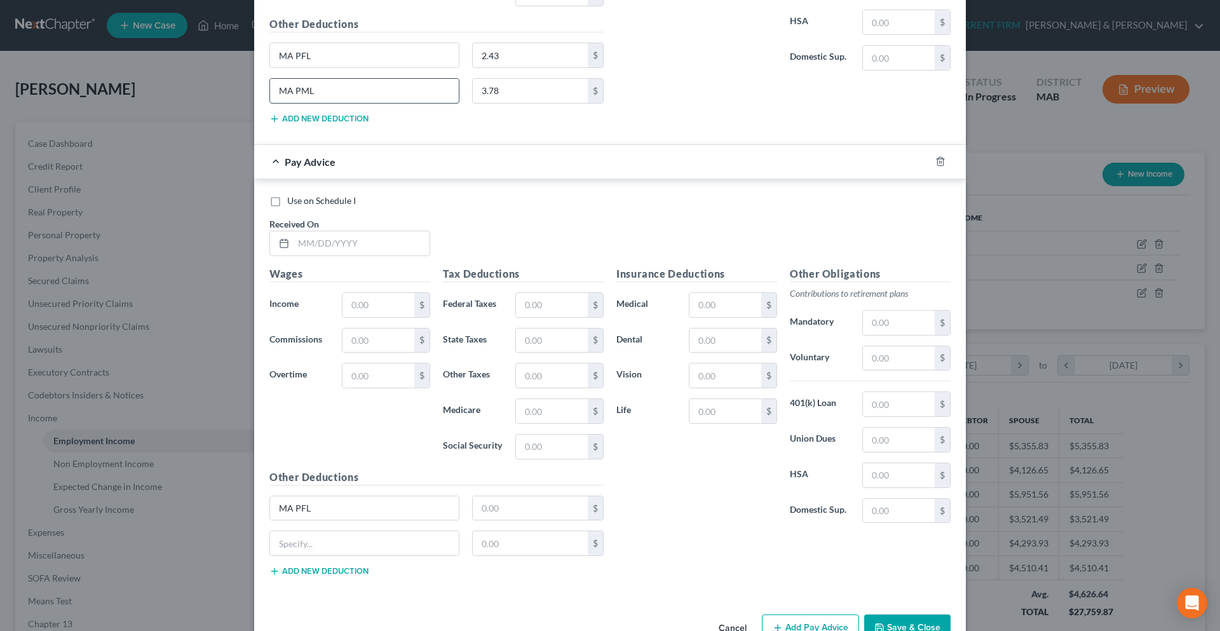
click at [275, 93] on input "MA PML" at bounding box center [364, 91] width 189 height 24
click at [336, 552] on input "text" at bounding box center [364, 543] width 189 height 24
paste input "MA PML"
click at [364, 248] on input "text" at bounding box center [361, 243] width 136 height 24
click at [356, 309] on input "text" at bounding box center [378, 305] width 72 height 24
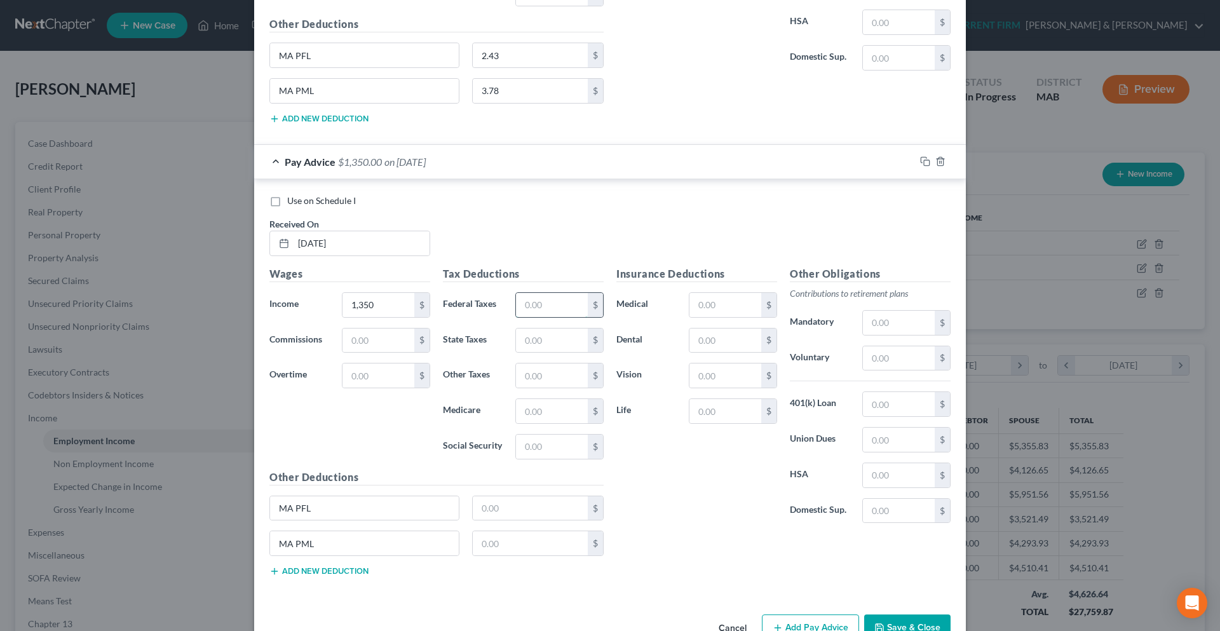
click at [549, 309] on input "text" at bounding box center [552, 305] width 72 height 24
click at [558, 337] on input "text" at bounding box center [552, 340] width 72 height 24
click at [537, 420] on input "text" at bounding box center [552, 411] width 72 height 24
click at [555, 440] on input "text" at bounding box center [552, 446] width 72 height 24
click at [494, 504] on input "text" at bounding box center [531, 508] width 116 height 24
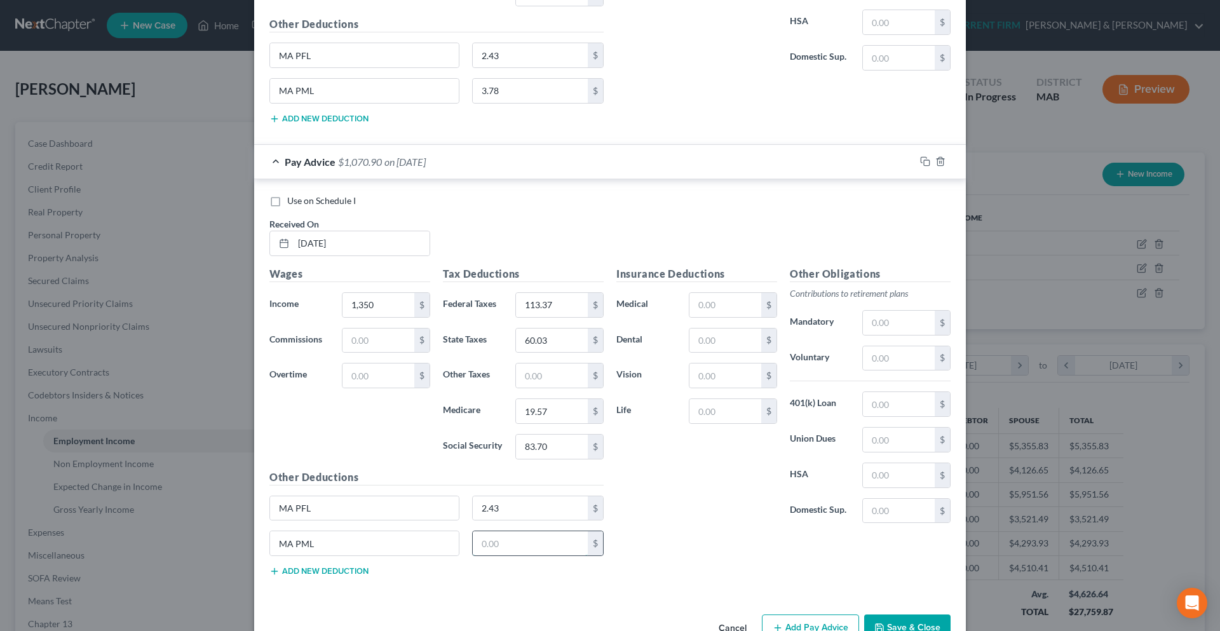
click at [483, 545] on input "text" at bounding box center [531, 543] width 116 height 24
click at [703, 339] on input "text" at bounding box center [725, 340] width 72 height 24
click at [813, 622] on button "Add Pay Advice" at bounding box center [810, 627] width 97 height 27
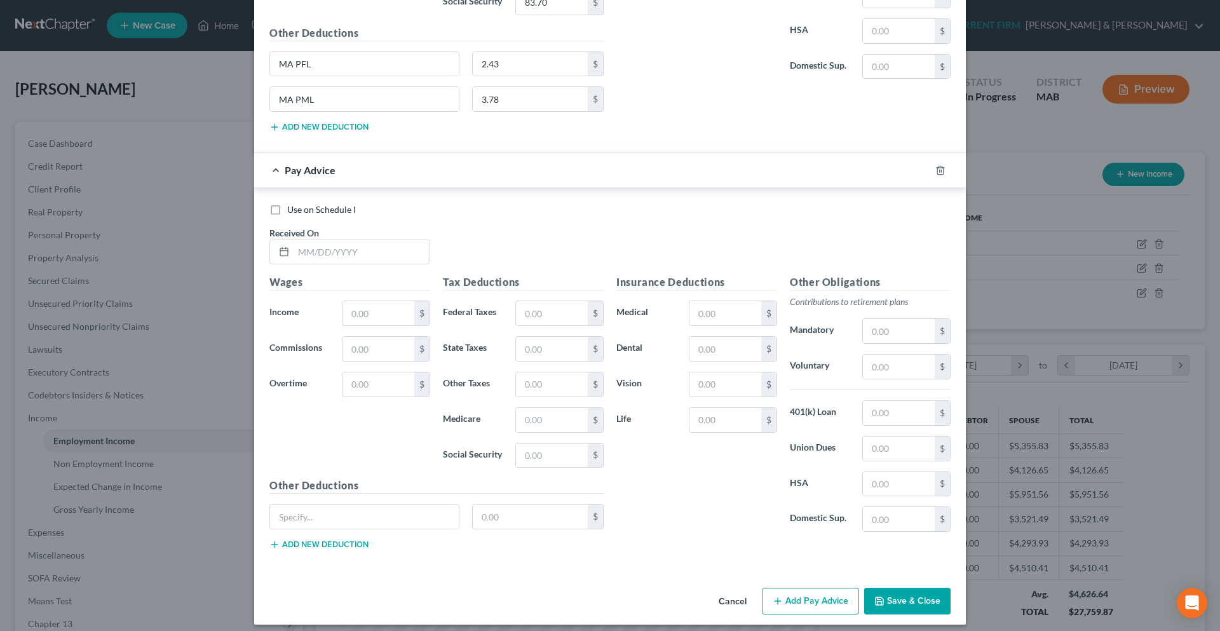
scroll to position [3468, 0]
click at [342, 541] on button "Add new deduction" at bounding box center [318, 544] width 99 height 10
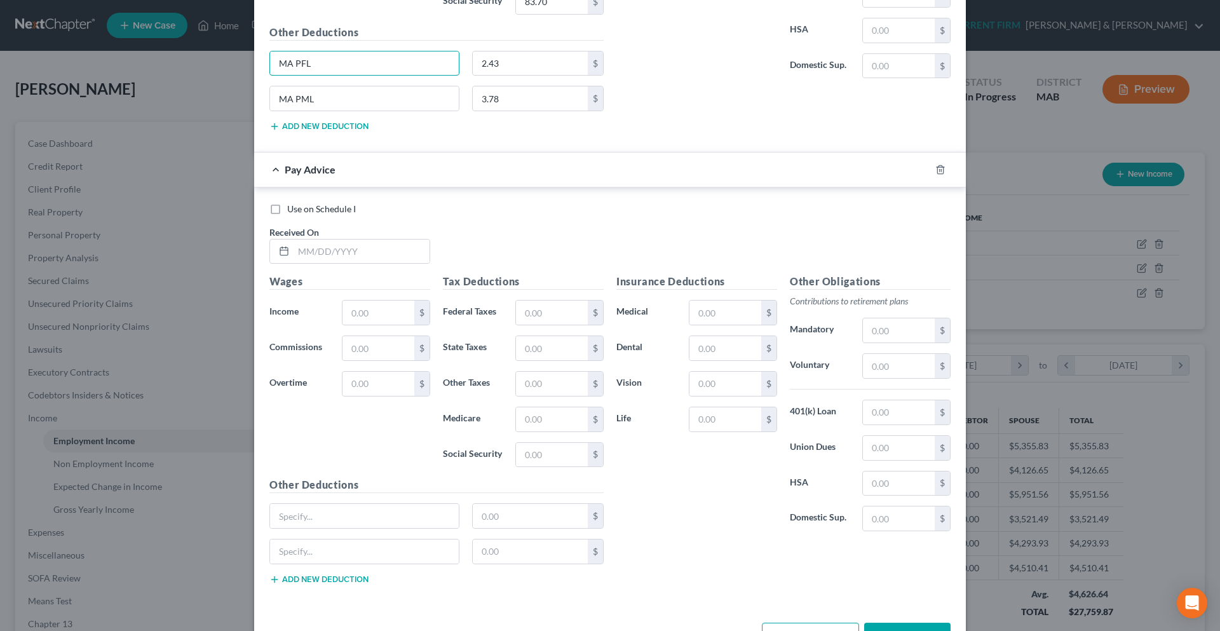
drag, startPoint x: 313, startPoint y: 67, endPoint x: 264, endPoint y: 67, distance: 49.5
click at [264, 67] on div "MA PFL" at bounding box center [364, 63] width 203 height 25
click at [360, 516] on input "text" at bounding box center [364, 516] width 189 height 24
paste input "MA PFL"
drag, startPoint x: 320, startPoint y: 96, endPoint x: 260, endPoint y: 97, distance: 59.7
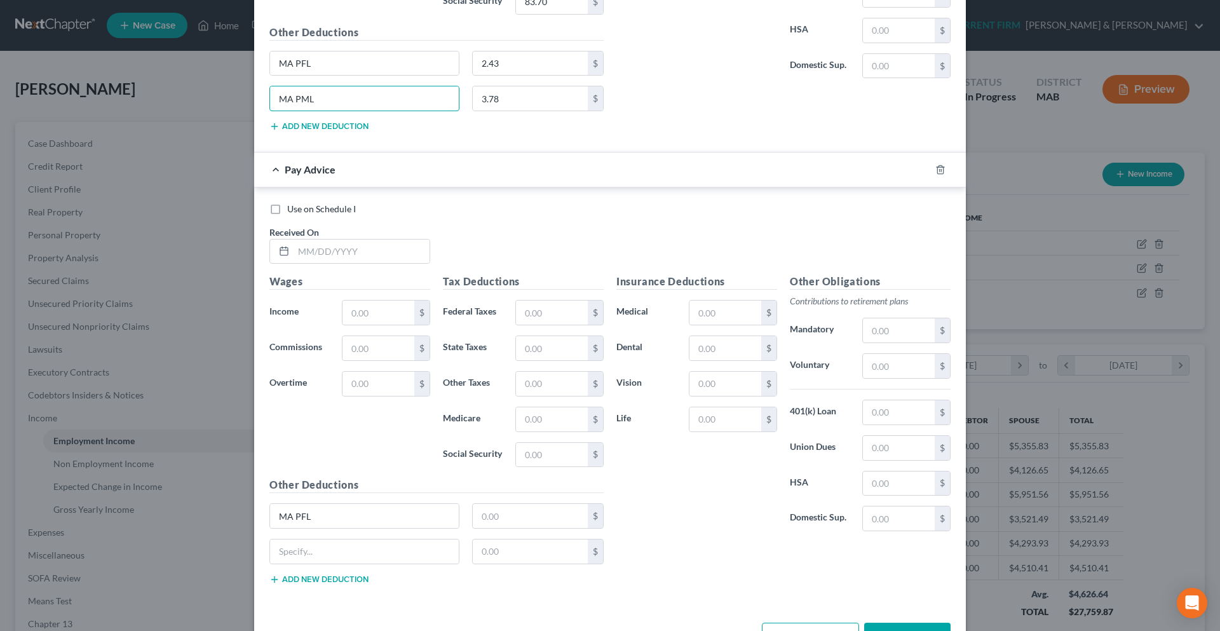
click at [263, 97] on div "MA PML" at bounding box center [364, 98] width 203 height 25
click at [371, 556] on input "text" at bounding box center [364, 551] width 189 height 24
paste input "MA PML"
click at [317, 250] on input "text" at bounding box center [361, 251] width 136 height 24
click at [372, 314] on input "text" at bounding box center [378, 312] width 72 height 24
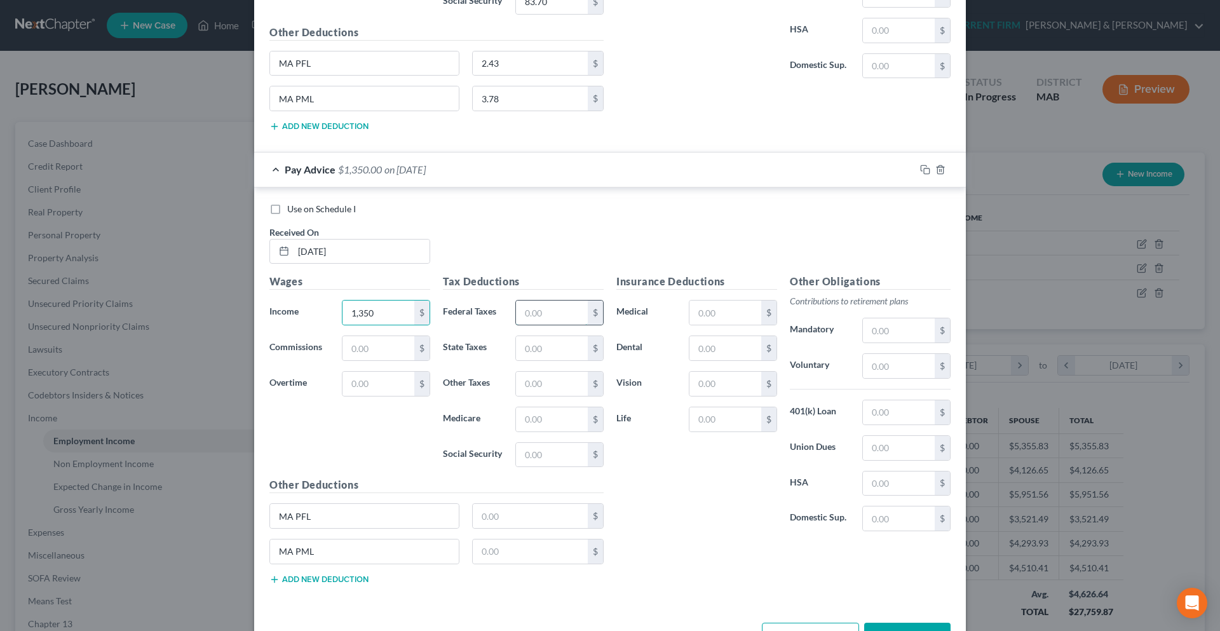
click at [524, 316] on input "text" at bounding box center [552, 312] width 72 height 24
click at [522, 342] on input "text" at bounding box center [552, 348] width 72 height 24
click at [532, 426] on input "text" at bounding box center [552, 419] width 72 height 24
click at [532, 454] on input "text" at bounding box center [552, 455] width 72 height 24
click at [491, 516] on input "text" at bounding box center [531, 516] width 116 height 24
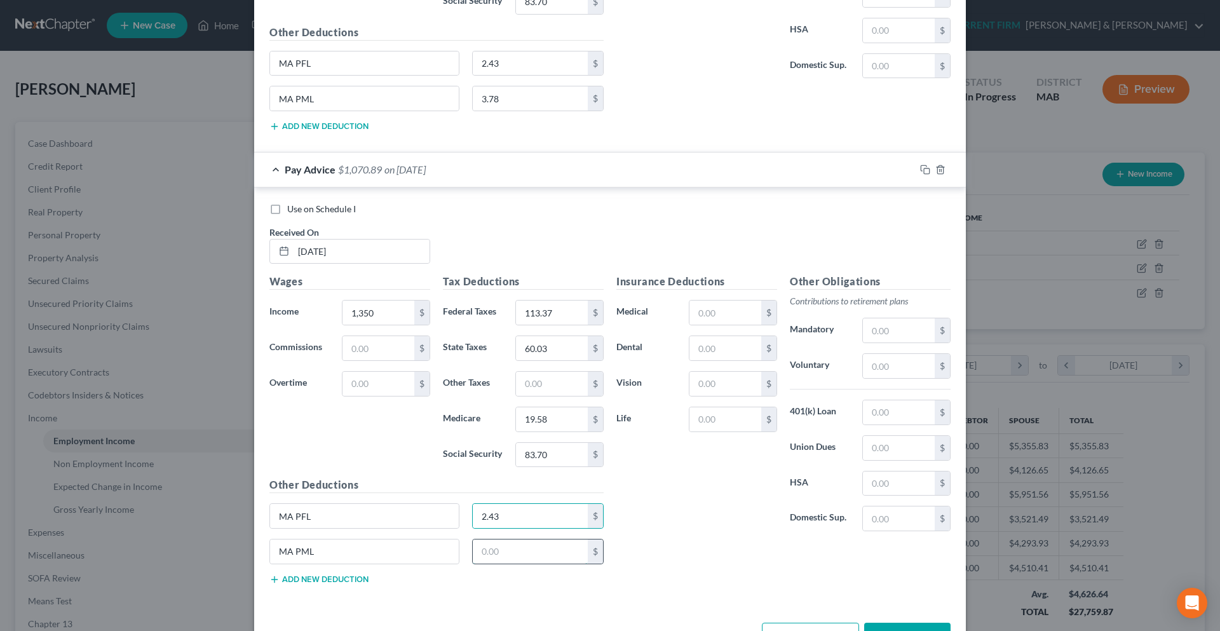
click at [488, 549] on input "text" at bounding box center [531, 551] width 116 height 24
click at [693, 394] on input "text" at bounding box center [725, 384] width 72 height 24
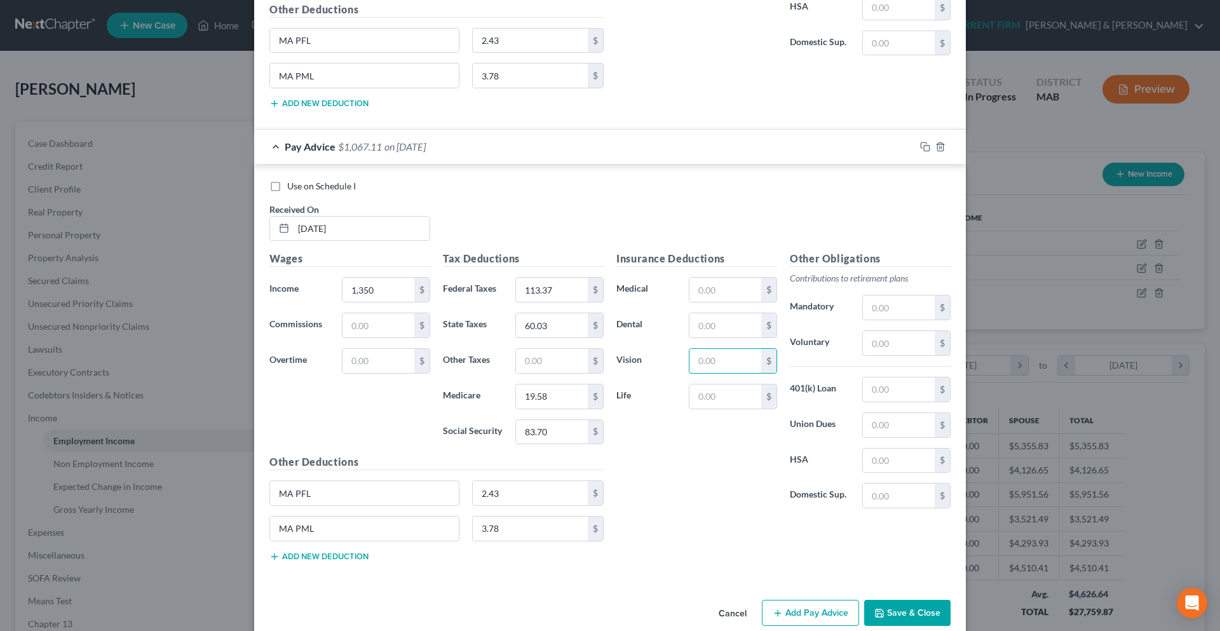
scroll to position [3511, 0]
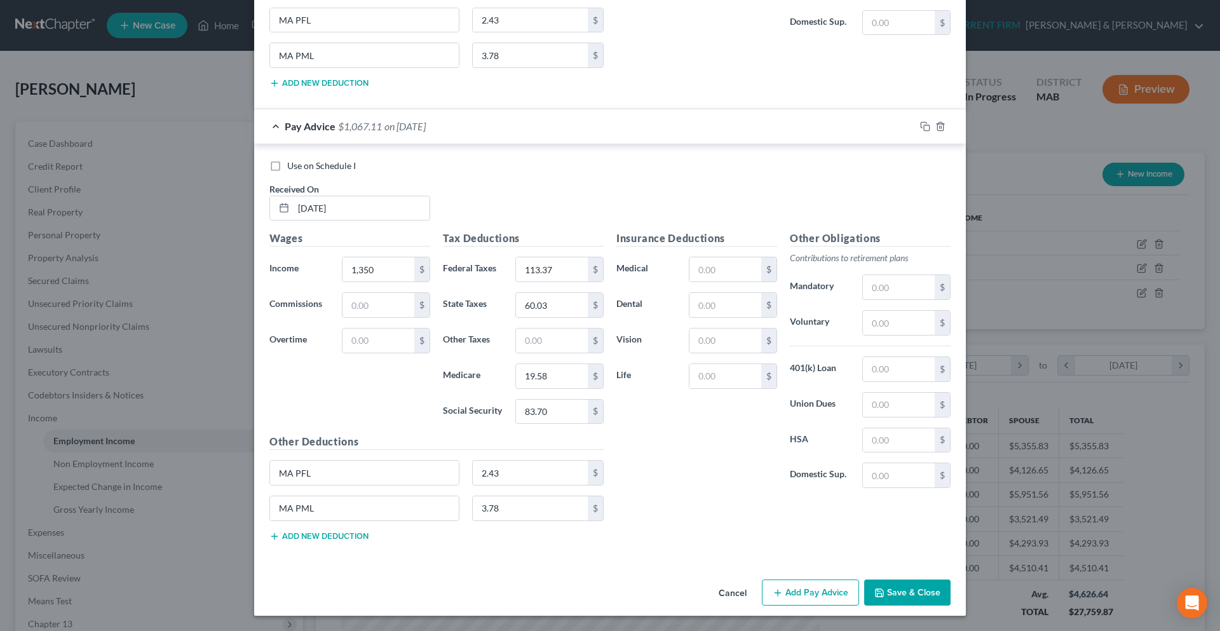
click at [789, 587] on button "Add Pay Advice" at bounding box center [810, 592] width 97 height 27
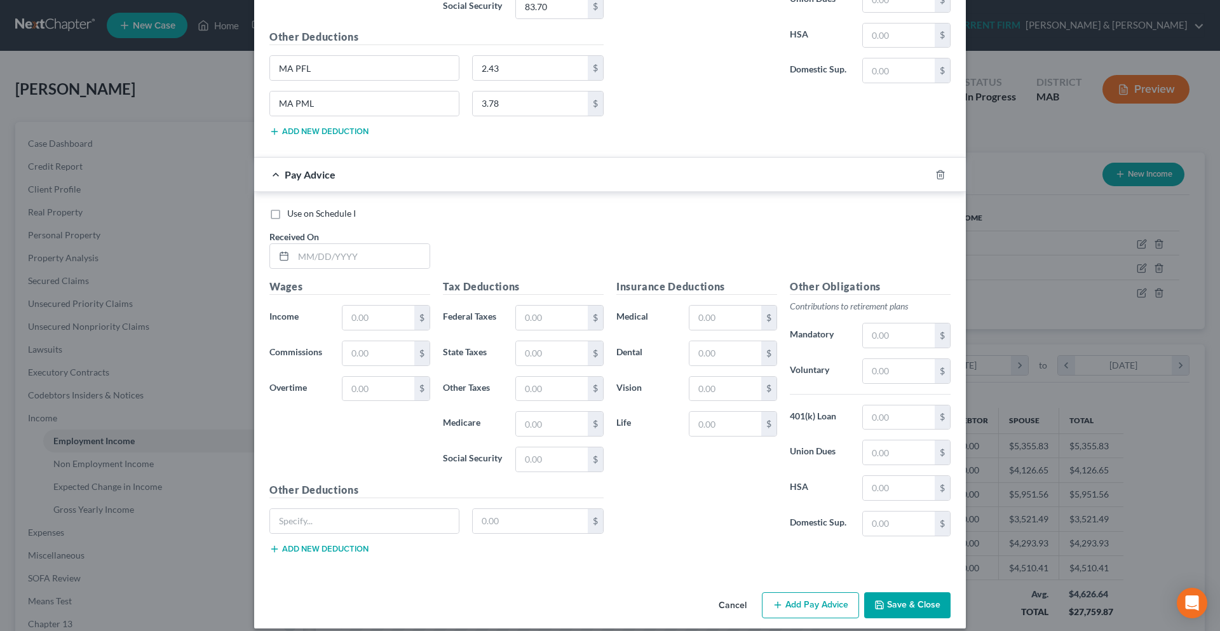
scroll to position [3929, 0]
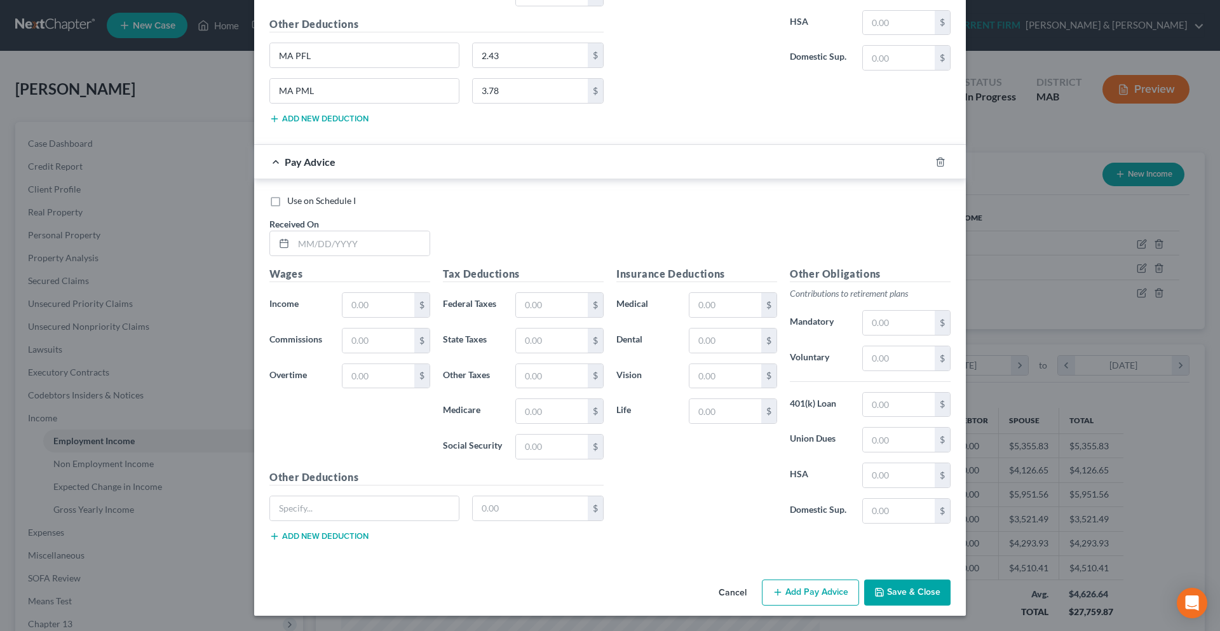
click at [330, 537] on button "Add new deduction" at bounding box center [318, 536] width 99 height 10
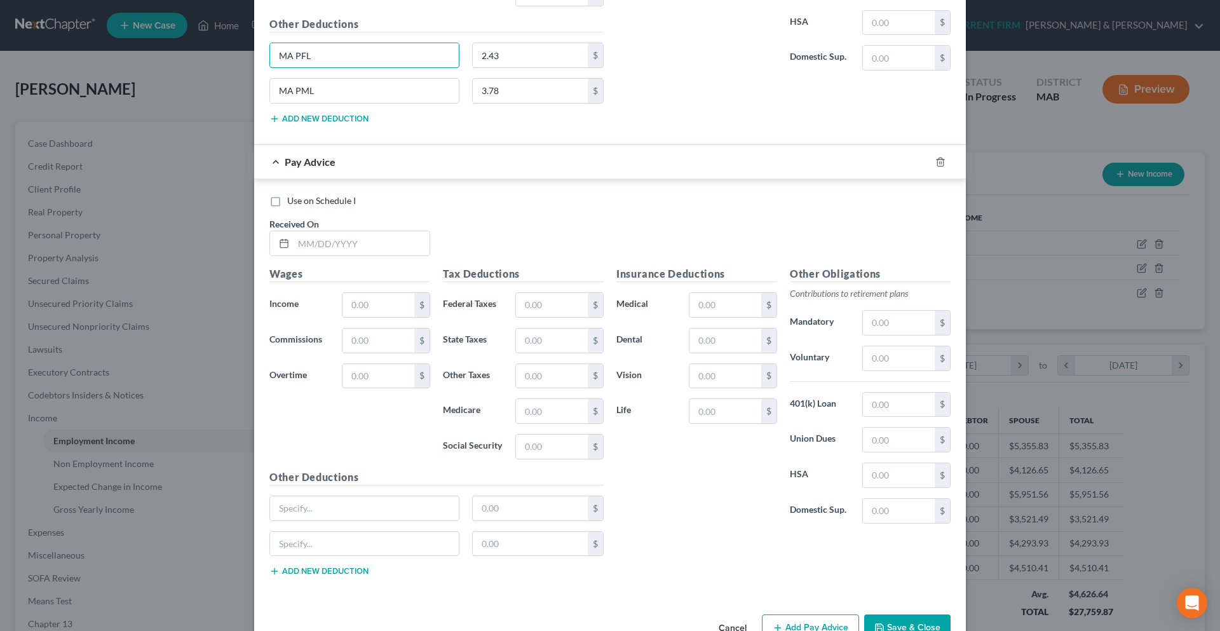
drag, startPoint x: 295, startPoint y: 58, endPoint x: 261, endPoint y: 58, distance: 33.7
click at [263, 58] on div "MA PFL" at bounding box center [364, 55] width 203 height 25
click at [350, 506] on input "text" at bounding box center [364, 508] width 189 height 24
paste input "MA PFL"
drag, startPoint x: 312, startPoint y: 93, endPoint x: 271, endPoint y: 93, distance: 40.7
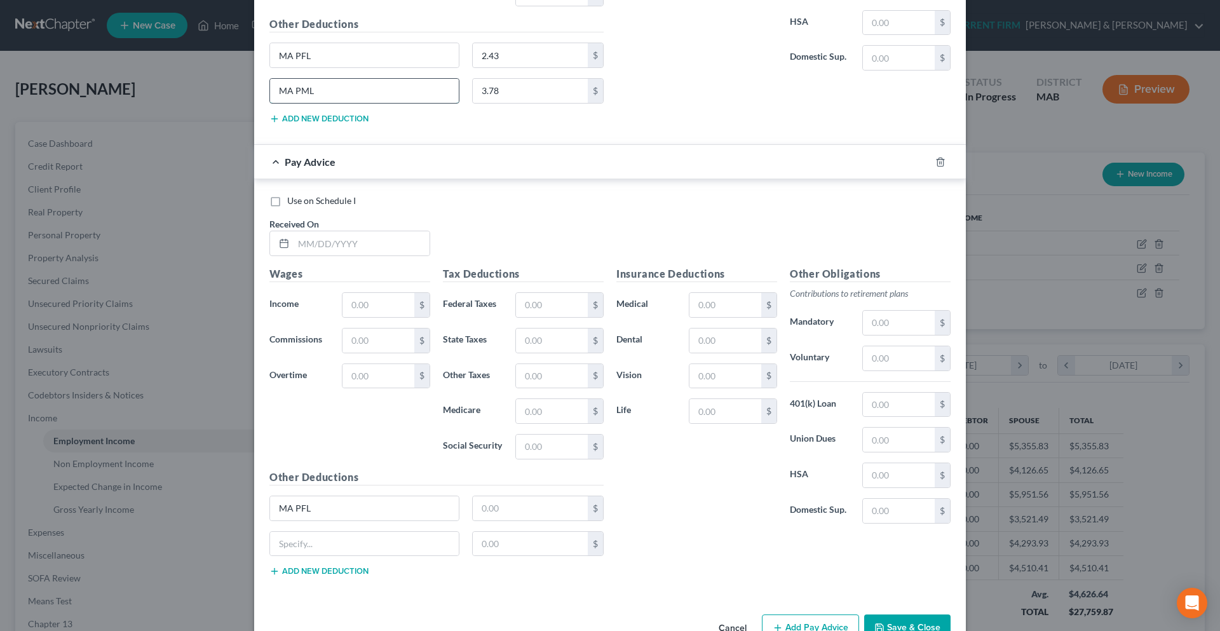
click at [271, 93] on input "MA PML" at bounding box center [364, 91] width 189 height 24
click at [317, 541] on input "text" at bounding box center [364, 544] width 189 height 24
paste input "MA PML"
click at [347, 248] on input "text" at bounding box center [361, 243] width 136 height 24
click at [354, 307] on input "text" at bounding box center [378, 305] width 72 height 24
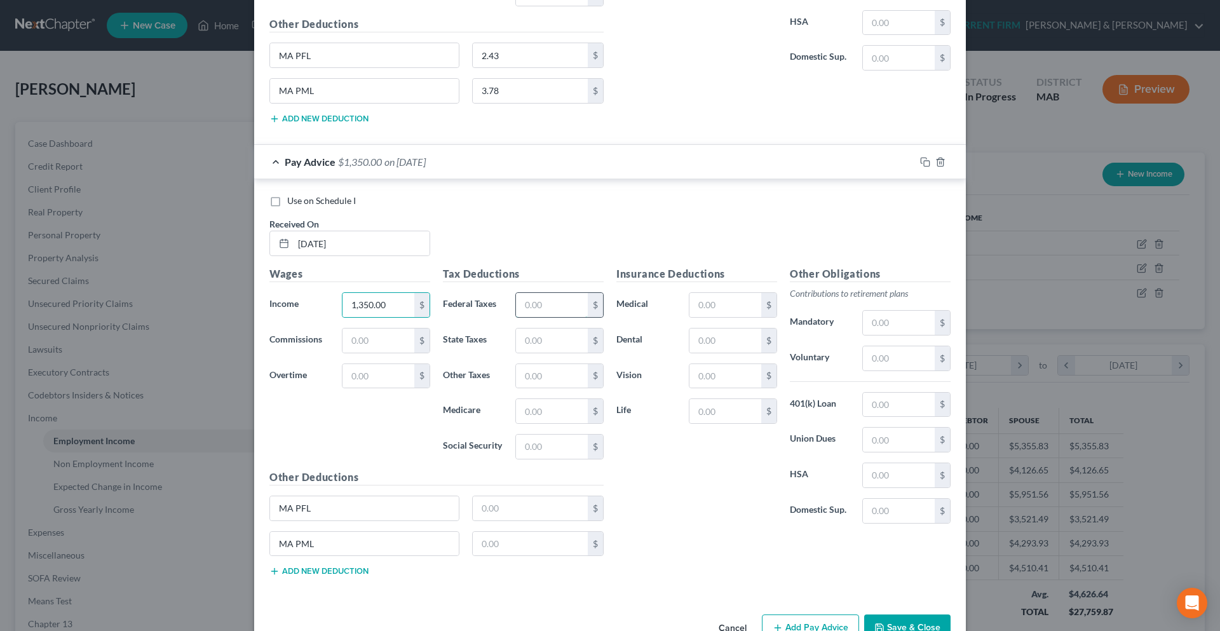
click at [530, 304] on input "text" at bounding box center [552, 305] width 72 height 24
click at [538, 345] on input "text" at bounding box center [552, 340] width 72 height 24
click at [539, 408] on input "text" at bounding box center [552, 411] width 72 height 24
click at [548, 450] on input "text" at bounding box center [552, 446] width 72 height 24
click at [523, 514] on input "text" at bounding box center [531, 508] width 116 height 24
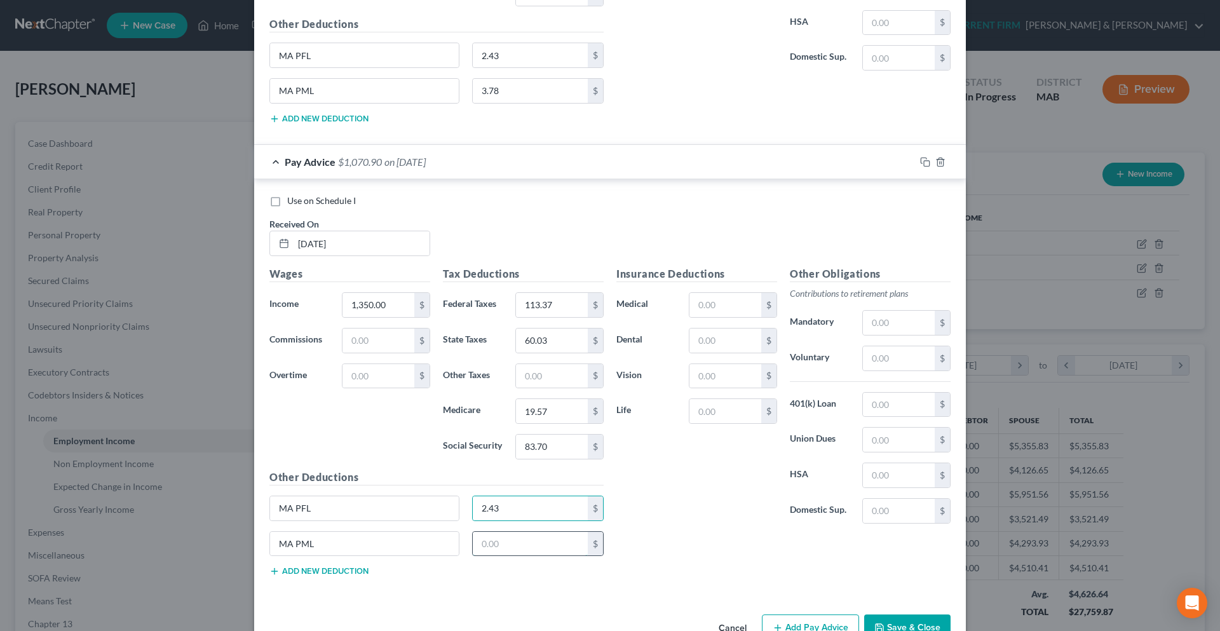
click at [487, 544] on input "text" at bounding box center [531, 544] width 116 height 24
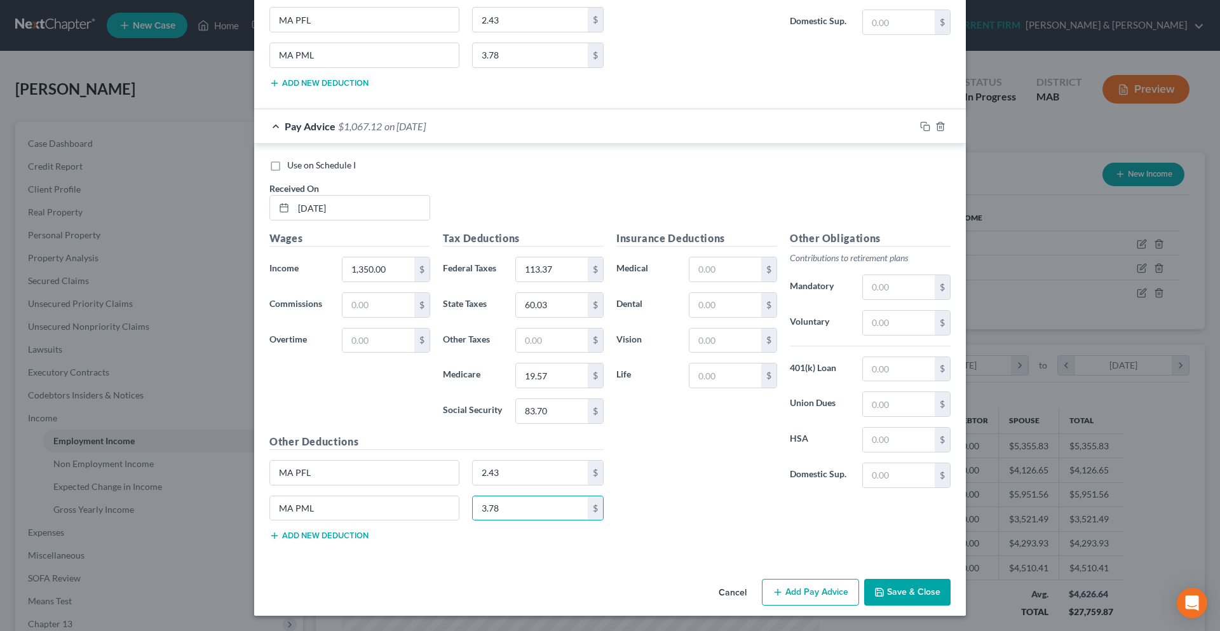
click at [817, 594] on button "Add Pay Advice" at bounding box center [810, 592] width 97 height 27
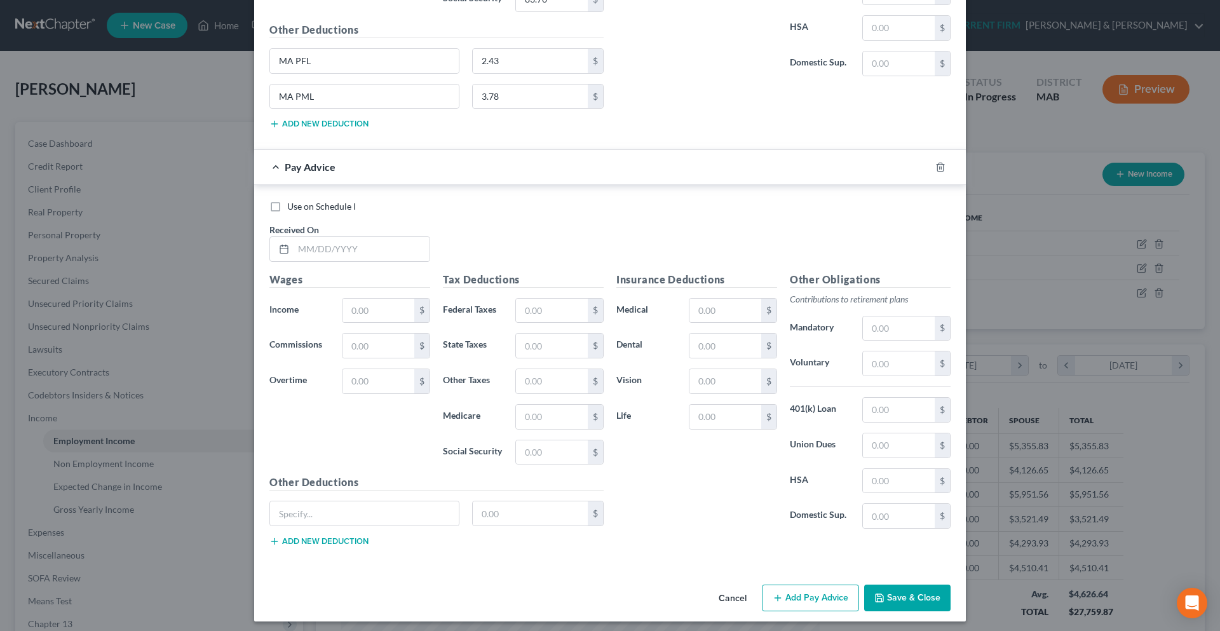
scroll to position [4381, 0]
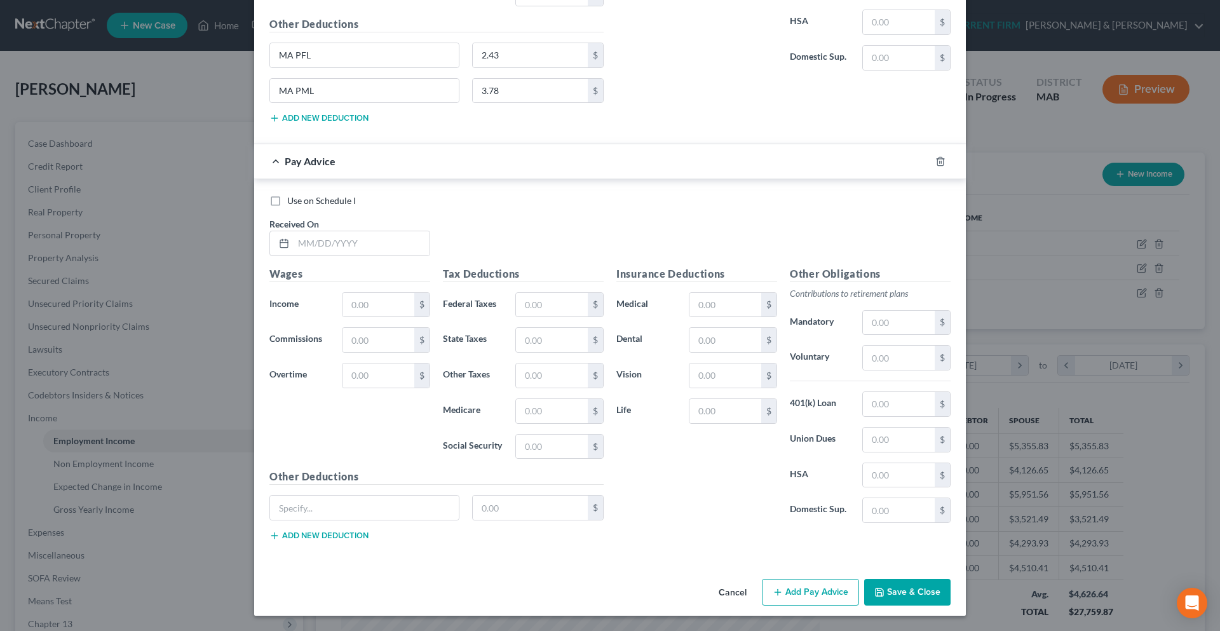
click at [343, 536] on button "Add new deduction" at bounding box center [318, 535] width 99 height 10
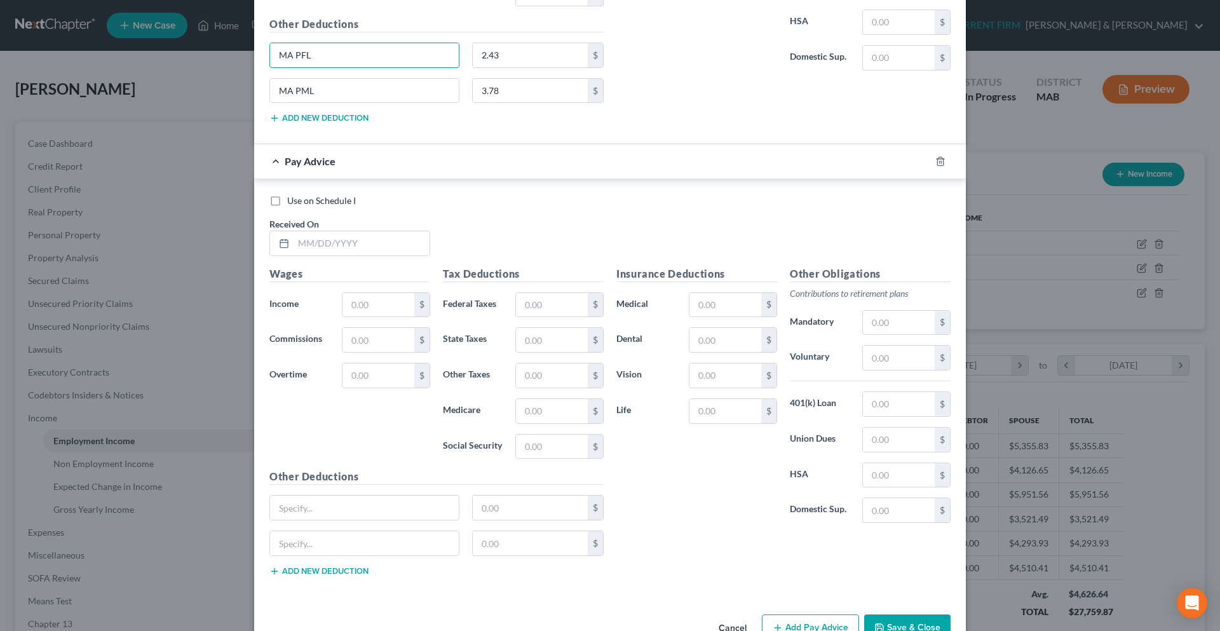
drag, startPoint x: 323, startPoint y: 56, endPoint x: 234, endPoint y: 59, distance: 89.6
click at [234, 59] on div "Edit Income Source × Employment Type * Select Full or [DEMOGRAPHIC_DATA] Employ…" at bounding box center [610, 315] width 1220 height 631
click at [295, 502] on input "text" at bounding box center [364, 507] width 189 height 24
paste input "MA PFL"
drag, startPoint x: 314, startPoint y: 90, endPoint x: 241, endPoint y: 93, distance: 73.1
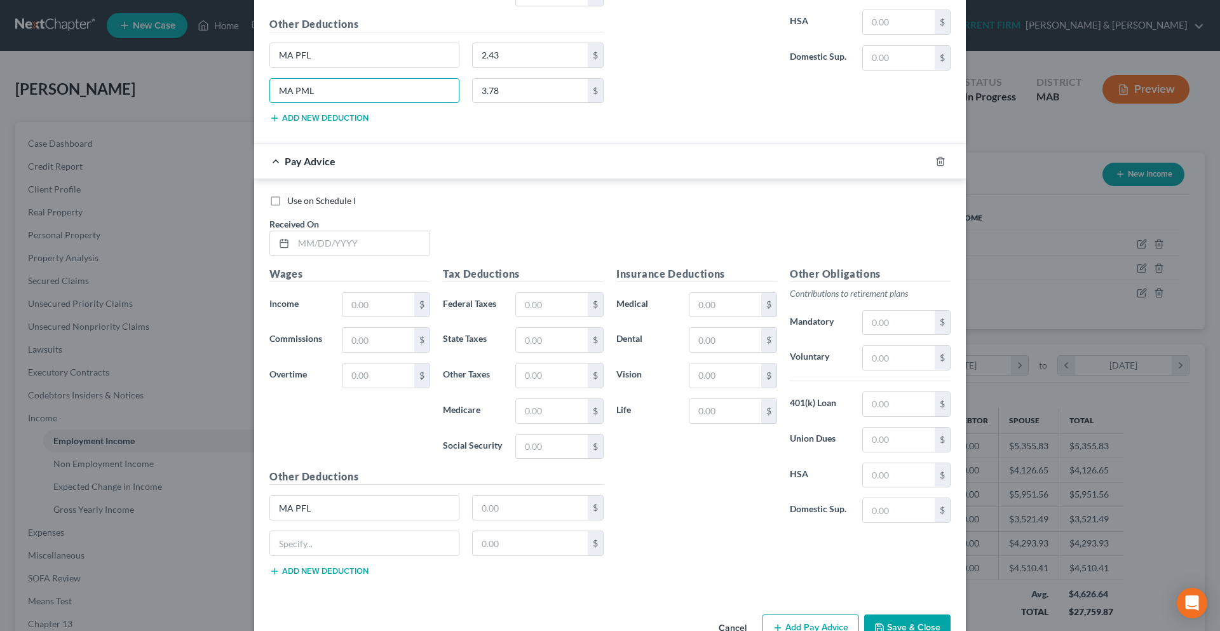
click at [241, 93] on div "Edit Income Source × Employment Type * Select Full or [DEMOGRAPHIC_DATA] Employ…" at bounding box center [610, 315] width 1220 height 631
click at [332, 537] on input "text" at bounding box center [364, 543] width 189 height 24
paste input "MA PML"
click at [318, 251] on input "text" at bounding box center [361, 243] width 136 height 24
click at [366, 305] on input "text" at bounding box center [378, 305] width 72 height 24
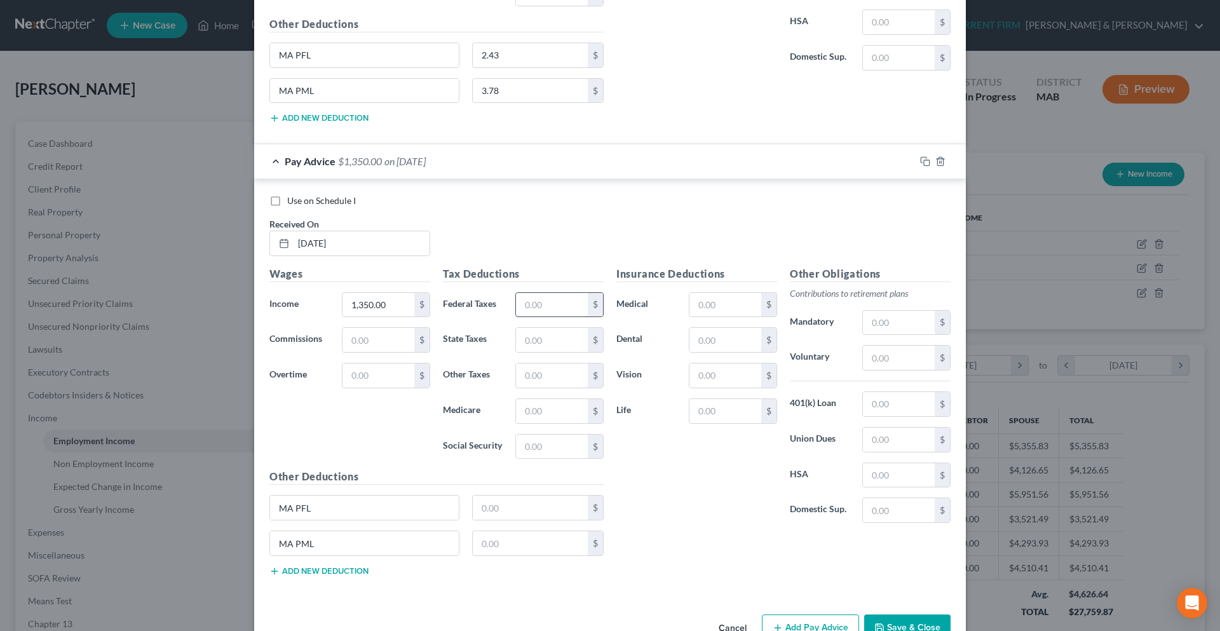
click at [543, 309] on input "text" at bounding box center [552, 305] width 72 height 24
click at [538, 337] on input "text" at bounding box center [552, 340] width 72 height 24
click at [538, 416] on input "text" at bounding box center [552, 411] width 72 height 24
click at [530, 443] on input "text" at bounding box center [552, 446] width 72 height 24
click at [516, 501] on input "text" at bounding box center [531, 507] width 116 height 24
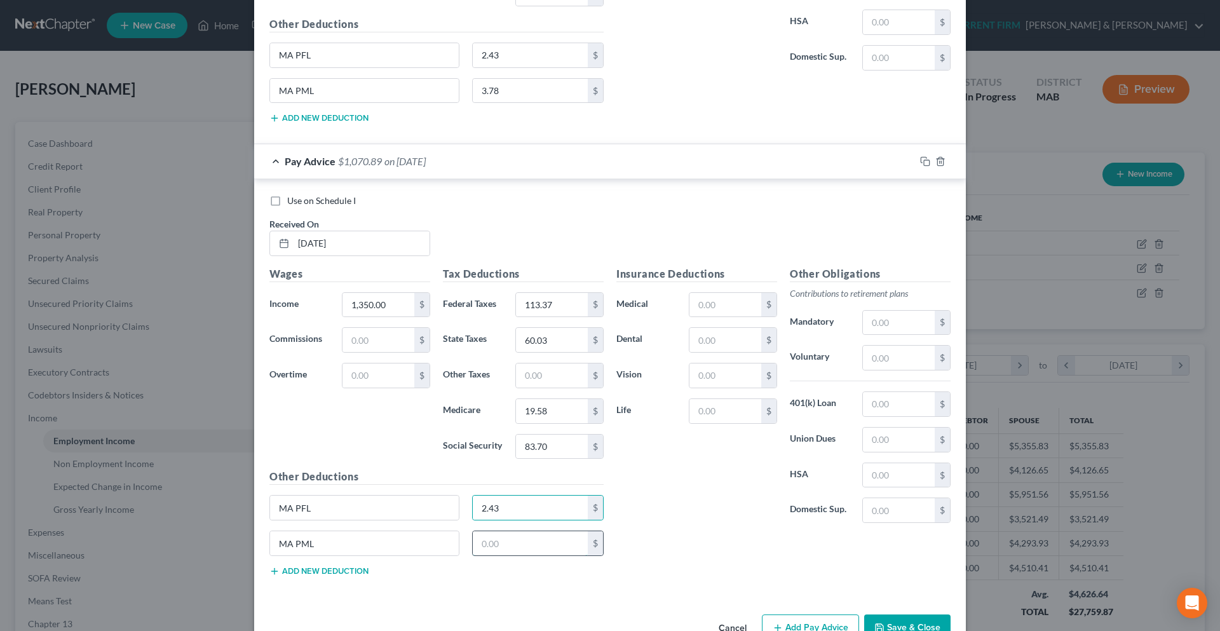
click at [509, 537] on input "text" at bounding box center [531, 543] width 116 height 24
click at [652, 513] on div "Insurance Deductions Medical $ Dental $ Vision $ Life $" at bounding box center [696, 399] width 173 height 267
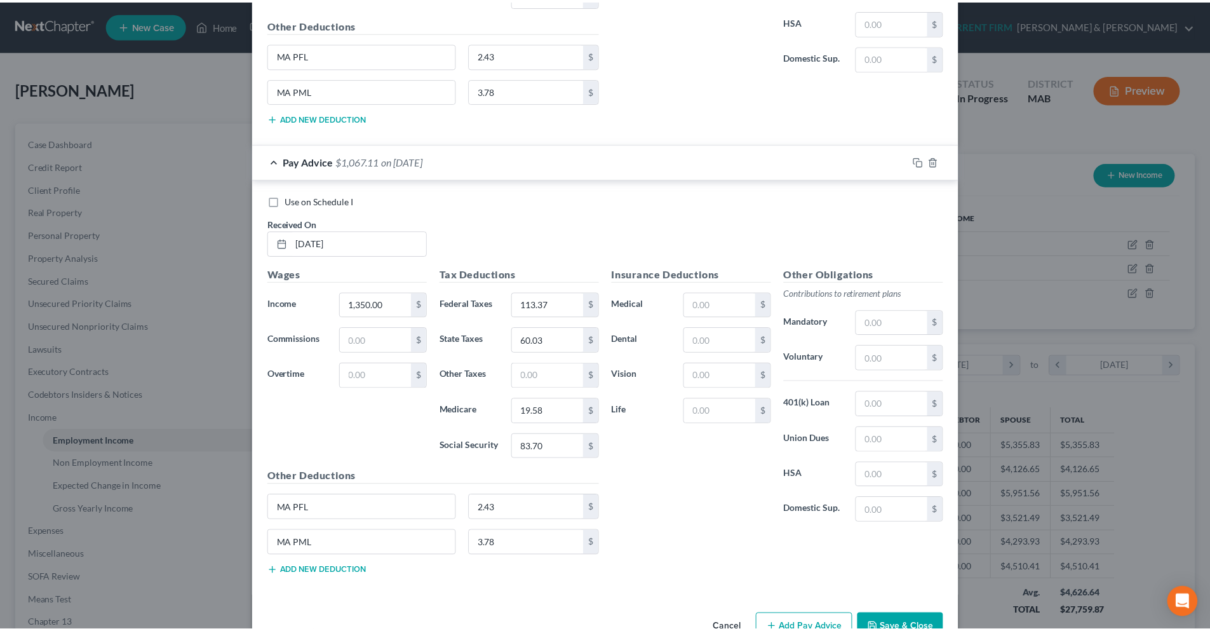
scroll to position [4417, 0]
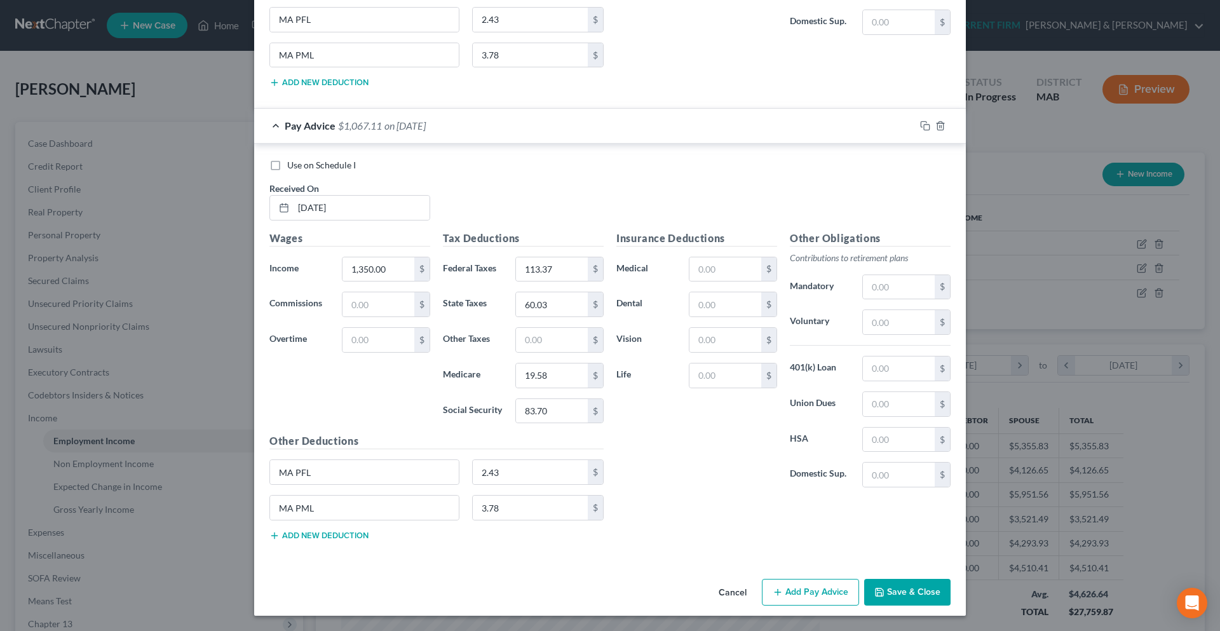
click at [920, 595] on button "Save & Close" at bounding box center [907, 592] width 86 height 27
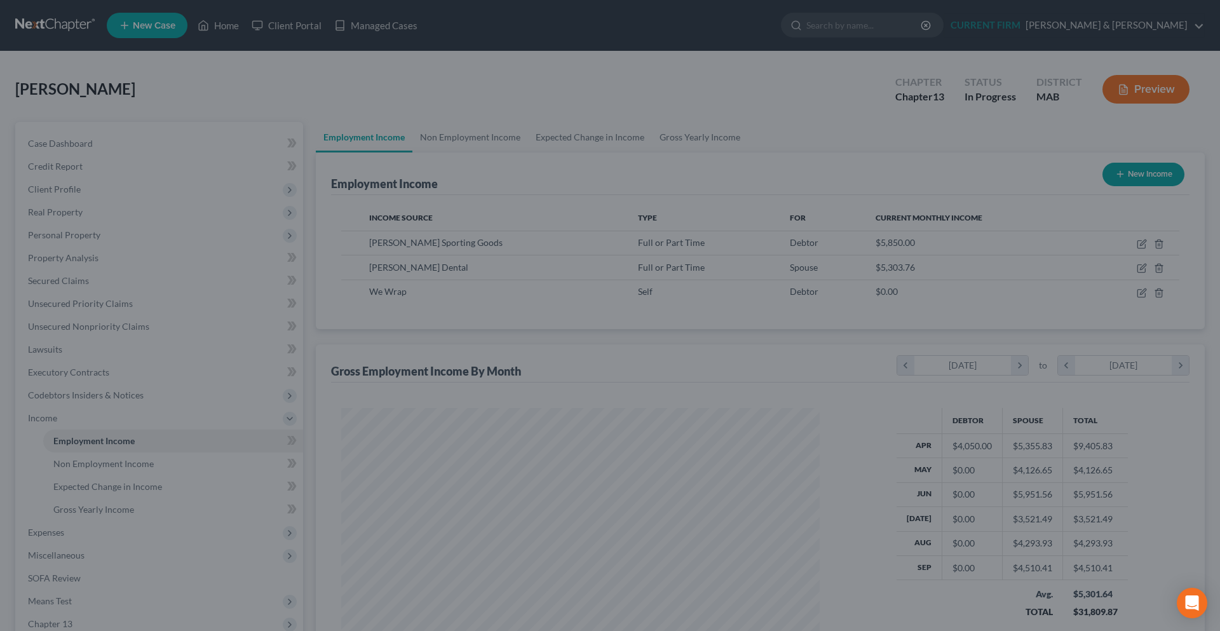
scroll to position [634939, 634677]
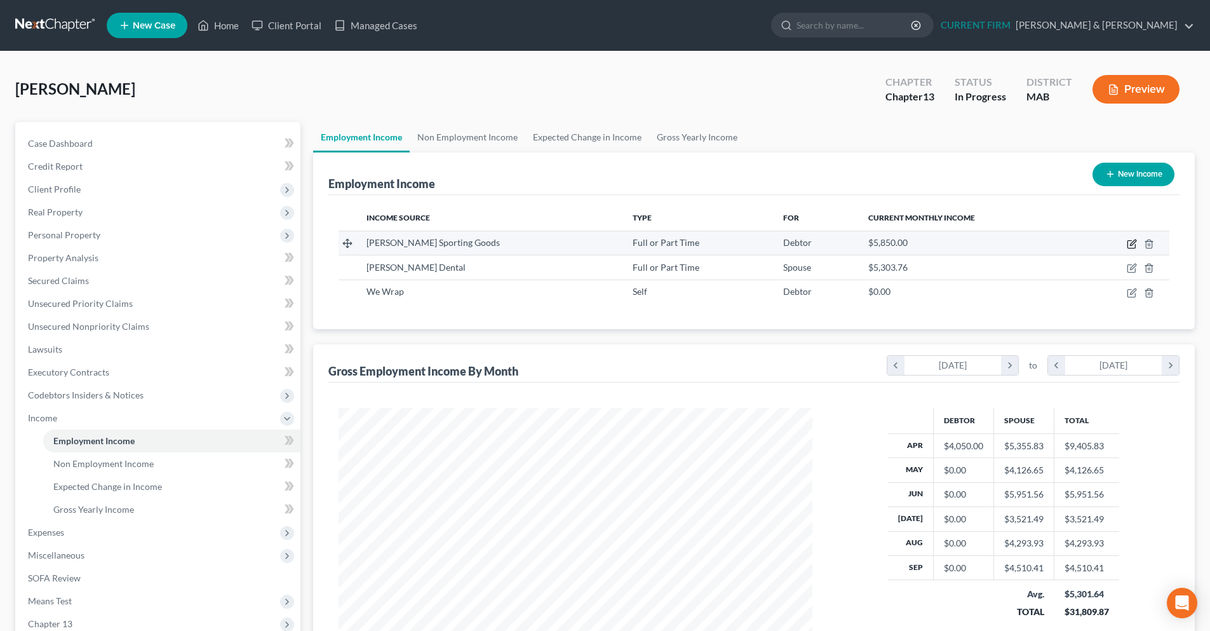
click at [1131, 247] on icon "button" at bounding box center [1132, 244] width 10 height 10
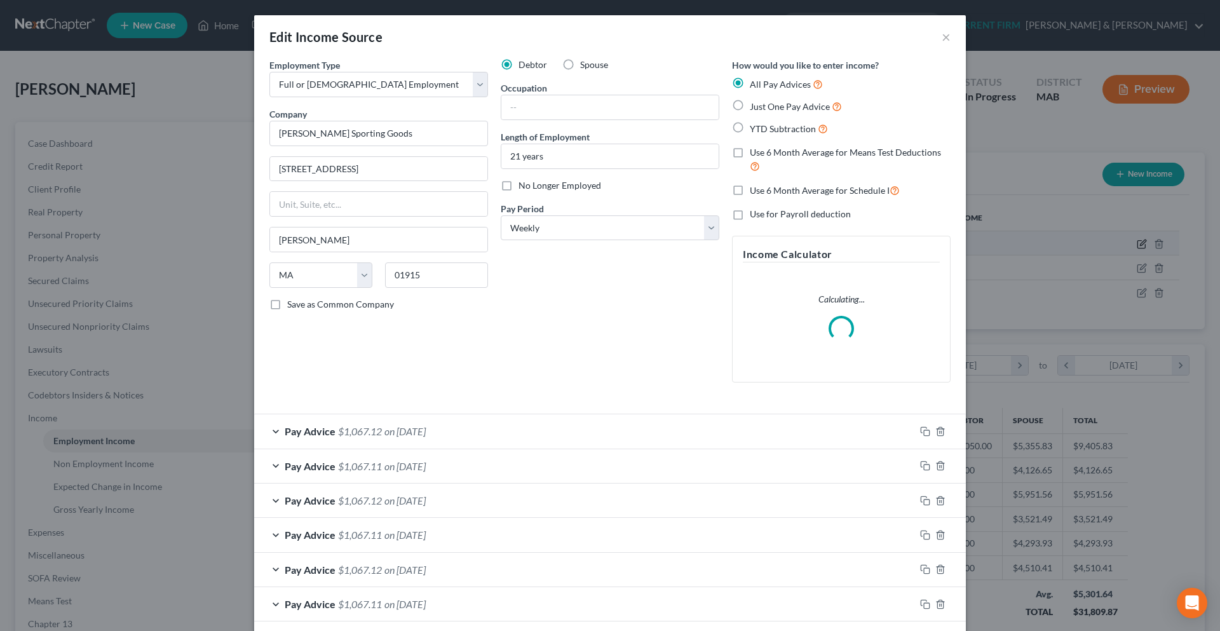
scroll to position [239, 504]
click at [702, 225] on select "Select Monthly Twice Monthly Every Other Week Weekly" at bounding box center [610, 227] width 219 height 25
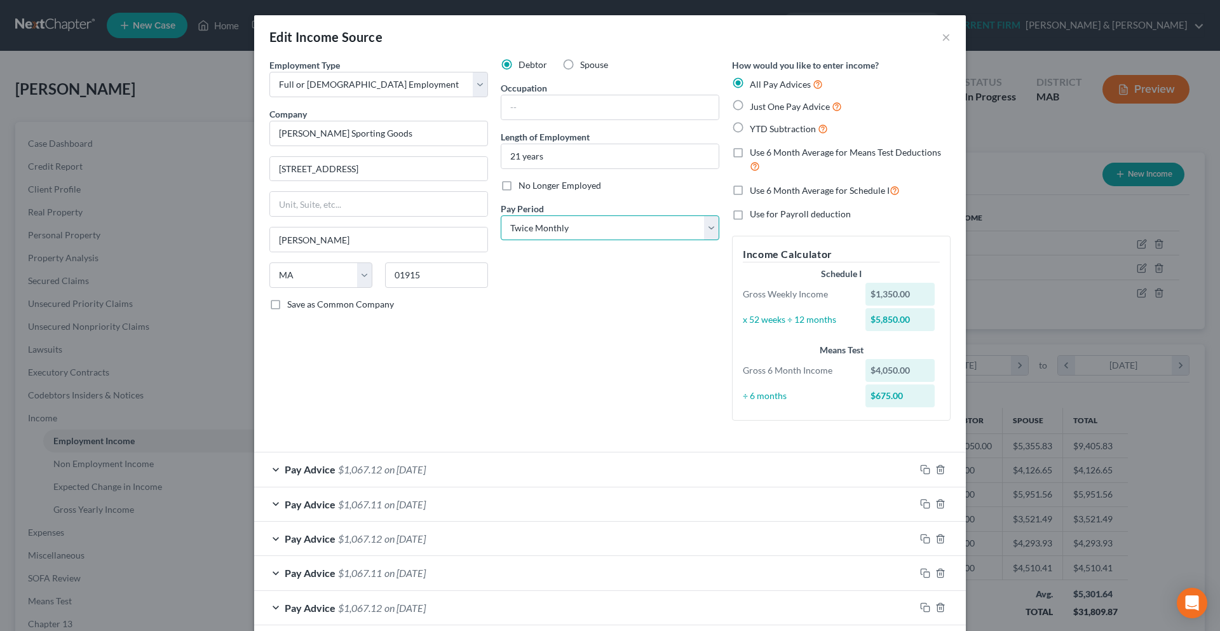
click at [501, 215] on select "Select Monthly Twice Monthly Every Other Week Weekly" at bounding box center [610, 227] width 219 height 25
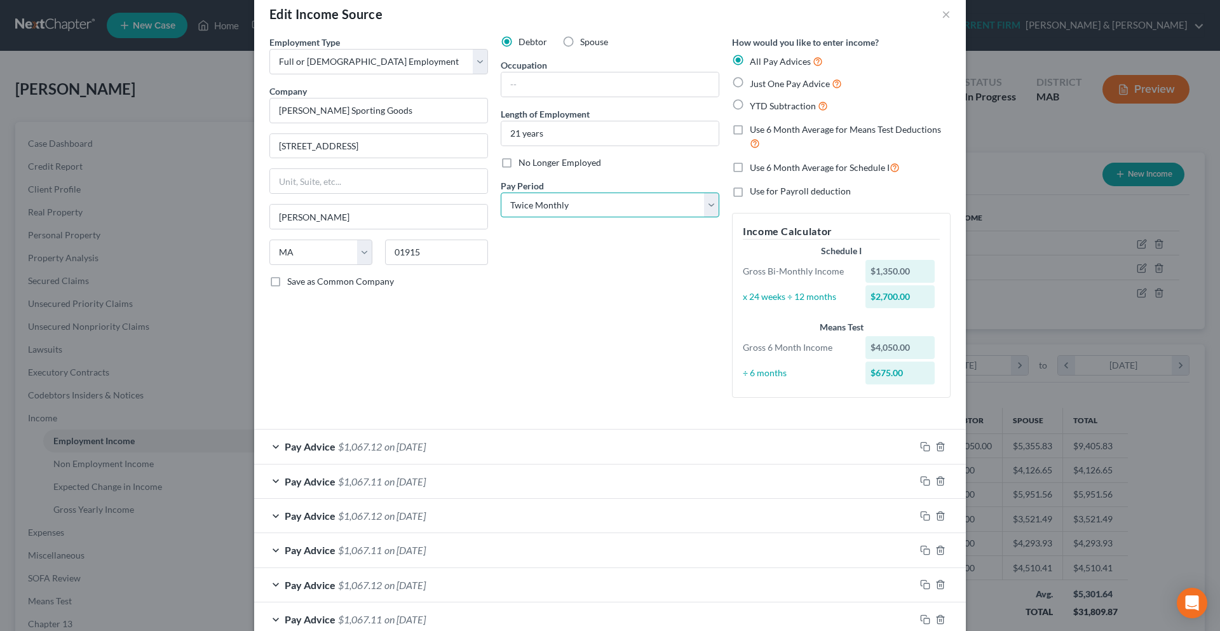
scroll to position [0, 0]
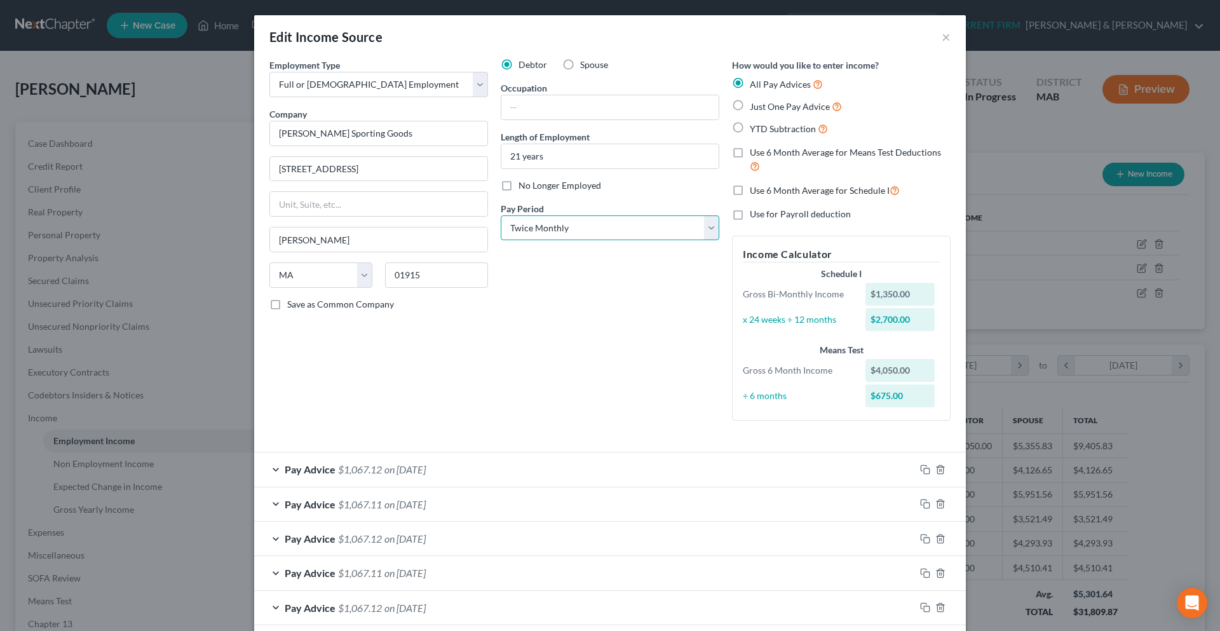
click at [704, 236] on select "Select Monthly Twice Monthly Every Other Week Weekly" at bounding box center [610, 227] width 219 height 25
click at [501, 215] on select "Select Monthly Twice Monthly Every Other Week Weekly" at bounding box center [610, 227] width 219 height 25
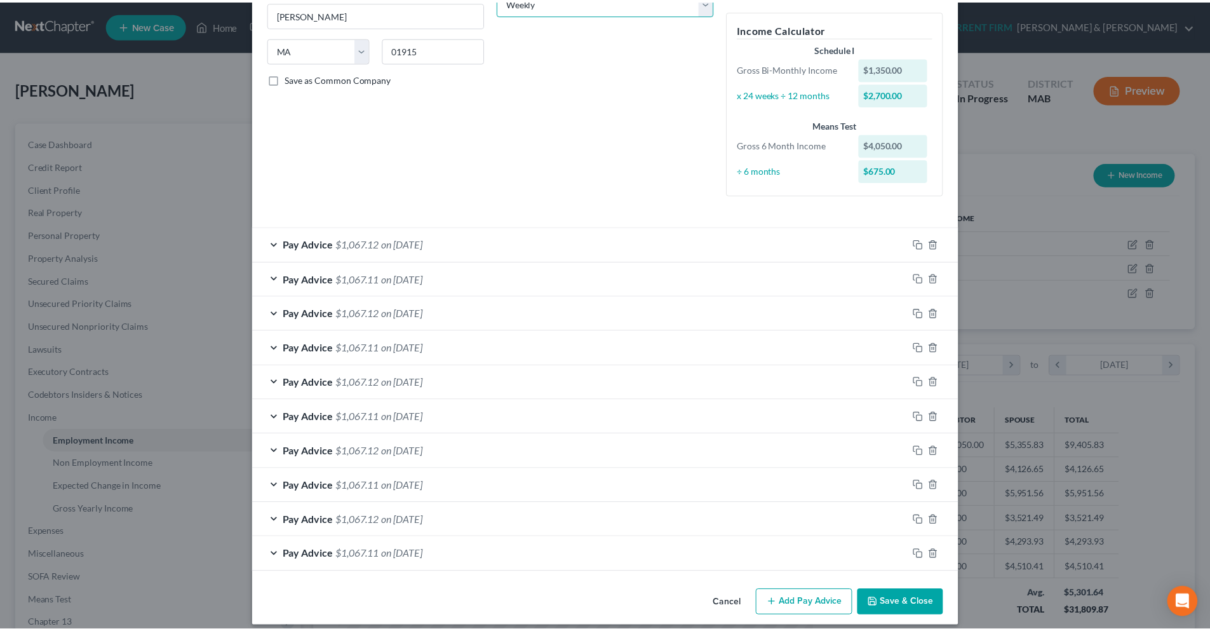
scroll to position [236, 0]
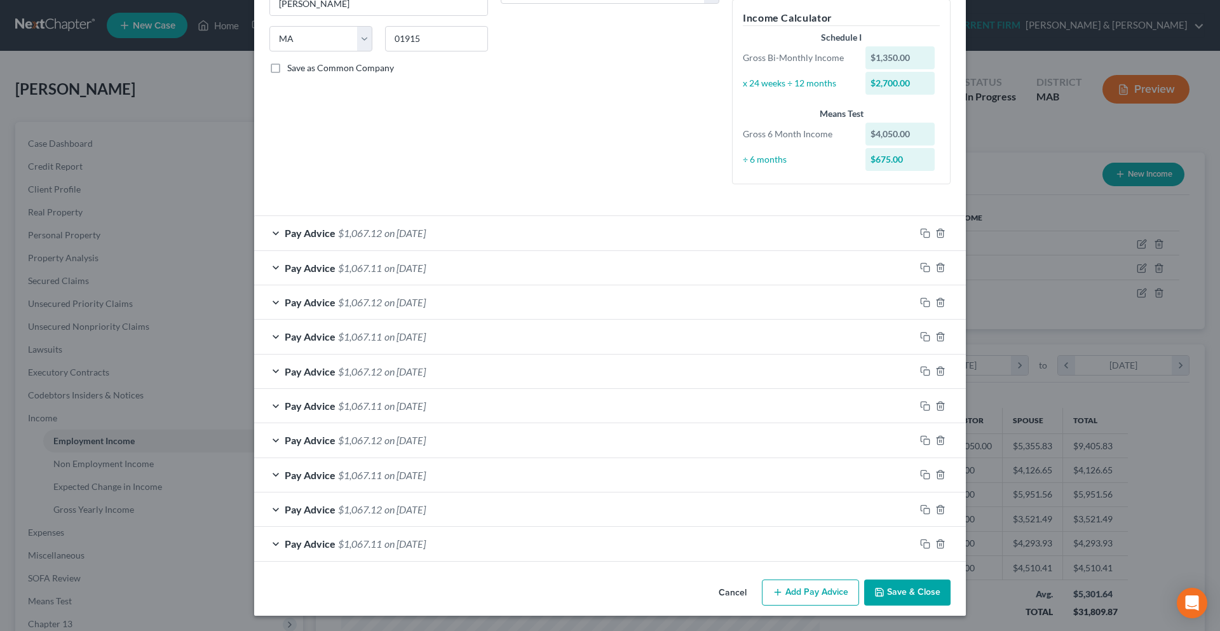
click at [882, 587] on button "Save & Close" at bounding box center [907, 592] width 86 height 27
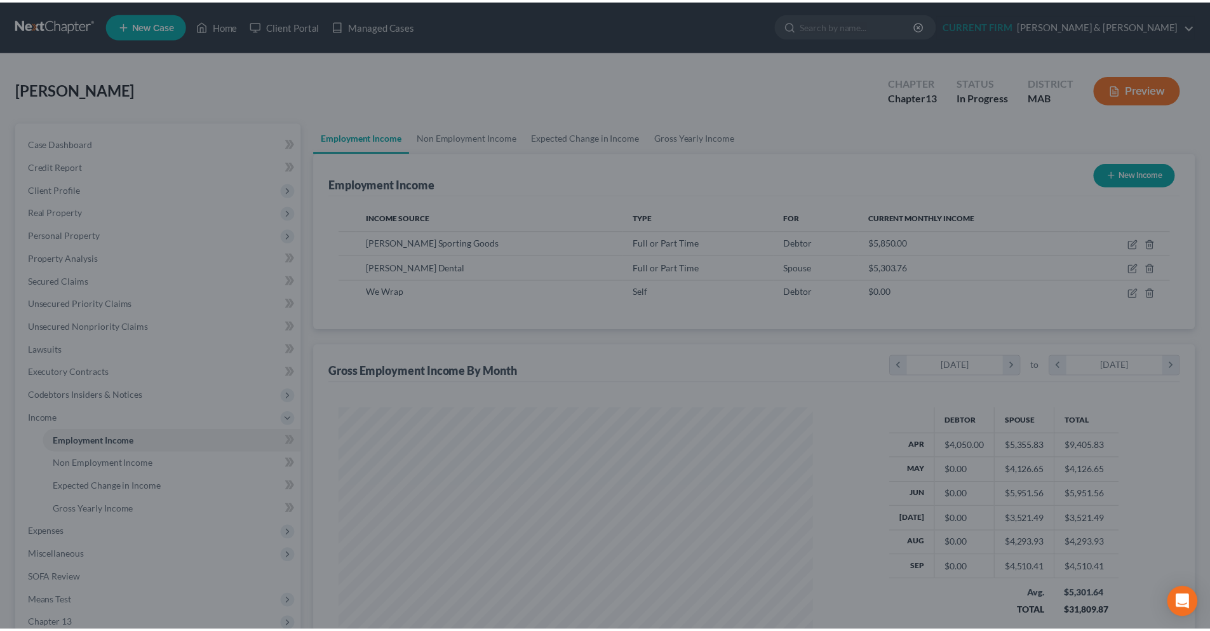
scroll to position [634939, 634677]
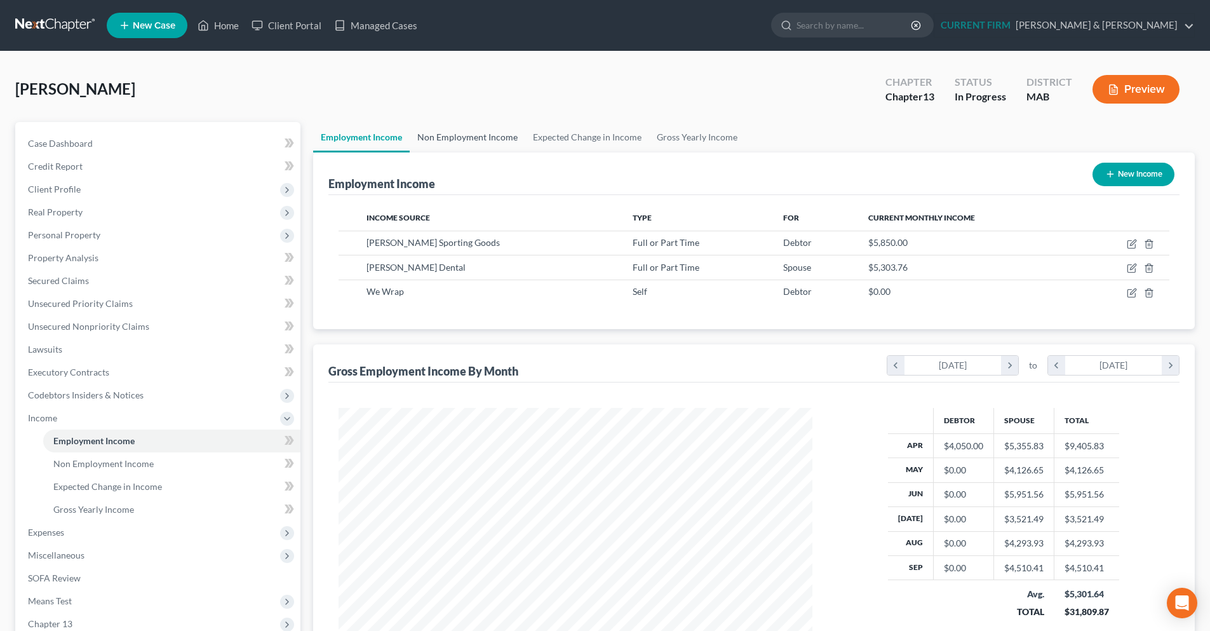
drag, startPoint x: 483, startPoint y: 140, endPoint x: 490, endPoint y: 141, distance: 6.5
click at [483, 140] on link "Non Employment Income" at bounding box center [468, 137] width 116 height 30
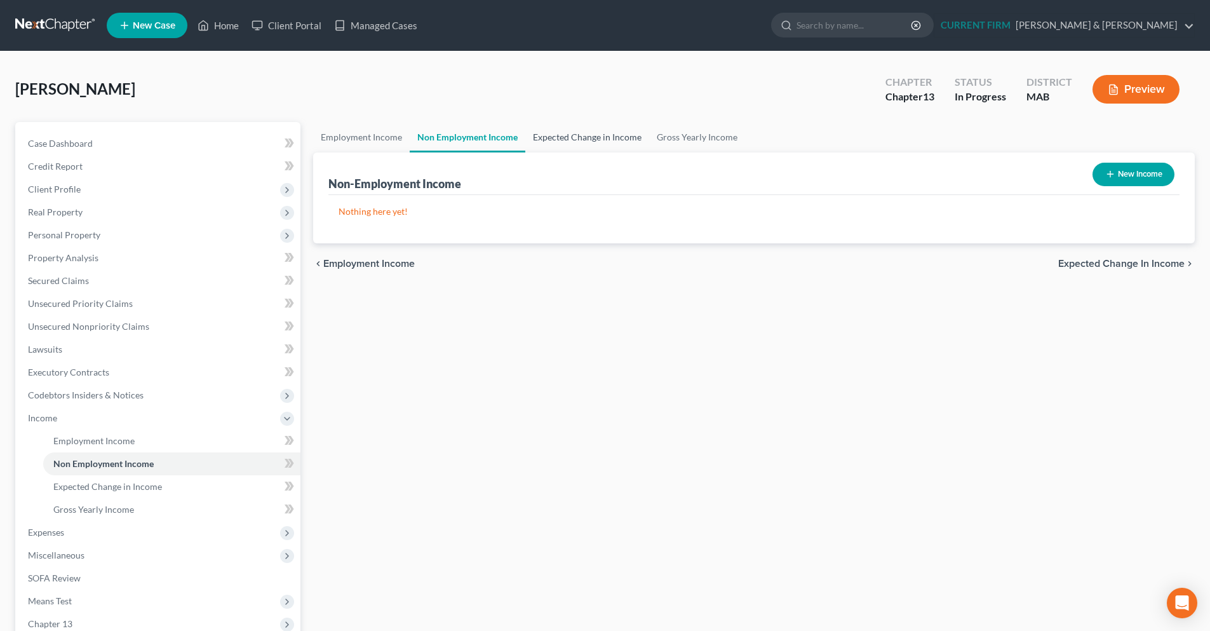
click at [553, 144] on link "Expected Change in Income" at bounding box center [587, 137] width 124 height 30
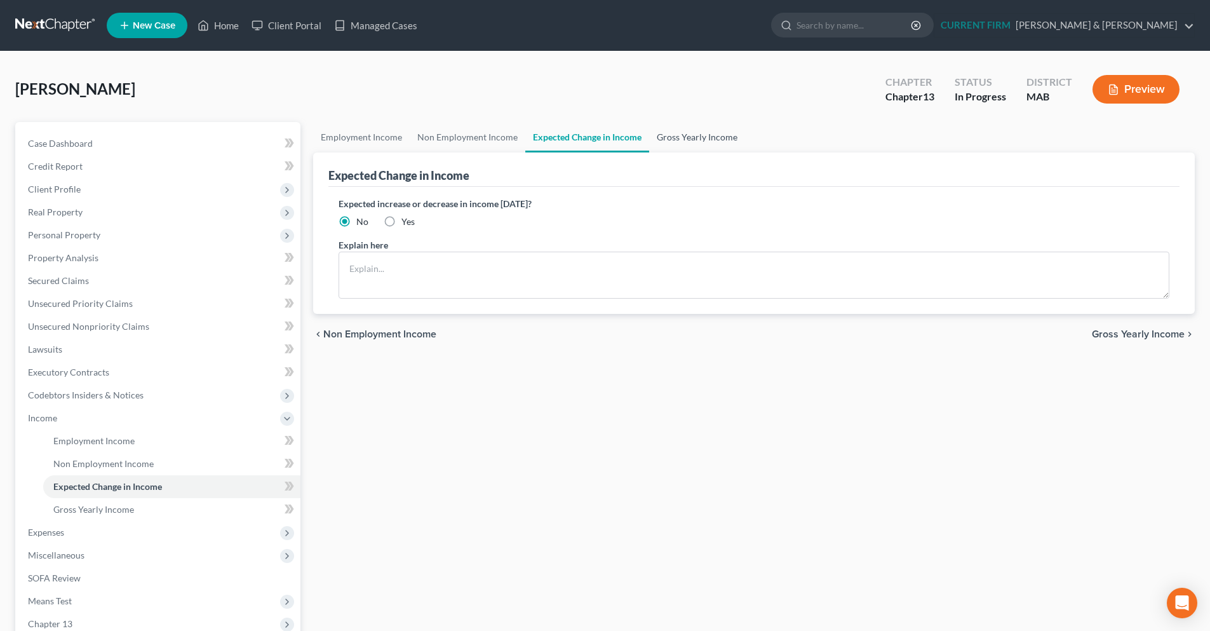
click at [671, 141] on link "Gross Yearly Income" at bounding box center [697, 137] width 96 height 30
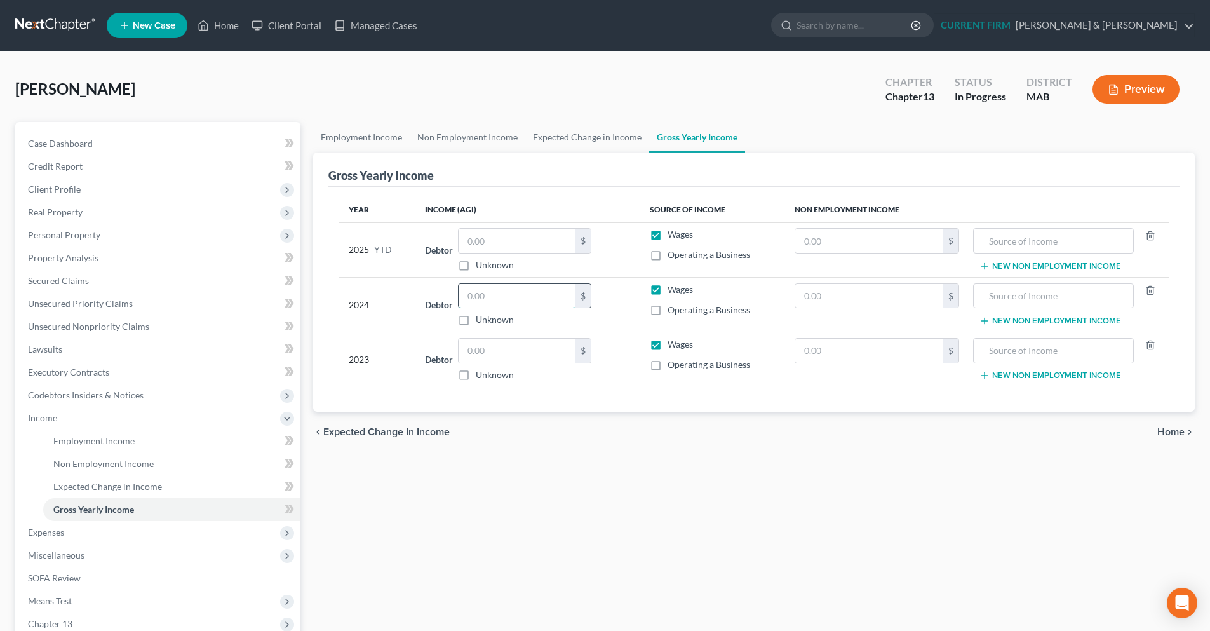
click at [535, 302] on input "text" at bounding box center [517, 296] width 117 height 24
drag, startPoint x: 520, startPoint y: 298, endPoint x: 466, endPoint y: 294, distance: 54.8
click at [466, 294] on input "122,867" at bounding box center [517, 296] width 117 height 24
click at [1189, 603] on div "Open Intercom Messenger" at bounding box center [1183, 603] width 34 height 34
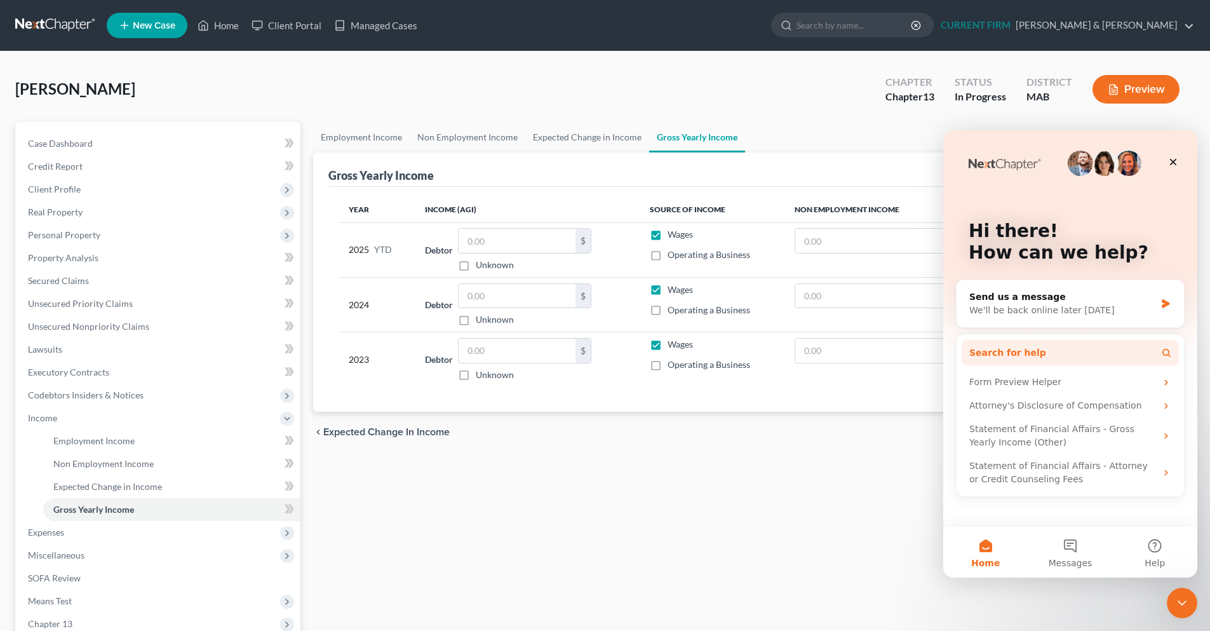
click at [1089, 353] on button "Search for help" at bounding box center [1070, 352] width 217 height 25
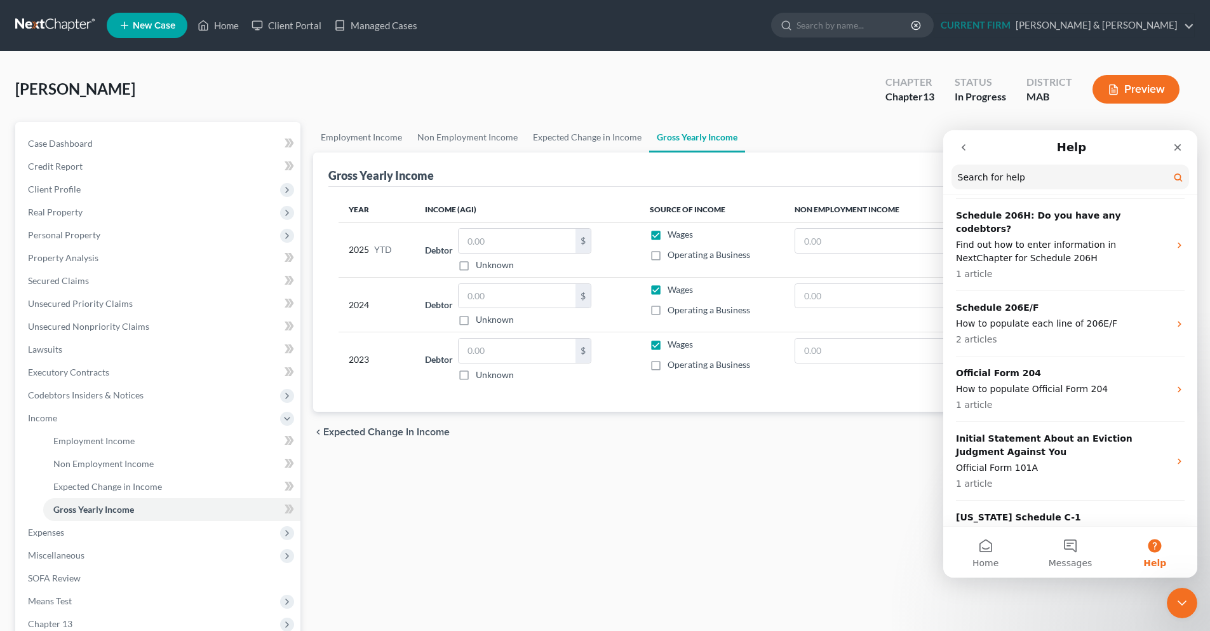
scroll to position [3029, 0]
click at [518, 293] on input "text" at bounding box center [517, 296] width 117 height 24
click at [513, 292] on input "text" at bounding box center [517, 296] width 117 height 24
click at [799, 329] on td "$" at bounding box center [876, 304] width 185 height 55
click at [1181, 145] on icon "Close" at bounding box center [1178, 147] width 10 height 10
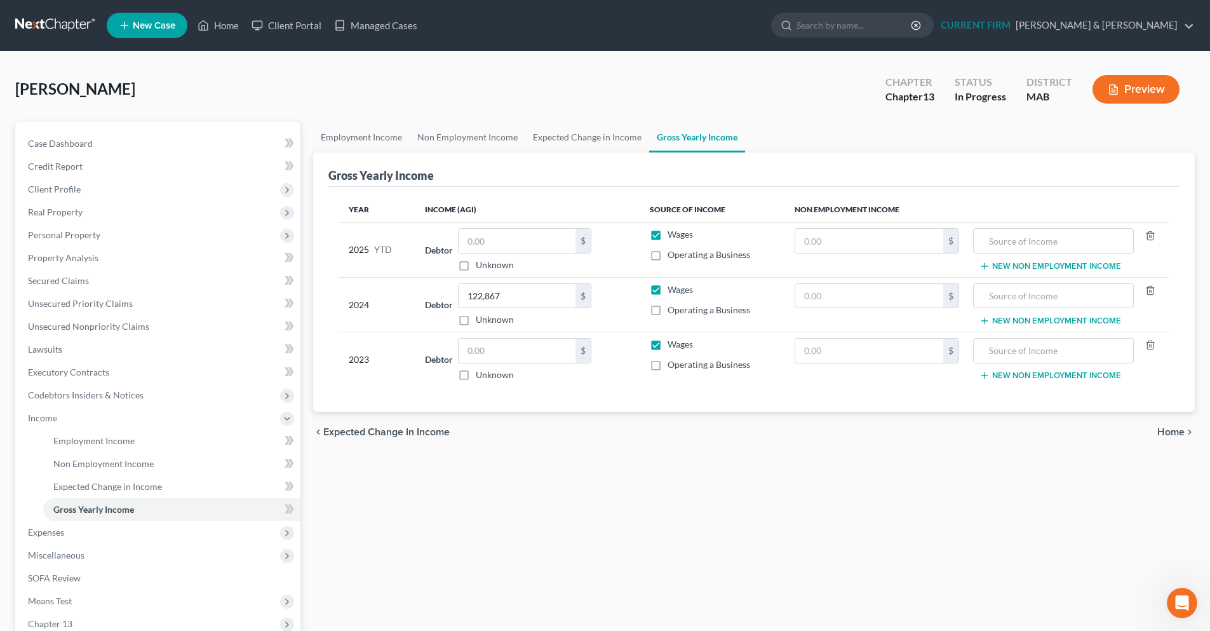
scroll to position [0, 0]
click at [1056, 293] on input "text" at bounding box center [1053, 296] width 146 height 24
drag, startPoint x: 1040, startPoint y: 295, endPoint x: 976, endPoint y: 304, distance: 65.4
click at [976, 304] on div "12469" at bounding box center [1053, 295] width 160 height 25
click at [927, 301] on input "text" at bounding box center [869, 296] width 148 height 24
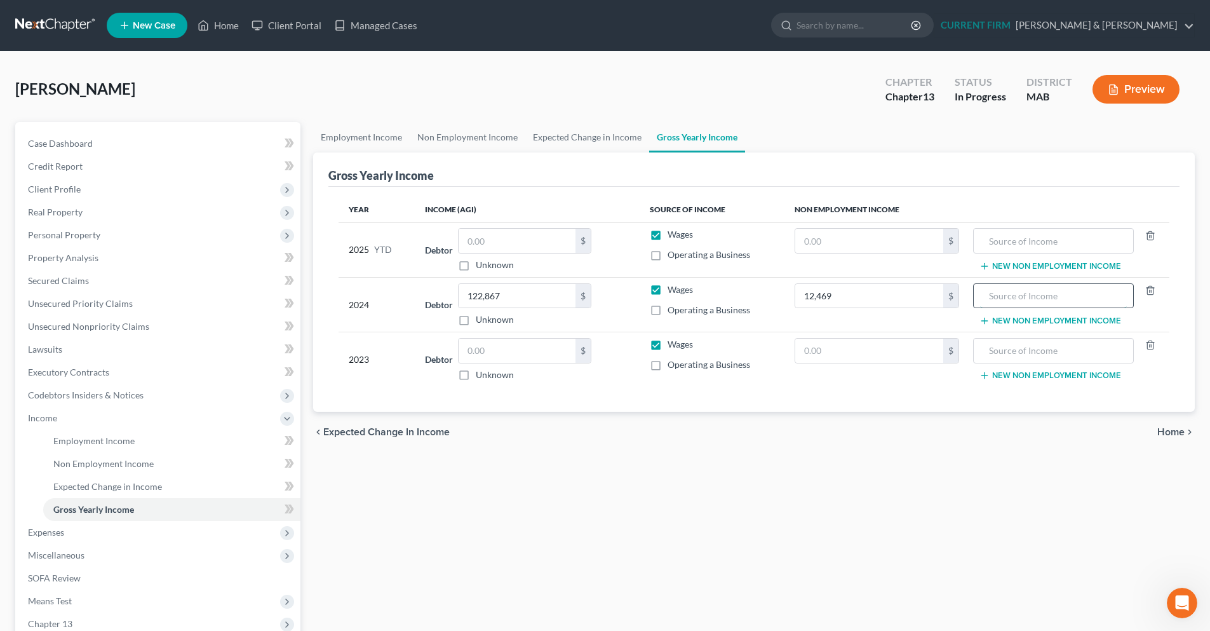
click at [1009, 295] on input "text" at bounding box center [1053, 296] width 146 height 24
drag, startPoint x: 1042, startPoint y: 297, endPoint x: 1035, endPoint y: 300, distance: 7.7
click at [1035, 300] on input "[PERSON_NAME]" at bounding box center [1053, 296] width 146 height 24
drag, startPoint x: 1061, startPoint y: 295, endPoint x: 1008, endPoint y: 299, distance: 52.9
click at [1008, 299] on input "[PERSON_NAME]" at bounding box center [1053, 296] width 146 height 24
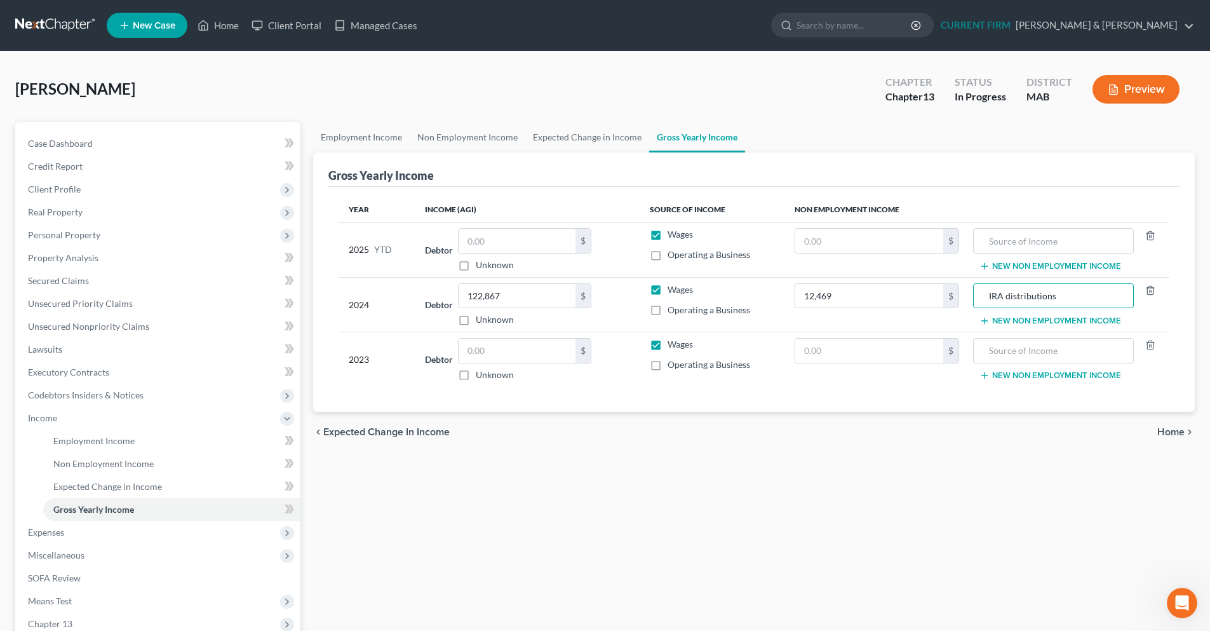
click at [1063, 321] on button "New Non Employment Income" at bounding box center [1050, 321] width 142 height 10
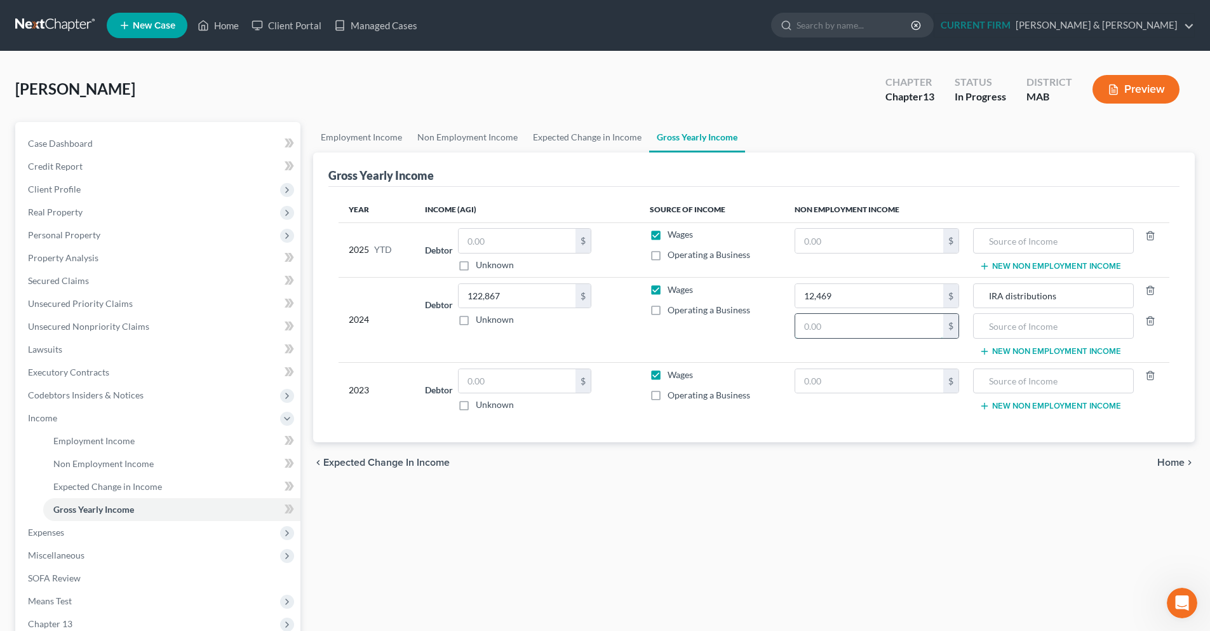
click at [885, 332] on input "text" at bounding box center [869, 326] width 148 height 24
click at [1009, 320] on input "text" at bounding box center [1053, 326] width 146 height 24
click at [1037, 352] on button "New Non Employment Income" at bounding box center [1050, 351] width 142 height 10
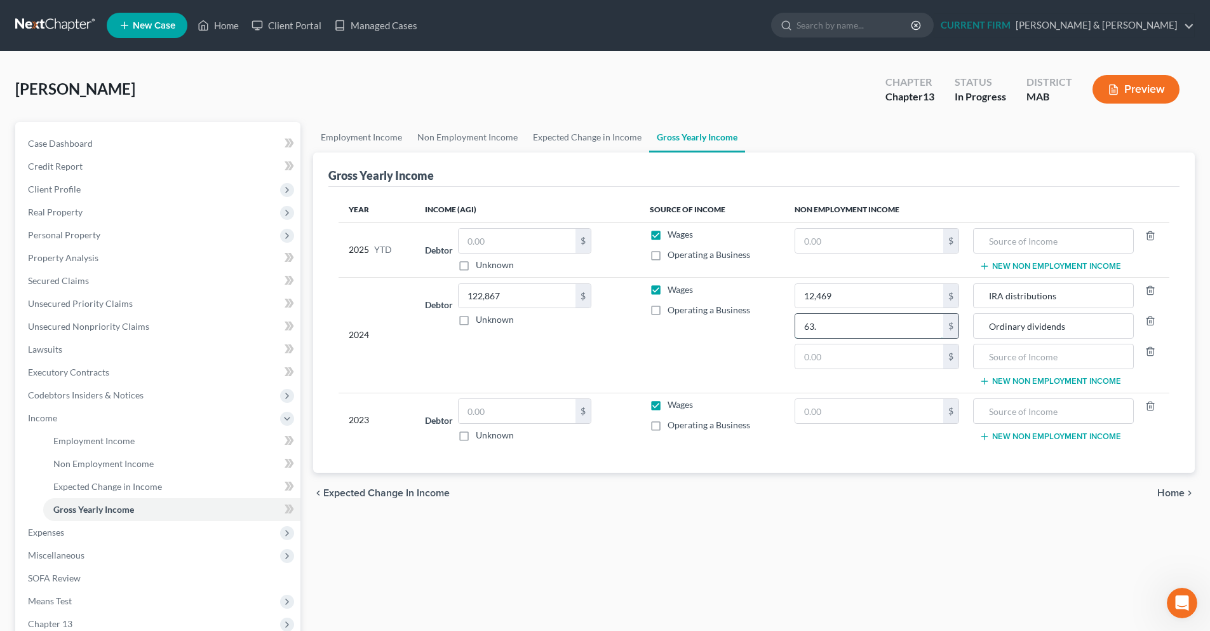
click at [865, 332] on input "63." at bounding box center [869, 326] width 148 height 24
click at [859, 354] on input "text" at bounding box center [869, 356] width 148 height 24
click at [988, 359] on input "text" at bounding box center [1053, 356] width 146 height 24
click at [988, 359] on input "pentions and annuities taxable amount" at bounding box center [1053, 356] width 146 height 24
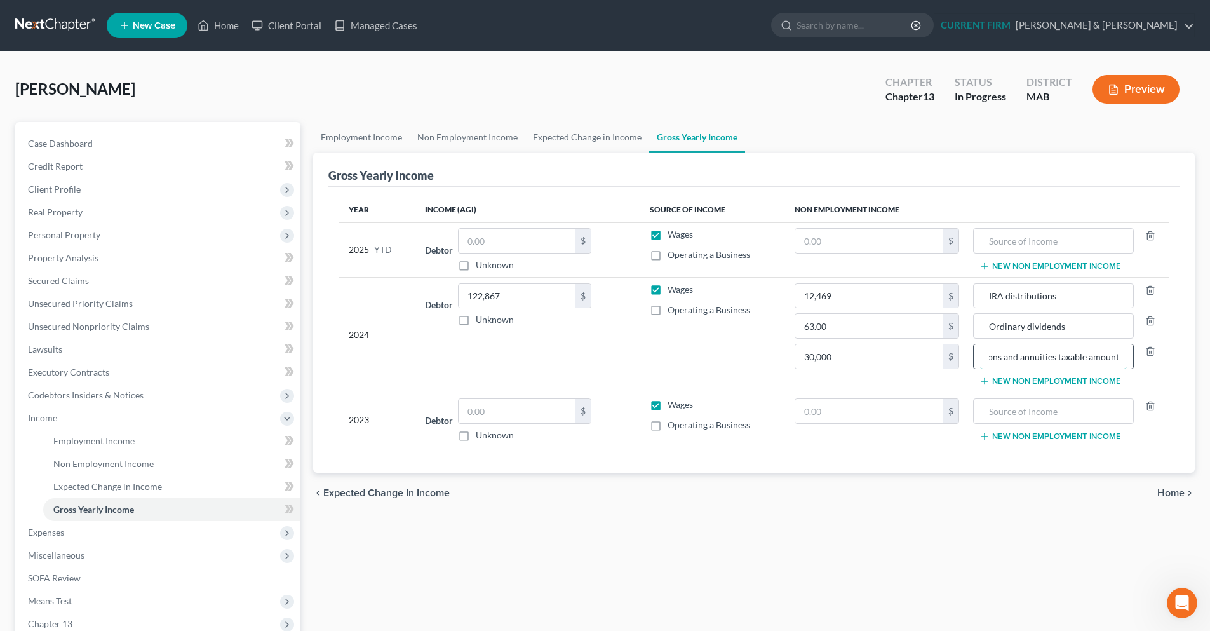
click at [995, 358] on input "pentions and annuities taxable amount" at bounding box center [1053, 356] width 146 height 24
click at [929, 372] on td "12,469 $ 63.00 $ 30,000 $" at bounding box center [876, 335] width 185 height 116
click at [993, 358] on input "pensions and annuities taxable amount" at bounding box center [1053, 356] width 146 height 24
click at [668, 307] on label "Operating a Business" at bounding box center [709, 310] width 83 height 13
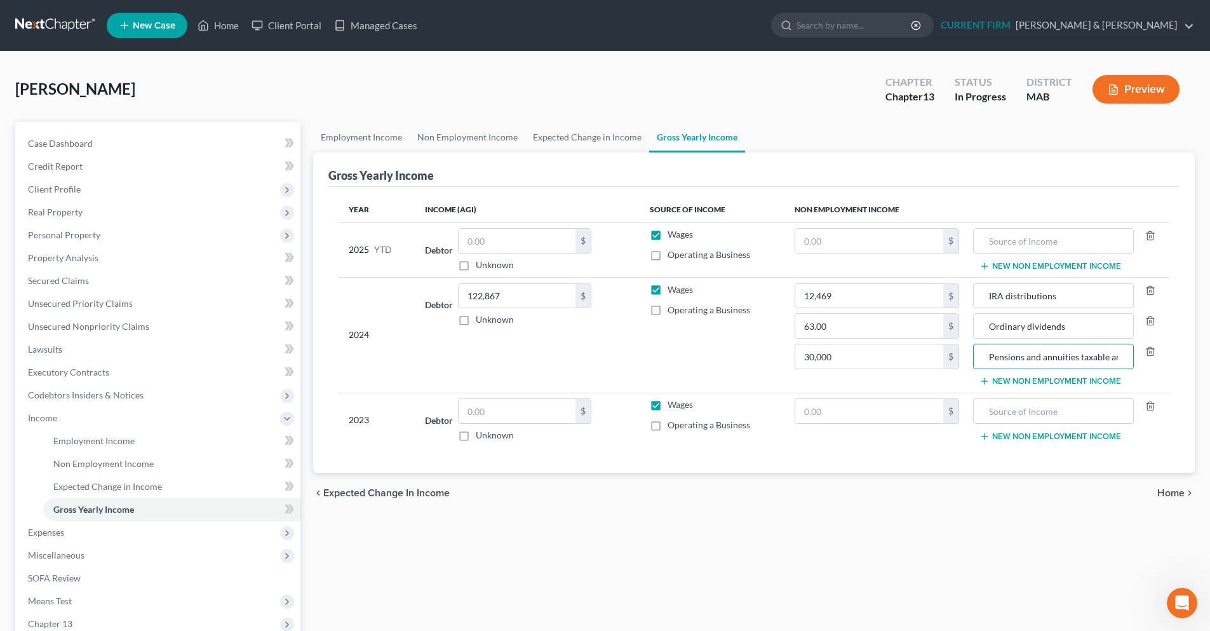
click at [673, 307] on input "Operating a Business" at bounding box center [677, 308] width 8 height 8
click at [668, 308] on label "Operating a Business" at bounding box center [709, 310] width 83 height 13
click at [673, 308] on input "Operating a Business" at bounding box center [677, 308] width 8 height 8
click at [513, 299] on input "122,867" at bounding box center [517, 296] width 117 height 24
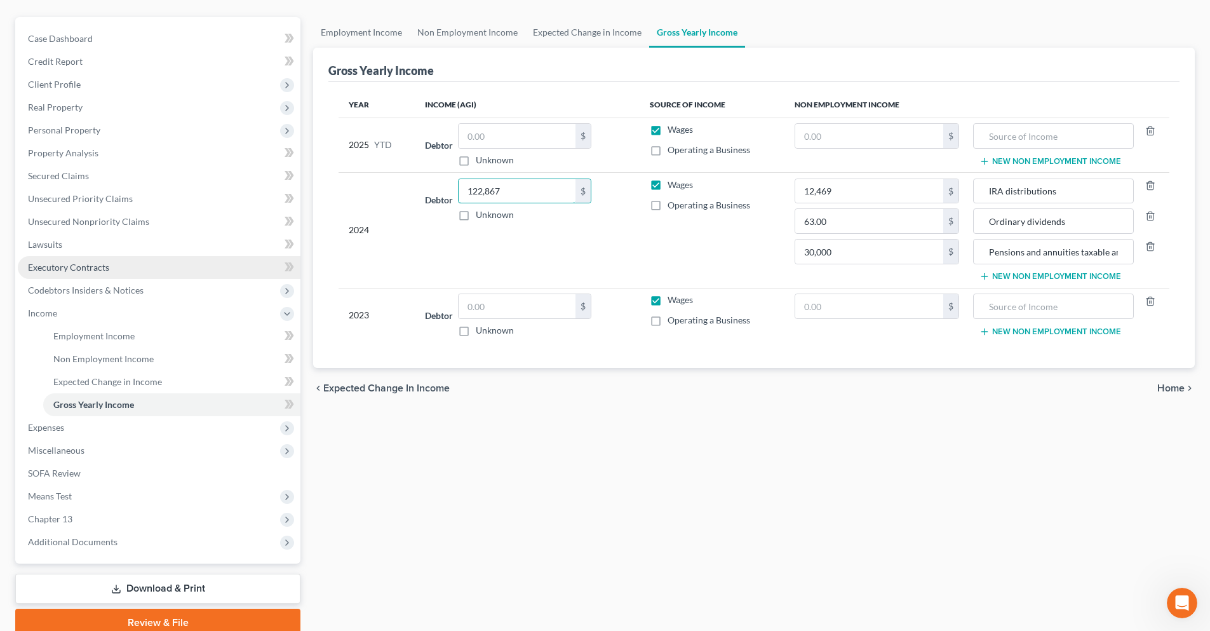
scroll to position [159, 0]
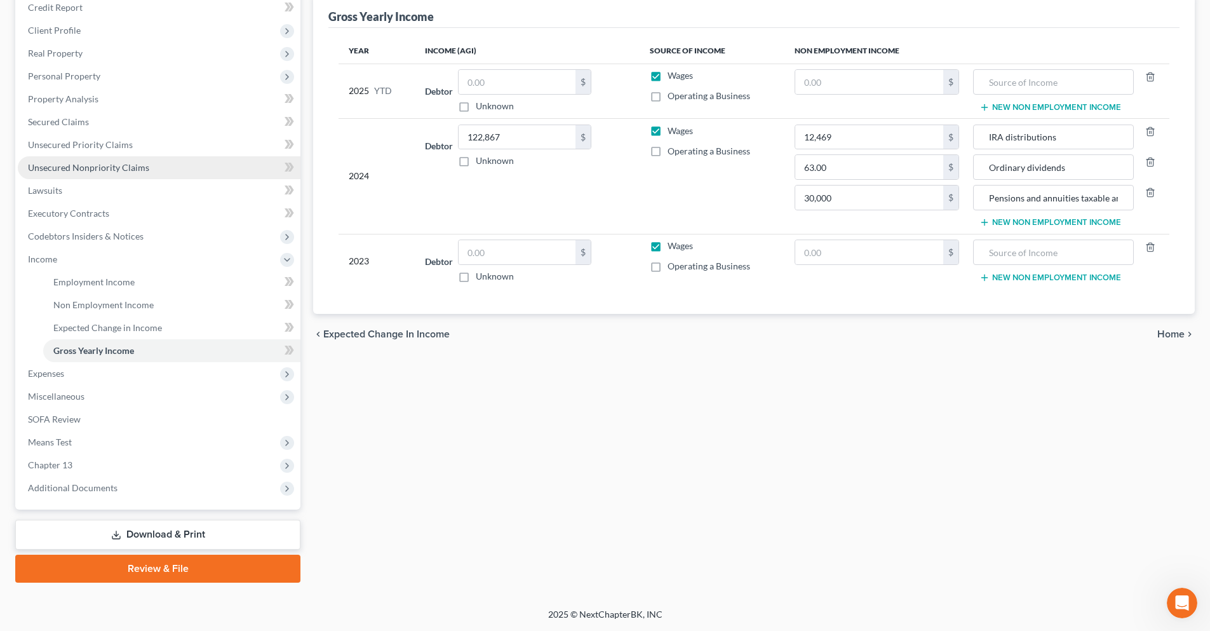
click at [70, 166] on span "Unsecured Nonpriority Claims" at bounding box center [88, 167] width 121 height 11
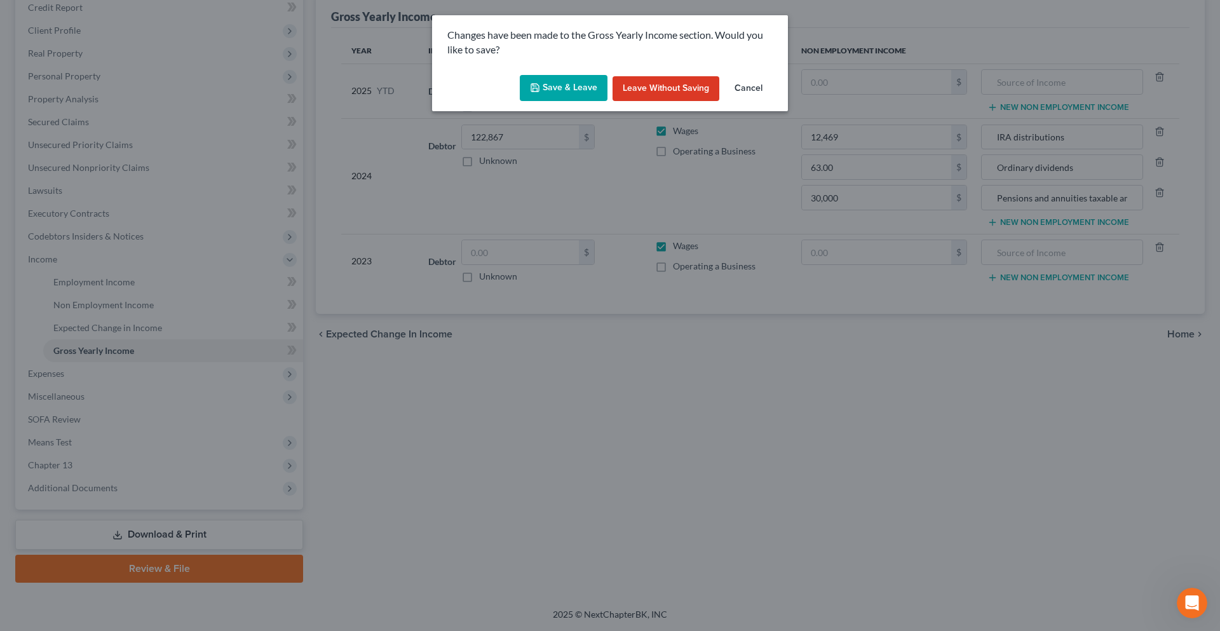
click at [563, 93] on button "Save & Leave" at bounding box center [564, 88] width 88 height 27
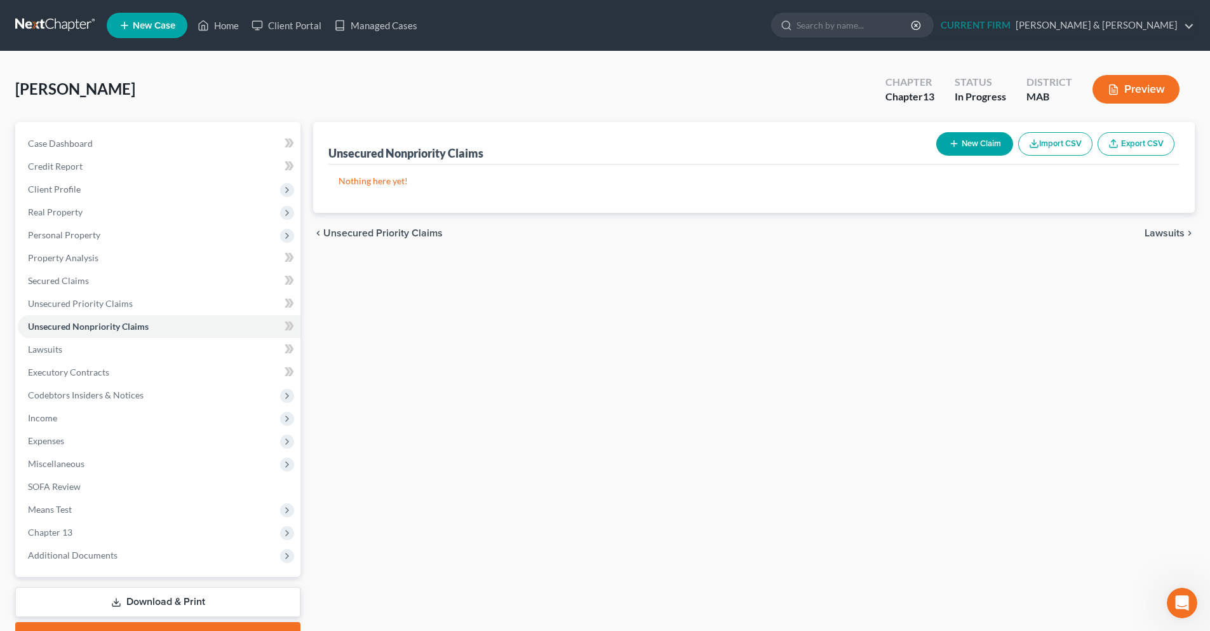
click at [955, 150] on button "New Claim" at bounding box center [974, 144] width 77 height 24
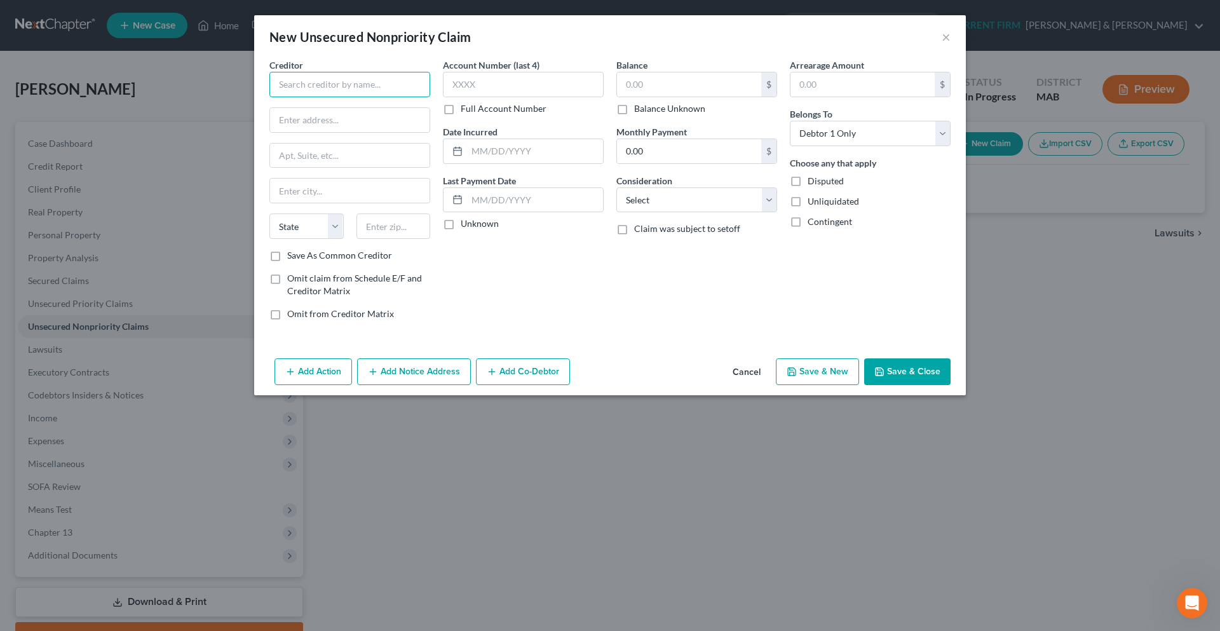
click at [340, 83] on input "text" at bounding box center [349, 84] width 161 height 25
click at [344, 125] on input "text" at bounding box center [349, 120] width 159 height 24
click at [467, 84] on input "text" at bounding box center [523, 84] width 161 height 25
click at [390, 225] on input "text" at bounding box center [393, 225] width 74 height 25
click at [327, 155] on input "text" at bounding box center [349, 156] width 159 height 24
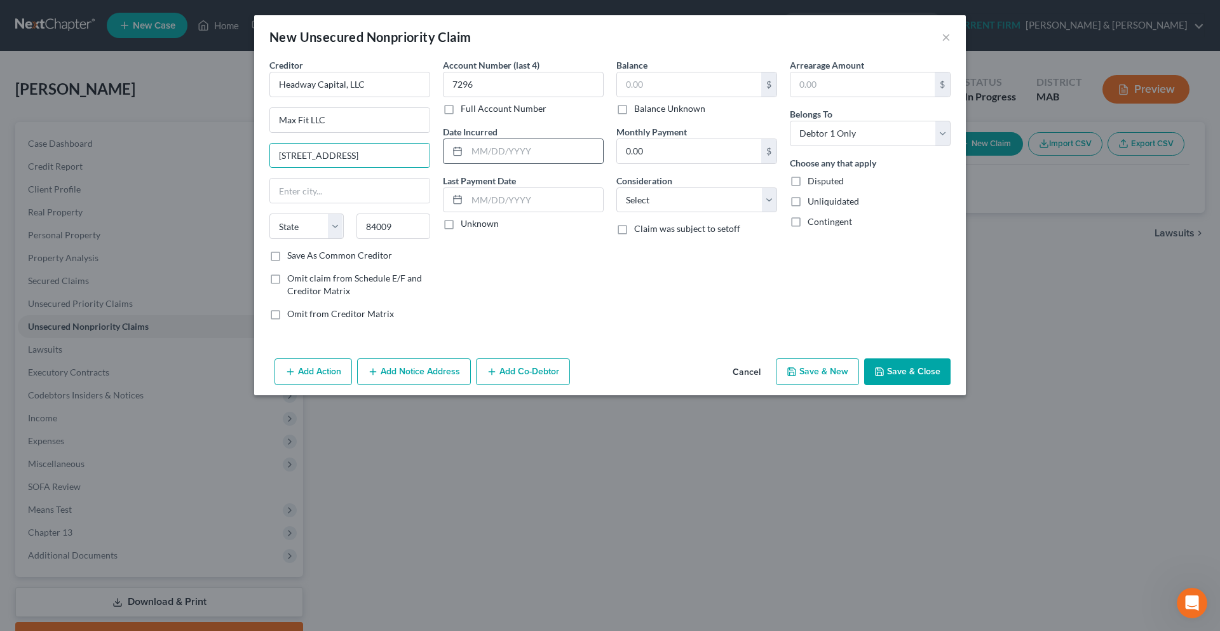
click at [457, 149] on icon at bounding box center [457, 151] width 10 height 10
click at [422, 220] on input "84009" at bounding box center [393, 225] width 74 height 25
click at [485, 196] on input "text" at bounding box center [535, 200] width 136 height 24
click at [375, 205] on div "Creditor * Headway Capital, LLC Max Fit LLC [STREET_ADDRESS][GEOGRAPHIC_DATA][U…" at bounding box center [349, 153] width 161 height 191
click at [342, 226] on select "State [US_STATE] AK AR AZ CA CO CT DE DC [GEOGRAPHIC_DATA] [GEOGRAPHIC_DATA] GU…" at bounding box center [306, 225] width 74 height 25
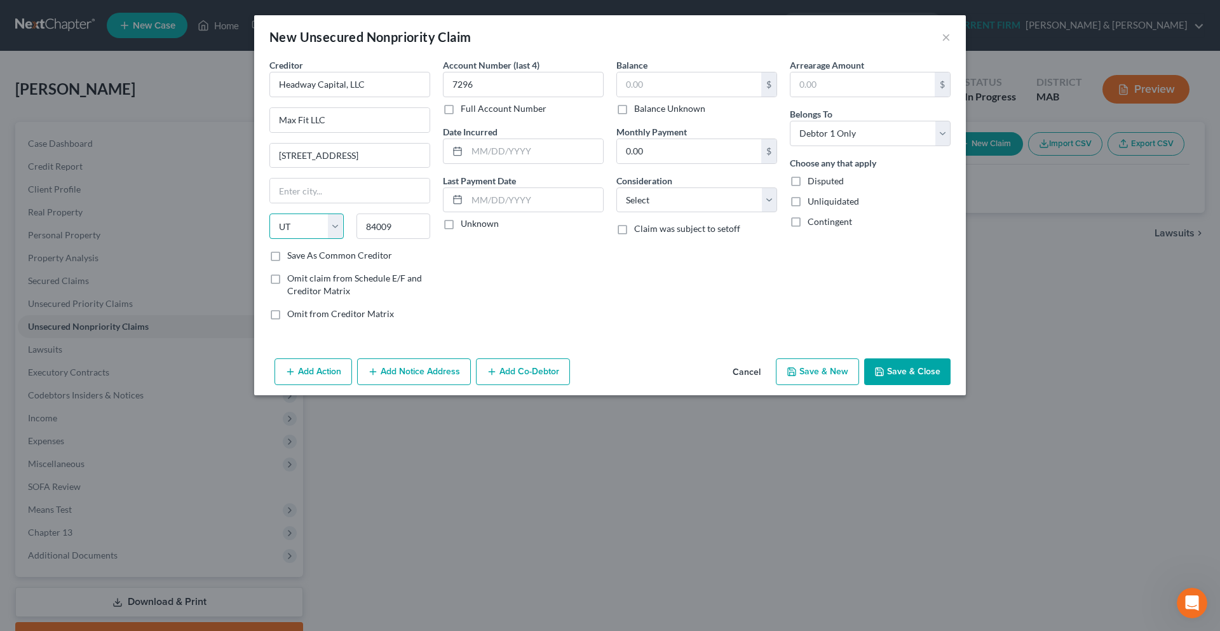
click at [269, 213] on select "State [US_STATE] AK AR AZ CA CO CT DE DC [GEOGRAPHIC_DATA] [GEOGRAPHIC_DATA] GU…" at bounding box center [306, 225] width 74 height 25
click at [319, 180] on input "text" at bounding box center [349, 190] width 159 height 24
click at [705, 90] on input "text" at bounding box center [689, 84] width 144 height 24
click at [766, 203] on select "Select Cable / Satellite Services Collection Agency Credit Card Debt Debt Couns…" at bounding box center [696, 199] width 161 height 25
click at [616, 187] on select "Select Cable / Satellite Services Collection Agency Credit Card Debt Debt Couns…" at bounding box center [696, 199] width 161 height 25
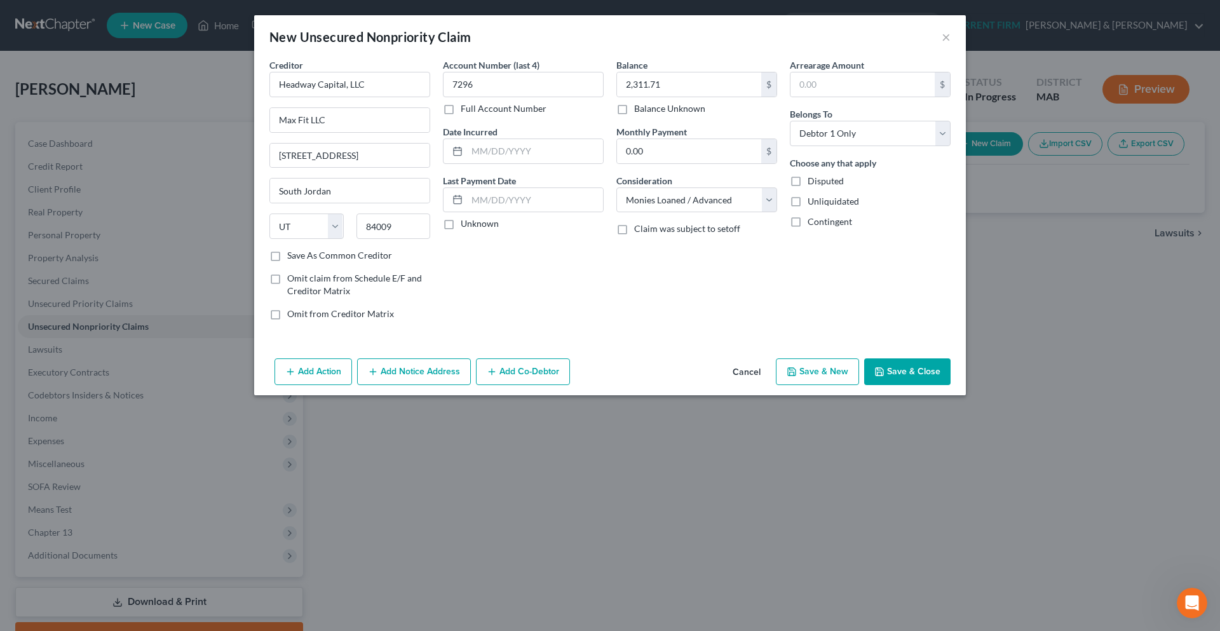
click at [916, 375] on button "Save & Close" at bounding box center [907, 371] width 86 height 27
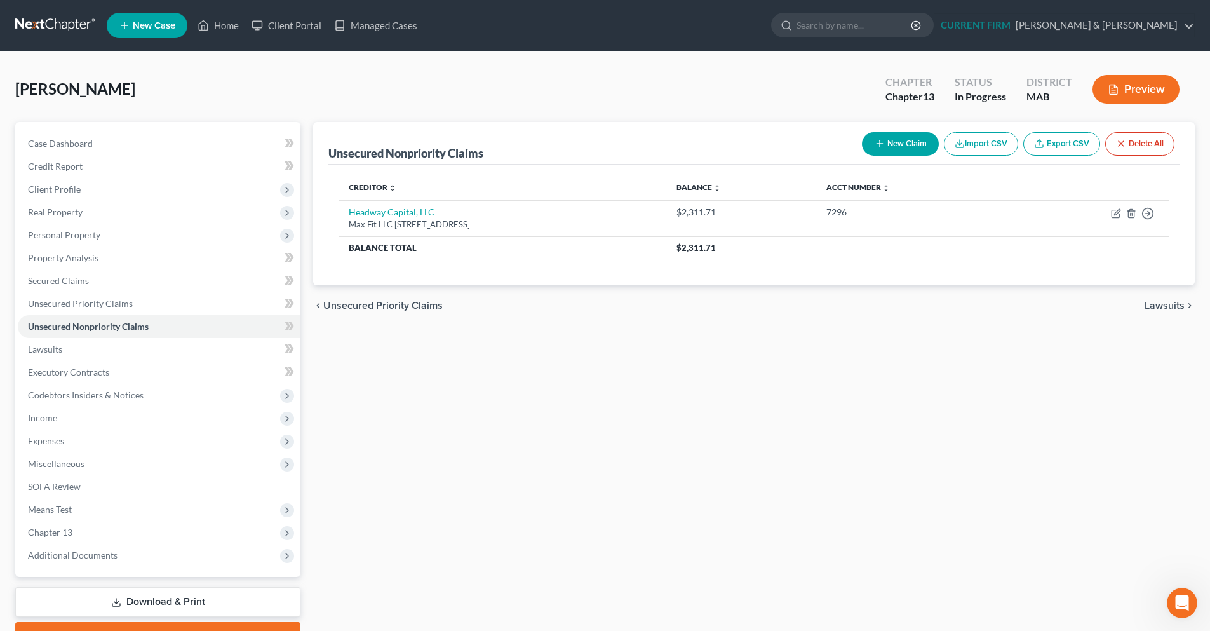
click at [896, 139] on button "New Claim" at bounding box center [900, 144] width 77 height 24
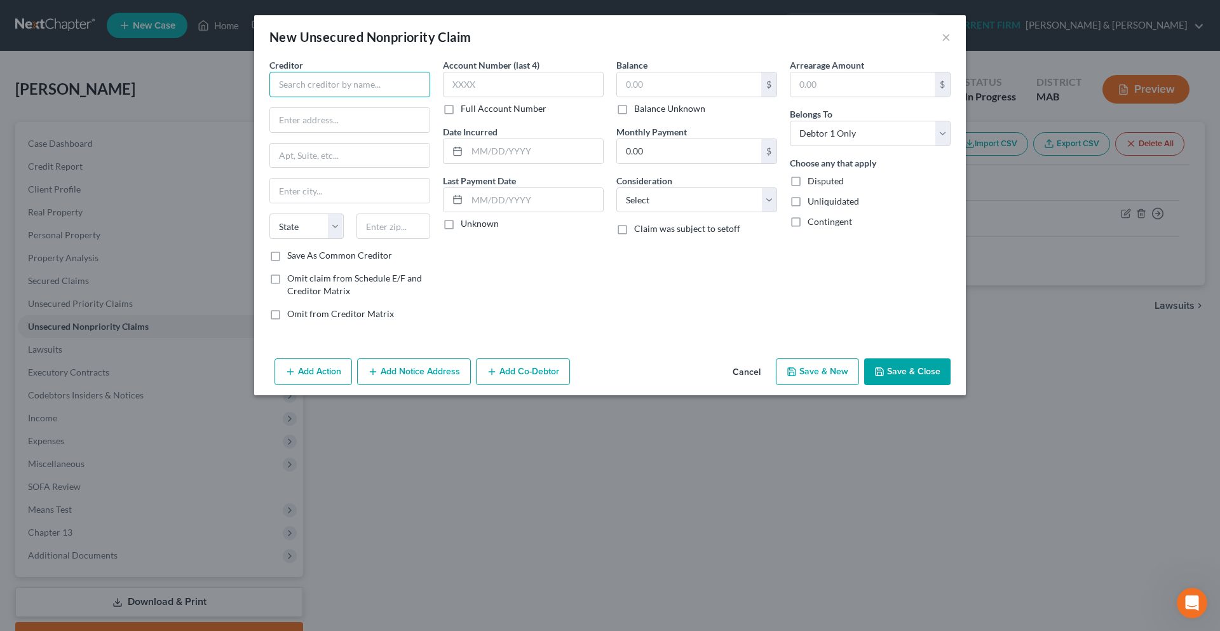
click at [400, 90] on input "text" at bounding box center [349, 84] width 161 height 25
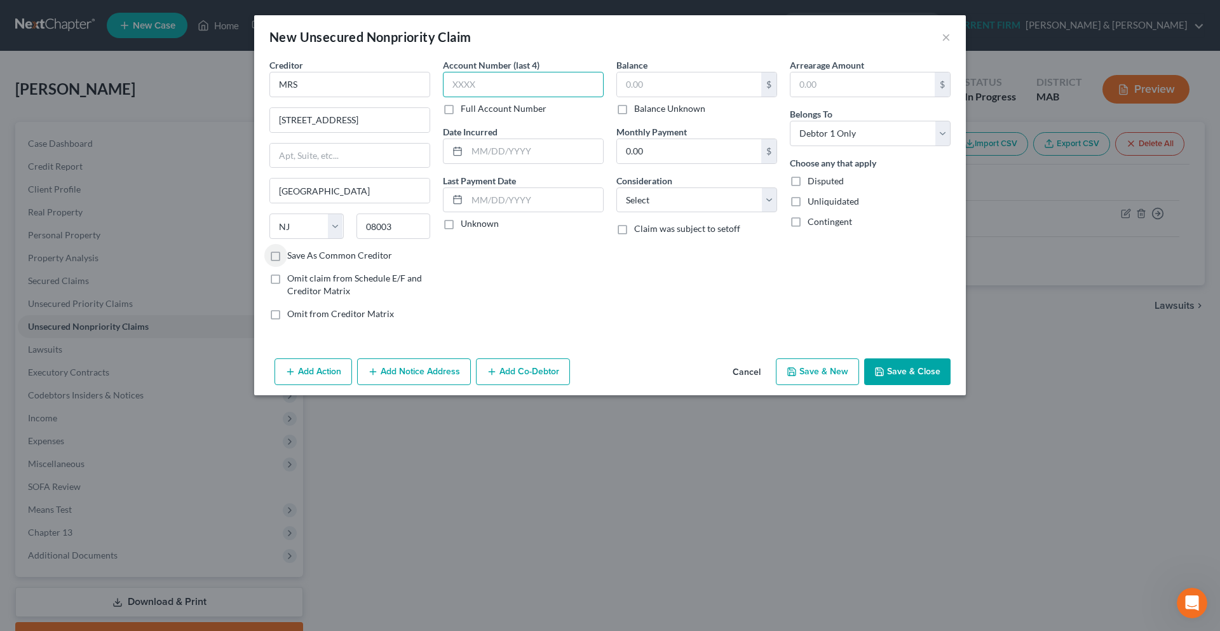
click at [510, 93] on input "text" at bounding box center [523, 84] width 161 height 25
click at [662, 80] on input "text" at bounding box center [689, 84] width 144 height 24
click at [765, 199] on select "Select Cable / Satellite Services Collection Agency Credit Card Debt Debt Couns…" at bounding box center [696, 199] width 161 height 25
click at [616, 187] on select "Select Cable / Satellite Services Collection Agency Credit Card Debt Debt Couns…" at bounding box center [696, 199] width 161 height 25
click at [888, 375] on button "Save & Close" at bounding box center [907, 371] width 86 height 27
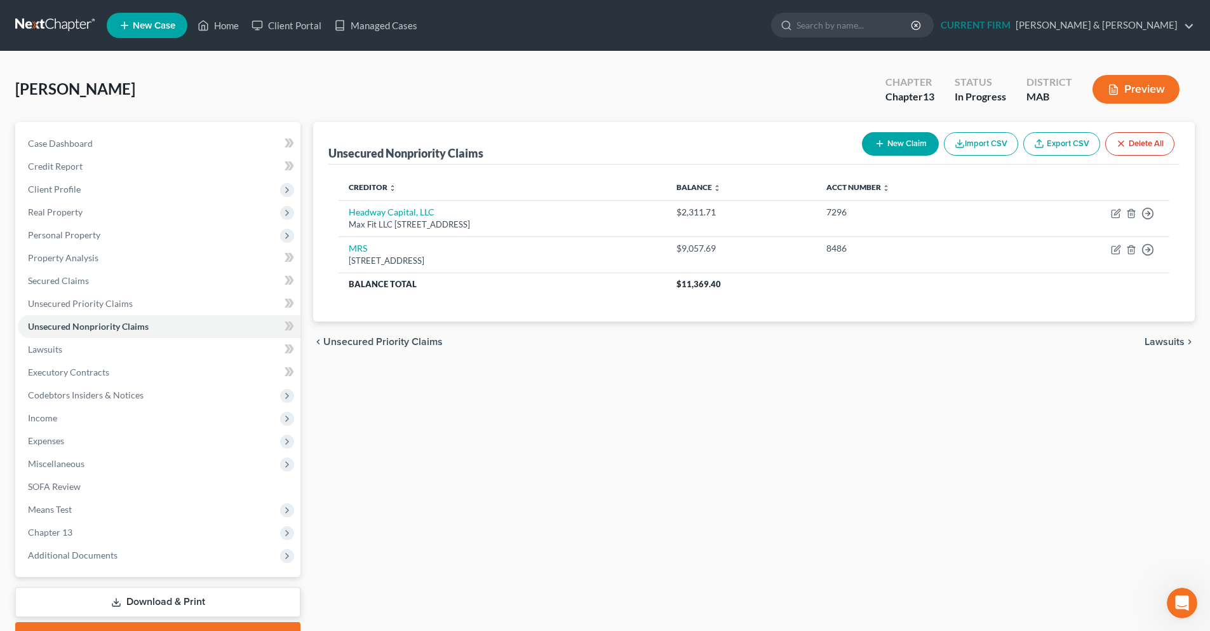
click at [887, 151] on button "New Claim" at bounding box center [900, 144] width 77 height 24
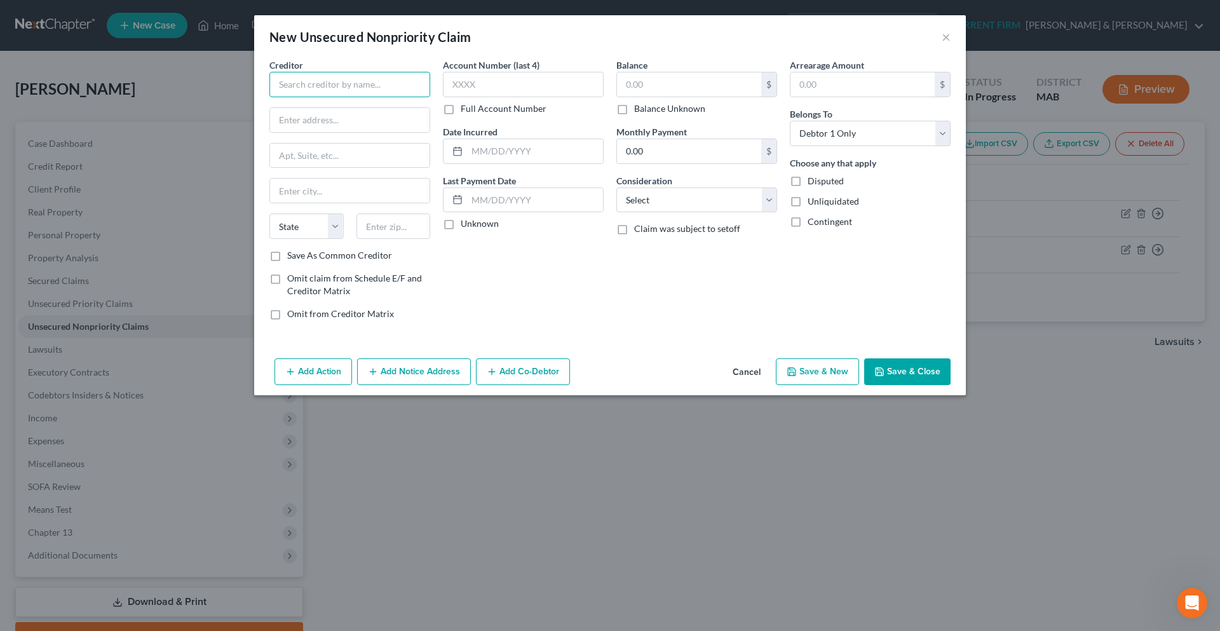
click at [344, 84] on input "text" at bounding box center [349, 84] width 161 height 25
click at [341, 116] on input "text" at bounding box center [349, 120] width 159 height 24
click at [328, 147] on input "text" at bounding box center [349, 156] width 159 height 24
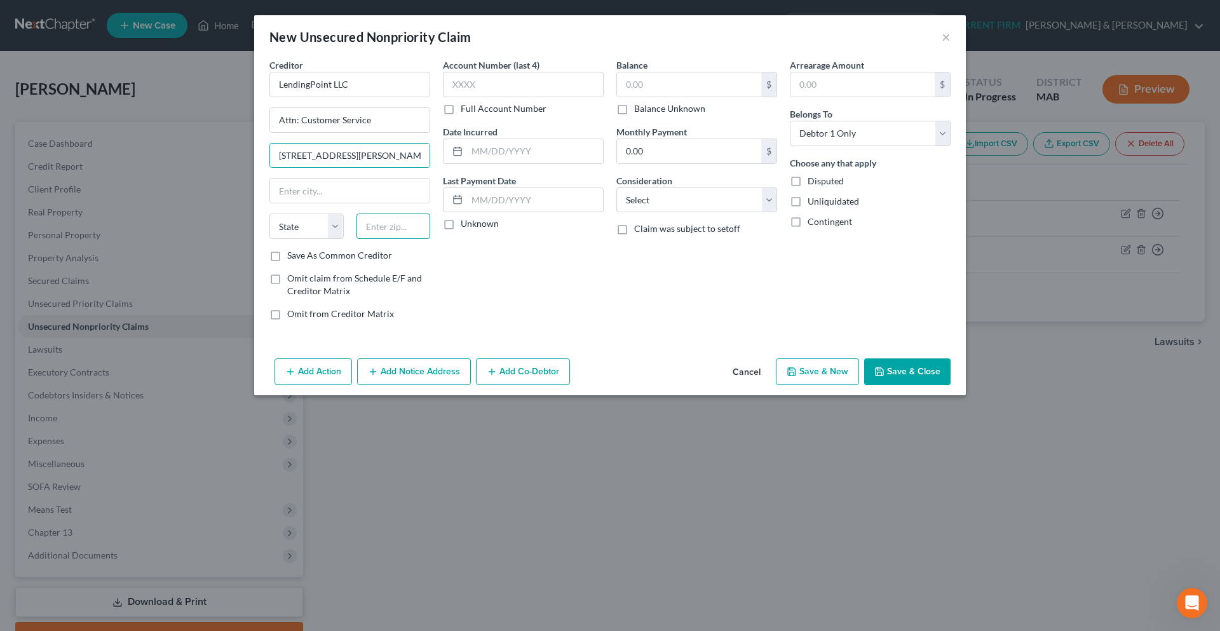
click at [403, 231] on input "text" at bounding box center [393, 225] width 74 height 25
click at [492, 86] on input "text" at bounding box center [523, 84] width 161 height 25
click at [302, 120] on input "Attn: Customer Service" at bounding box center [349, 120] width 159 height 24
click at [500, 87] on input "text" at bounding box center [523, 84] width 161 height 25
click at [645, 91] on input "text" at bounding box center [689, 84] width 144 height 24
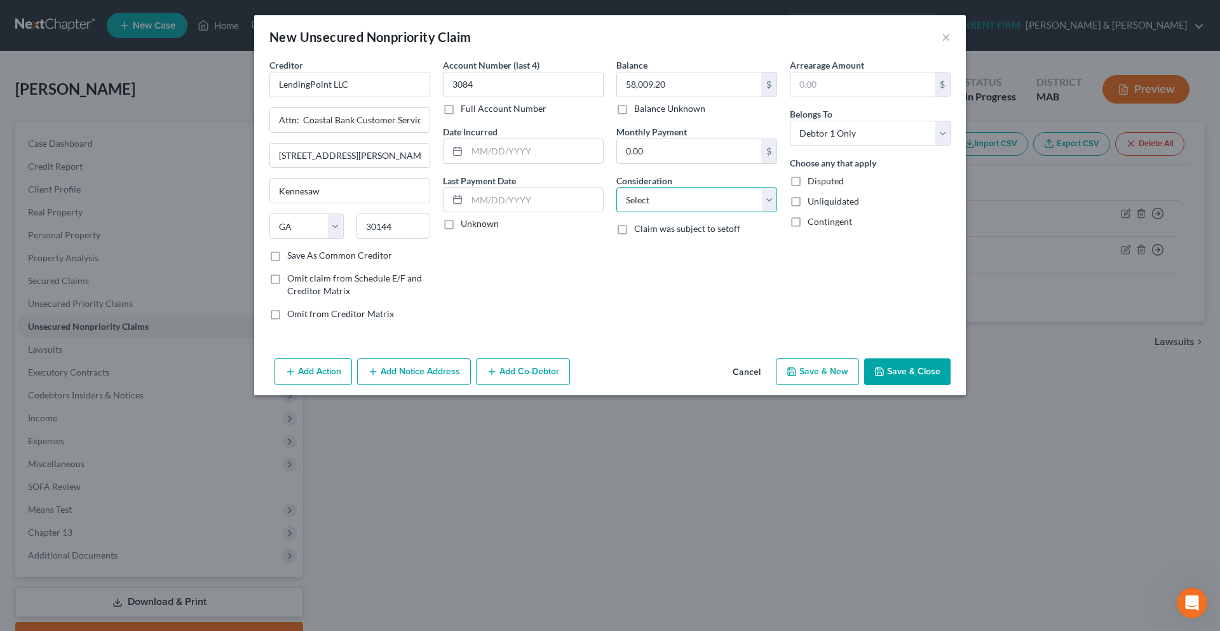
click at [767, 206] on select "Select Cable / Satellite Services Collection Agency Credit Card Debt Debt Couns…" at bounding box center [696, 199] width 161 height 25
click at [616, 187] on select "Select Cable / Satellite Services Collection Agency Credit Card Debt Debt Couns…" at bounding box center [696, 199] width 161 height 25
click at [824, 376] on button "Save & New" at bounding box center [817, 371] width 83 height 27
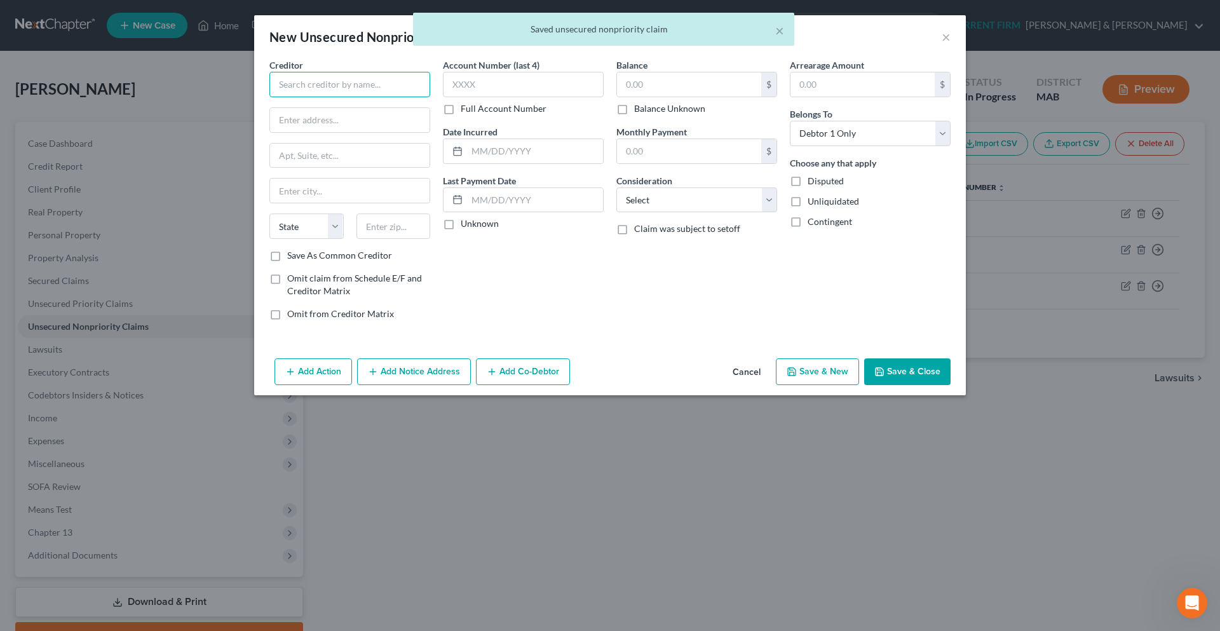
click at [299, 86] on input "text" at bounding box center [349, 84] width 161 height 25
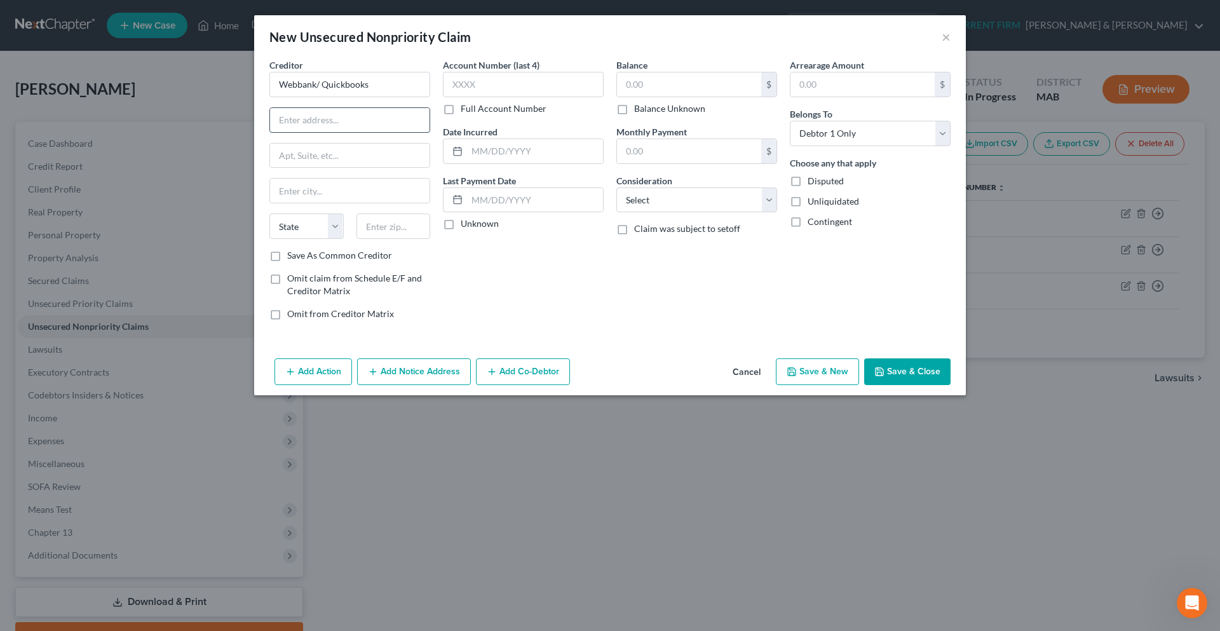
click at [297, 125] on input "text" at bounding box center [349, 120] width 159 height 24
click at [687, 88] on input "text" at bounding box center [689, 84] width 144 height 24
click at [769, 205] on select "Select Cable / Satellite Services Collection Agency Credit Card Debt Debt Couns…" at bounding box center [696, 199] width 161 height 25
click at [616, 187] on select "Select Cable / Satellite Services Collection Agency Credit Card Debt Debt Couns…" at bounding box center [696, 199] width 161 height 25
click at [476, 105] on label "Full Account Number" at bounding box center [504, 108] width 86 height 13
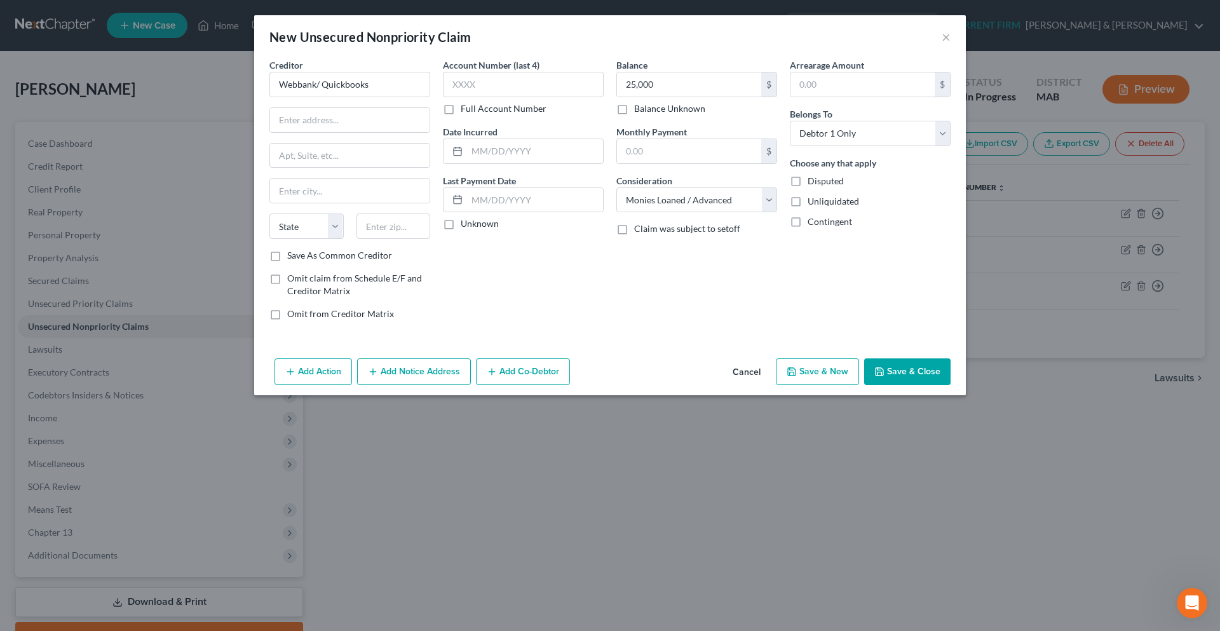
click at [474, 105] on input "Full Account Number" at bounding box center [470, 106] width 8 height 8
click at [461, 109] on label "Full Account Number" at bounding box center [504, 108] width 86 height 13
click at [466, 109] on input "Full Account Number" at bounding box center [470, 106] width 8 height 8
click at [464, 91] on input "text" at bounding box center [523, 84] width 161 height 25
click at [851, 372] on button "Save & New" at bounding box center [817, 371] width 83 height 27
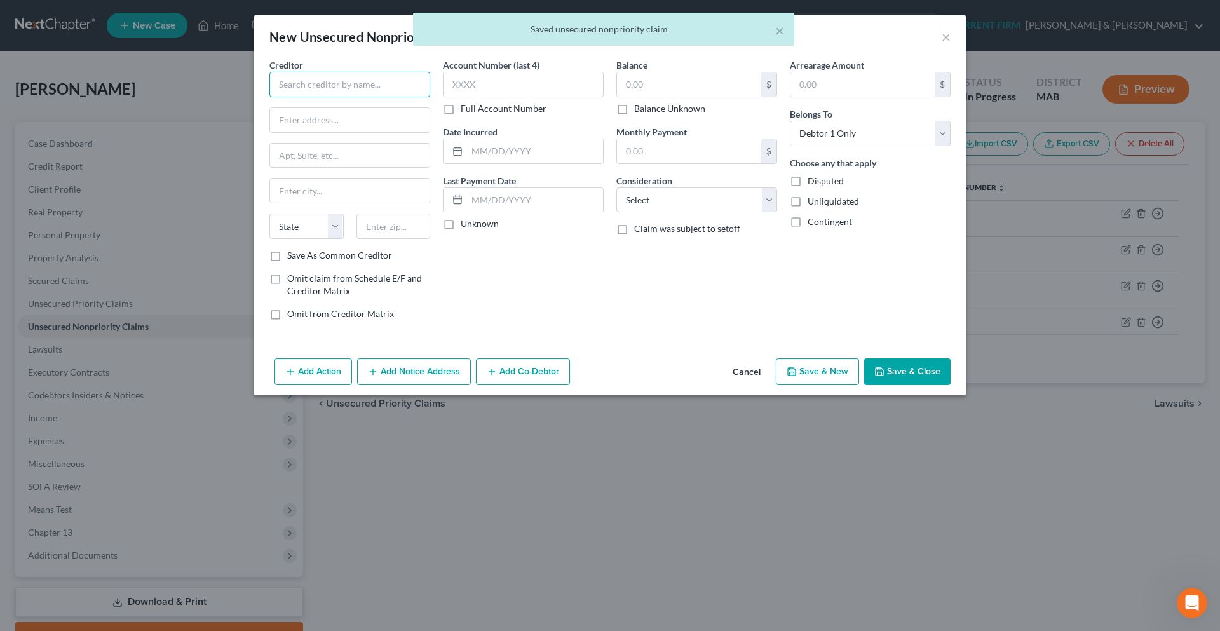
click at [372, 79] on input "text" at bounding box center [349, 84] width 161 height 25
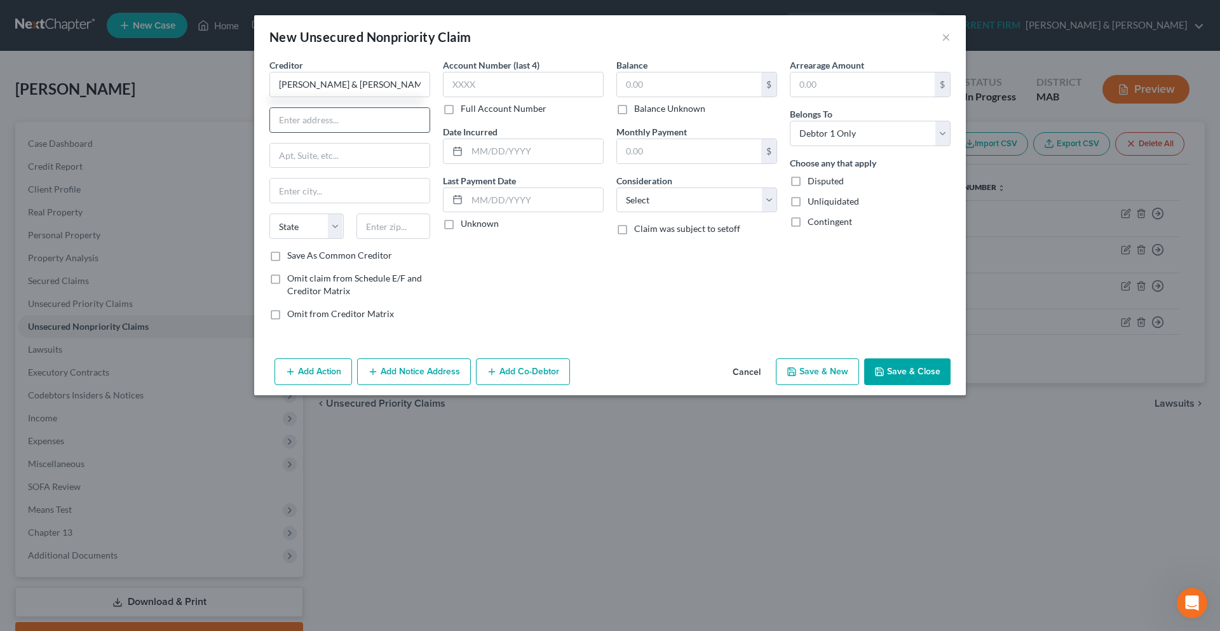
click at [375, 123] on input "text" at bounding box center [349, 120] width 159 height 24
click at [387, 231] on input "text" at bounding box center [393, 225] width 74 height 25
click at [513, 87] on input "text" at bounding box center [523, 84] width 161 height 25
click at [737, 93] on input "text" at bounding box center [689, 84] width 144 height 24
click at [760, 203] on select "Select Cable / Satellite Services Collection Agency Credit Card Debt Debt Couns…" at bounding box center [696, 199] width 161 height 25
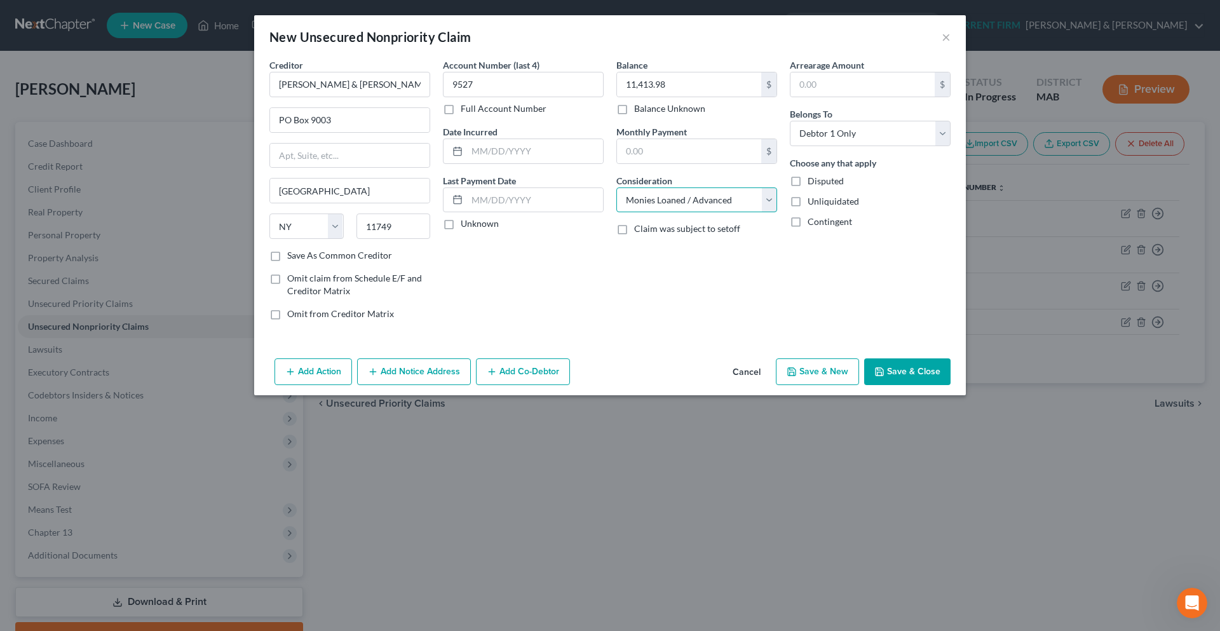
click at [616, 187] on select "Select Cable / Satellite Services Collection Agency Credit Card Debt Debt Couns…" at bounding box center [696, 199] width 161 height 25
click at [903, 372] on button "Save & Close" at bounding box center [907, 371] width 86 height 27
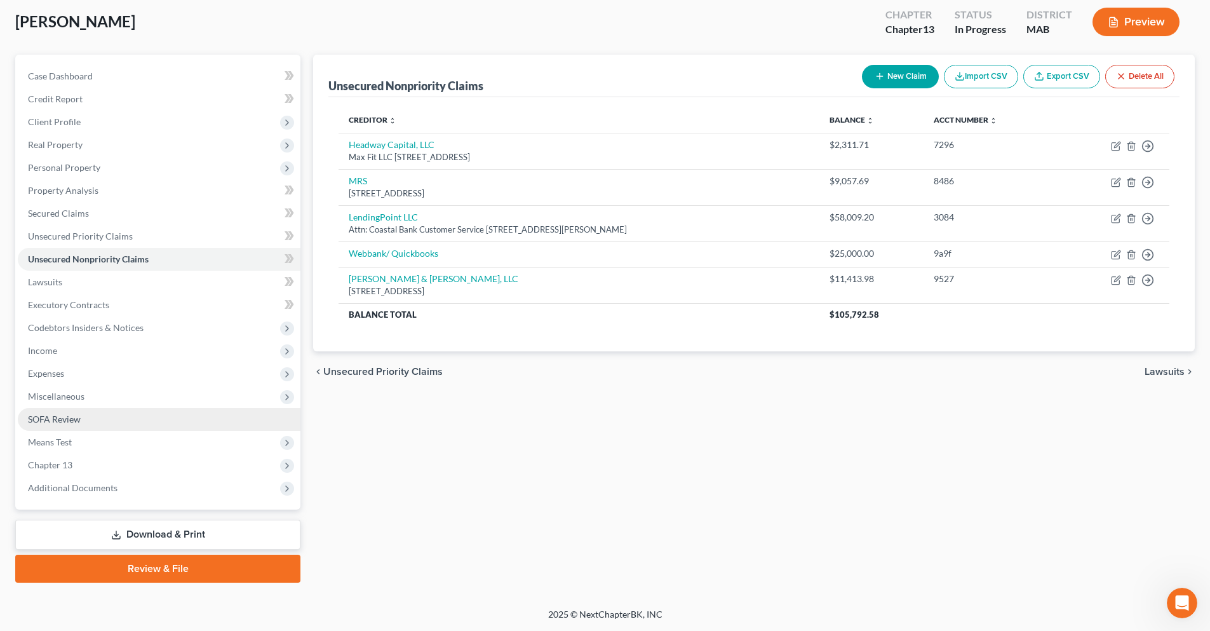
click at [152, 420] on link "SOFA Review" at bounding box center [159, 419] width 283 height 23
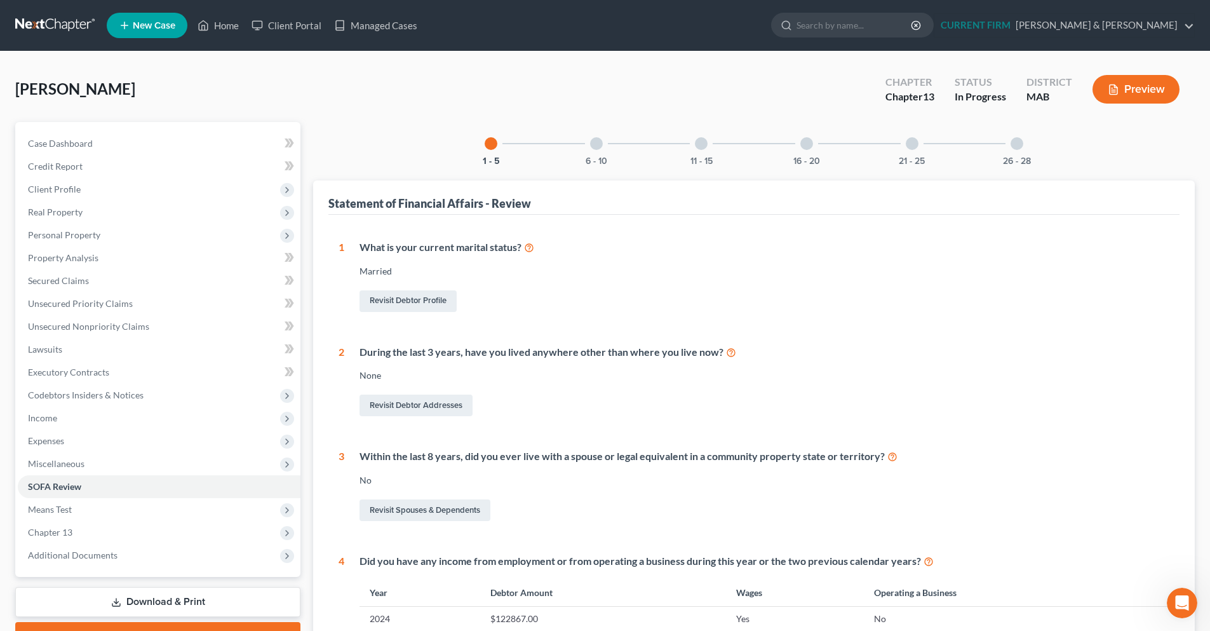
click at [599, 149] on div at bounding box center [596, 143] width 13 height 13
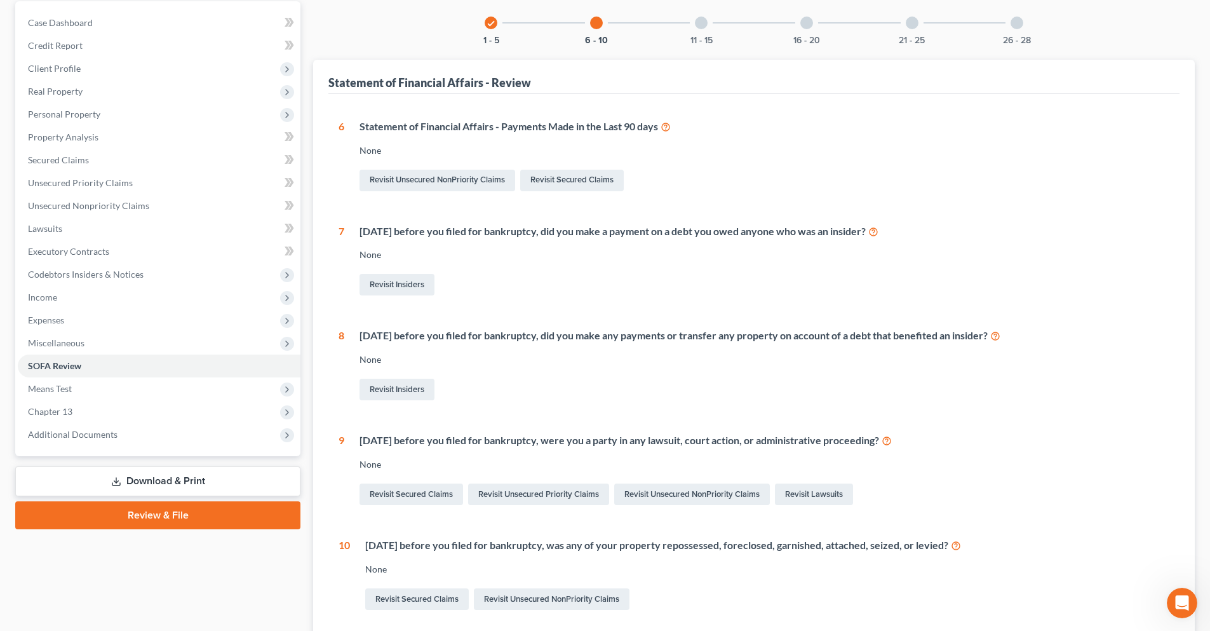
scroll to position [110, 0]
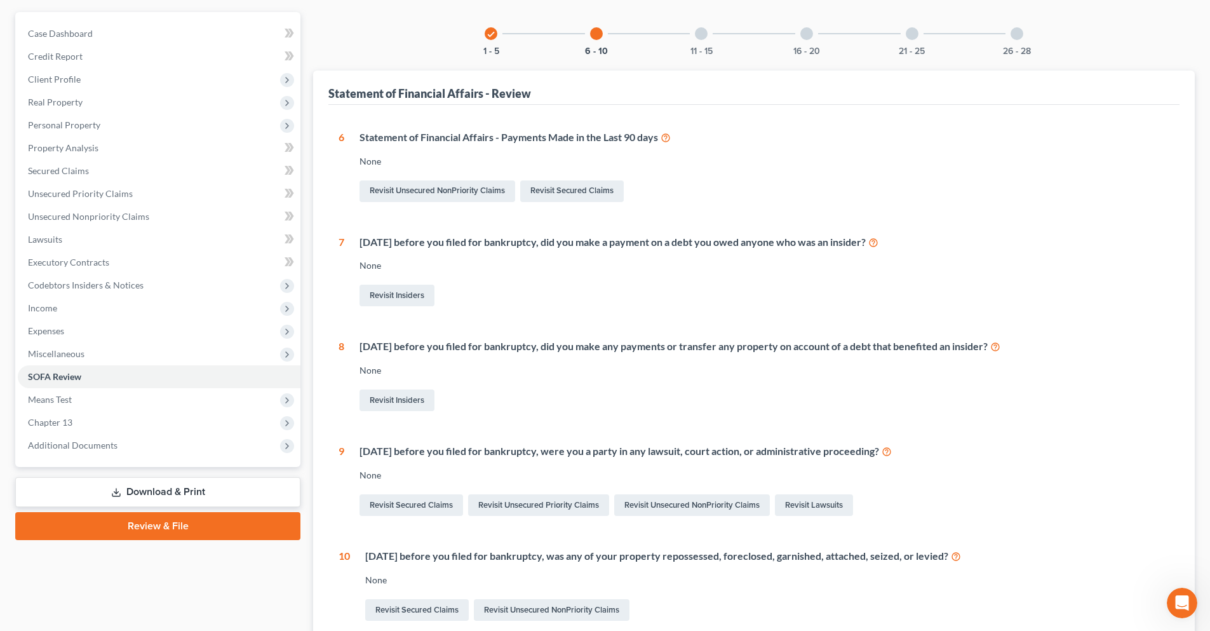
click at [703, 38] on div at bounding box center [701, 33] width 13 height 13
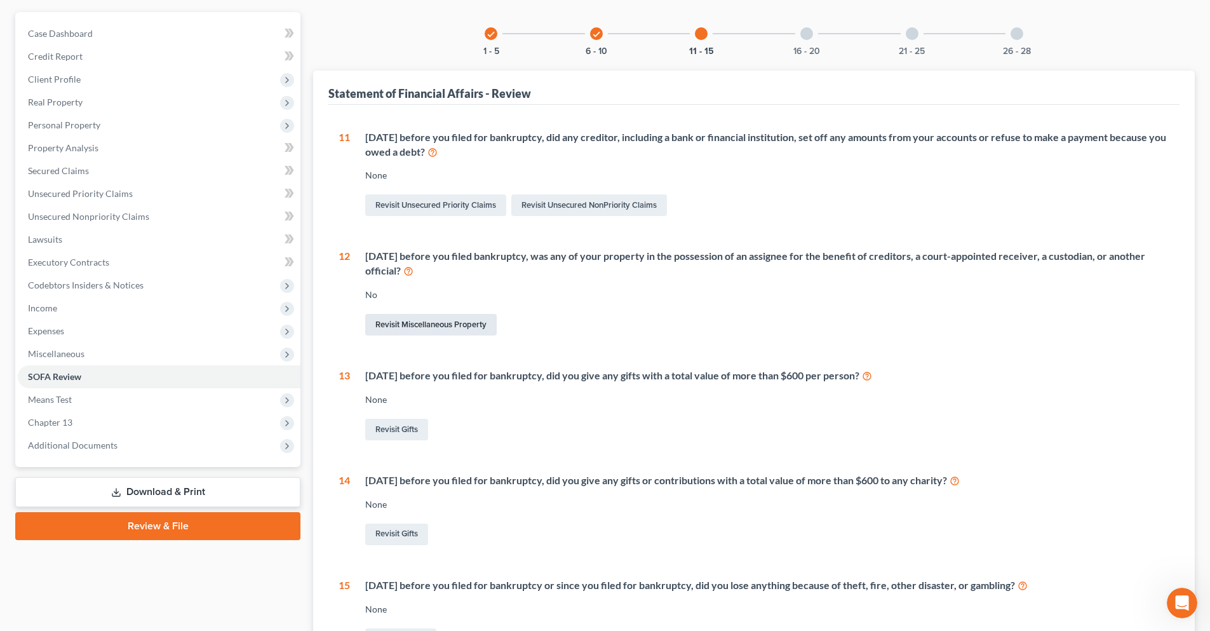
click at [481, 325] on link "Revisit Miscellaneous Property" at bounding box center [430, 325] width 131 height 22
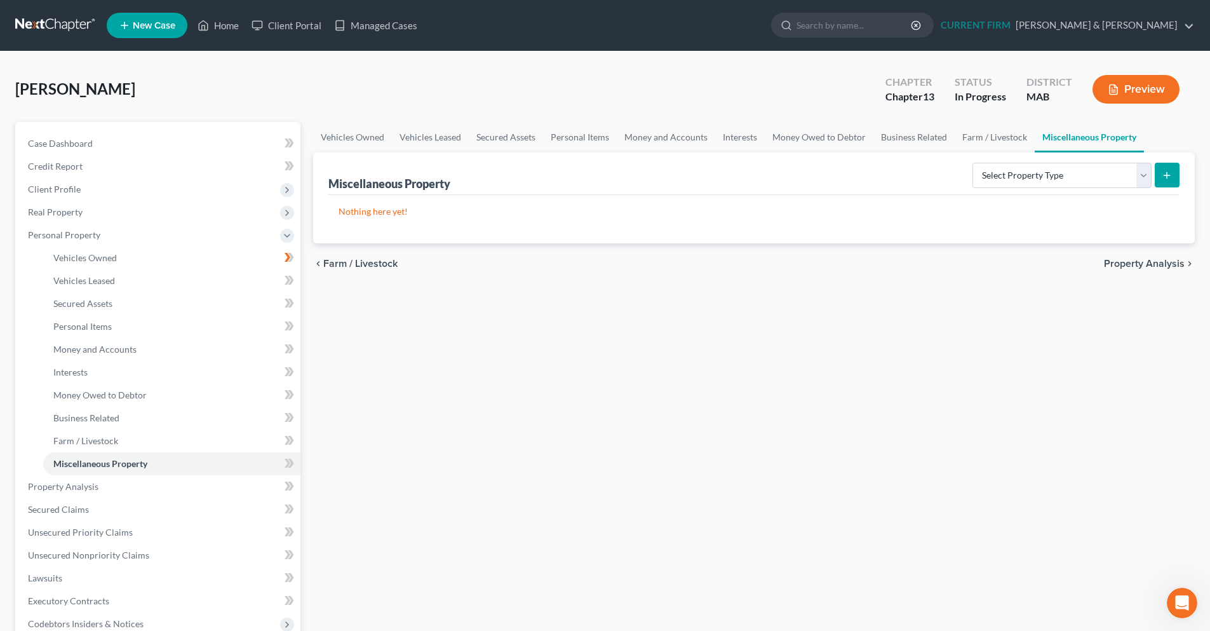
click at [1157, 181] on button "submit" at bounding box center [1167, 175] width 25 height 25
click at [1144, 179] on select "Select Property Type Assigned for Creditor Benefit [DATE] Holding for Another N…" at bounding box center [1061, 175] width 179 height 25
click at [972, 163] on select "Select Property Type Assigned for Creditor Benefit [DATE] Holding for Another N…" at bounding box center [1061, 175] width 179 height 25
click at [1168, 175] on line "submit" at bounding box center [1167, 175] width 6 height 0
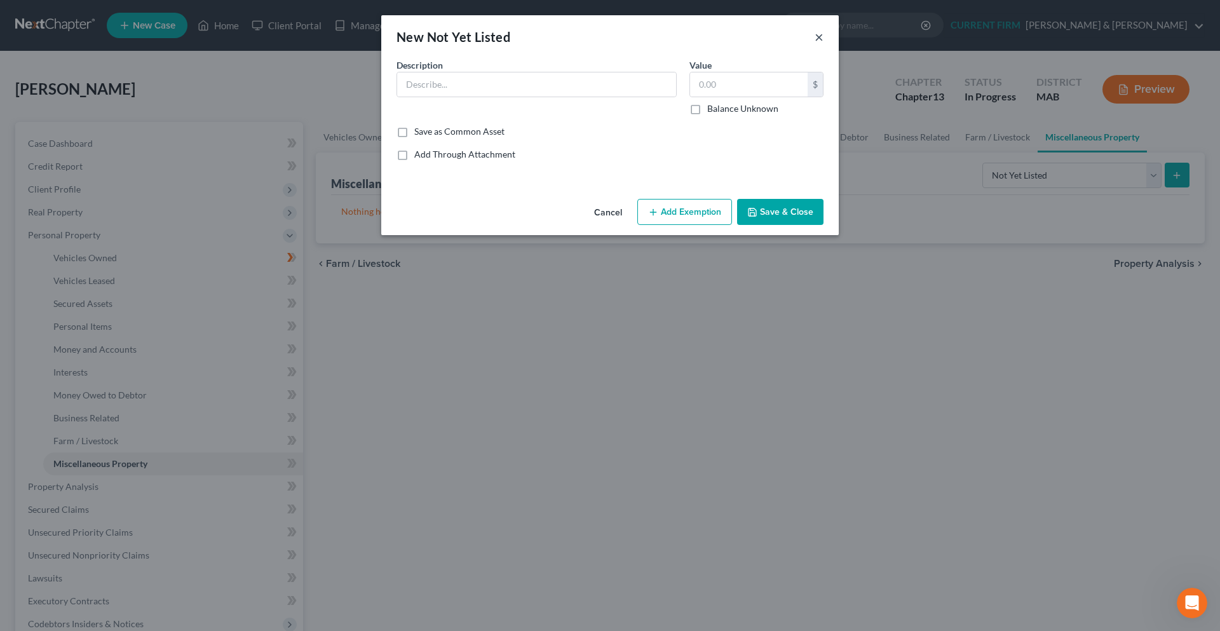
click at [821, 39] on button "×" at bounding box center [818, 36] width 9 height 15
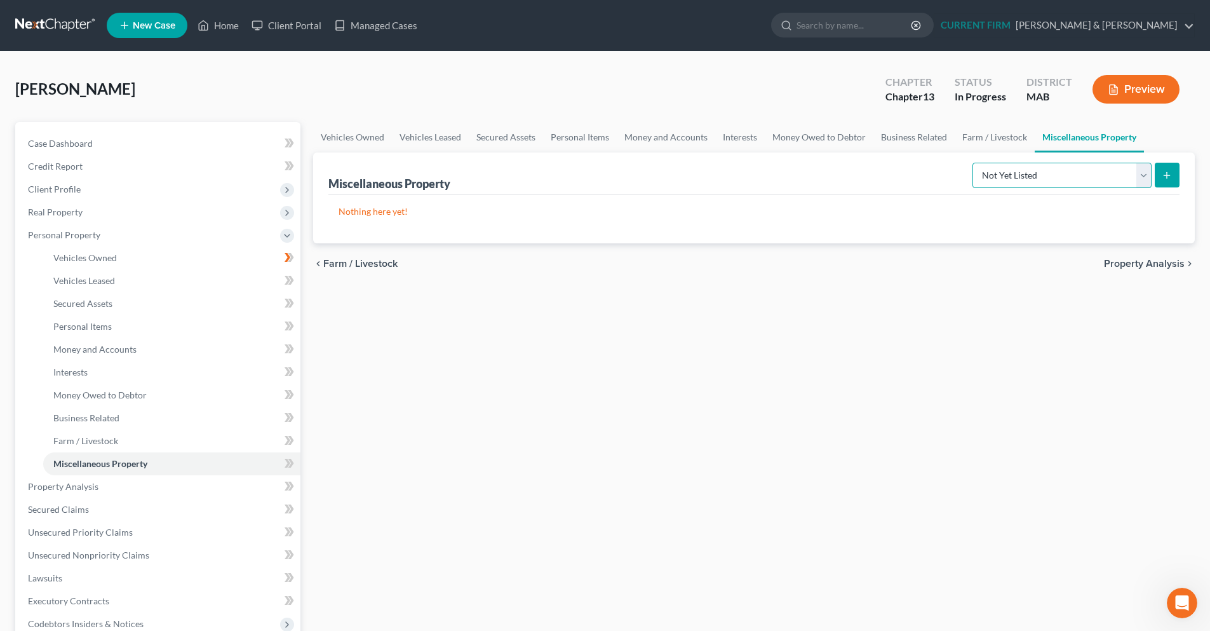
click at [1141, 175] on select "Select Property Type Assigned for Creditor Benefit [DATE] Holding for Another N…" at bounding box center [1061, 175] width 179 height 25
click at [972, 163] on select "Select Property Type Assigned for Creditor Benefit [DATE] Holding for Another N…" at bounding box center [1061, 175] width 179 height 25
click at [1159, 176] on button "submit" at bounding box center [1167, 175] width 25 height 25
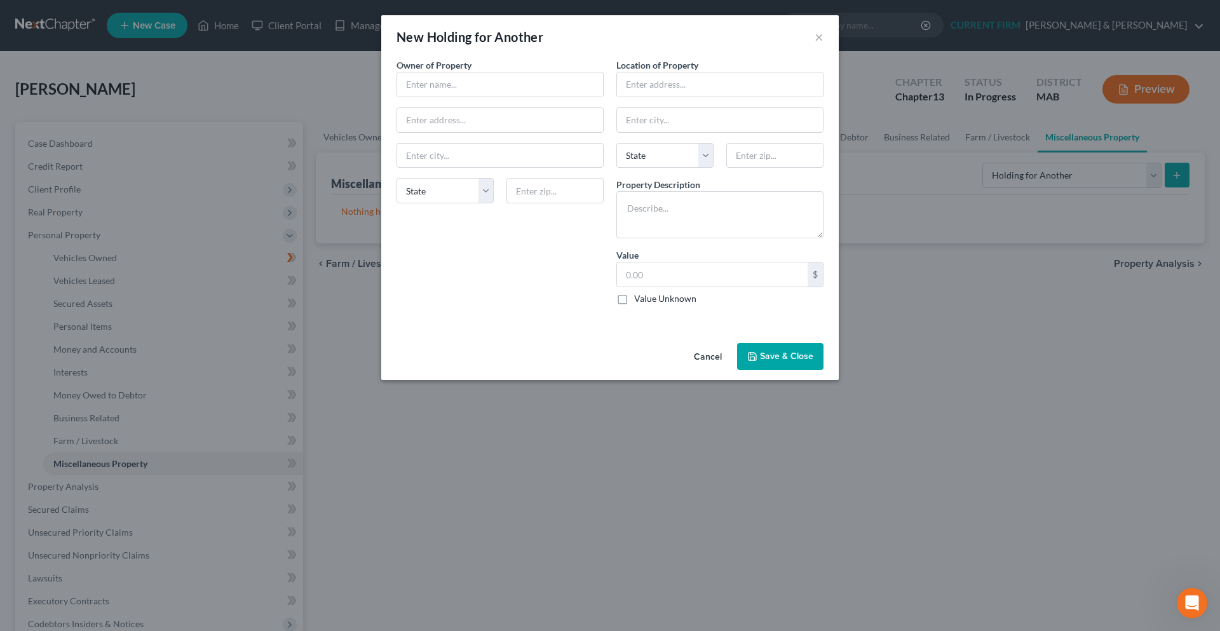
click at [824, 37] on div "New Holding for Another ×" at bounding box center [609, 36] width 457 height 43
click at [819, 39] on button "×" at bounding box center [818, 36] width 9 height 15
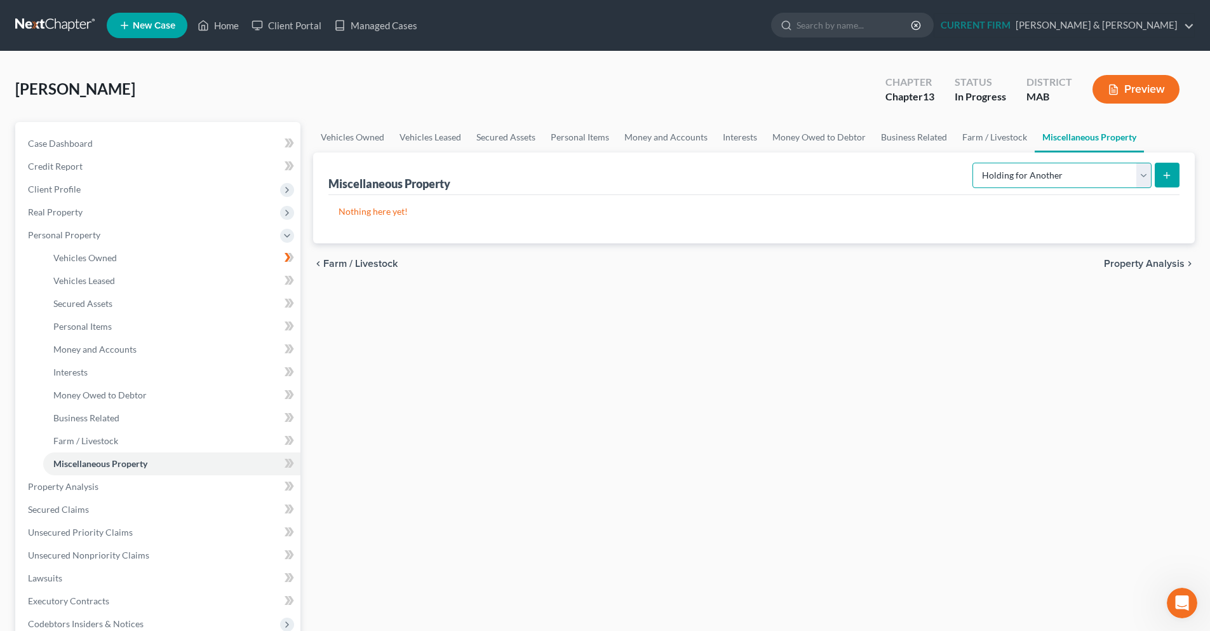
click at [1147, 173] on select "Select Property Type Assigned for Creditor Benefit [DATE] Holding for Another N…" at bounding box center [1061, 175] width 179 height 25
click at [972, 163] on select "Select Property Type Assigned for Creditor Benefit [DATE] Holding for Another N…" at bounding box center [1061, 175] width 179 height 25
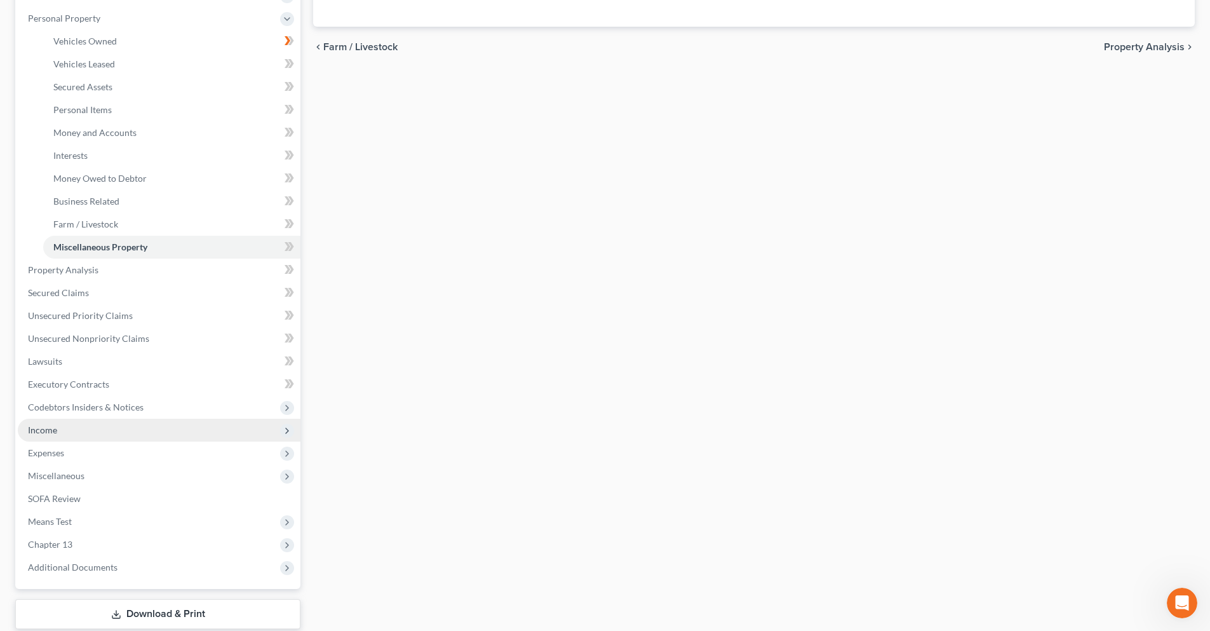
scroll to position [254, 0]
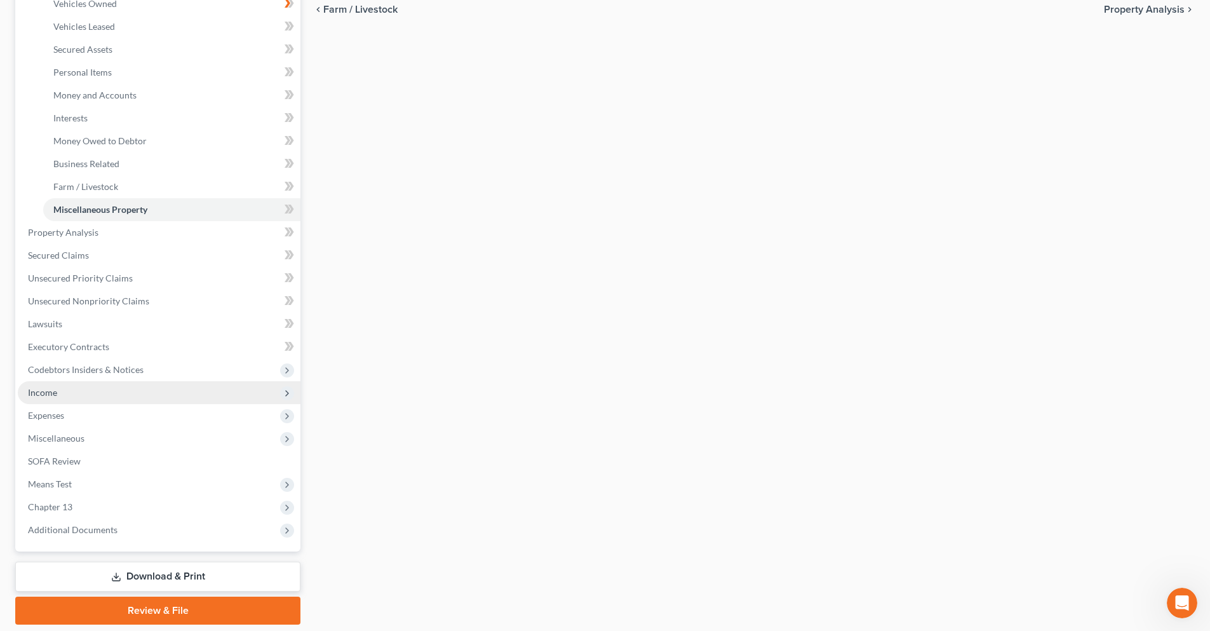
click at [102, 387] on span "Income" at bounding box center [159, 392] width 283 height 23
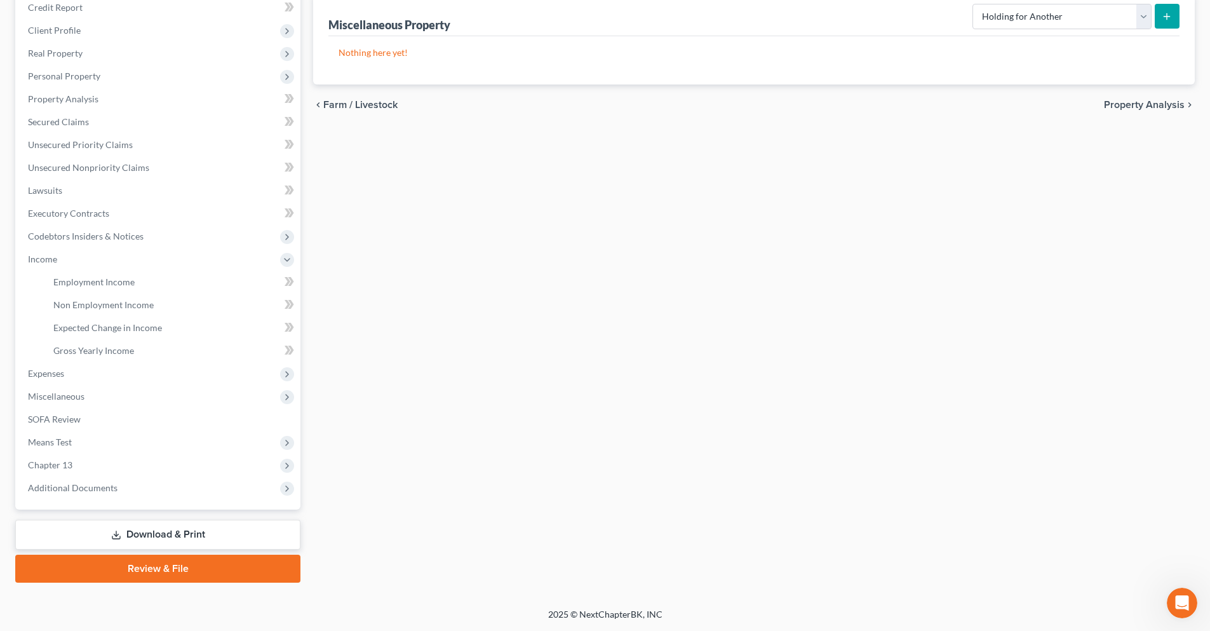
scroll to position [159, 0]
click at [50, 368] on span "Expenses" at bounding box center [46, 373] width 36 height 11
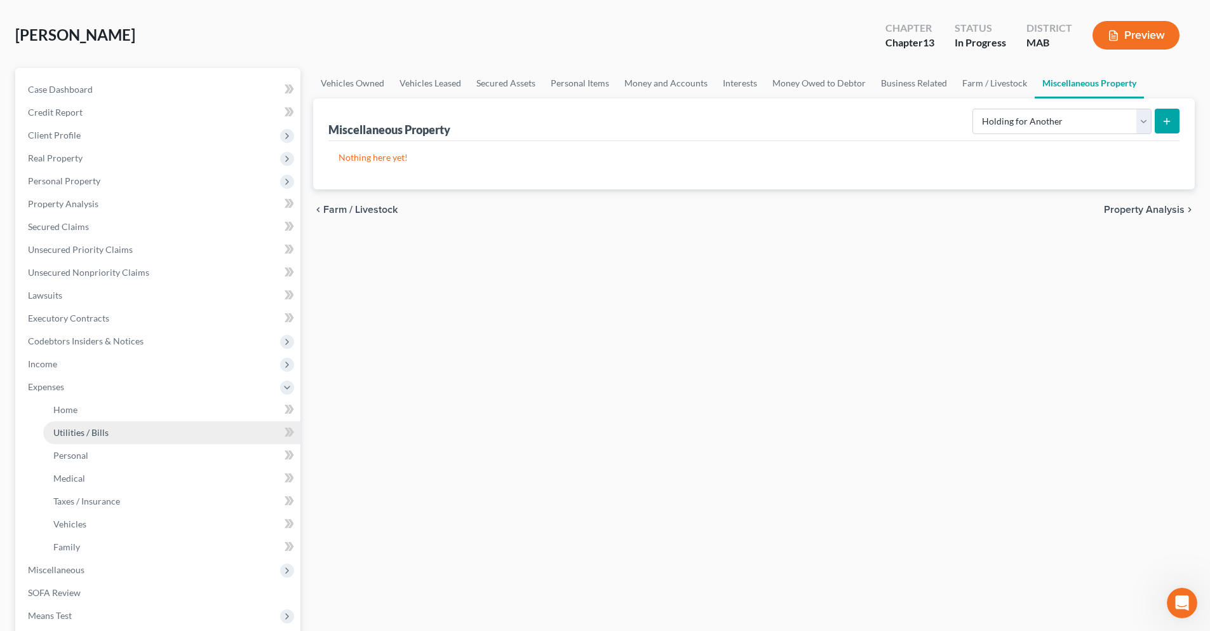
scroll to position [127, 0]
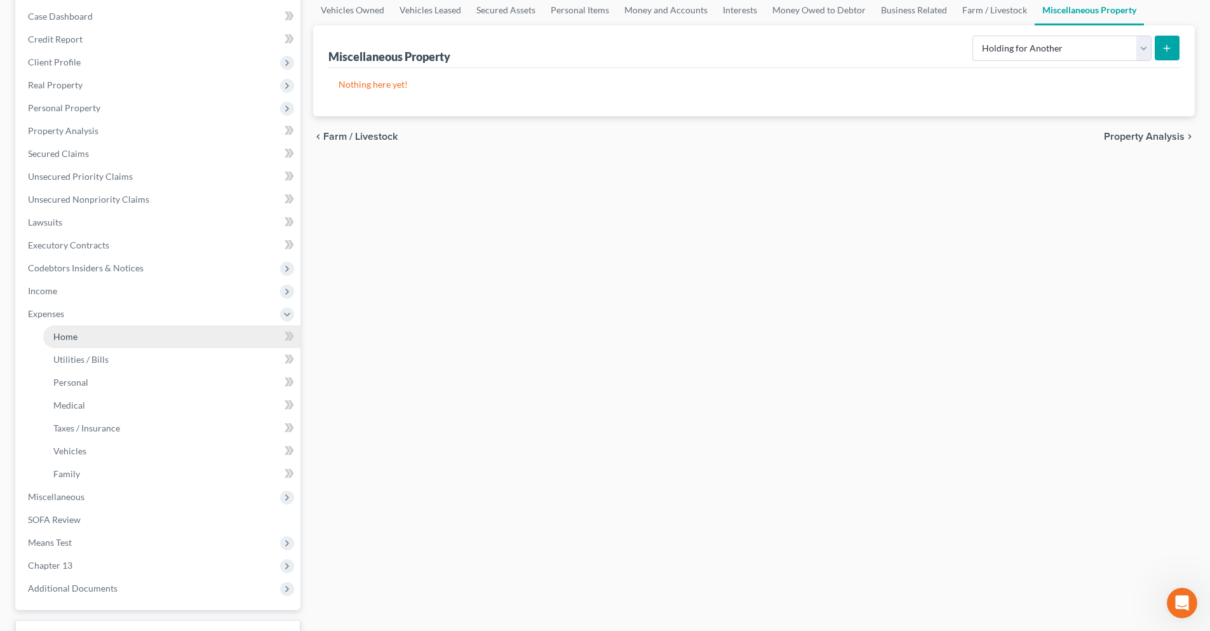
click at [184, 337] on link "Home" at bounding box center [171, 336] width 257 height 23
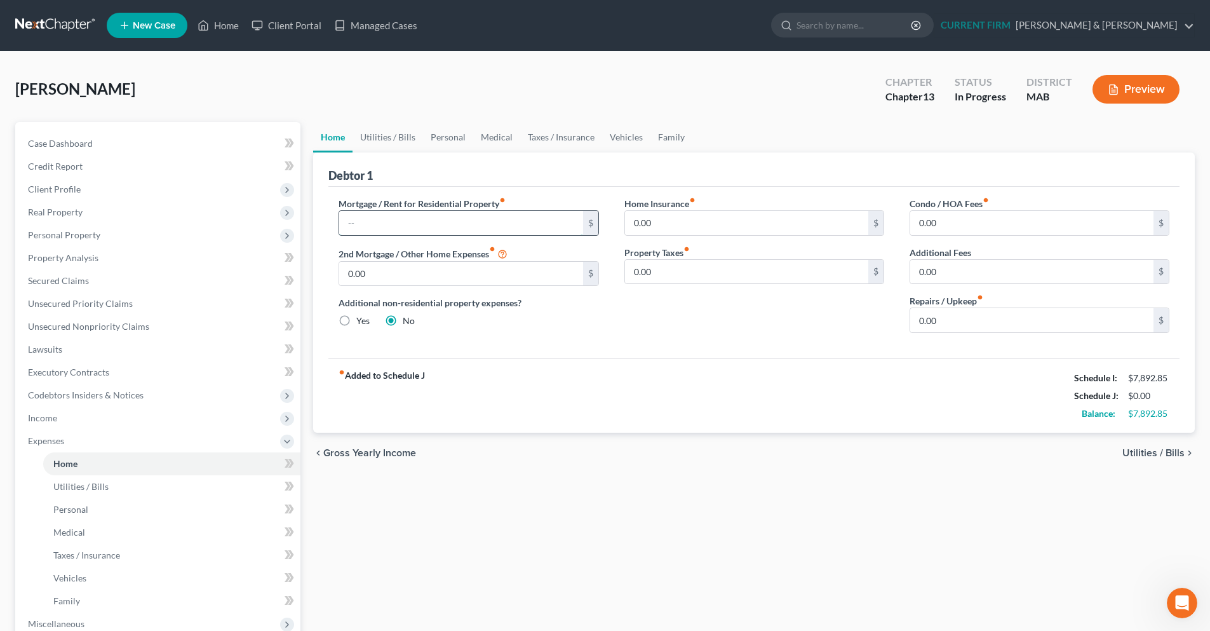
click at [381, 221] on input "text" at bounding box center [460, 223] width 243 height 24
click at [936, 318] on input "0.00" at bounding box center [1031, 320] width 243 height 24
click at [1048, 278] on input "0.00" at bounding box center [1031, 272] width 243 height 24
click at [503, 275] on input "0.00" at bounding box center [460, 274] width 243 height 24
click at [1130, 452] on span "Utilities / Bills" at bounding box center [1153, 453] width 62 height 10
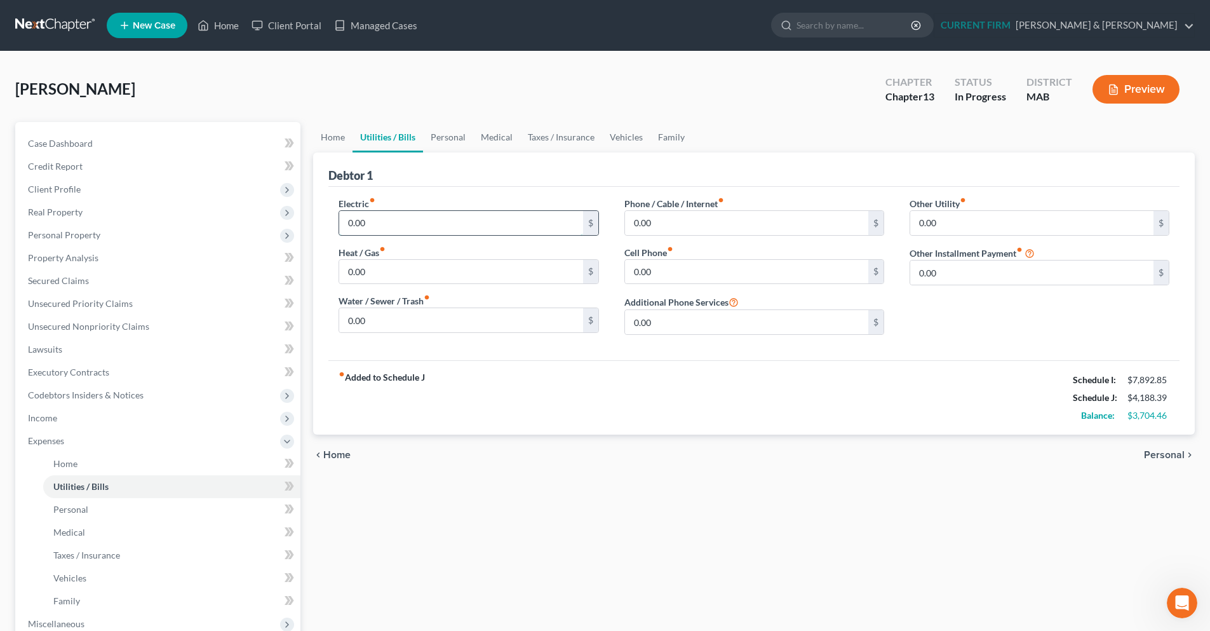
click at [426, 224] on input "0.00" at bounding box center [460, 223] width 243 height 24
click at [398, 317] on input "0.00" at bounding box center [460, 320] width 243 height 24
click at [647, 222] on input "0.00" at bounding box center [746, 223] width 243 height 24
click at [409, 274] on input "0.00" at bounding box center [460, 272] width 243 height 24
click at [949, 226] on input "0.00" at bounding box center [1031, 223] width 243 height 24
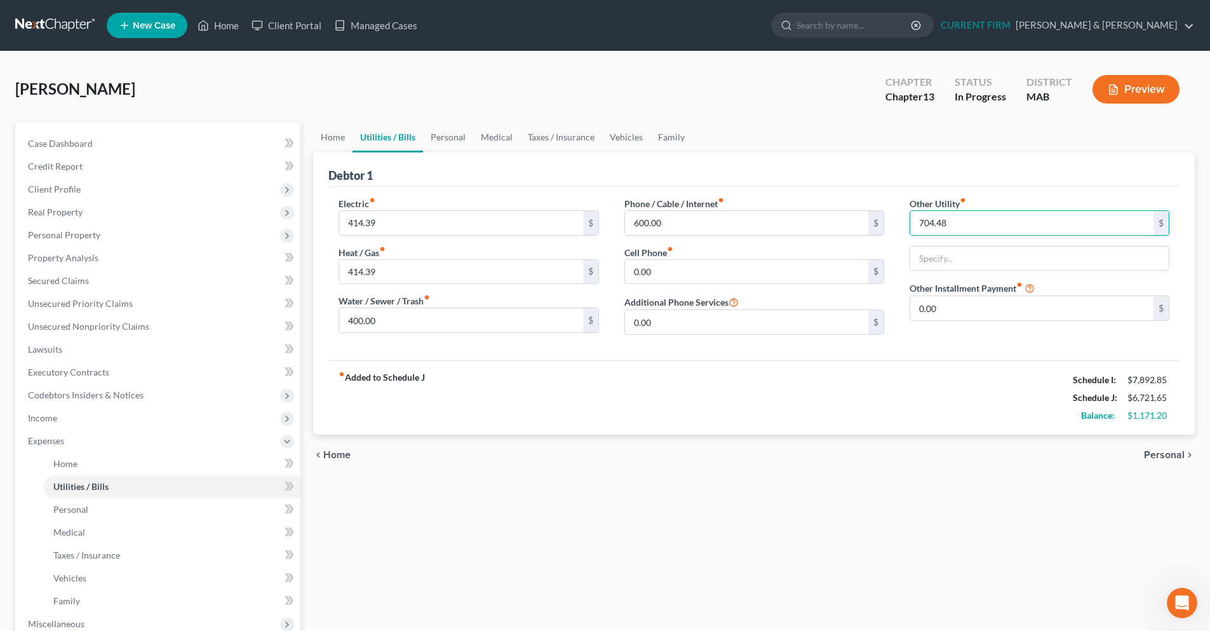
click at [1165, 457] on span "Personal" at bounding box center [1164, 455] width 41 height 10
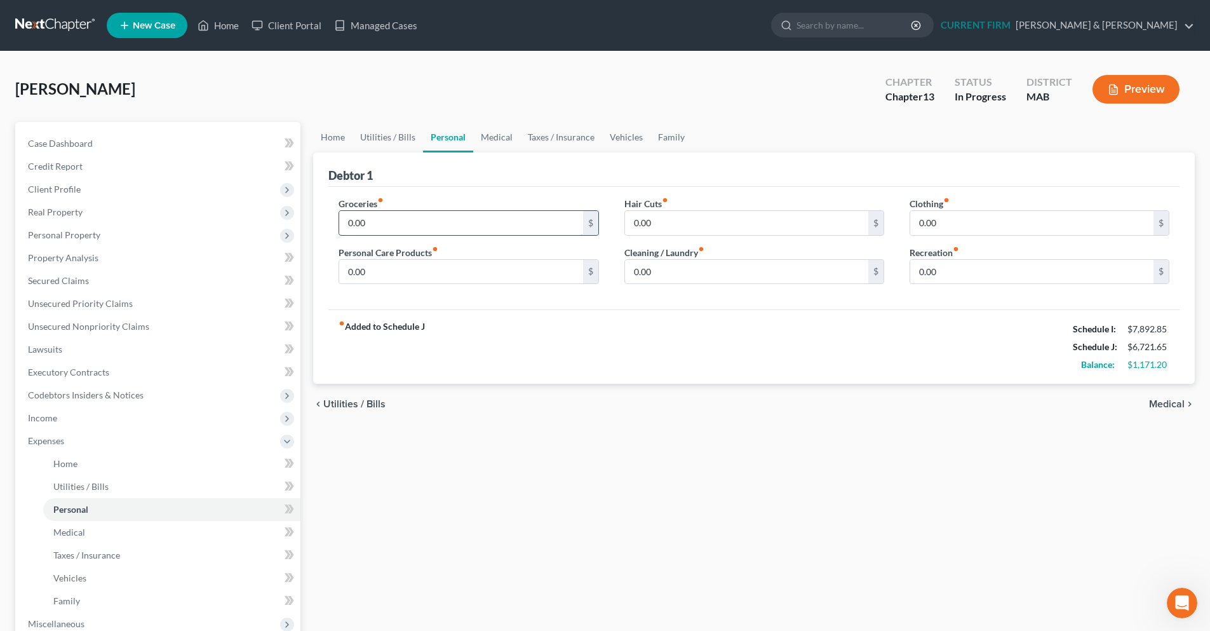
click at [466, 229] on input "0.00" at bounding box center [460, 223] width 243 height 24
click at [1176, 399] on span "Medical" at bounding box center [1167, 404] width 36 height 10
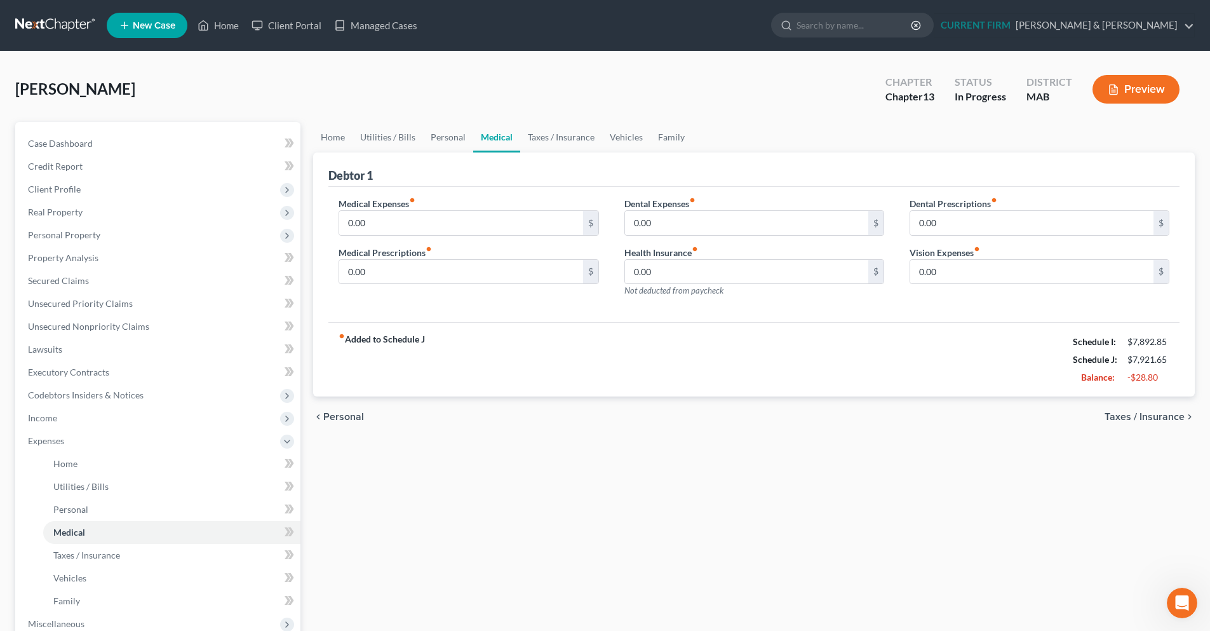
click at [344, 415] on span "Personal" at bounding box center [343, 417] width 41 height 10
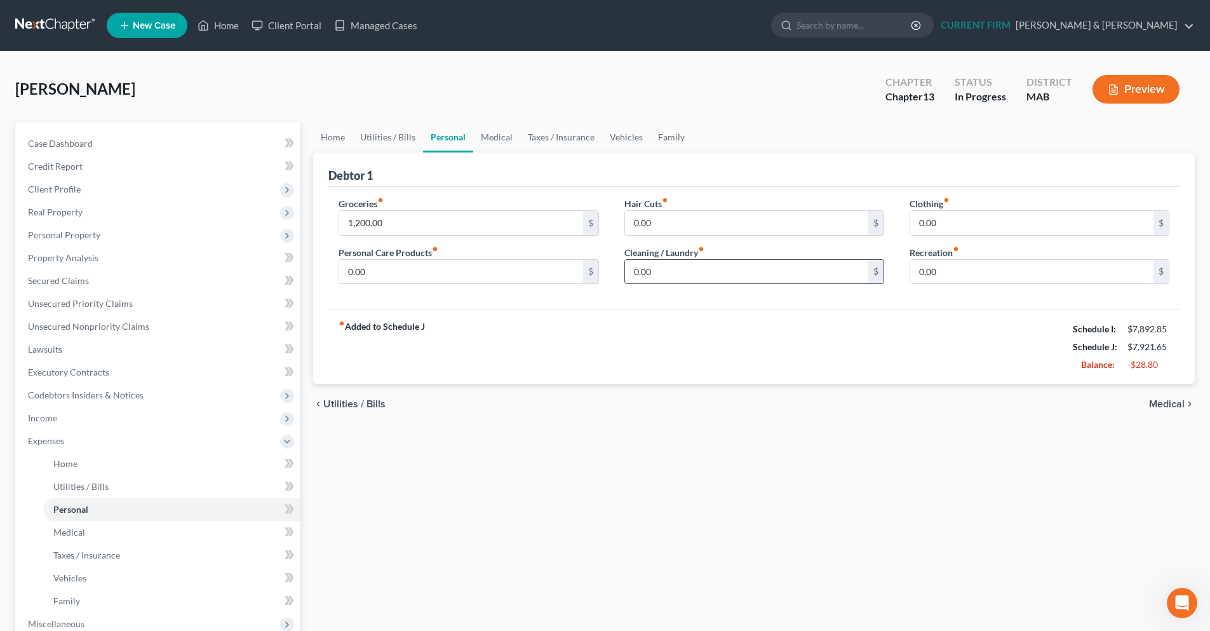
click at [701, 266] on input "0.00" at bounding box center [746, 272] width 243 height 24
click at [483, 279] on input "0.00" at bounding box center [460, 272] width 243 height 24
click at [506, 136] on link "Medical" at bounding box center [496, 137] width 47 height 30
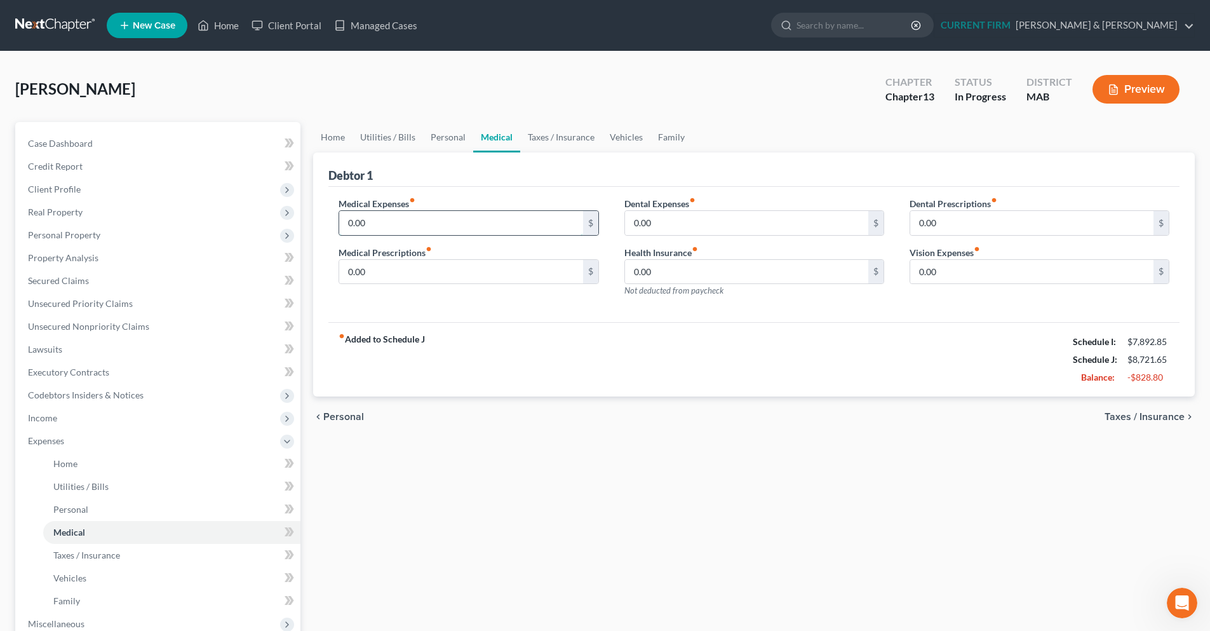
click at [454, 232] on input "0.00" at bounding box center [460, 223] width 243 height 24
click at [635, 139] on link "Vehicles" at bounding box center [626, 137] width 48 height 30
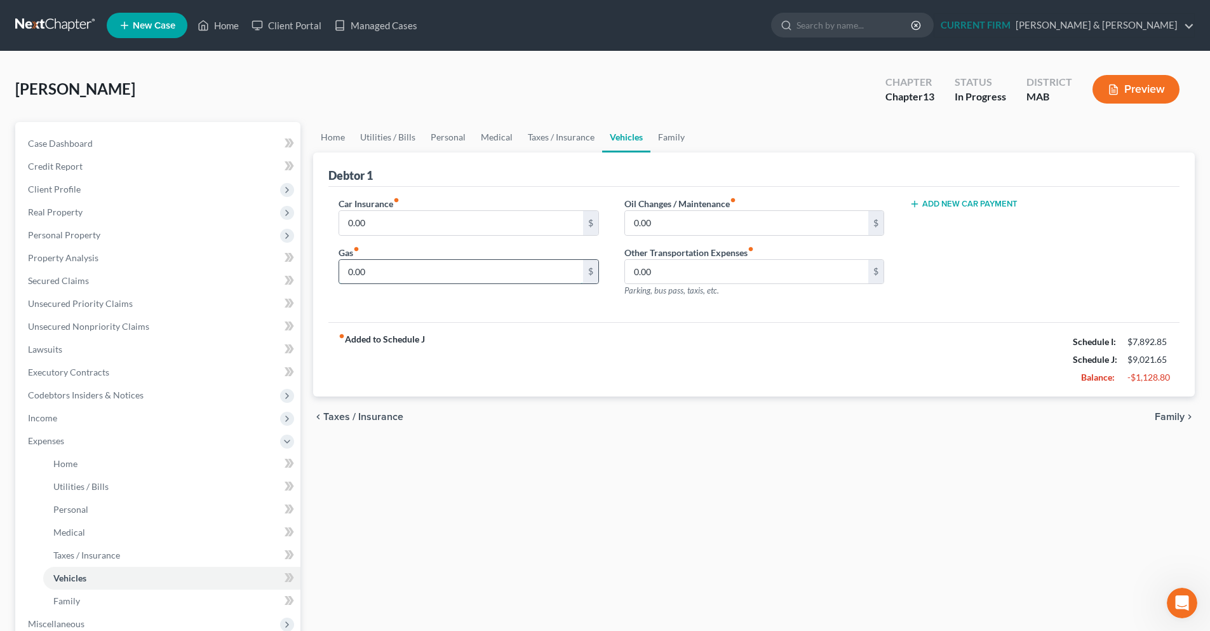
click at [443, 271] on input "0.00" at bounding box center [460, 272] width 243 height 24
click at [436, 140] on link "Personal" at bounding box center [448, 137] width 50 height 30
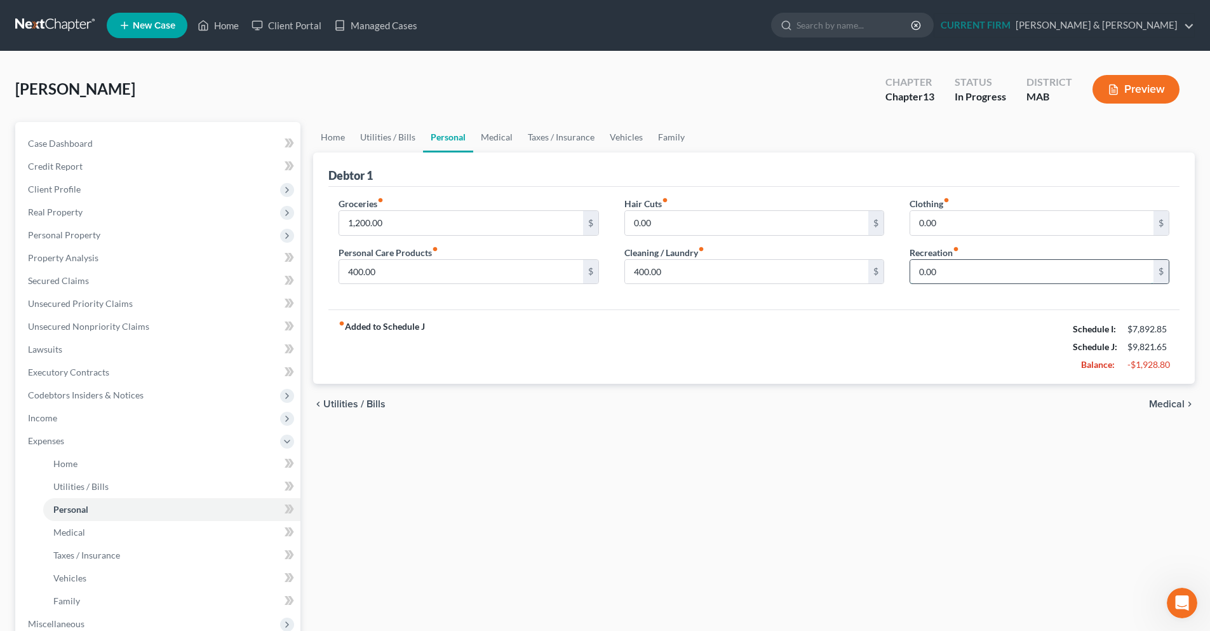
click at [935, 267] on input "0.00" at bounding box center [1031, 272] width 243 height 24
click at [564, 137] on link "Taxes / Insurance" at bounding box center [561, 137] width 82 height 30
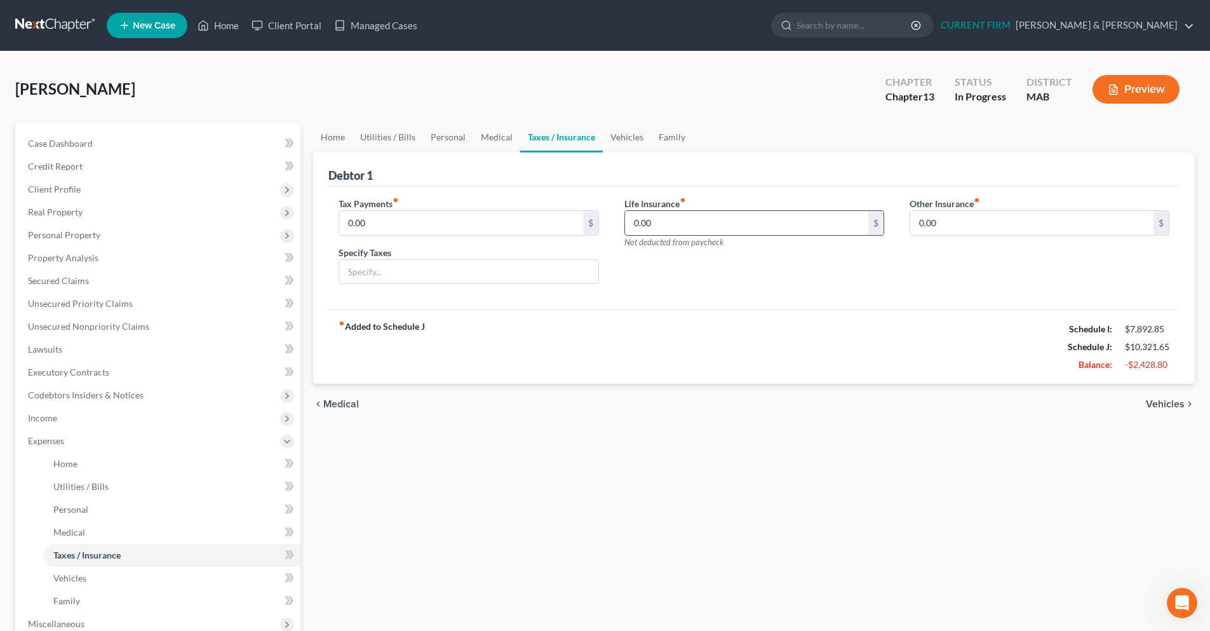
click at [701, 231] on input "0.00" at bounding box center [746, 223] width 243 height 24
click at [488, 142] on link "Medical" at bounding box center [496, 137] width 47 height 30
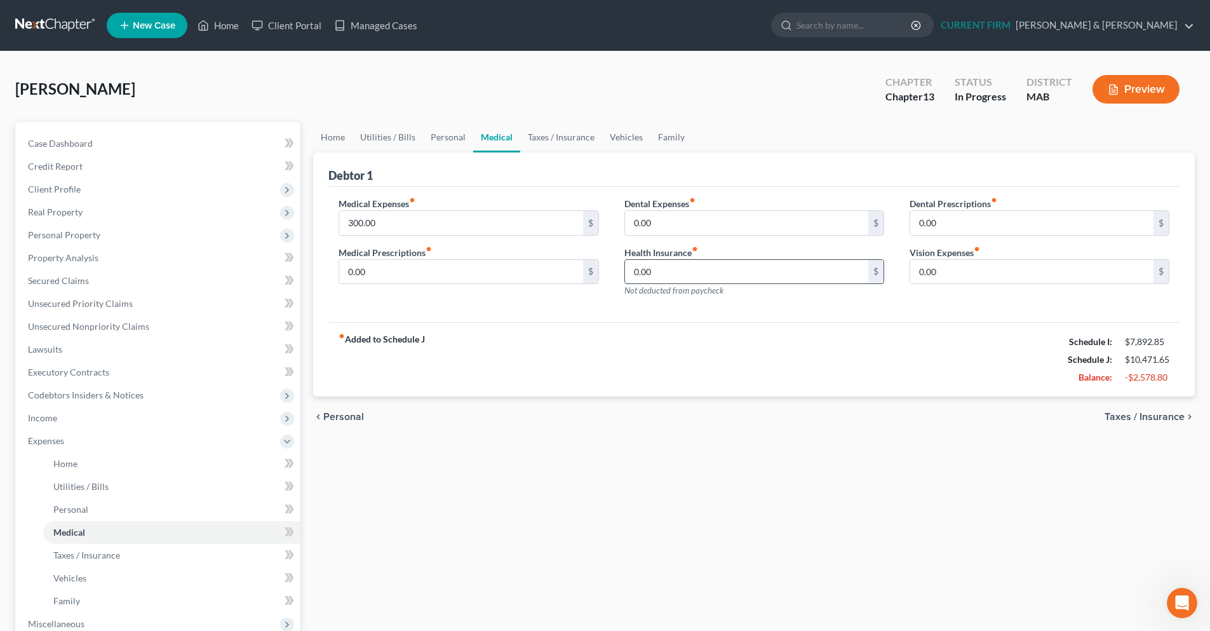
click at [680, 271] on input "0.00" at bounding box center [746, 272] width 243 height 24
click at [551, 140] on link "Taxes / Insurance" at bounding box center [561, 137] width 82 height 30
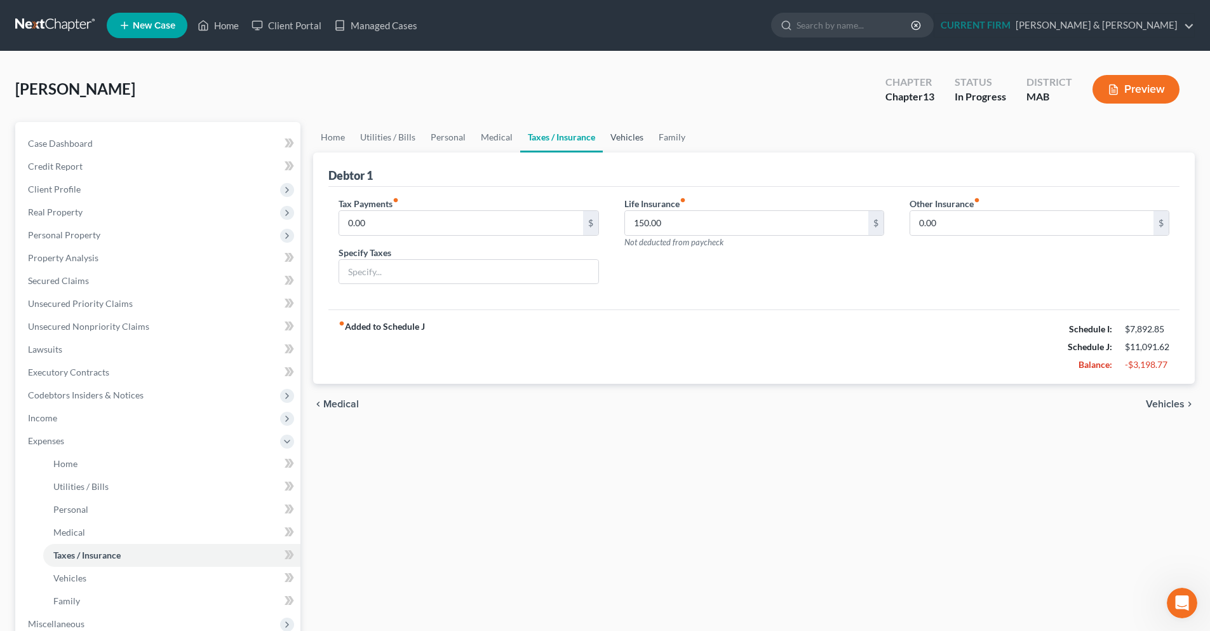
click at [621, 137] on link "Vehicles" at bounding box center [627, 137] width 48 height 30
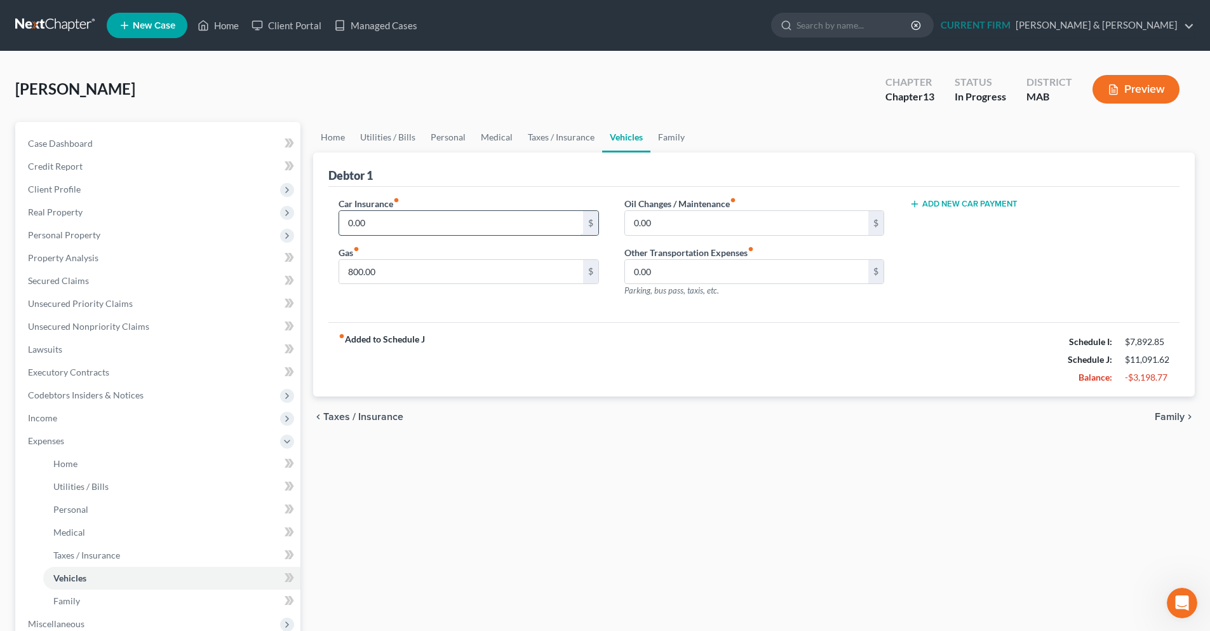
click at [492, 213] on input "0.00" at bounding box center [460, 223] width 243 height 24
click at [677, 137] on link "Family" at bounding box center [671, 137] width 42 height 30
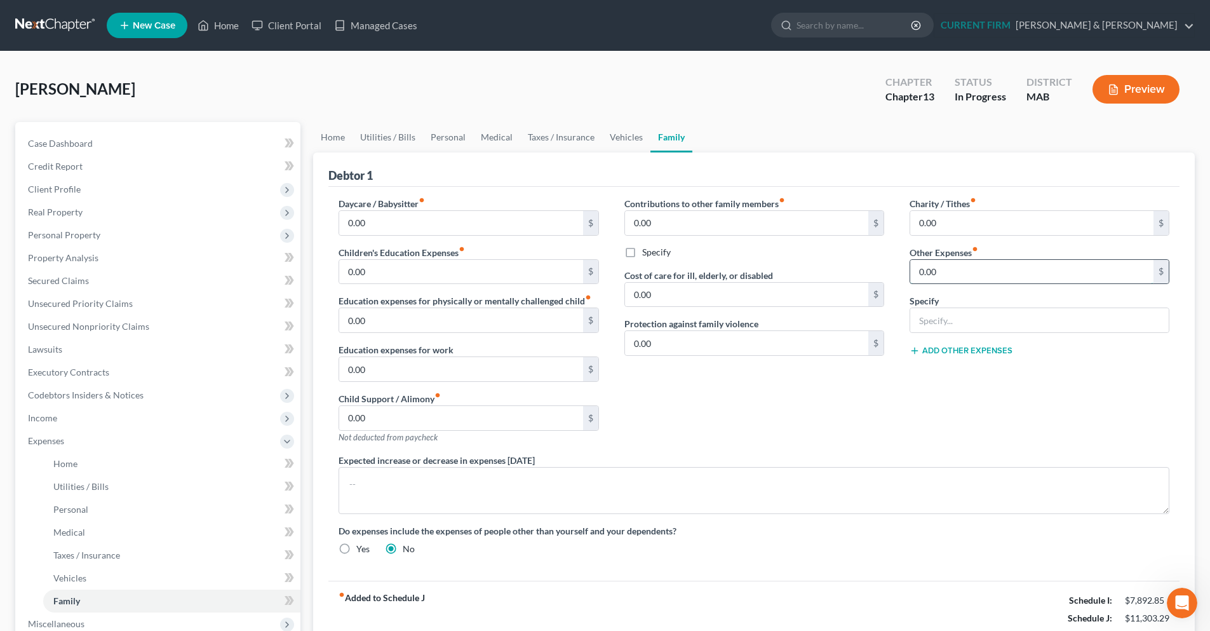
click at [978, 271] on input "0.00" at bounding box center [1031, 272] width 243 height 24
click at [961, 326] on input "text" at bounding box center [1039, 320] width 259 height 24
drag, startPoint x: 475, startPoint y: 225, endPoint x: 462, endPoint y: 225, distance: 12.7
click at [475, 225] on input "0.00" at bounding box center [460, 223] width 243 height 24
click at [625, 131] on link "Vehicles" at bounding box center [626, 137] width 48 height 30
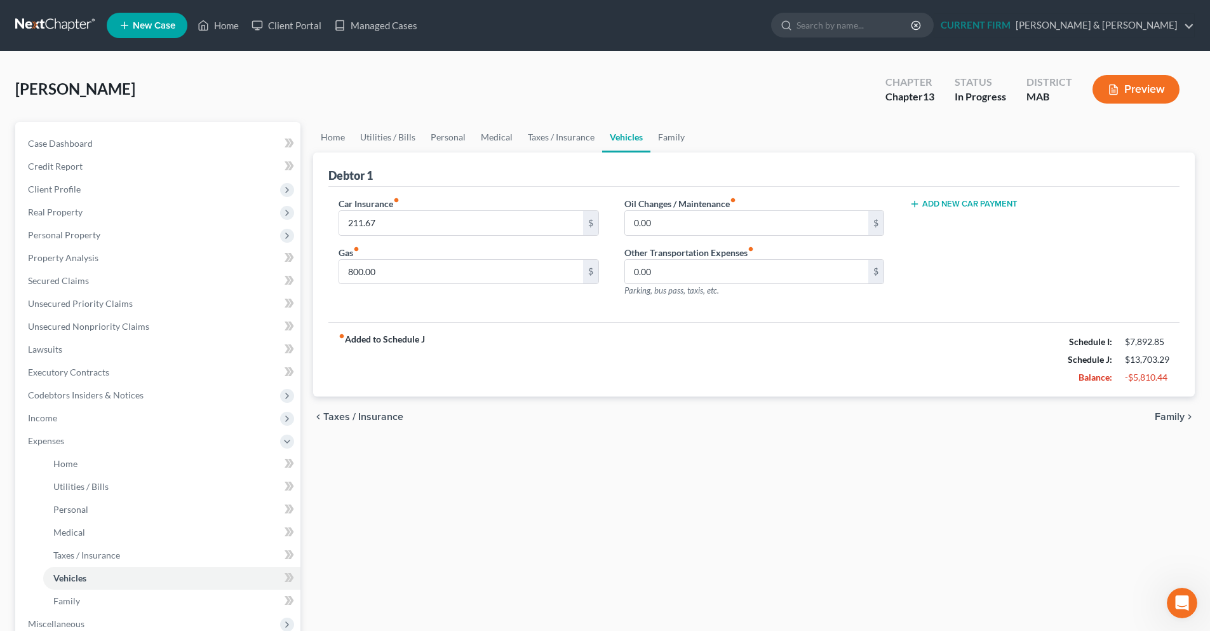
click at [962, 205] on button "Add New Car Payment" at bounding box center [964, 204] width 108 height 10
click at [953, 220] on input "text" at bounding box center [1020, 223] width 220 height 24
click at [951, 252] on button "Add New Car Payment" at bounding box center [964, 253] width 108 height 10
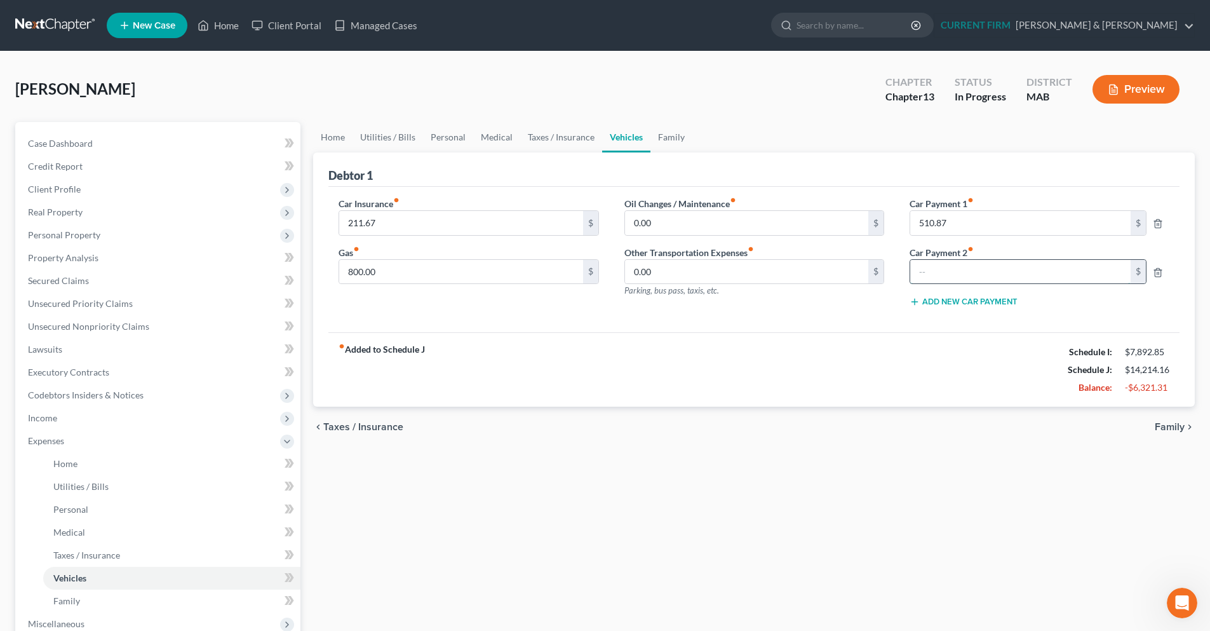
click at [946, 260] on input "text" at bounding box center [1020, 272] width 220 height 24
click at [56, 145] on span "Case Dashboard" at bounding box center [60, 143] width 65 height 11
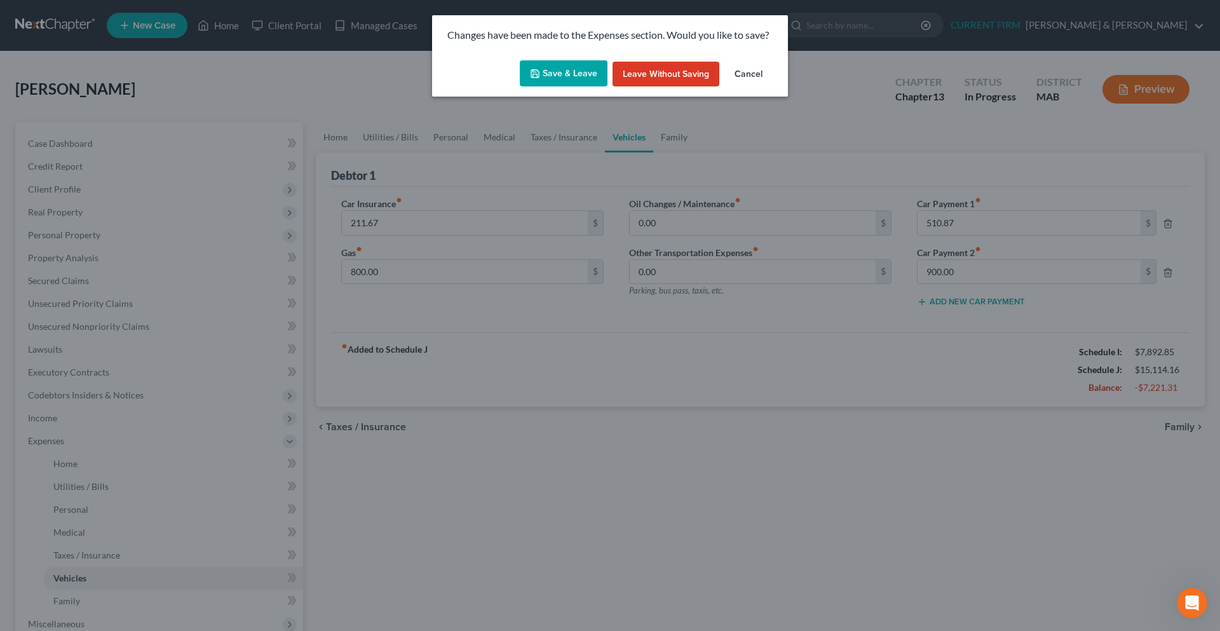
click at [589, 76] on button "Save & Leave" at bounding box center [564, 73] width 88 height 27
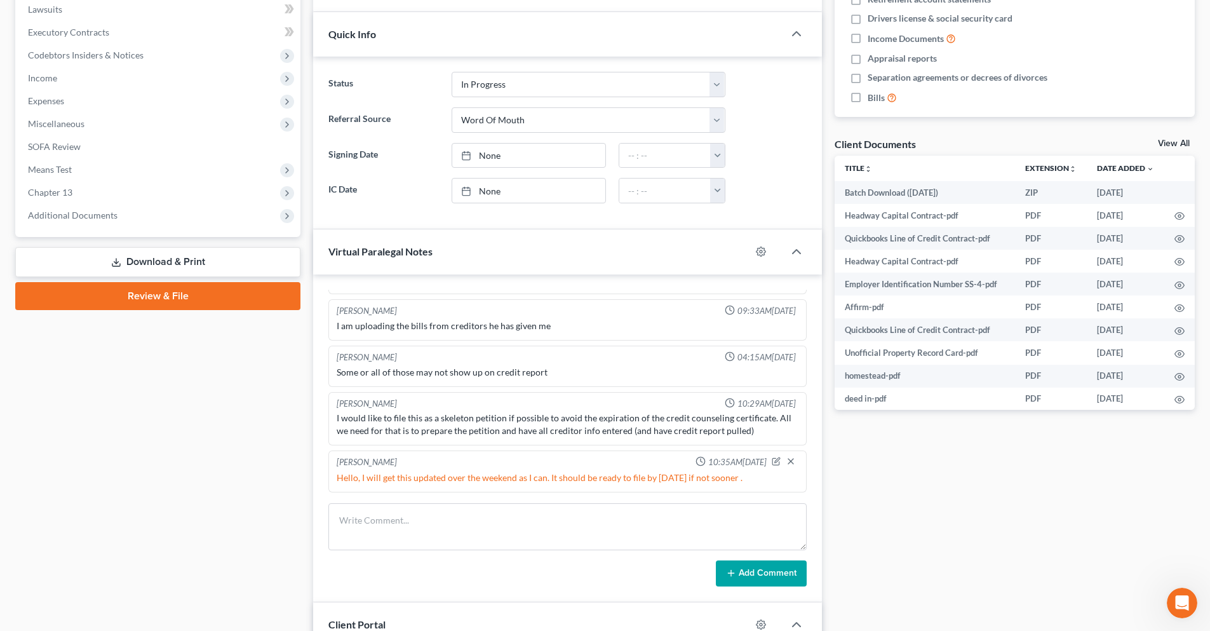
scroll to position [381, 0]
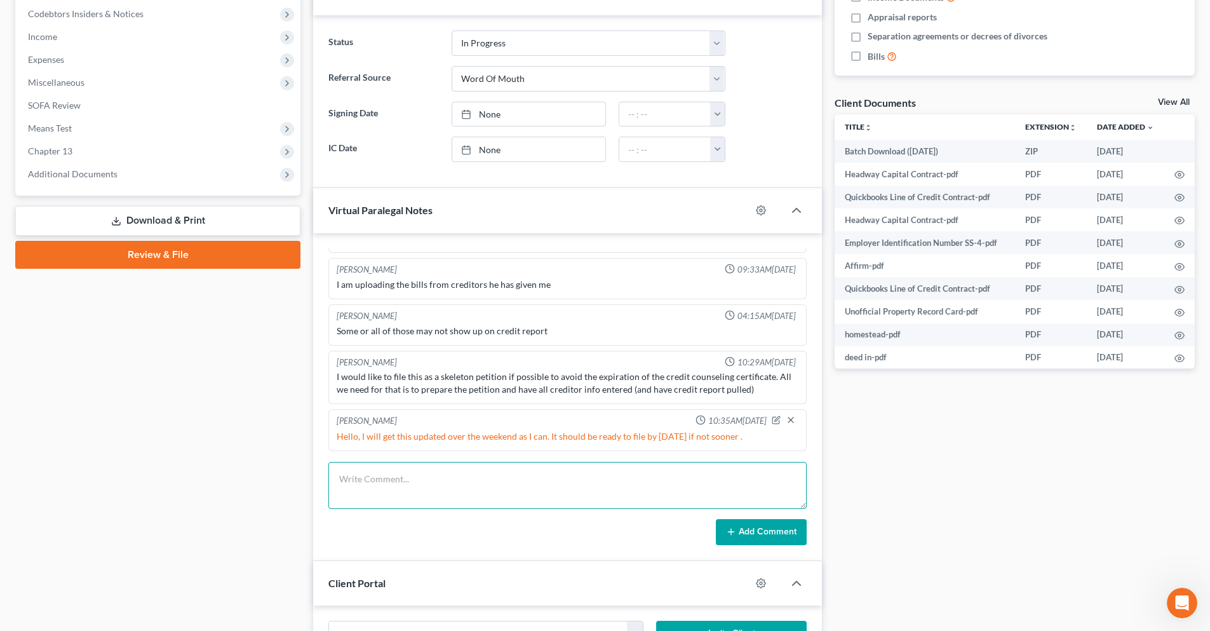
click at [375, 471] on textarea at bounding box center [567, 485] width 478 height 47
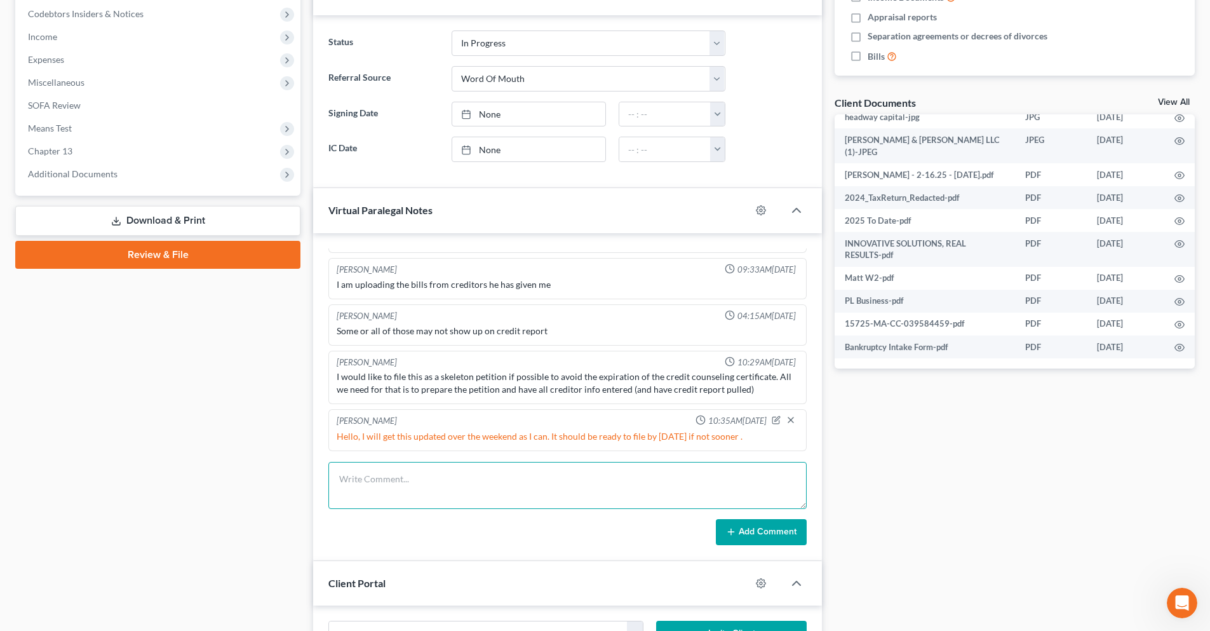
scroll to position [445, 0]
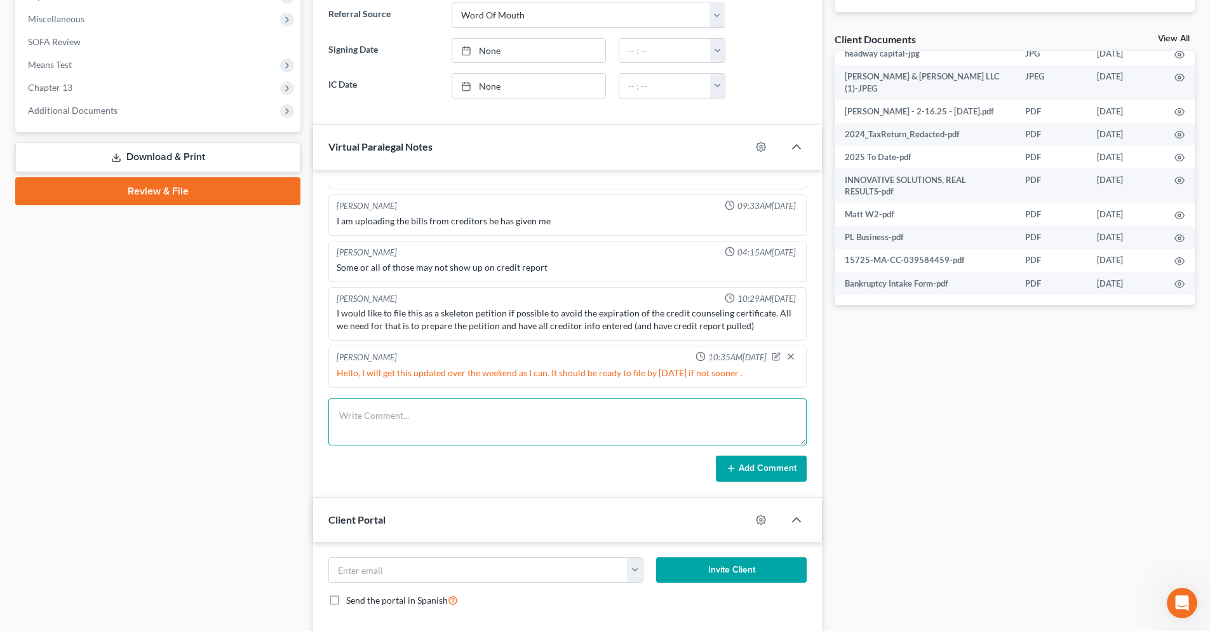
click at [498, 424] on textarea at bounding box center [567, 421] width 478 height 47
click at [419, 416] on textarea "Hello, Please review for emergency filing. There is still quite a bit of missin…" at bounding box center [567, 421] width 478 height 47
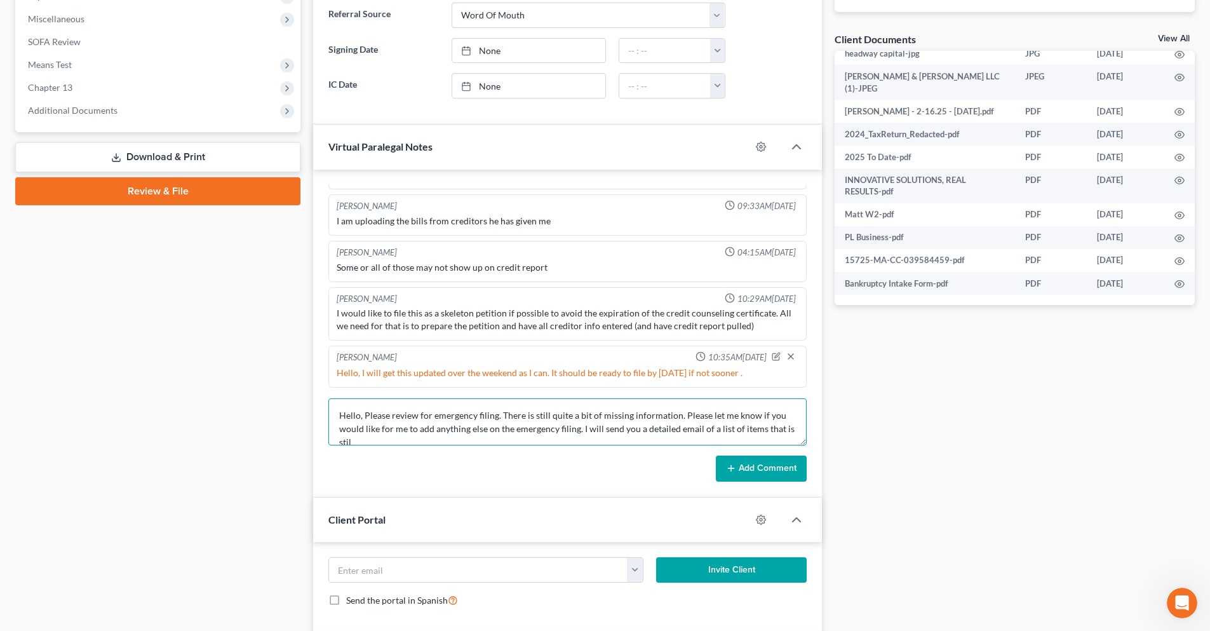
scroll to position [3, 0]
click at [417, 411] on textarea "Hello, Please review for emergency filing. There is still quite a bit of missin…" at bounding box center [567, 421] width 478 height 47
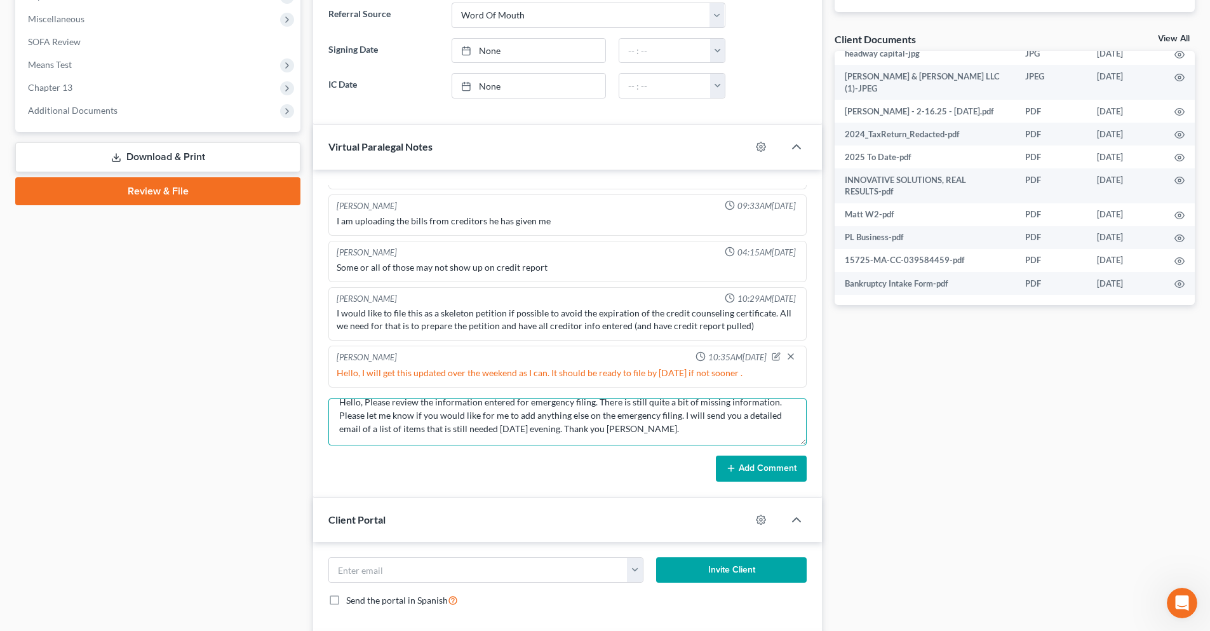
drag, startPoint x: 361, startPoint y: 438, endPoint x: 342, endPoint y: 439, distance: 19.1
click at [342, 439] on textarea "Hello, Please review the information entered for emergency filing. There is sti…" at bounding box center [567, 421] width 478 height 47
click at [780, 417] on textarea "Hello, Please review the information entered for emergency filing. There is sti…" at bounding box center [567, 421] width 478 height 47
drag, startPoint x: 783, startPoint y: 417, endPoint x: 774, endPoint y: 417, distance: 9.5
click at [774, 417] on textarea "Hello, Please review the information entered for emergency filing. There is sti…" at bounding box center [567, 421] width 478 height 47
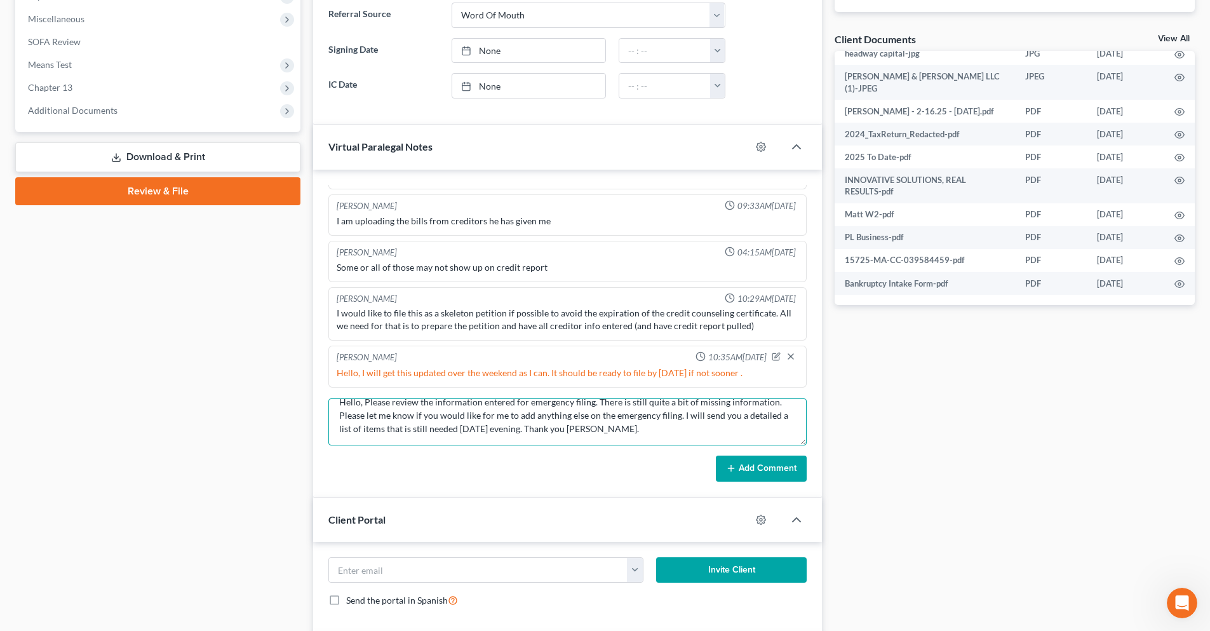
click at [776, 417] on textarea "Hello, Please review the information entered for emergency filing. There is sti…" at bounding box center [567, 421] width 478 height 47
click at [514, 428] on textarea "Hello, Please review the information entered for emergency filing. There is sti…" at bounding box center [567, 421] width 478 height 47
click at [749, 470] on button "Add Comment" at bounding box center [761, 468] width 91 height 27
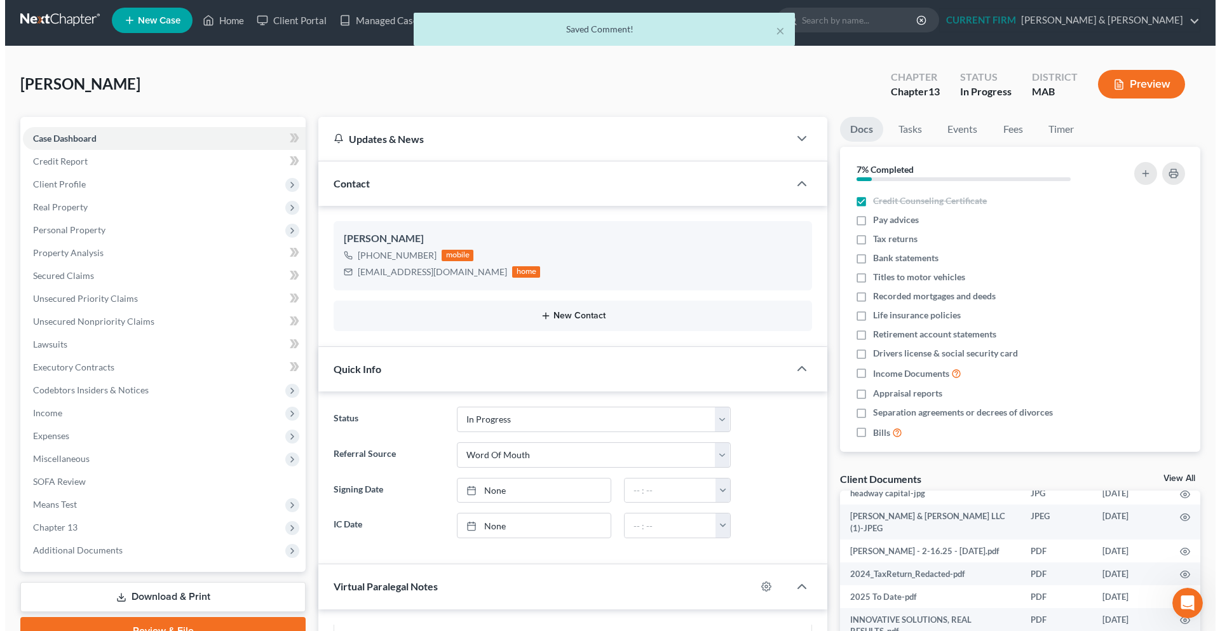
scroll to position [0, 0]
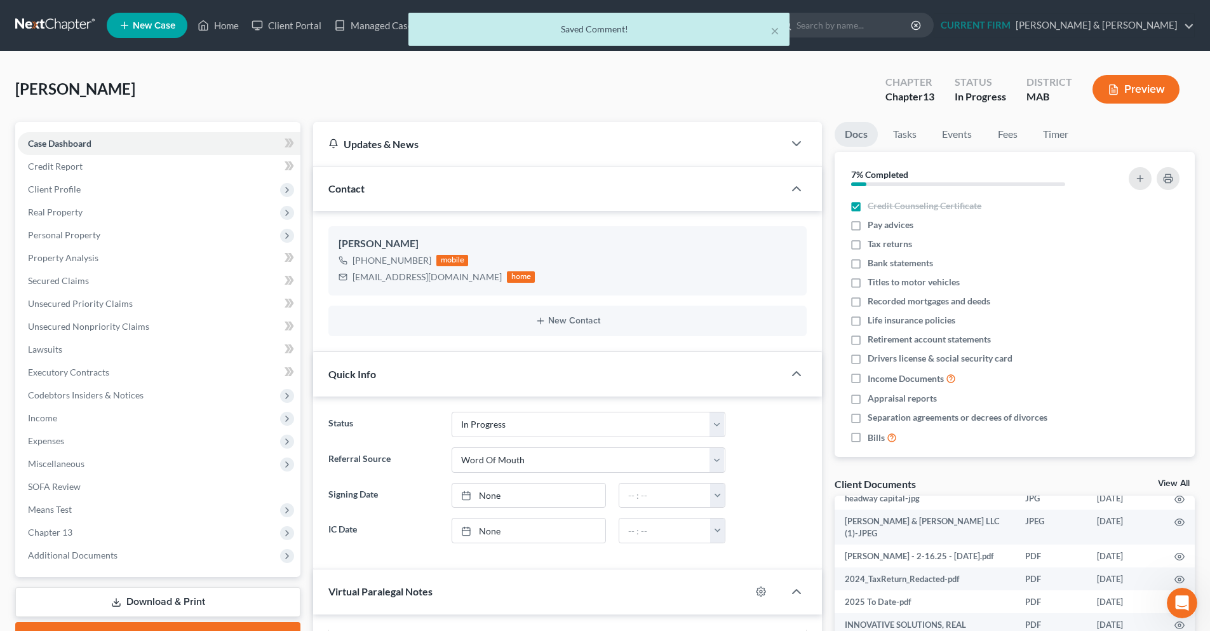
click at [224, 28] on div "× Saved Comment!" at bounding box center [599, 32] width 1210 height 39
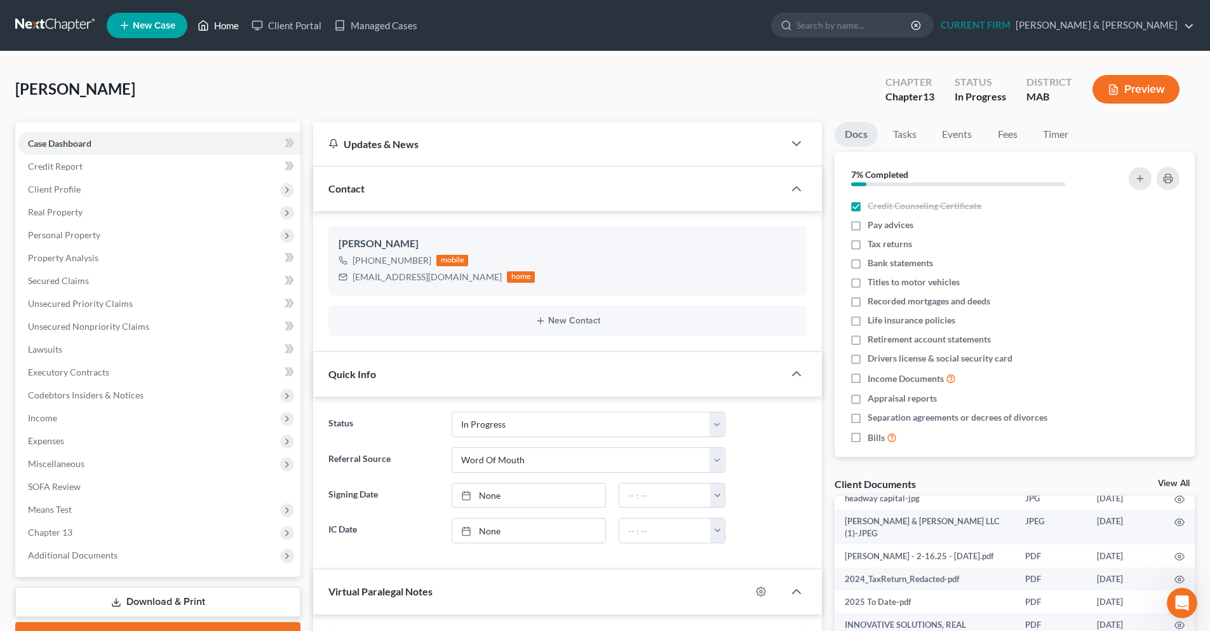
click at [221, 24] on link "Home" at bounding box center [218, 25] width 54 height 23
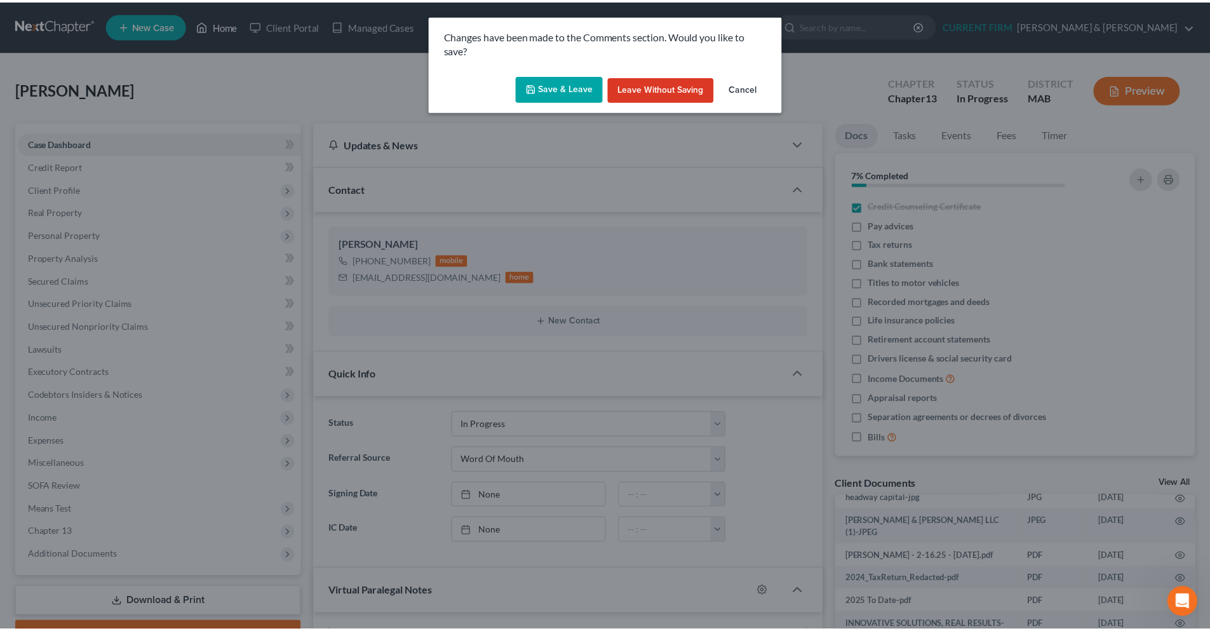
scroll to position [298, 0]
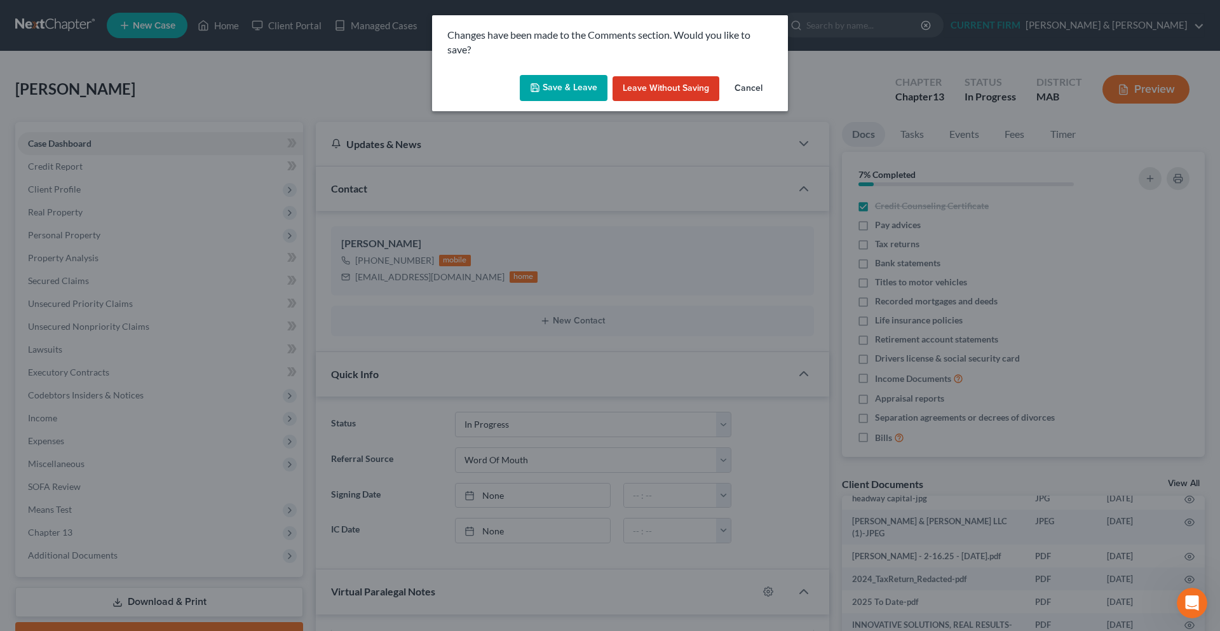
click at [548, 84] on button "Save & Leave" at bounding box center [564, 88] width 88 height 27
